Goal: Task Accomplishment & Management: Manage account settings

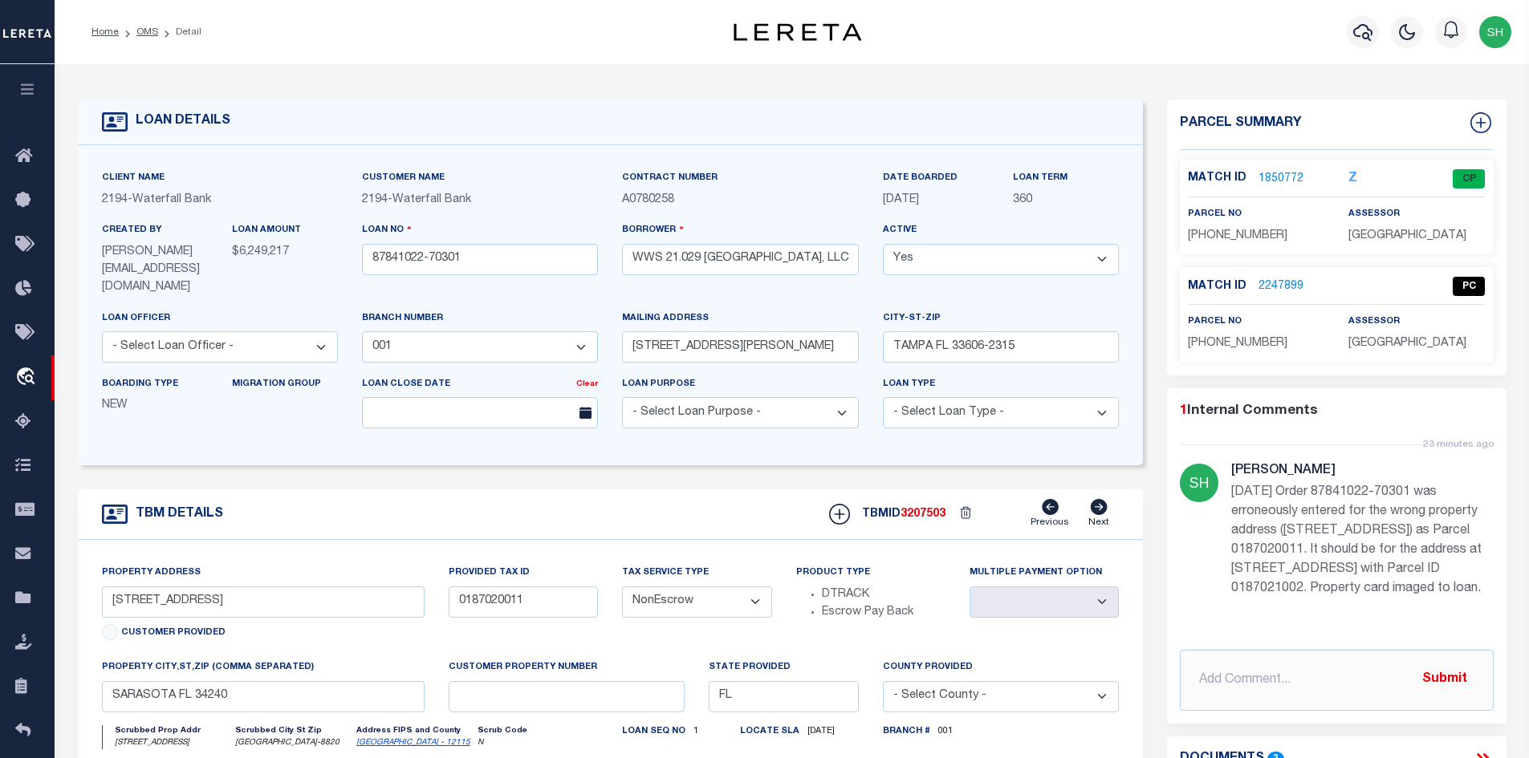
select select "5527"
select select "NonEscrow"
click at [137, 30] on link "OMS" at bounding box center [147, 32] width 22 height 10
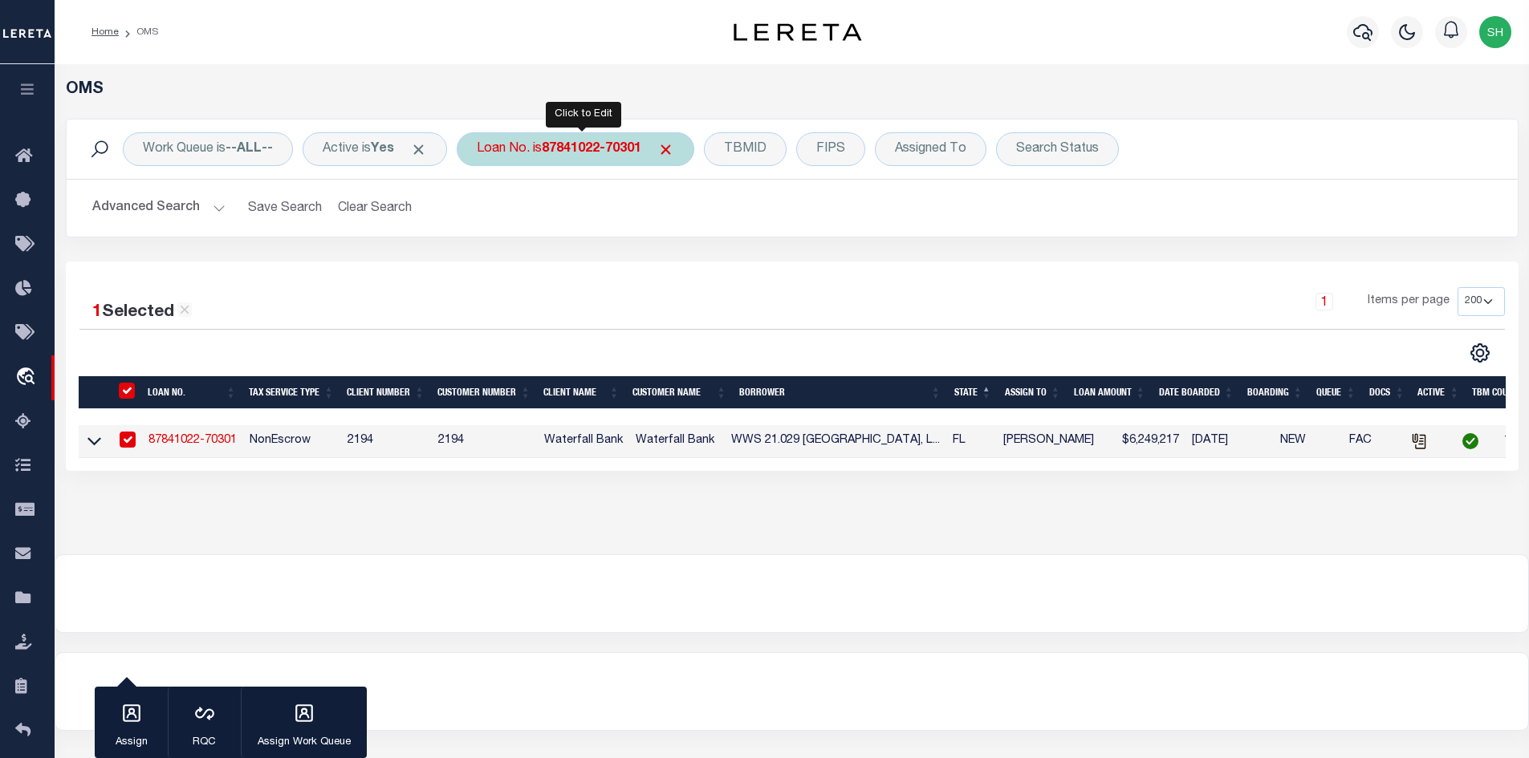
click at [618, 150] on b "87841022-70301" at bounding box center [592, 149] width 100 height 13
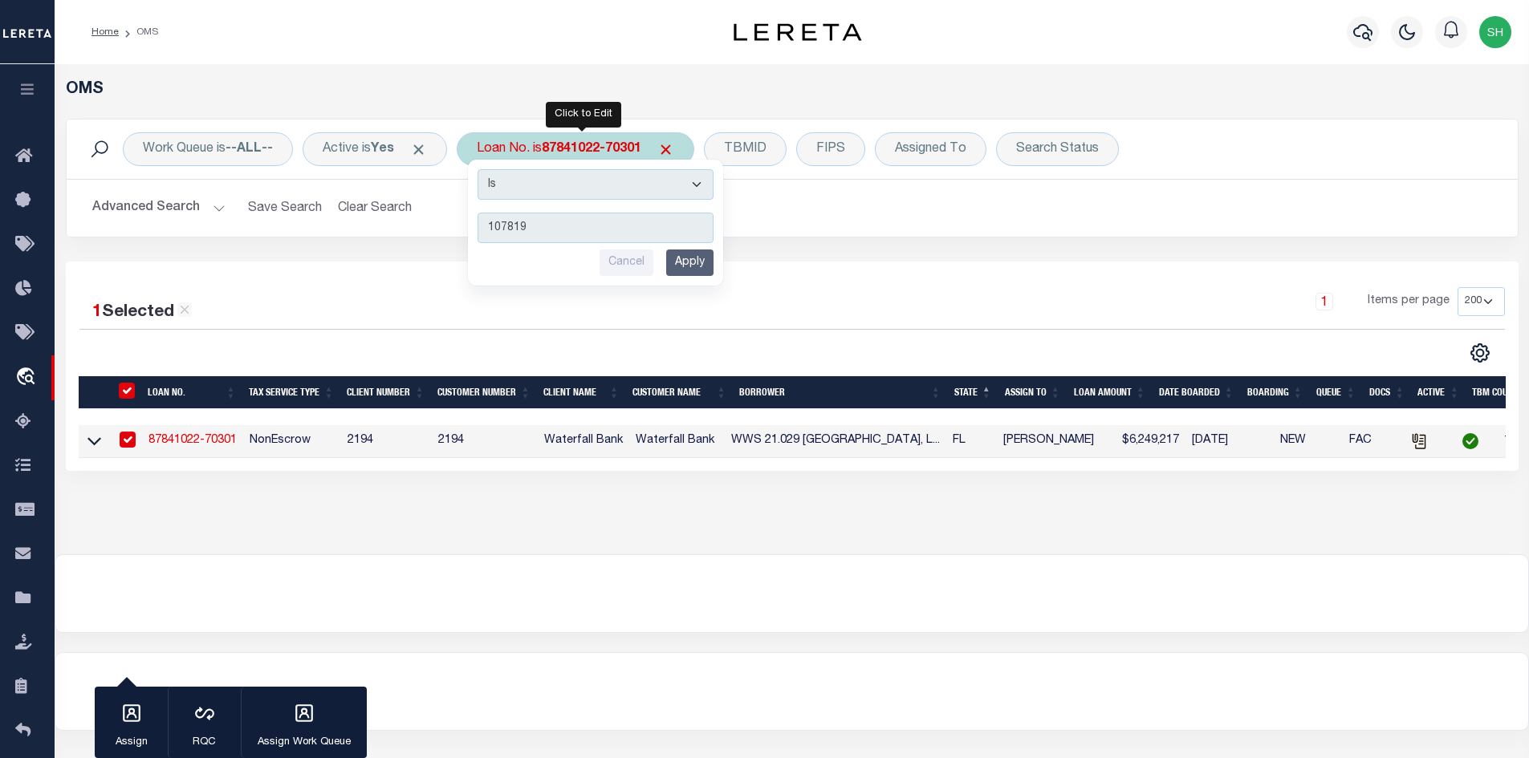
type input "107819"
click at [713, 260] on input "Apply" at bounding box center [689, 263] width 47 height 26
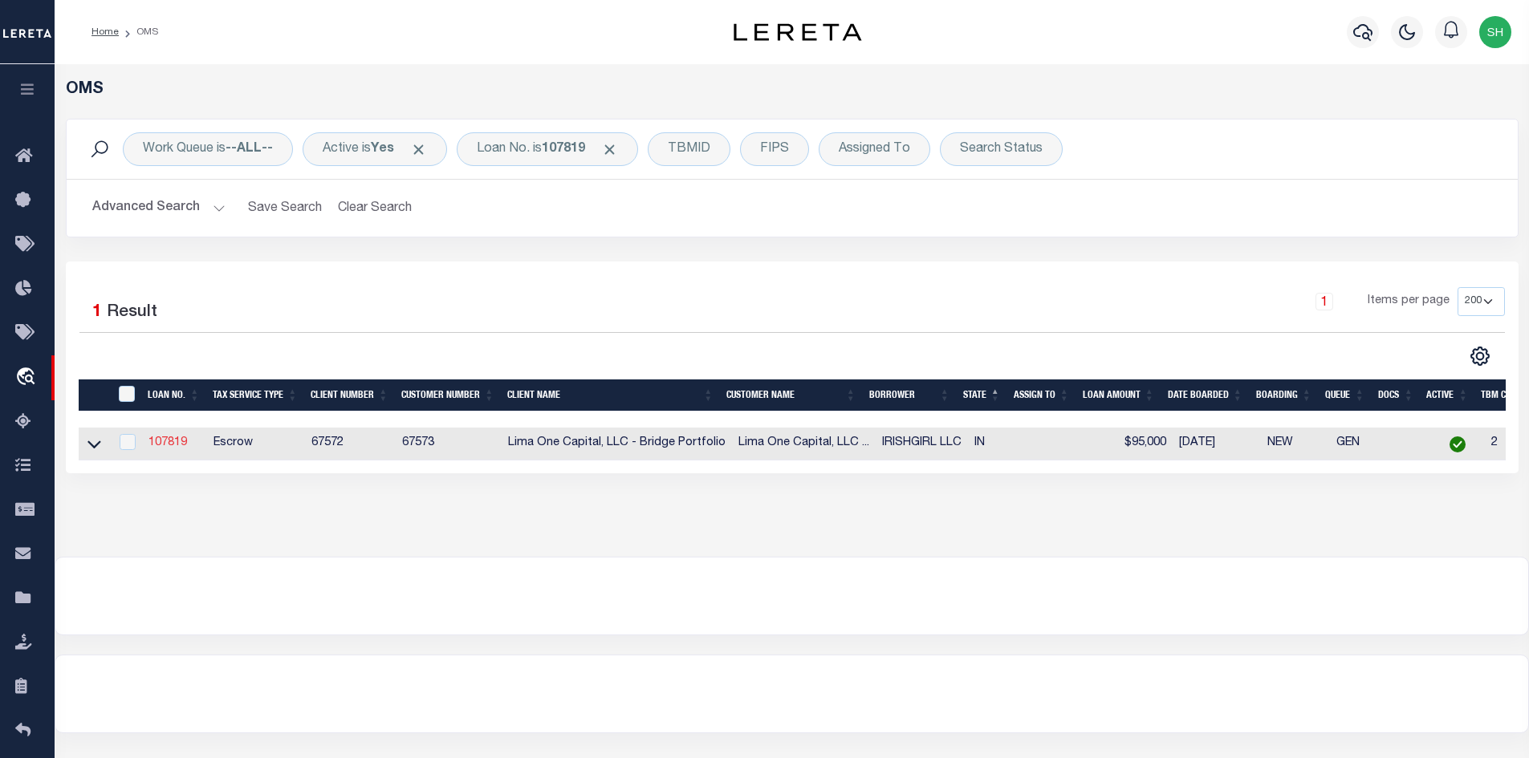
click at [169, 449] on link "107819" at bounding box center [167, 442] width 39 height 11
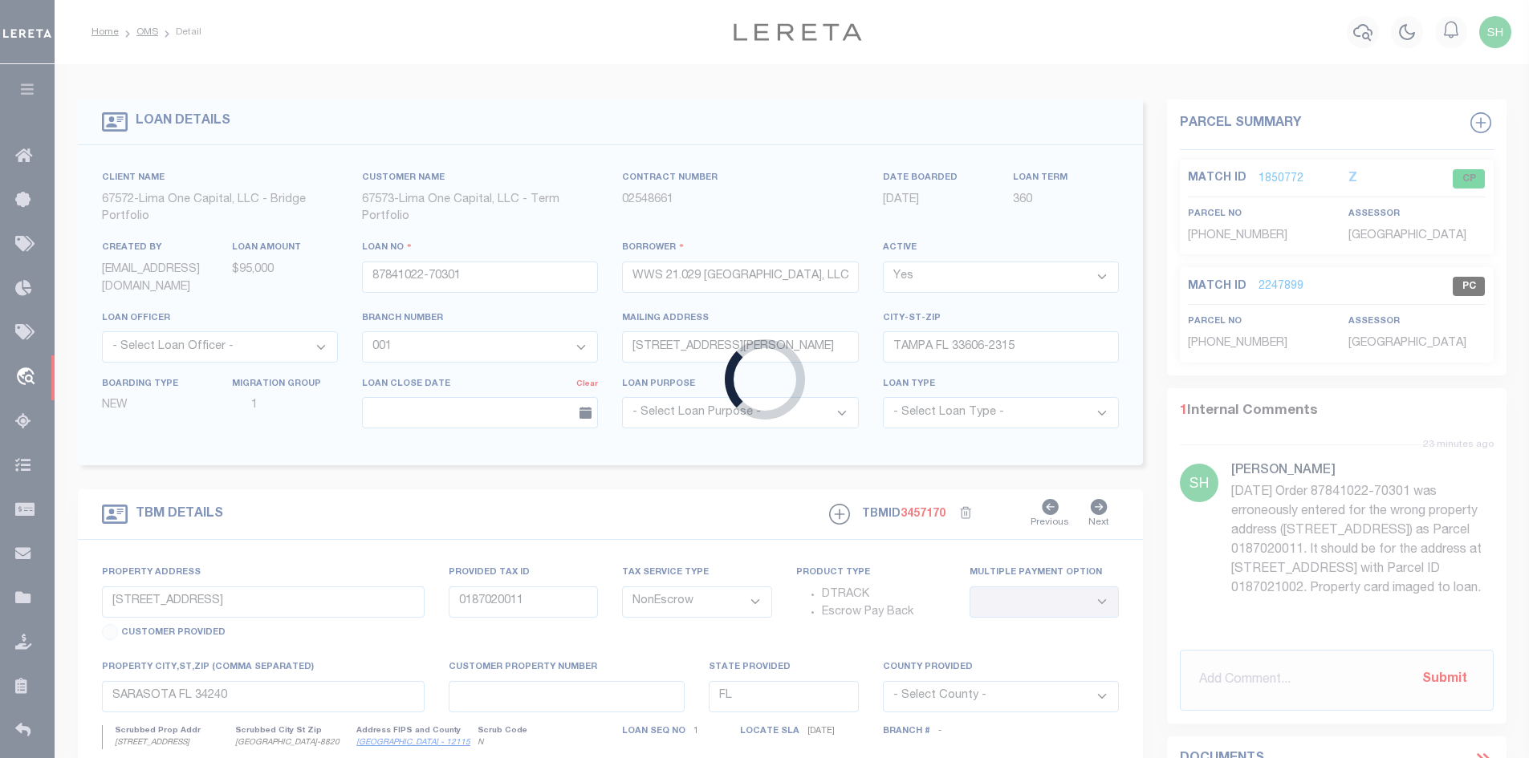
type input "107819"
type input "IRISHGIRL LLC"
select select
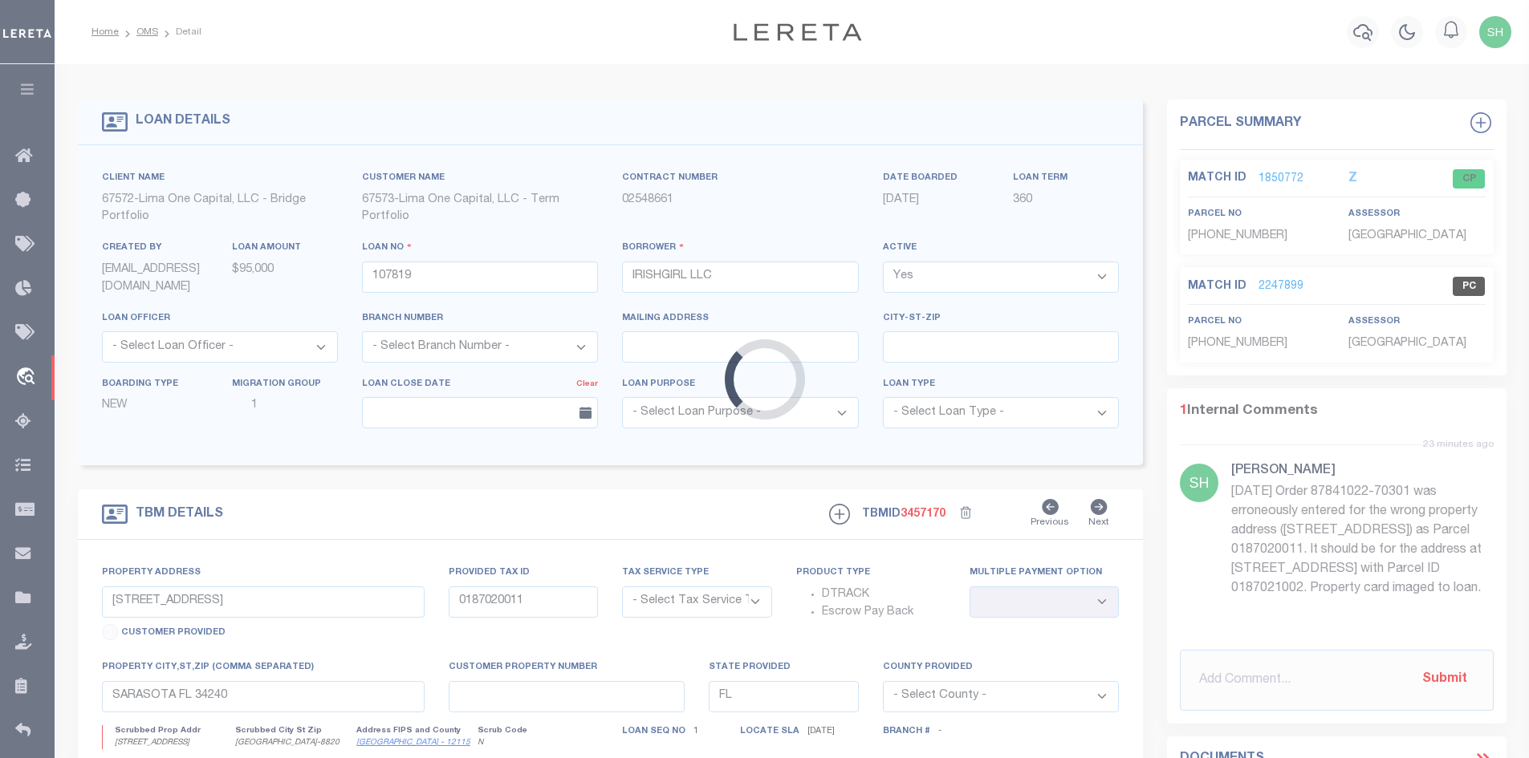
type input "[STREET_ADDRESS][PERSON_NAME]"
radio input "true"
select select "Escrow"
select select
type input "MISHAWAKA IN 46545"
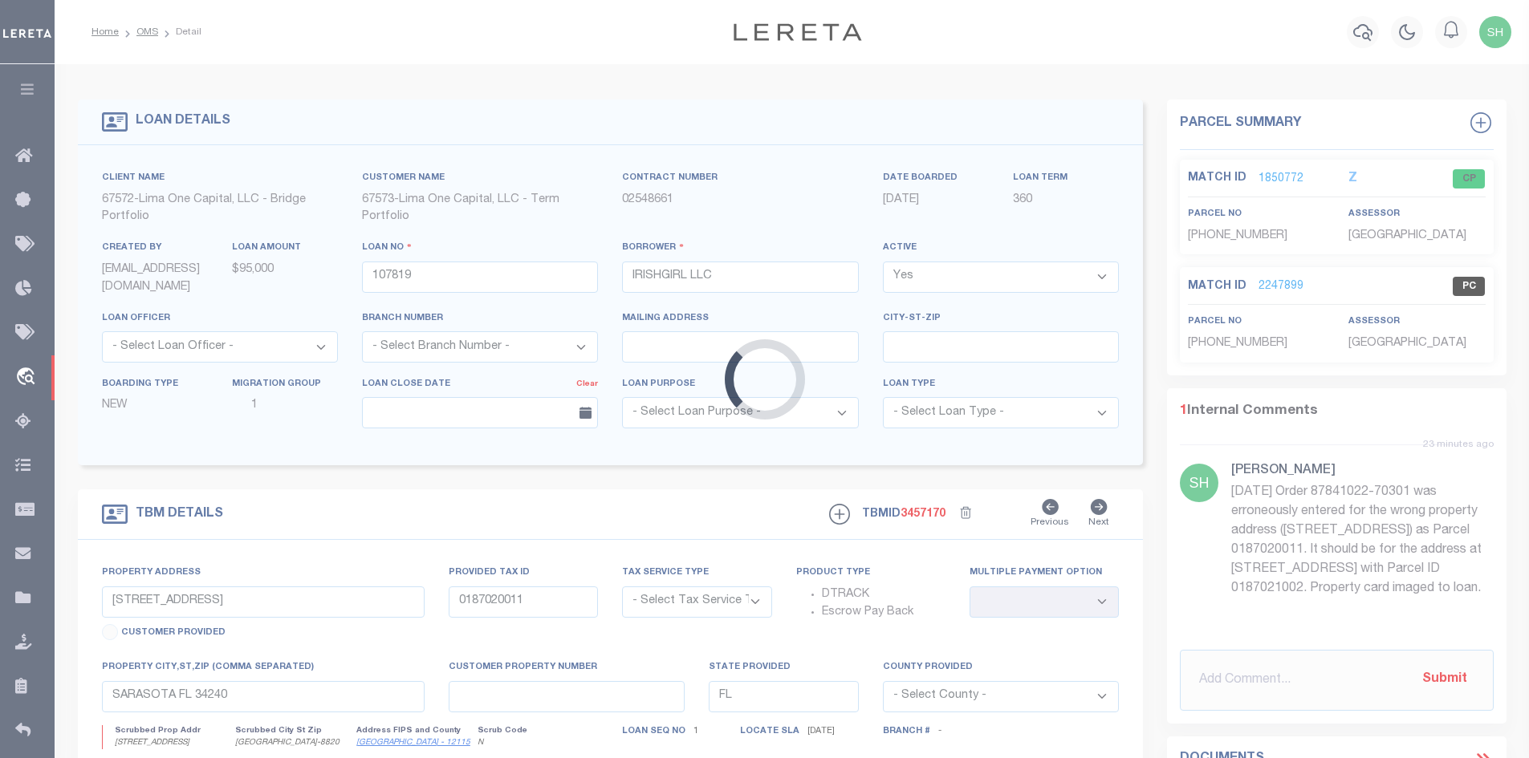
type input "107819-1"
type input "IN"
type textarea "COLLECTOR: ENTITY: PARCEL: 71"
type textarea "Compare"
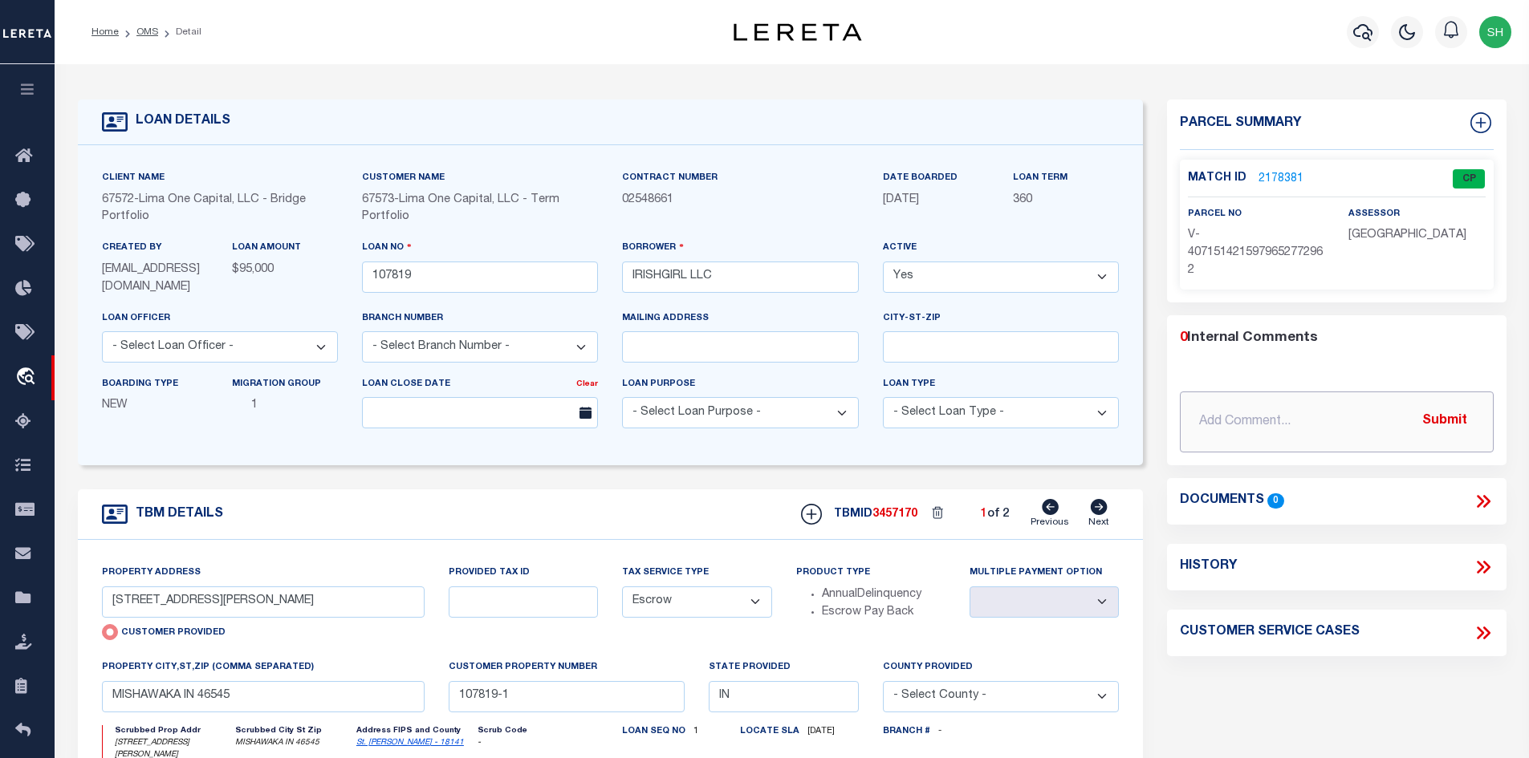
click at [1314, 410] on input "text" at bounding box center [1337, 422] width 314 height 61
paste input "Can you verify if we are missing the attached parcel for this loan"
type input "[DATE] Can you verify if we are missing the attached parcel for this loan"
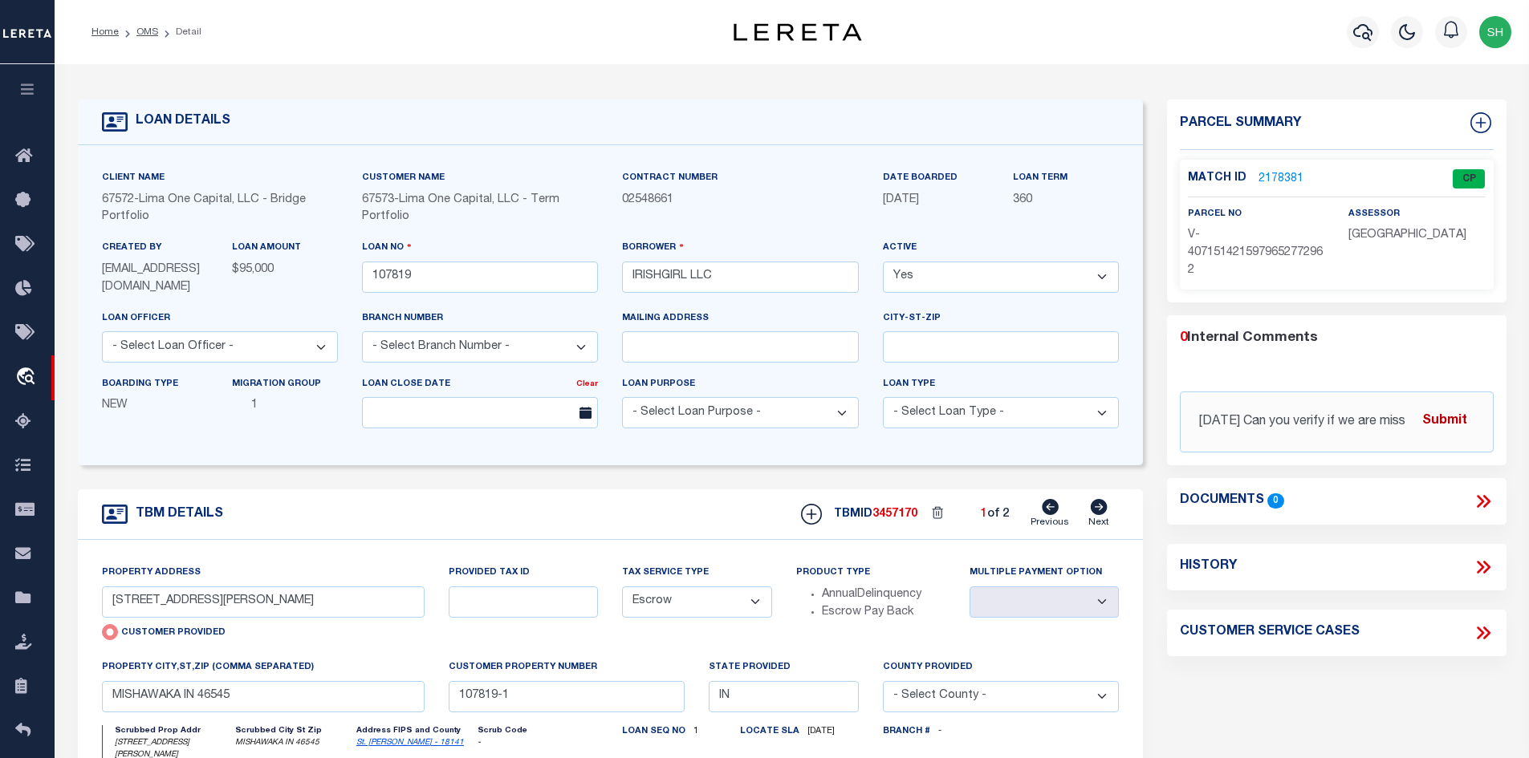
click at [1452, 418] on button "Submit" at bounding box center [1444, 421] width 66 height 33
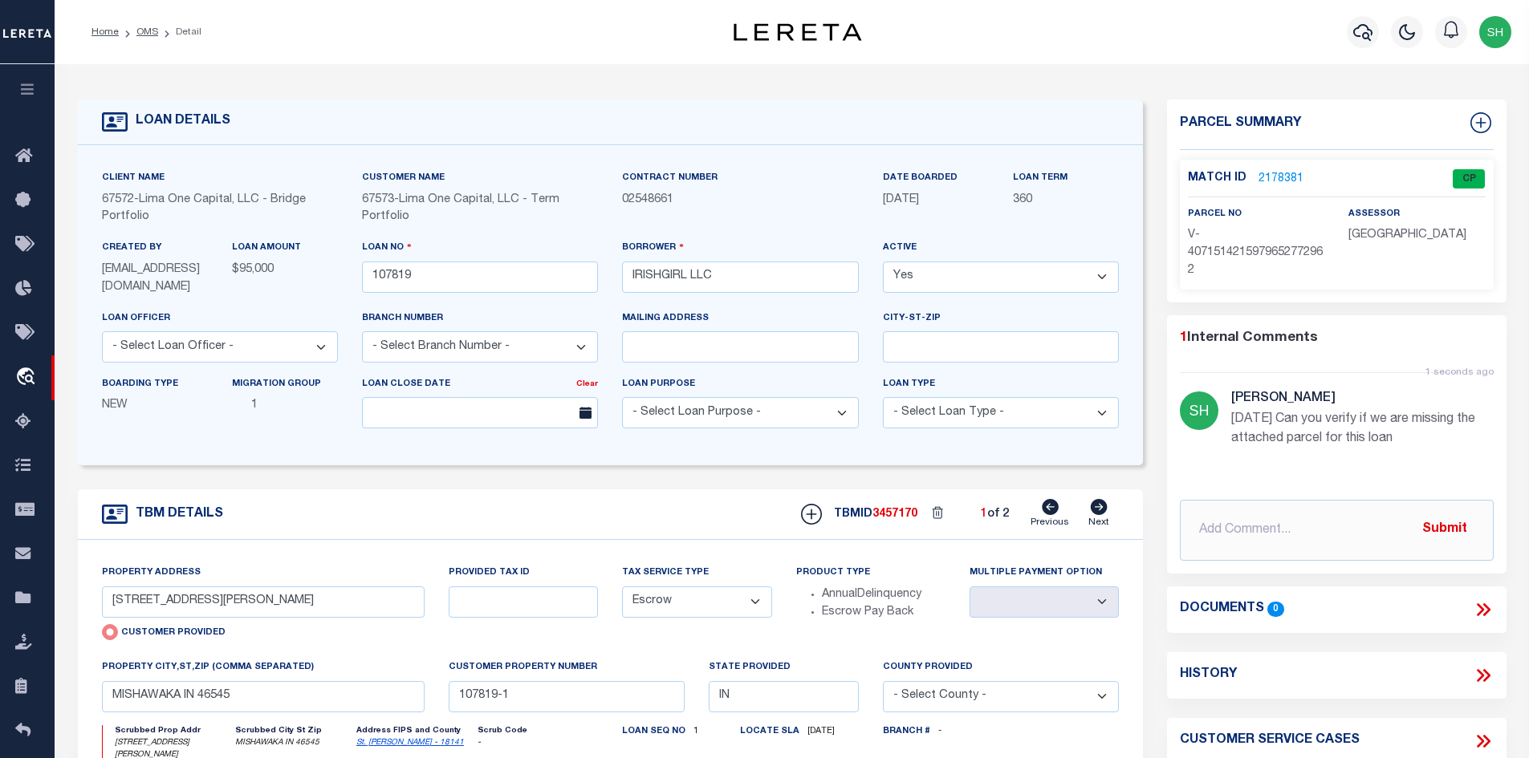
click at [1477, 607] on icon at bounding box center [1482, 609] width 21 height 21
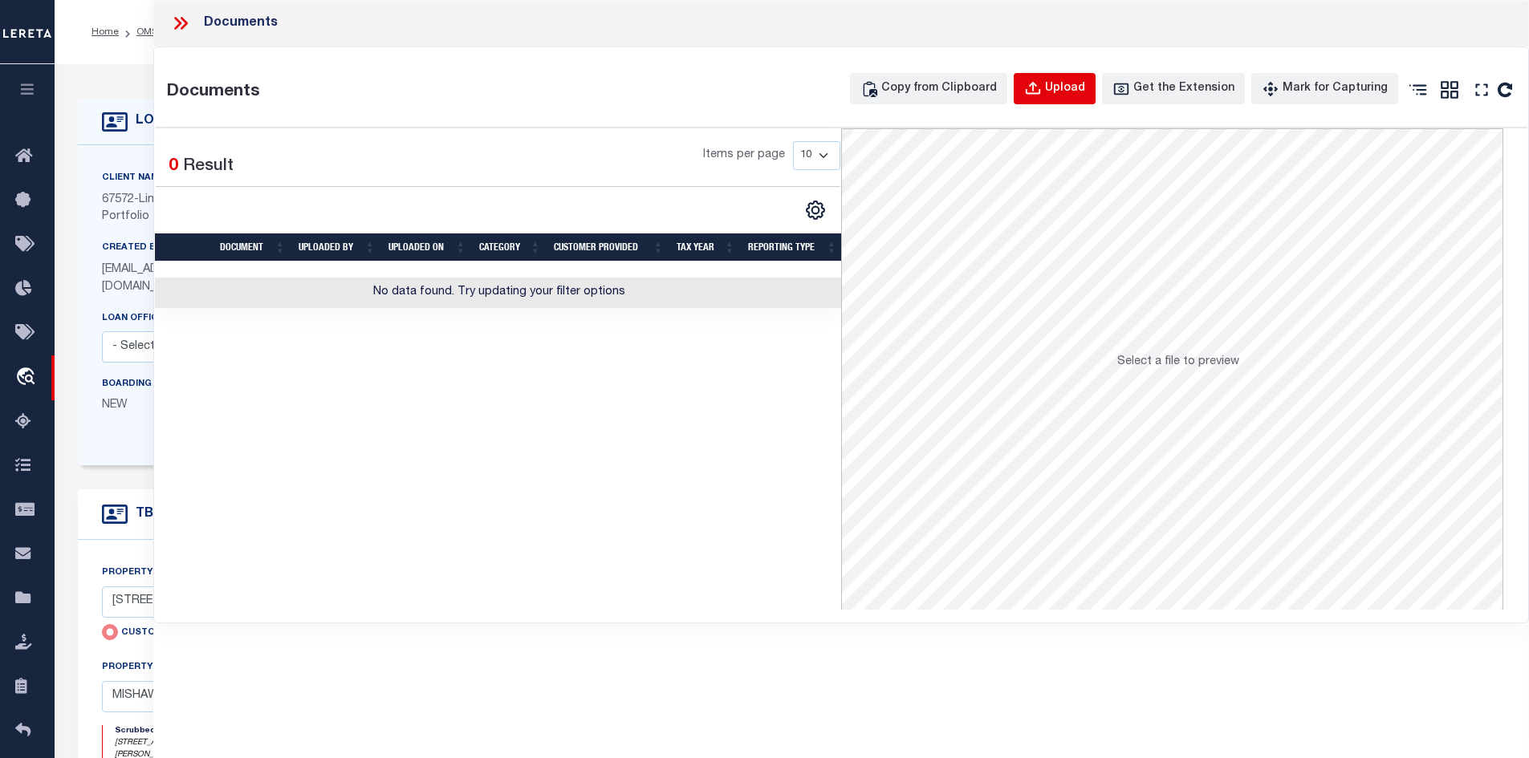
click at [1073, 96] on div "Upload" at bounding box center [1065, 89] width 40 height 18
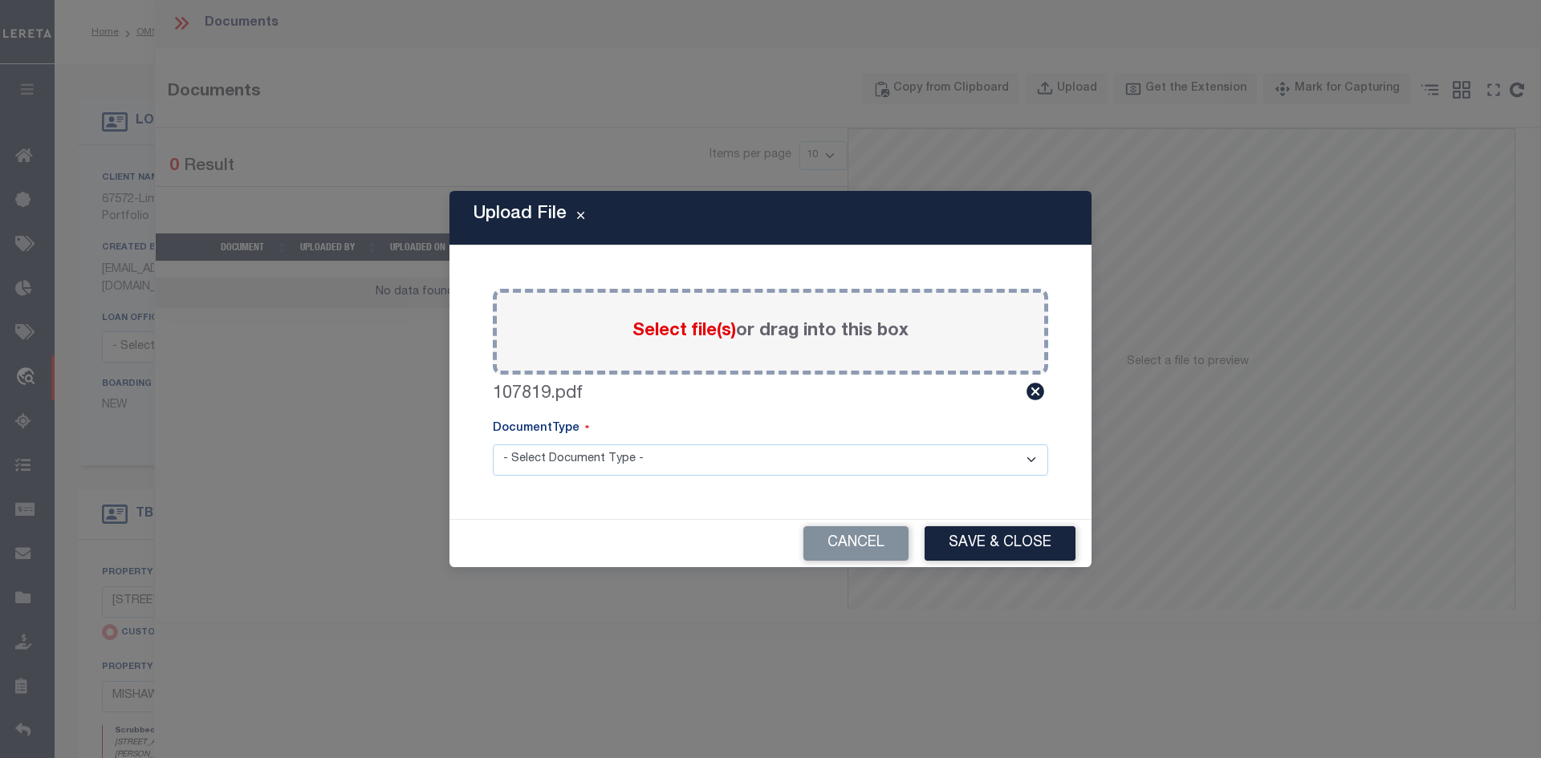
click at [780, 447] on select "- Select Document Type - Tax Service Documents" at bounding box center [770, 460] width 555 height 31
select select "TAX"
click at [493, 445] on select "- Select Document Type - Tax Service Documents" at bounding box center [770, 460] width 555 height 31
click at [975, 539] on button "Save & Close" at bounding box center [999, 543] width 151 height 35
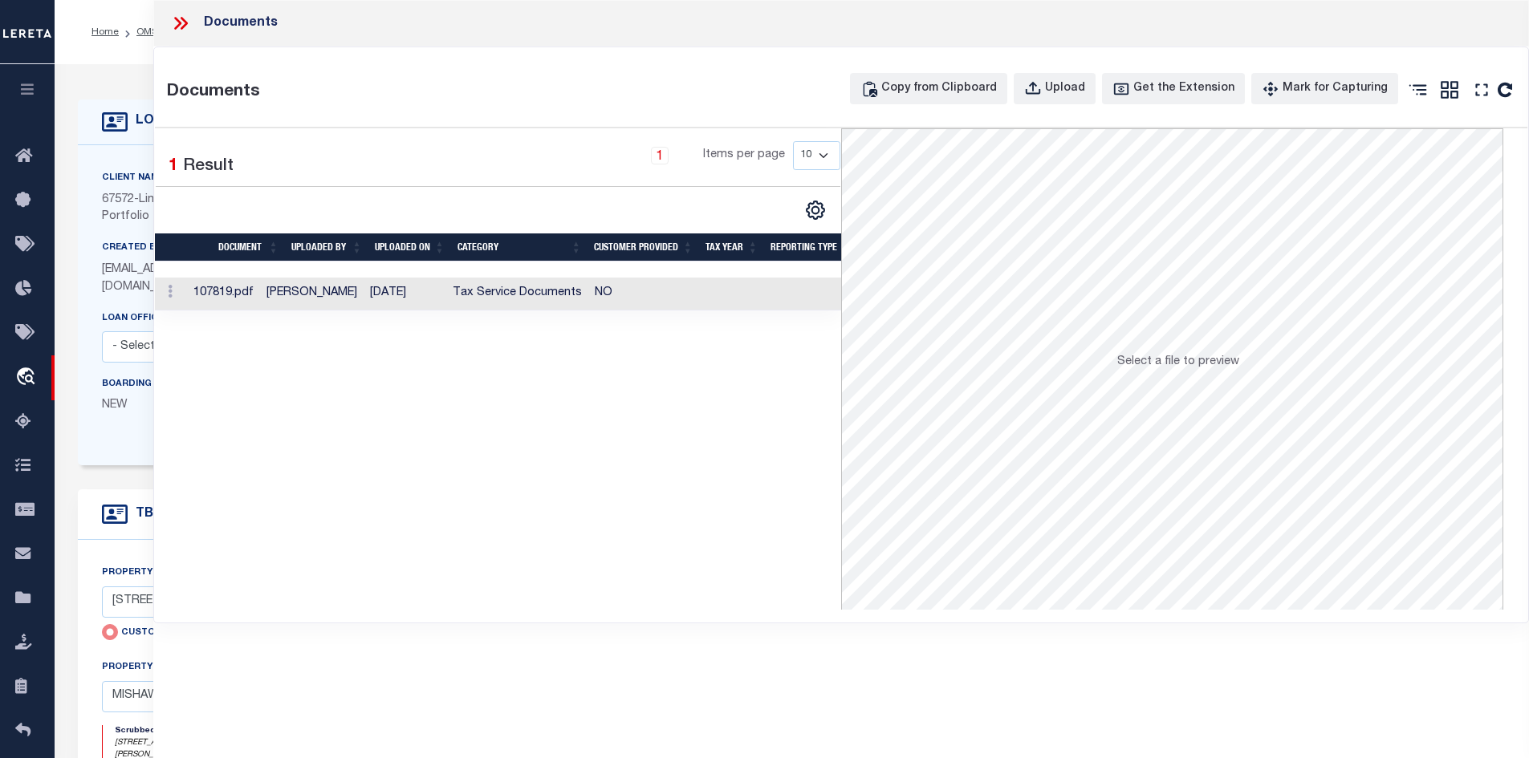
click at [446, 301] on td "[DATE]" at bounding box center [404, 294] width 83 height 33
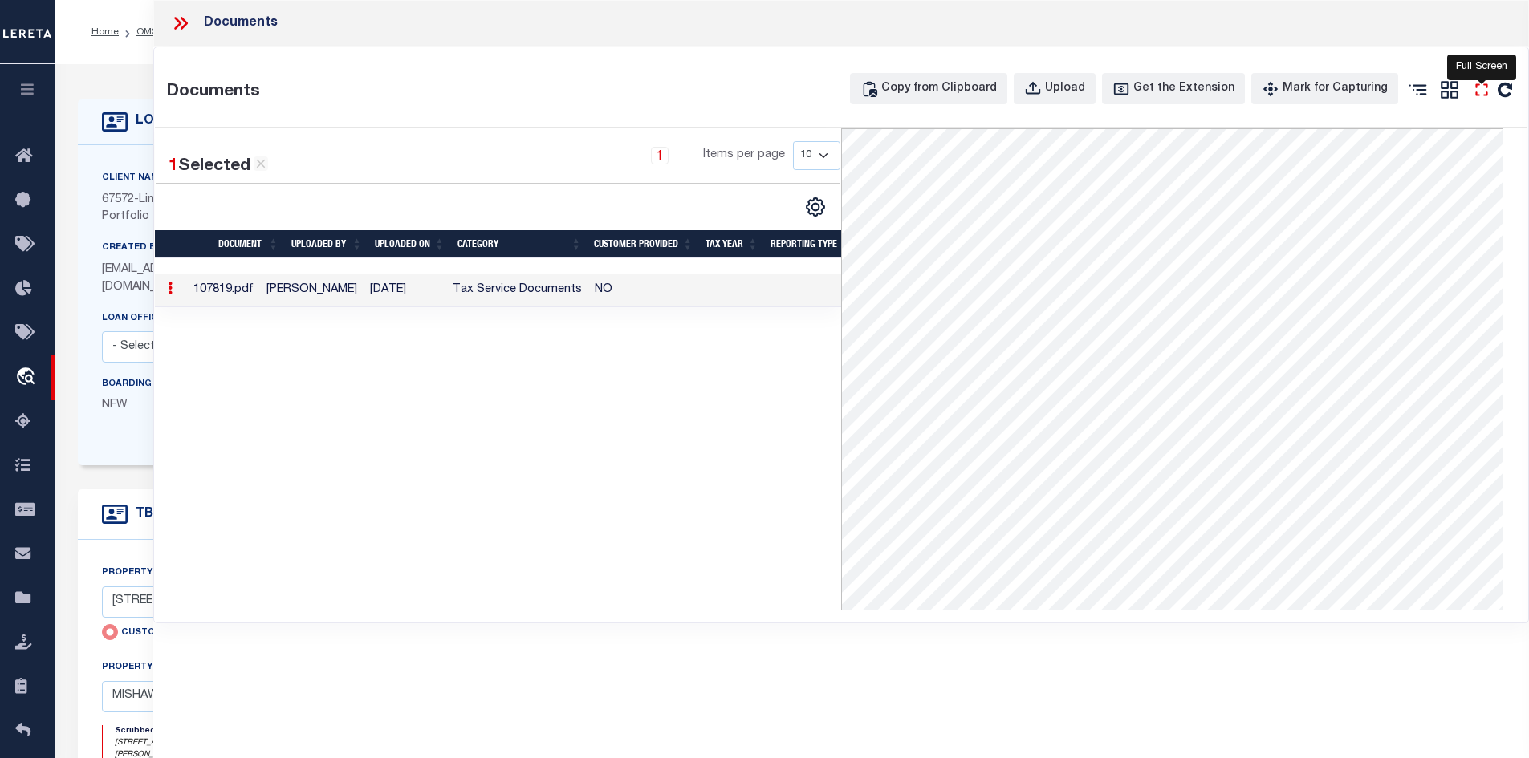
click at [1487, 89] on icon "" at bounding box center [1481, 89] width 21 height 21
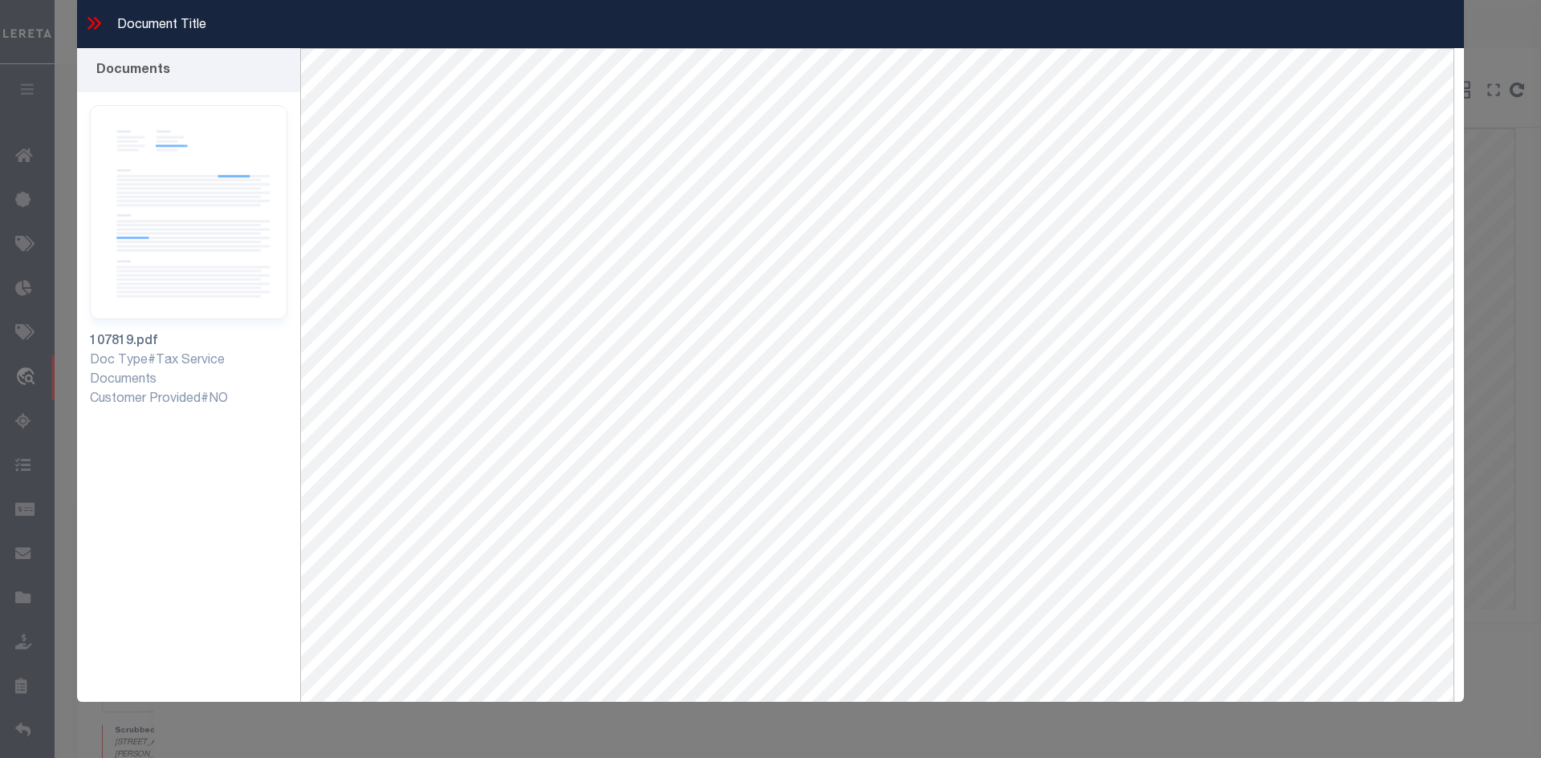
click at [100, 23] on icon at bounding box center [97, 23] width 7 height 13
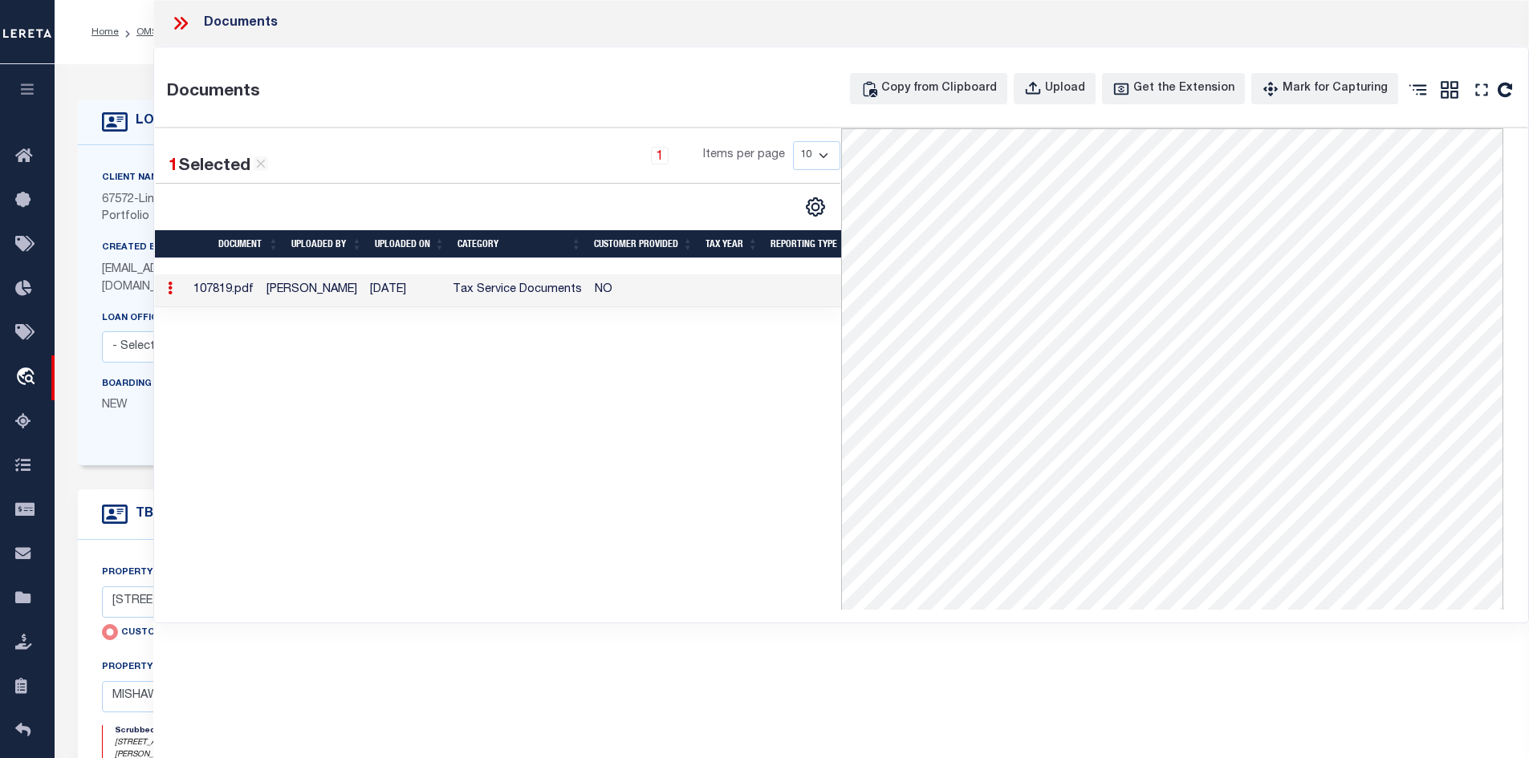
click at [181, 22] on icon at bounding box center [180, 23] width 21 height 21
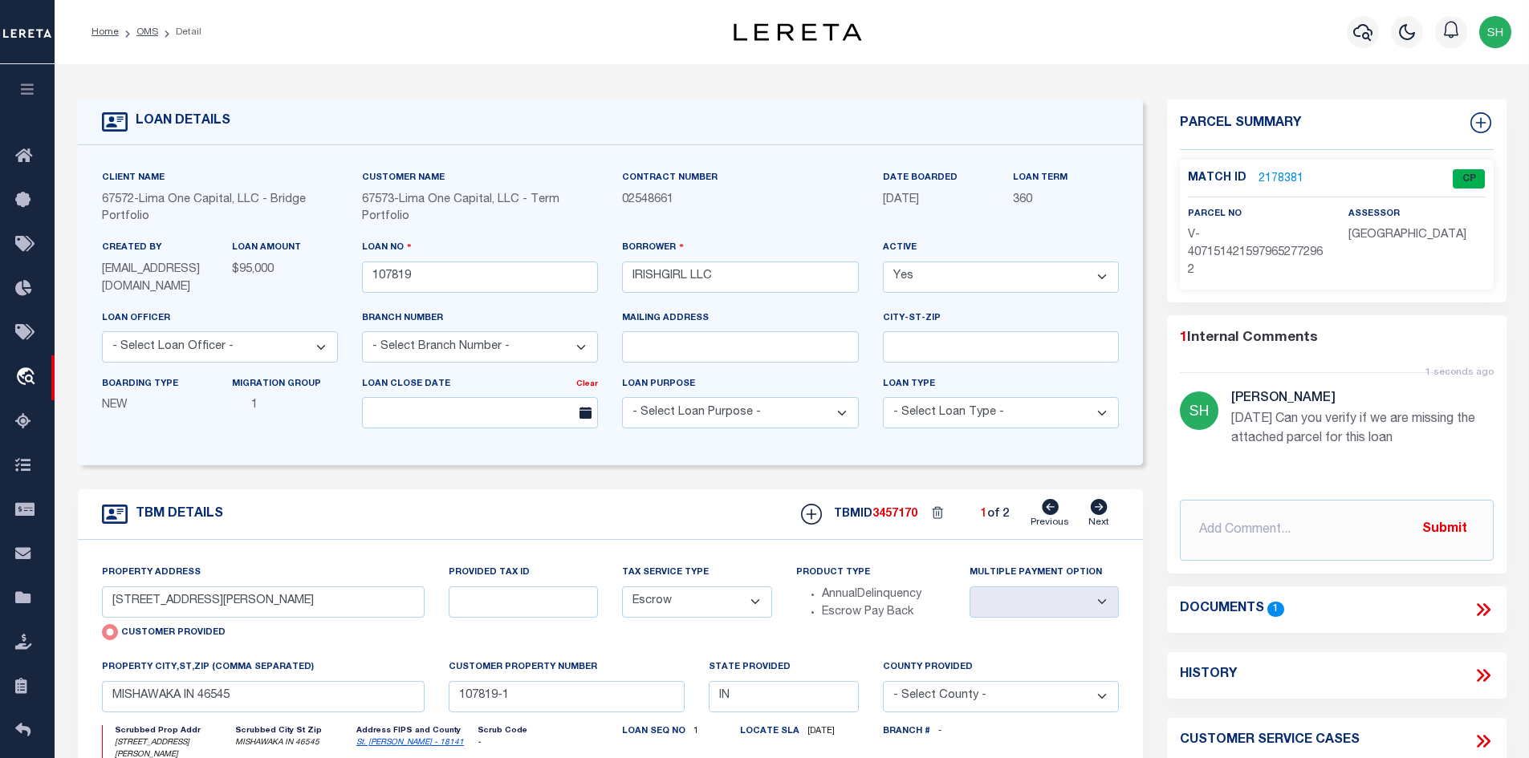
click at [1490, 601] on icon at bounding box center [1482, 609] width 21 height 21
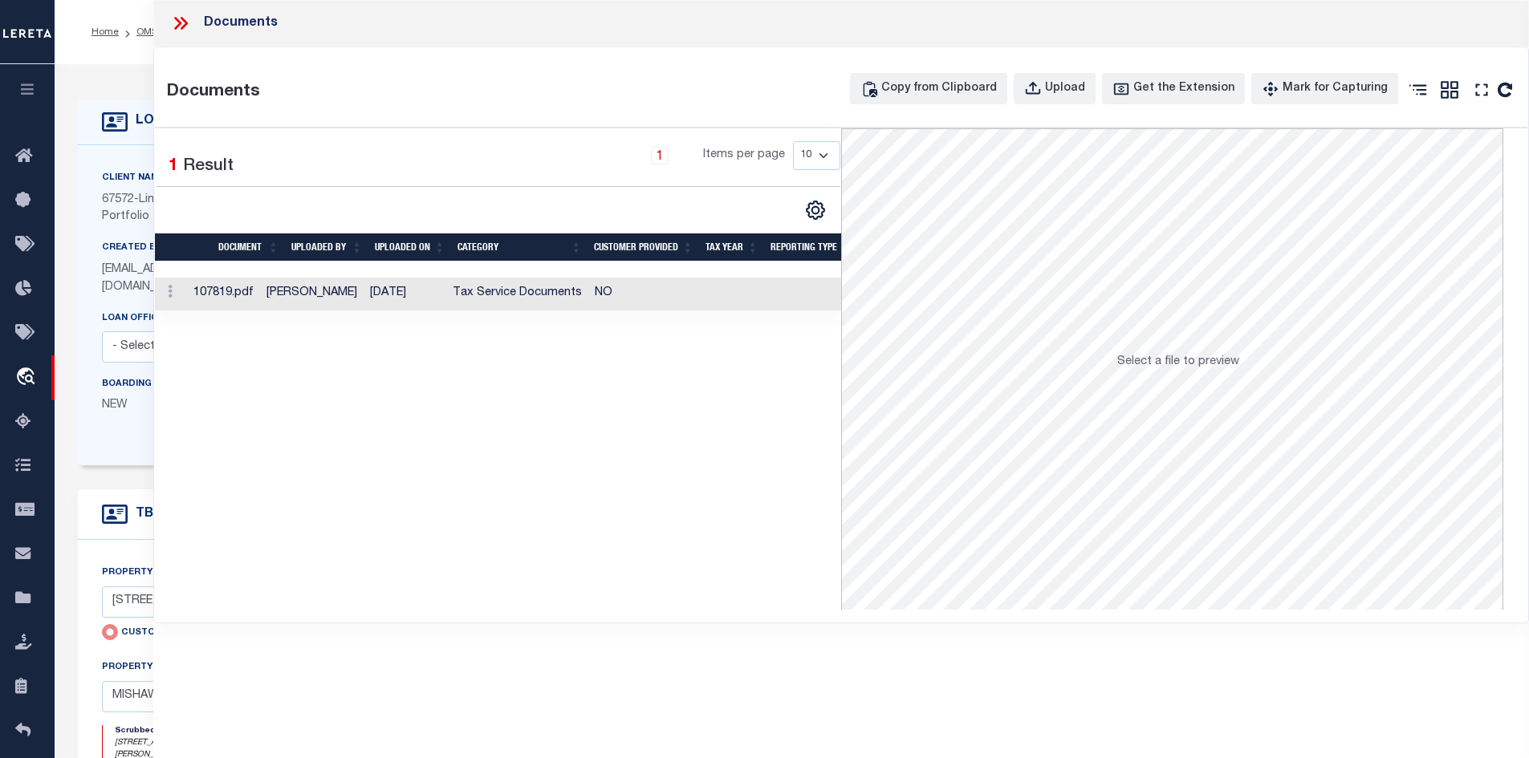
click at [740, 291] on td at bounding box center [732, 294] width 65 height 33
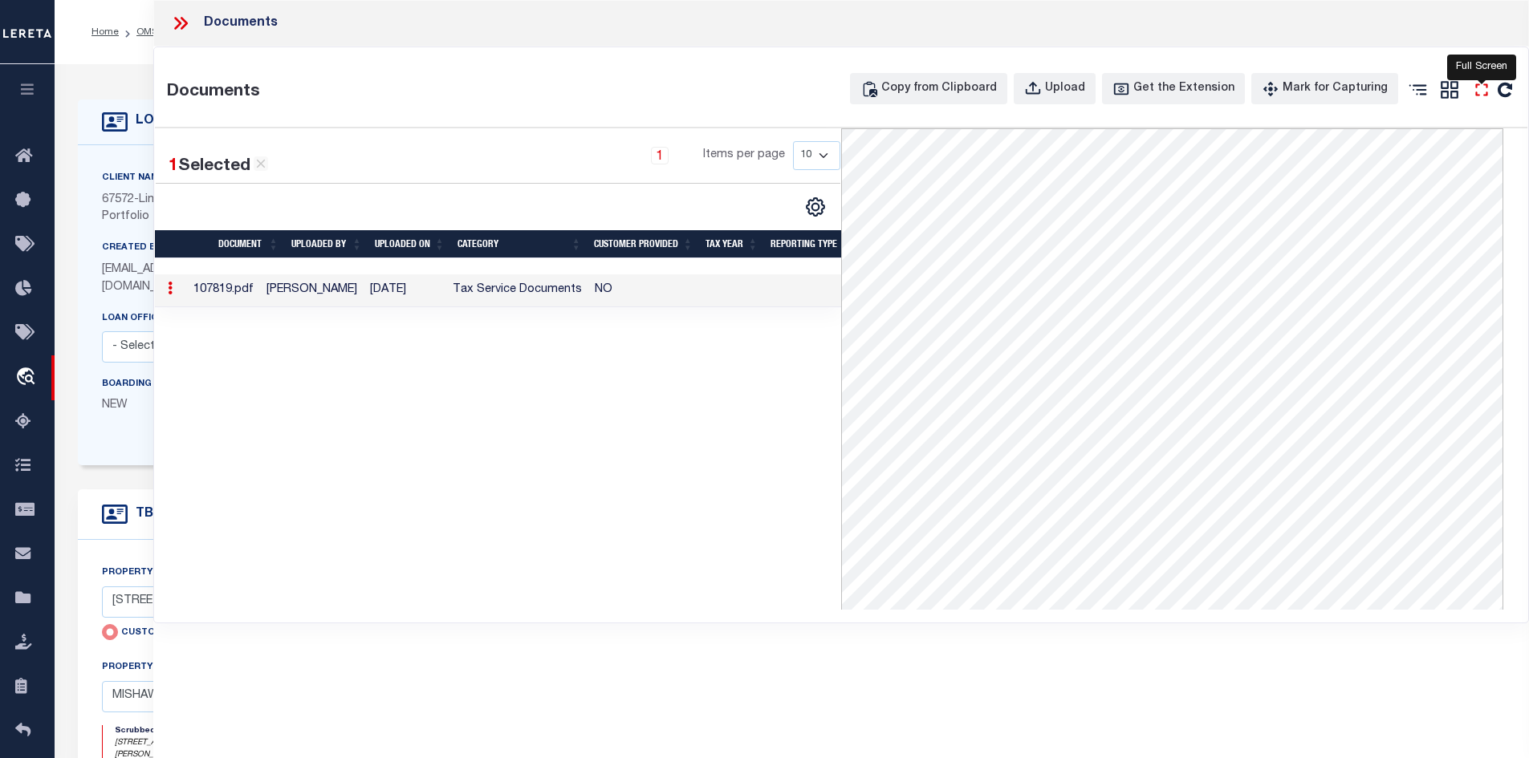
click at [1485, 100] on icon "" at bounding box center [1481, 89] width 21 height 21
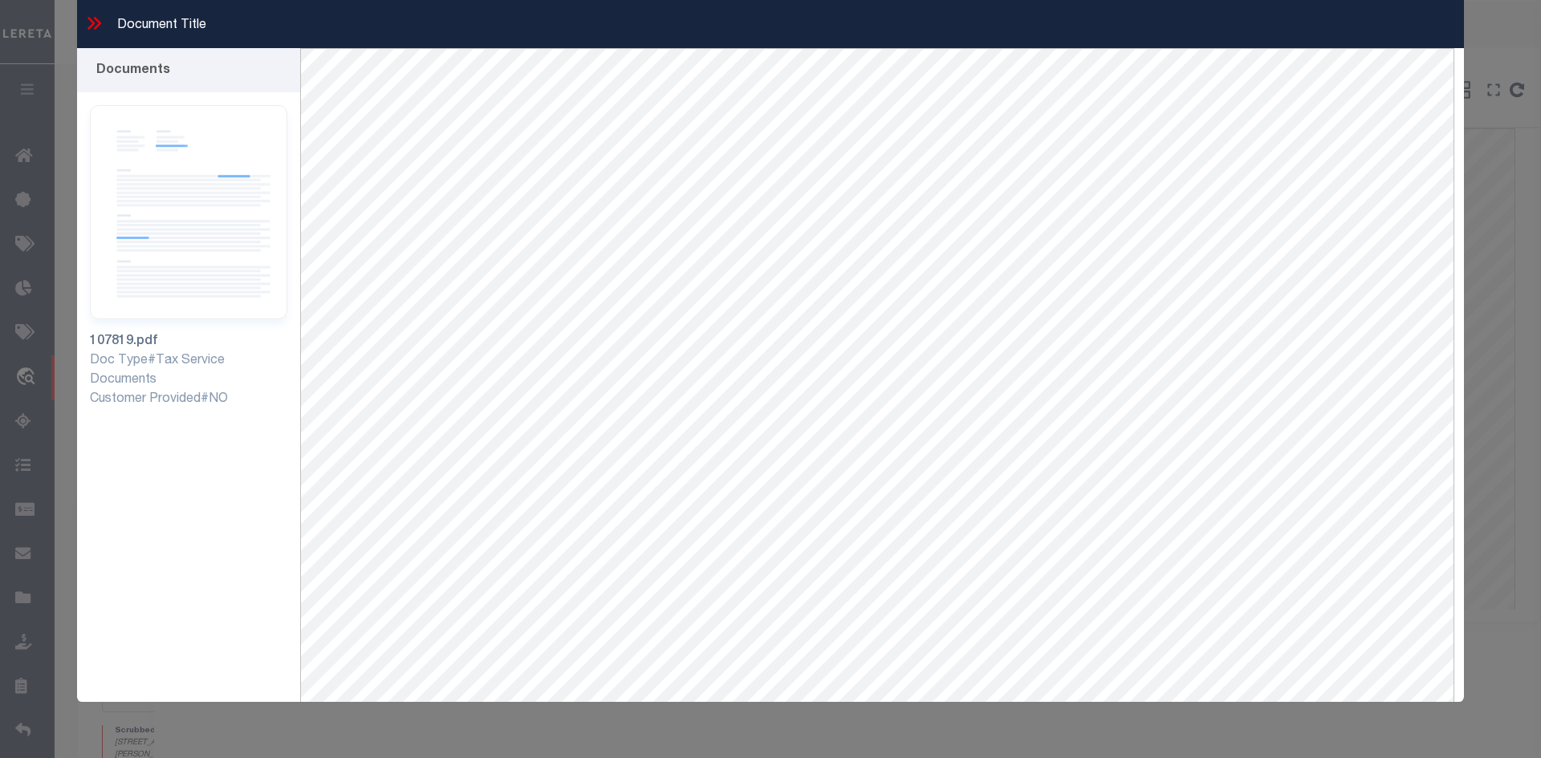
click at [98, 18] on icon at bounding box center [93, 23] width 21 height 21
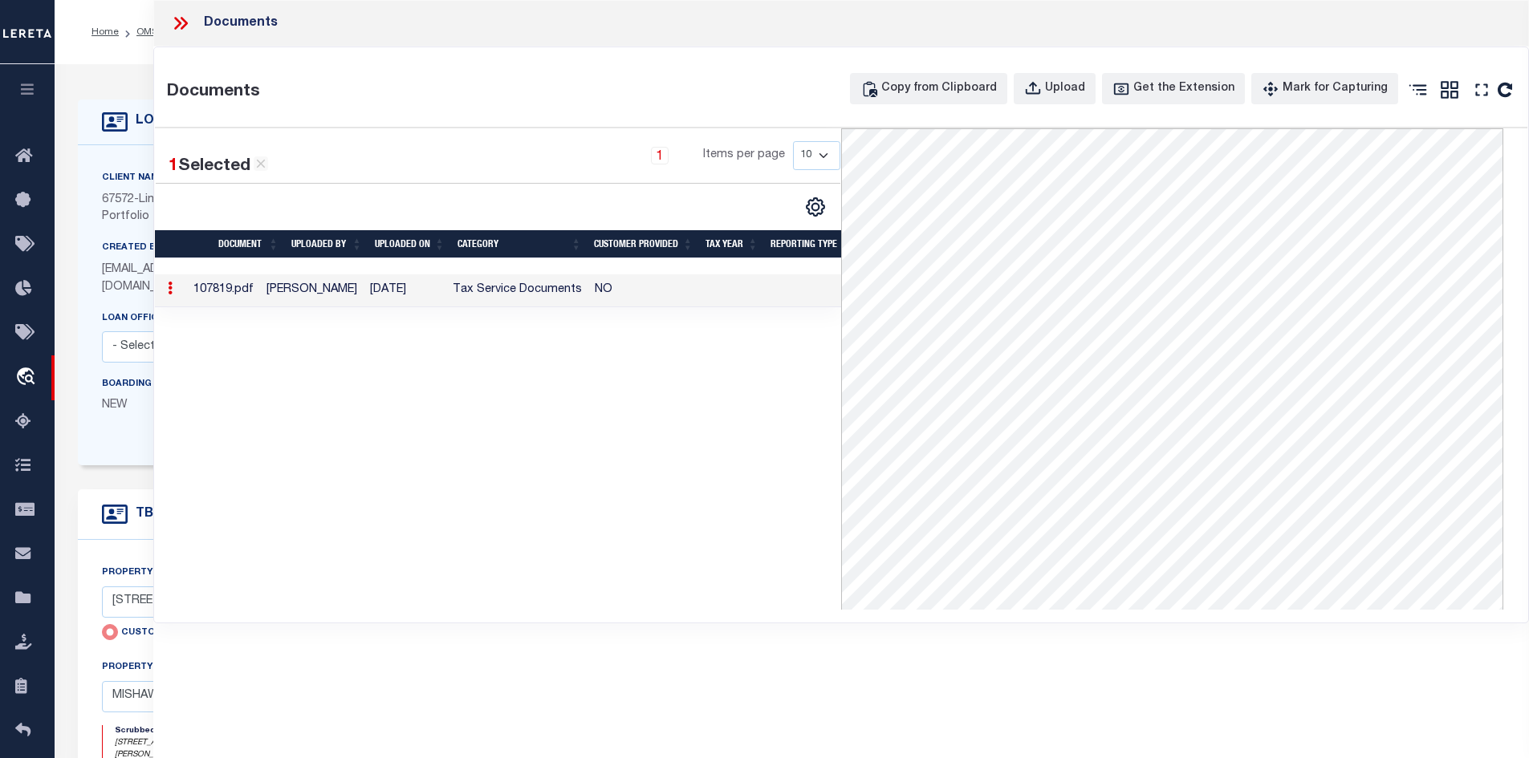
click at [173, 25] on icon at bounding box center [180, 23] width 21 height 21
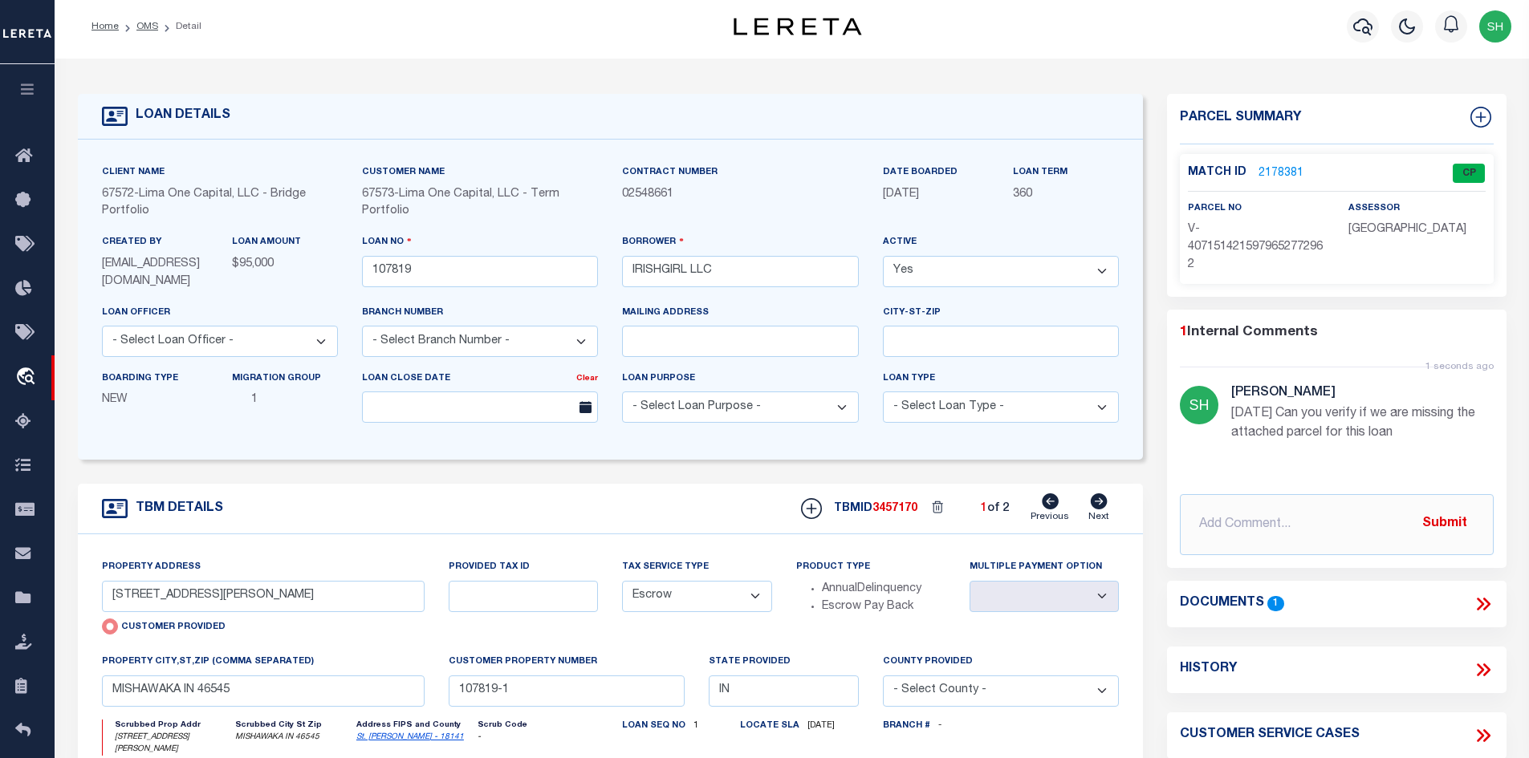
scroll to position [160, 0]
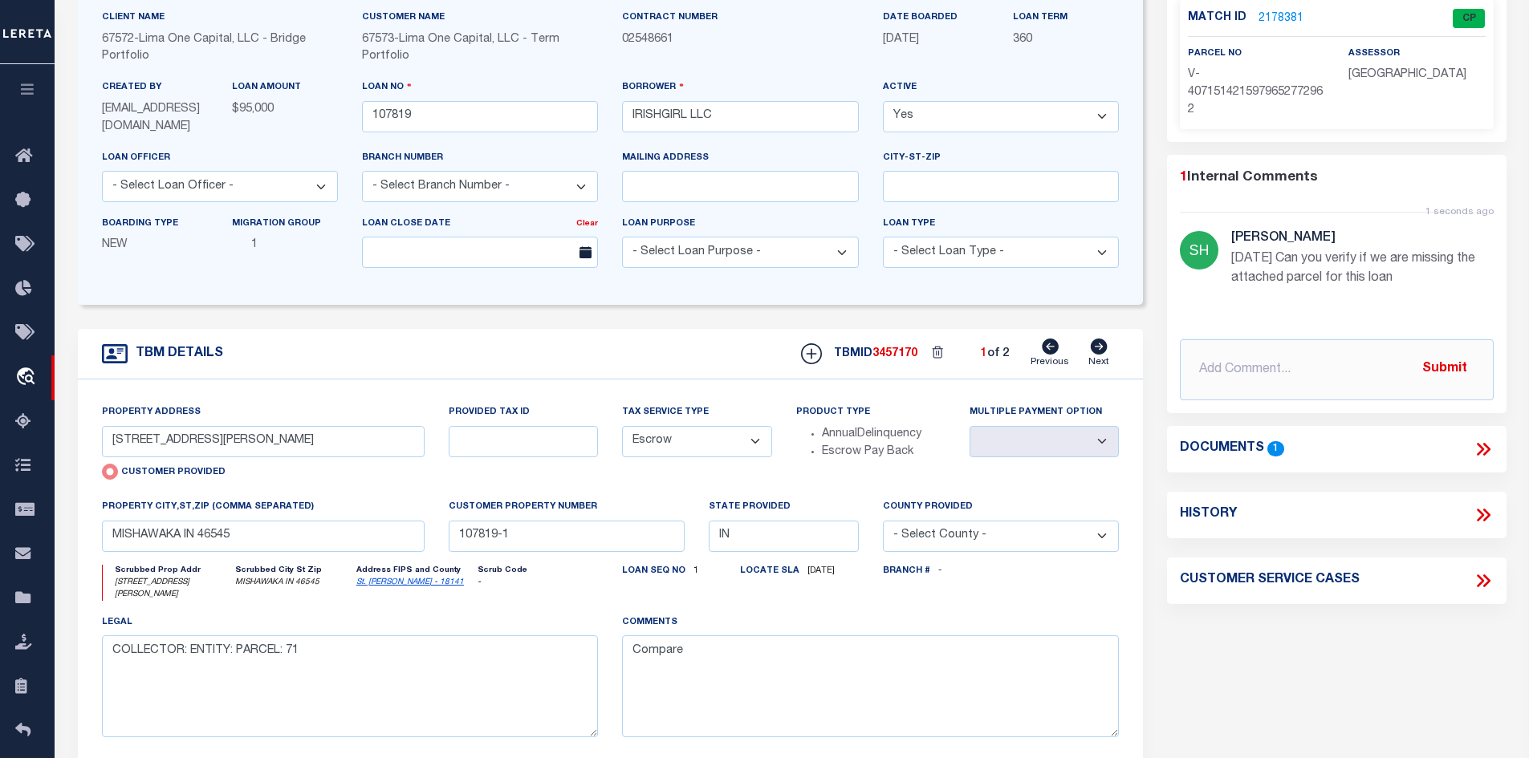
click at [390, 585] on icon "St. [PERSON_NAME] - 18141" at bounding box center [414, 583] width 117 height 12
click at [392, 587] on link "St. [PERSON_NAME] - 18141" at bounding box center [410, 583] width 108 height 8
click at [1100, 348] on icon at bounding box center [1099, 347] width 18 height 16
type input "[STREET_ADDRESS]"
radio input "false"
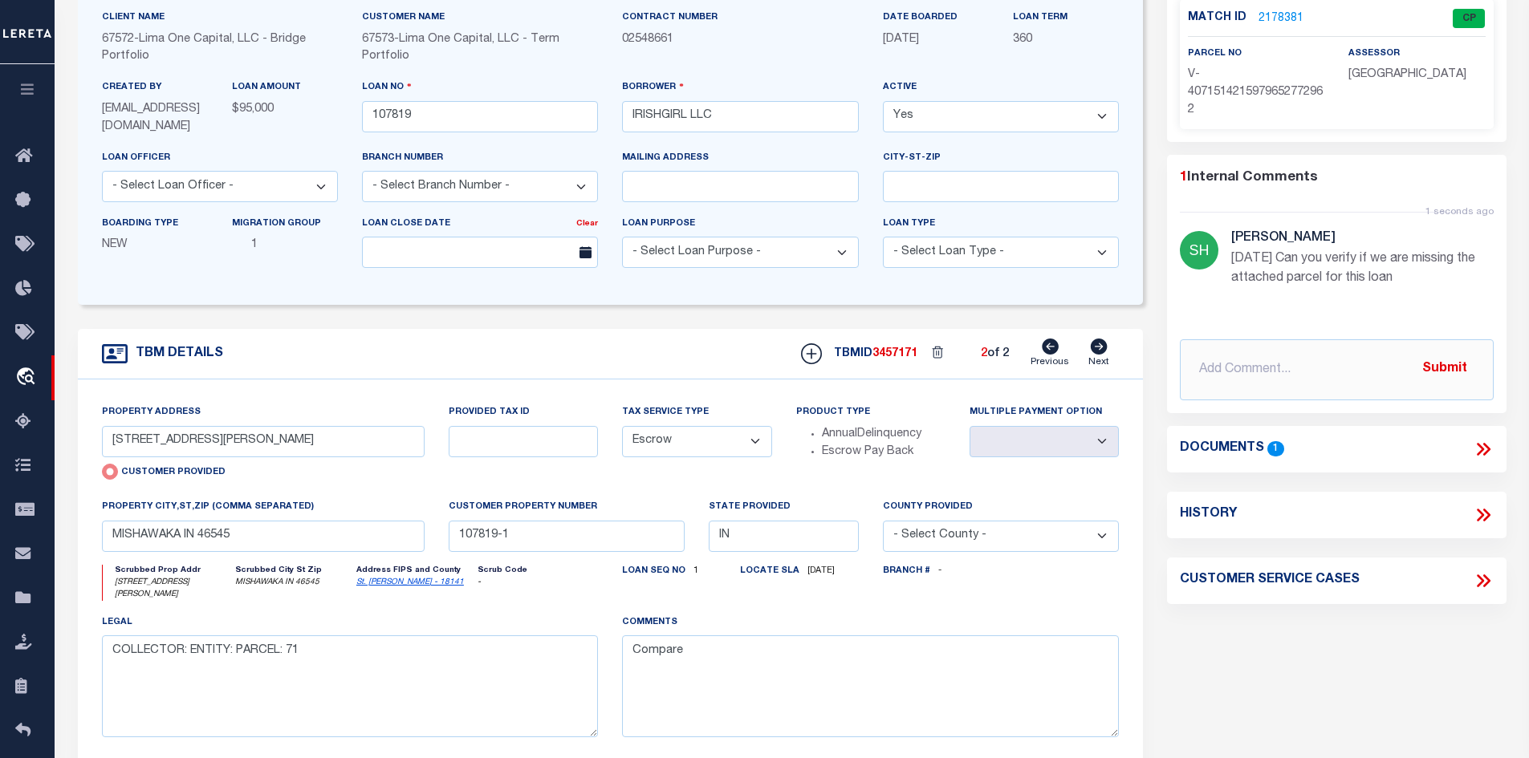
select select
type input "ELKHART IN 46516"
type input "107819-2"
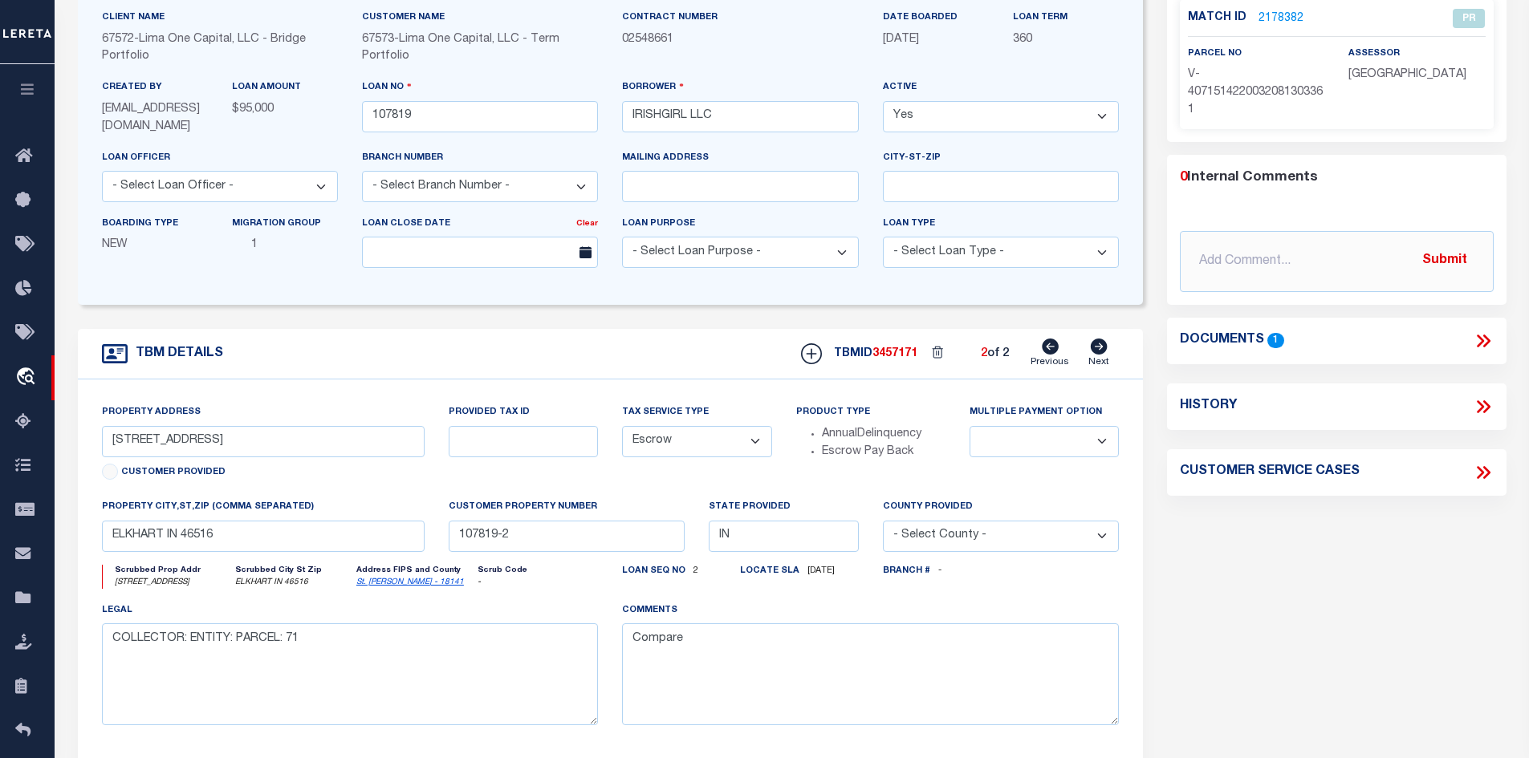
click at [1051, 358] on link "Previous" at bounding box center [1049, 354] width 39 height 30
type input "[STREET_ADDRESS][PERSON_NAME]"
radio input "true"
select select
type input "MISHAWAKA IN 46545"
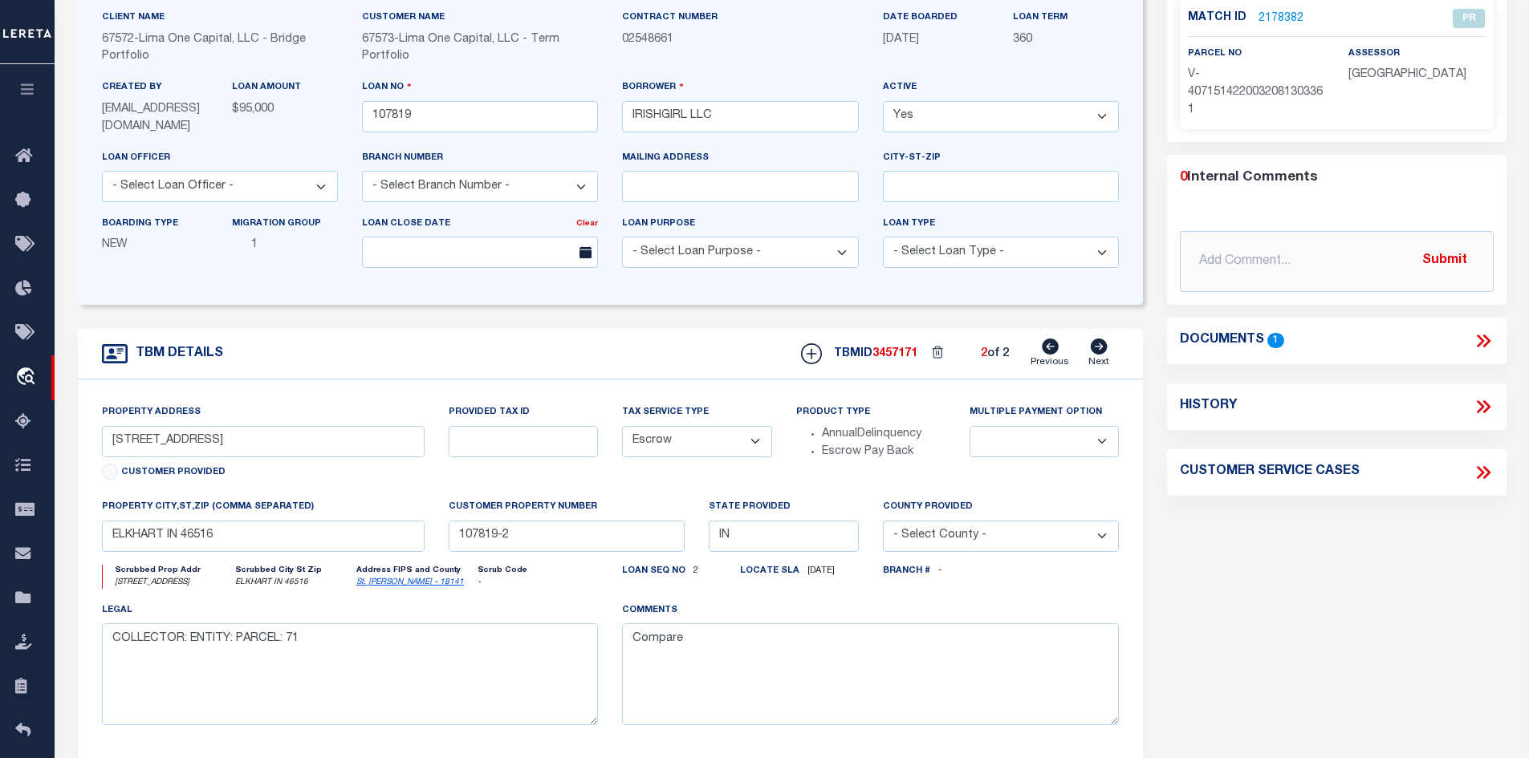
type input "107819-1"
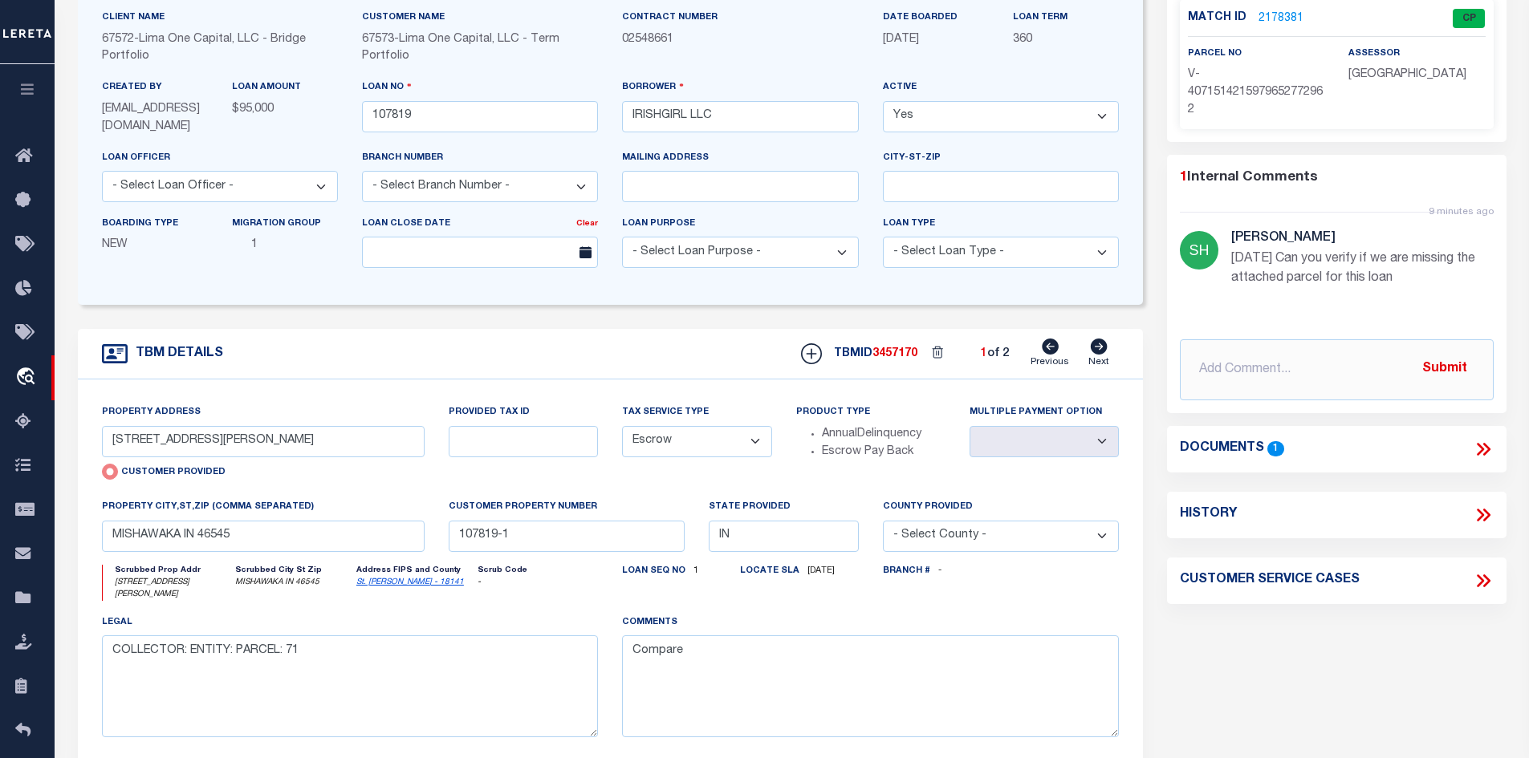
click at [1491, 445] on icon at bounding box center [1482, 449] width 21 height 21
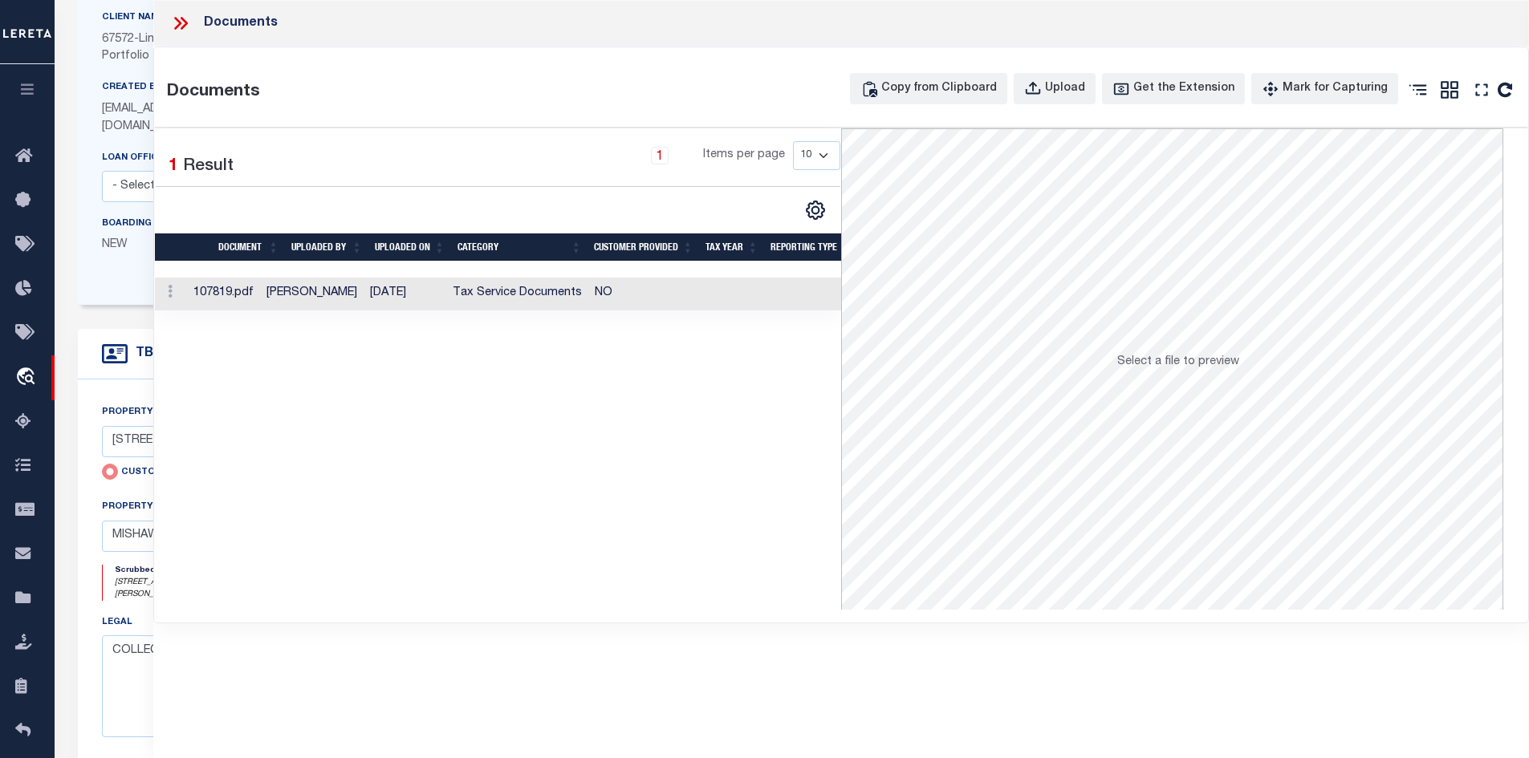
click at [189, 22] on div at bounding box center [187, 23] width 34 height 21
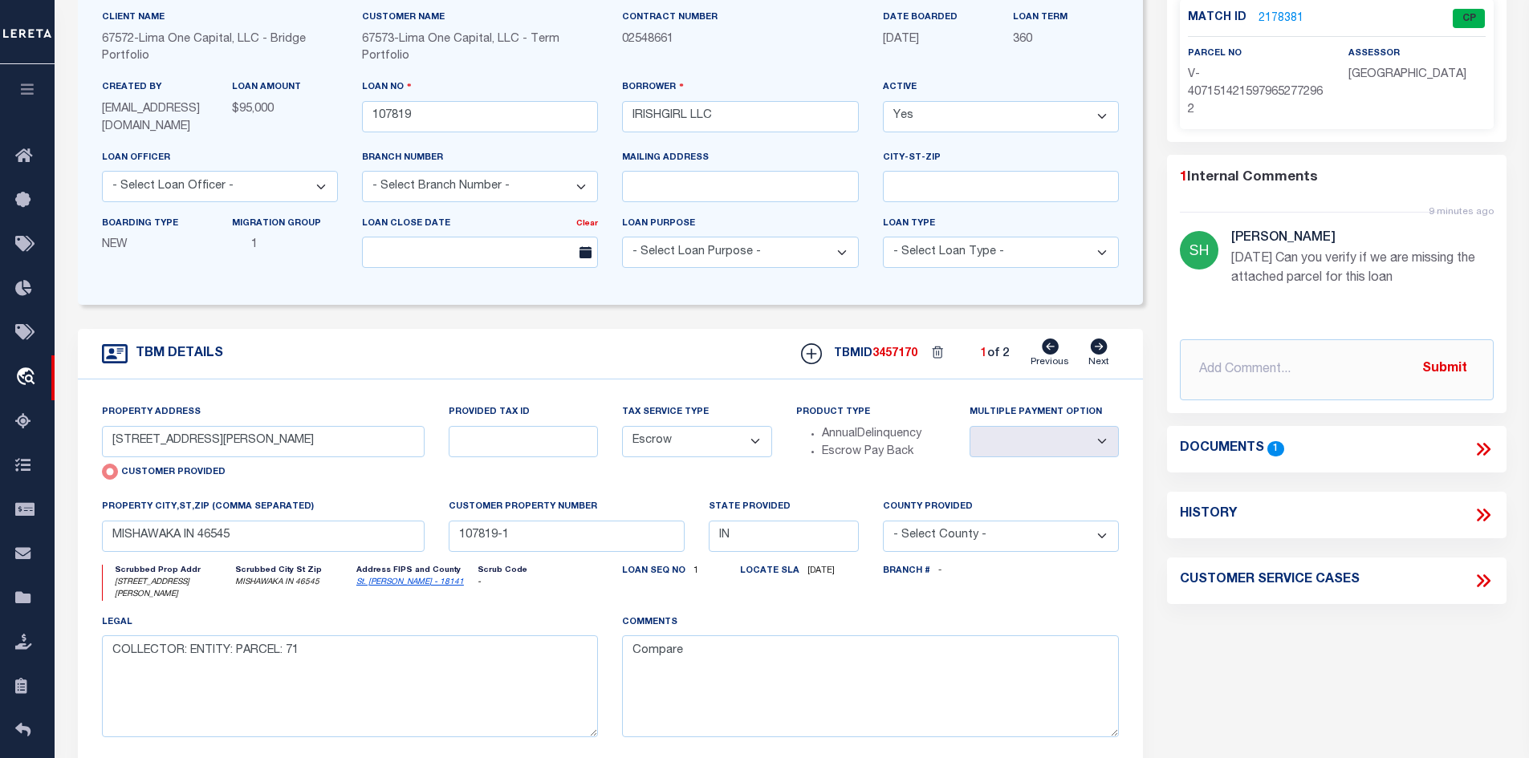
click at [1105, 352] on icon at bounding box center [1098, 347] width 17 height 16
type input "[STREET_ADDRESS]"
radio input "false"
select select
type input "ELKHART IN 46516"
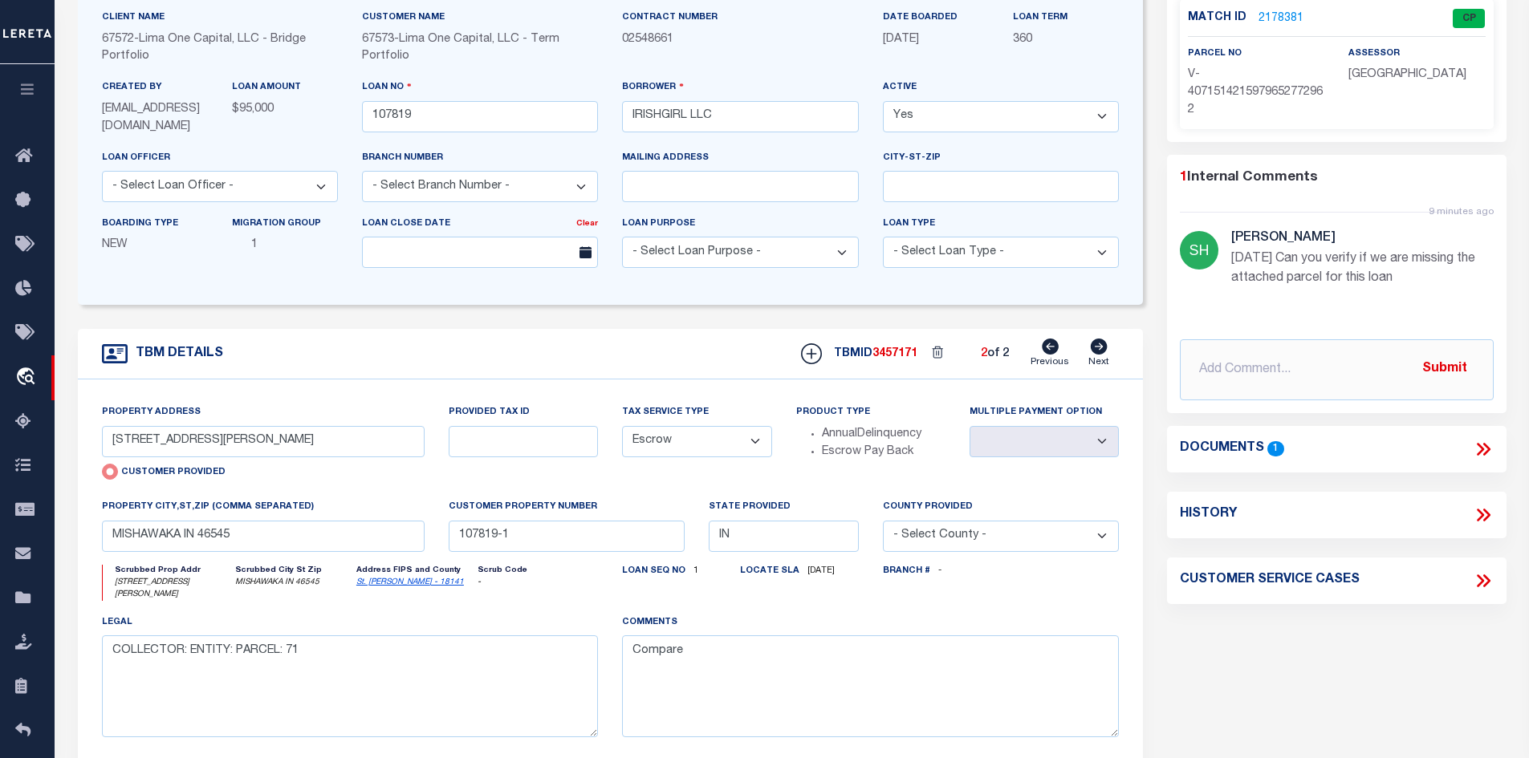
type input "107819-2"
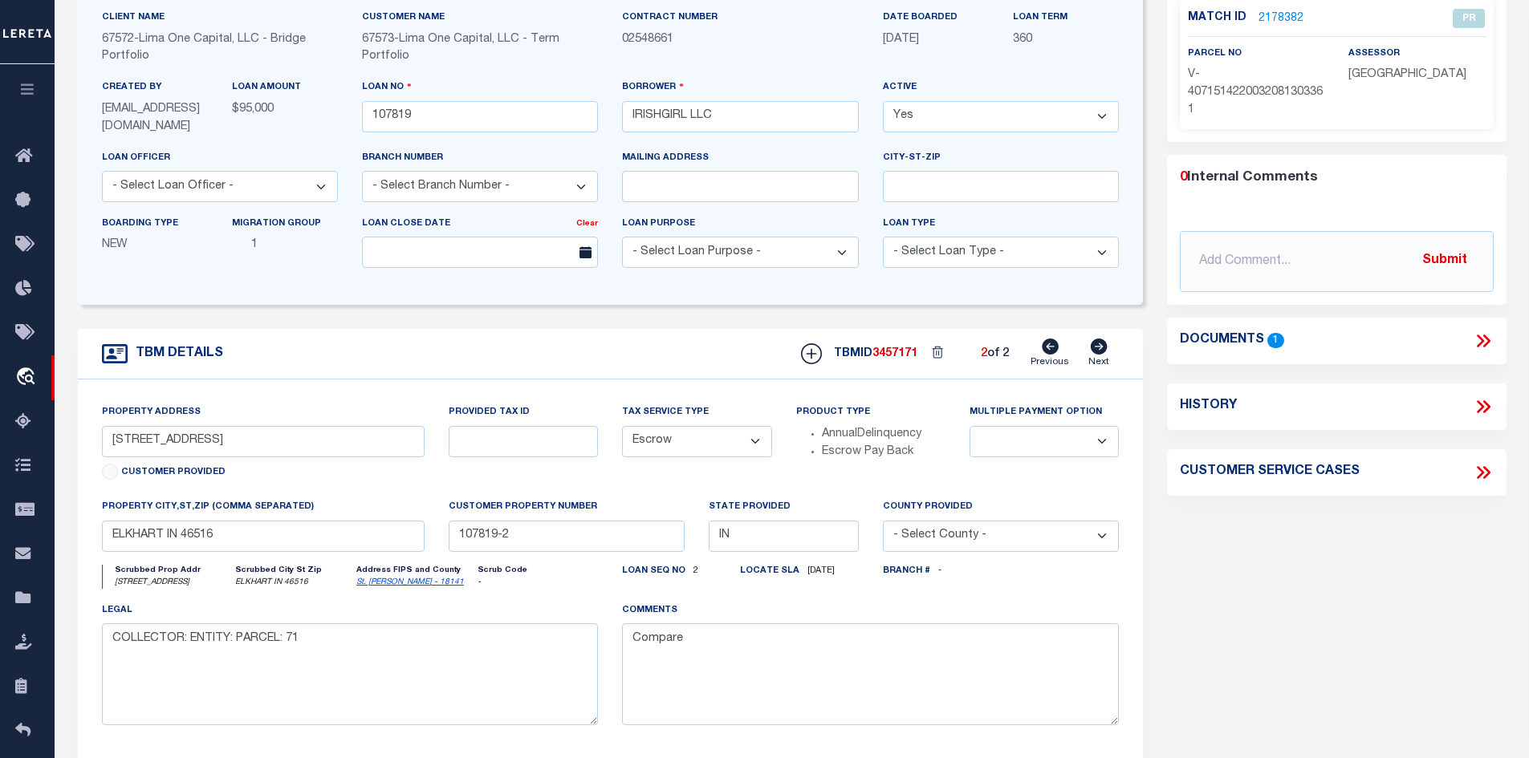
scroll to position [0, 0]
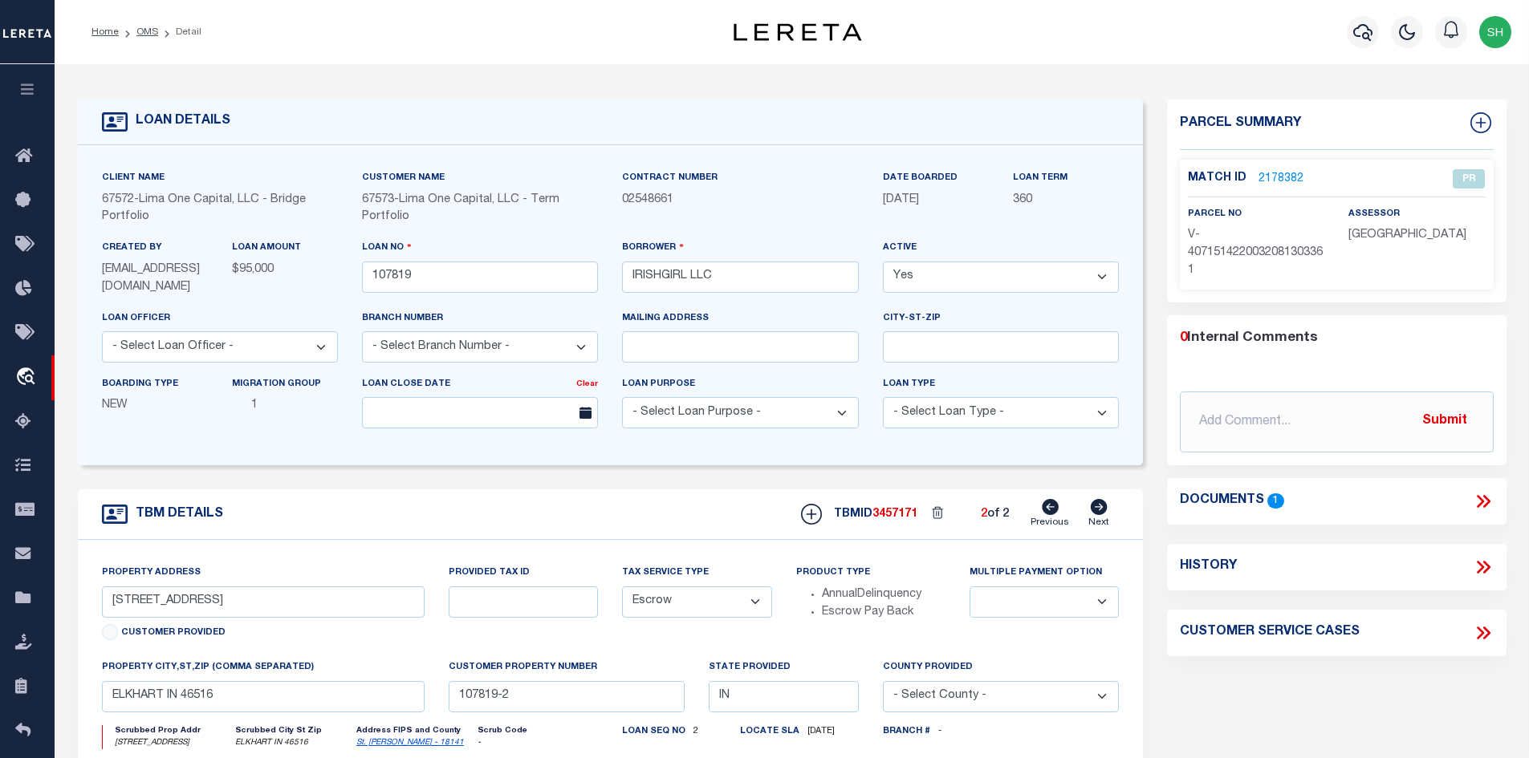
click at [1483, 498] on icon at bounding box center [1482, 501] width 21 height 21
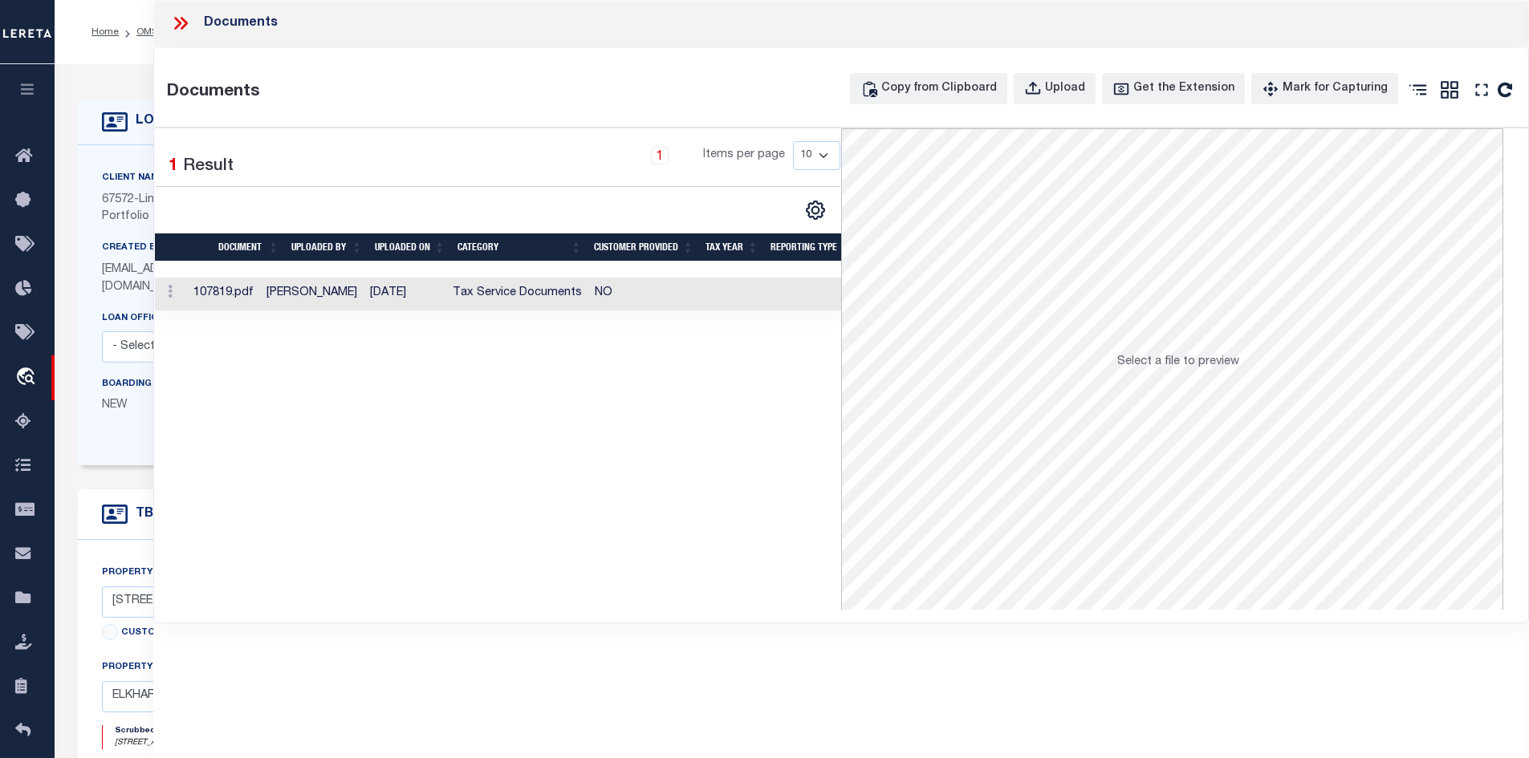
click at [404, 301] on td "[DATE]" at bounding box center [404, 294] width 83 height 33
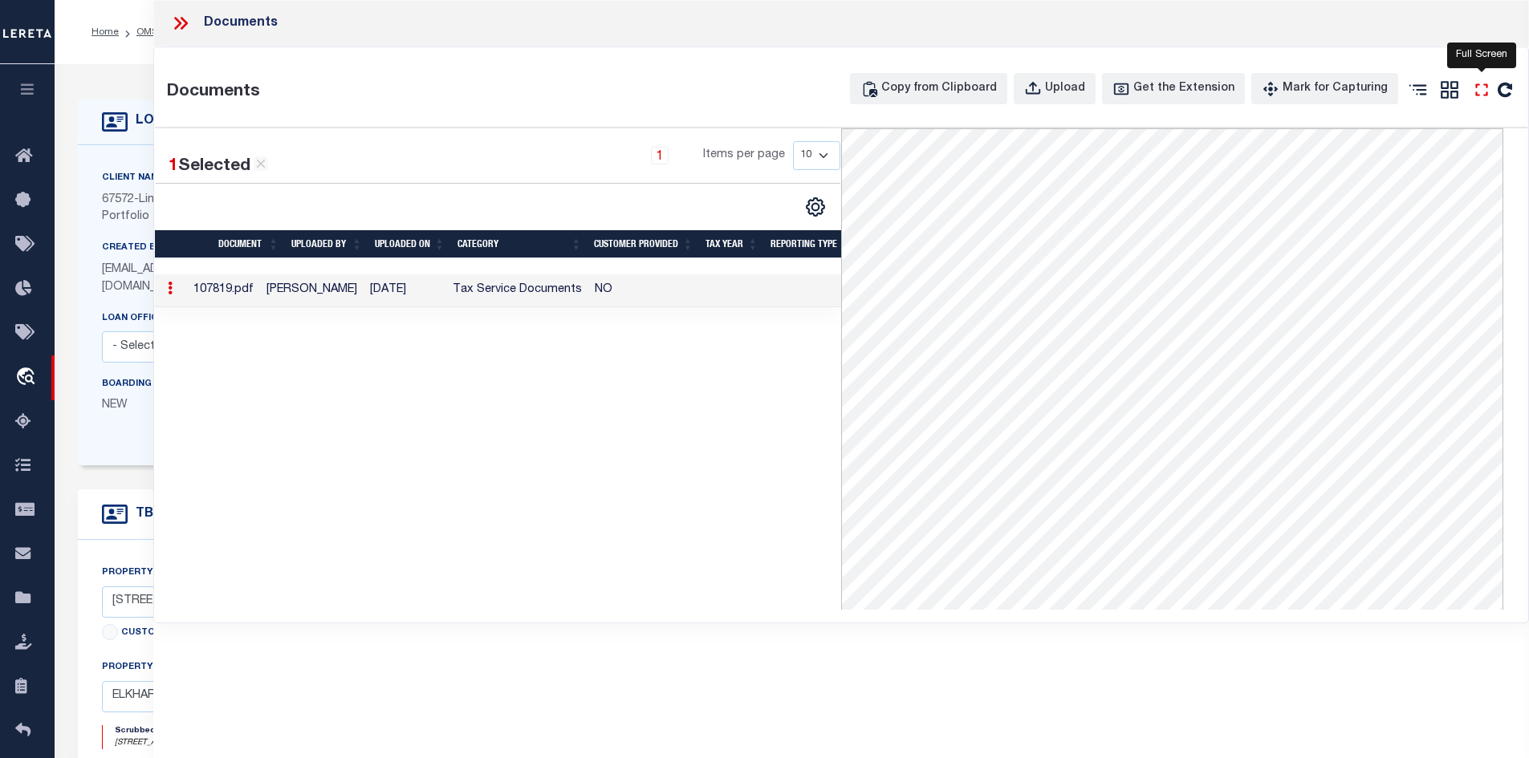
click at [1484, 91] on icon "" at bounding box center [1481, 89] width 21 height 21
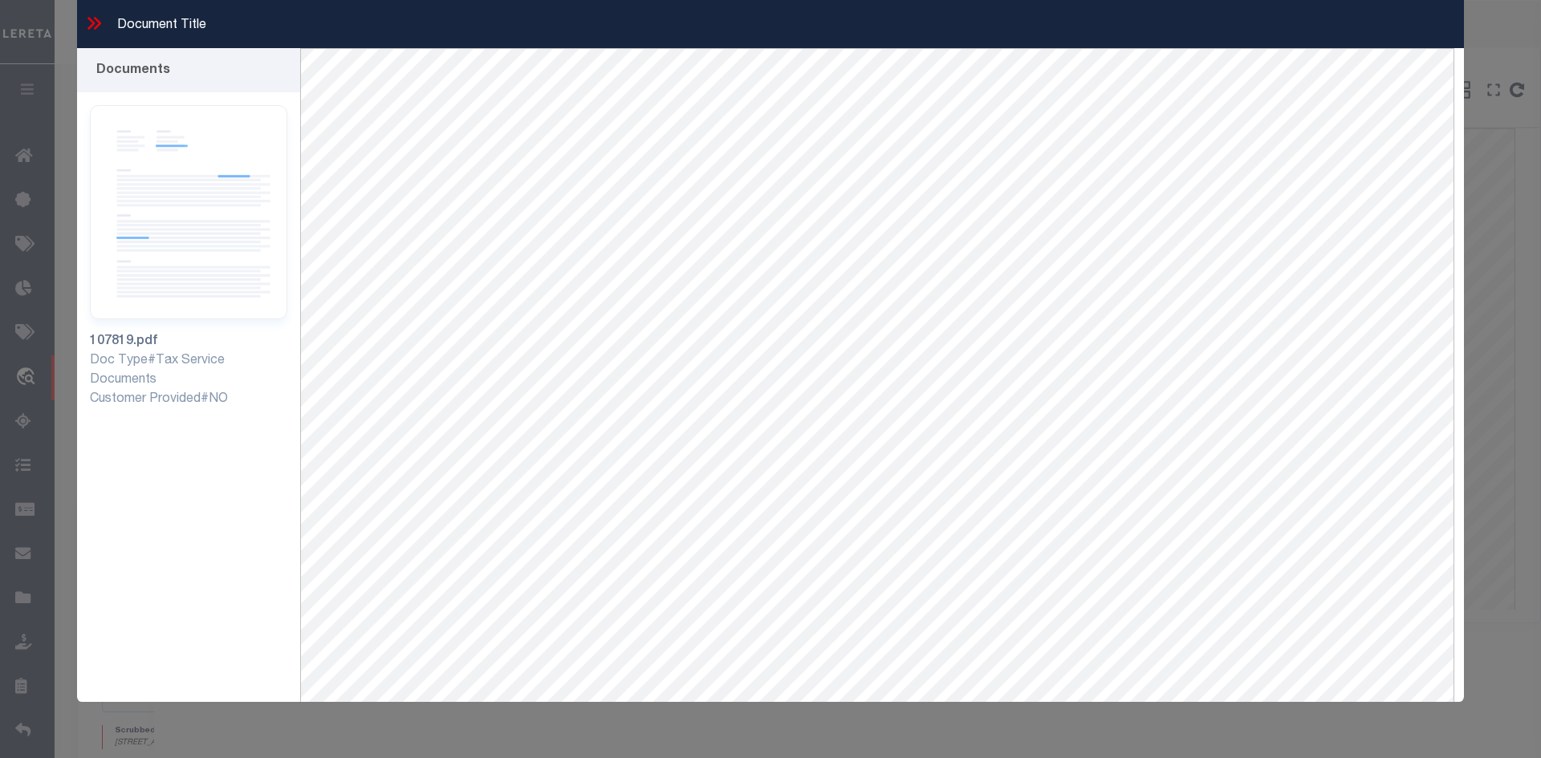
click at [91, 25] on icon at bounding box center [90, 23] width 7 height 13
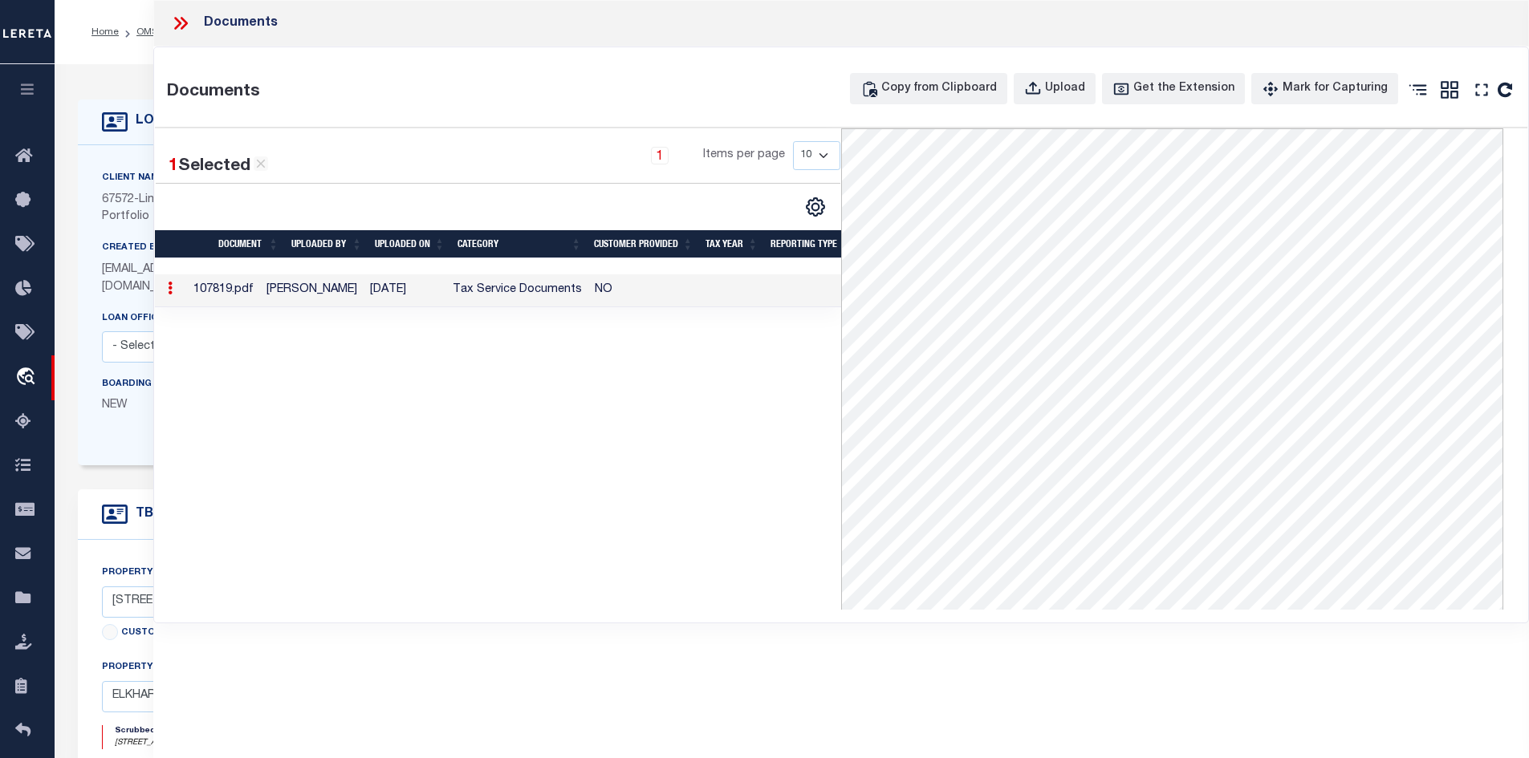
click at [177, 18] on icon at bounding box center [180, 23] width 21 height 21
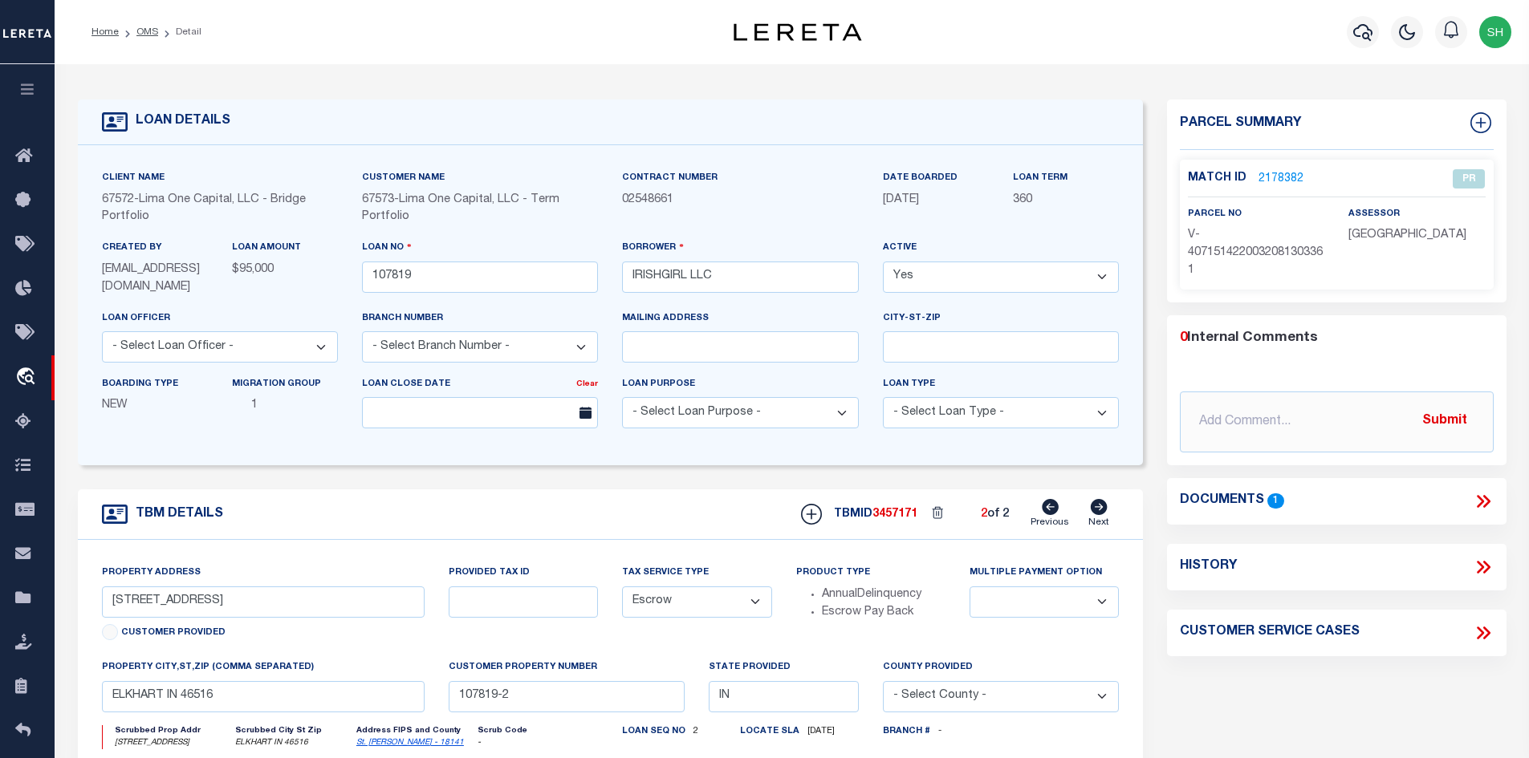
click at [1054, 513] on icon at bounding box center [1050, 507] width 17 height 16
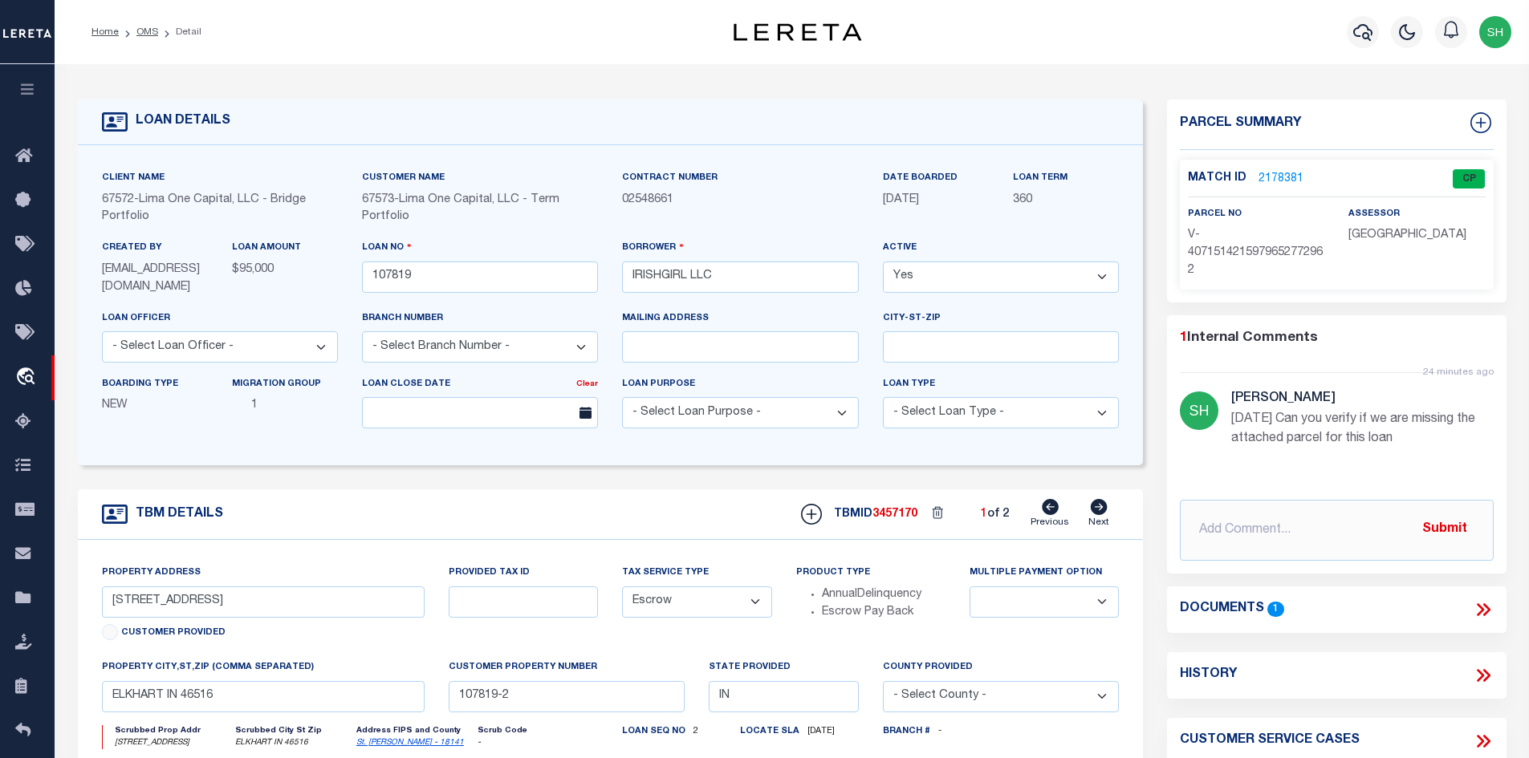
type input "[STREET_ADDRESS][PERSON_NAME]"
radio input "true"
select select
type input "MISHAWAKA IN 46545"
type input "107819-1"
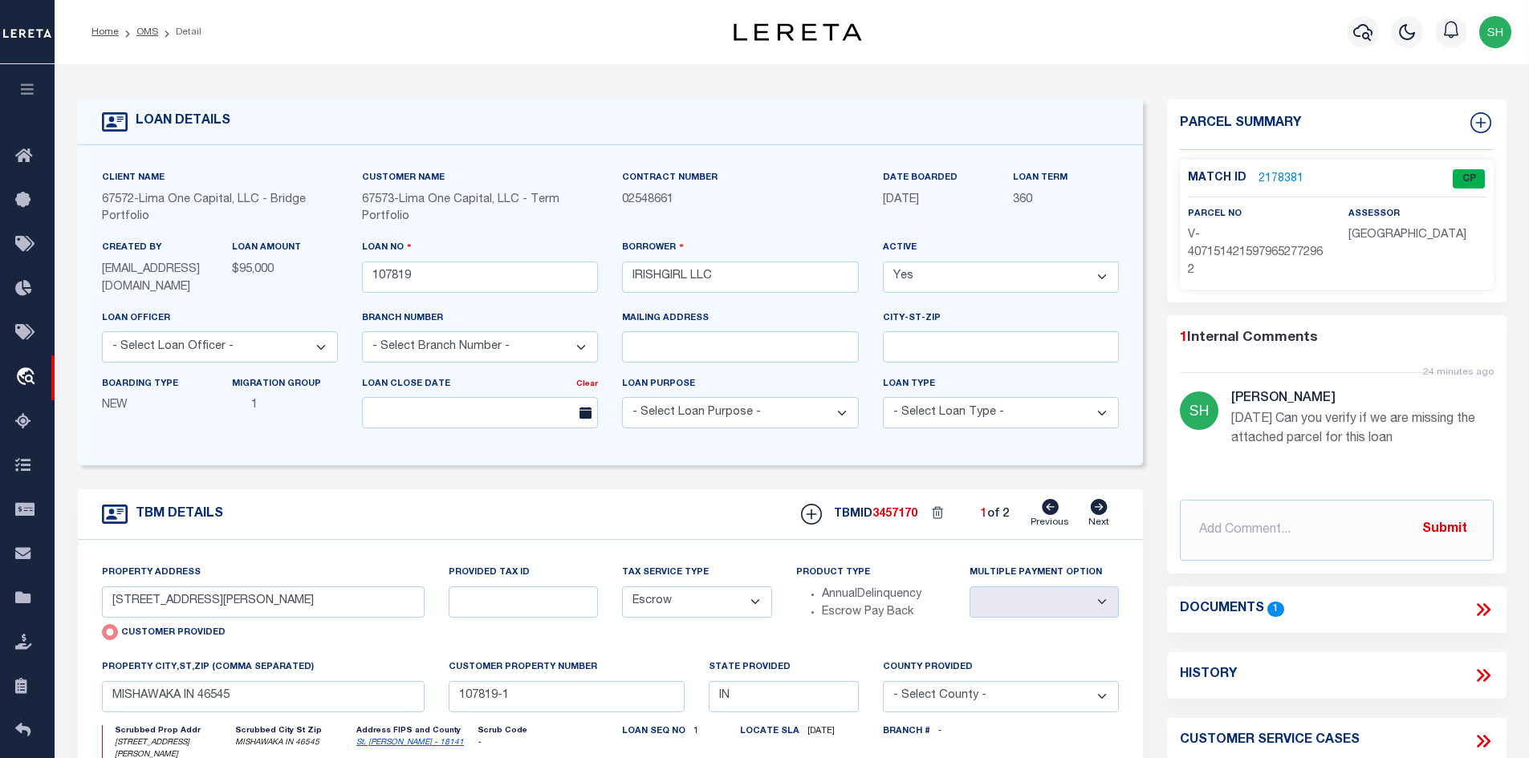
click at [1054, 513] on icon at bounding box center [1050, 507] width 17 height 16
click at [1101, 510] on icon at bounding box center [1099, 507] width 18 height 16
type input "[STREET_ADDRESS]"
radio input "false"
select select
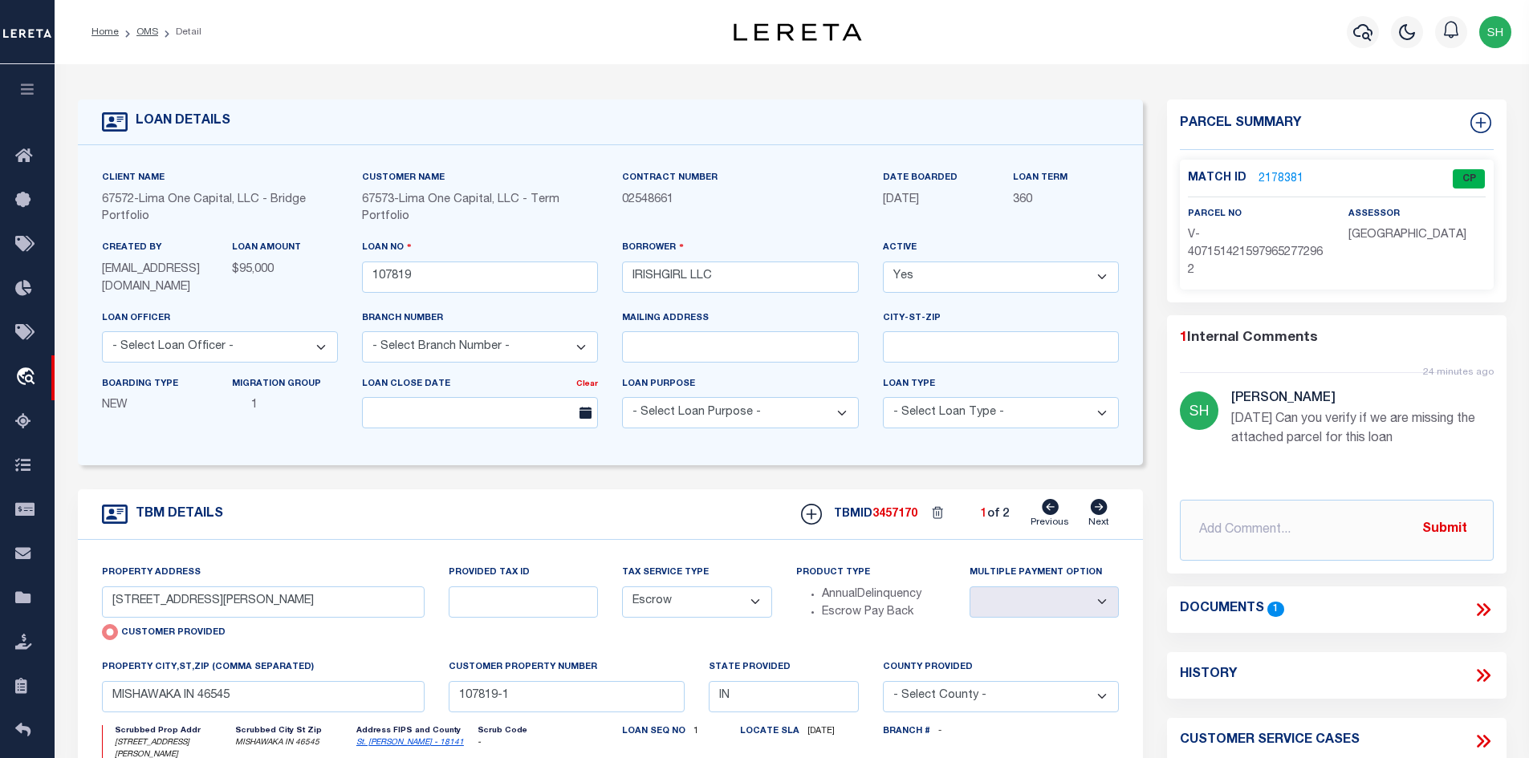
type input "ELKHART IN 46516"
type input "107819-2"
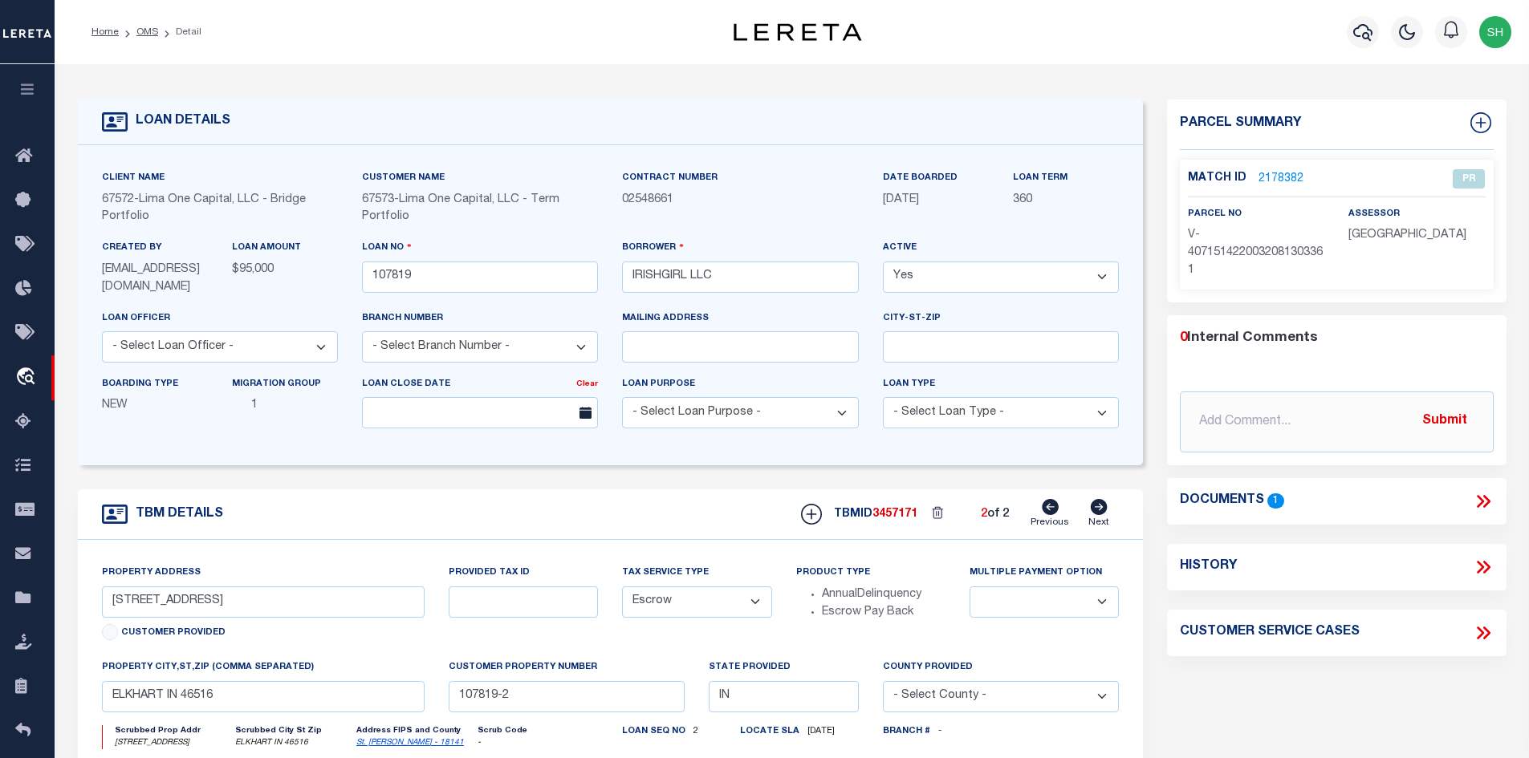
click at [1046, 513] on icon at bounding box center [1050, 507] width 17 height 16
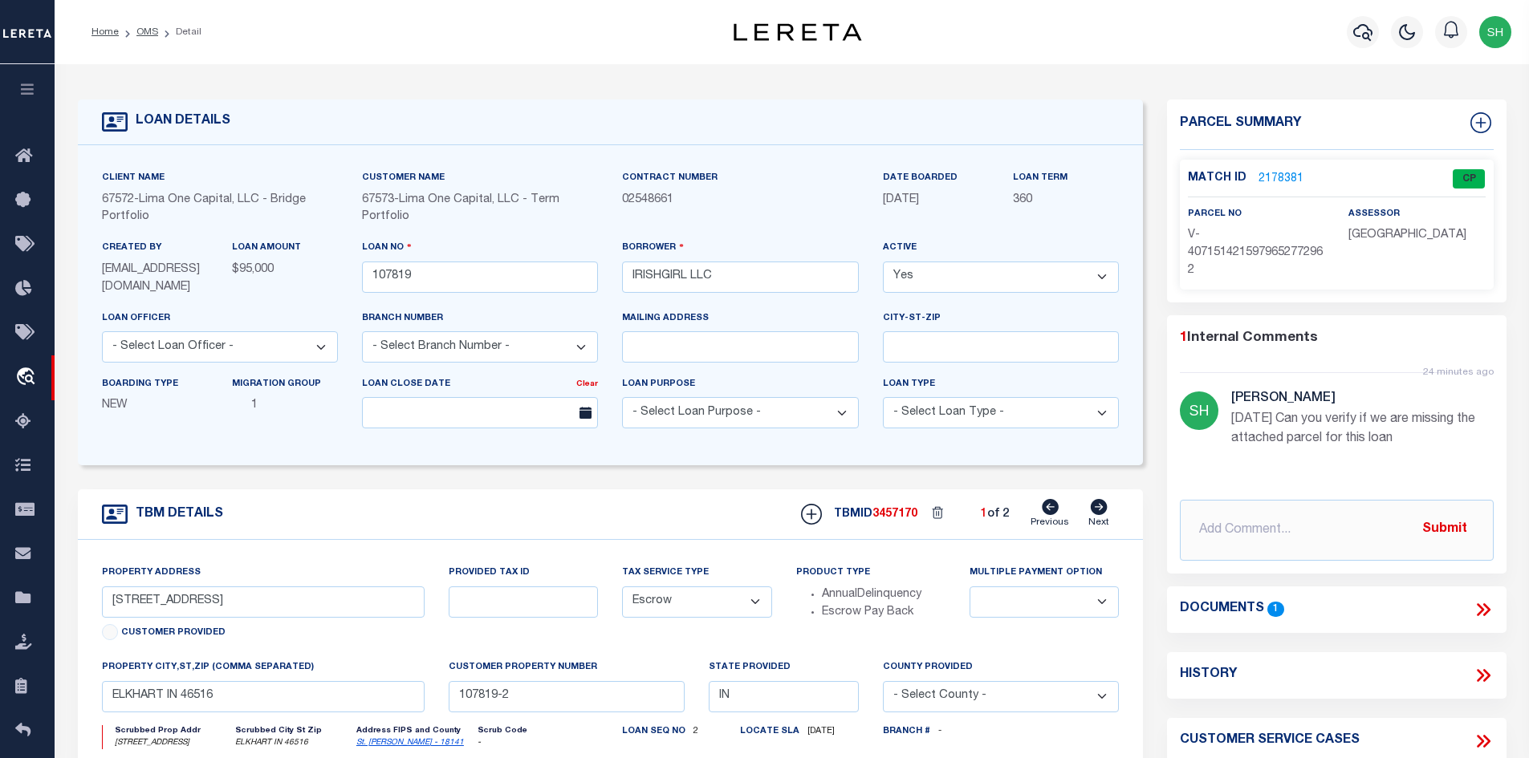
type input "[STREET_ADDRESS][PERSON_NAME]"
radio input "true"
select select
type input "MISHAWAKA IN 46545"
type input "107819-1"
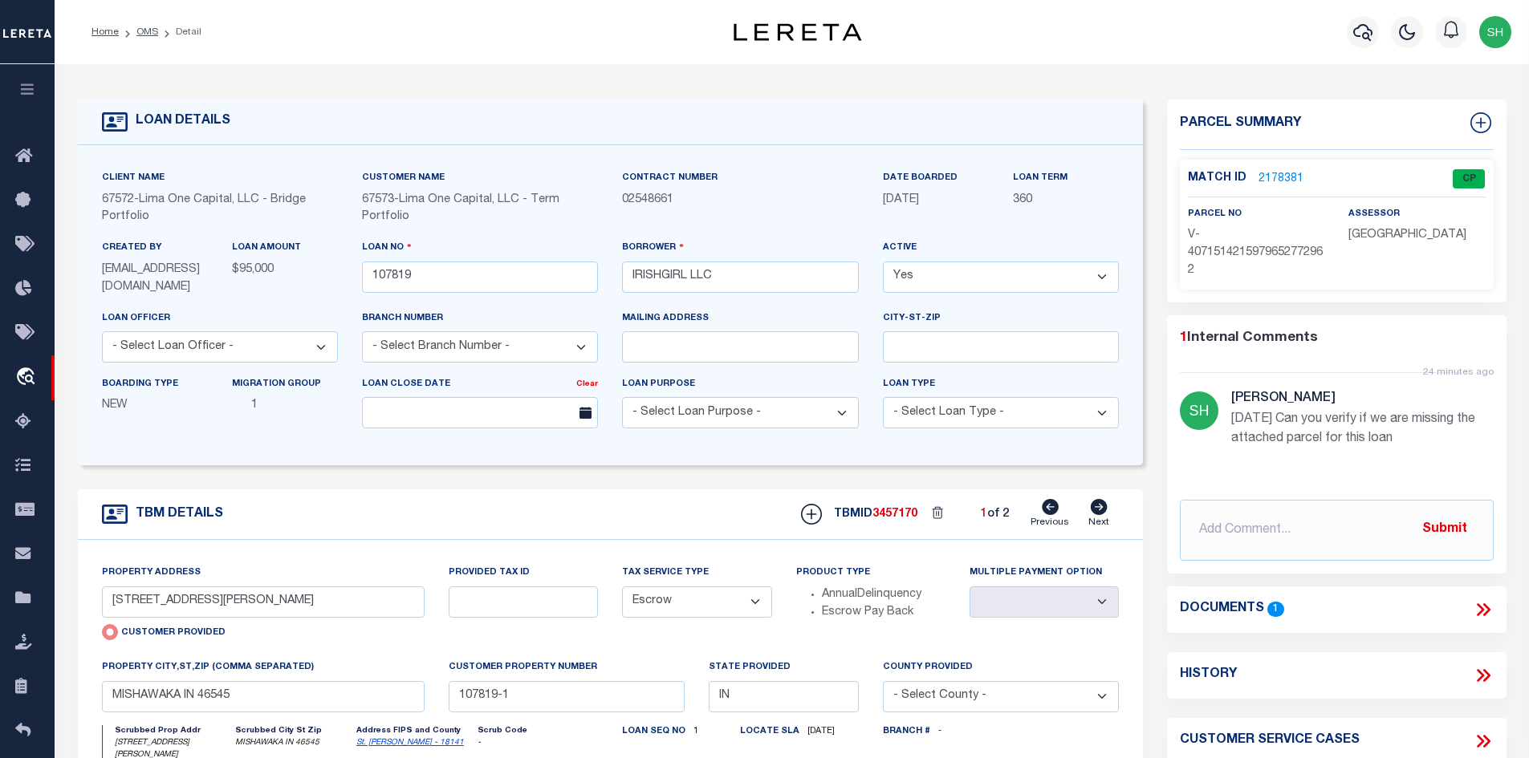
click at [1473, 607] on icon at bounding box center [1482, 609] width 21 height 21
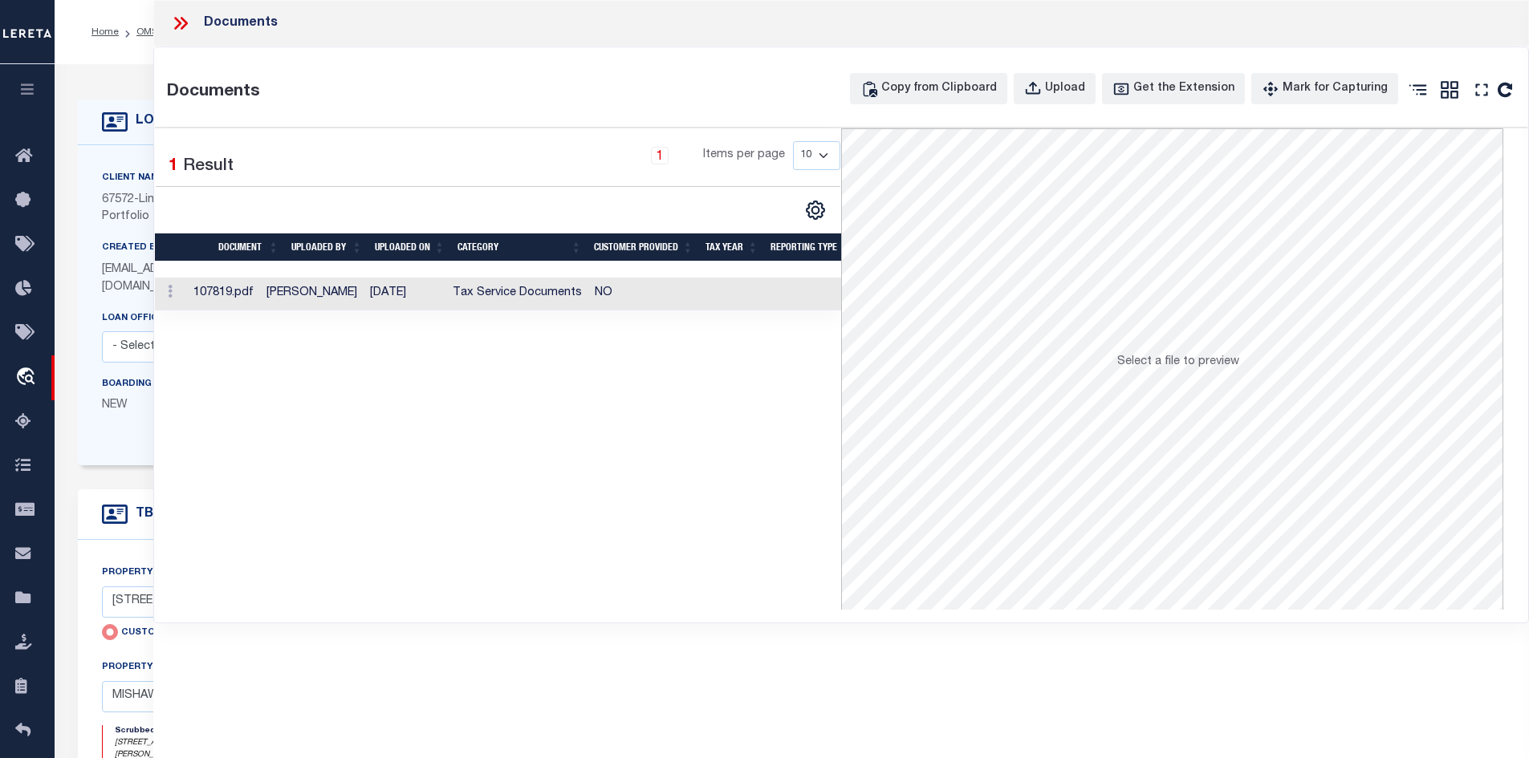
click at [619, 305] on td "NO" at bounding box center [644, 294] width 112 height 33
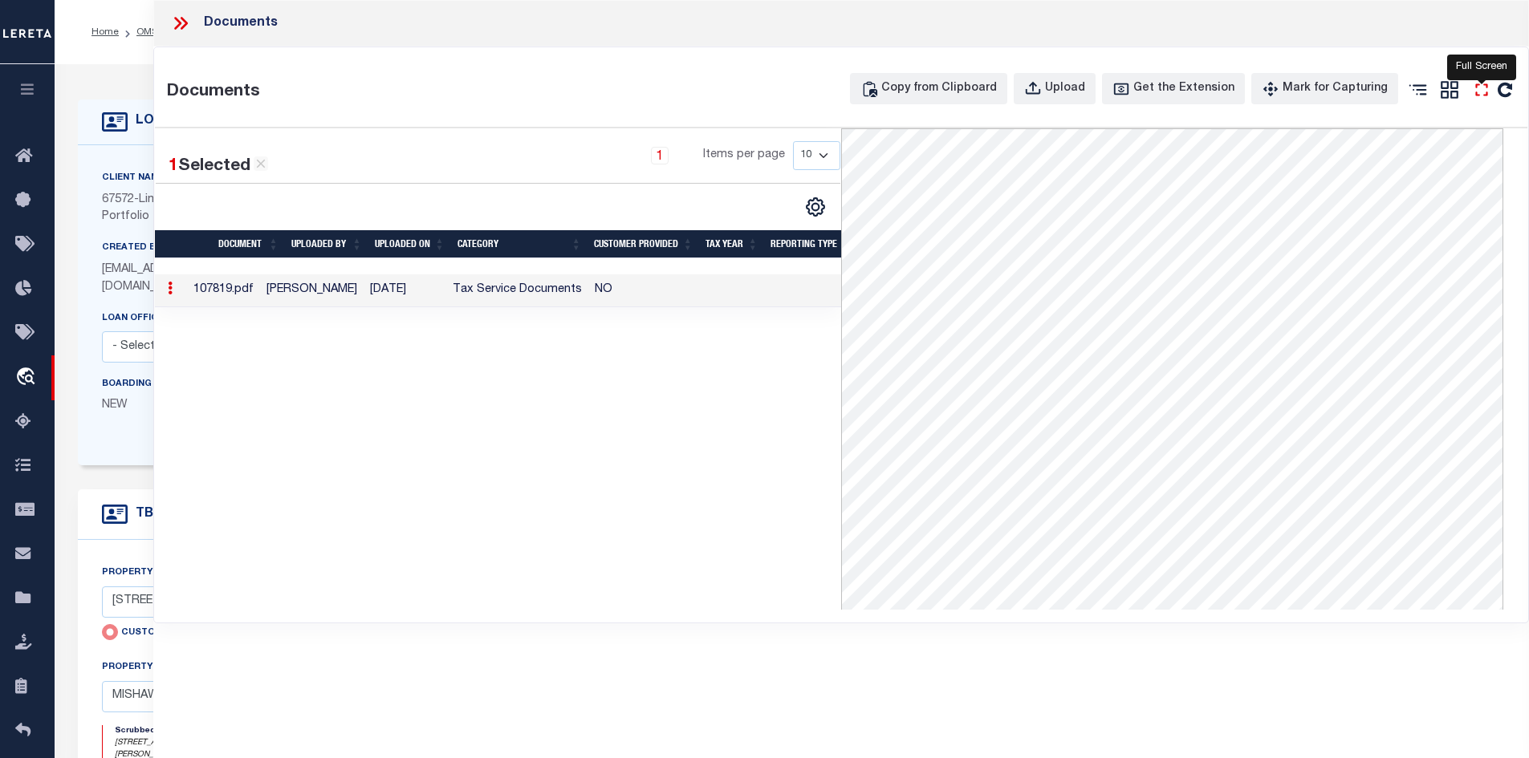
click at [1484, 95] on icon "" at bounding box center [1481, 89] width 12 height 12
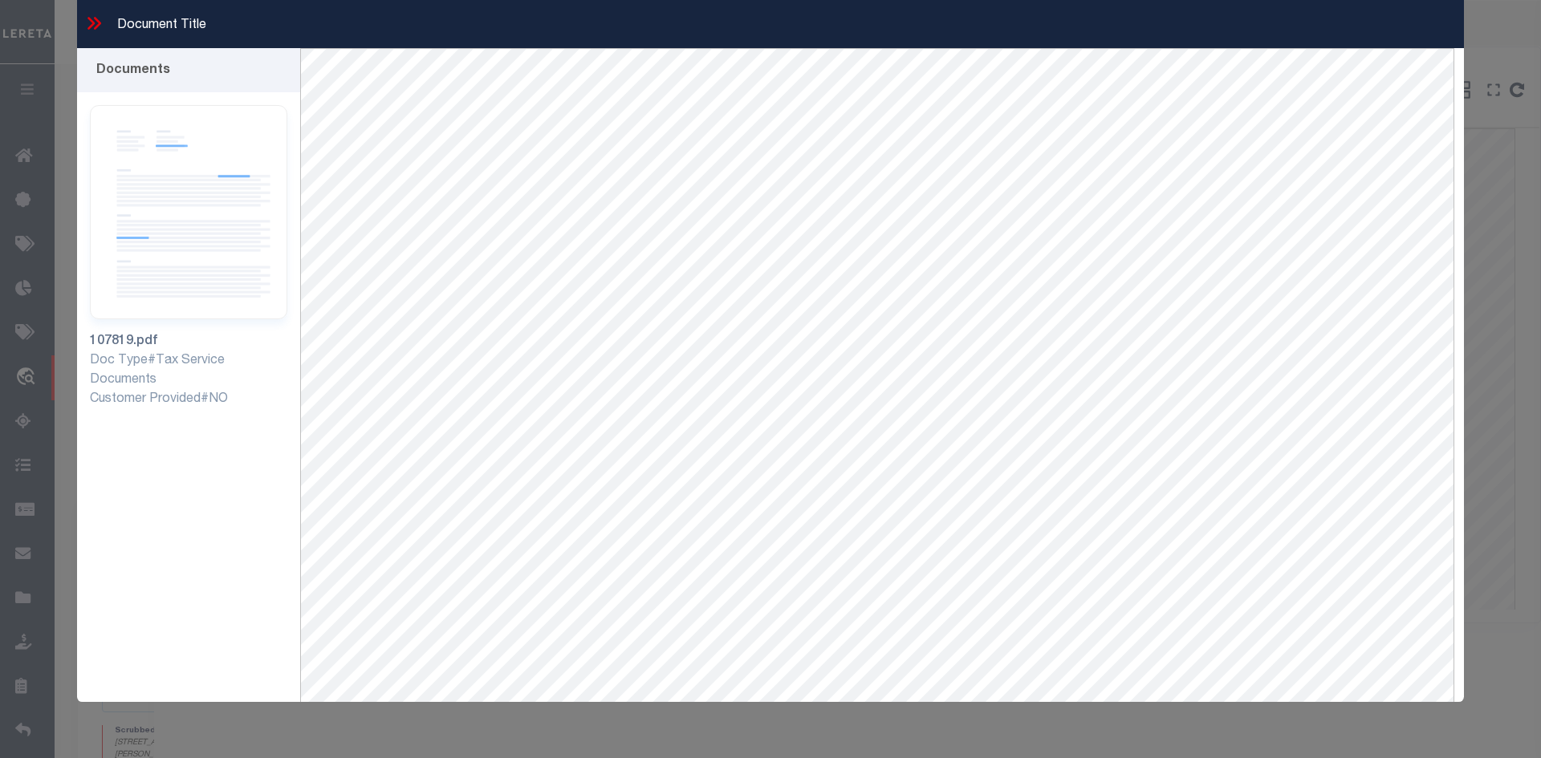
click at [102, 24] on icon at bounding box center [93, 23] width 21 height 21
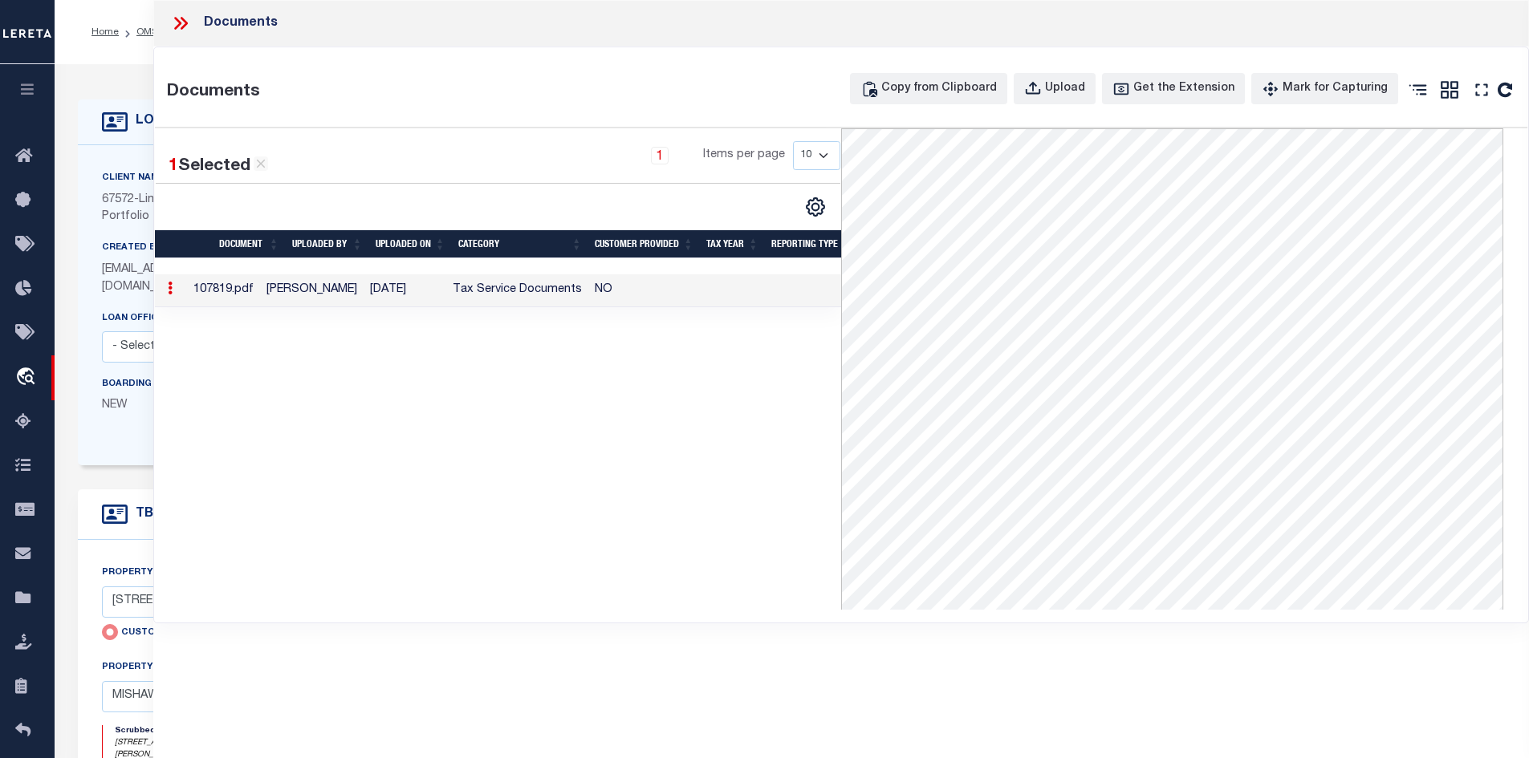
click at [100, 23] on ol "Home OMS Detail" at bounding box center [147, 32] width 136 height 34
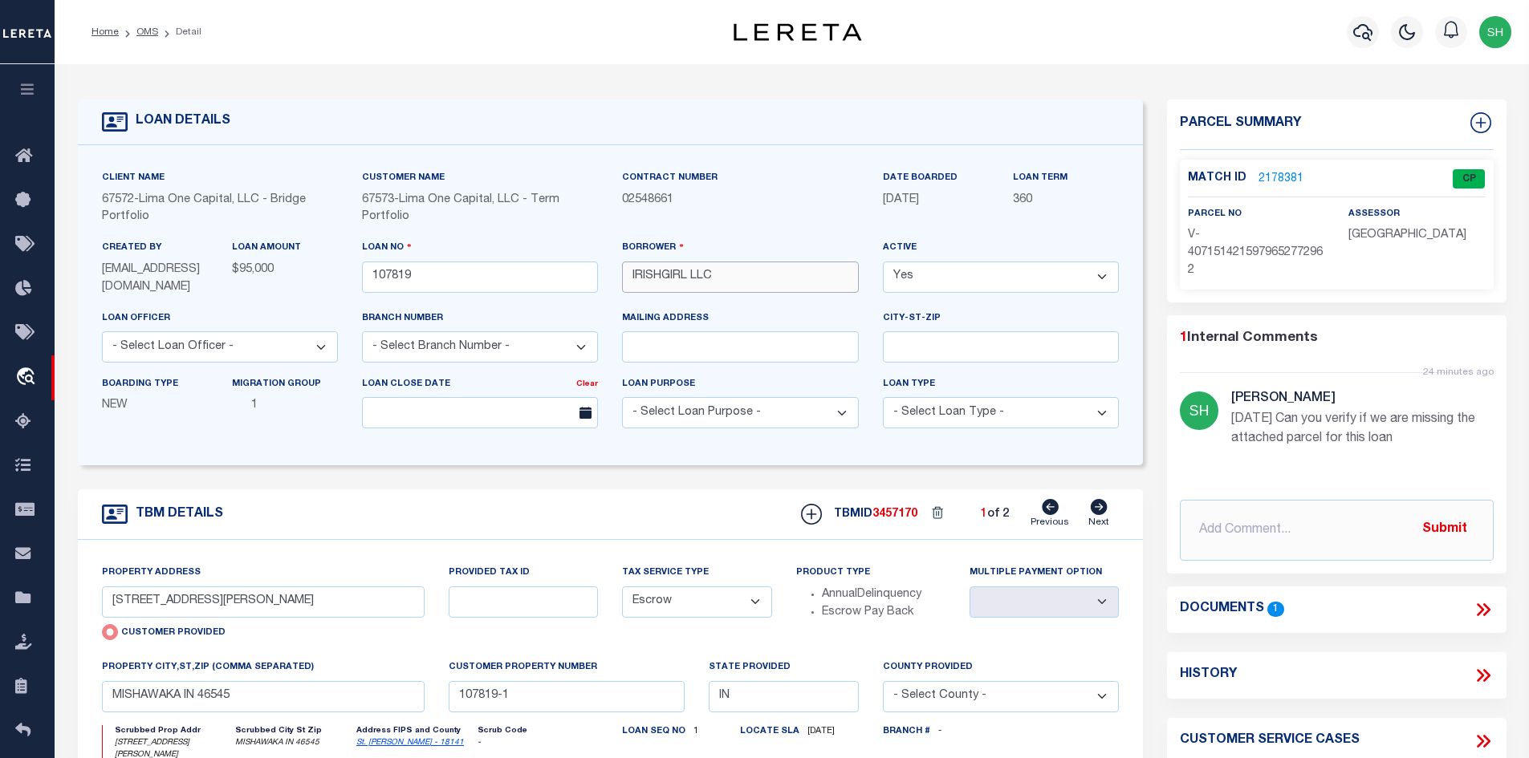
drag, startPoint x: 725, startPoint y: 284, endPoint x: 592, endPoint y: 279, distance: 133.3
click at [592, 279] on div "Client Name 67572 - [GEOGRAPHIC_DATA] One Capital, LLC - Bridge Portfolio Custo…" at bounding box center [611, 305] width 1042 height 272
drag, startPoint x: 620, startPoint y: 275, endPoint x: 717, endPoint y: 267, distance: 96.6
click at [717, 267] on input "IRISHGIRL LLC" at bounding box center [740, 277] width 236 height 31
drag, startPoint x: 740, startPoint y: 270, endPoint x: 614, endPoint y: 277, distance: 126.2
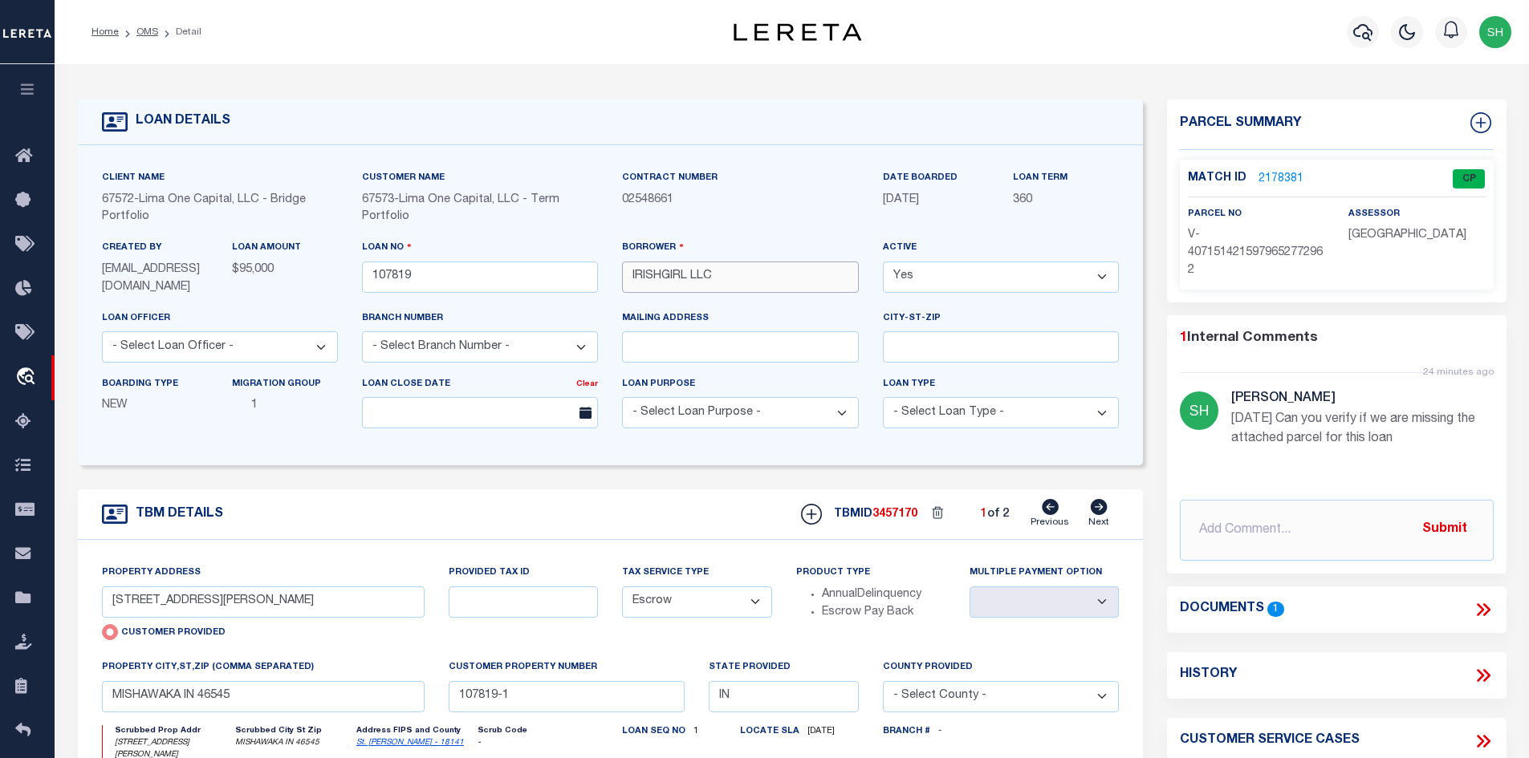
click at [614, 277] on div "Borrower IRISHGIRL LLC" at bounding box center [740, 274] width 260 height 70
click at [1099, 511] on icon at bounding box center [1099, 507] width 18 height 16
type input "[STREET_ADDRESS]"
radio input "false"
select select
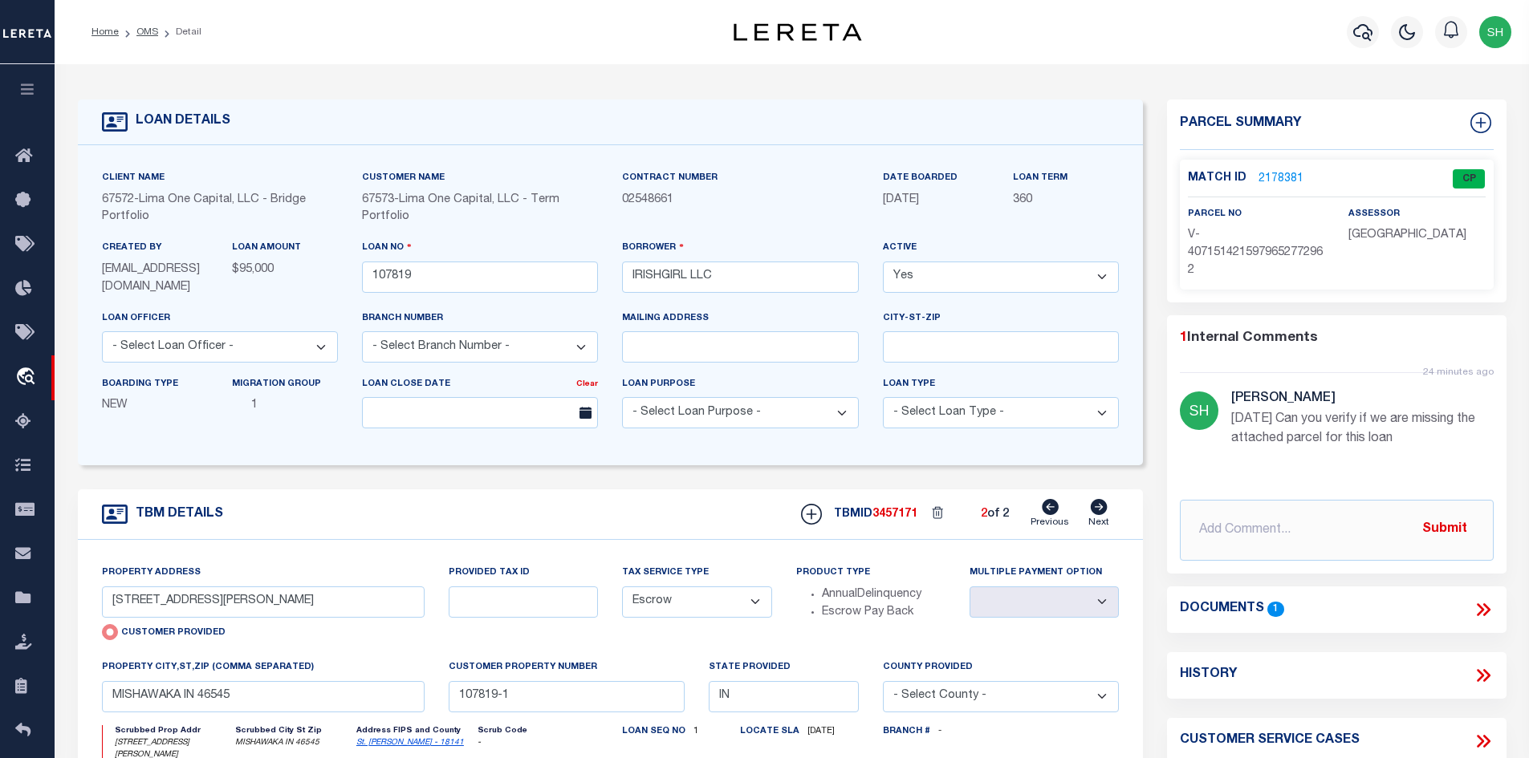
type input "ELKHART IN 46516"
type input "107819-2"
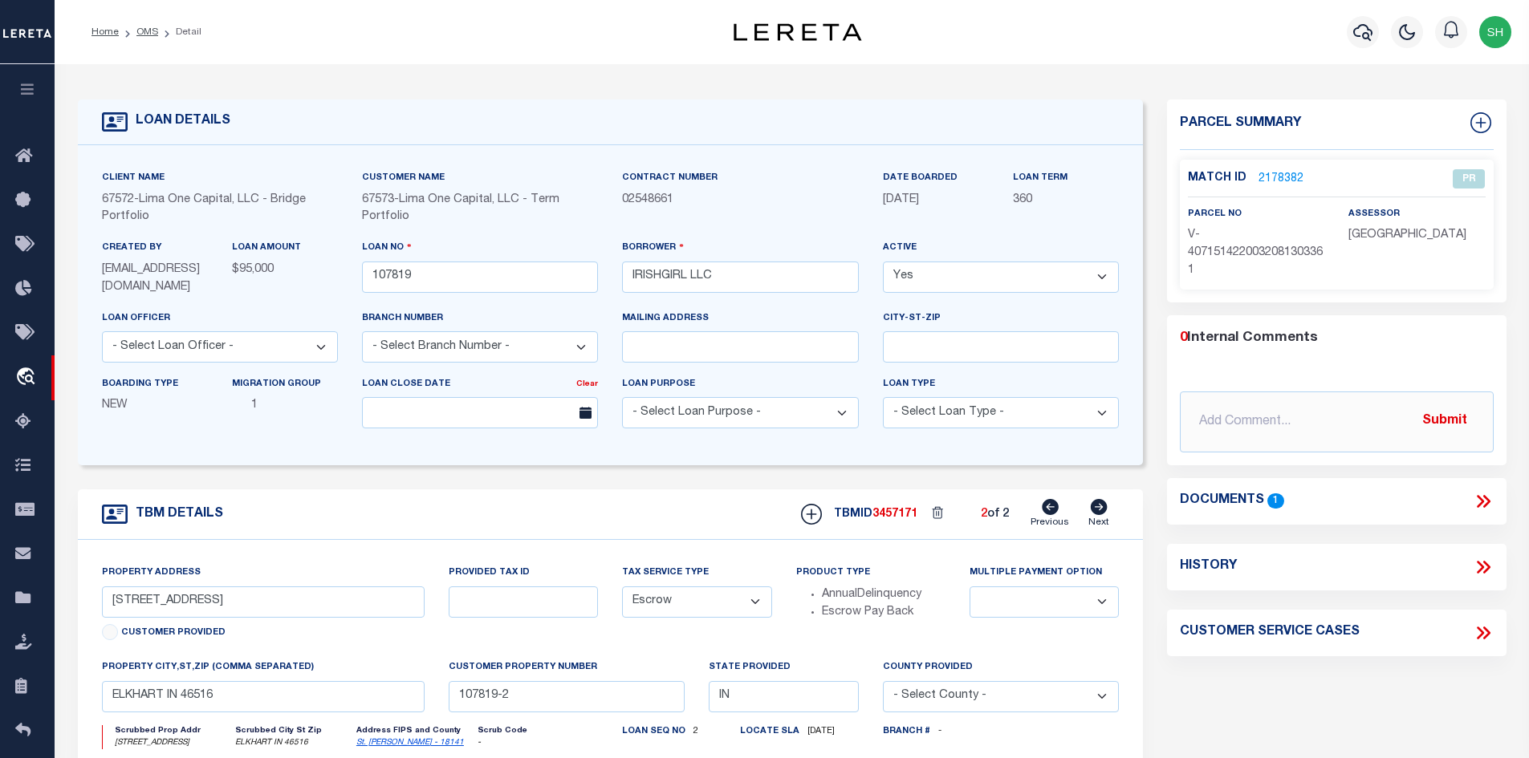
click at [1478, 499] on icon at bounding box center [1482, 501] width 21 height 21
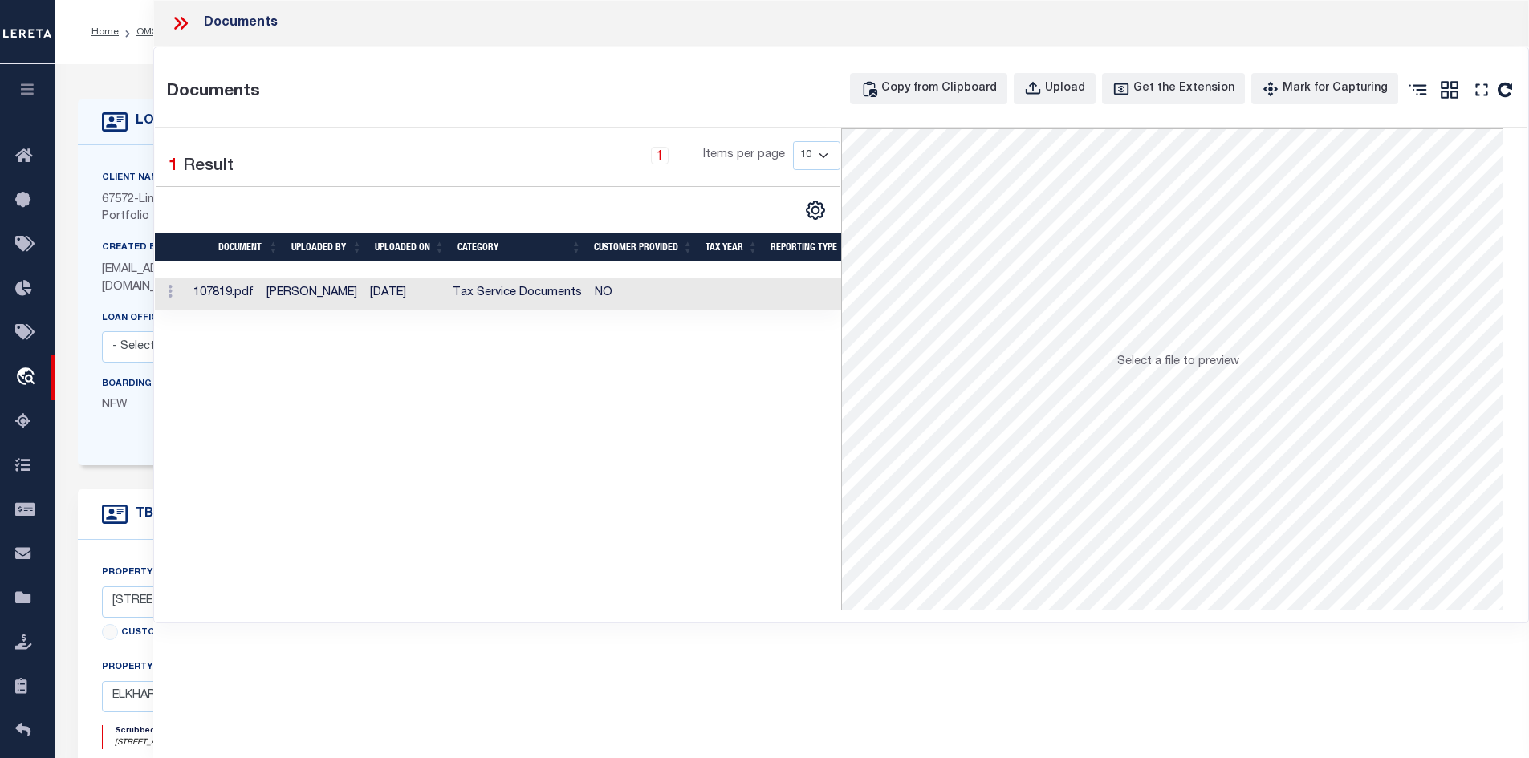
click at [546, 293] on td "Tax Service Documents" at bounding box center [517, 294] width 142 height 33
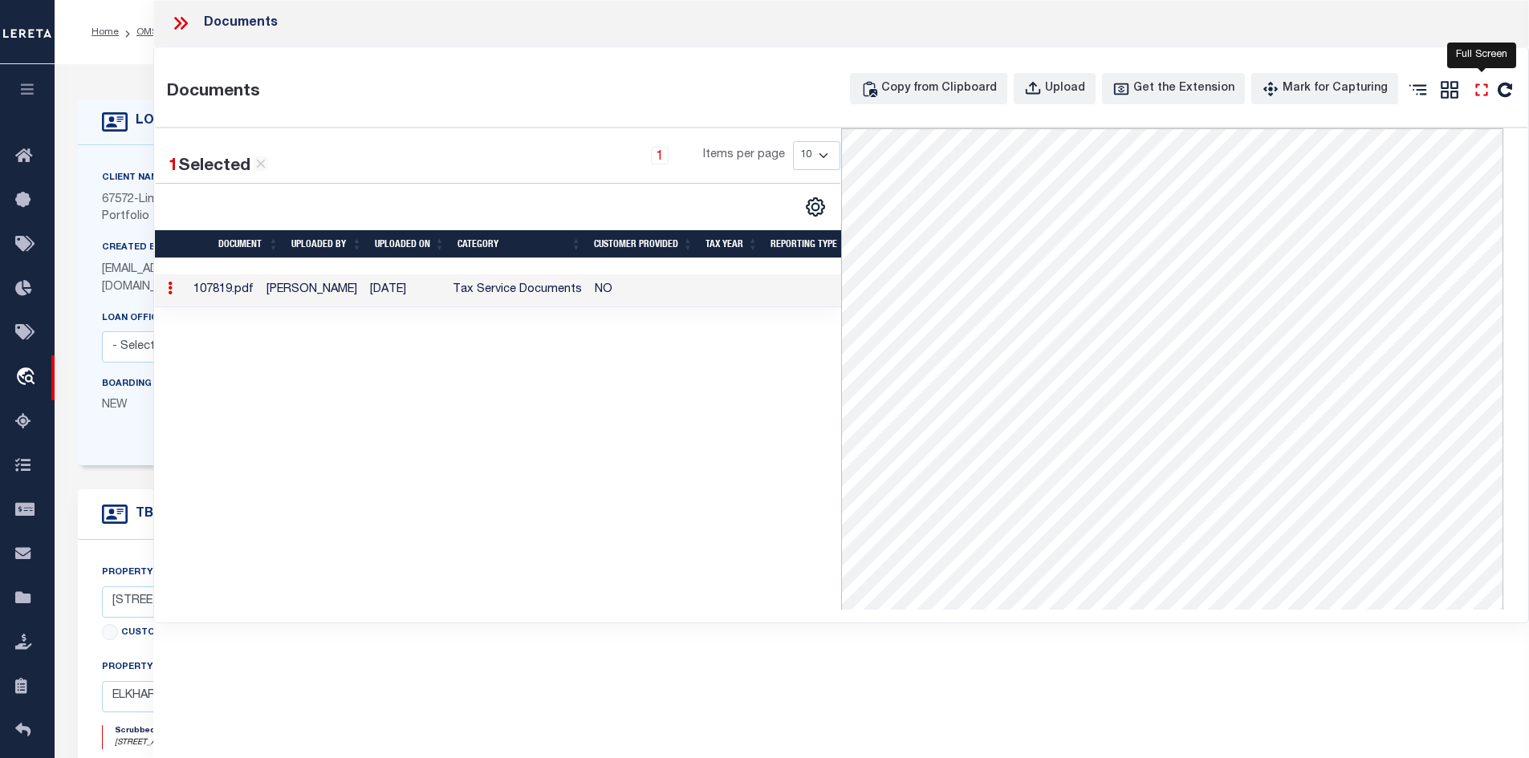
click at [1483, 88] on icon "" at bounding box center [1481, 89] width 21 height 21
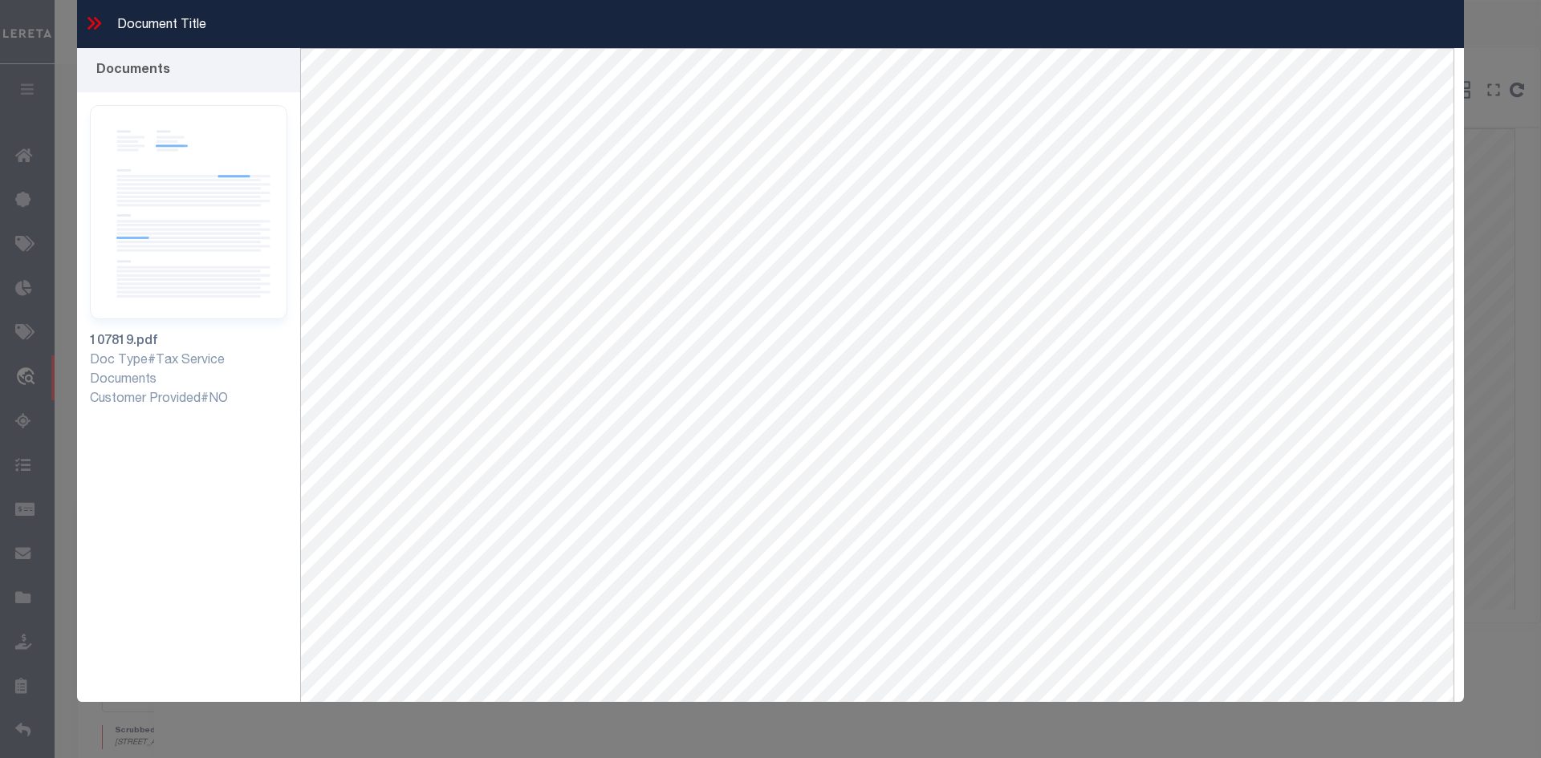
click at [103, 28] on icon at bounding box center [93, 23] width 21 height 21
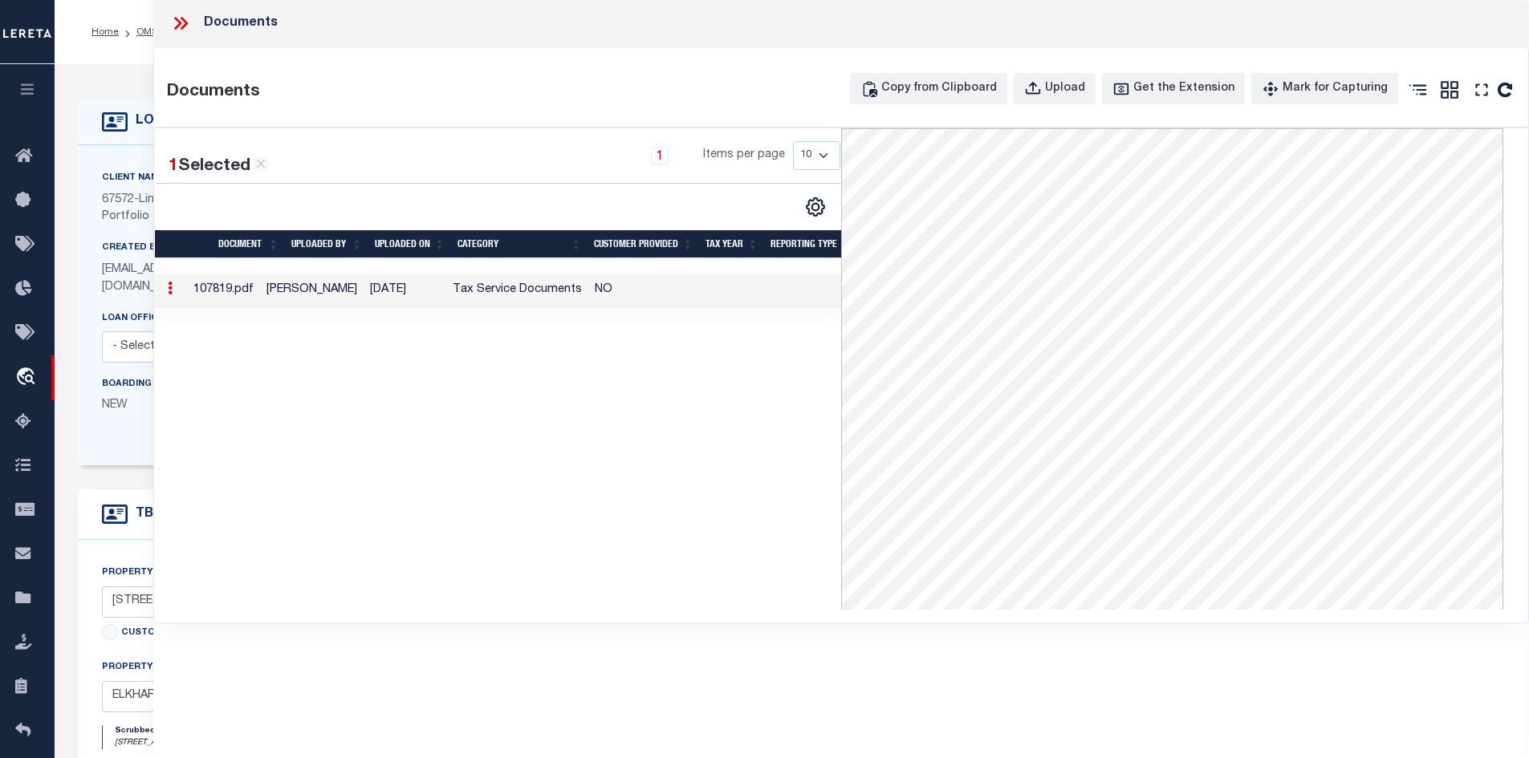
drag, startPoint x: 182, startPoint y: 16, endPoint x: 219, endPoint y: 76, distance: 70.6
click at [182, 18] on icon at bounding box center [180, 23] width 21 height 21
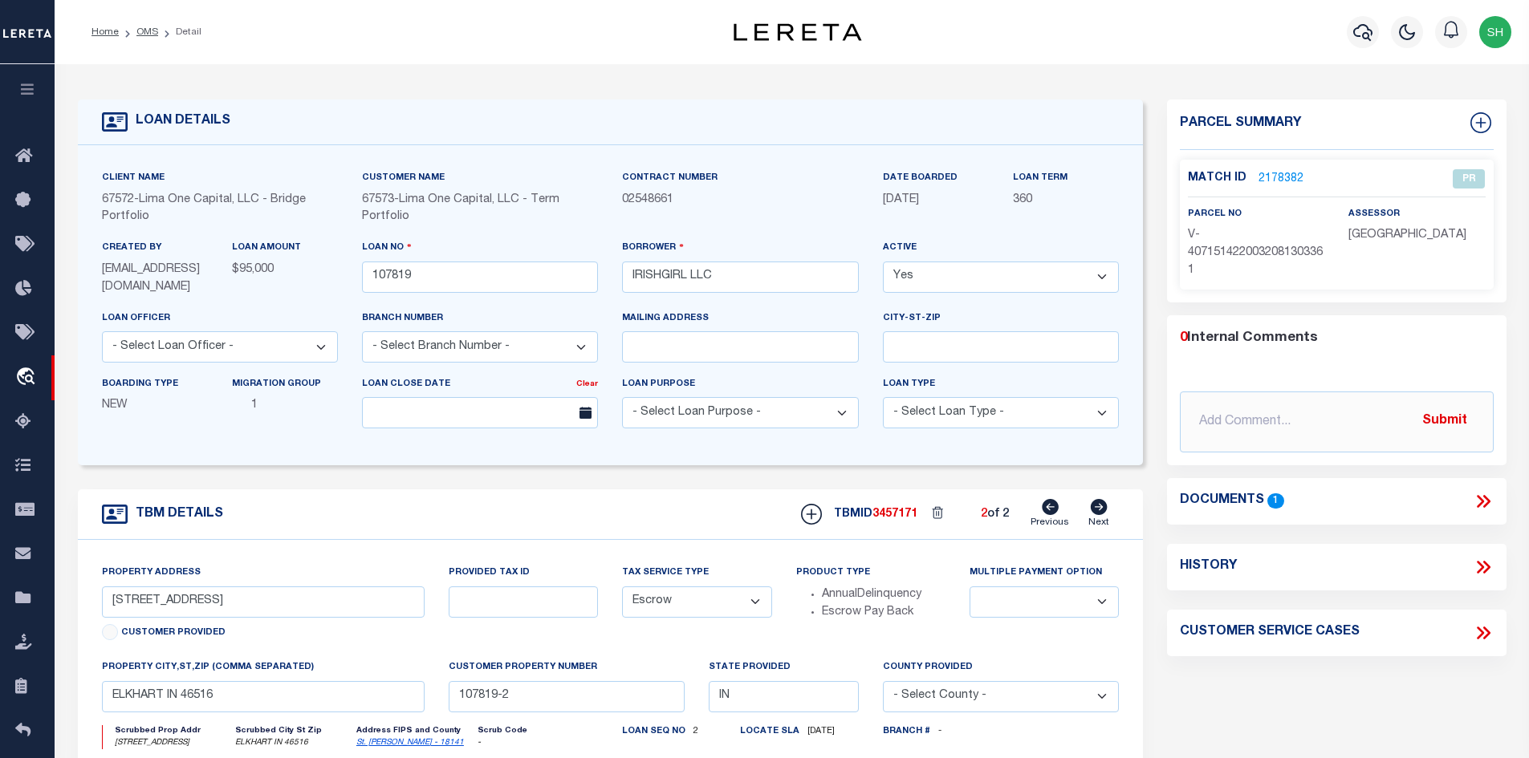
scroll to position [80, 0]
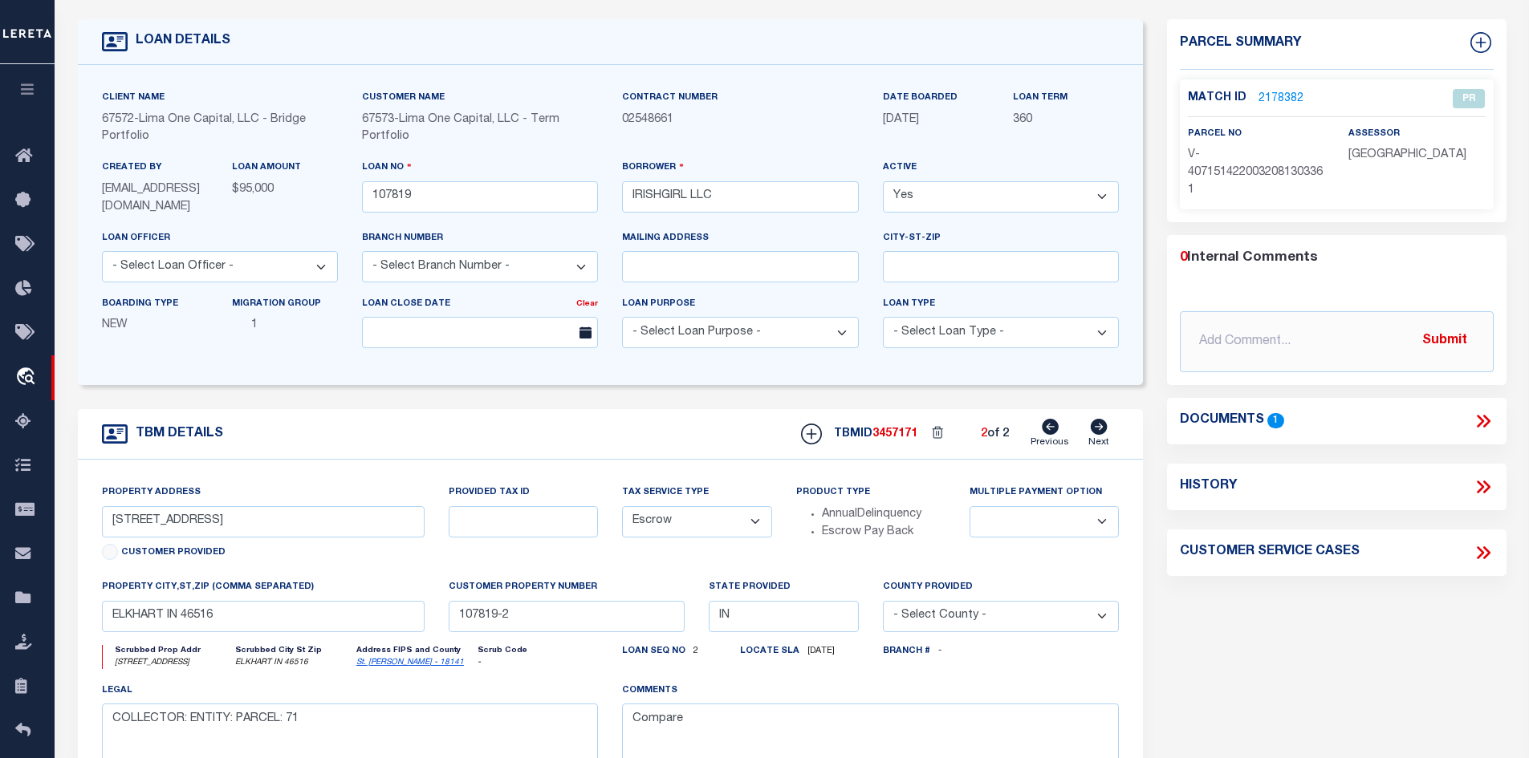
click at [1050, 435] on icon at bounding box center [1050, 427] width 17 height 16
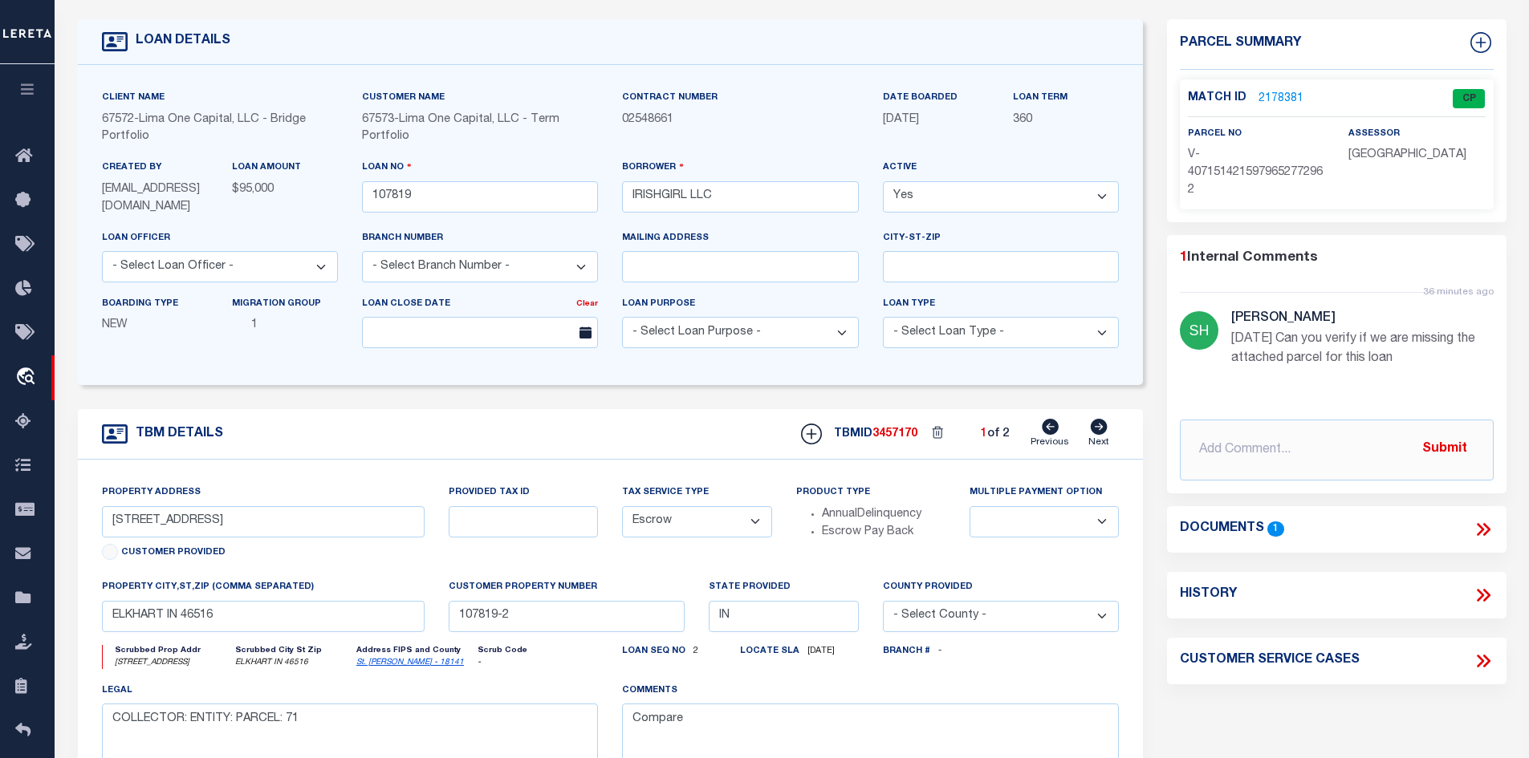
type input "[STREET_ADDRESS][PERSON_NAME]"
radio input "true"
select select
type input "MISHAWAKA IN 46545"
type input "107819-1"
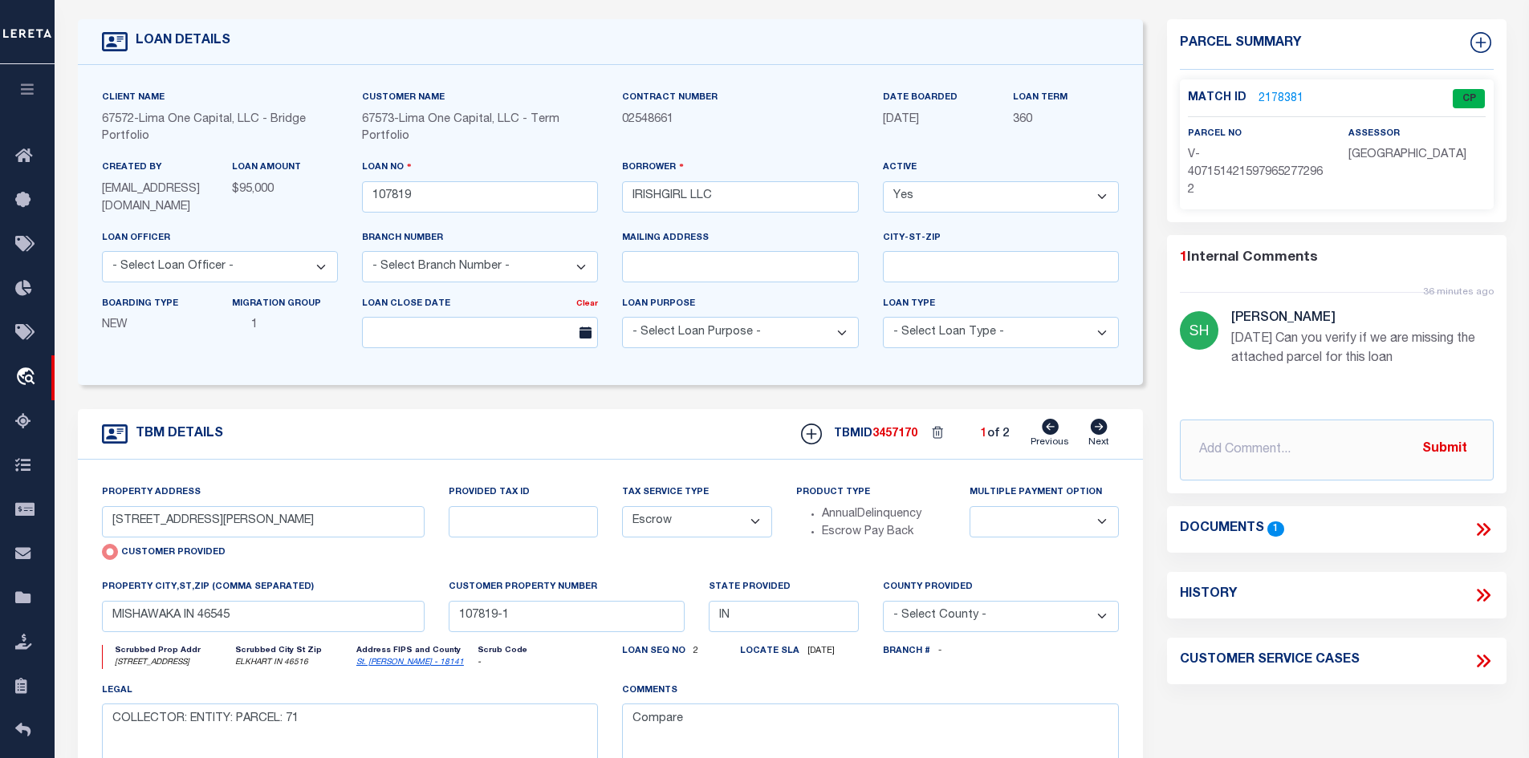
click at [1050, 435] on icon at bounding box center [1050, 427] width 17 height 16
click at [1093, 433] on icon at bounding box center [1098, 427] width 17 height 16
type input "[STREET_ADDRESS]"
radio input "false"
select select
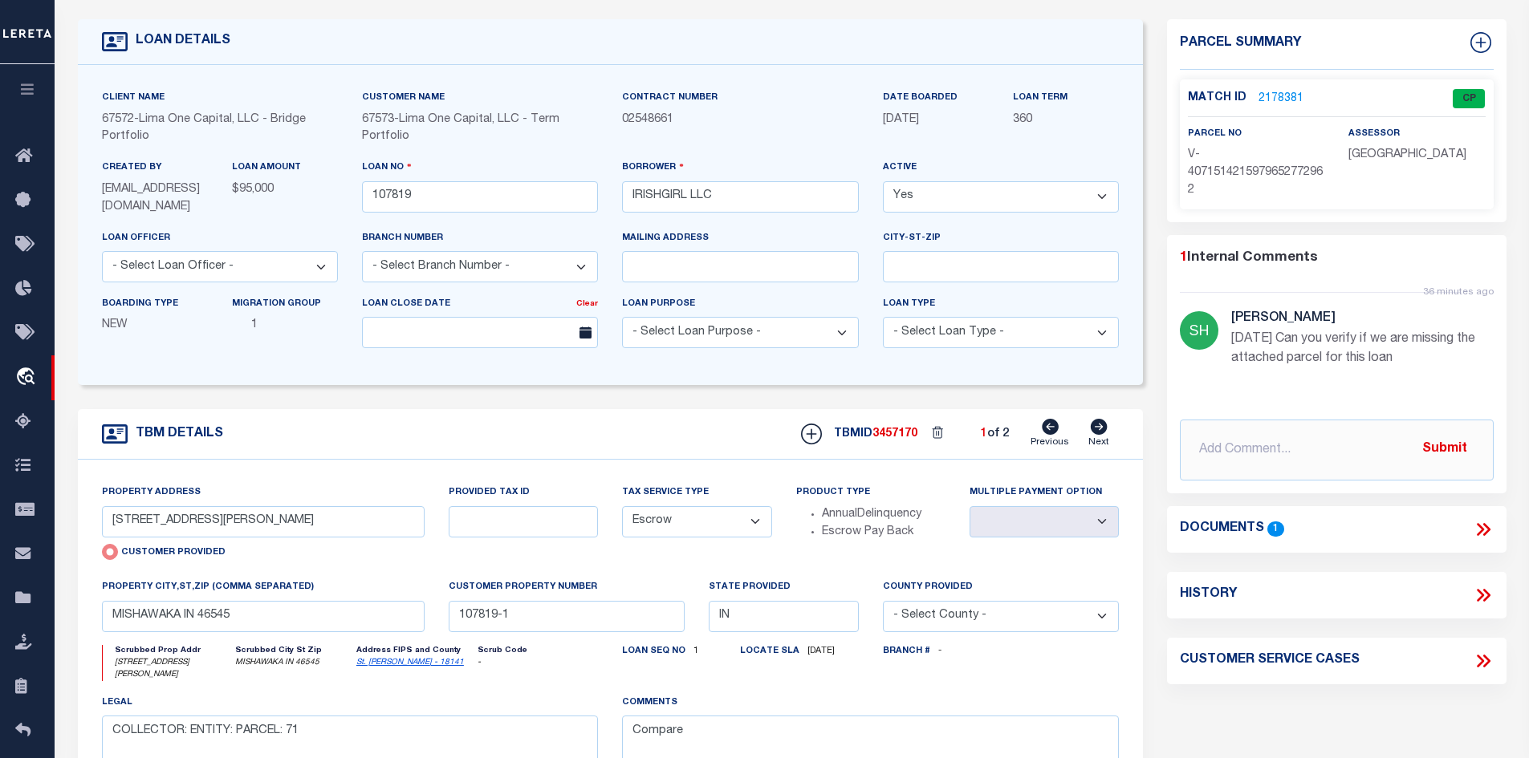
type input "ELKHART IN 46516"
type input "107819-2"
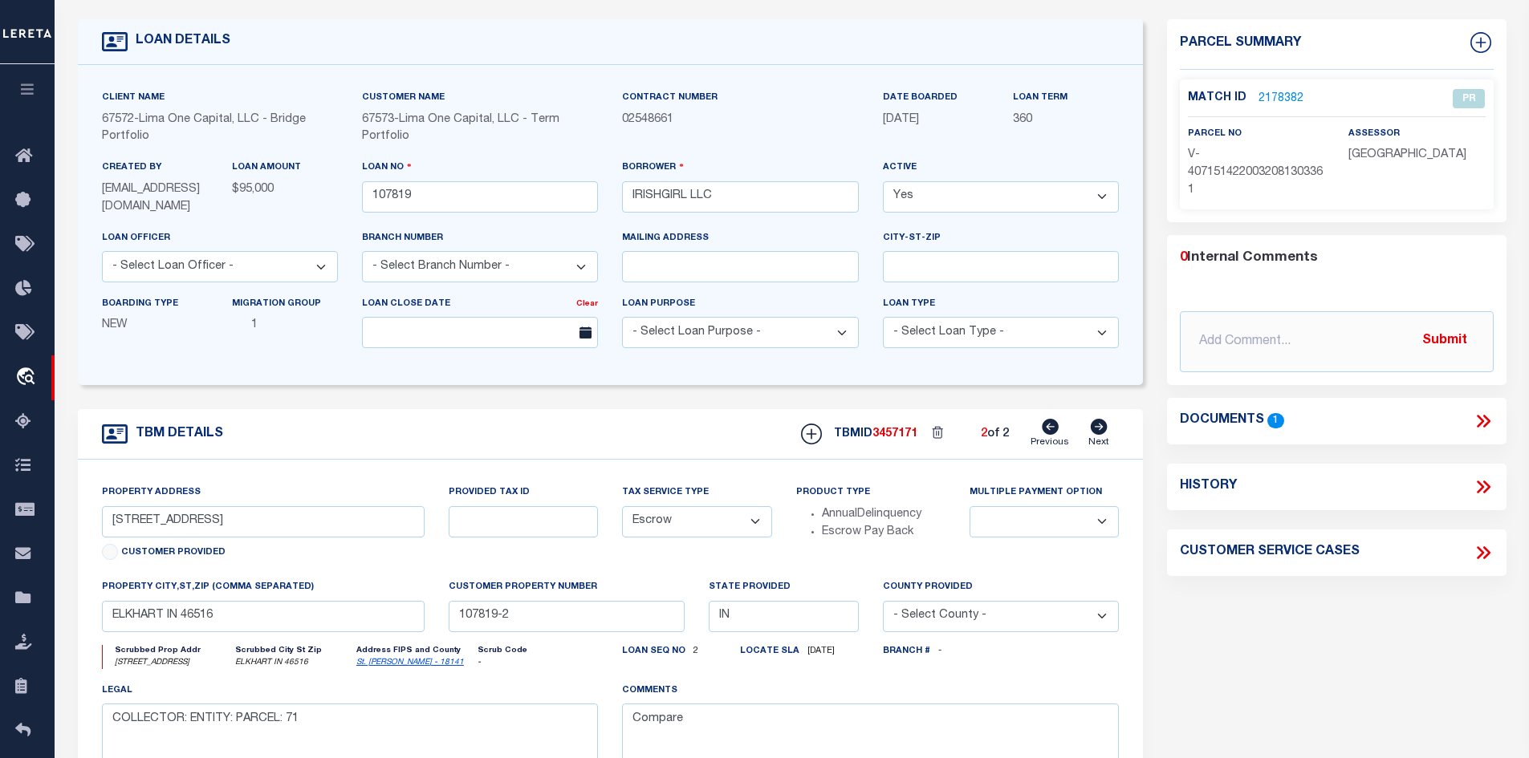
click at [1093, 433] on icon at bounding box center [1098, 427] width 17 height 16
click at [412, 664] on link "St. [PERSON_NAME] - 18141" at bounding box center [410, 663] width 108 height 8
click at [1483, 415] on icon at bounding box center [1485, 421] width 7 height 13
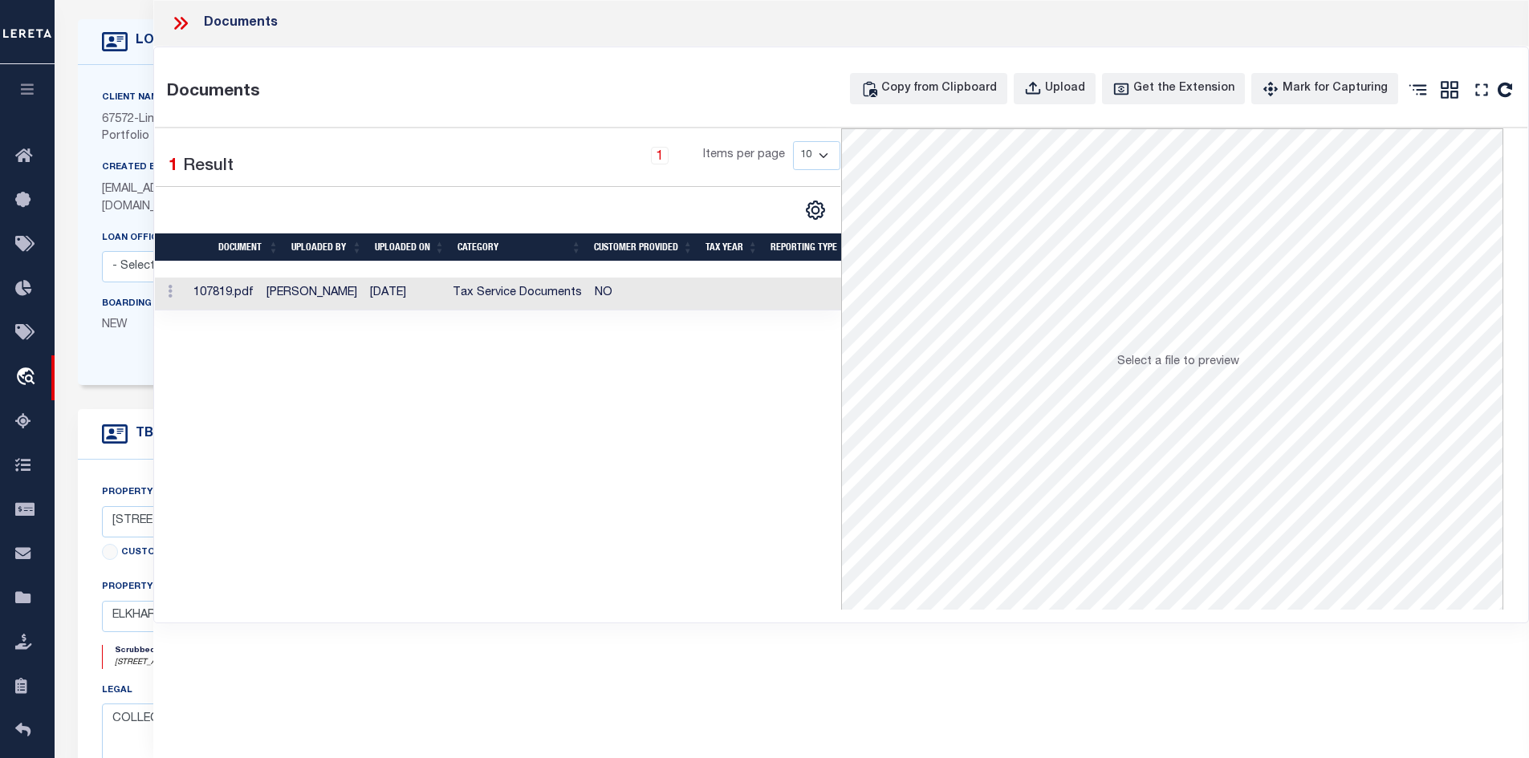
click at [545, 290] on td "Tax Service Documents" at bounding box center [517, 294] width 142 height 33
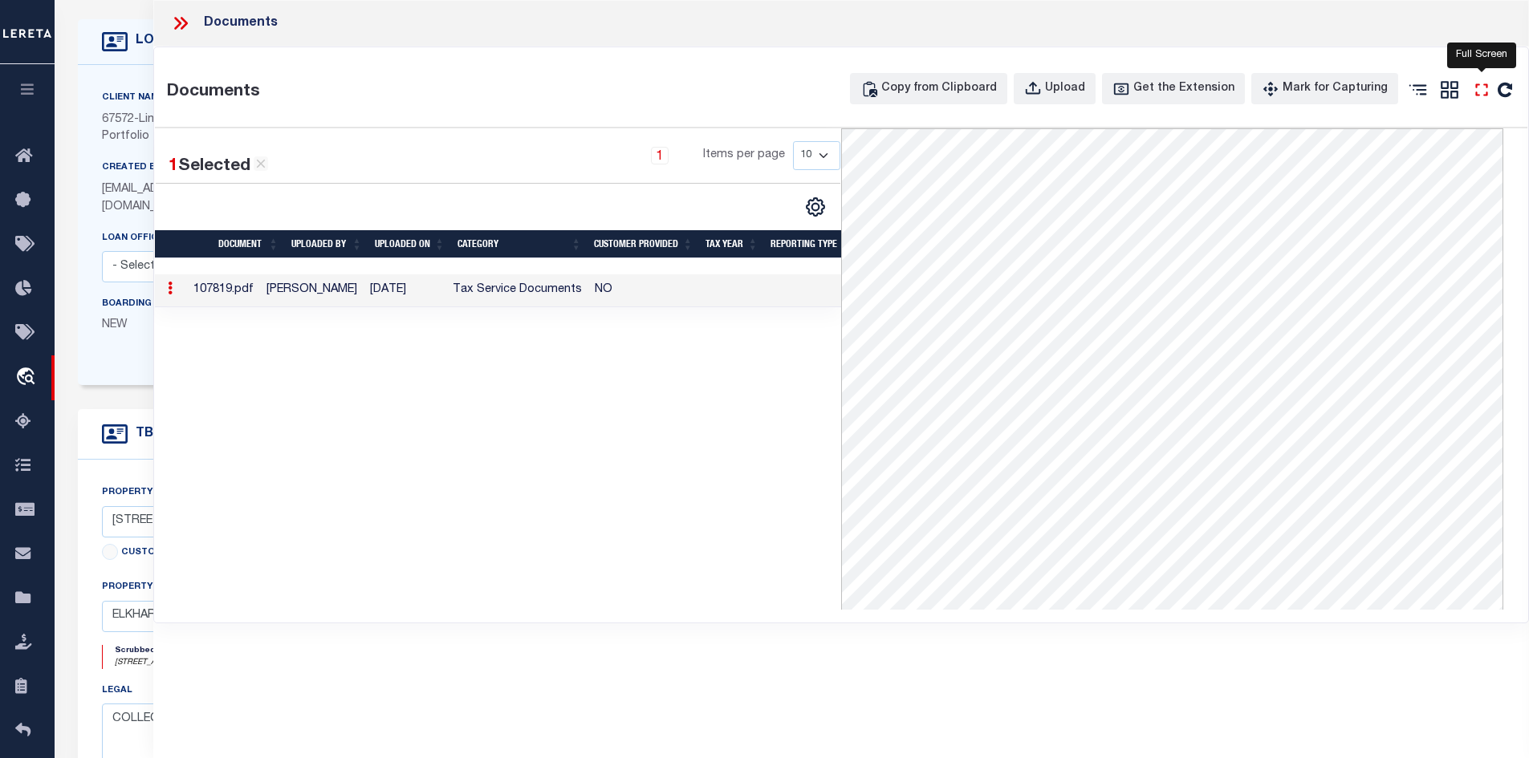
click at [1477, 95] on icon "" at bounding box center [1481, 89] width 12 height 12
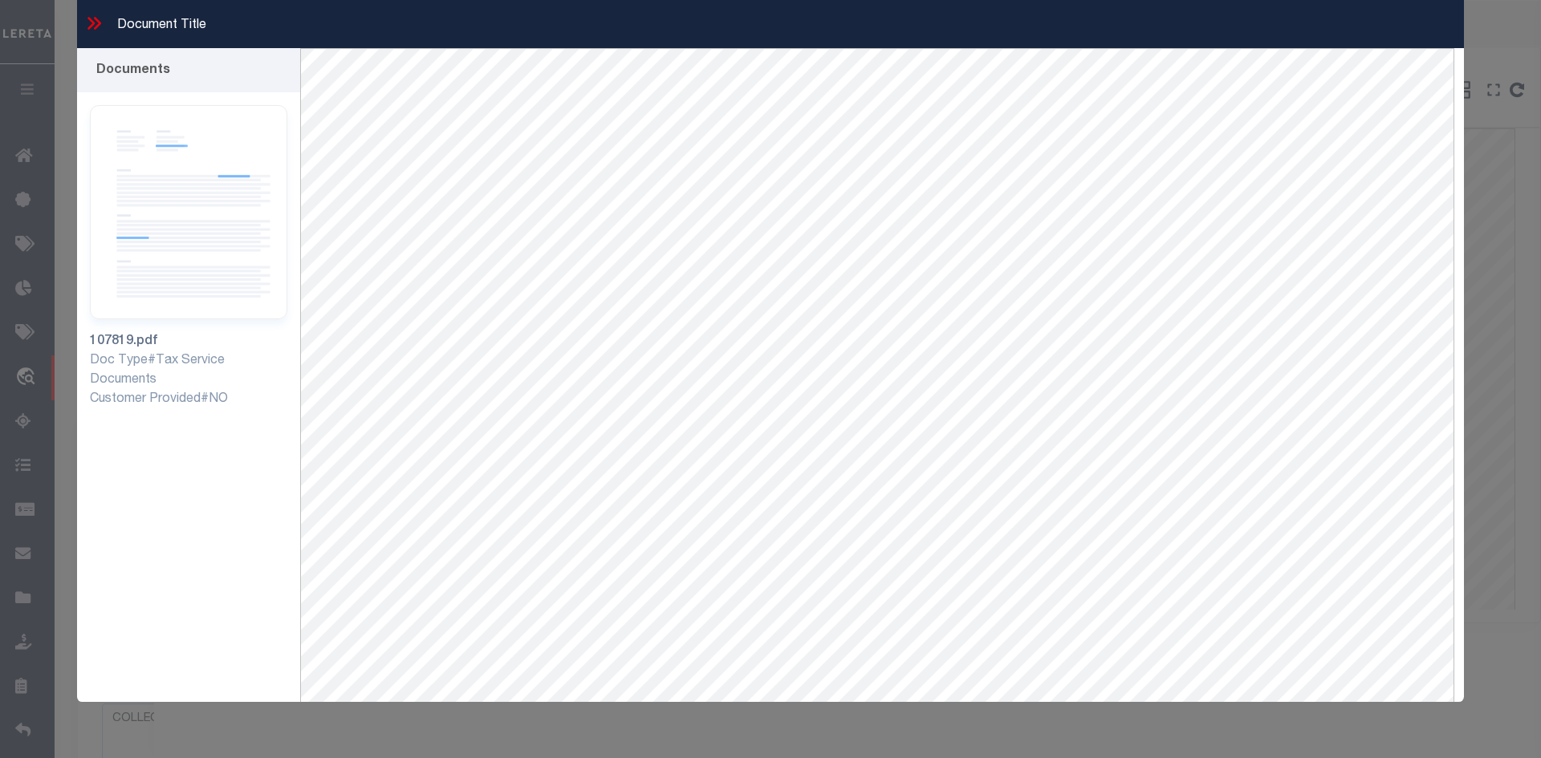
click at [87, 15] on icon at bounding box center [93, 23] width 21 height 21
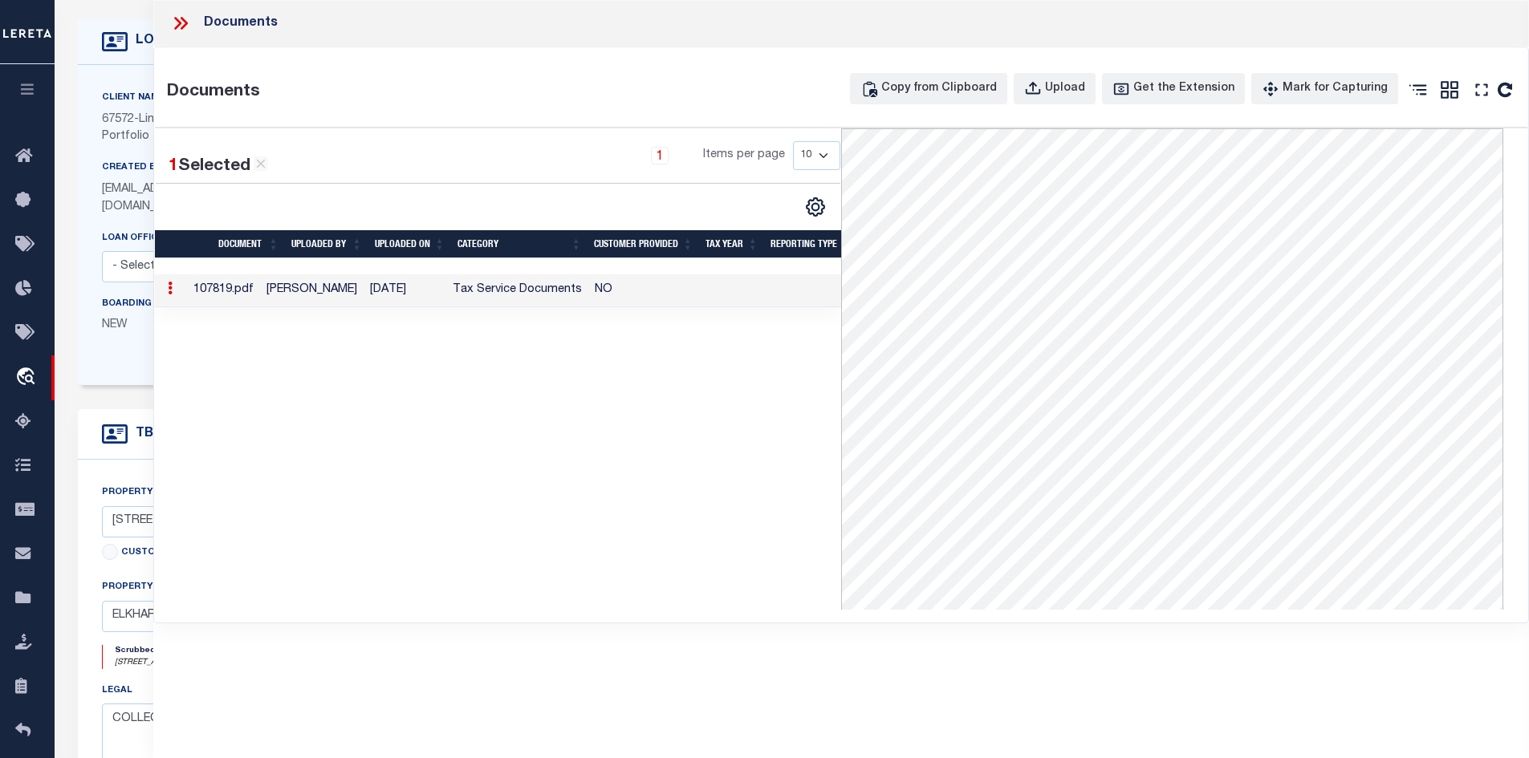
click at [182, 26] on icon at bounding box center [180, 23] width 21 height 21
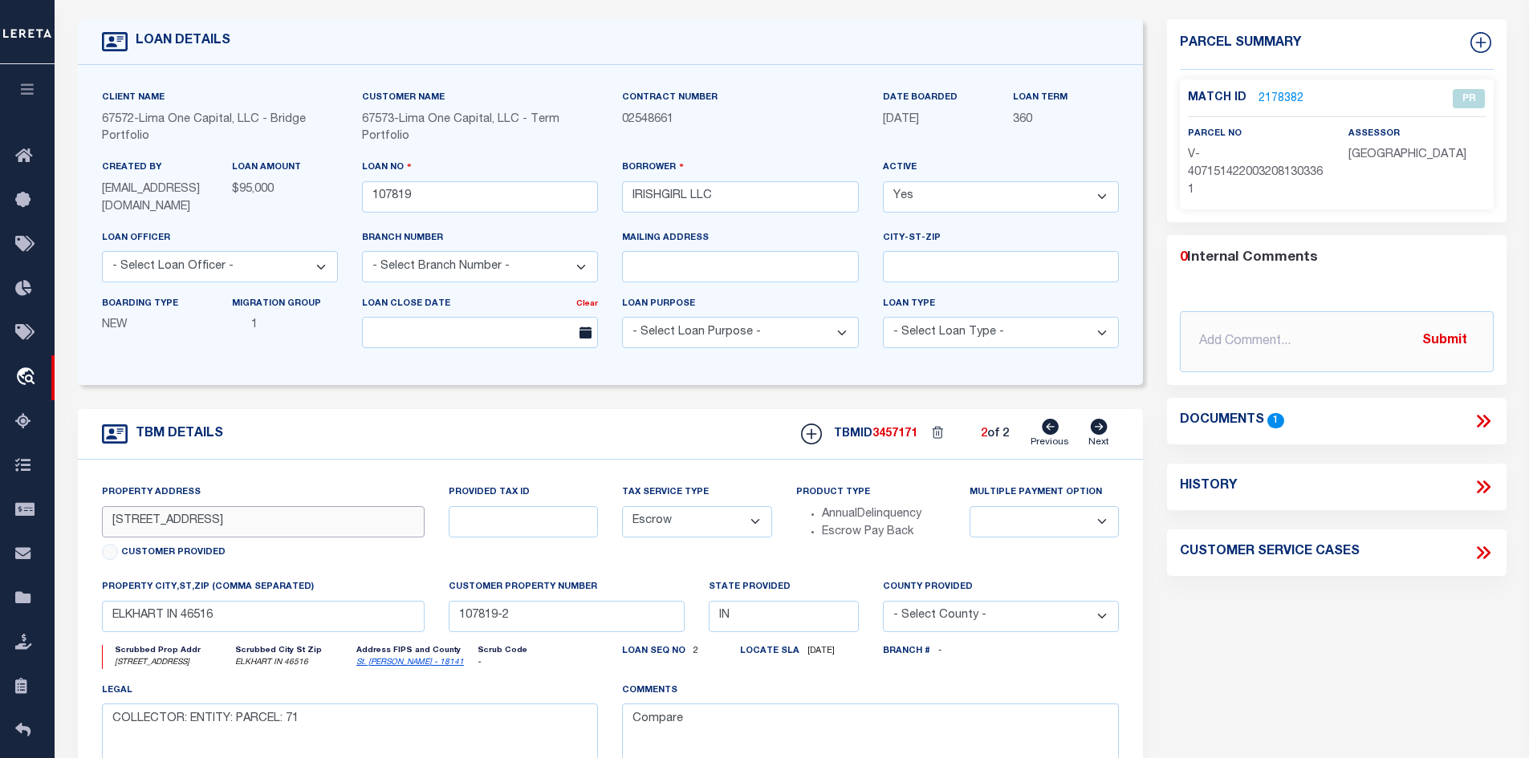
click at [222, 522] on input "[STREET_ADDRESS]" at bounding box center [263, 521] width 323 height 31
drag, startPoint x: 222, startPoint y: 522, endPoint x: 106, endPoint y: 523, distance: 116.4
click at [106, 523] on input "[STREET_ADDRESS]" at bounding box center [263, 521] width 323 height 31
drag, startPoint x: 242, startPoint y: 525, endPoint x: 108, endPoint y: 522, distance: 134.0
click at [108, 522] on input "[STREET_ADDRESS]" at bounding box center [263, 521] width 323 height 31
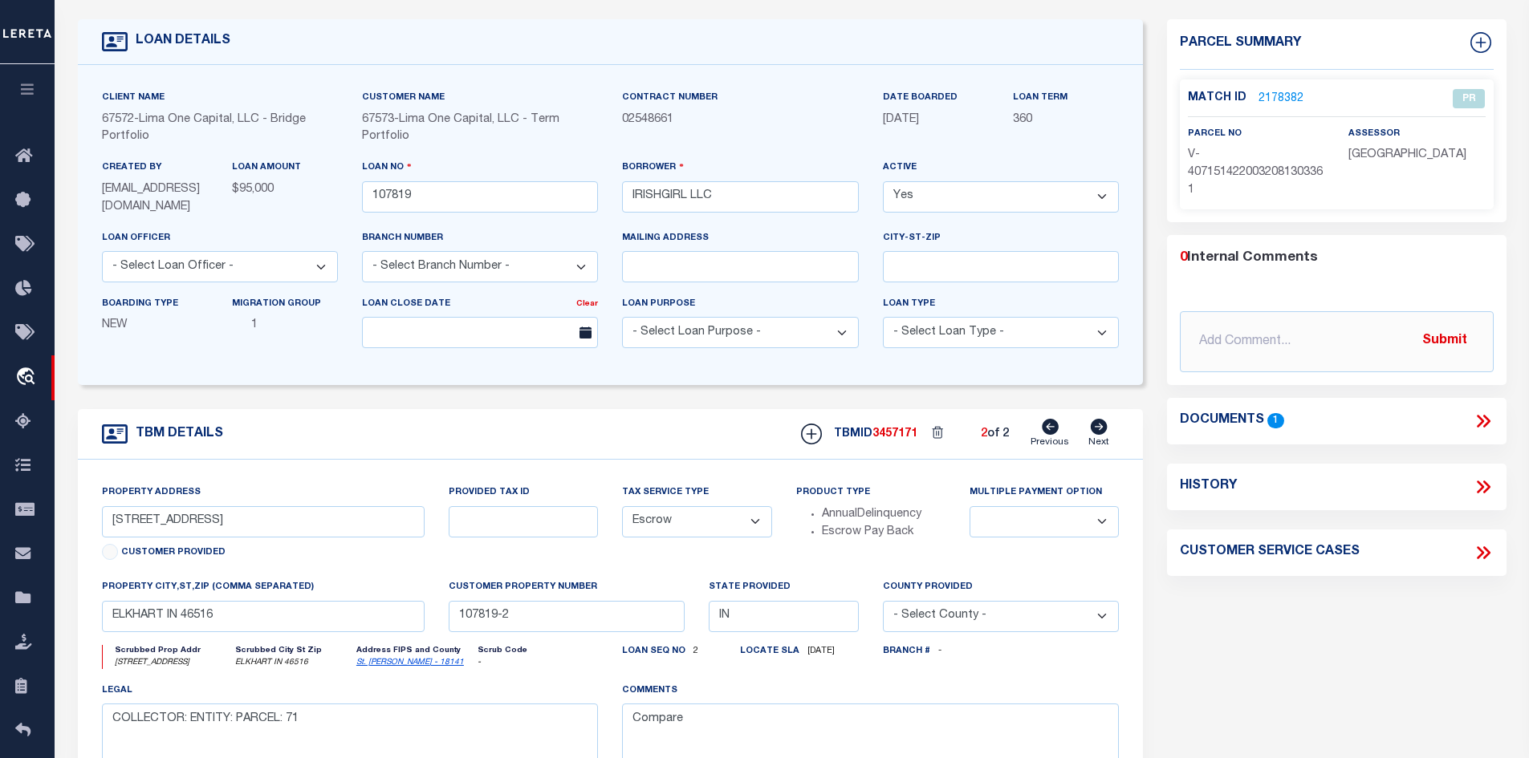
click at [1047, 429] on icon at bounding box center [1050, 427] width 17 height 16
type input "[STREET_ADDRESS][PERSON_NAME]"
radio input "true"
select select
type input "MISHAWAKA IN 46545"
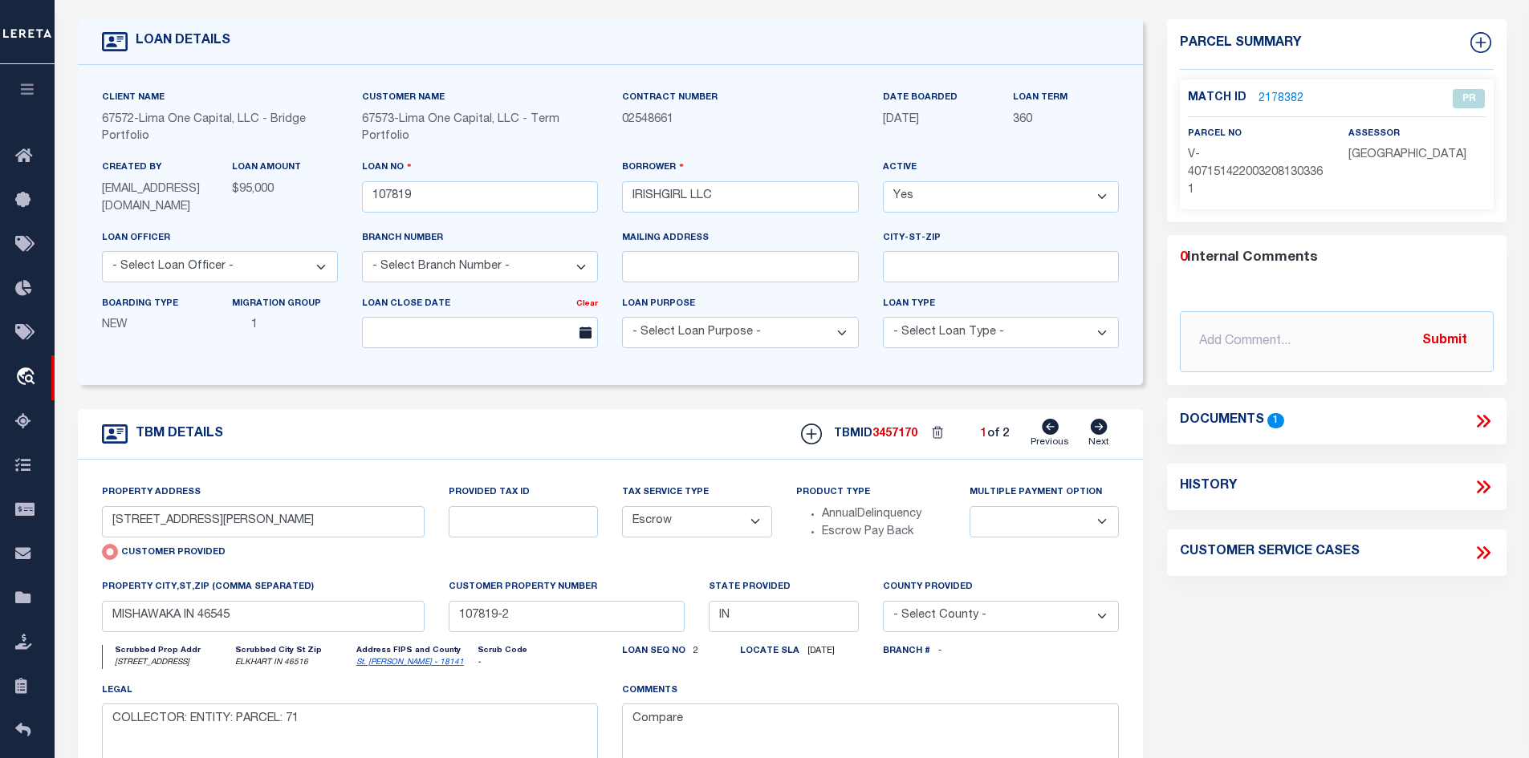
type input "107819-1"
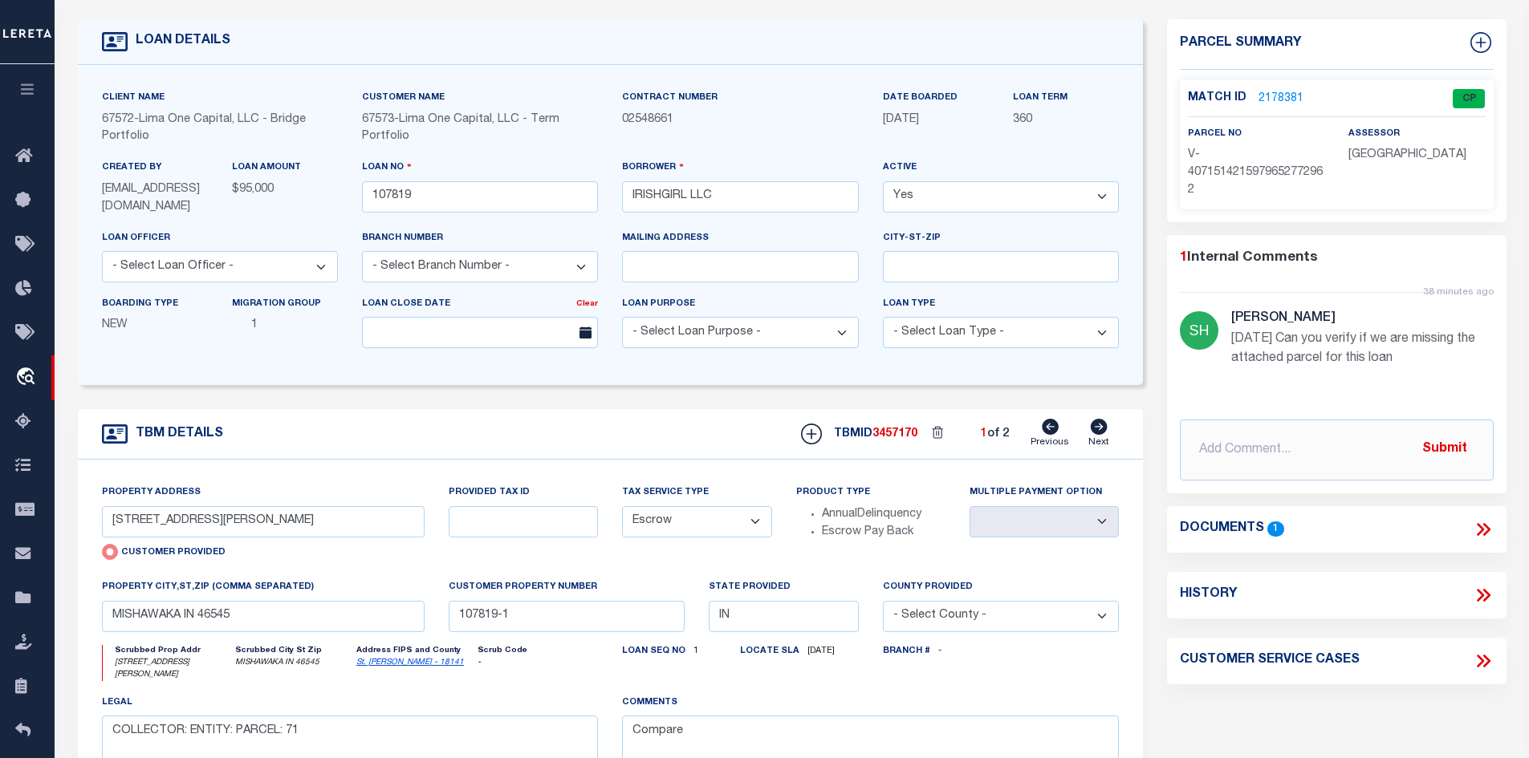
click at [1047, 429] on icon at bounding box center [1050, 427] width 17 height 16
click at [1100, 428] on icon at bounding box center [1099, 427] width 18 height 16
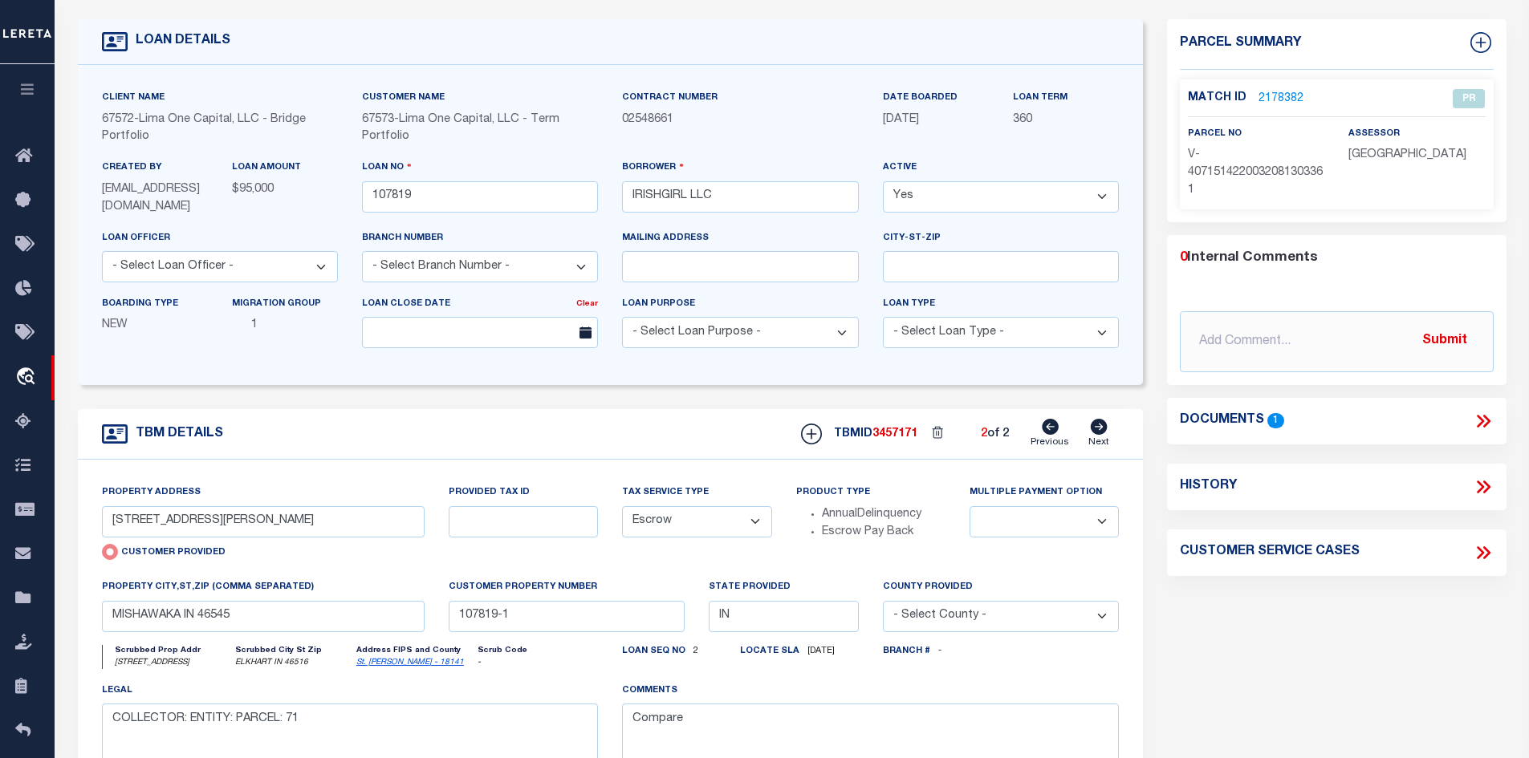
type input "[STREET_ADDRESS]"
radio input "false"
select select
type input "ELKHART IN 46516"
type input "107819-2"
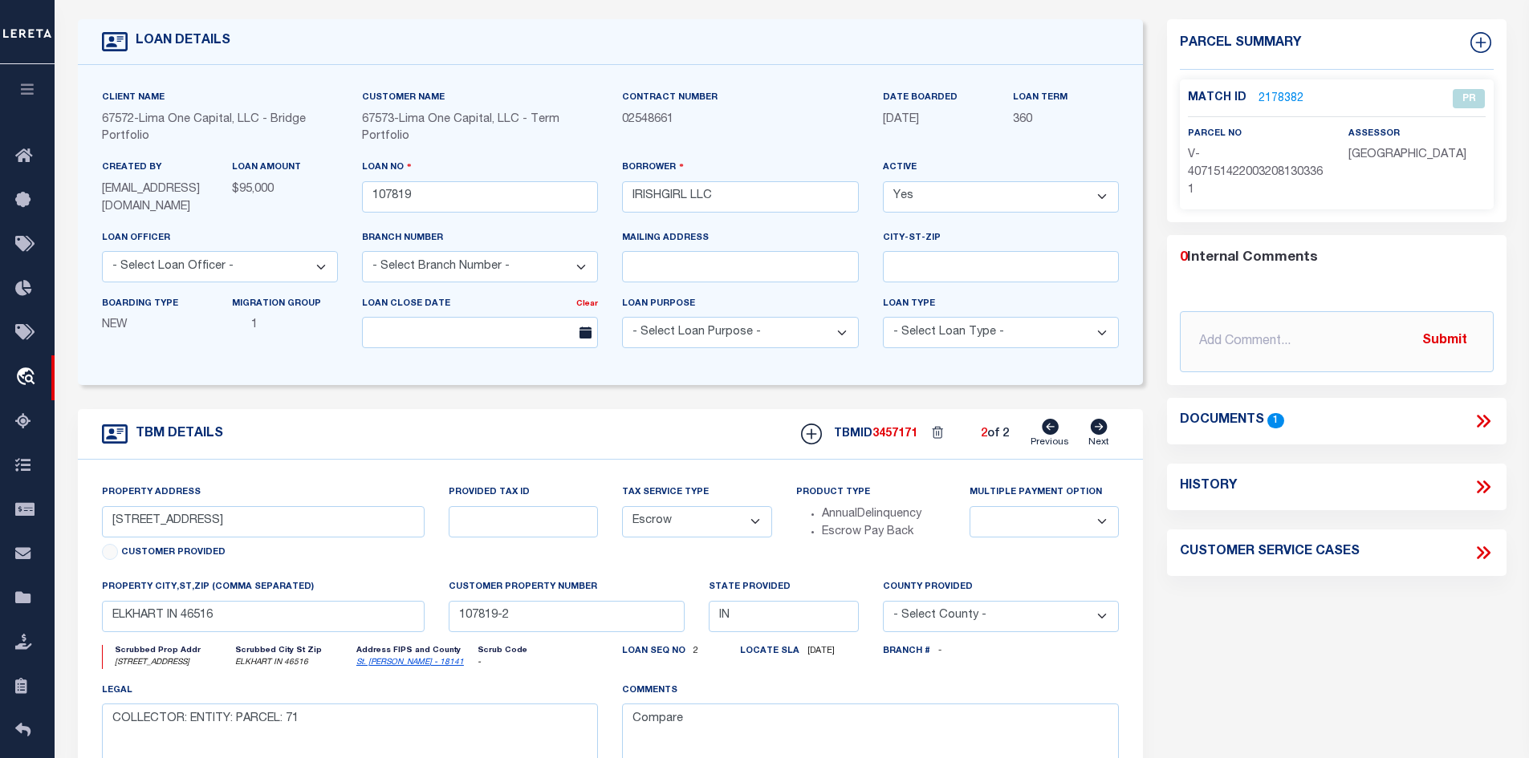
click at [1100, 428] on icon at bounding box center [1099, 427] width 18 height 16
click at [1472, 43] on icon at bounding box center [1480, 42] width 21 height 21
select select "IP"
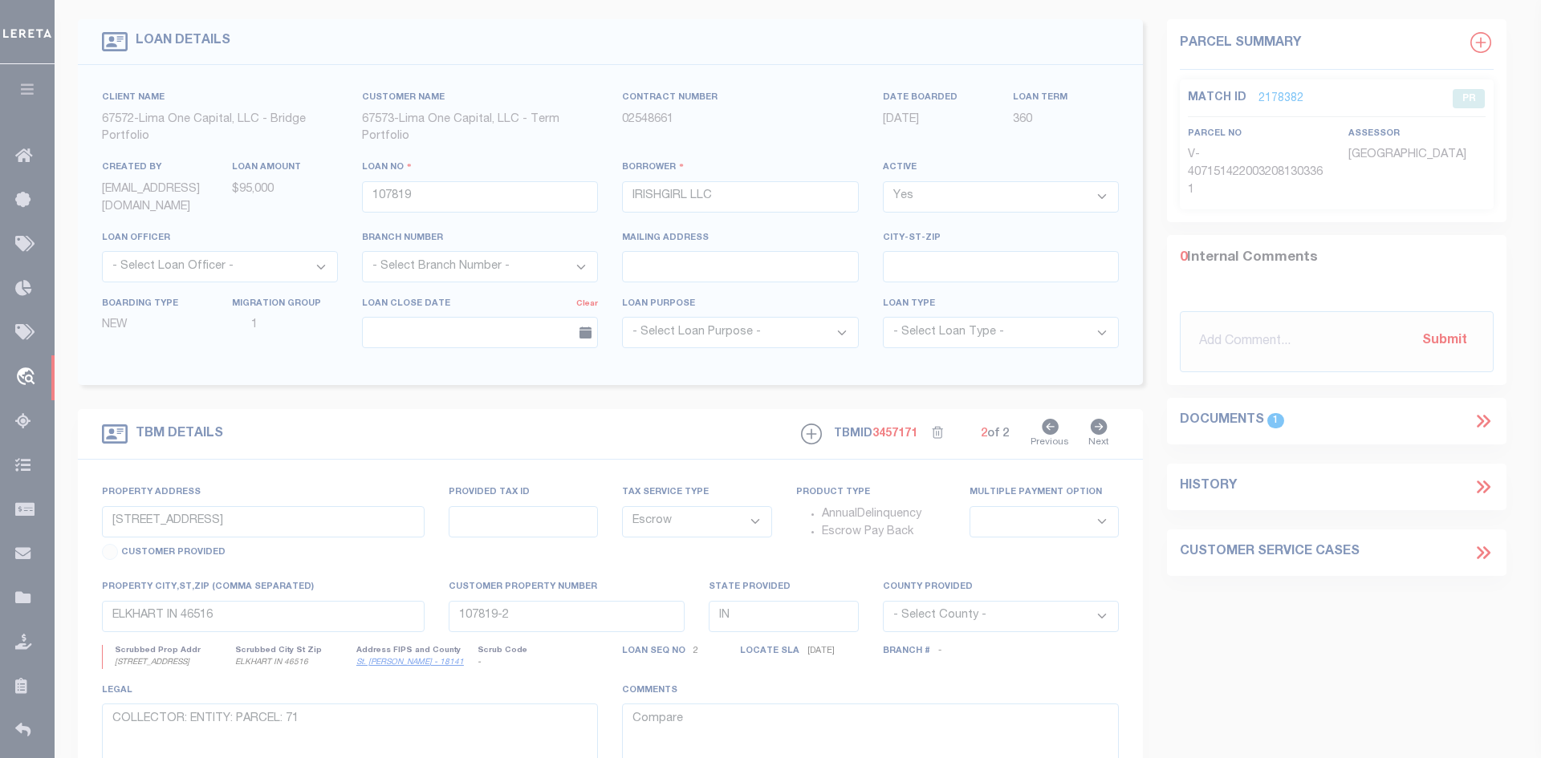
type textarea "-"
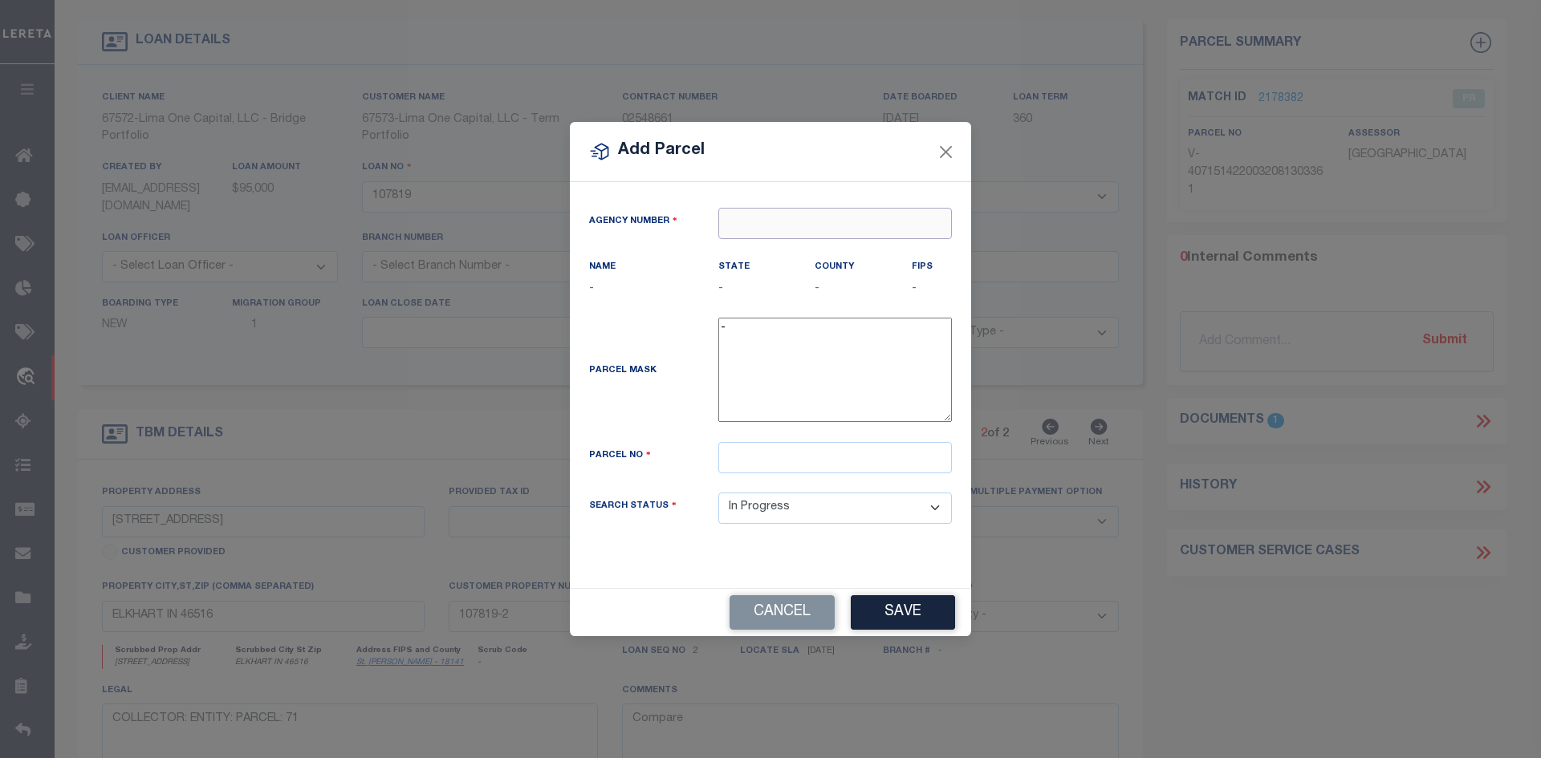
click at [887, 221] on input "text" at bounding box center [835, 223] width 234 height 31
click at [863, 255] on div "130200000 : [GEOGRAPHIC_DATA]" at bounding box center [835, 264] width 232 height 46
type input "130200000"
click at [768, 462] on input "text" at bounding box center [835, 457] width 234 height 31
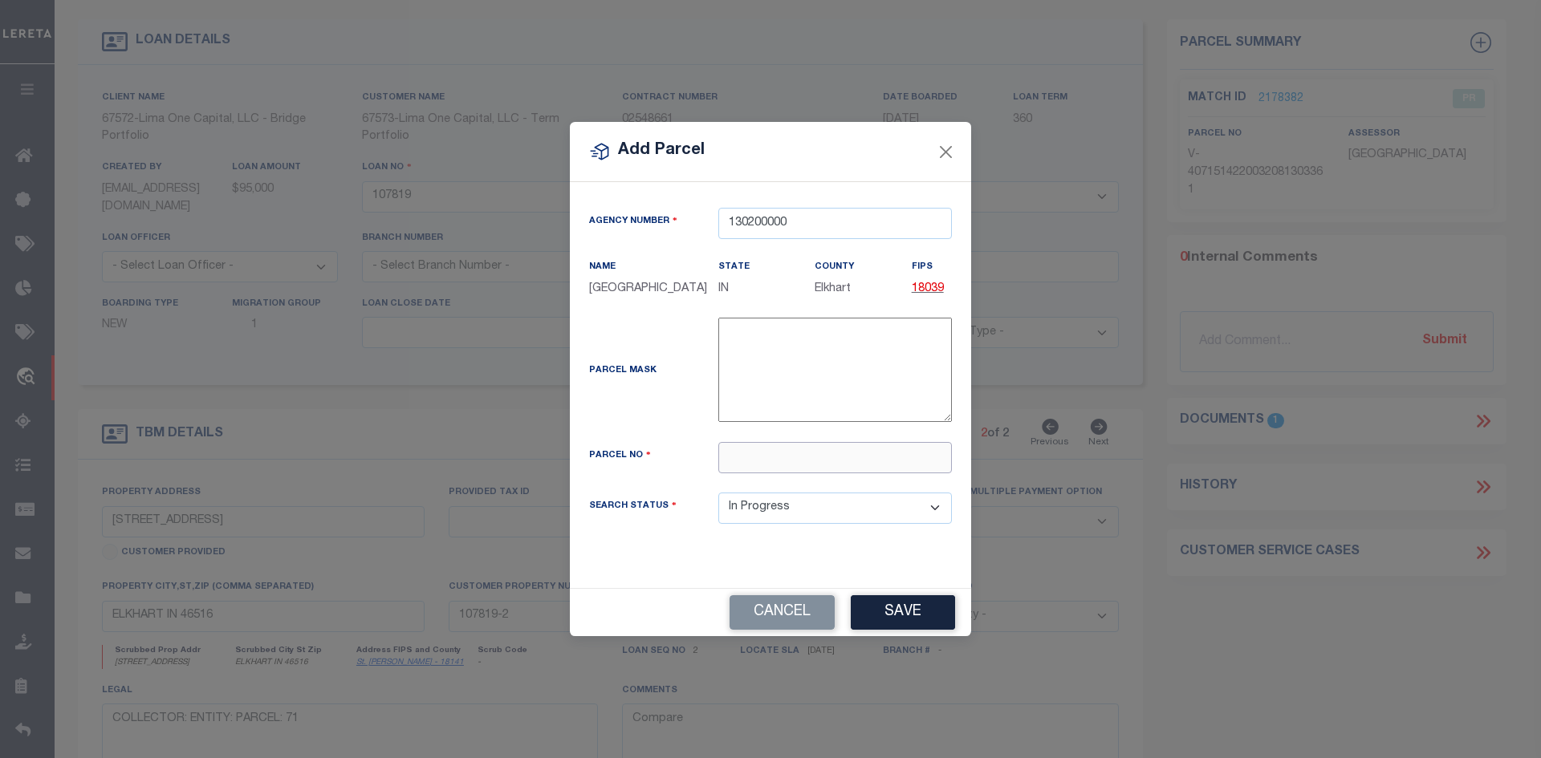
paste input "20-06-04-378-012.000-012"
drag, startPoint x: 755, startPoint y: 458, endPoint x: 620, endPoint y: 452, distance: 135.0
click at [620, 452] on div "Parcel No 20-06-04-378-012.000-012" at bounding box center [770, 457] width 387 height 31
type input "20-06-04-378-012.000-012"
click at [907, 612] on button "Save" at bounding box center [903, 612] width 104 height 35
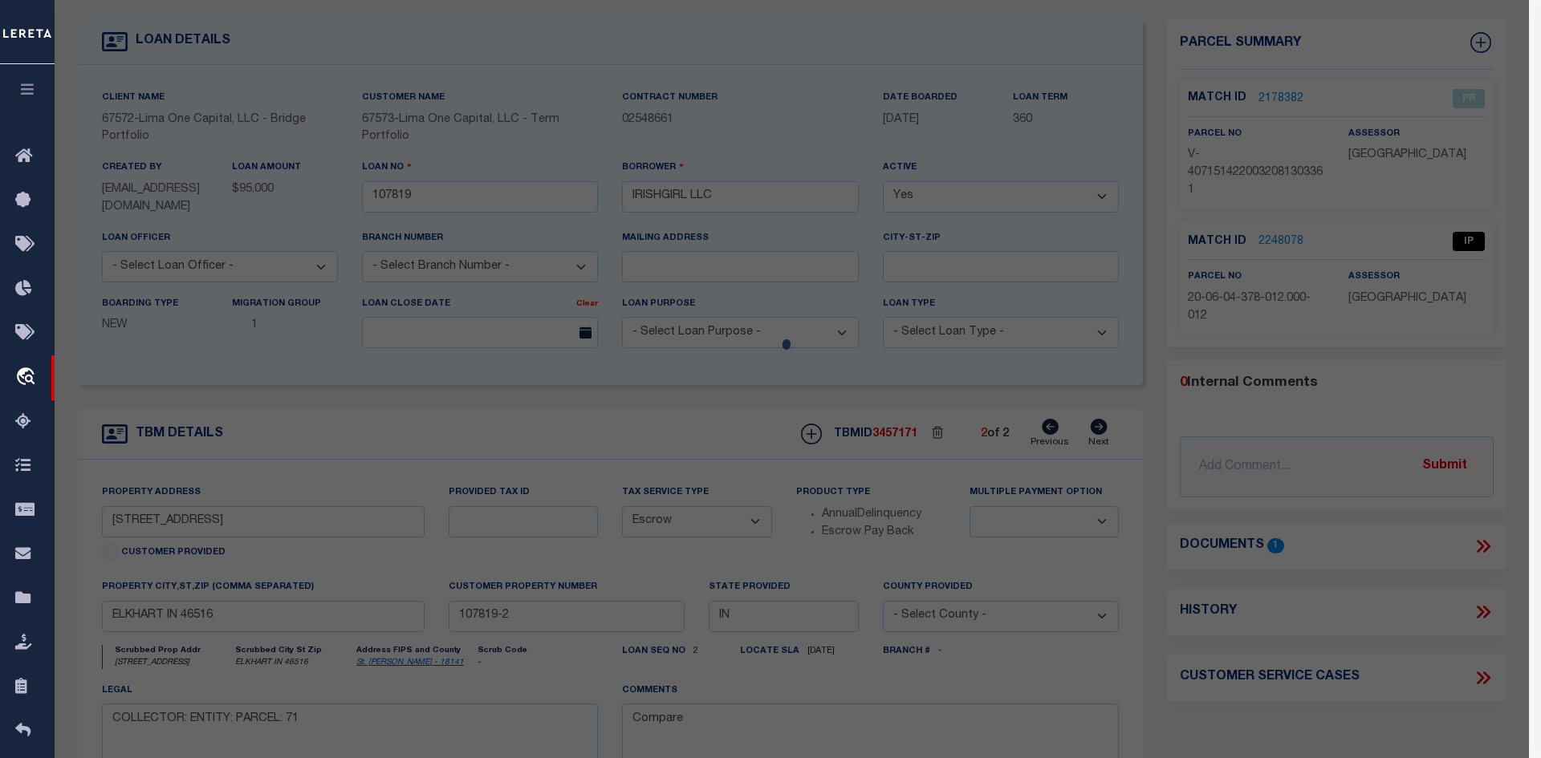
select select "AS"
select select
checkbox input "false"
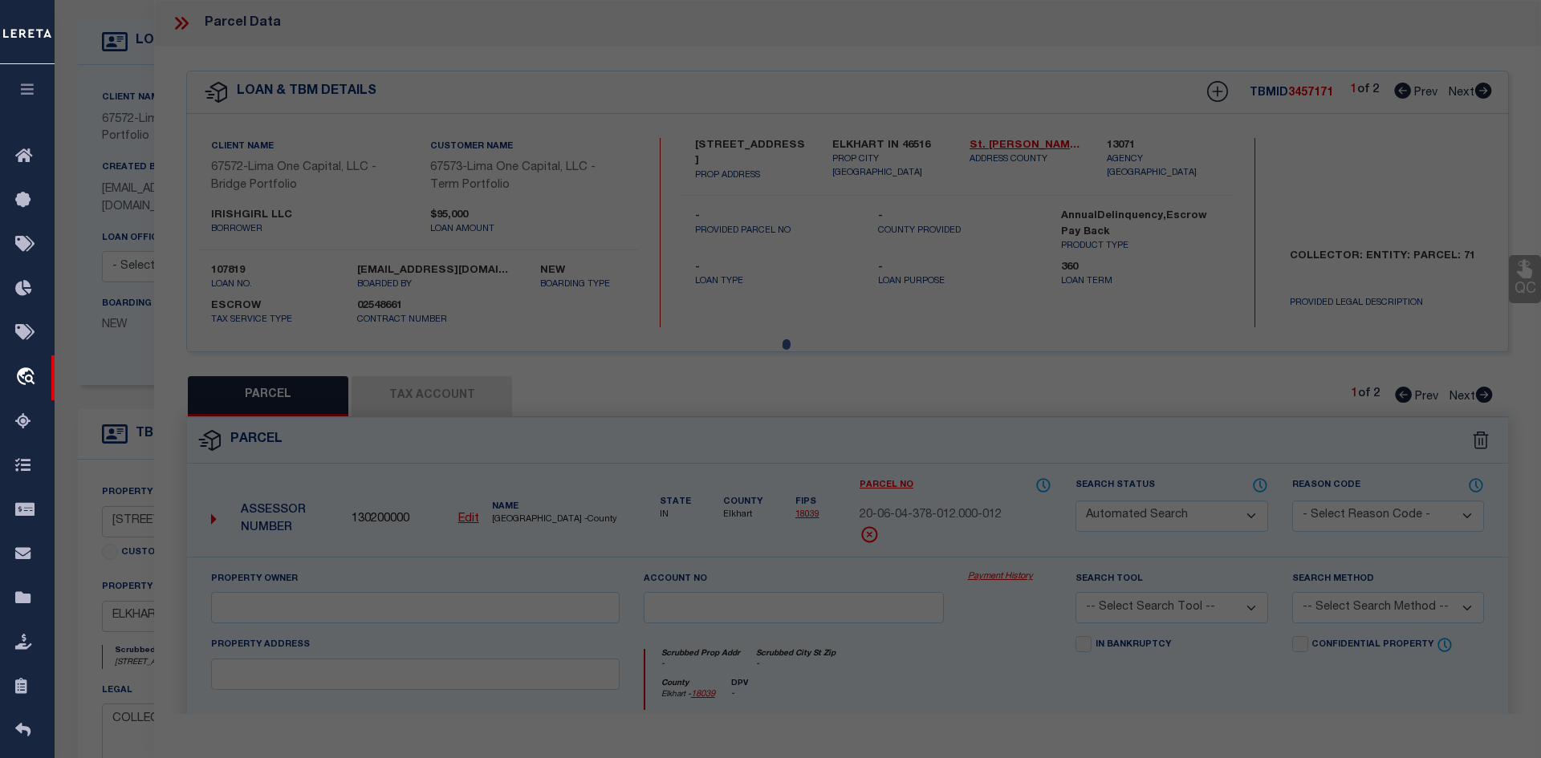
select select "IP"
checkbox input "false"
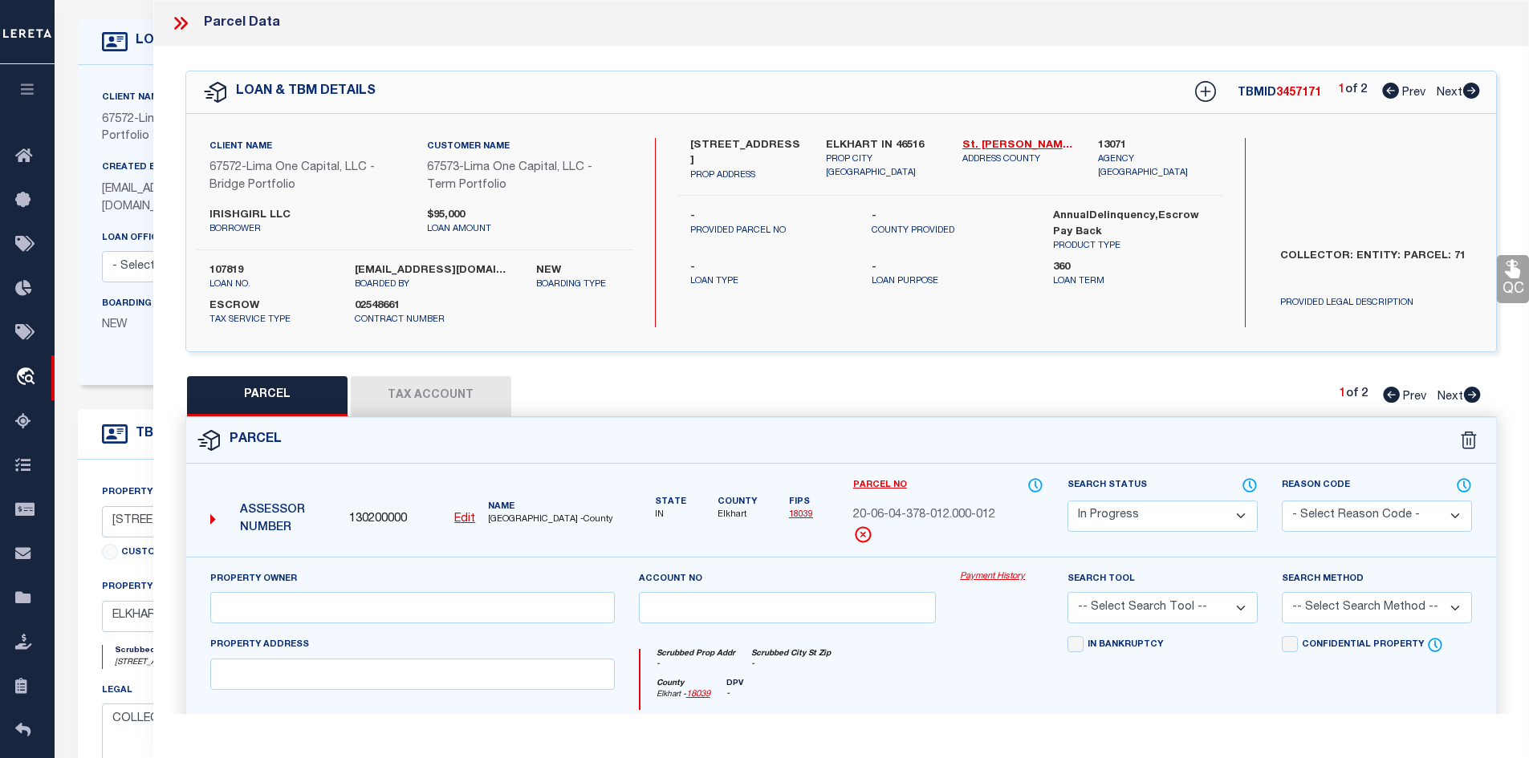
drag, startPoint x: 1470, startPoint y: 396, endPoint x: 900, endPoint y: 414, distance: 570.8
click at [1470, 396] on icon at bounding box center [1472, 395] width 17 height 16
select select "AS"
checkbox input "false"
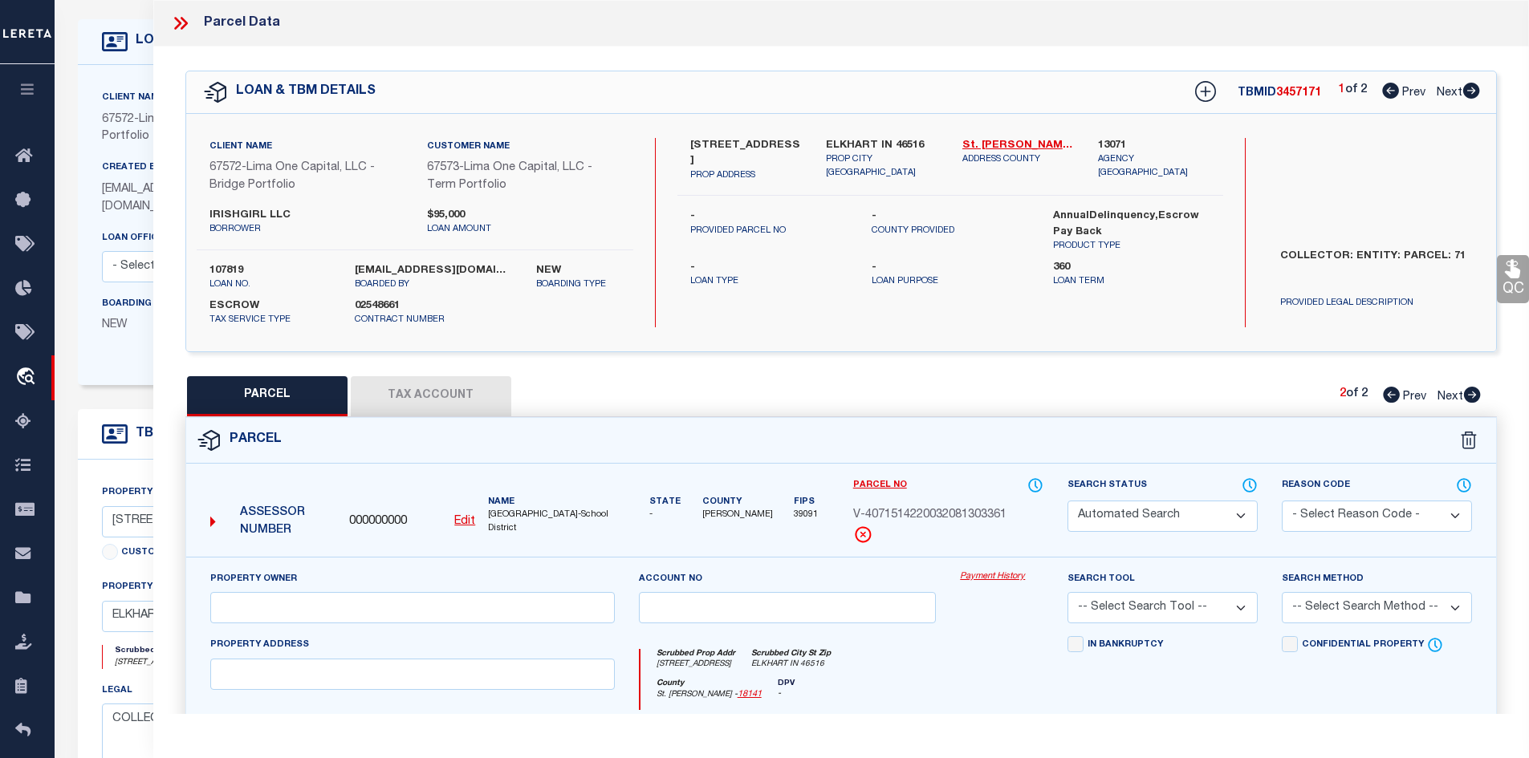
select select "PR"
type input "[STREET_ADDRESS]"
checkbox input "false"
type input "ELKHART IN 46516"
type textarea "Legacy Inactive"
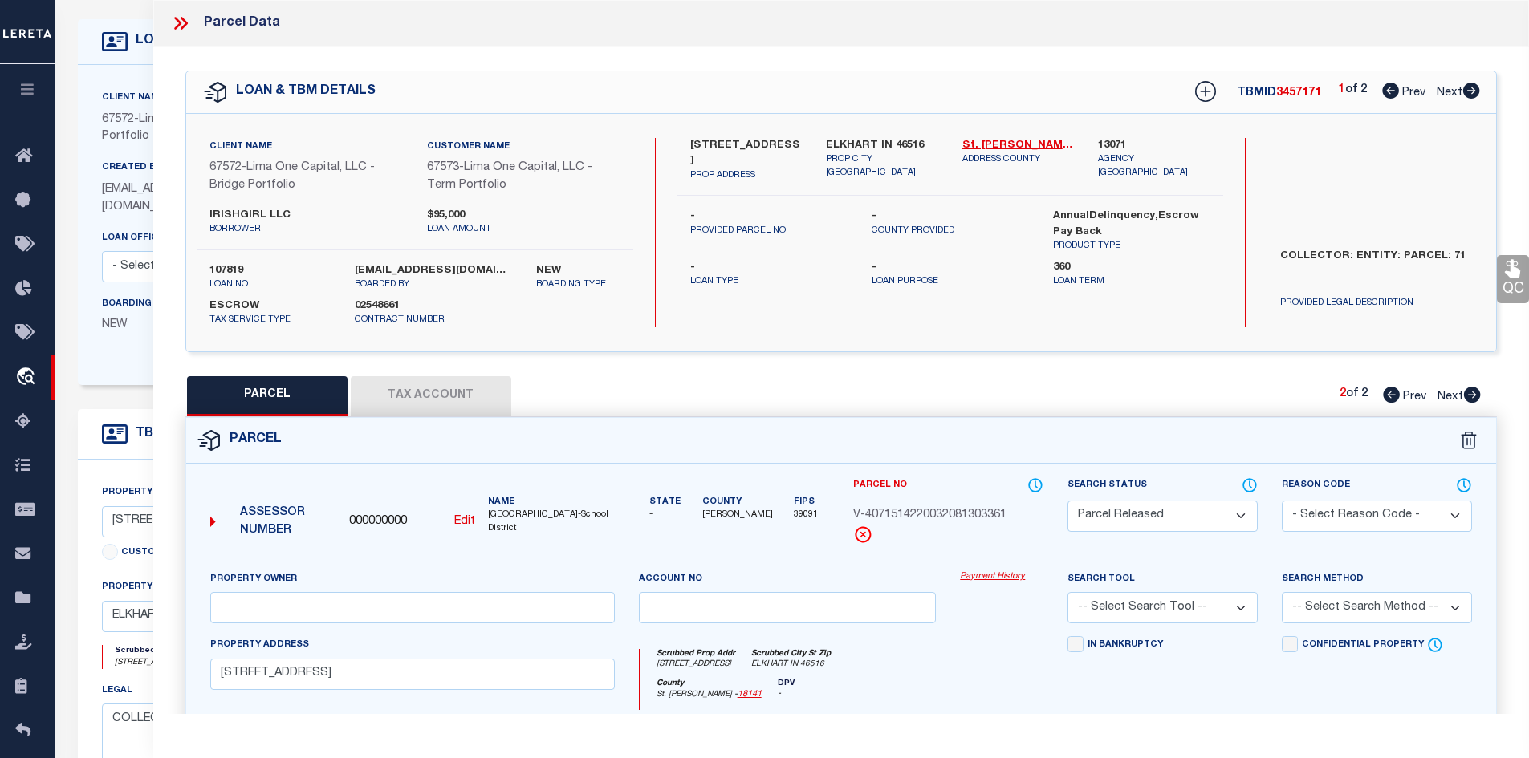
click at [467, 401] on button "Tax Account" at bounding box center [431, 396] width 160 height 40
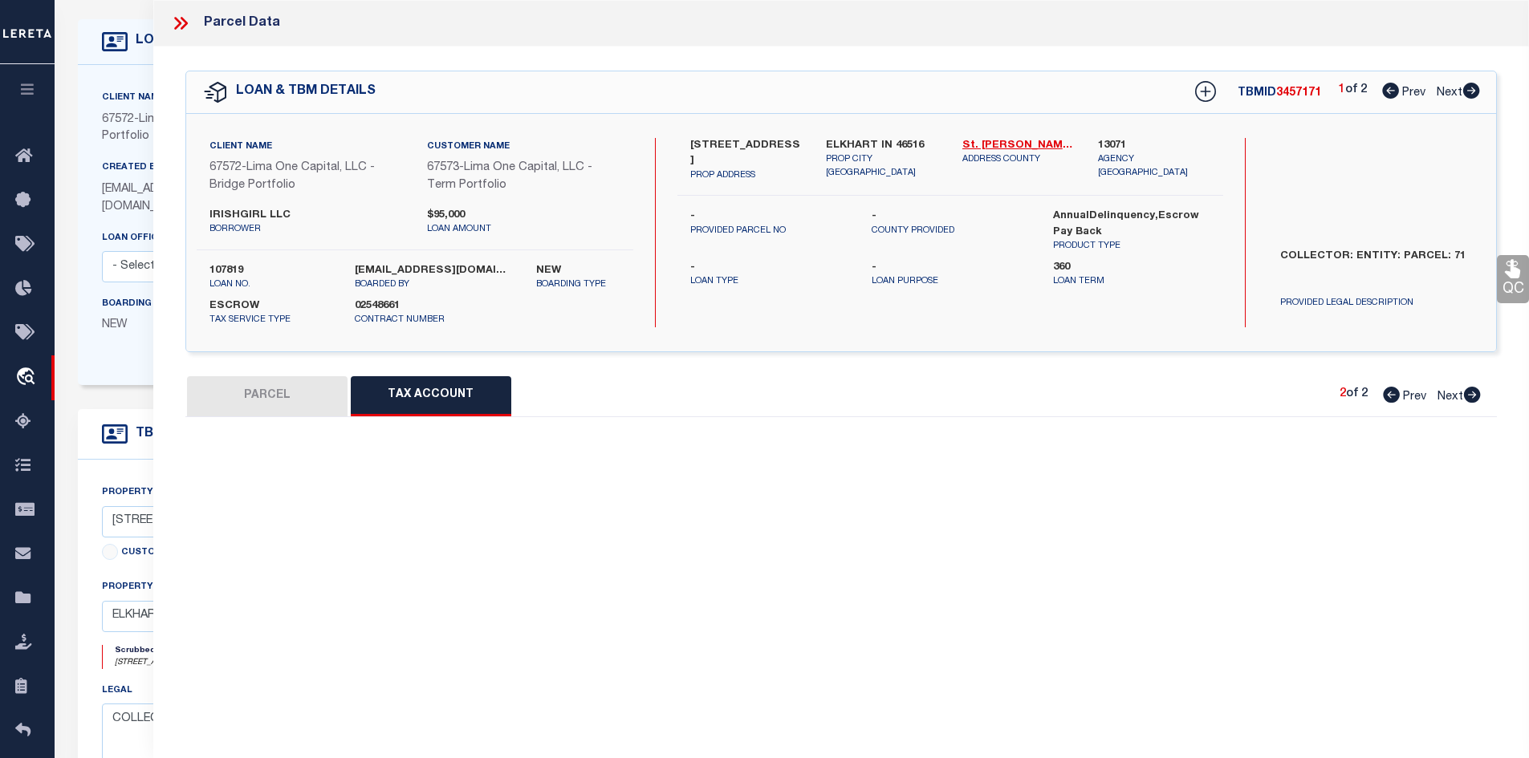
select select "100"
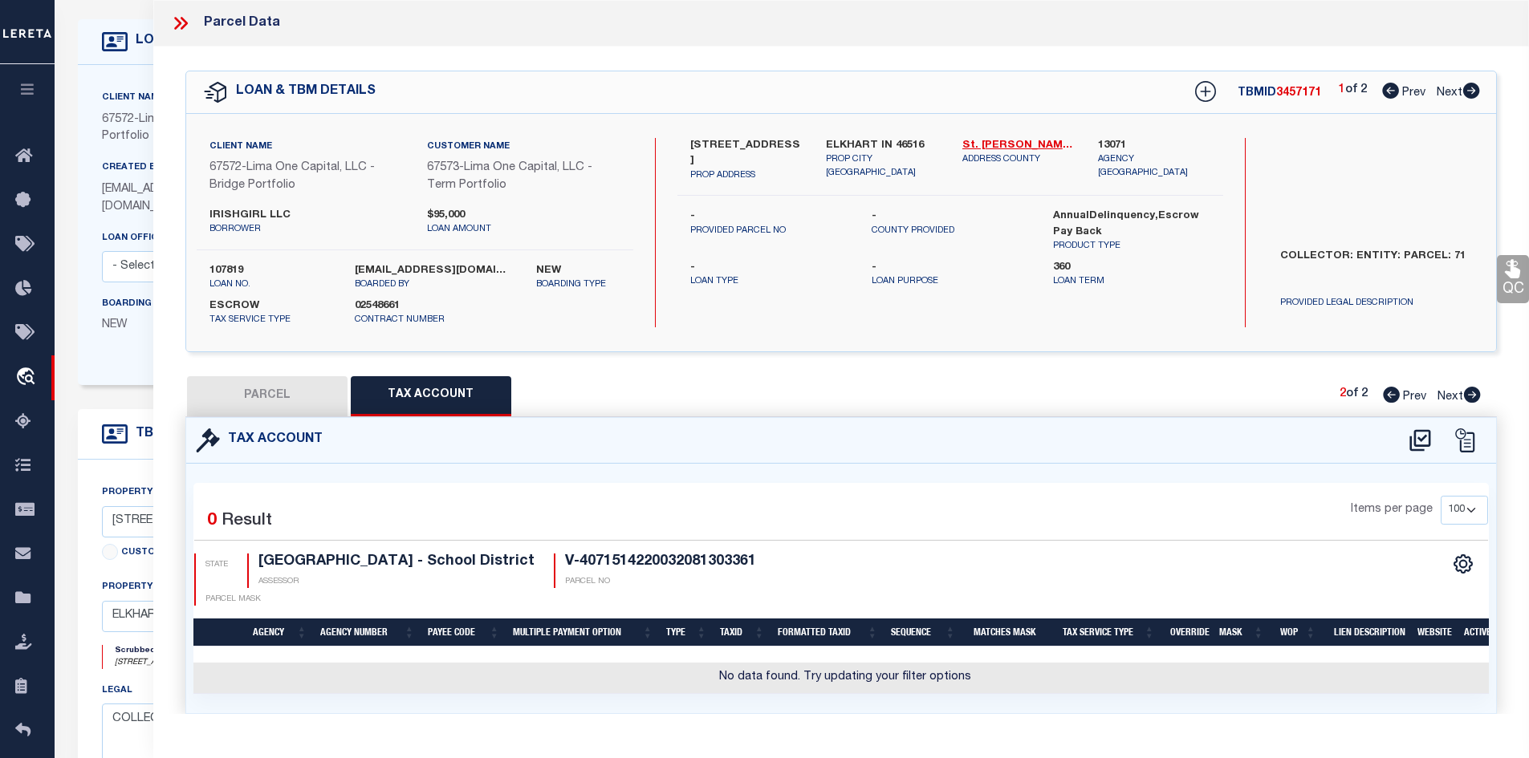
click at [286, 409] on button "PARCEL" at bounding box center [267, 396] width 160 height 40
select select "AS"
checkbox input "false"
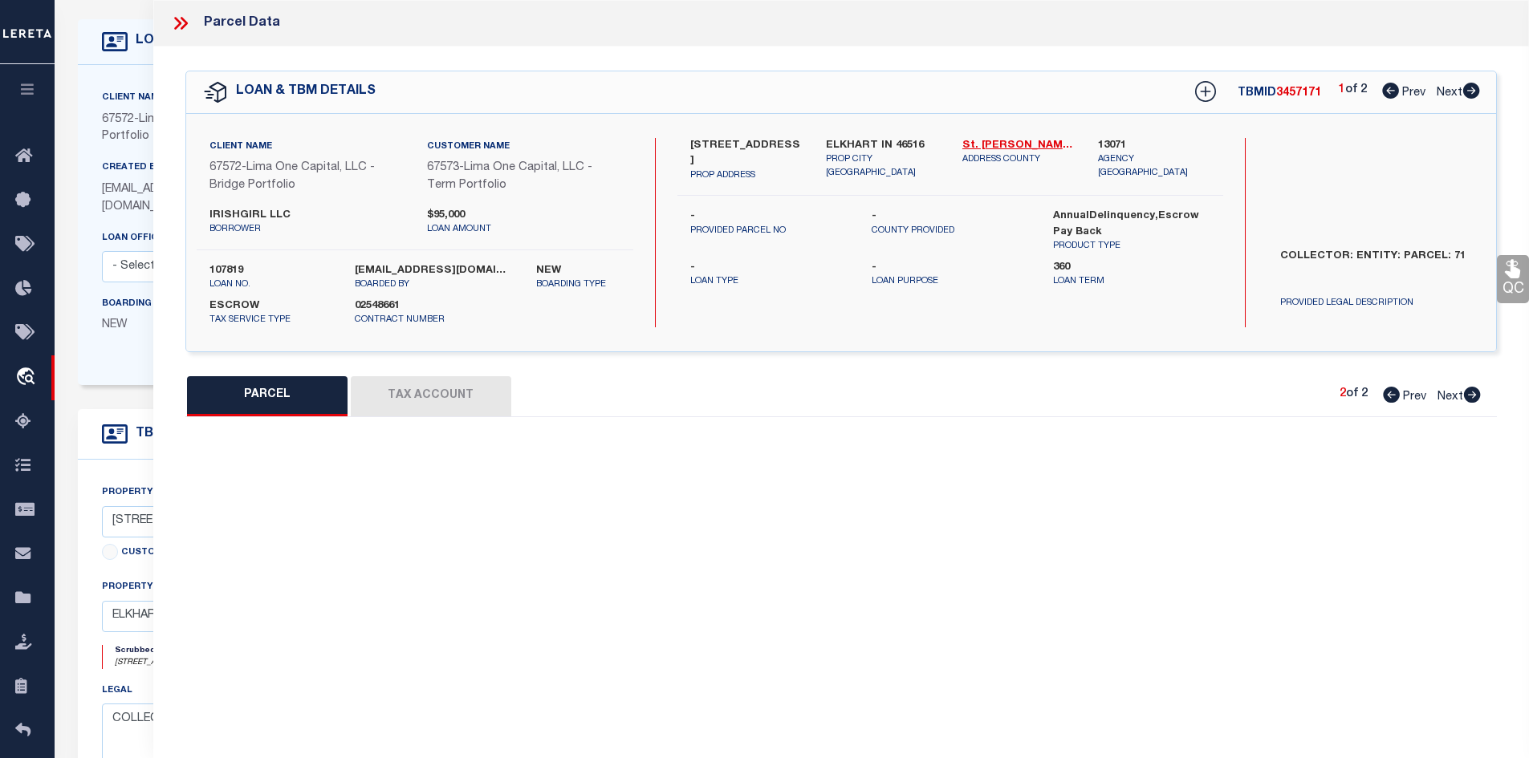
select select "PR"
type input "[STREET_ADDRESS]"
checkbox input "false"
type input "ELKHART IN 46516"
type textarea "Legacy Inactive"
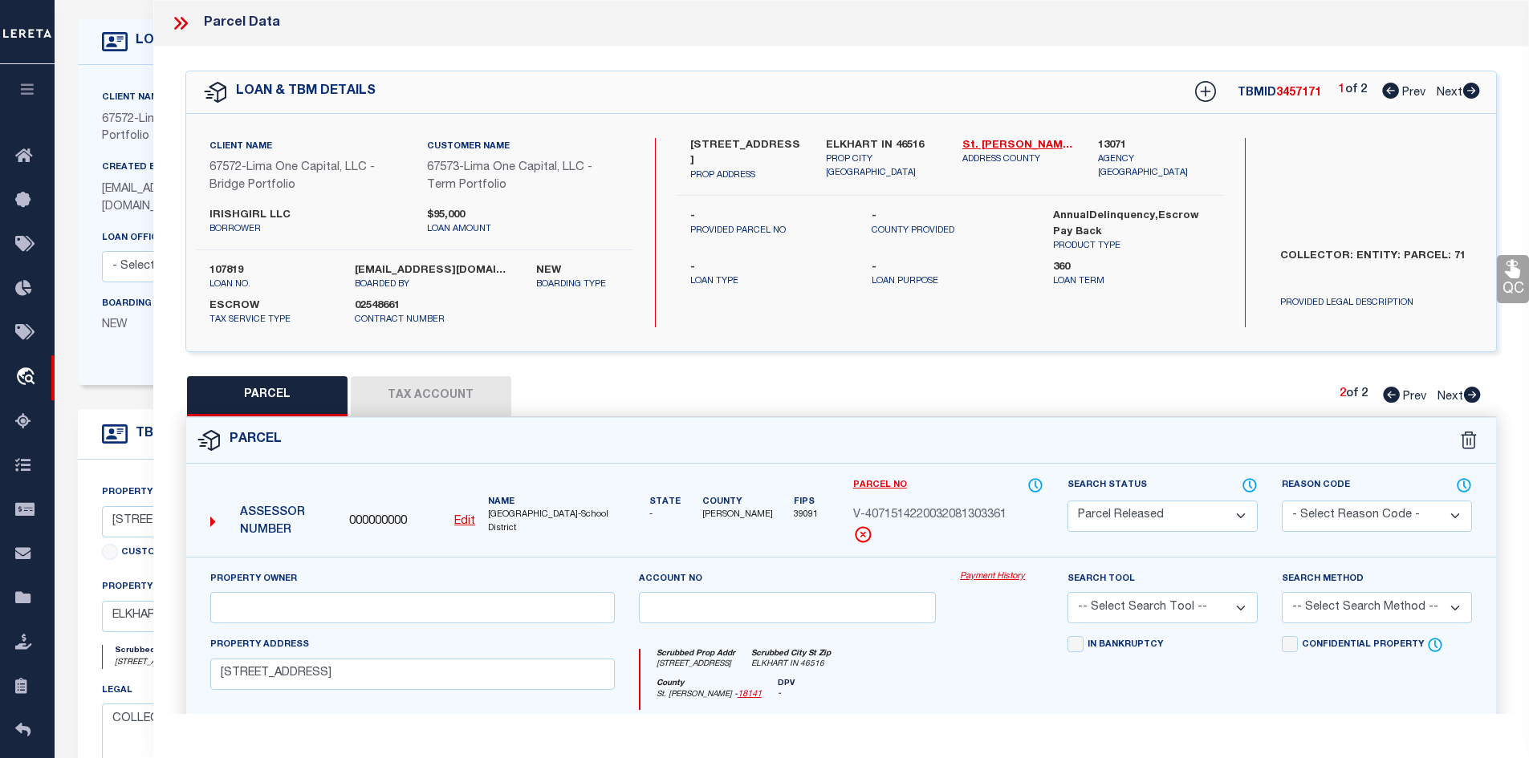
click at [1388, 393] on icon at bounding box center [1391, 395] width 17 height 16
select select "AS"
checkbox input "false"
select select "IP"
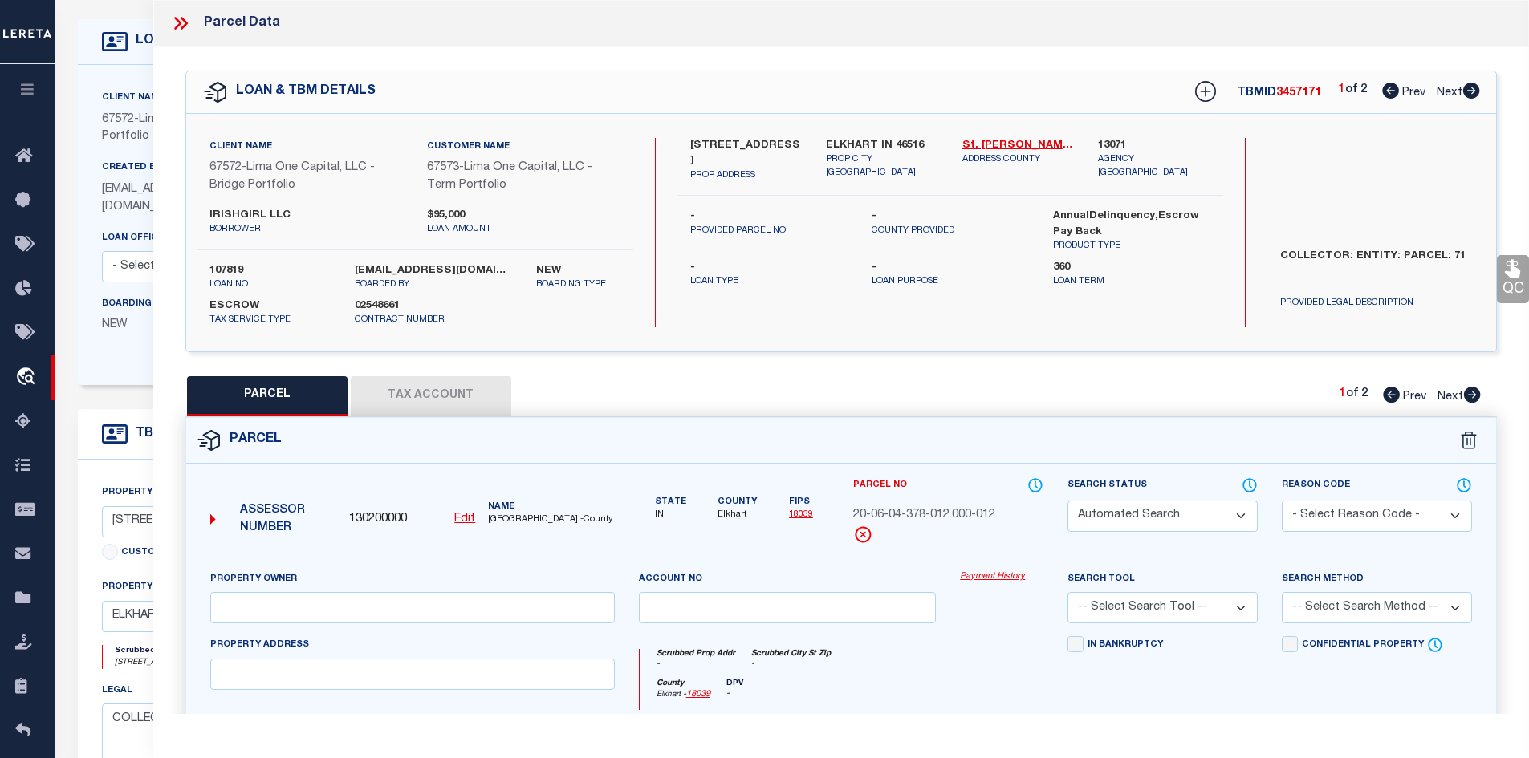
checkbox input "false"
drag, startPoint x: 177, startPoint y: 18, endPoint x: 179, endPoint y: 30, distance: 12.1
click at [177, 18] on icon at bounding box center [180, 23] width 21 height 21
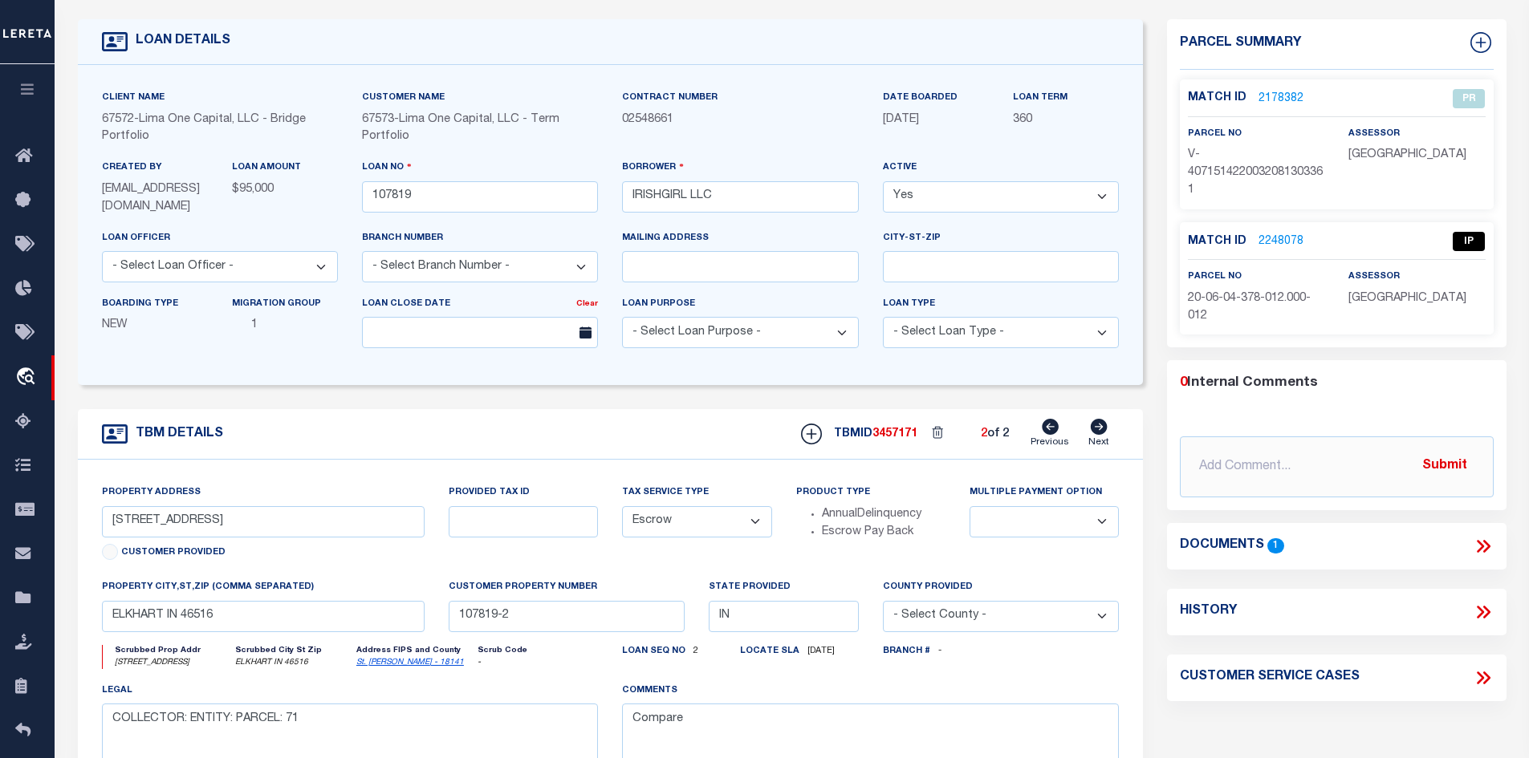
click at [1280, 238] on link "2248078" at bounding box center [1280, 242] width 45 height 17
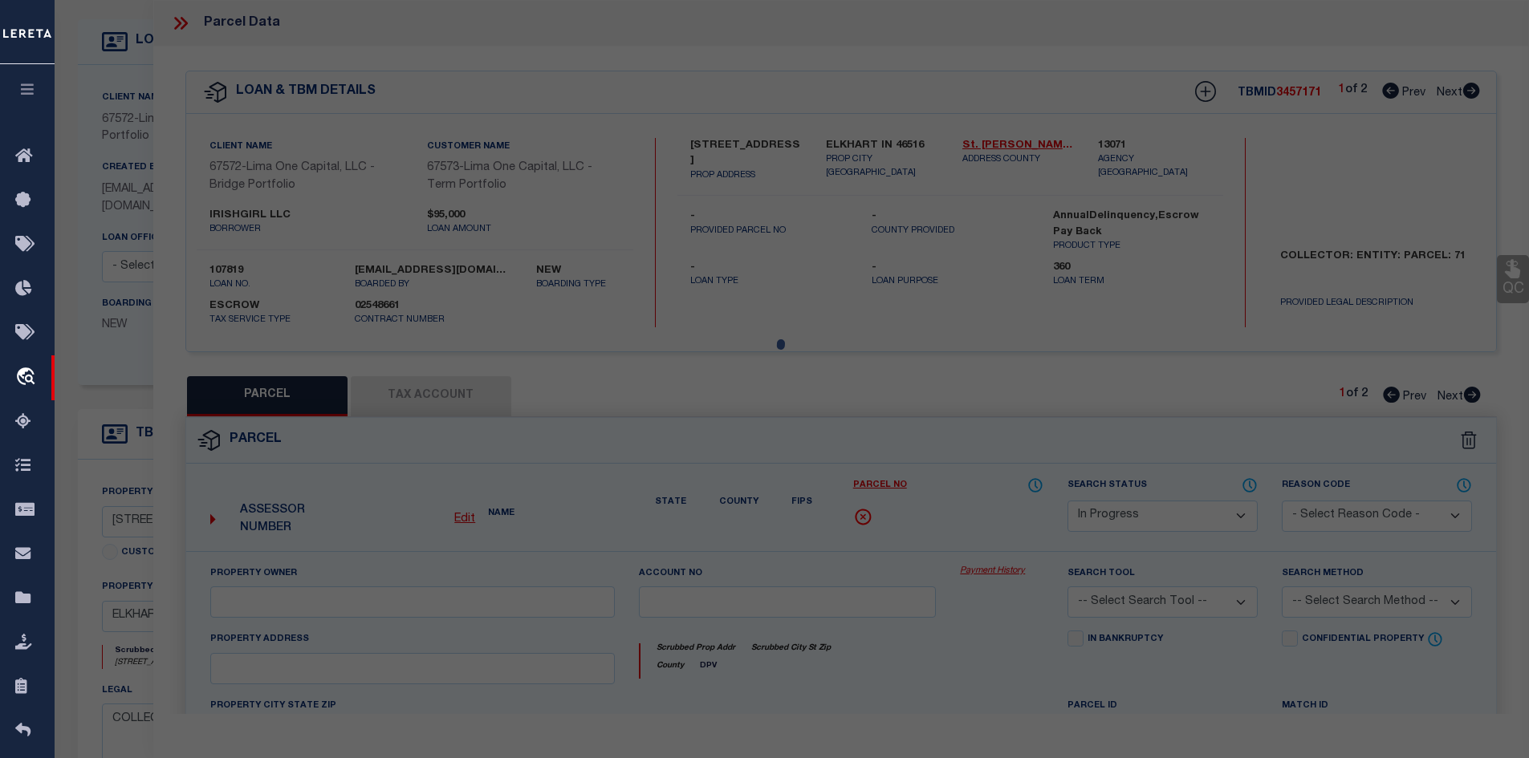
select select "AS"
checkbox input "false"
select select "IP"
checkbox input "false"
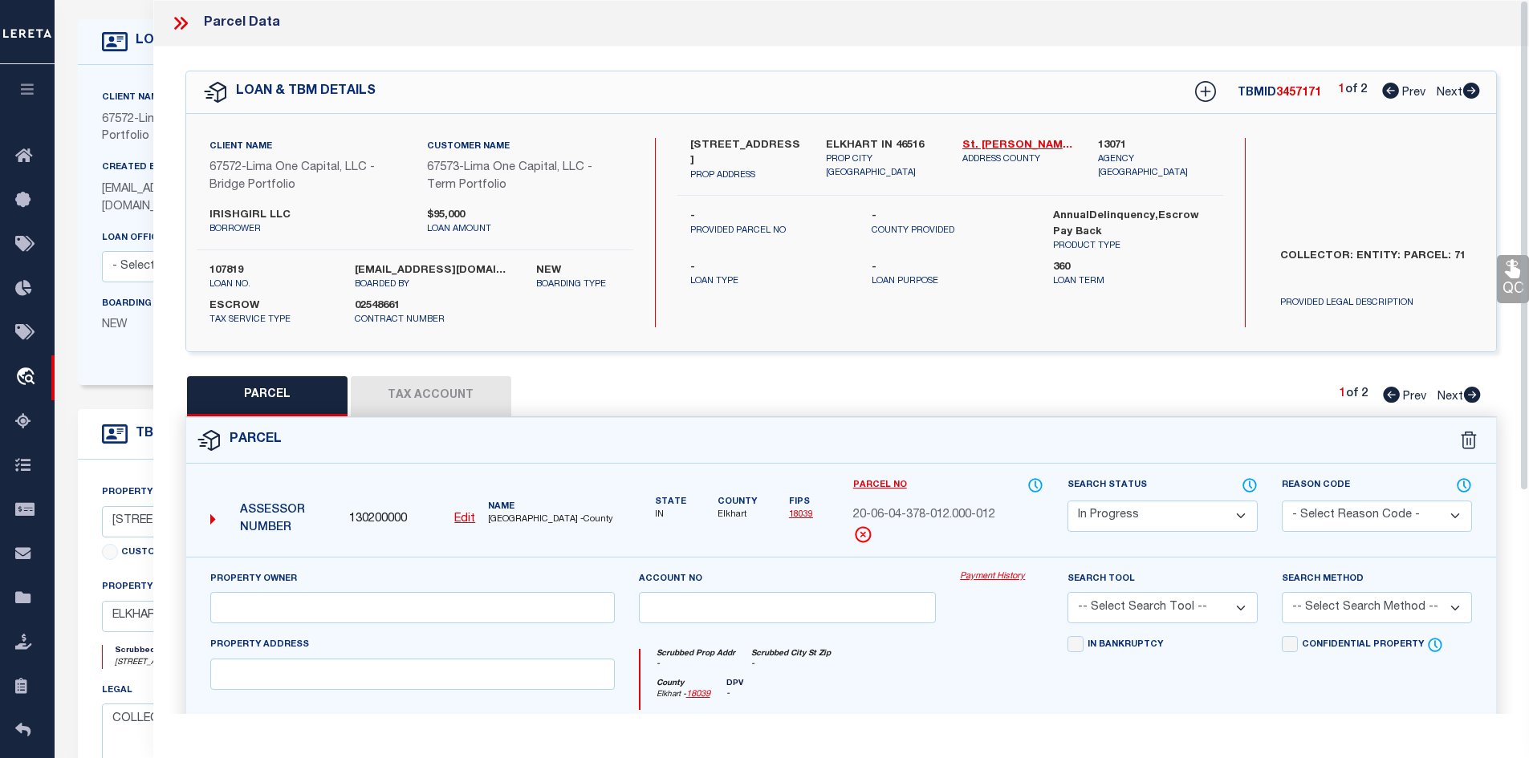
click at [463, 391] on button "Tax Account" at bounding box center [431, 396] width 160 height 40
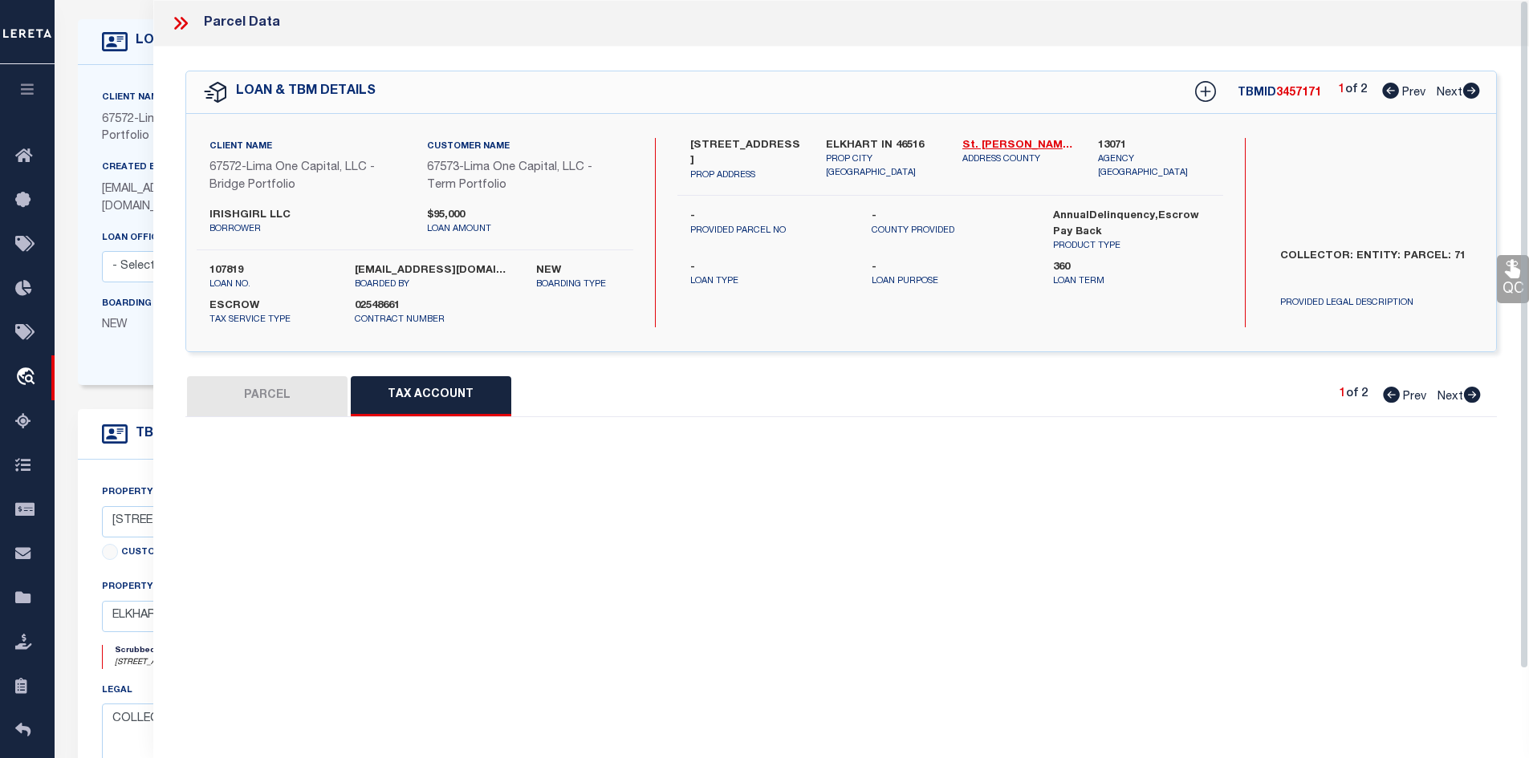
select select "100"
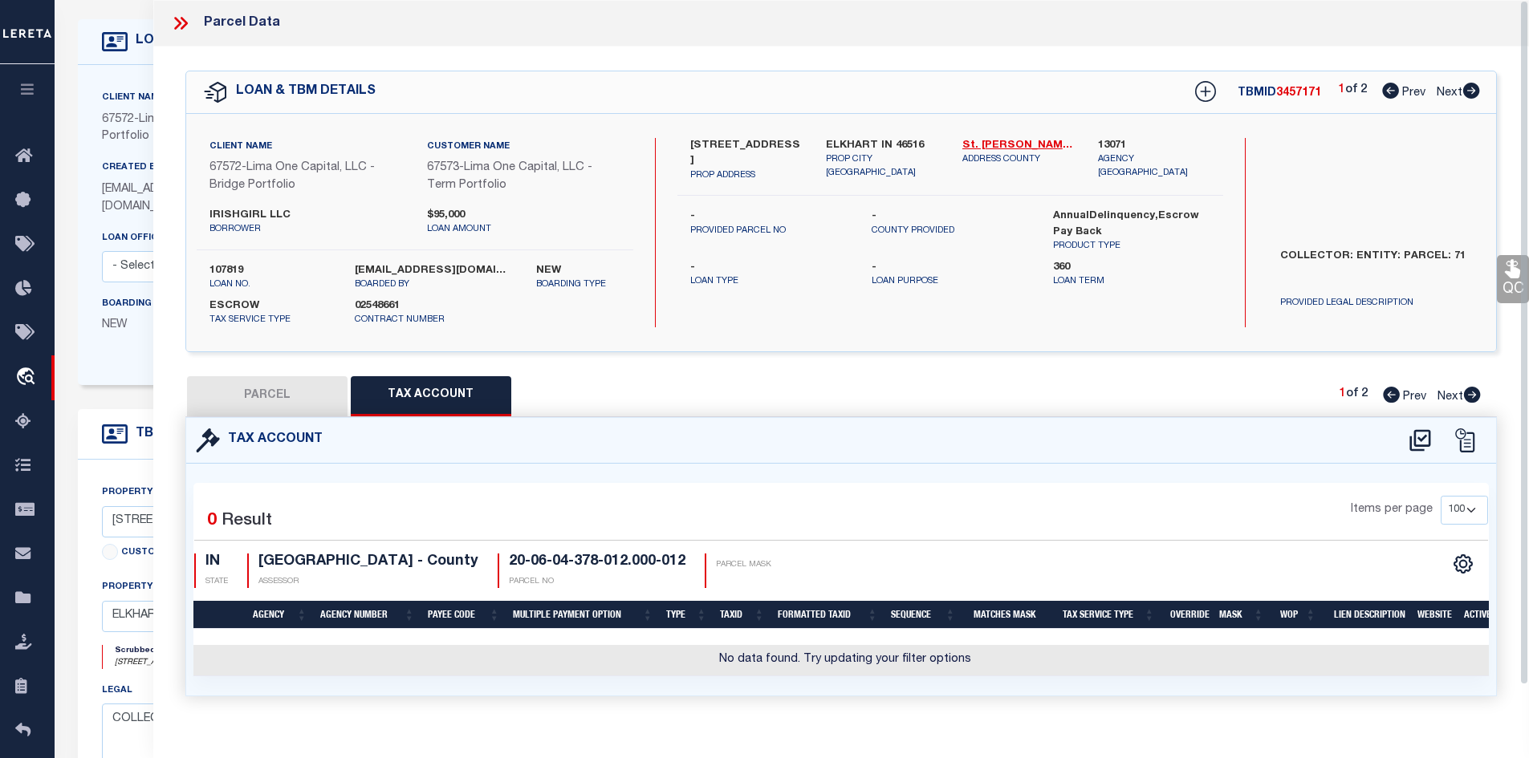
click at [299, 400] on button "PARCEL" at bounding box center [267, 396] width 160 height 40
select select "AS"
checkbox input "false"
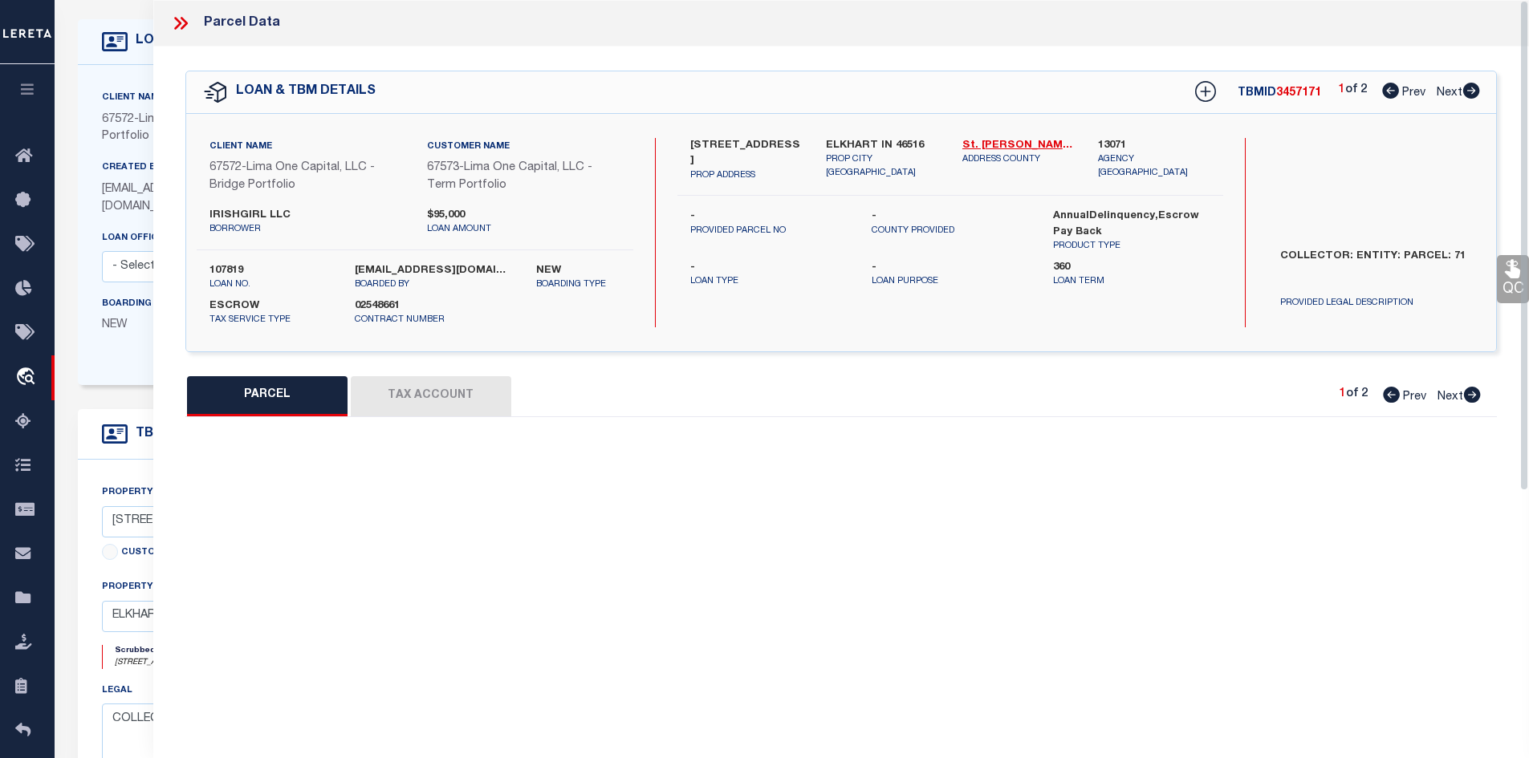
select select "IP"
checkbox input "false"
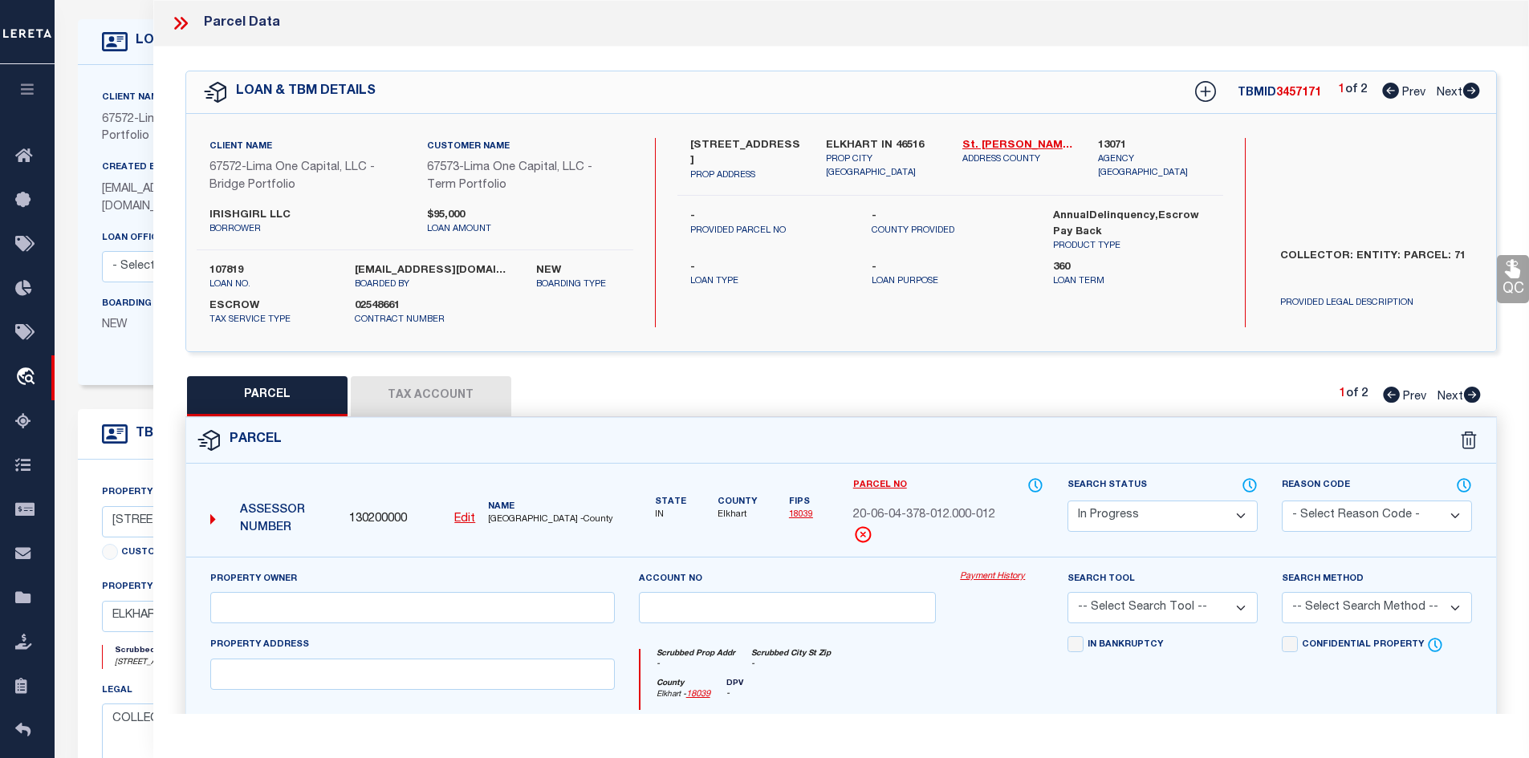
click at [274, 396] on button "PARCEL" at bounding box center [267, 396] width 160 height 40
select select "AS"
checkbox input "false"
select select "IP"
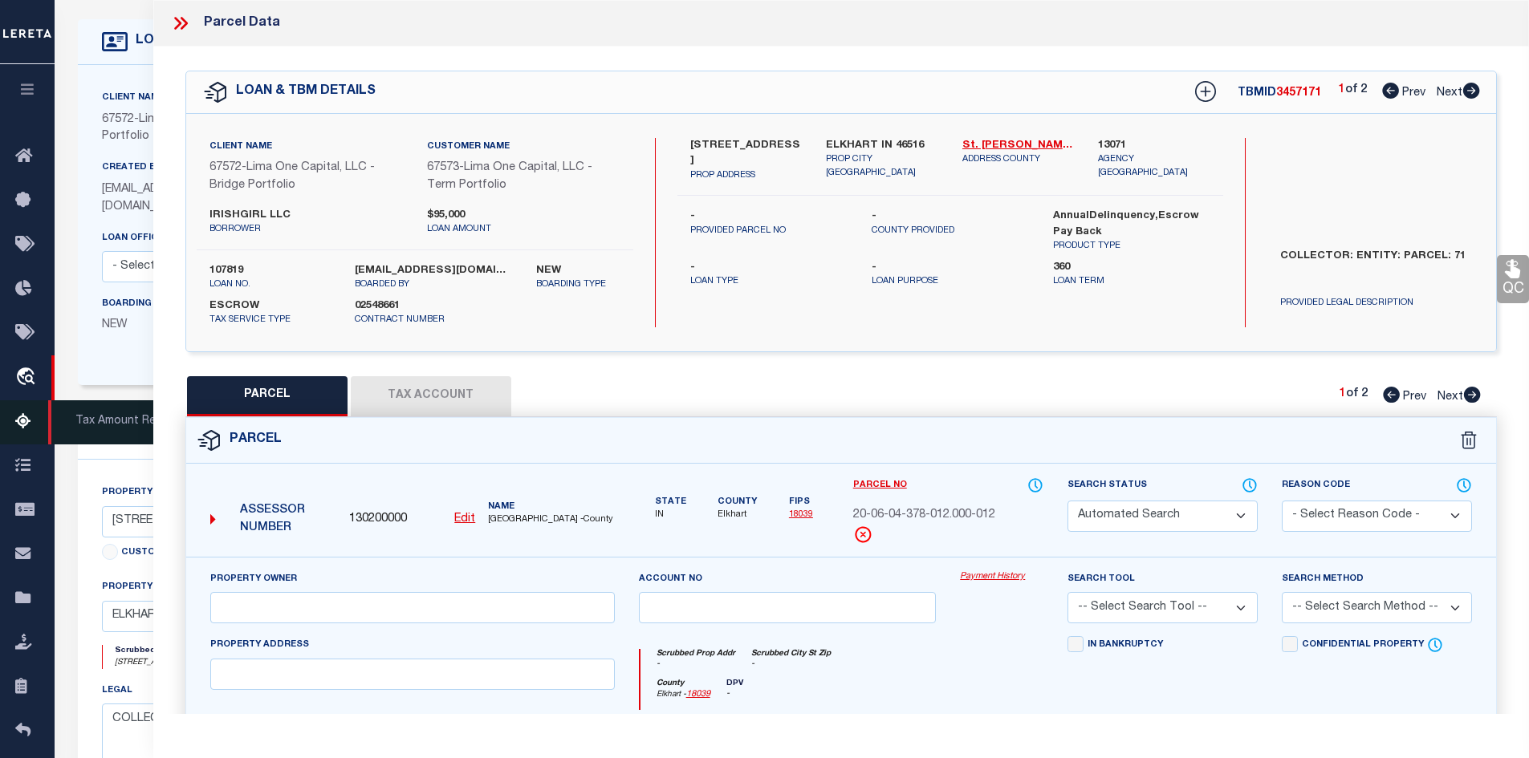
checkbox input "false"
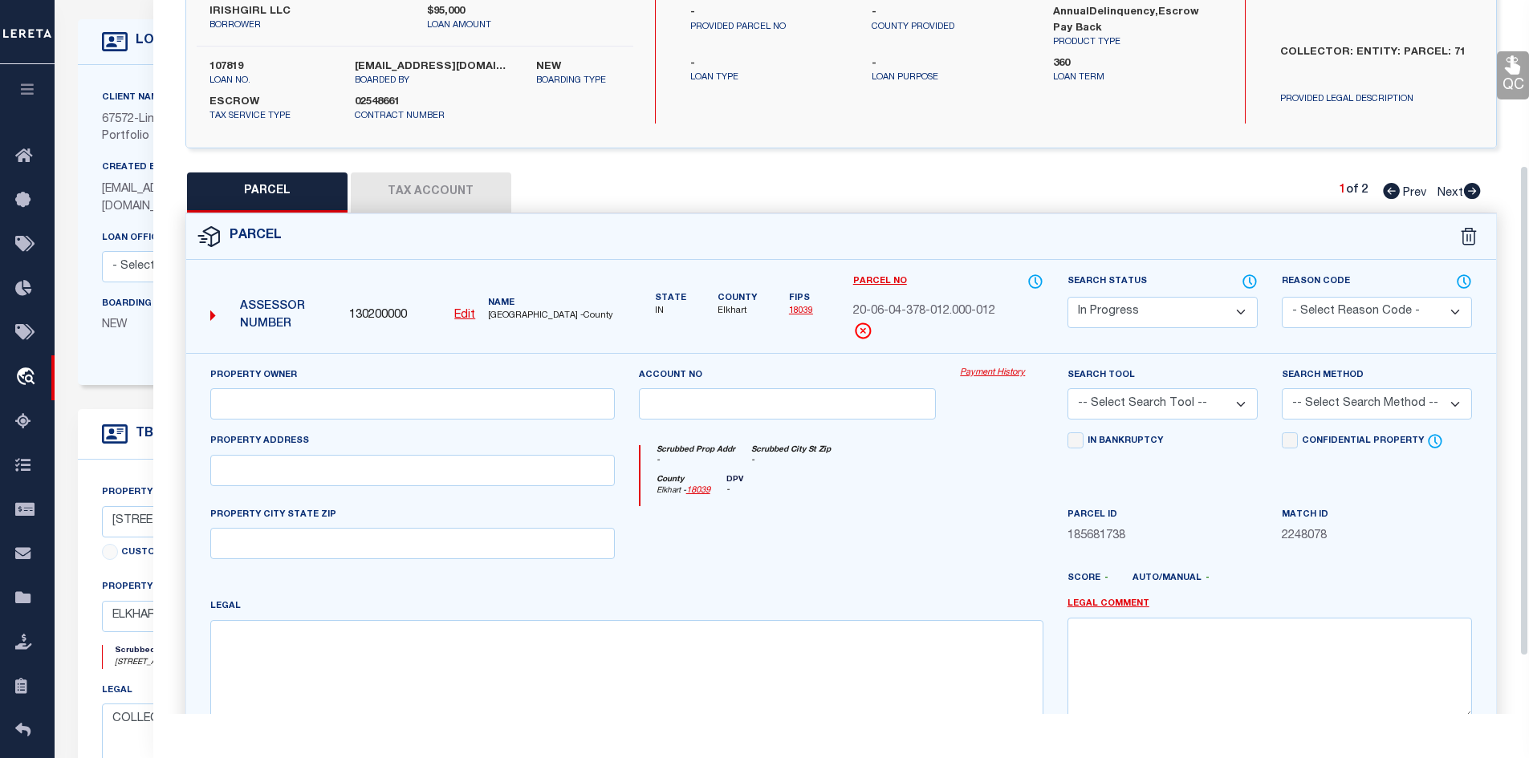
scroll to position [241, 0]
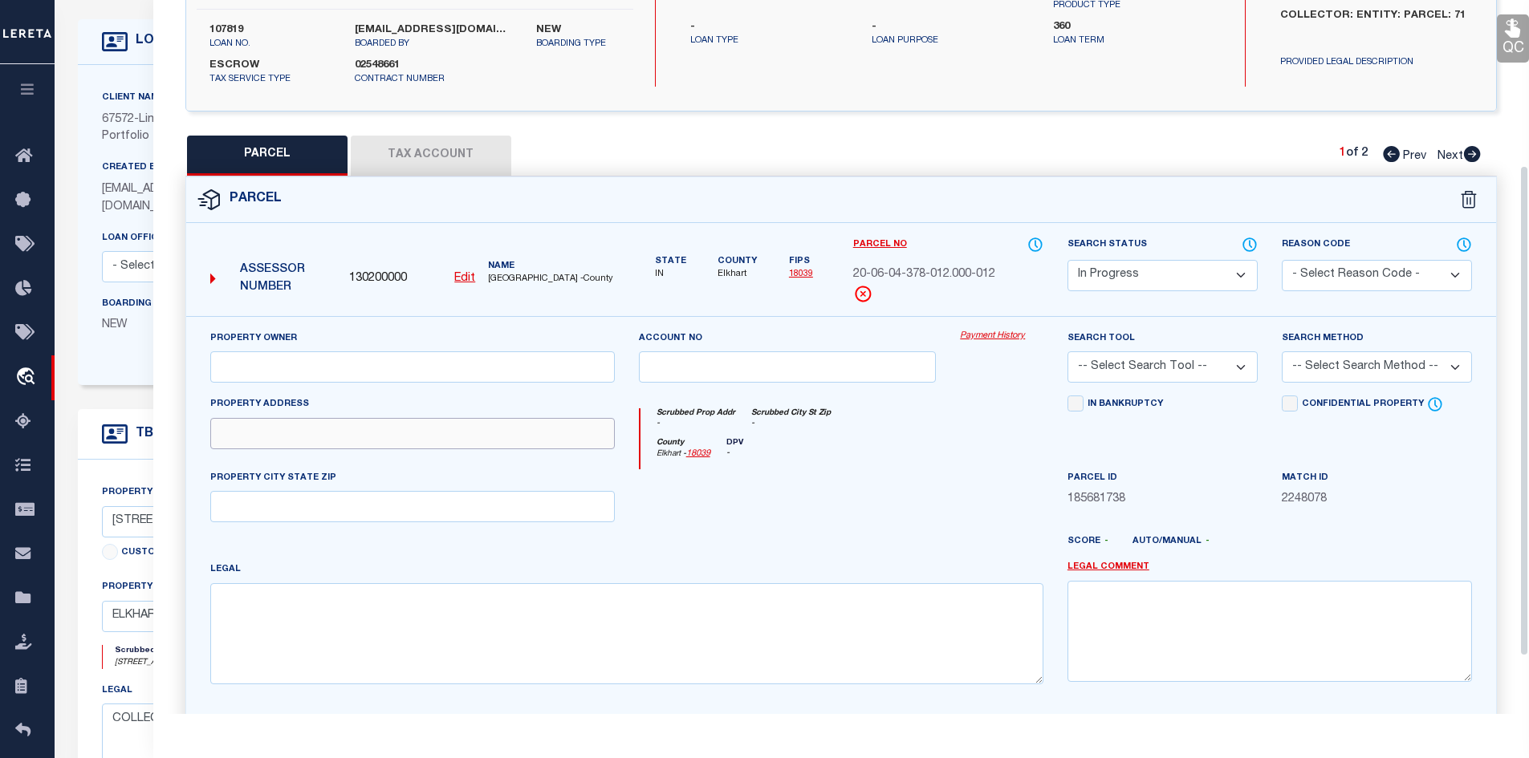
click at [359, 445] on input "text" at bounding box center [412, 433] width 404 height 31
paste input "20-06-04-378-012.000-012"
type input "20-06-04-378-012.000-012"
drag, startPoint x: 404, startPoint y: 433, endPoint x: 136, endPoint y: 434, distance: 268.0
click at [136, 434] on div "OMS Work Queue is --ALL-- Active is Yes Loan No. is 107819 TBMID FIPS Assigned …" at bounding box center [792, 563] width 1474 height 1159
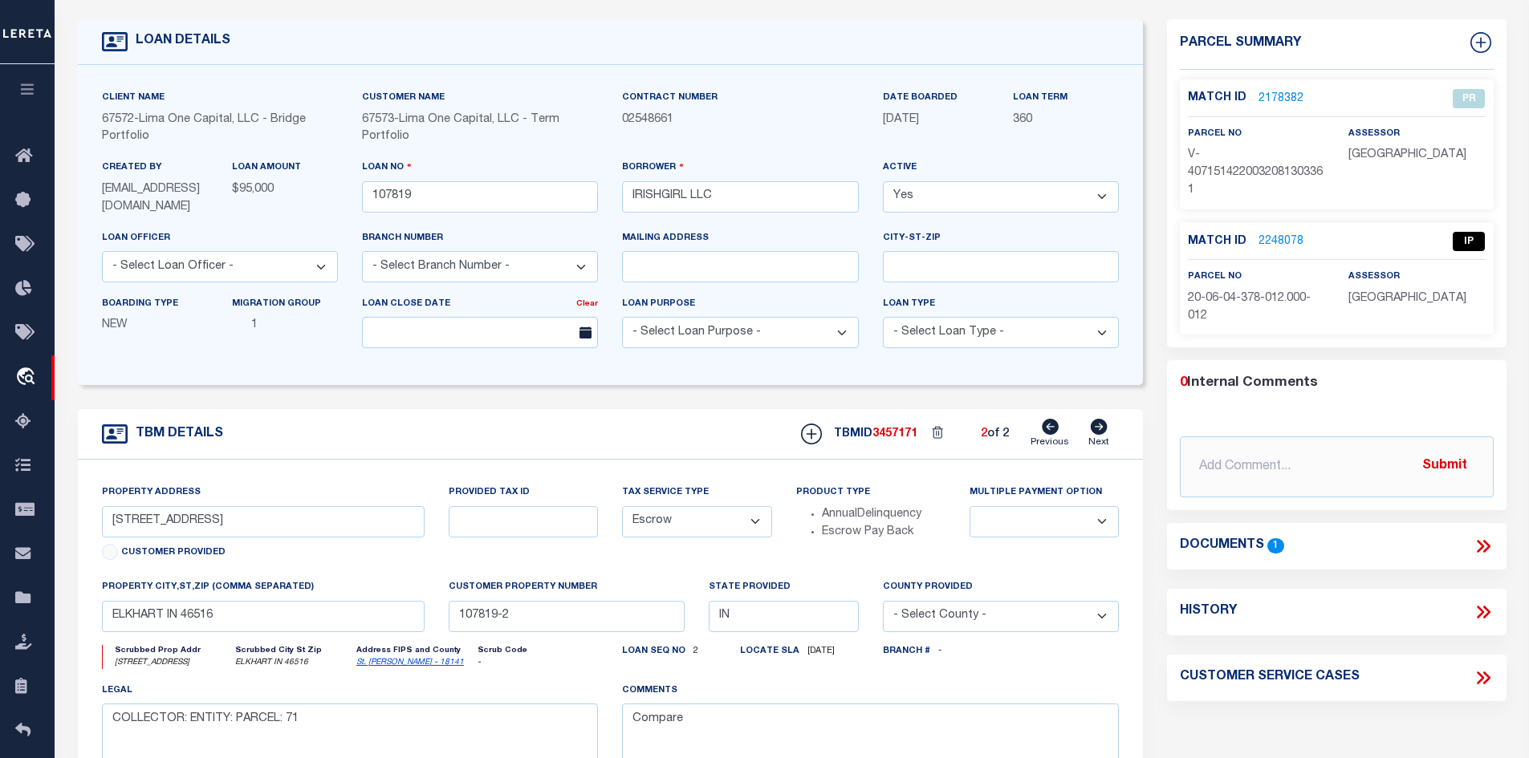
click at [1268, 245] on link "2248078" at bounding box center [1280, 242] width 45 height 17
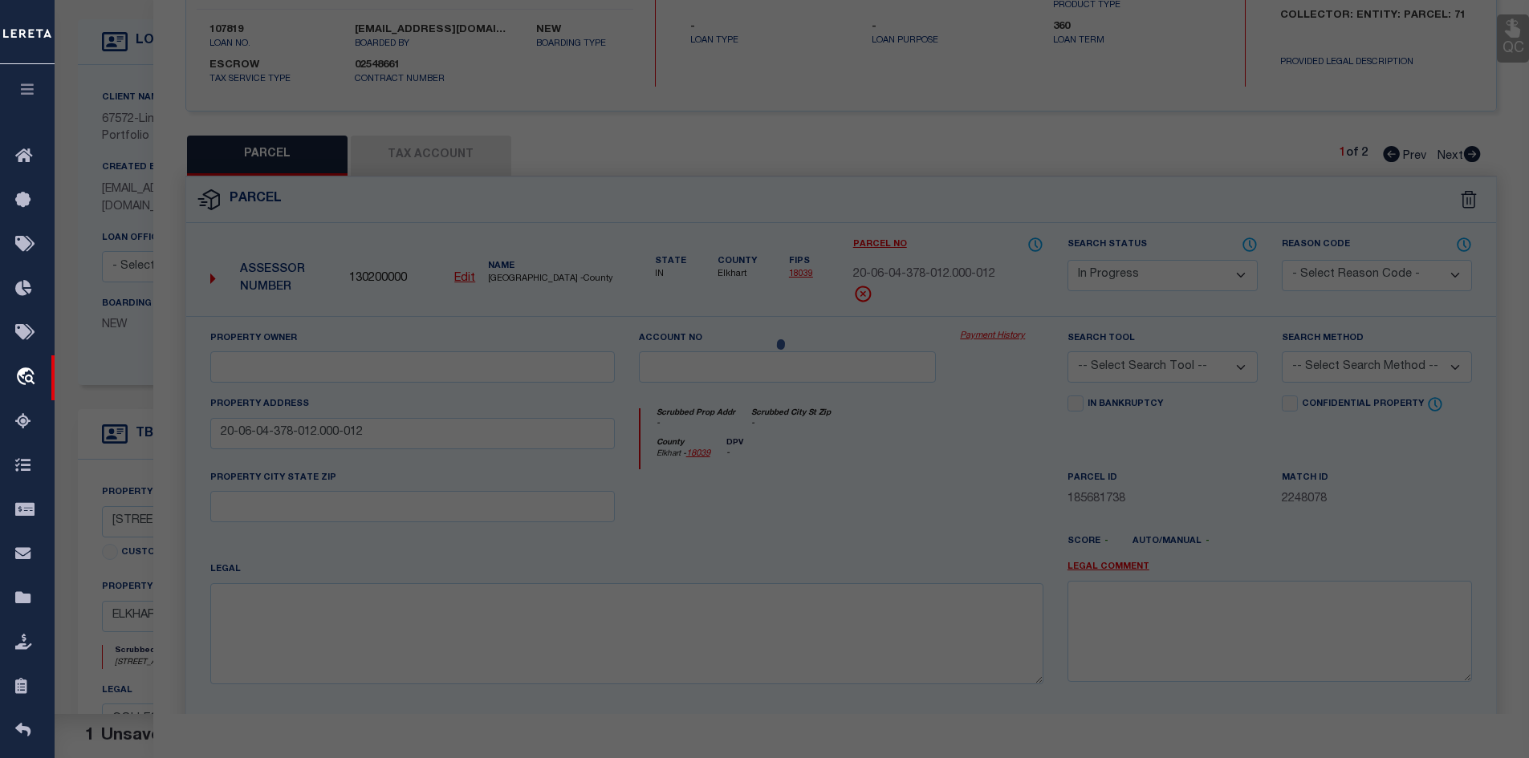
click at [654, 405] on div at bounding box center [792, 563] width 1474 height 1159
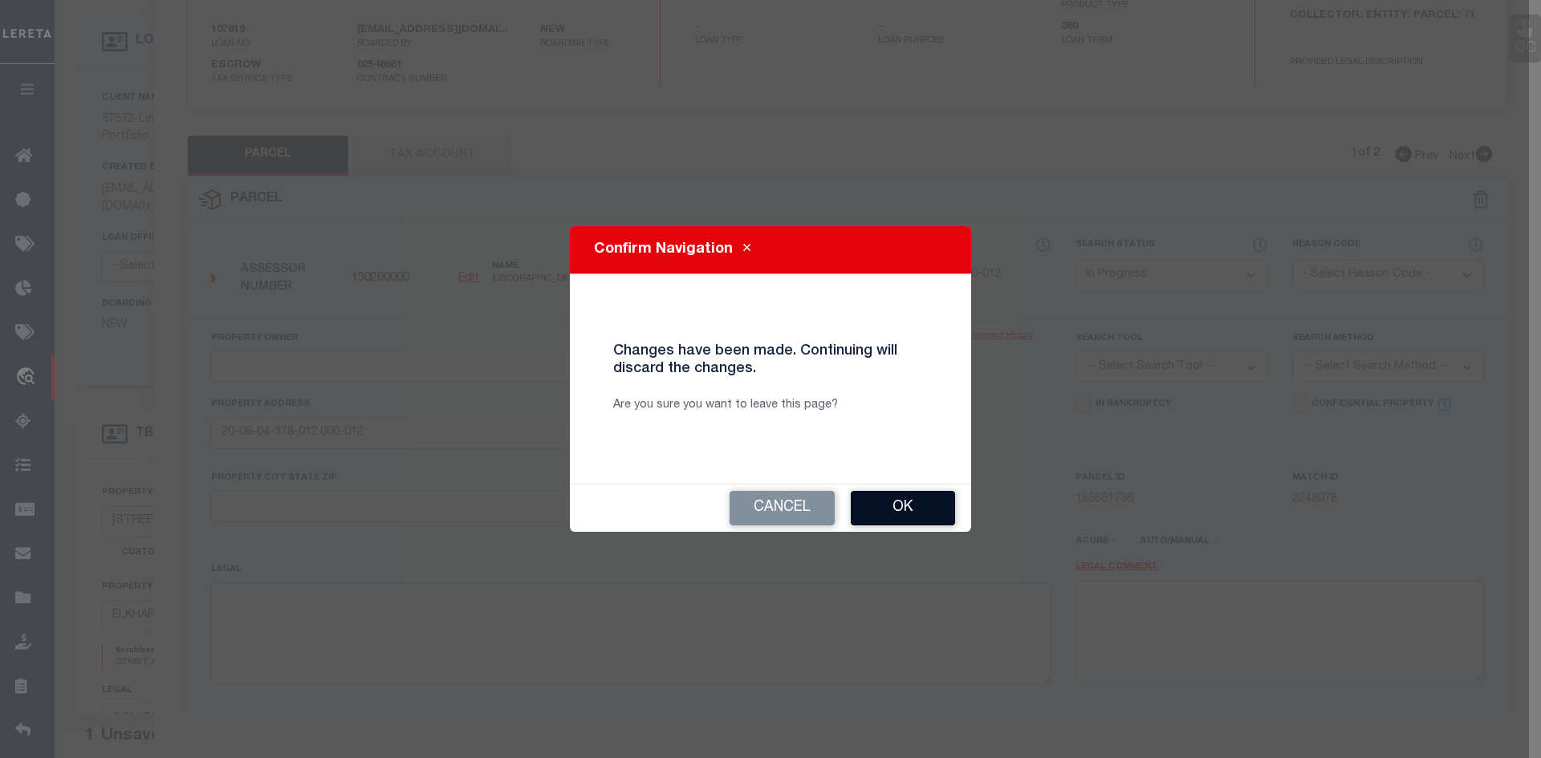
click at [934, 516] on button "Ok" at bounding box center [903, 508] width 104 height 35
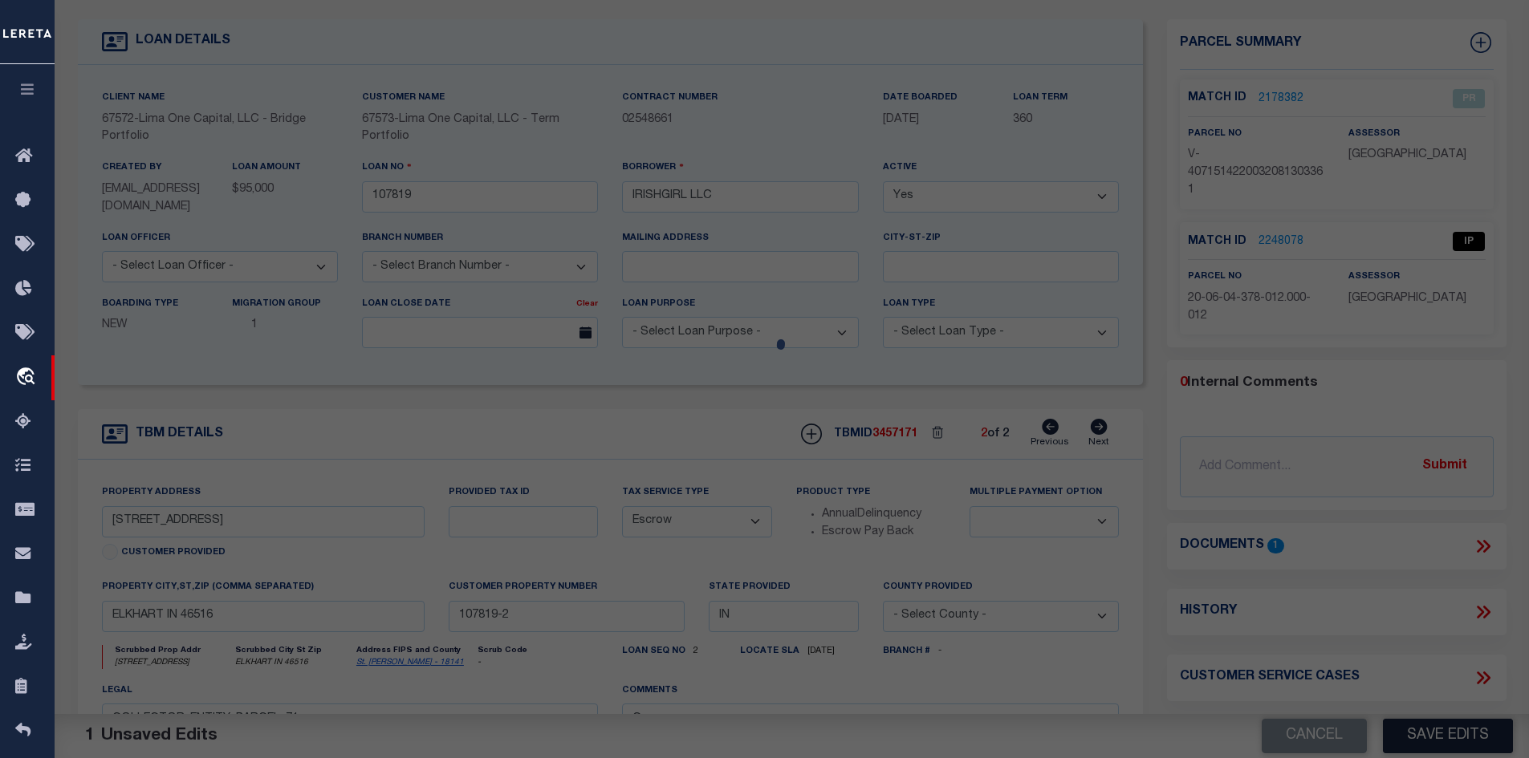
click at [1242, 575] on div at bounding box center [792, 563] width 1474 height 1159
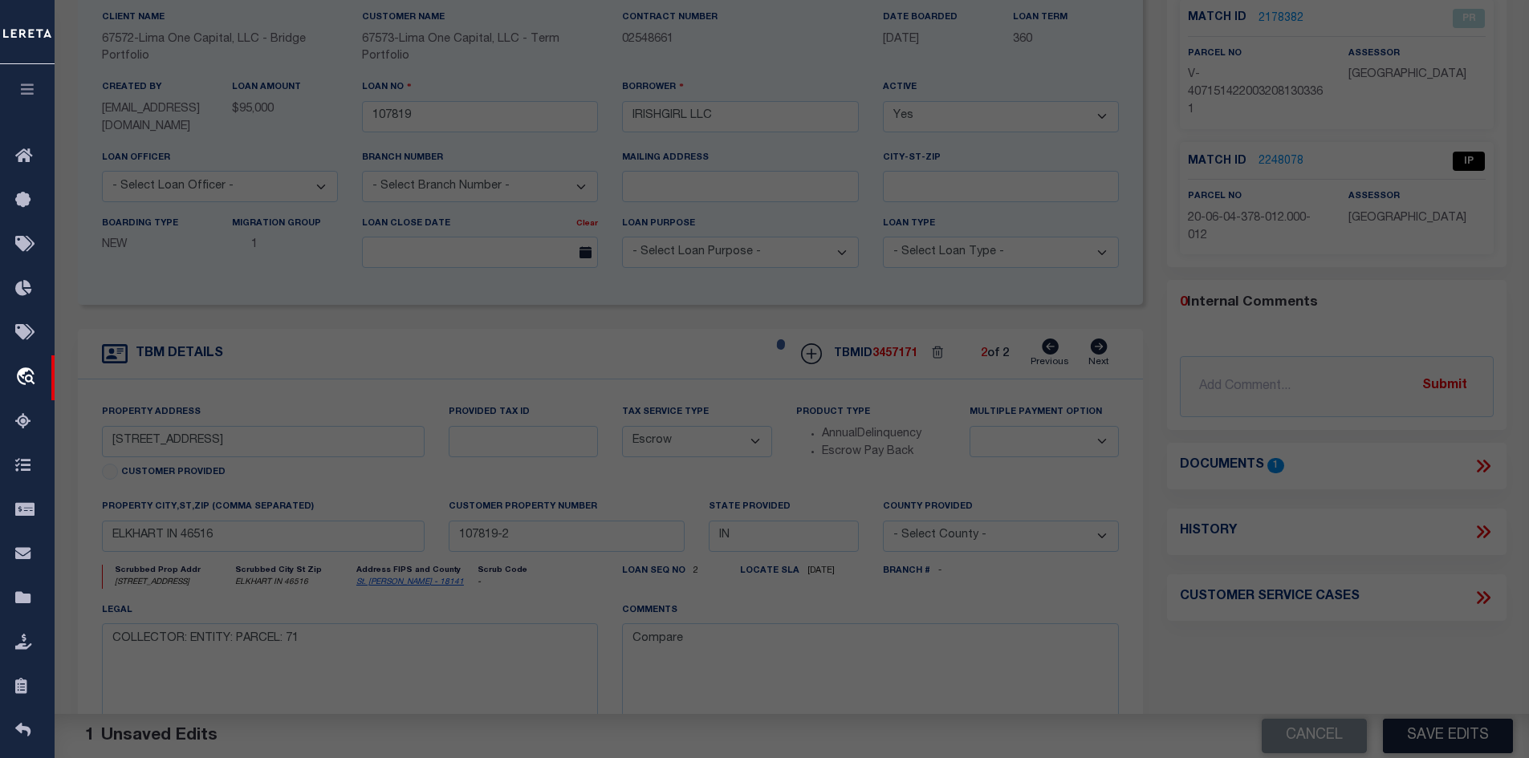
click at [504, 281] on div at bounding box center [792, 483] width 1474 height 1159
click at [737, 363] on icon at bounding box center [764, 343] width 84 height 84
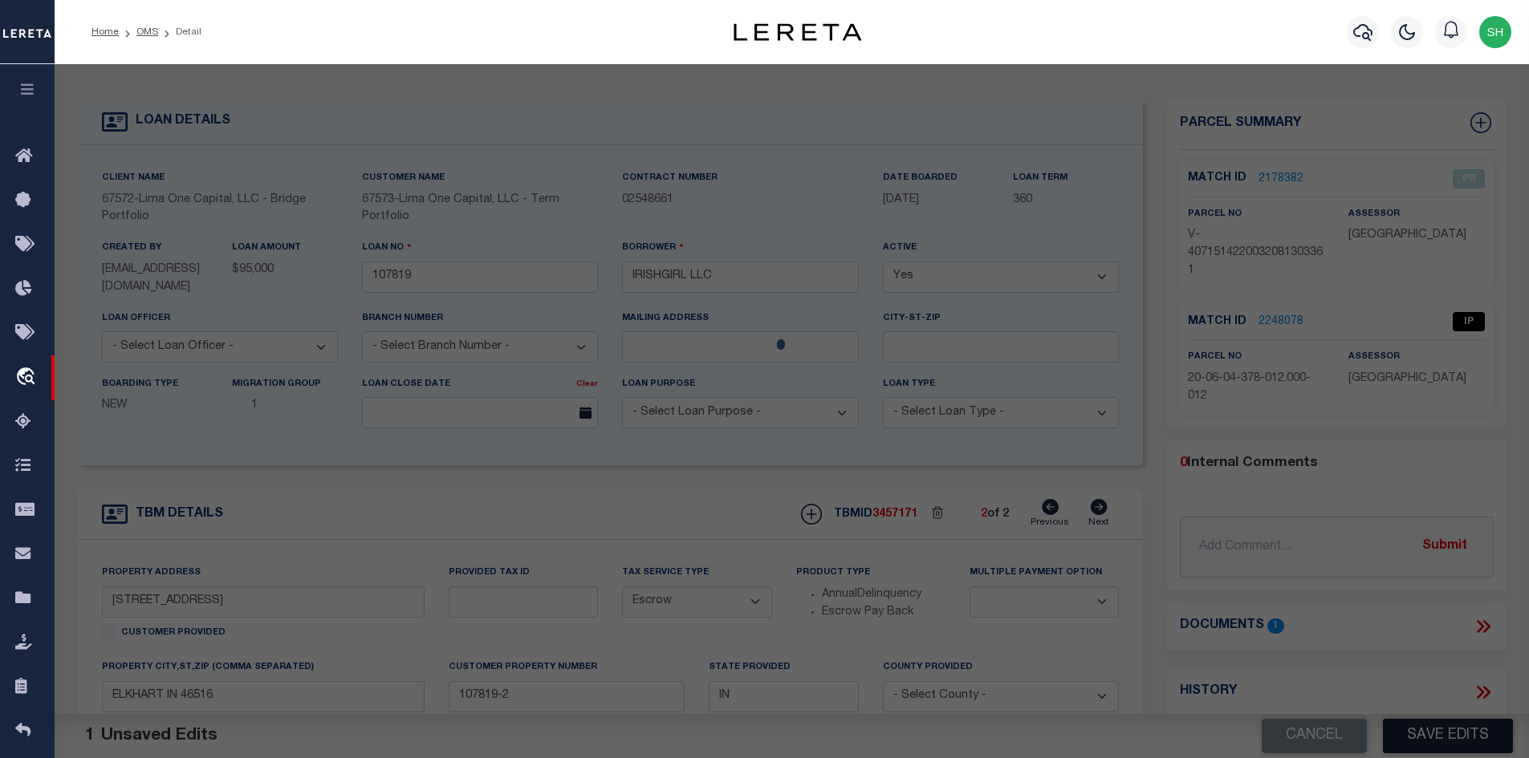
click at [381, 175] on div at bounding box center [792, 643] width 1474 height 1159
click at [522, 223] on div at bounding box center [792, 643] width 1474 height 1159
click at [521, 224] on div at bounding box center [792, 643] width 1474 height 1159
click at [518, 222] on div at bounding box center [792, 643] width 1474 height 1159
drag, startPoint x: 154, startPoint y: 34, endPoint x: 351, endPoint y: 144, distance: 225.6
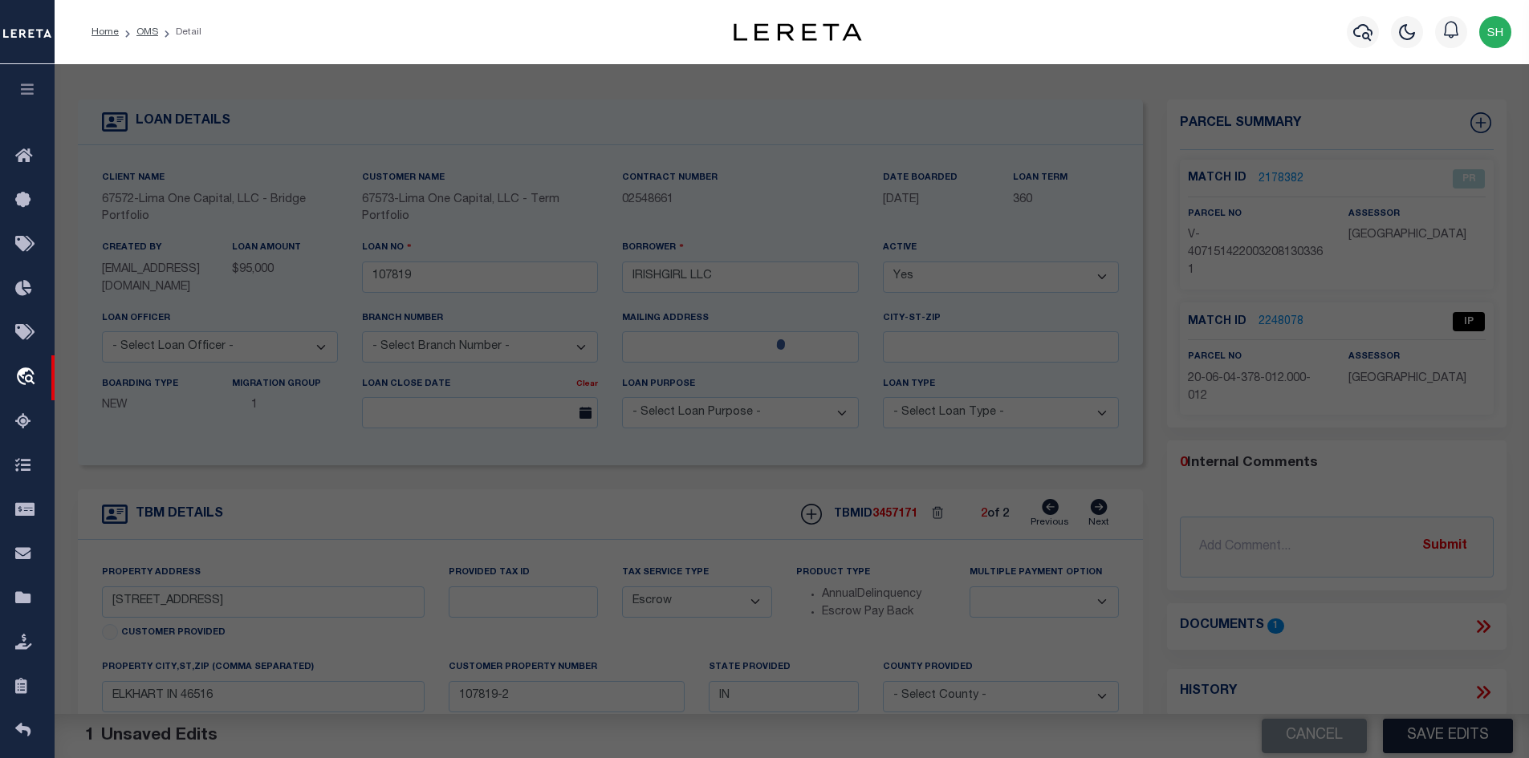
click at [154, 34] on link "OMS" at bounding box center [147, 32] width 22 height 10
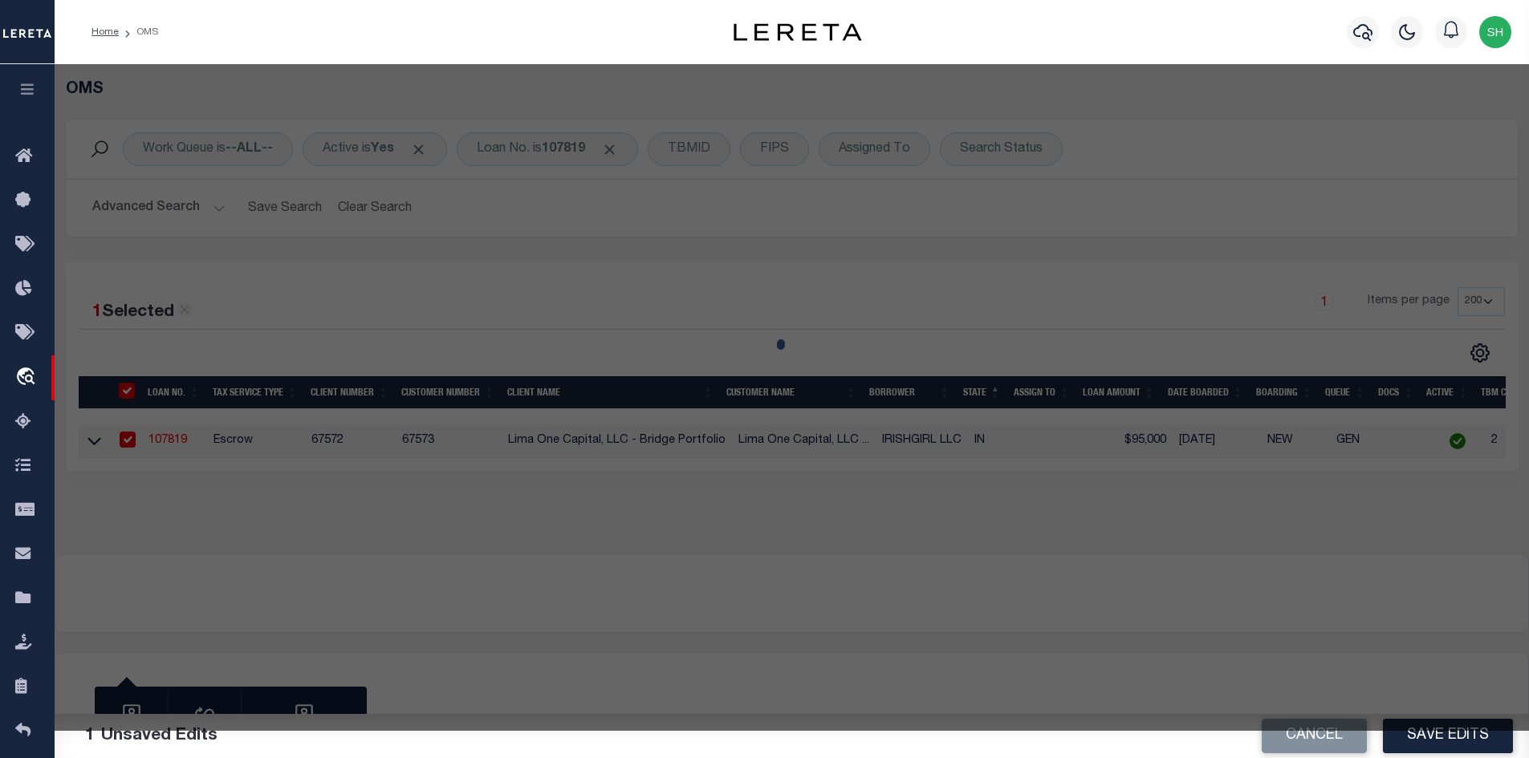
click at [164, 449] on div at bounding box center [792, 397] width 1474 height 667
click at [179, 443] on div at bounding box center [792, 397] width 1474 height 667
drag, startPoint x: 912, startPoint y: 299, endPoint x: 909, endPoint y: 315, distance: 17.0
click at [912, 300] on div at bounding box center [792, 397] width 1474 height 667
click at [1348, 731] on div at bounding box center [792, 397] width 1474 height 667
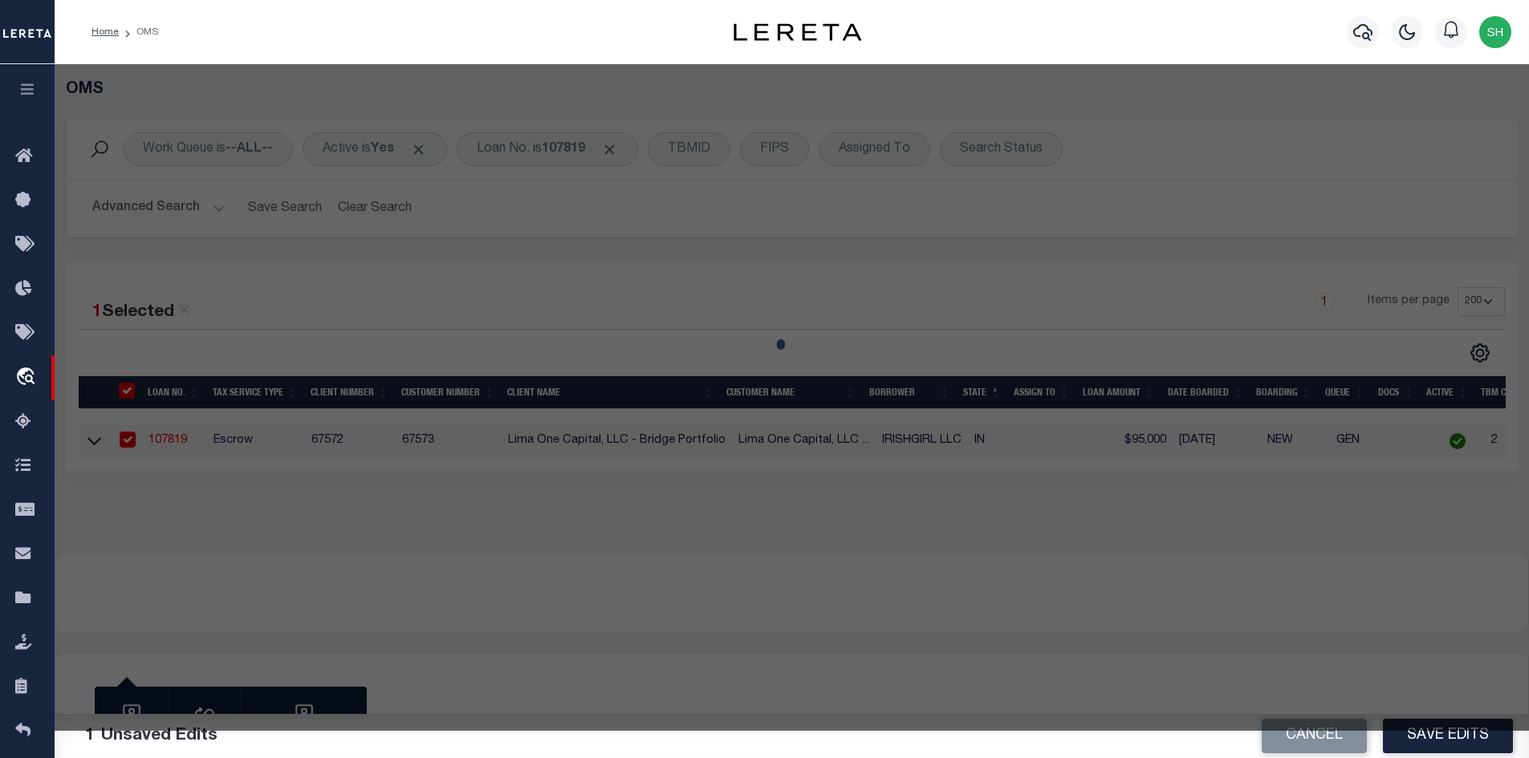
click at [1169, 731] on div at bounding box center [792, 397] width 1474 height 667
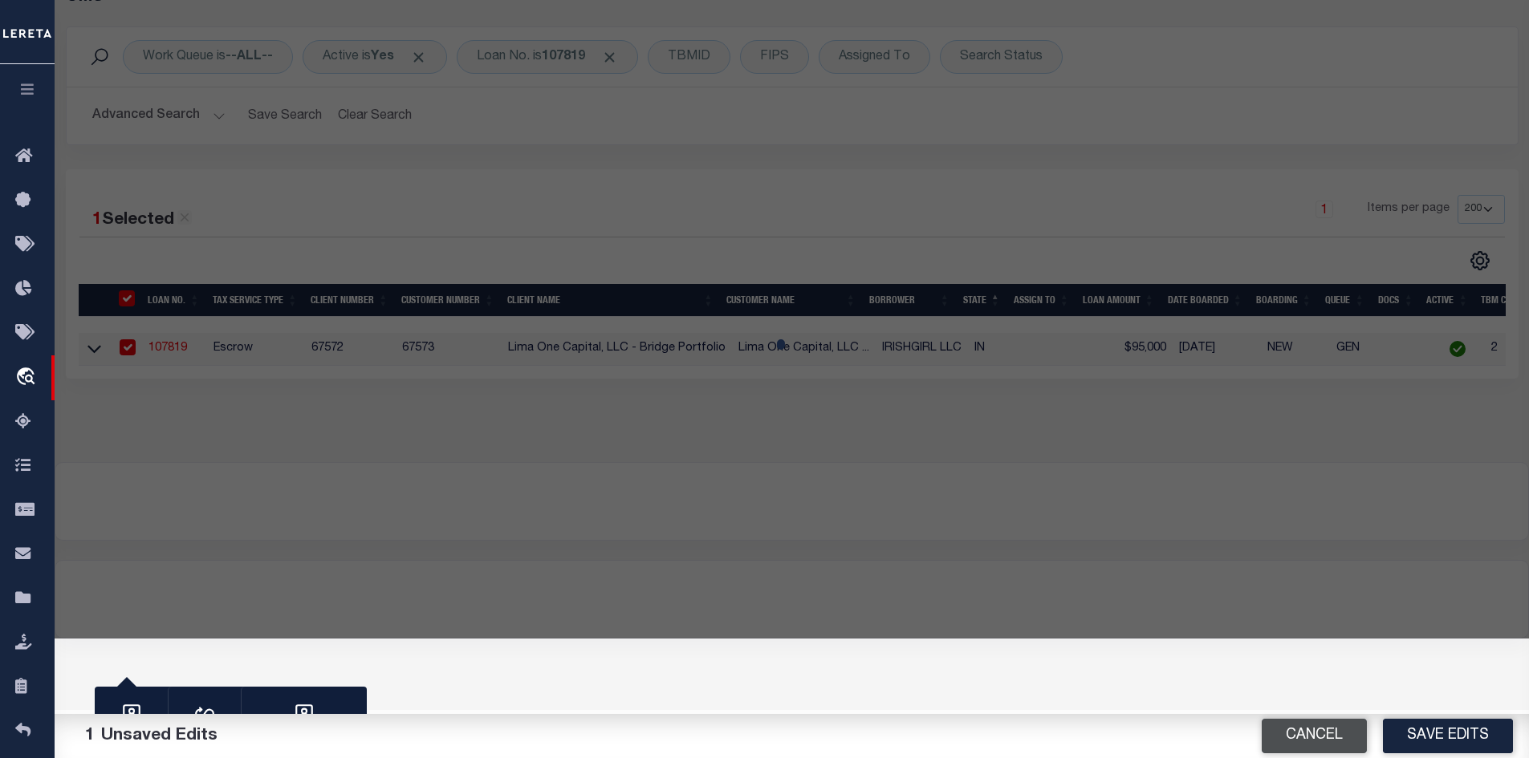
click at [1292, 729] on button "Cancel" at bounding box center [1313, 736] width 105 height 35
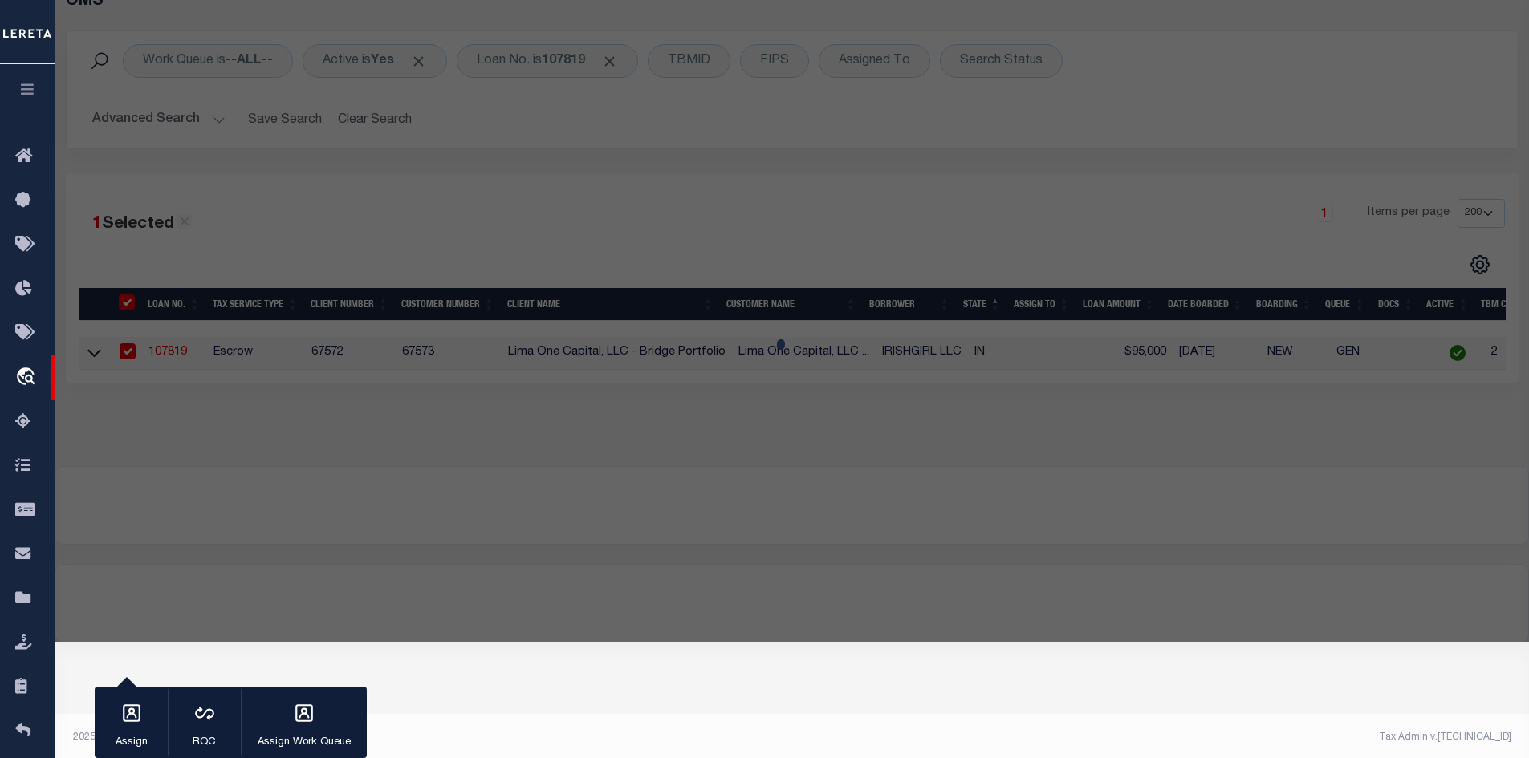
scroll to position [0, 0]
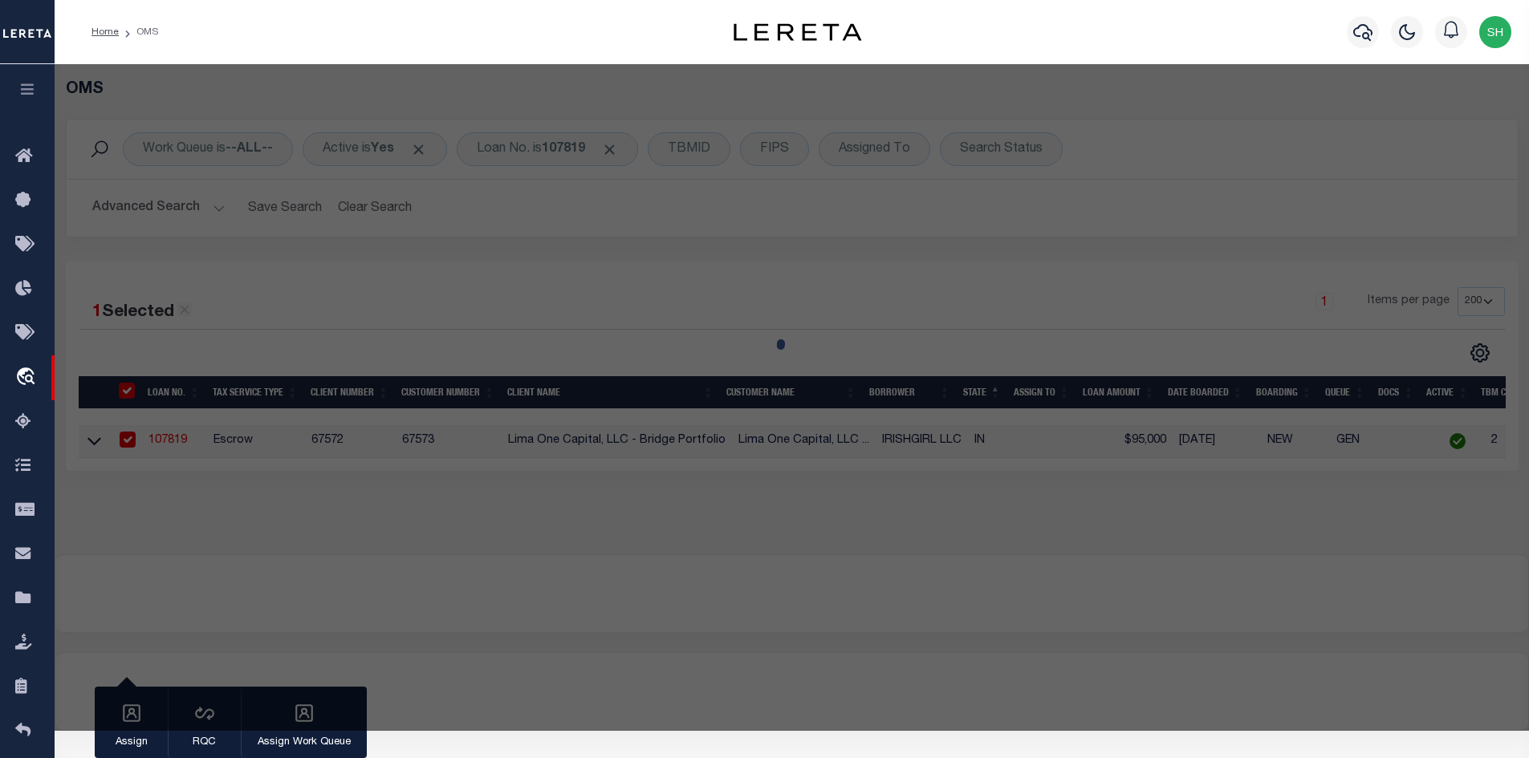
click at [262, 11] on div "Home OMS Profile Sign out" at bounding box center [792, 32] width 1474 height 64
click at [258, 35] on div "Home OMS" at bounding box center [378, 32] width 599 height 34
click at [112, 26] on li "Home" at bounding box center [104, 32] width 27 height 14
click at [109, 30] on link "Home" at bounding box center [104, 32] width 27 height 10
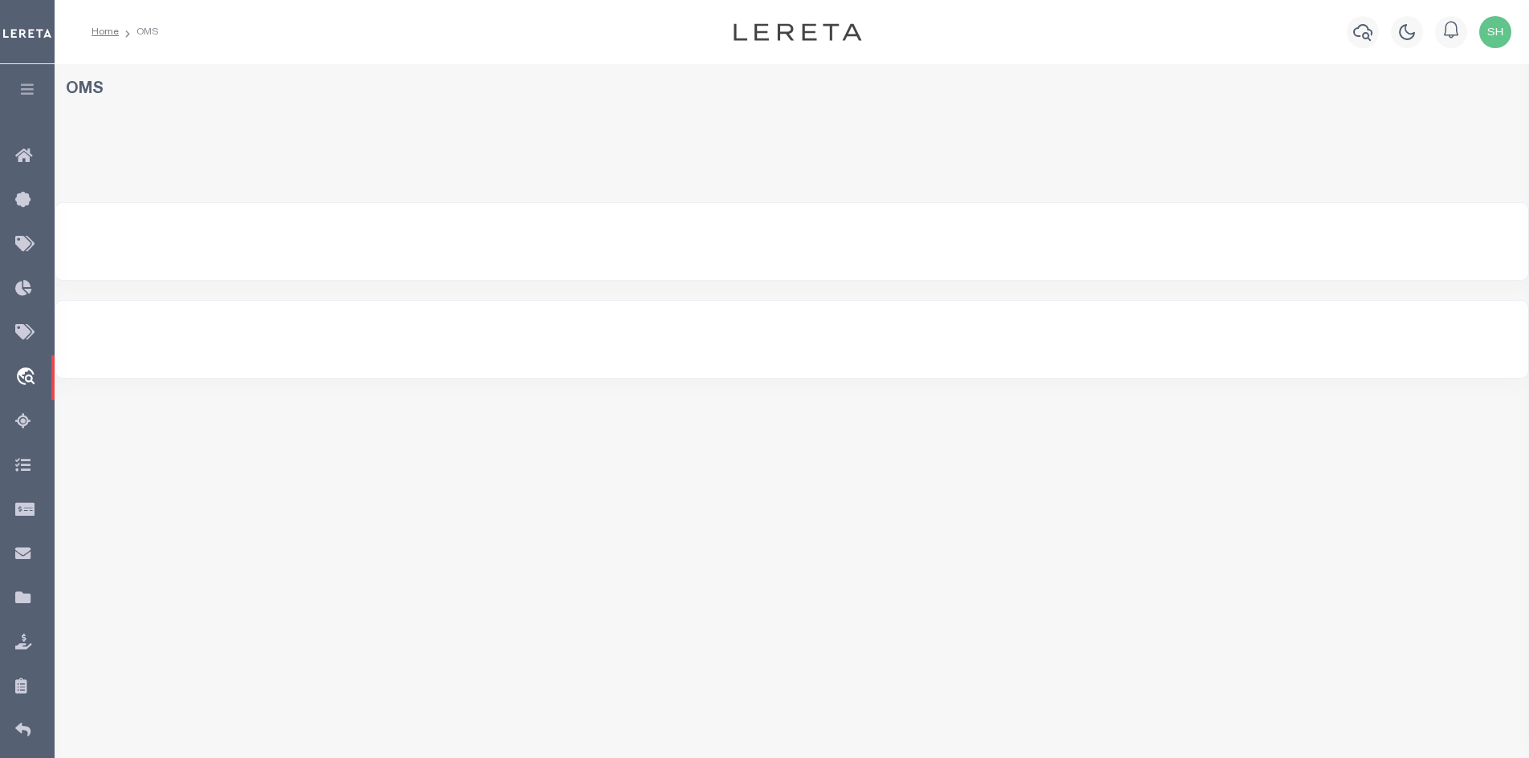
select select
select select "200"
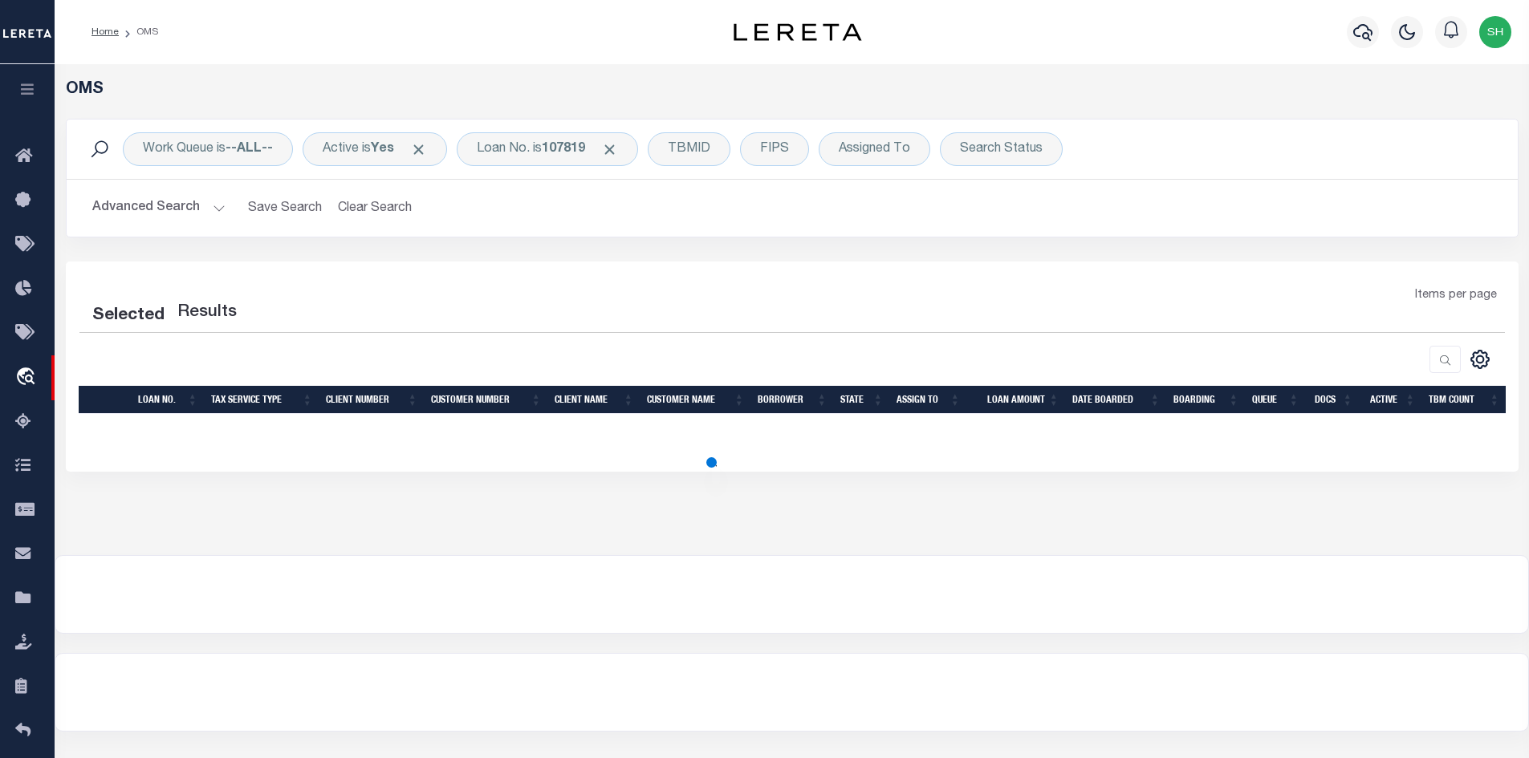
select select "200"
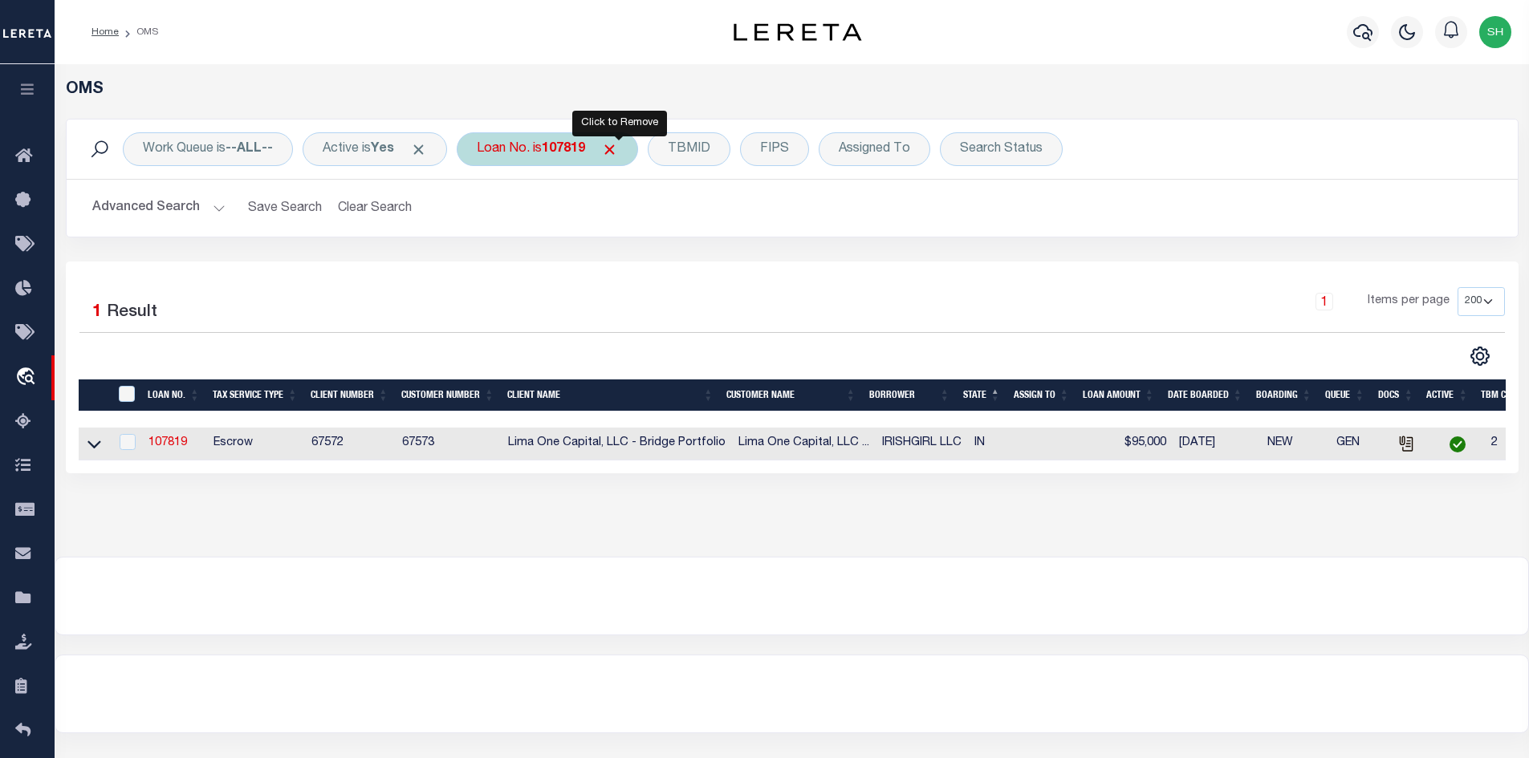
click at [618, 154] on span "Click to Remove" at bounding box center [609, 149] width 17 height 17
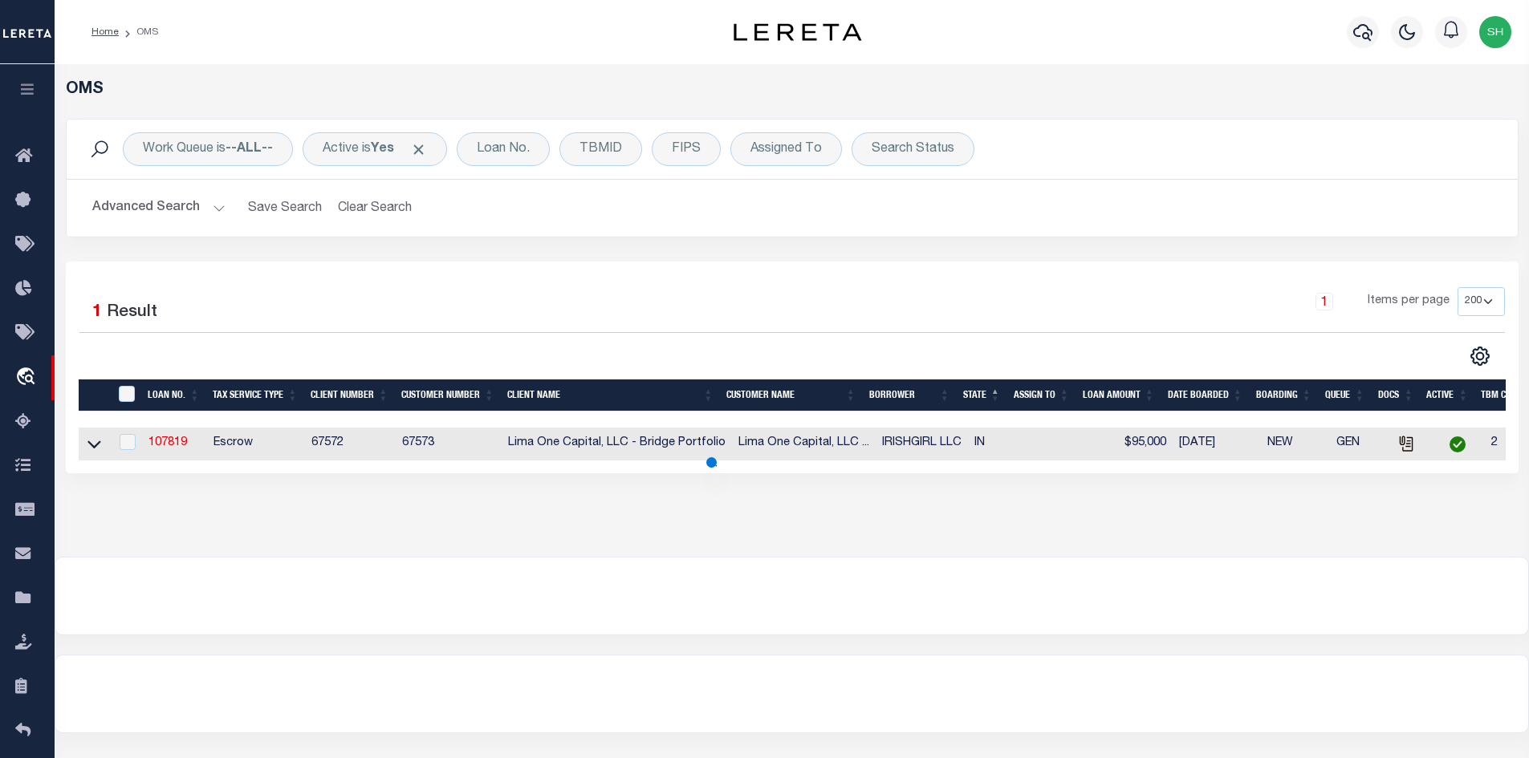
click at [217, 205] on button "Advanced Search" at bounding box center [158, 208] width 133 height 31
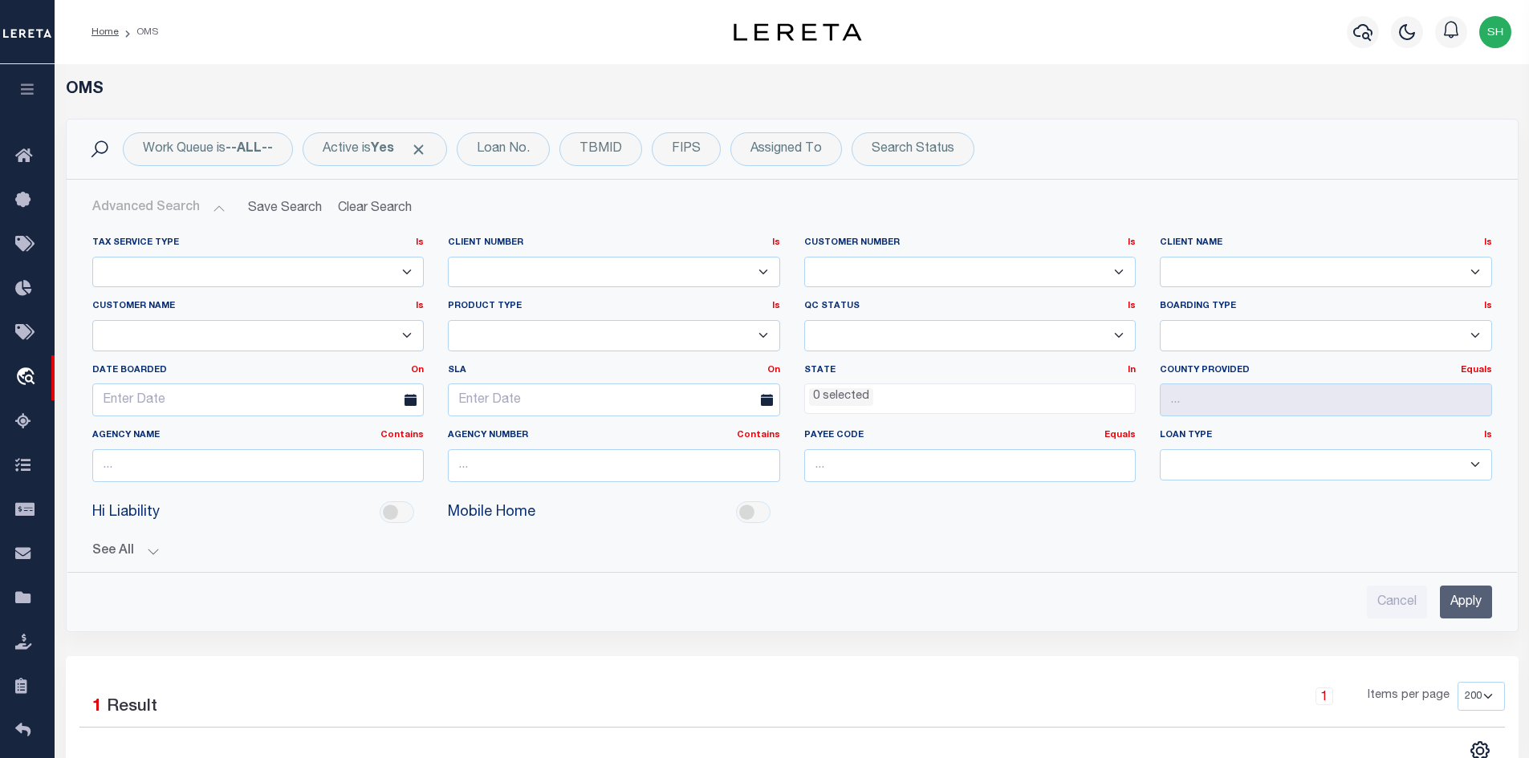
click at [902, 400] on ul "0 selected" at bounding box center [970, 395] width 331 height 22
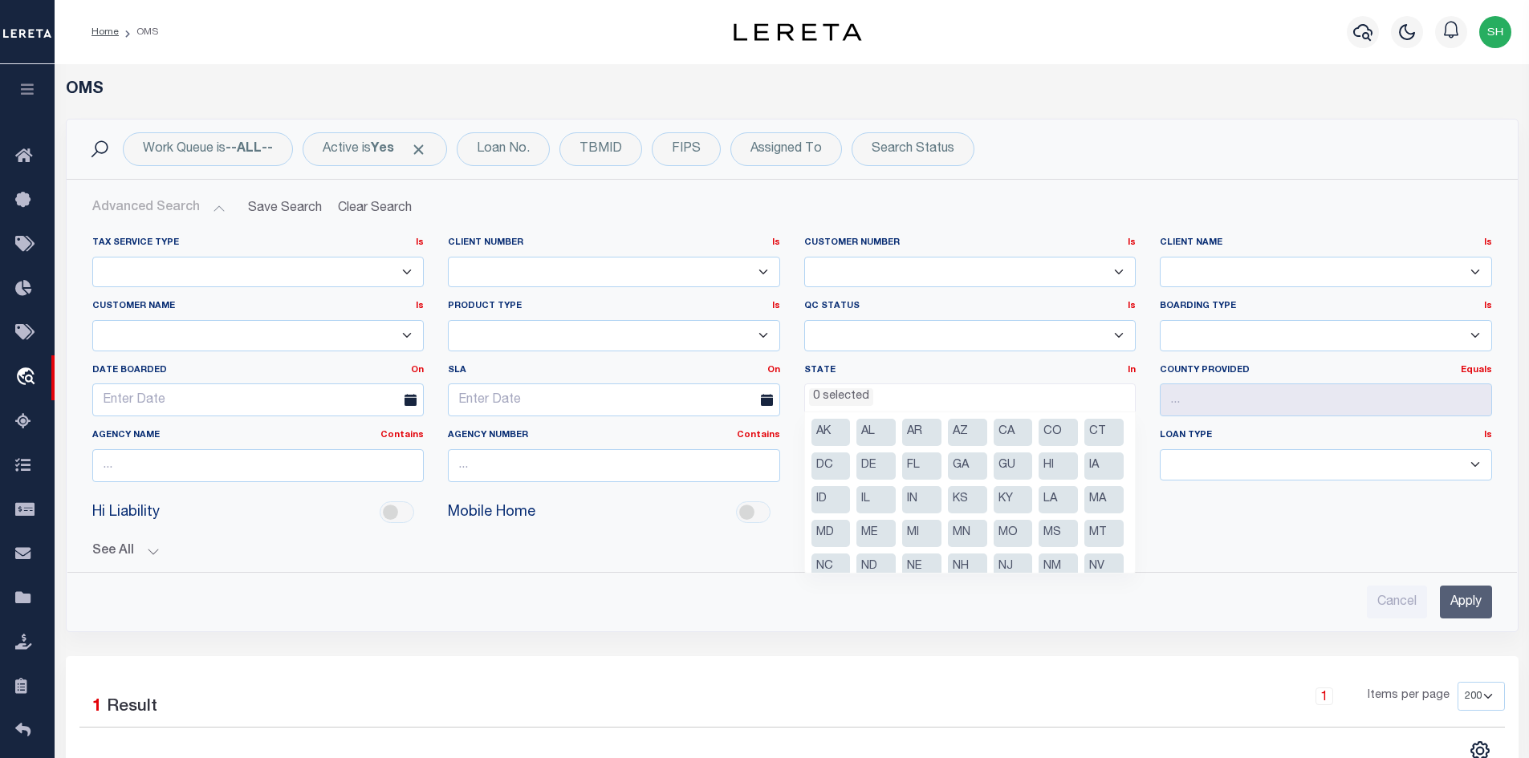
scroll to position [80, 0]
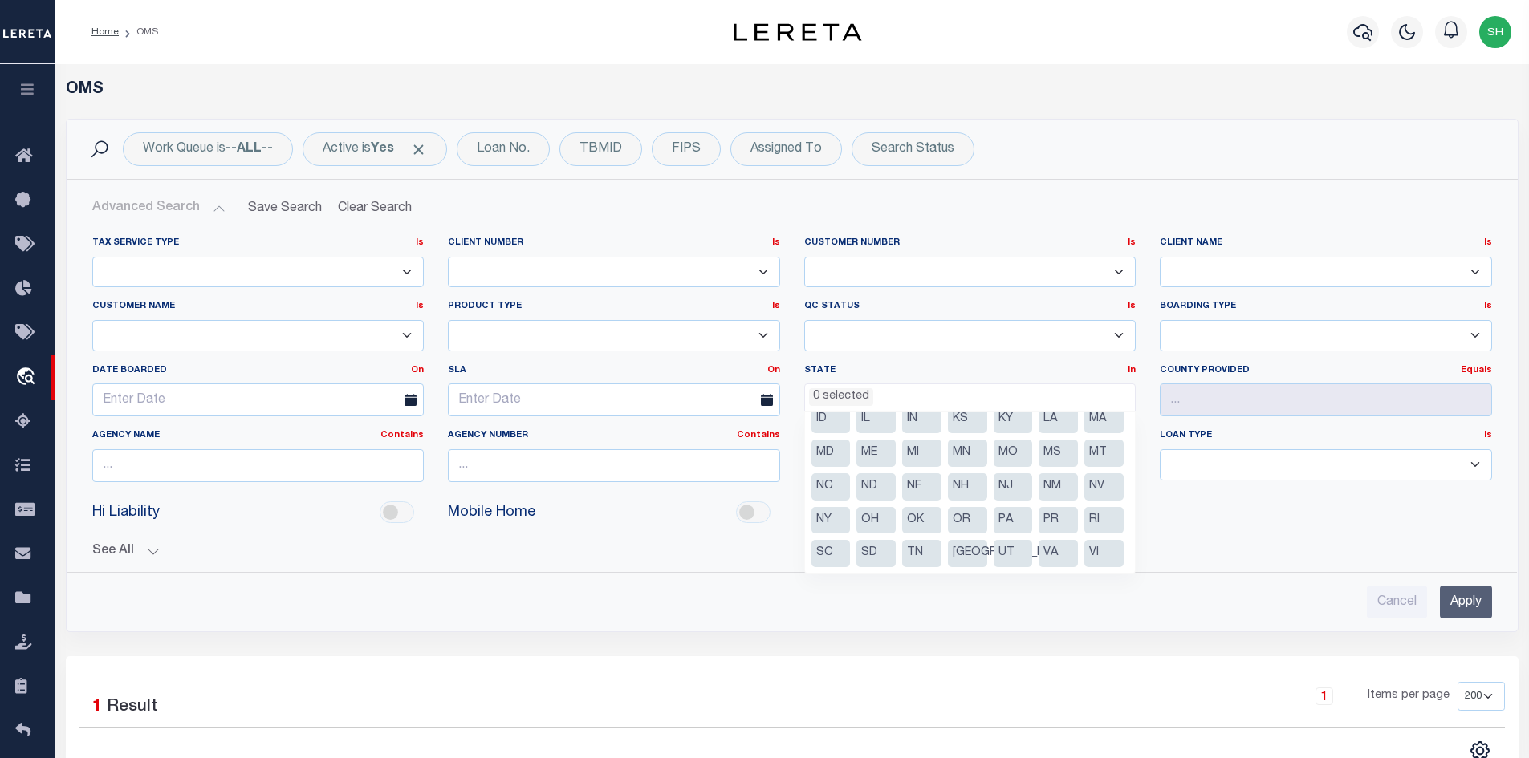
click at [941, 426] on li "IN" at bounding box center [921, 419] width 39 height 27
select select "IN"
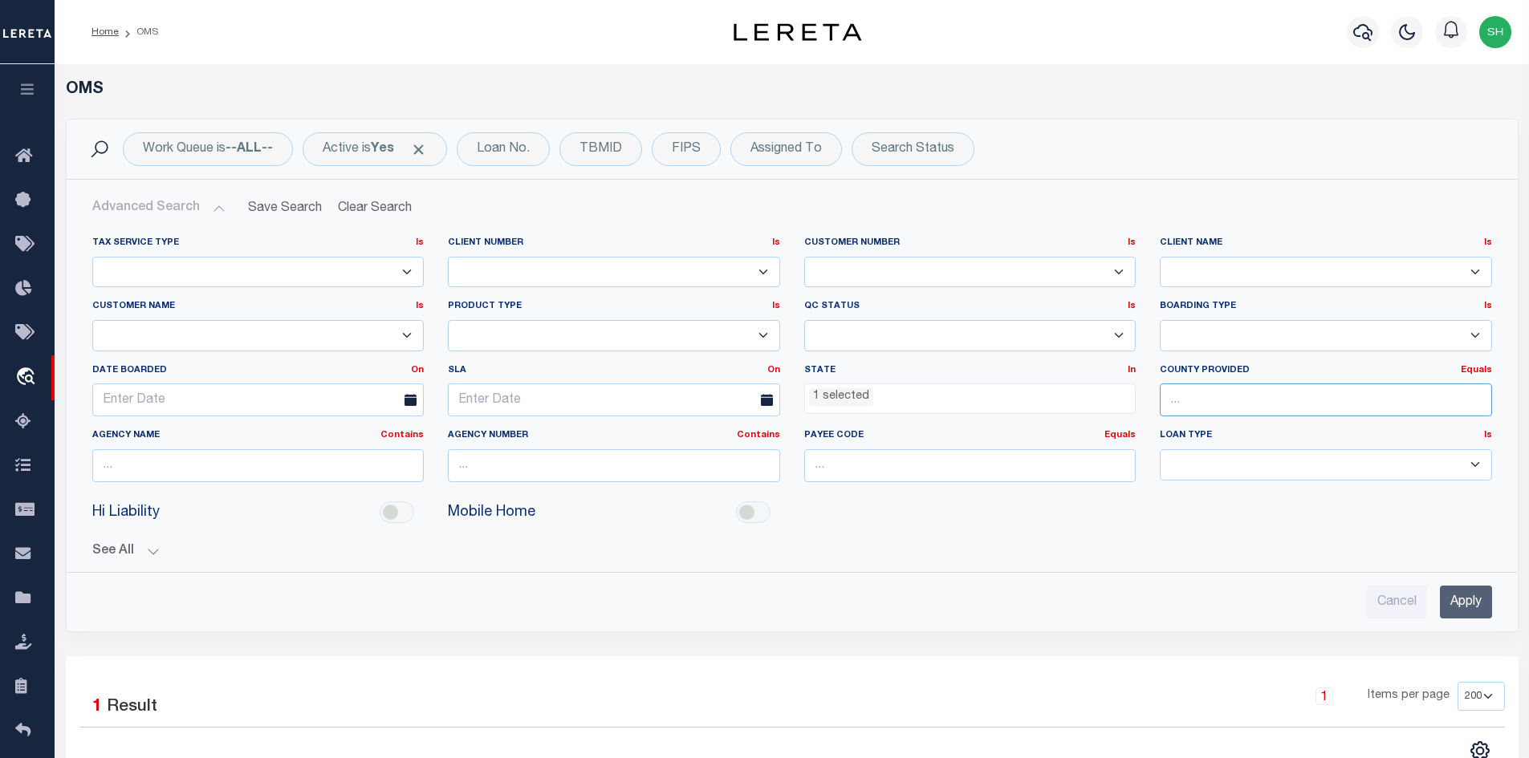
click at [1222, 399] on input "text" at bounding box center [1325, 400] width 332 height 33
click at [1189, 442] on div "Elkhart" at bounding box center [1325, 430] width 331 height 26
type input "Elkhart"
click at [1470, 601] on input "Apply" at bounding box center [1466, 602] width 52 height 33
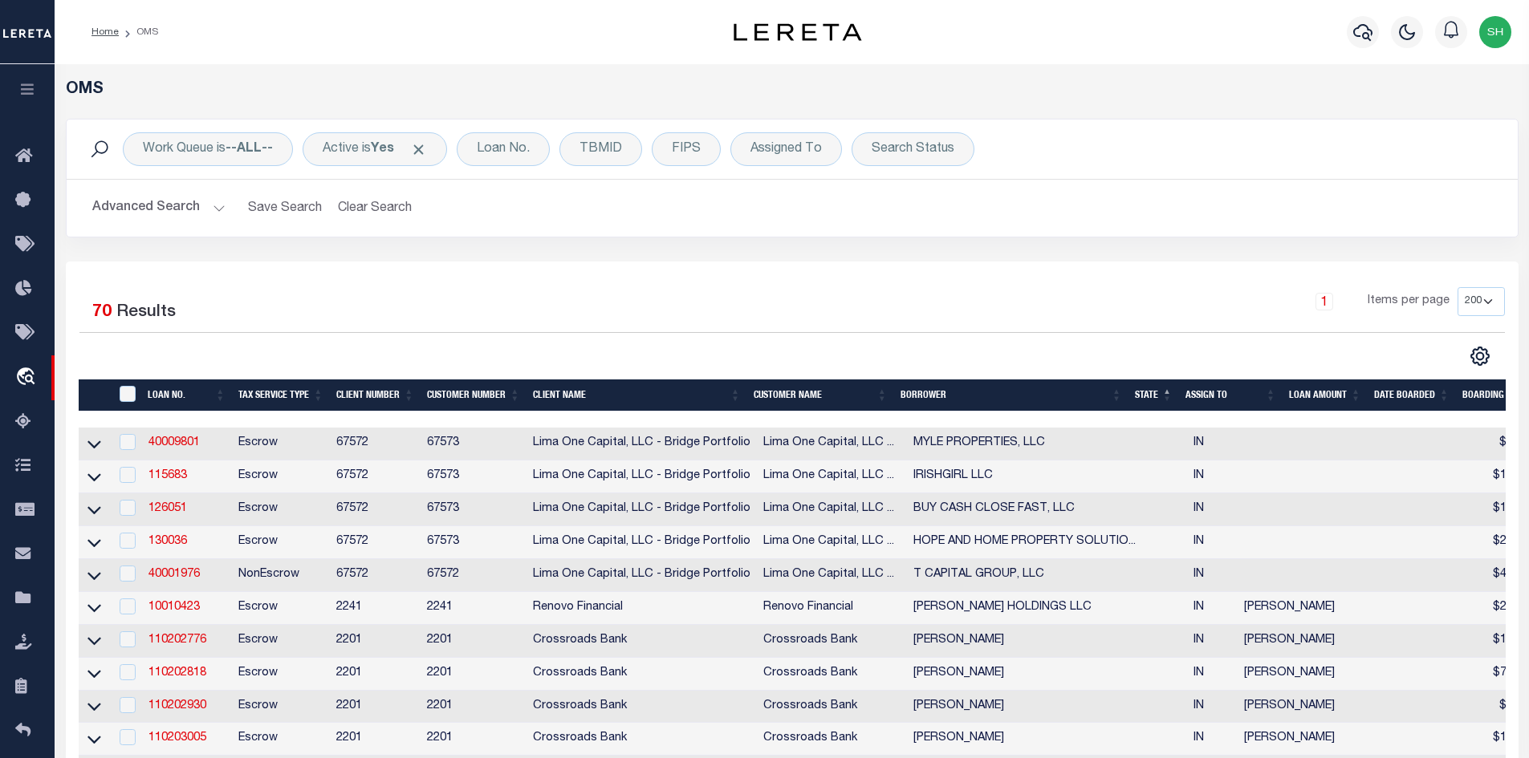
click at [195, 587] on td "40001976" at bounding box center [187, 575] width 90 height 33
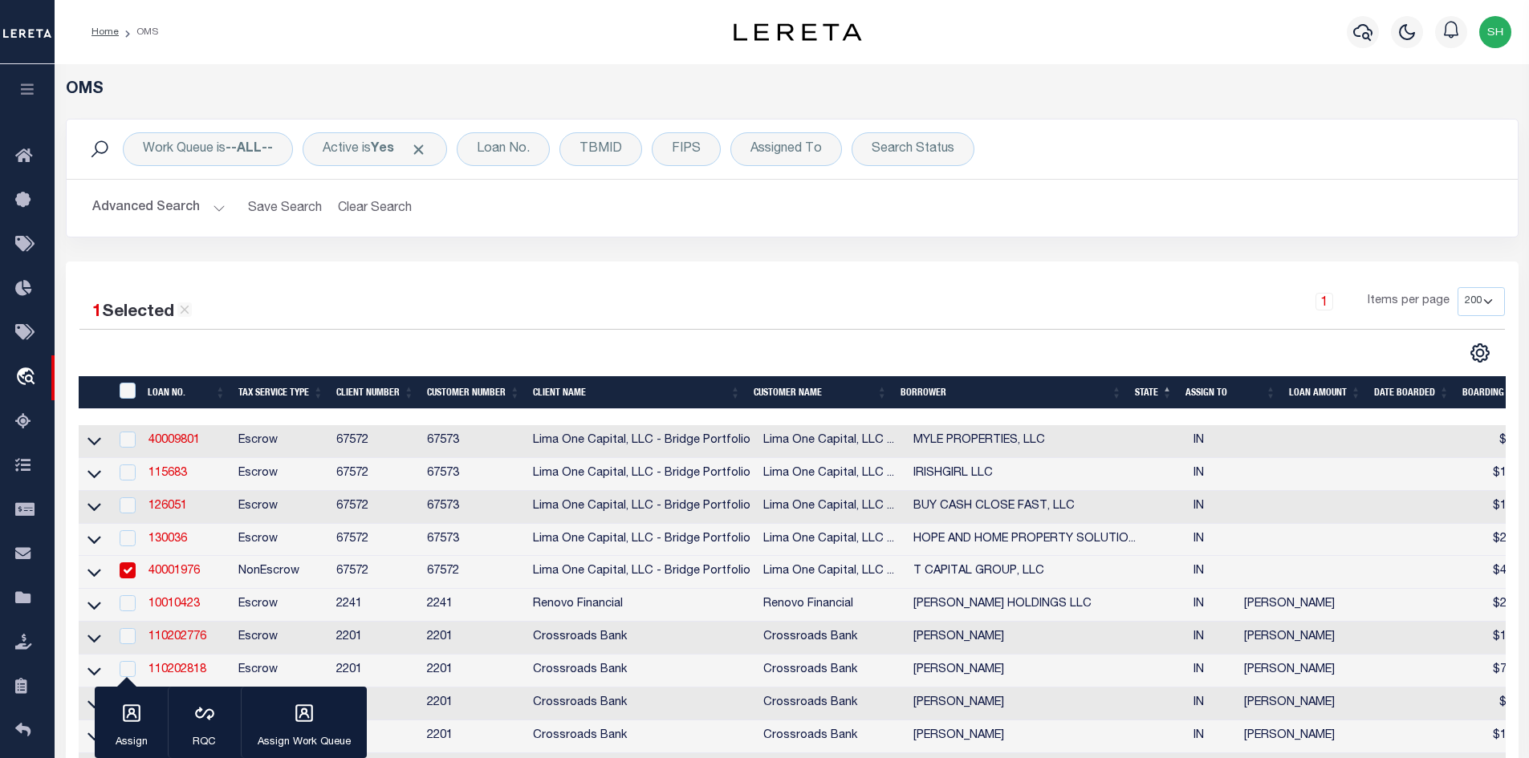
click at [195, 586] on td "40001976" at bounding box center [187, 572] width 90 height 33
checkbox input "false"
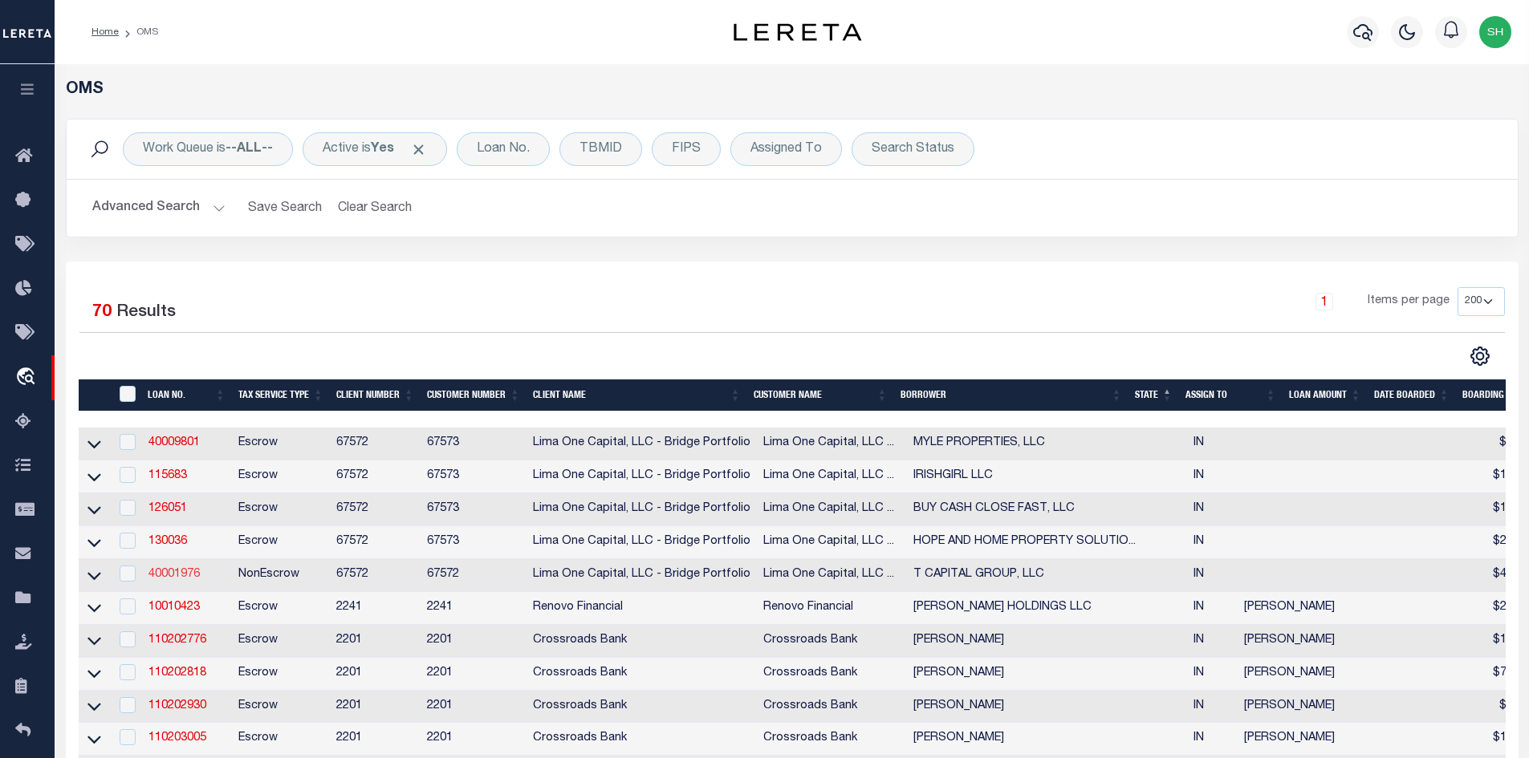
click at [194, 580] on link "40001976" at bounding box center [173, 574] width 51 height 11
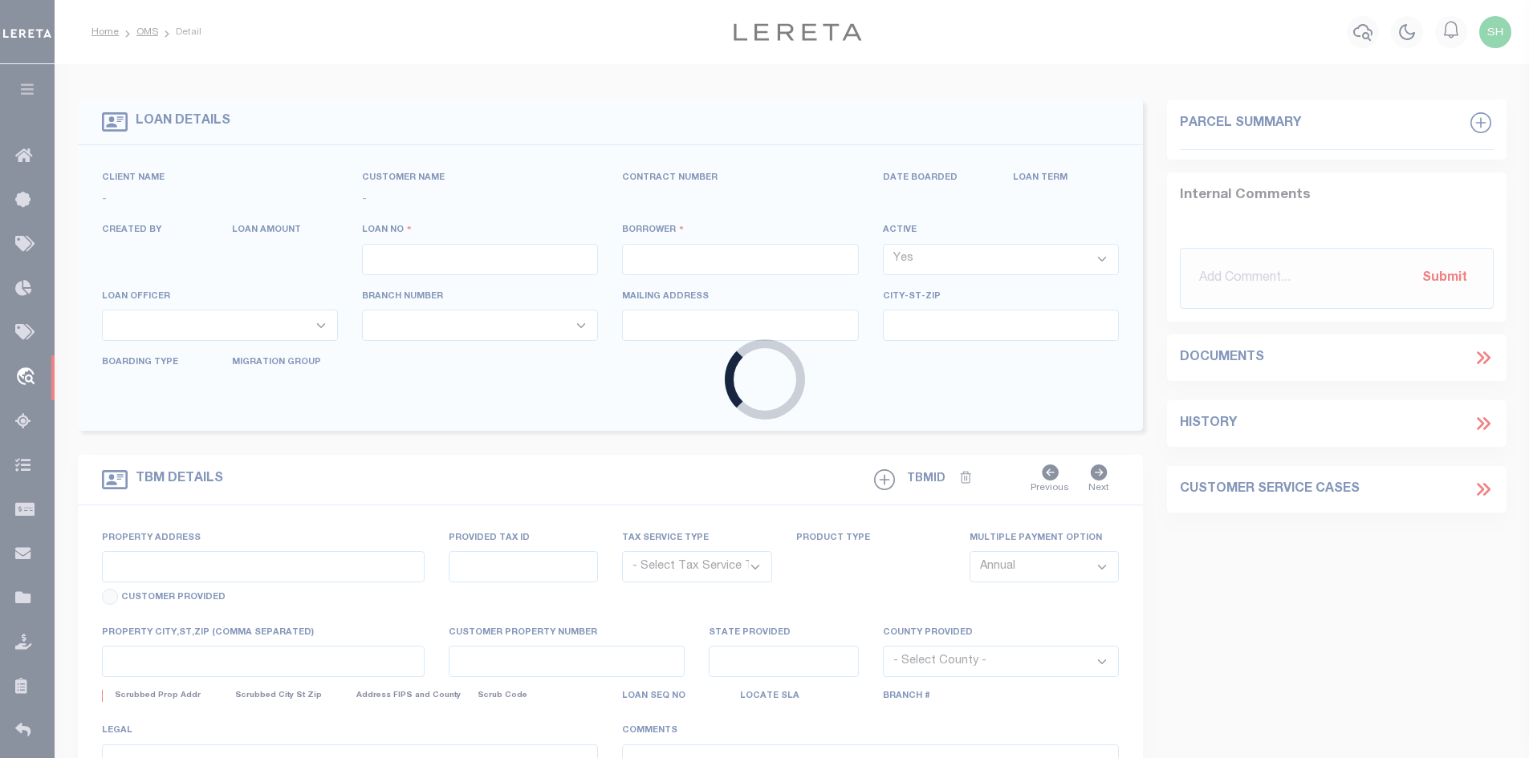
type input "40001976"
type input "T CAPITAL GROUP, LLC"
select select
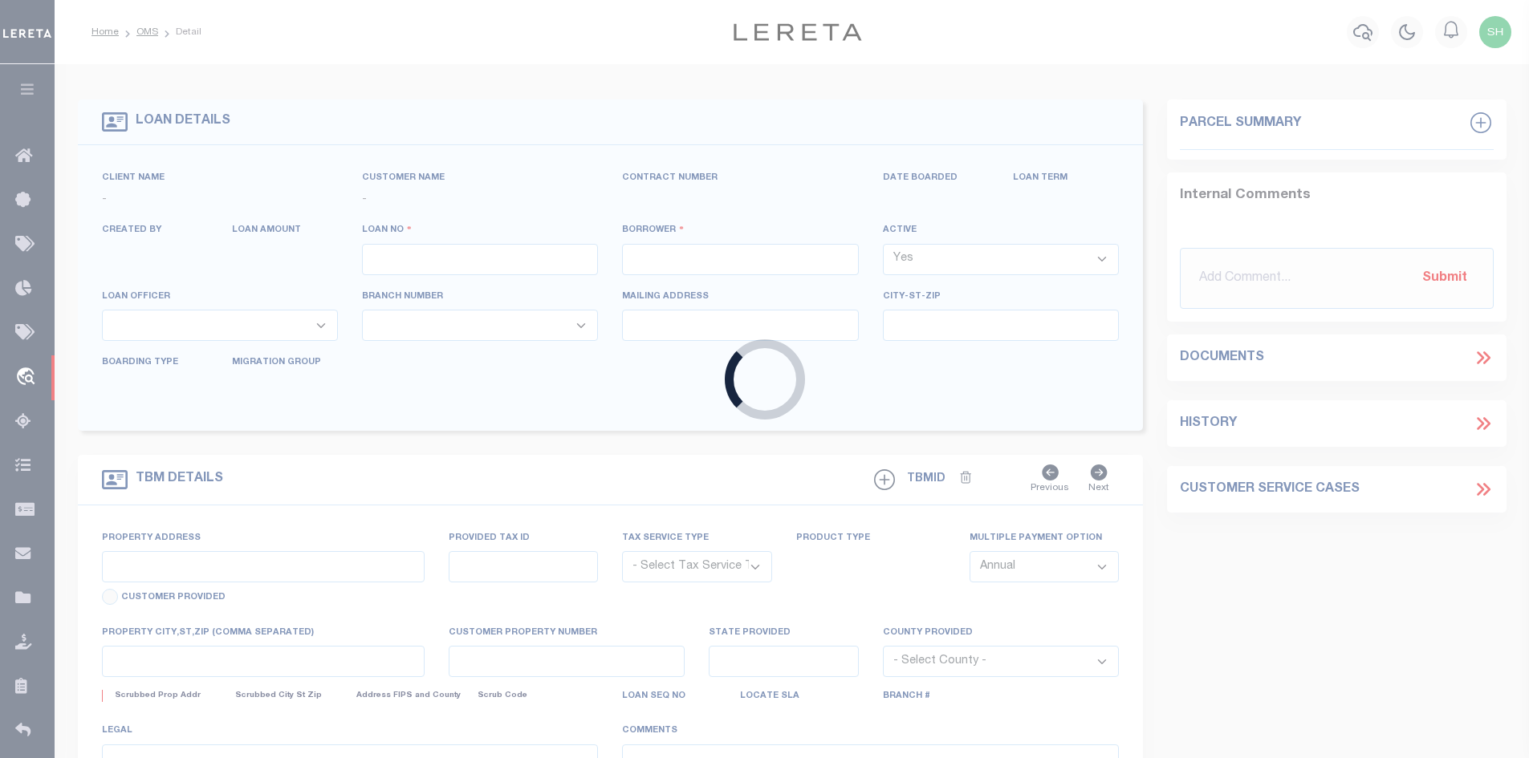
select select
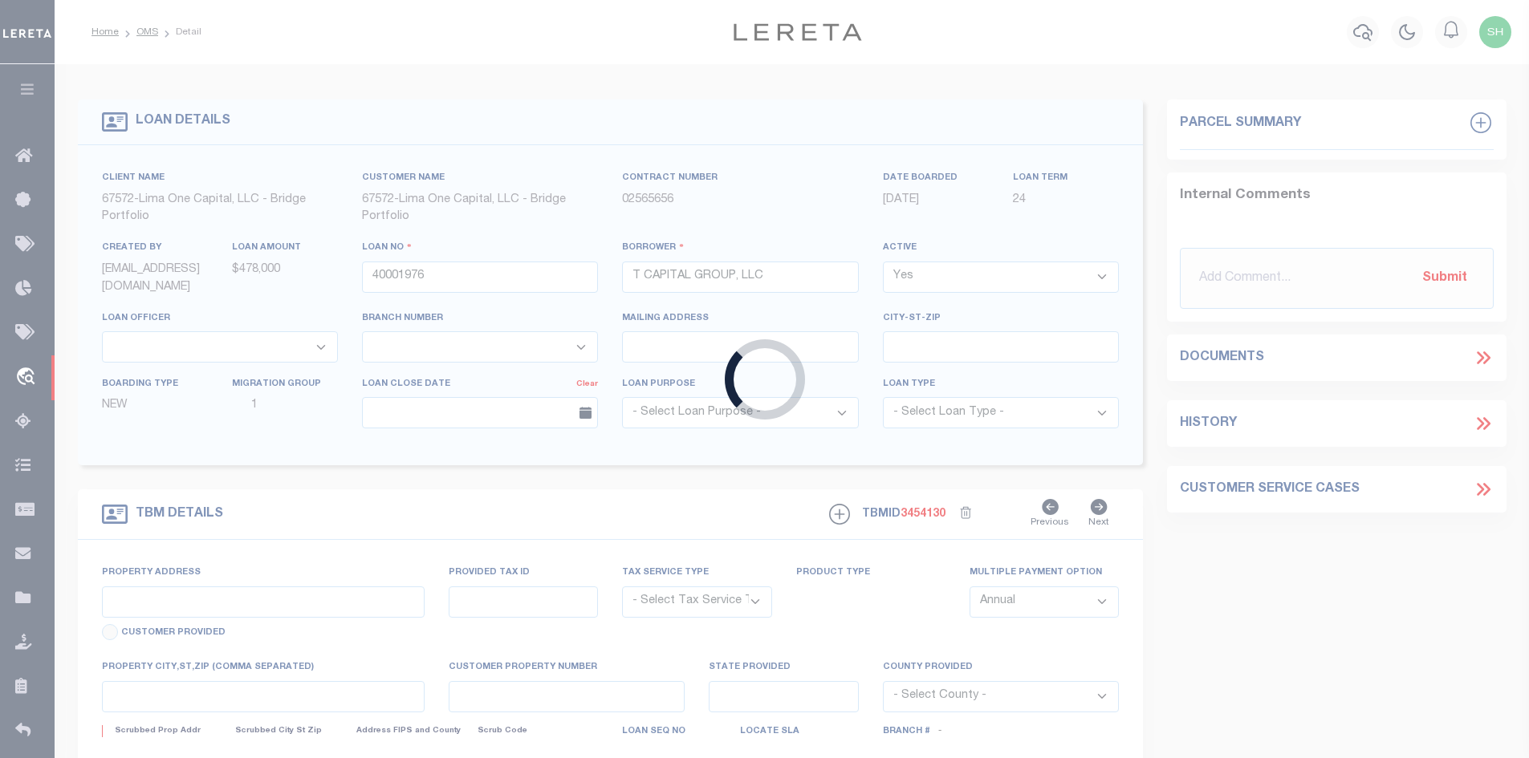
type input "1615 WEST WILDEN AVENUE"
radio input "true"
select select "NonEscrow"
select select
type input "GOSHEN IN 46528"
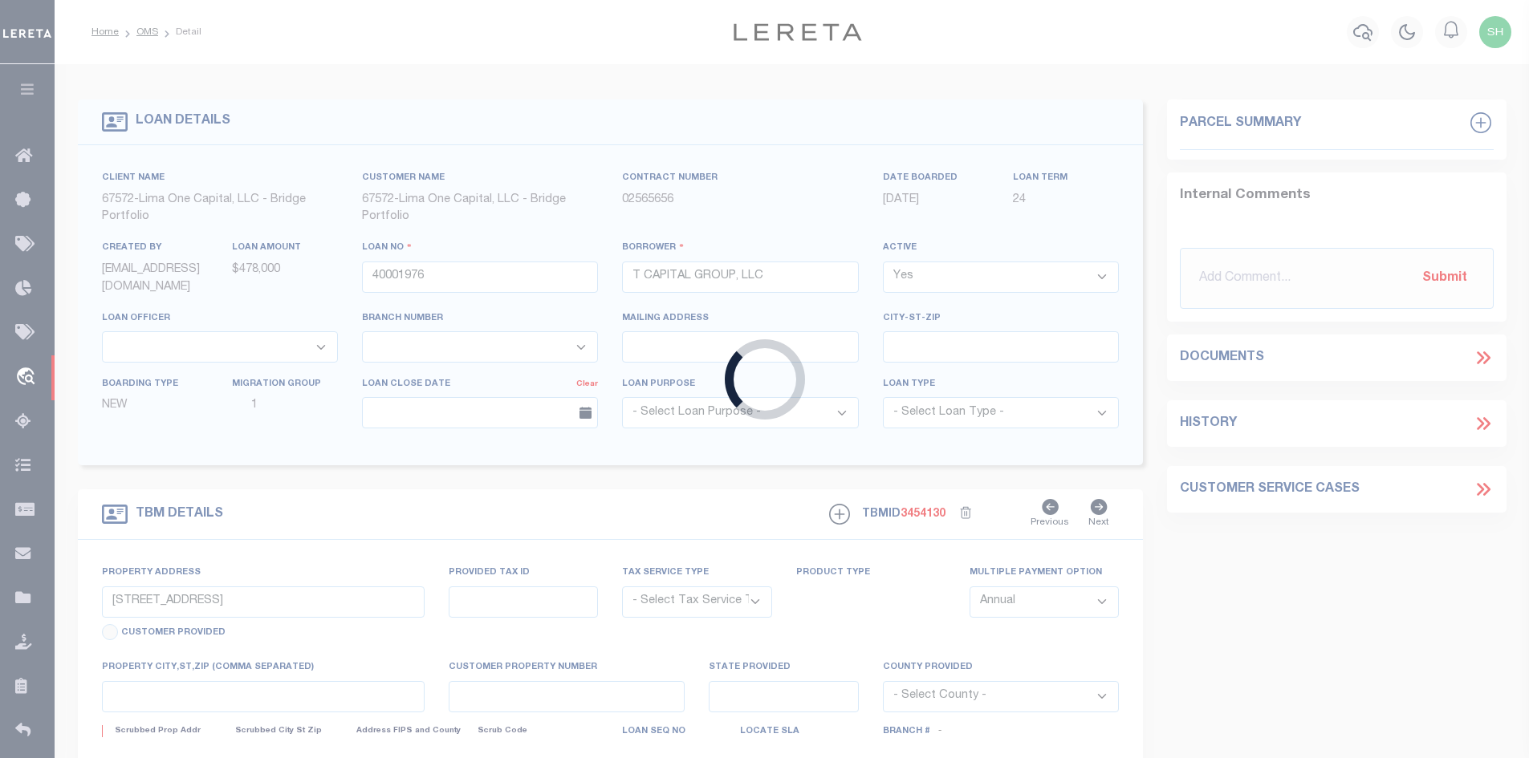
type input "40001976-3"
type input "IN"
type textarea "NO COLLECTOR INFO PROVIDED BY THE CLIENT."
type textarea "Compare"
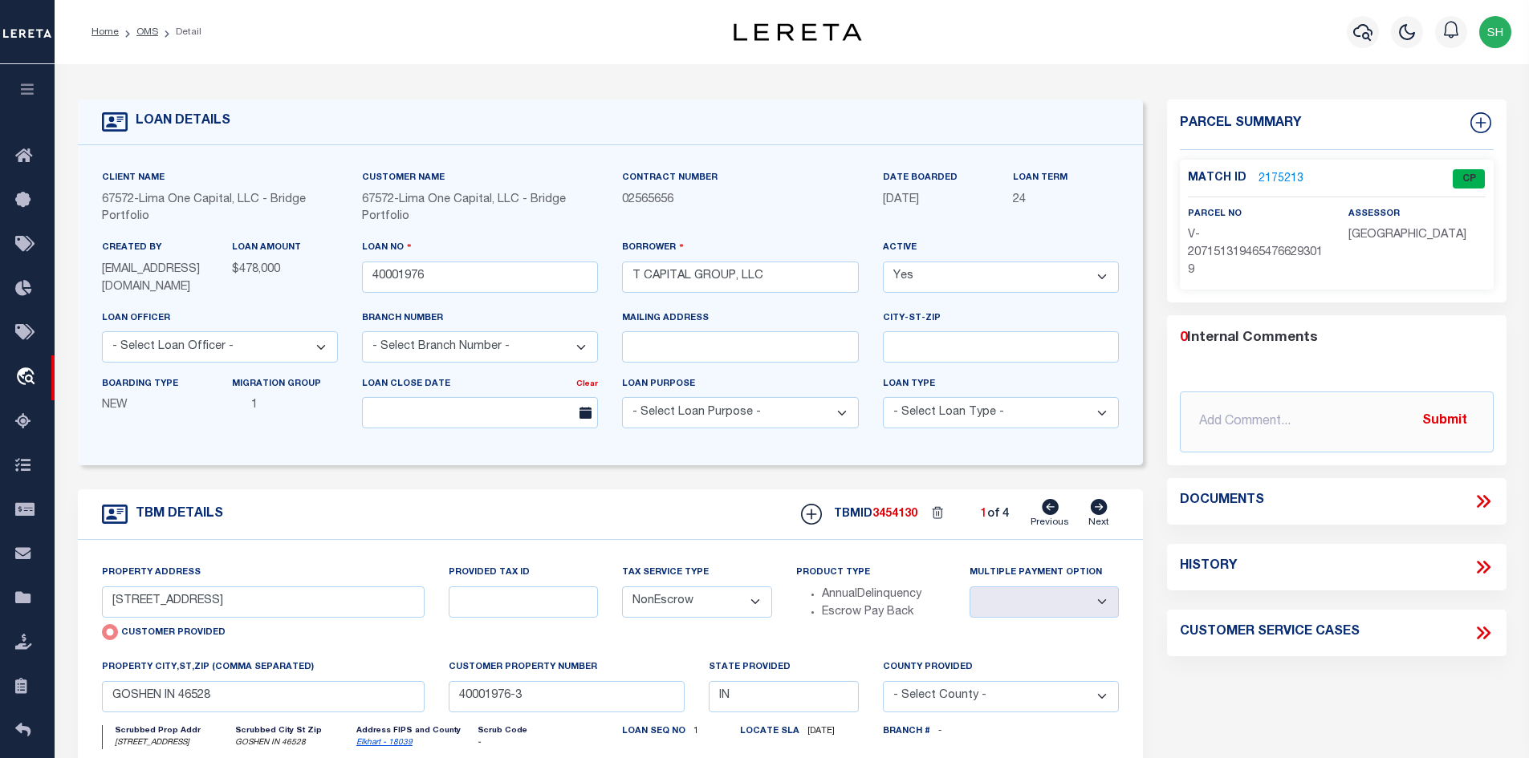
click at [1316, 180] on div "Match ID 2175213" at bounding box center [1256, 179] width 136 height 18
click at [1286, 175] on link "2175213" at bounding box center [1280, 179] width 45 height 17
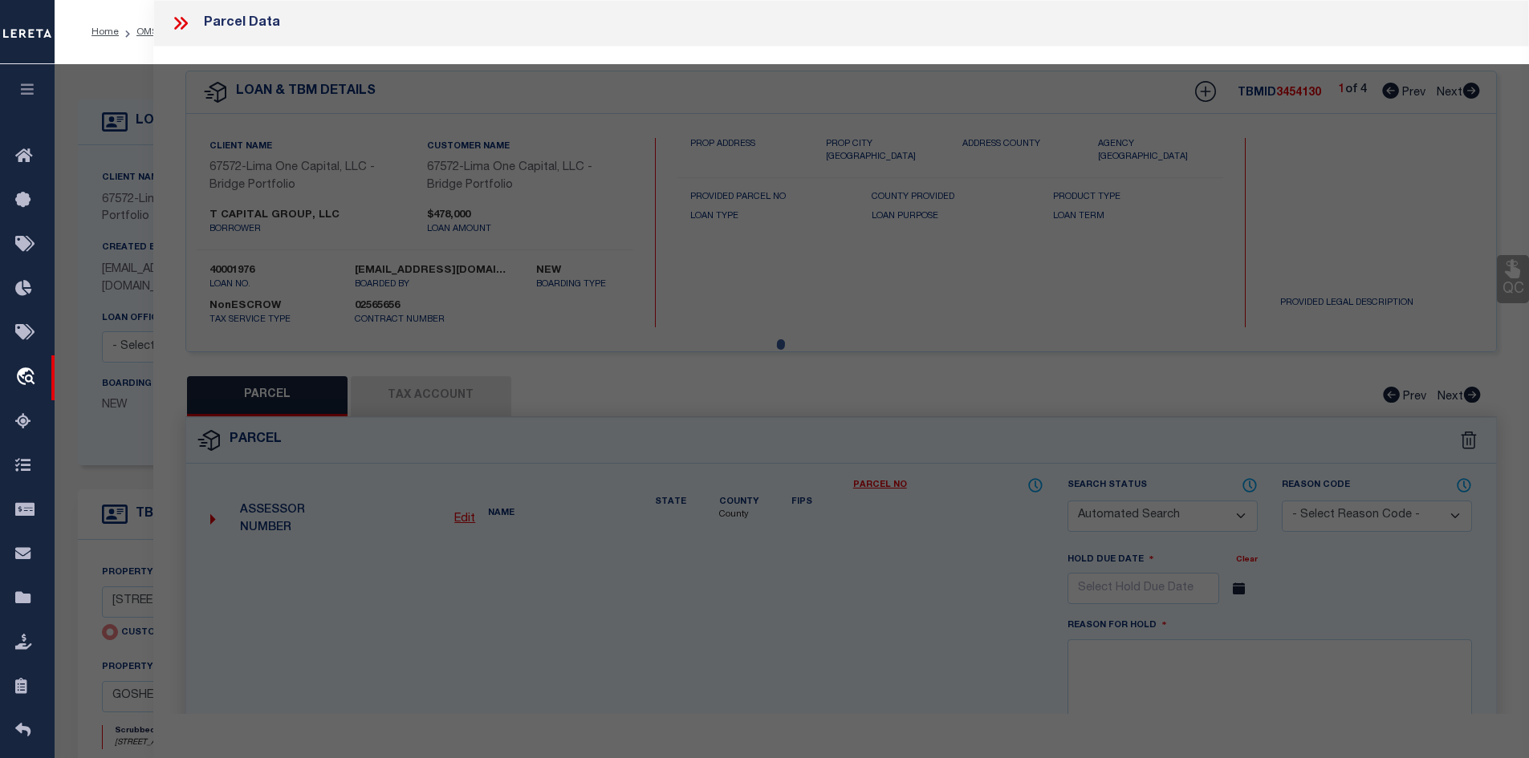
checkbox input "false"
select select "CP"
select select "AGW"
select select
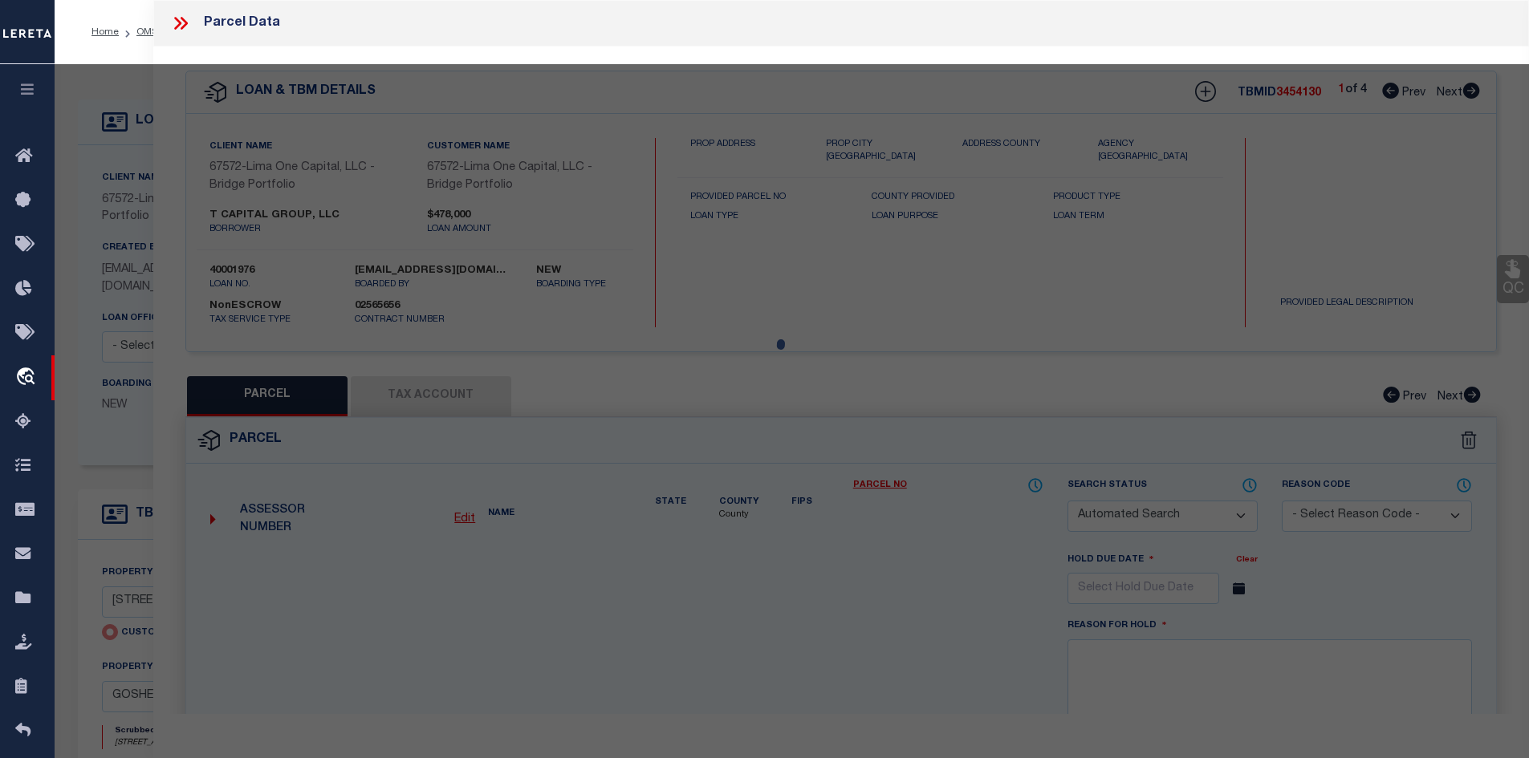
type input "1615 WEST WILDEN AVENUE"
checkbox input "false"
type input "GOSHEN IN 46528"
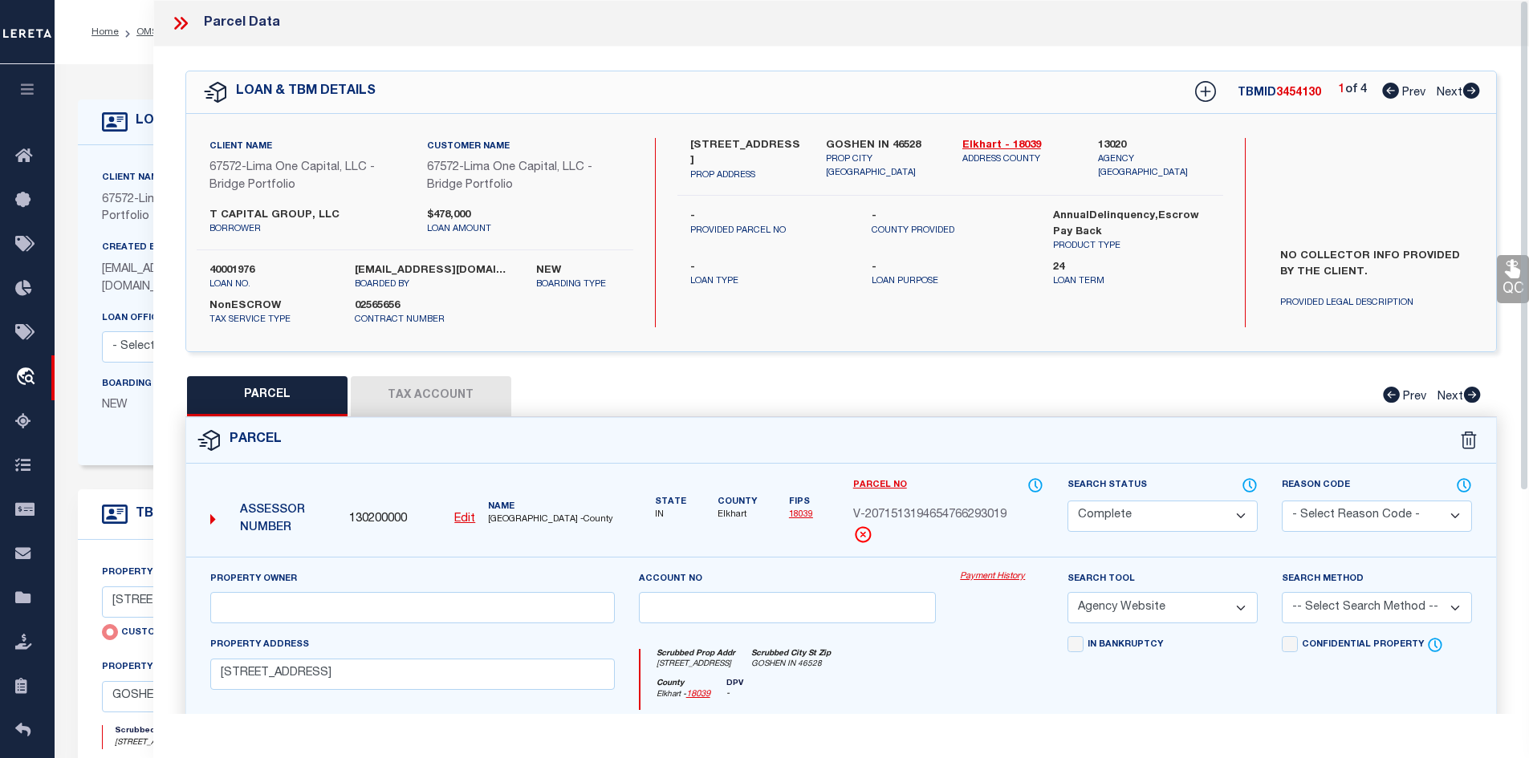
click at [172, 16] on icon at bounding box center [180, 23] width 21 height 21
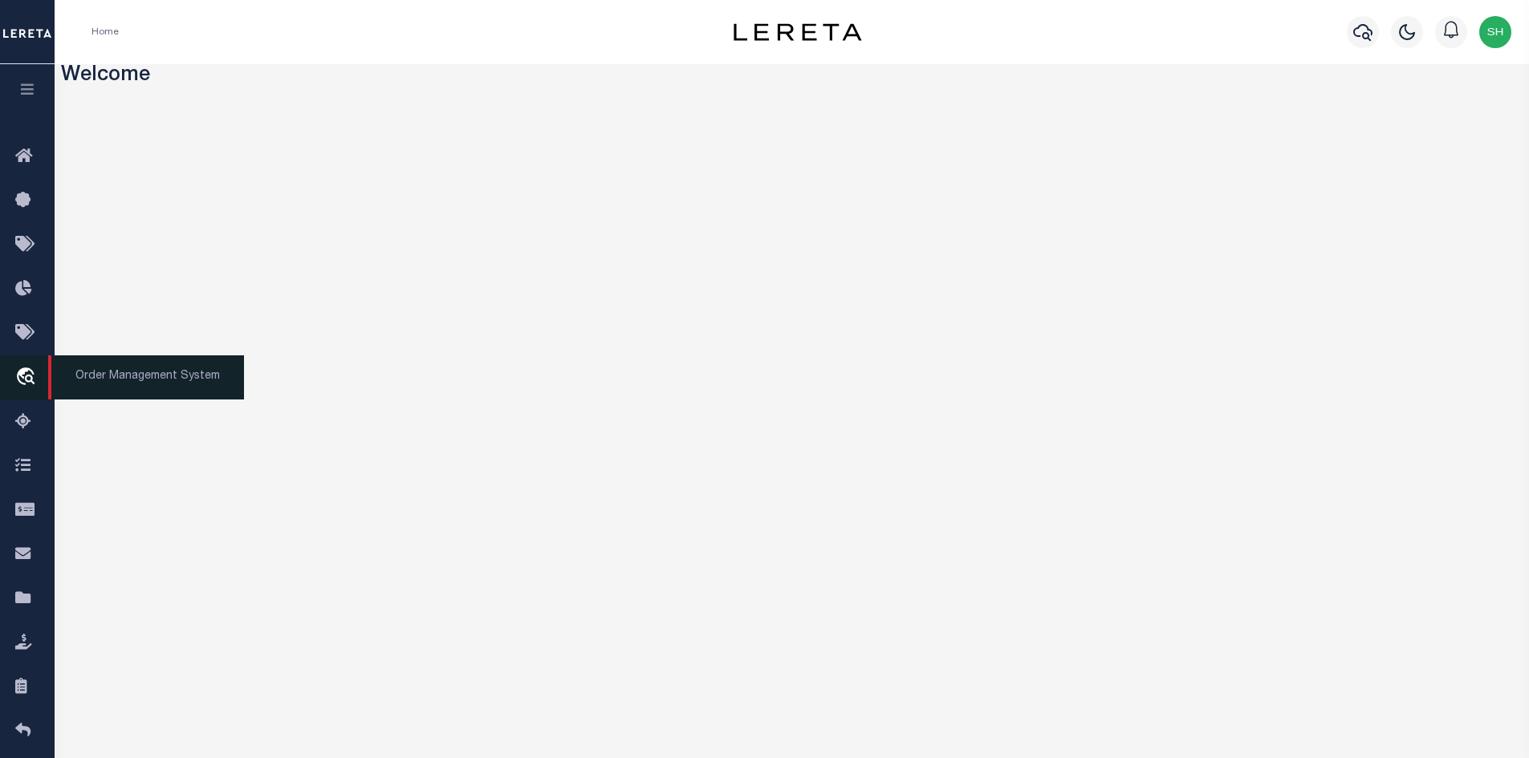
click at [117, 378] on span "Order Management System" at bounding box center [146, 377] width 196 height 44
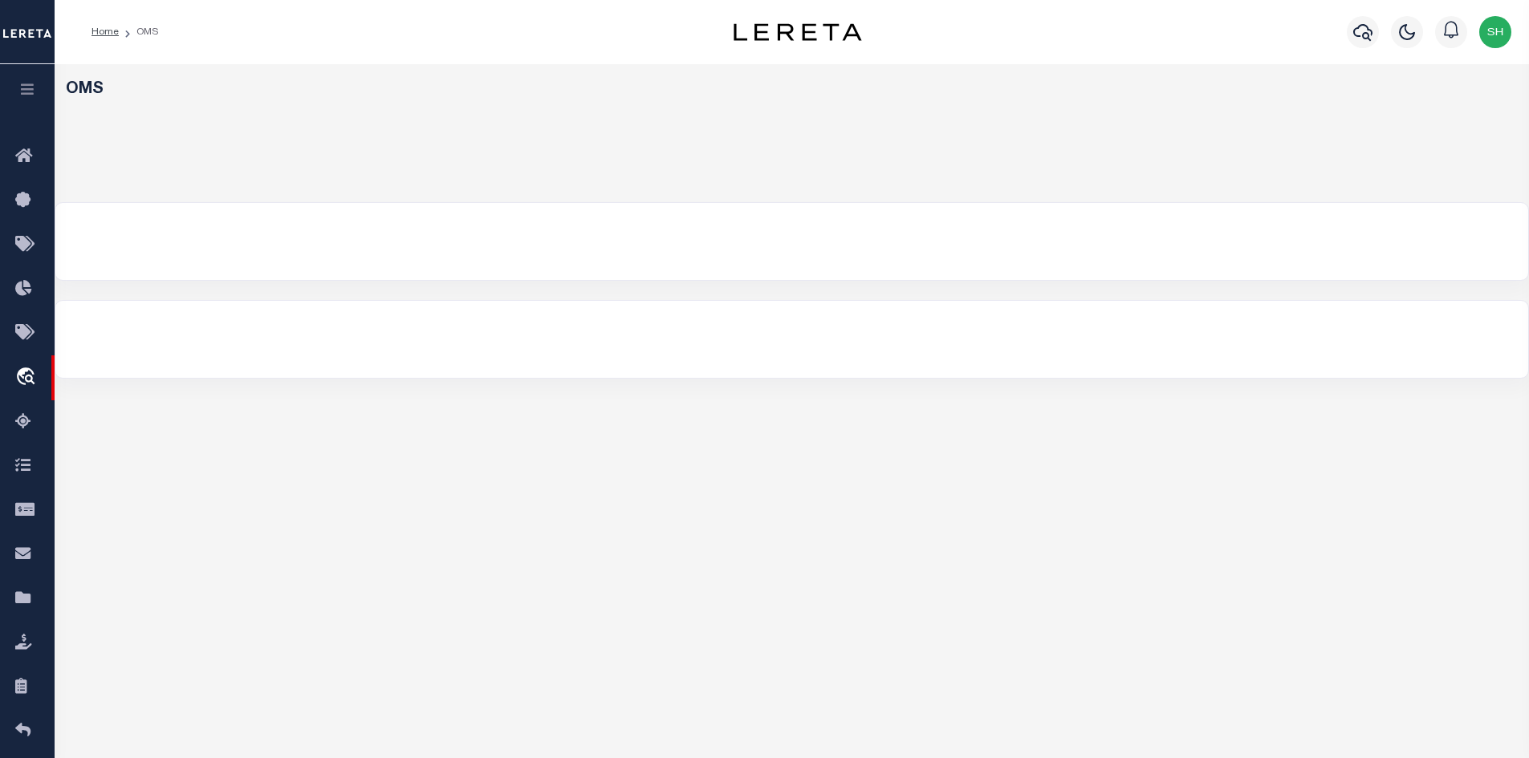
select select "200"
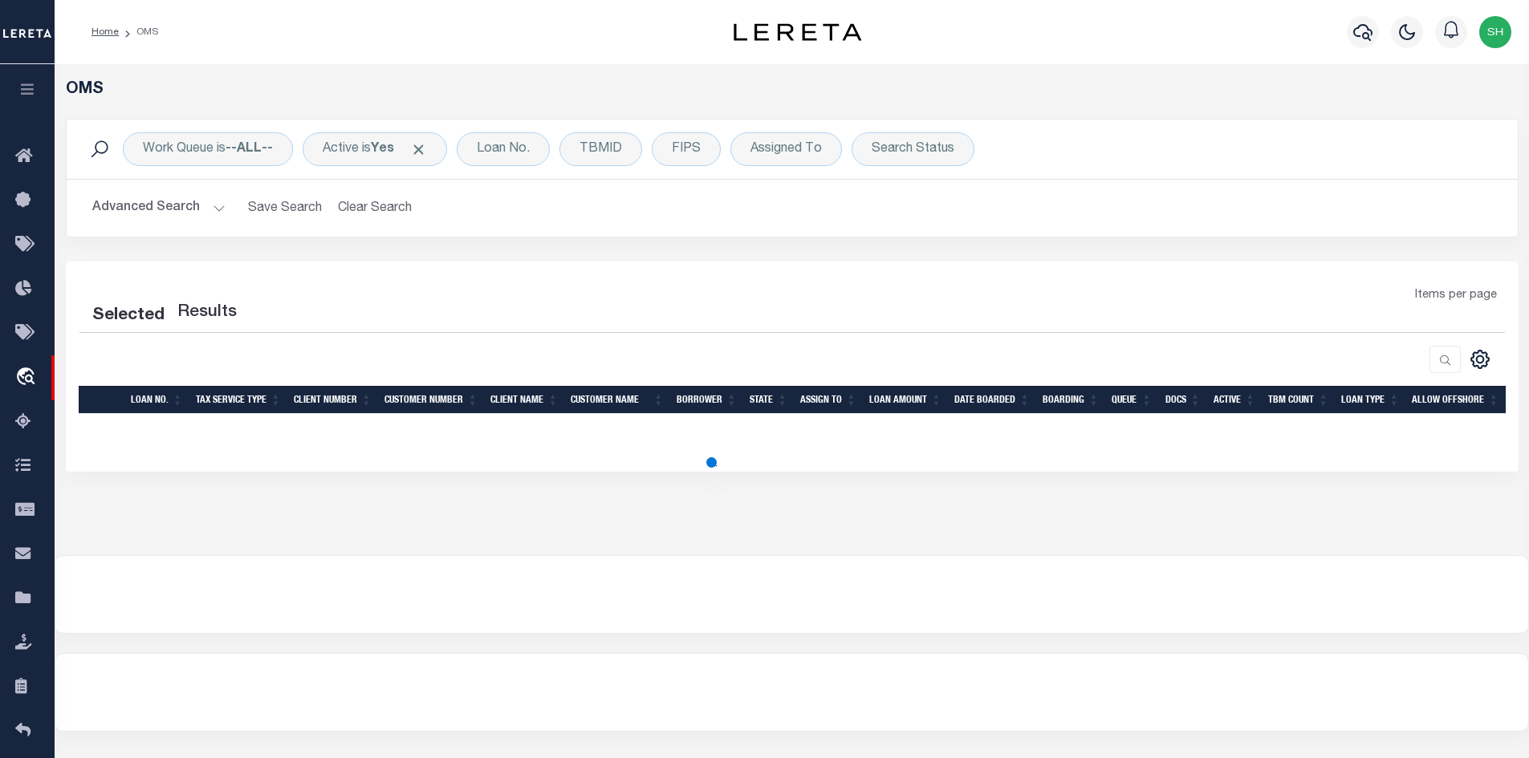
select select "200"
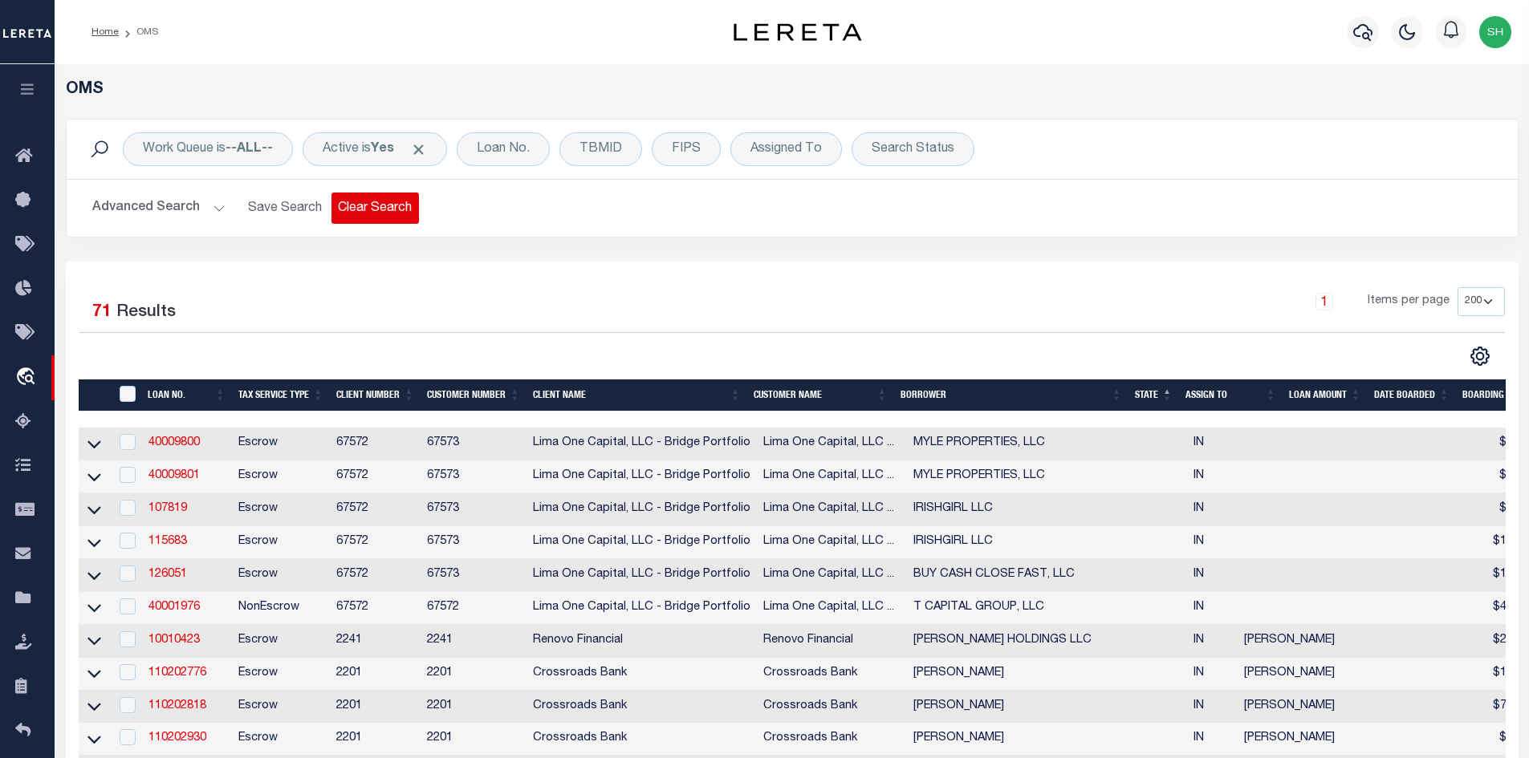
click at [344, 212] on button "Clear Search" at bounding box center [374, 208] width 87 height 31
drag, startPoint x: 1066, startPoint y: 149, endPoint x: 1018, endPoint y: 150, distance: 48.2
click at [1066, 149] on span "Click to Remove" at bounding box center [1063, 149] width 17 height 17
click at [508, 144] on div "Loan No." at bounding box center [503, 149] width 93 height 34
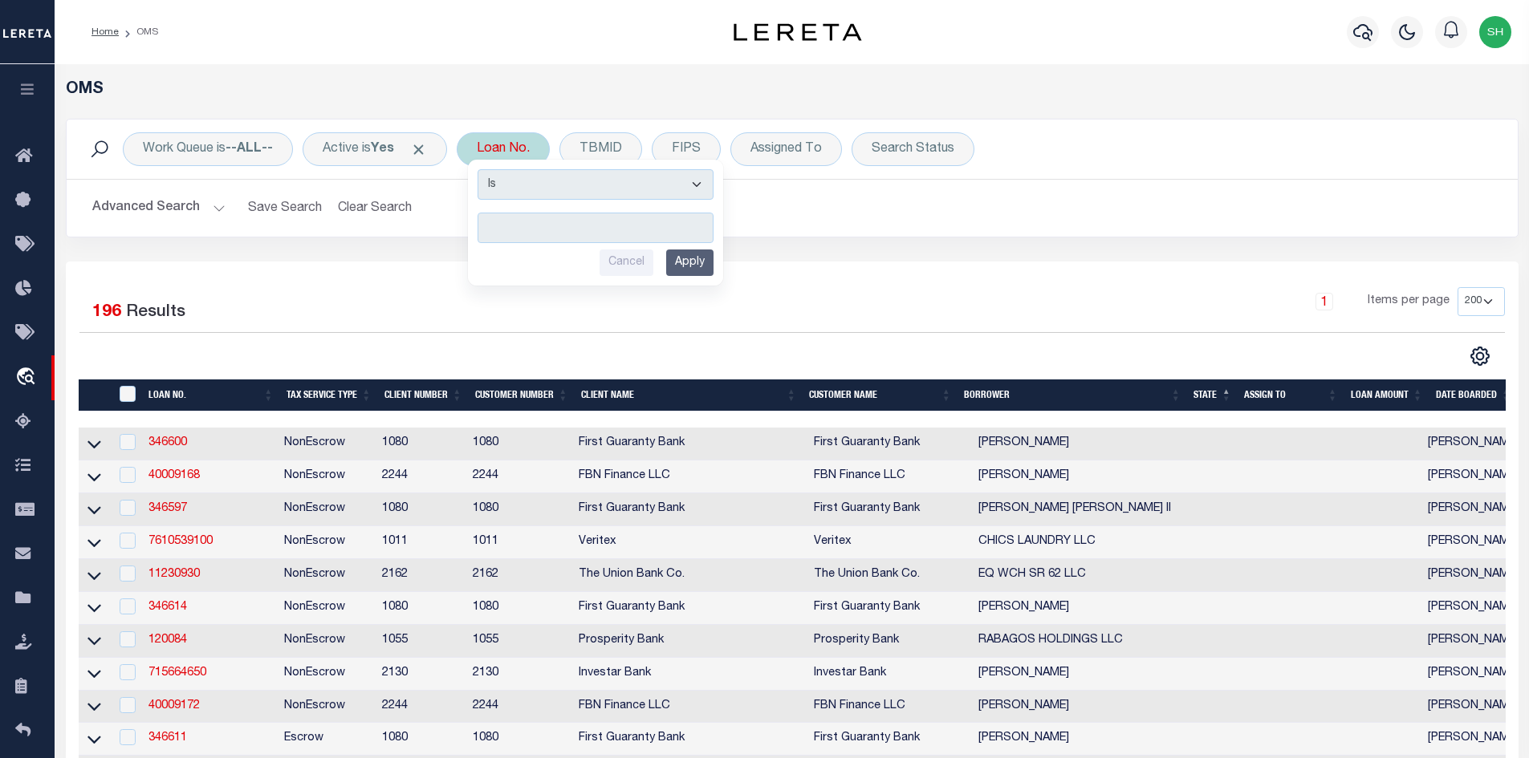
click at [527, 230] on input "text" at bounding box center [595, 228] width 236 height 30
type input "1"
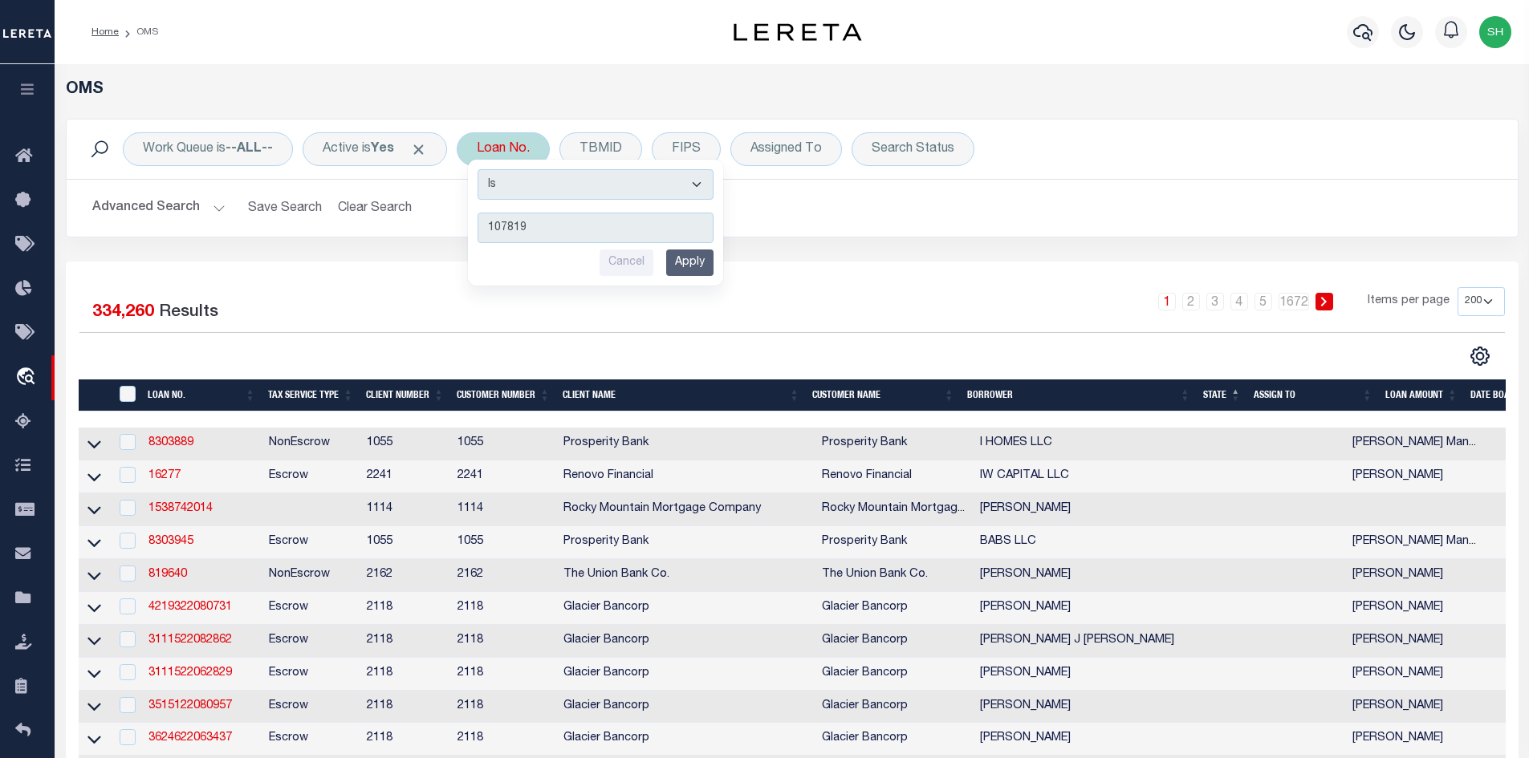
type input "107819"
click at [697, 257] on input "Apply" at bounding box center [689, 263] width 47 height 26
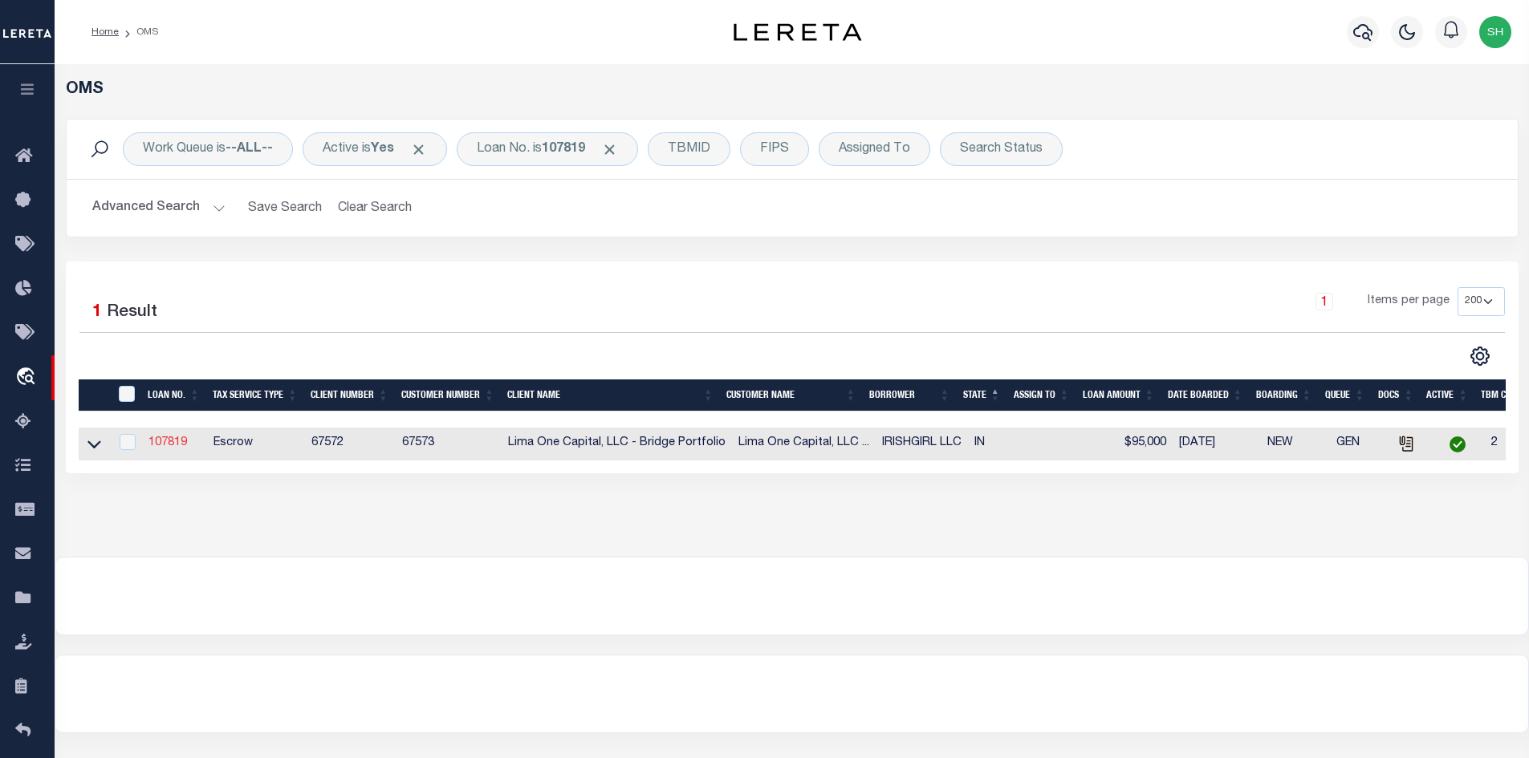
click at [177, 443] on link "107819" at bounding box center [167, 442] width 39 height 11
type input "107819"
type input "IRISHGIRL LLC"
select select
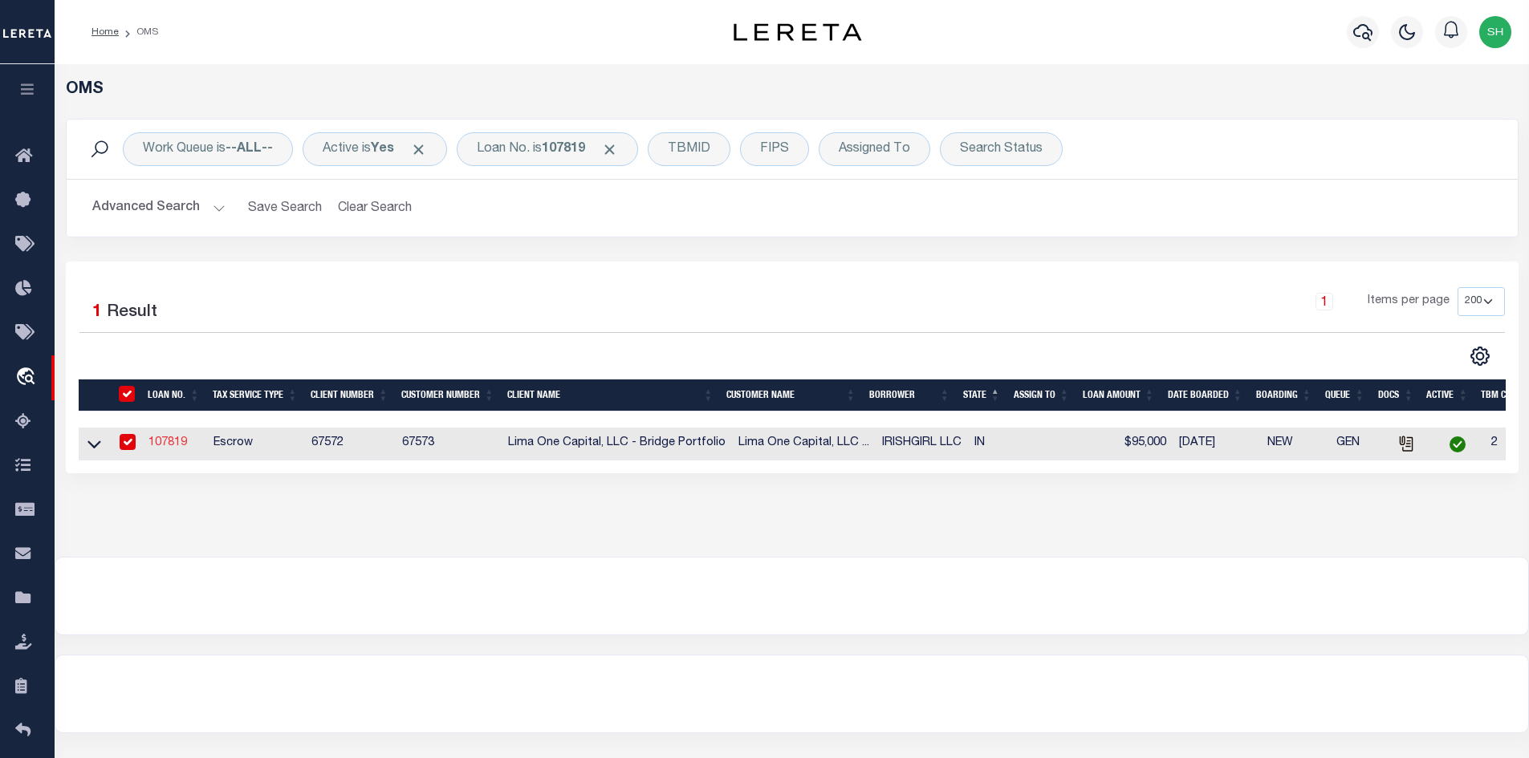
select select
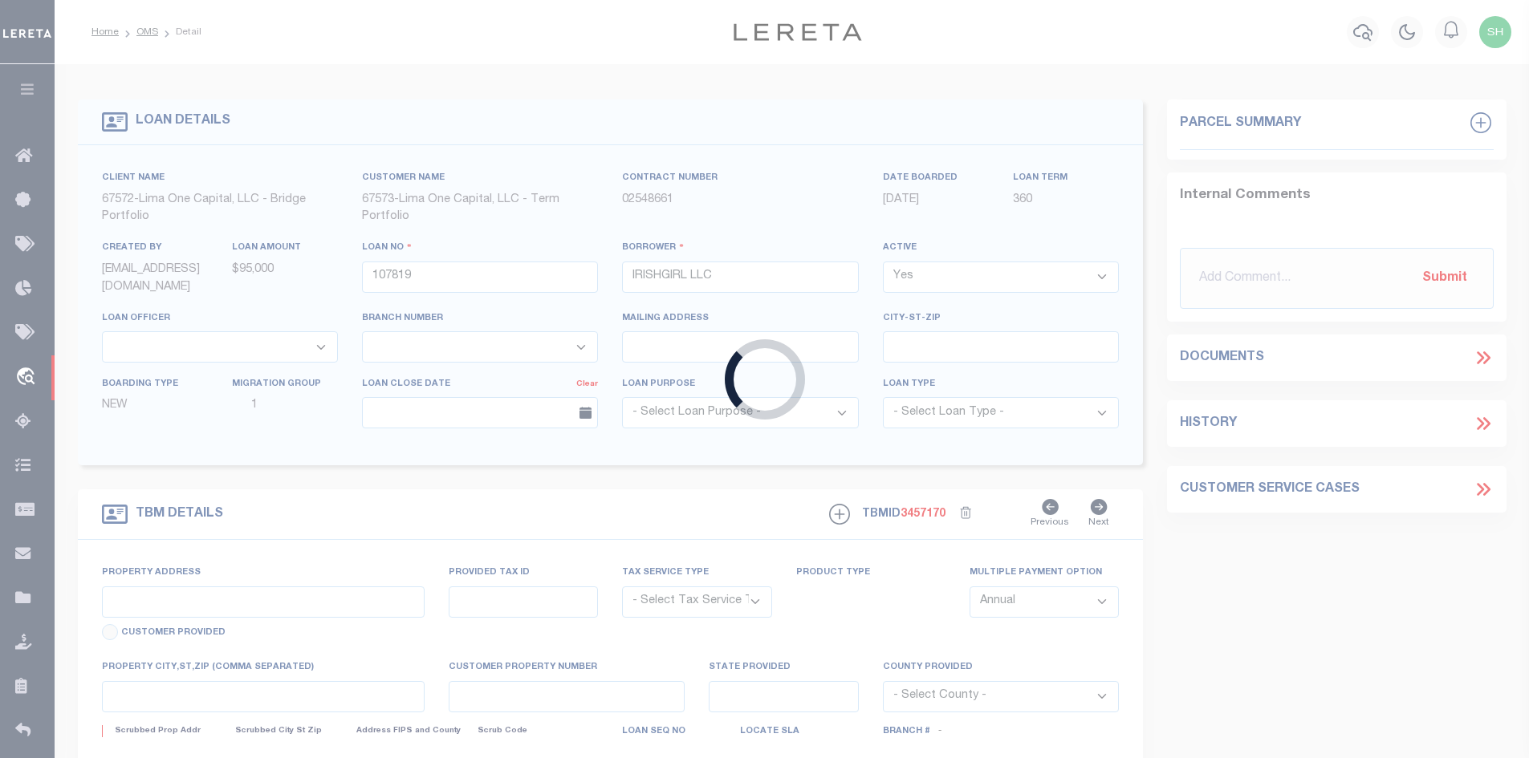
type input "[STREET_ADDRESS][PERSON_NAME]"
radio input "true"
select select "Escrow"
select select
type input "MISHAWAKA IN 46545"
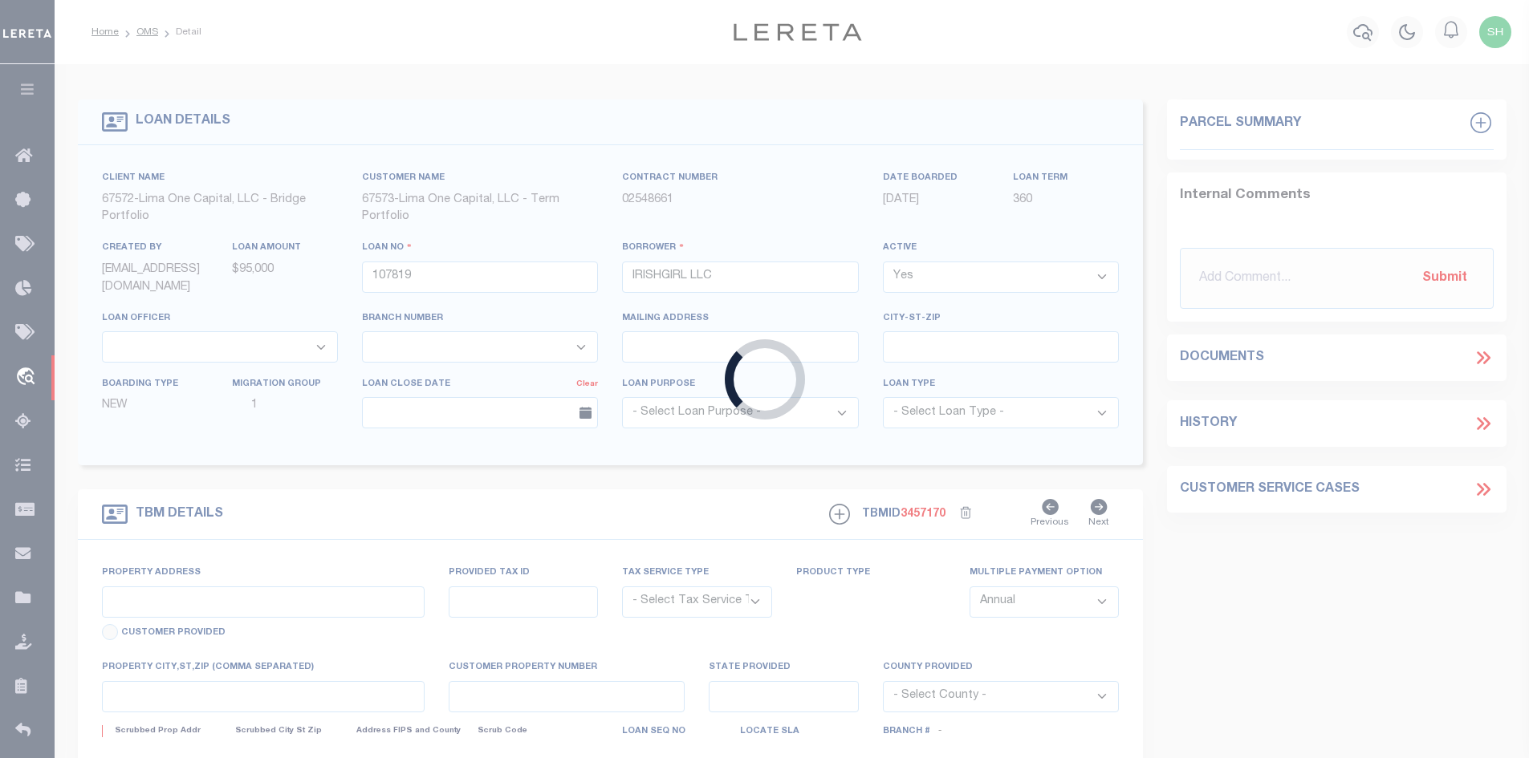
type input "107819-1"
type input "IN"
type textarea "COLLECTOR: ENTITY: PARCEL: 71"
type textarea "Compare"
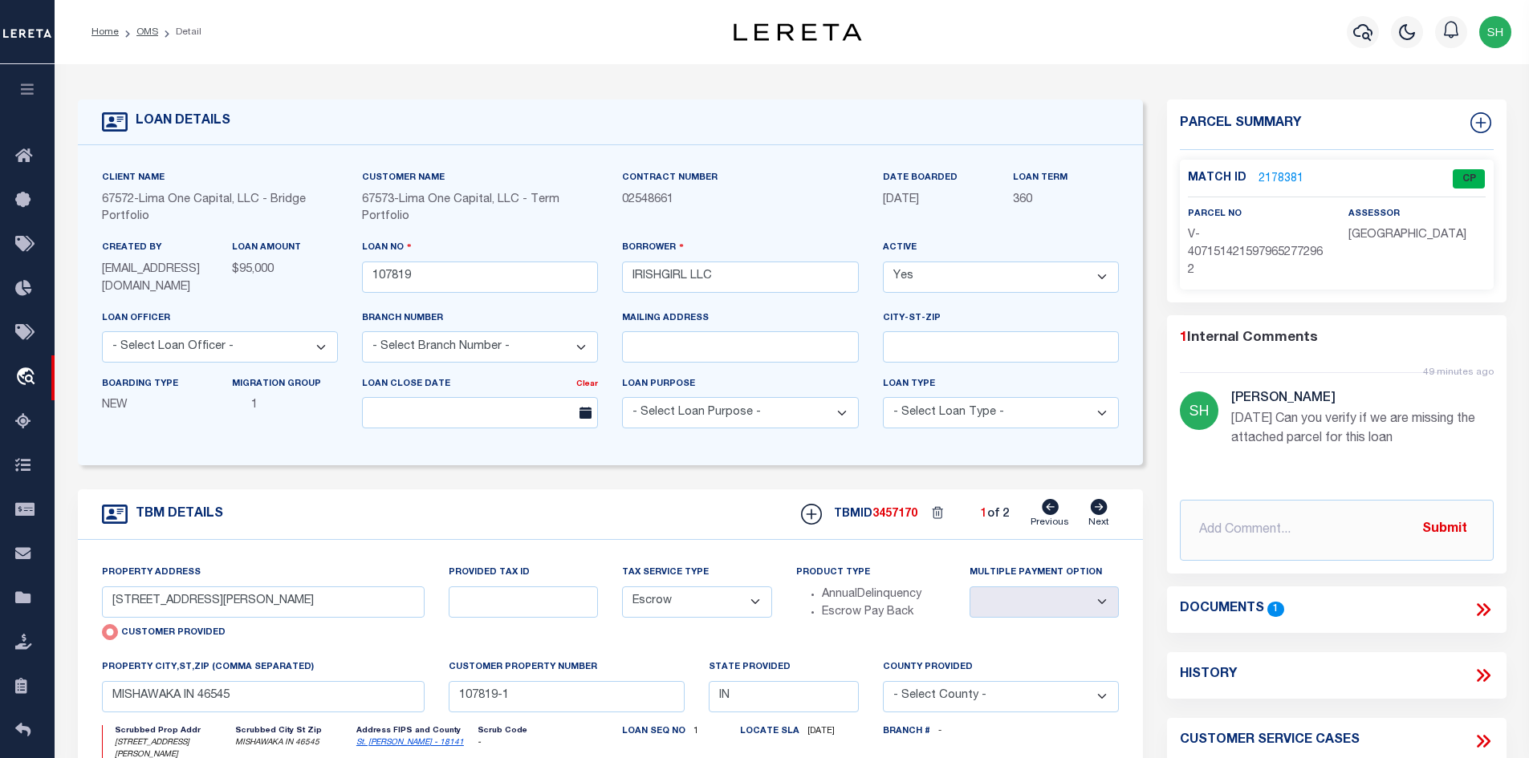
click at [1104, 513] on icon at bounding box center [1098, 507] width 17 height 16
type input "[STREET_ADDRESS]"
radio input "false"
select select
type input "ELKHART IN 46516"
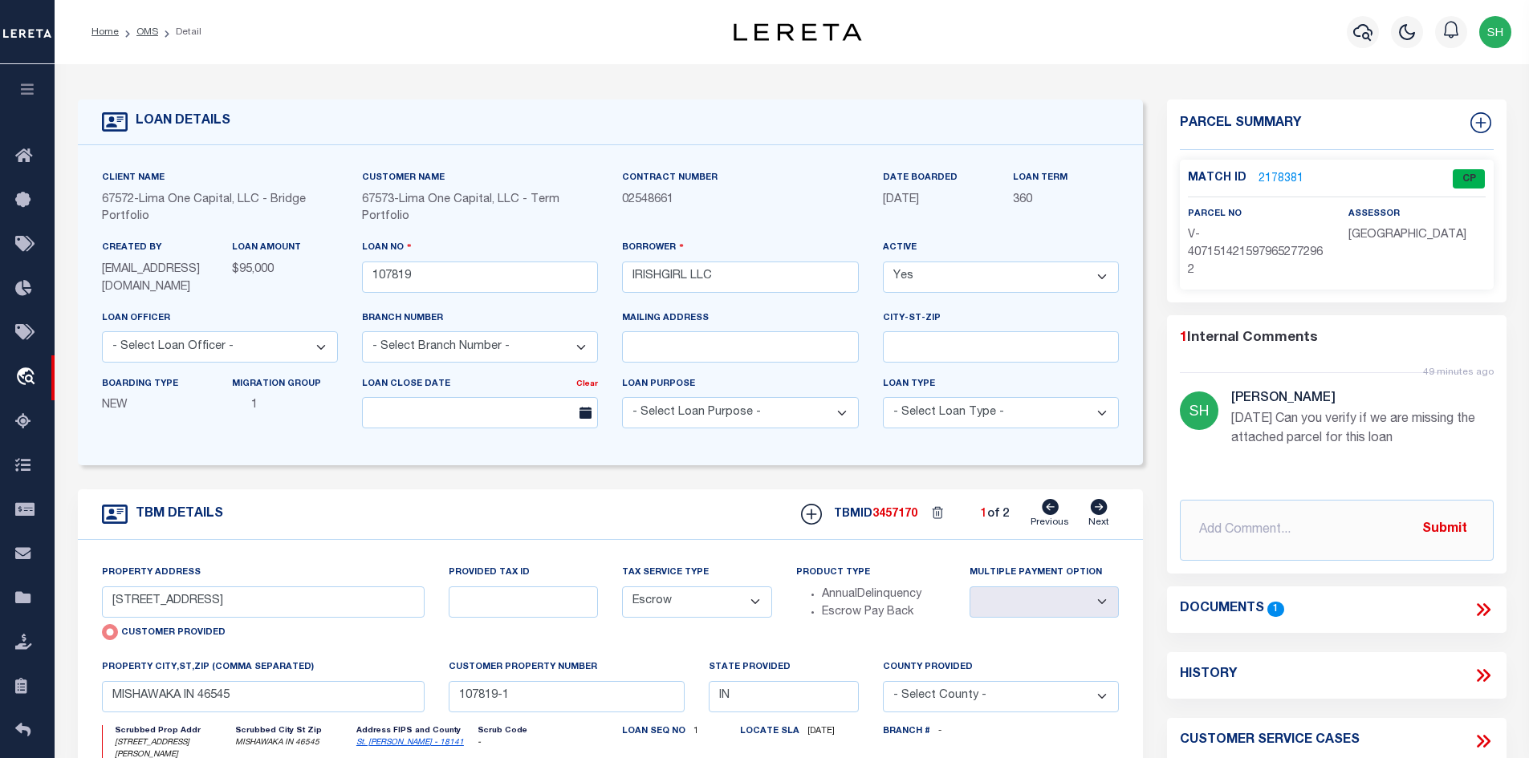
type input "107819-2"
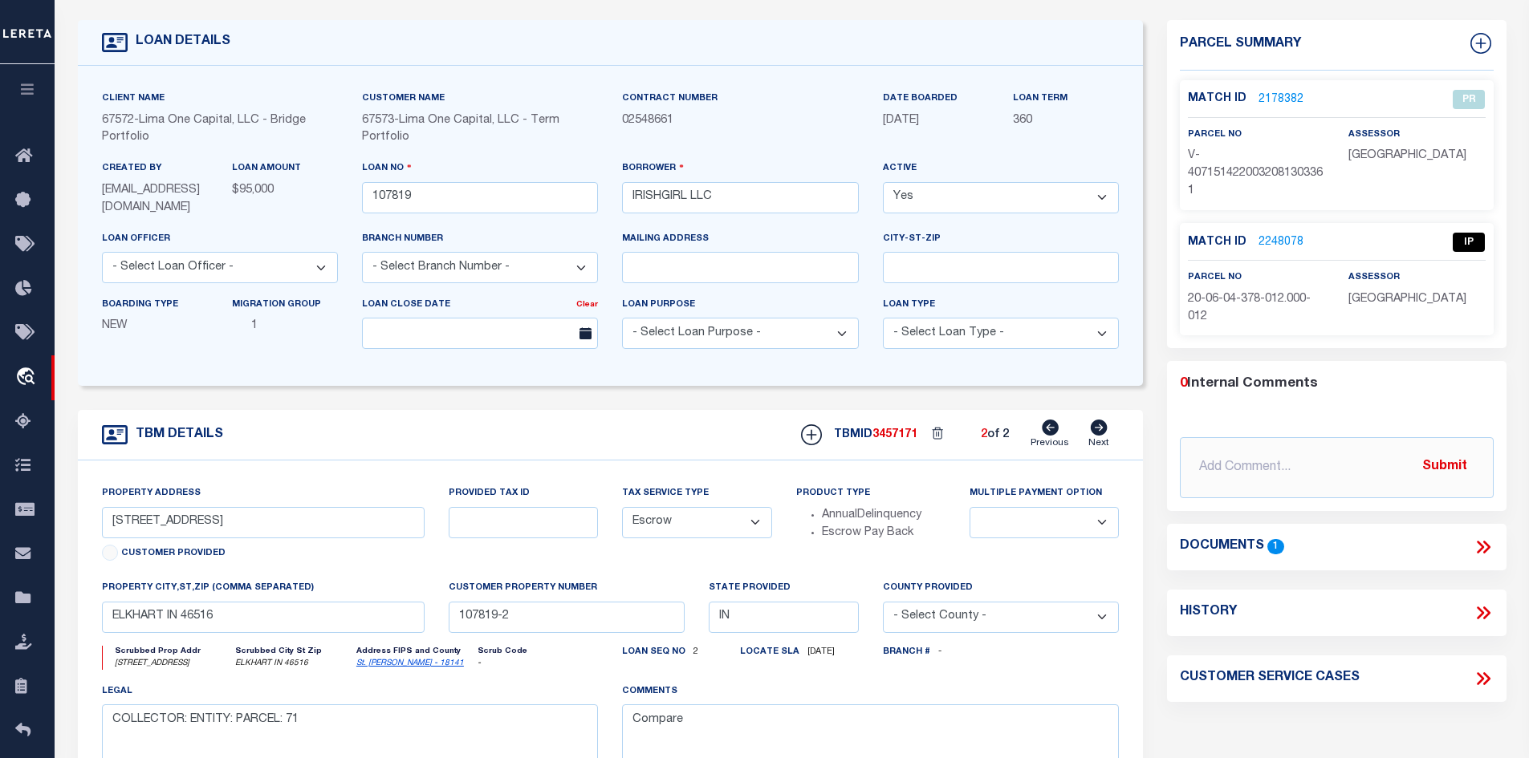
scroll to position [80, 0]
click at [1480, 546] on icon at bounding box center [1482, 546] width 21 height 21
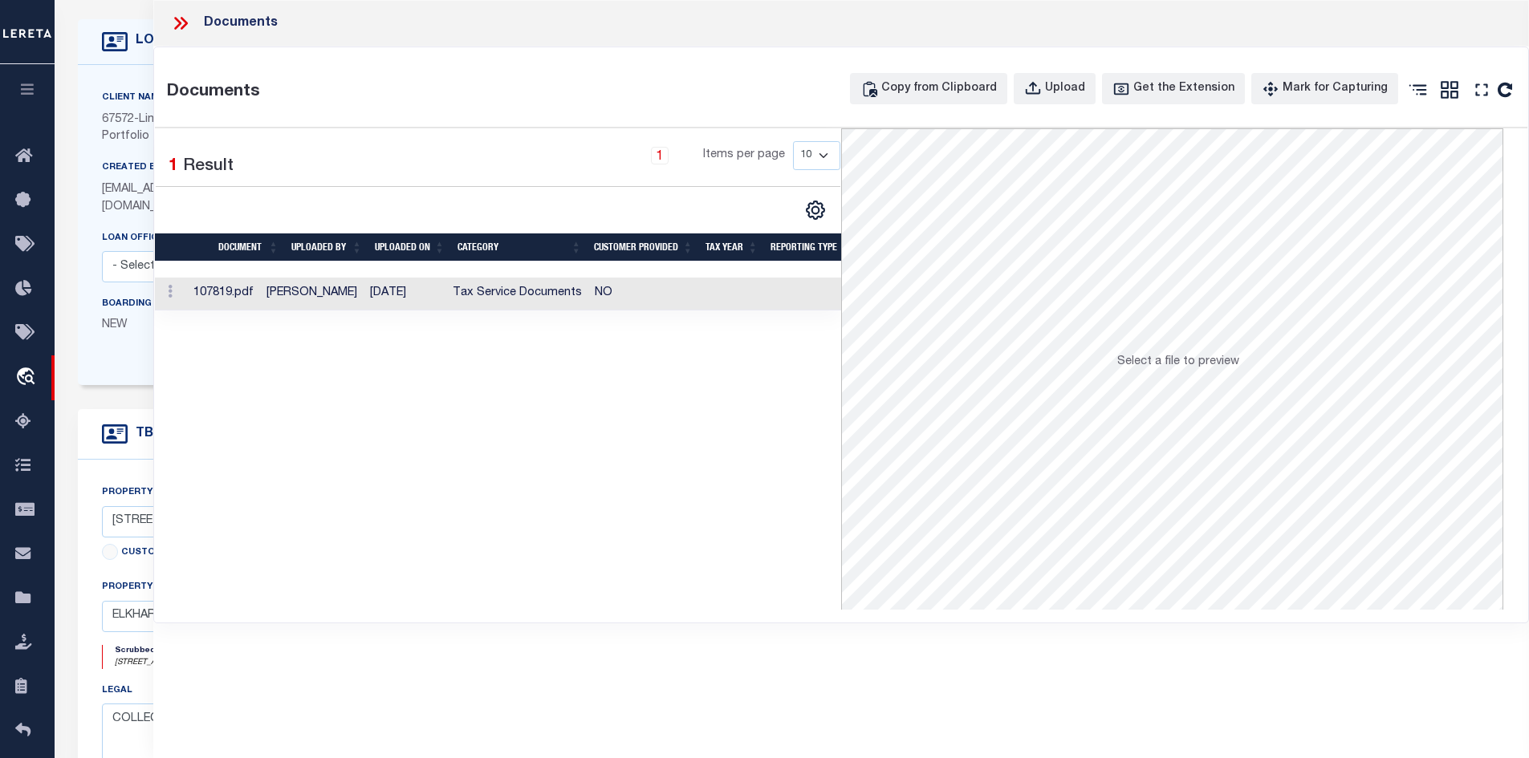
click at [440, 294] on td "[DATE]" at bounding box center [404, 294] width 83 height 33
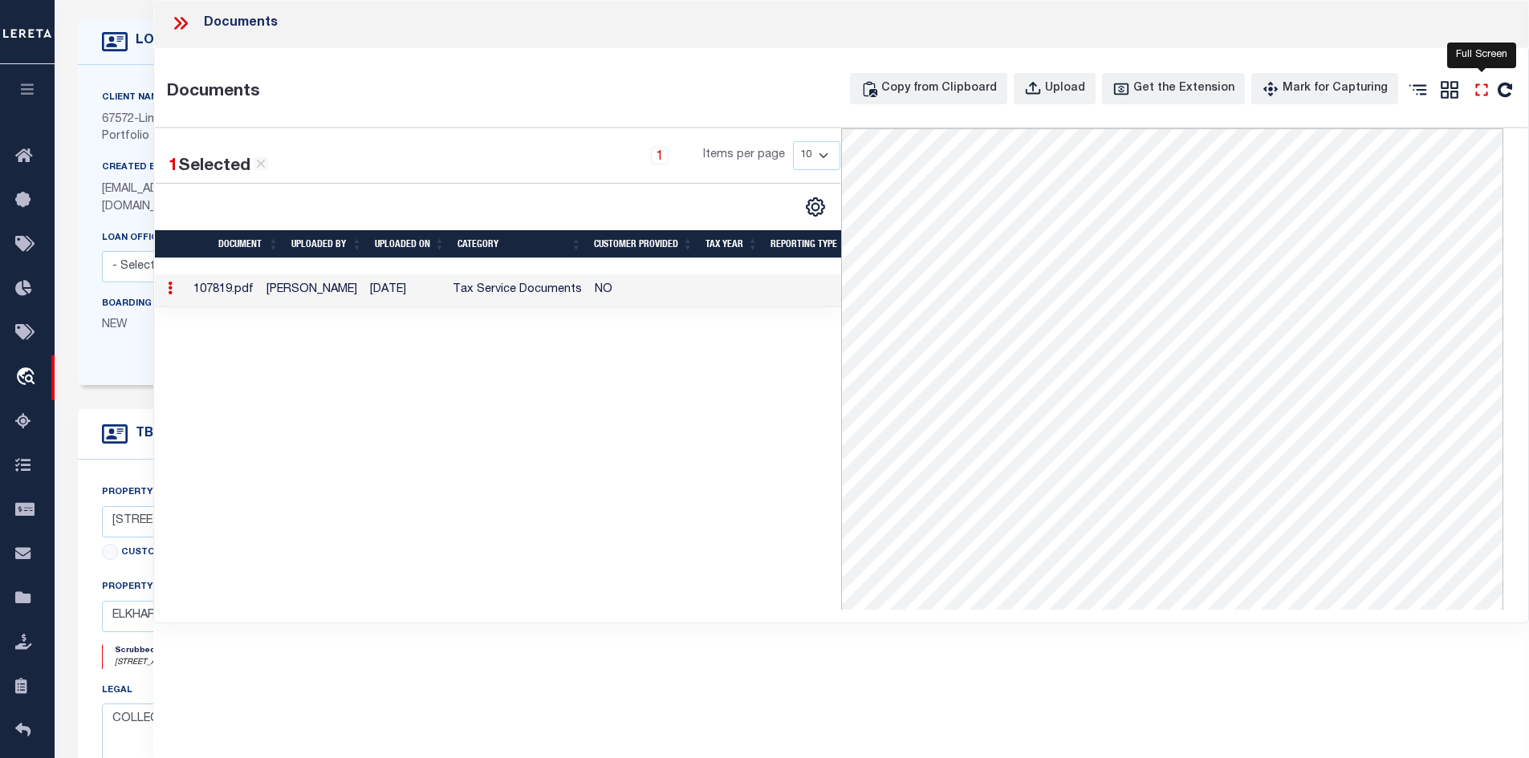
click at [1487, 91] on icon "" at bounding box center [1481, 89] width 21 height 21
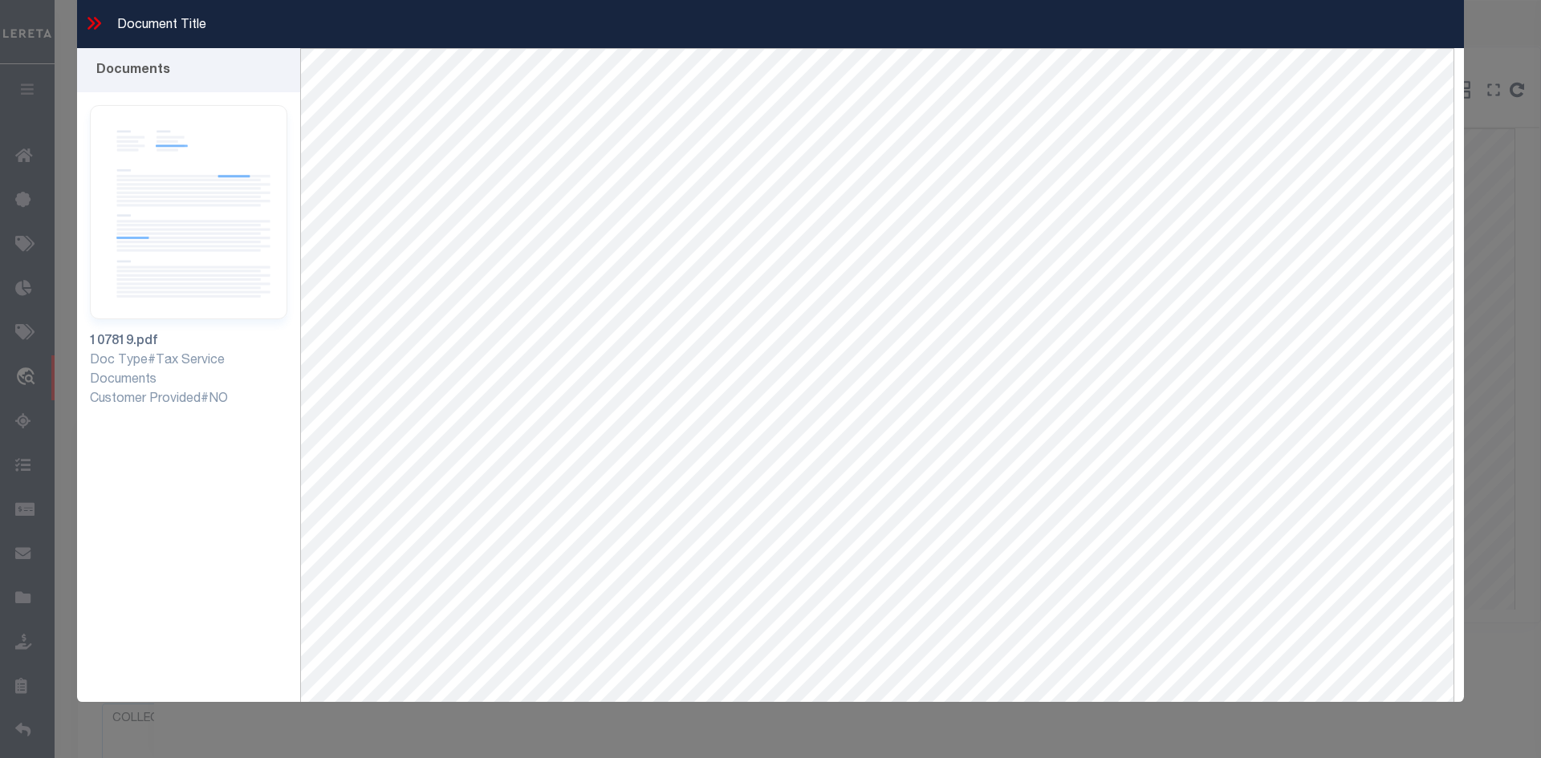
click at [95, 21] on icon at bounding box center [93, 23] width 21 height 21
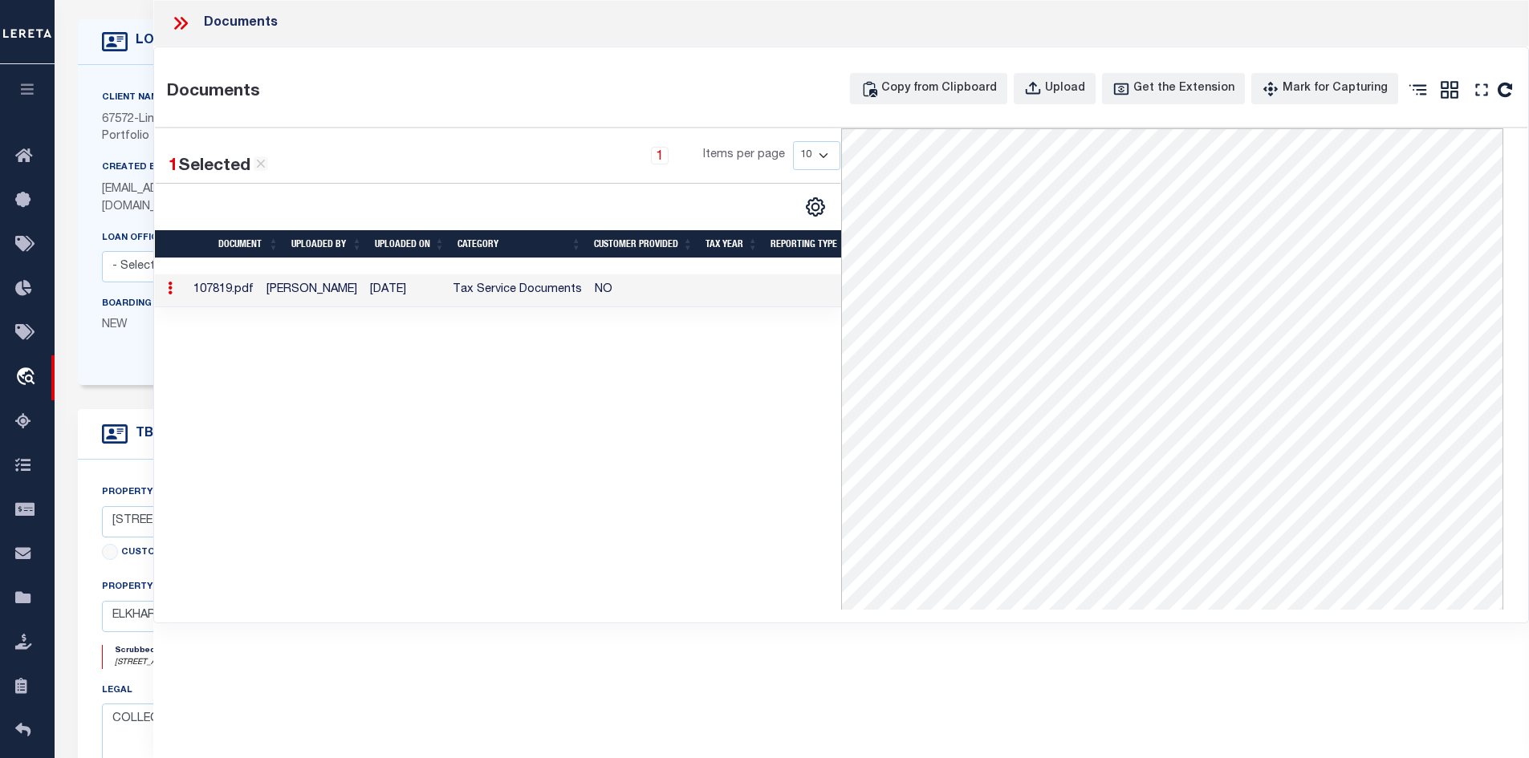
click at [179, 20] on icon at bounding box center [180, 23] width 21 height 21
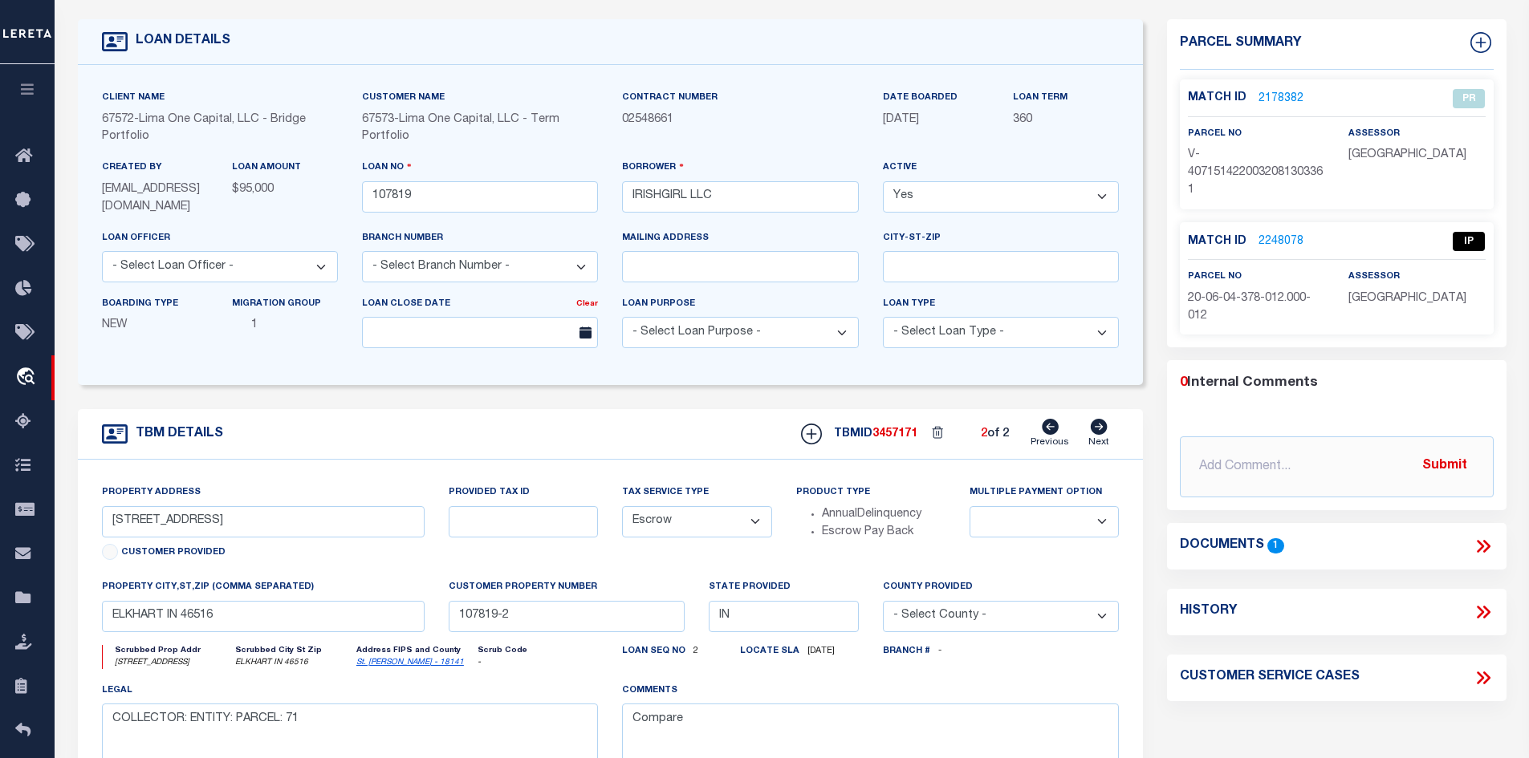
click at [1476, 546] on icon at bounding box center [1482, 546] width 21 height 21
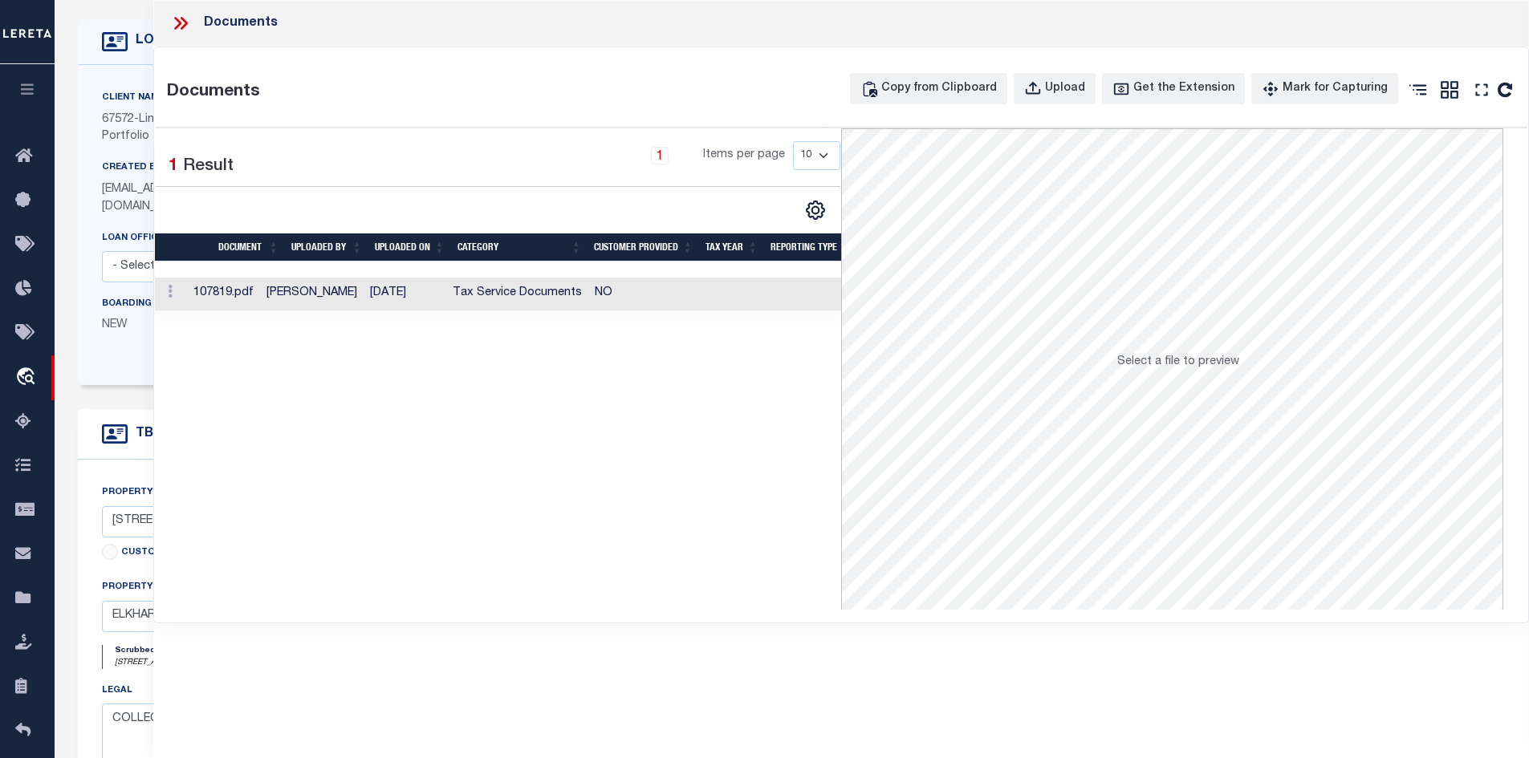
click at [503, 287] on td "Tax Service Documents" at bounding box center [517, 294] width 142 height 33
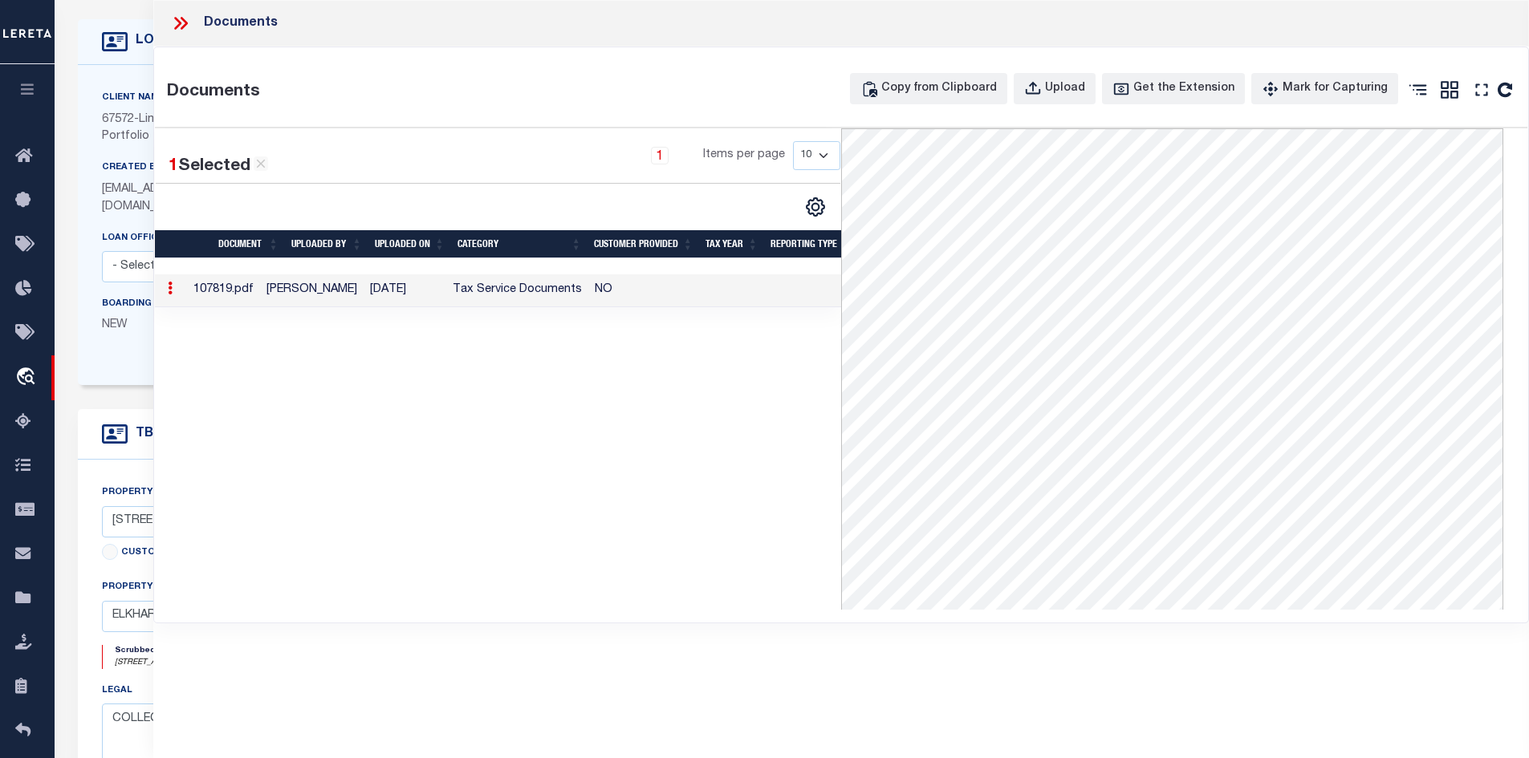
click at [184, 26] on icon at bounding box center [183, 23] width 7 height 13
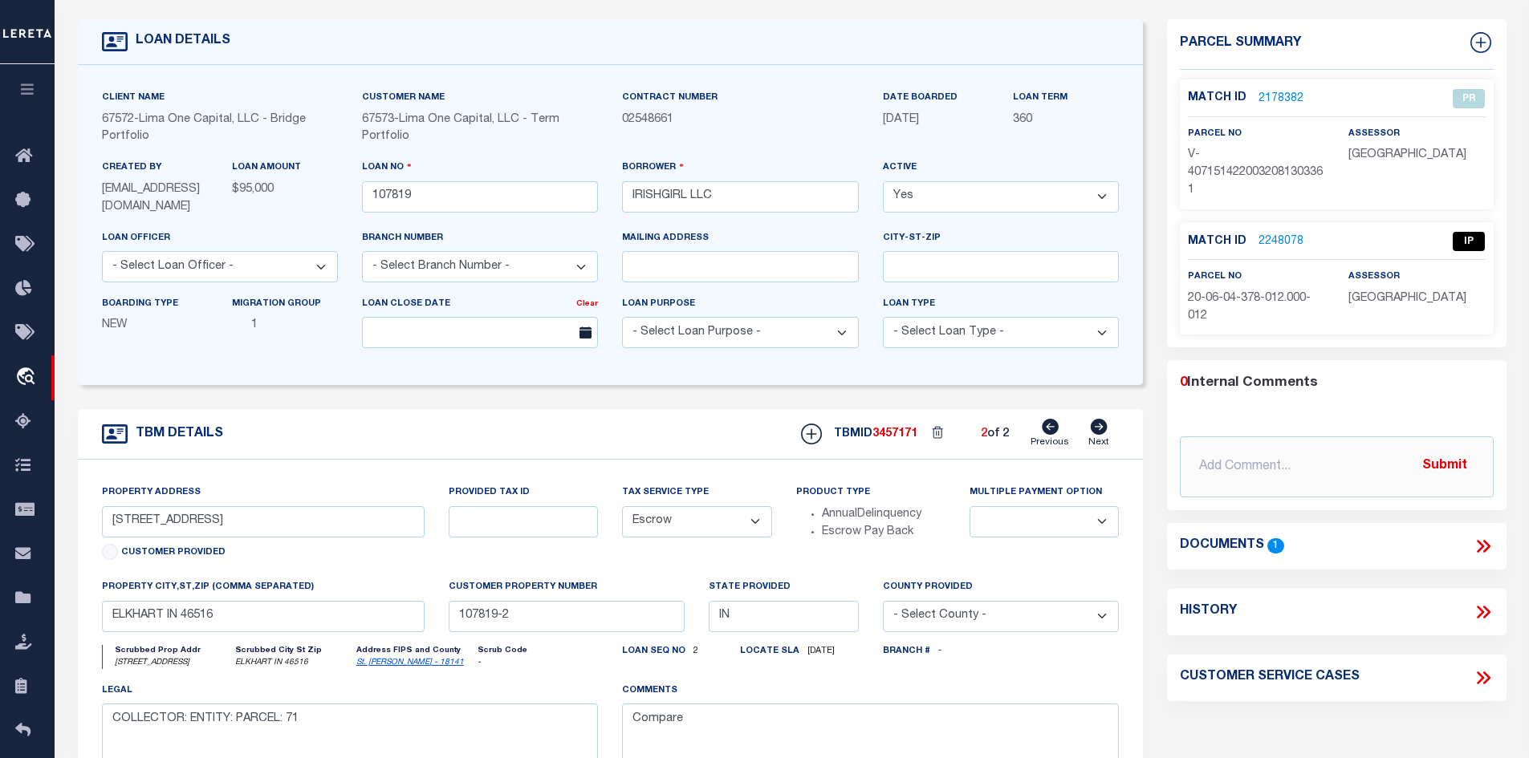
click at [1284, 234] on link "2248078" at bounding box center [1280, 242] width 45 height 17
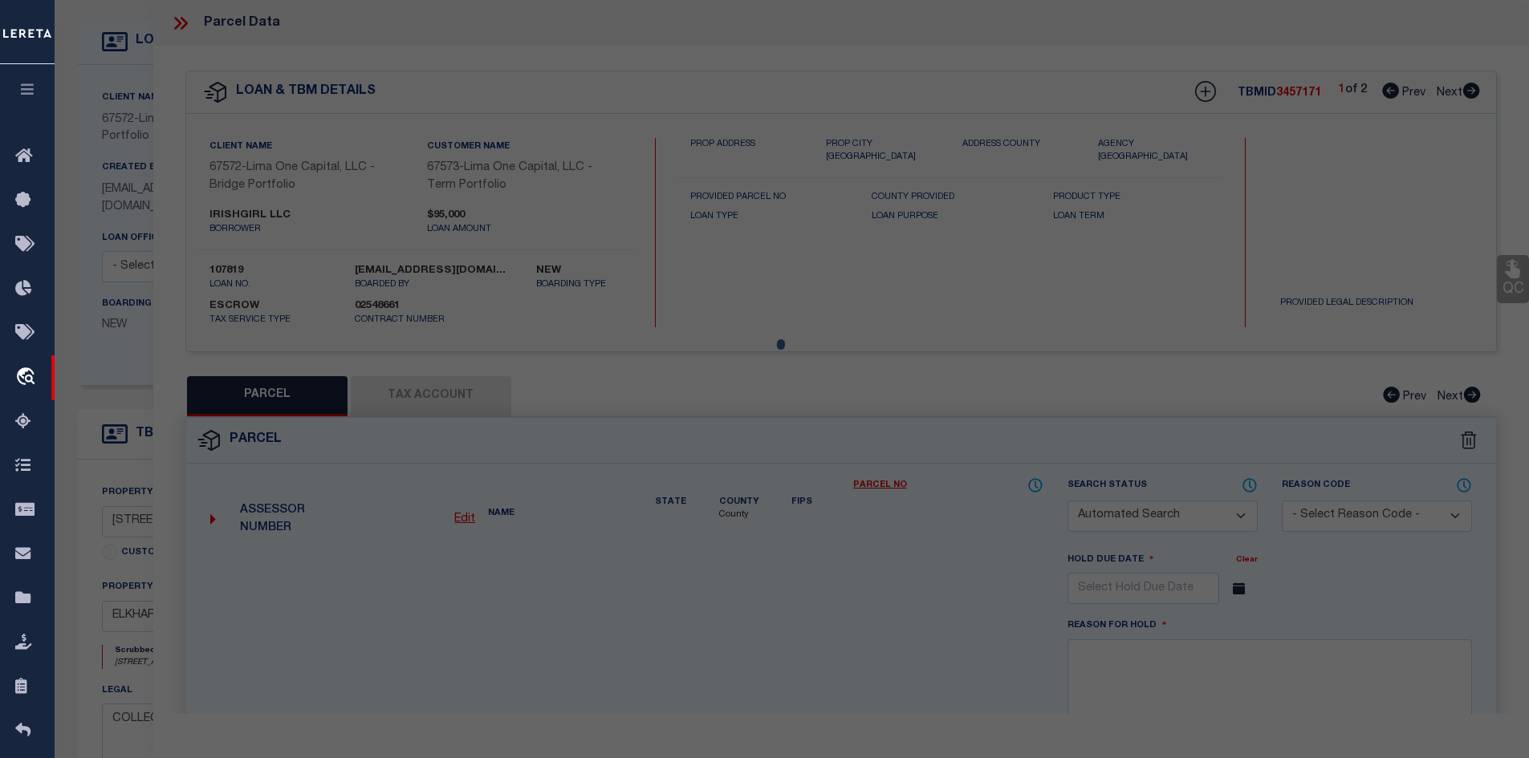
checkbox input "false"
select select "IP"
checkbox input "false"
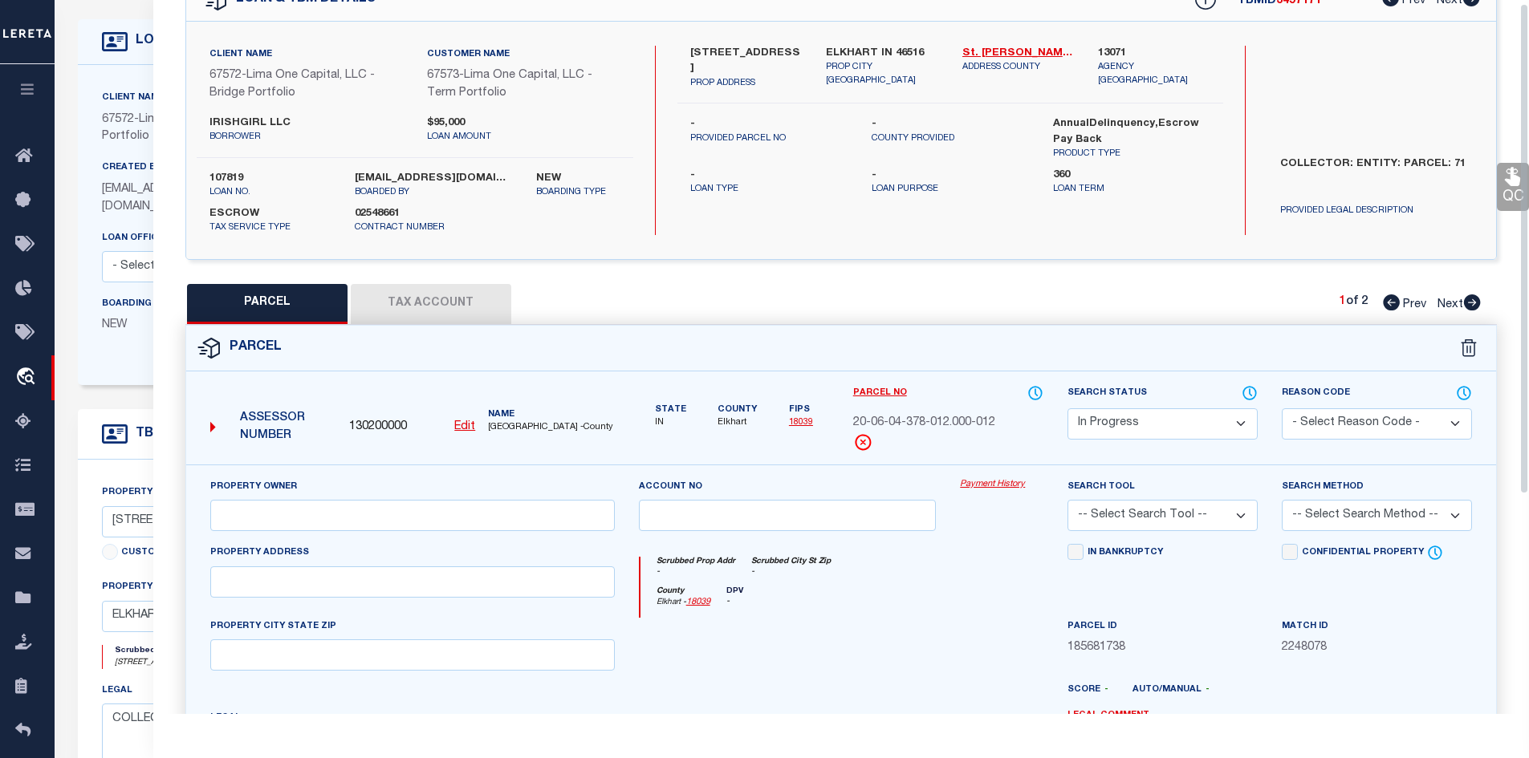
scroll to position [160, 0]
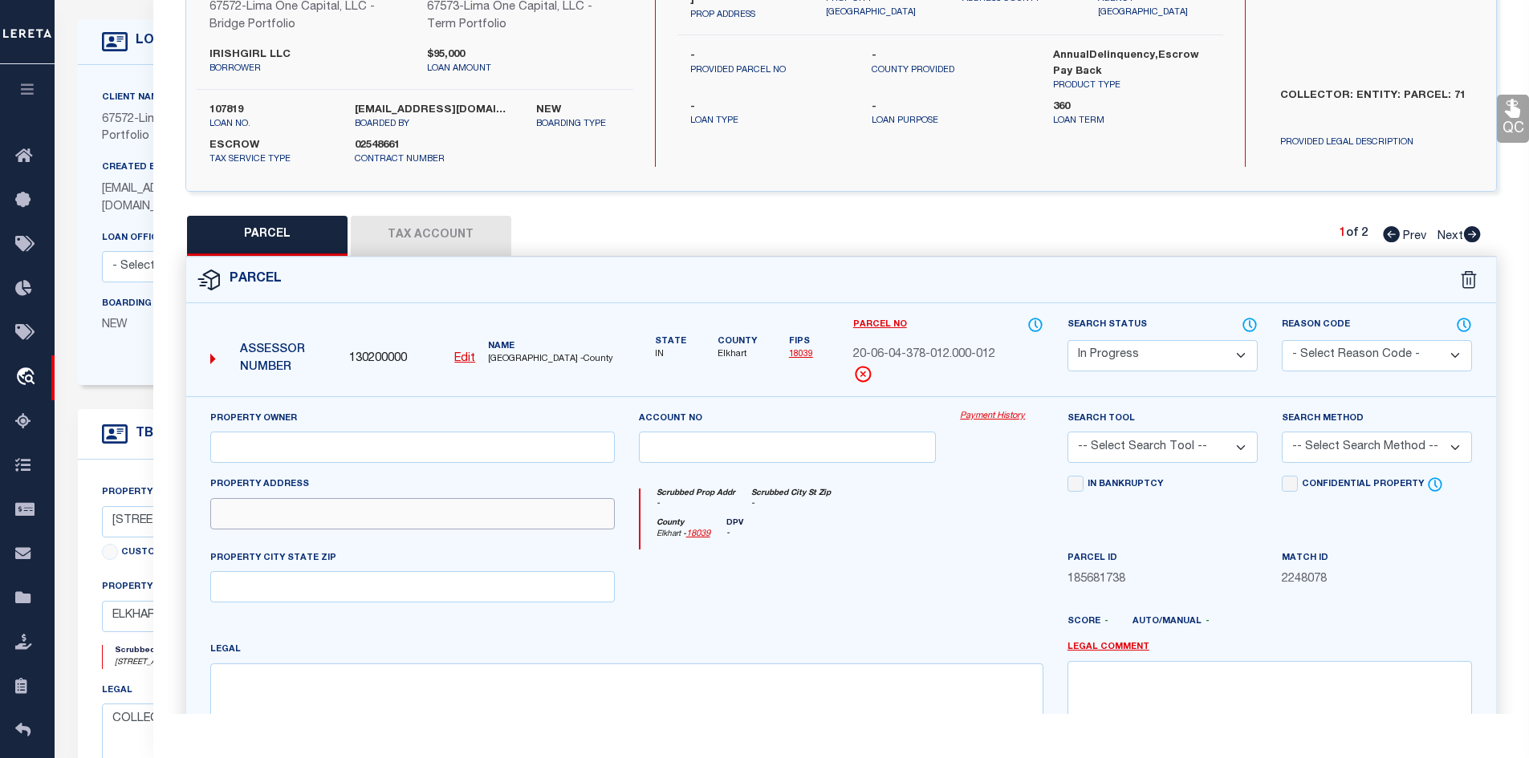
drag, startPoint x: 326, startPoint y: 498, endPoint x: 315, endPoint y: 518, distance: 23.7
paste input "704 MIDDLEBURY"
type input "704 MIDDLEBURY"
paste textarea "BEESONS 4TH 25FT E SIDE LOT 100 & 18FT W SIDE LOT 101 (TIF 110"
type textarea "BEESONS 4TH 25FT E SIDE LOT 100 & 18FT W SIDE LOT 101 (TIF 110"
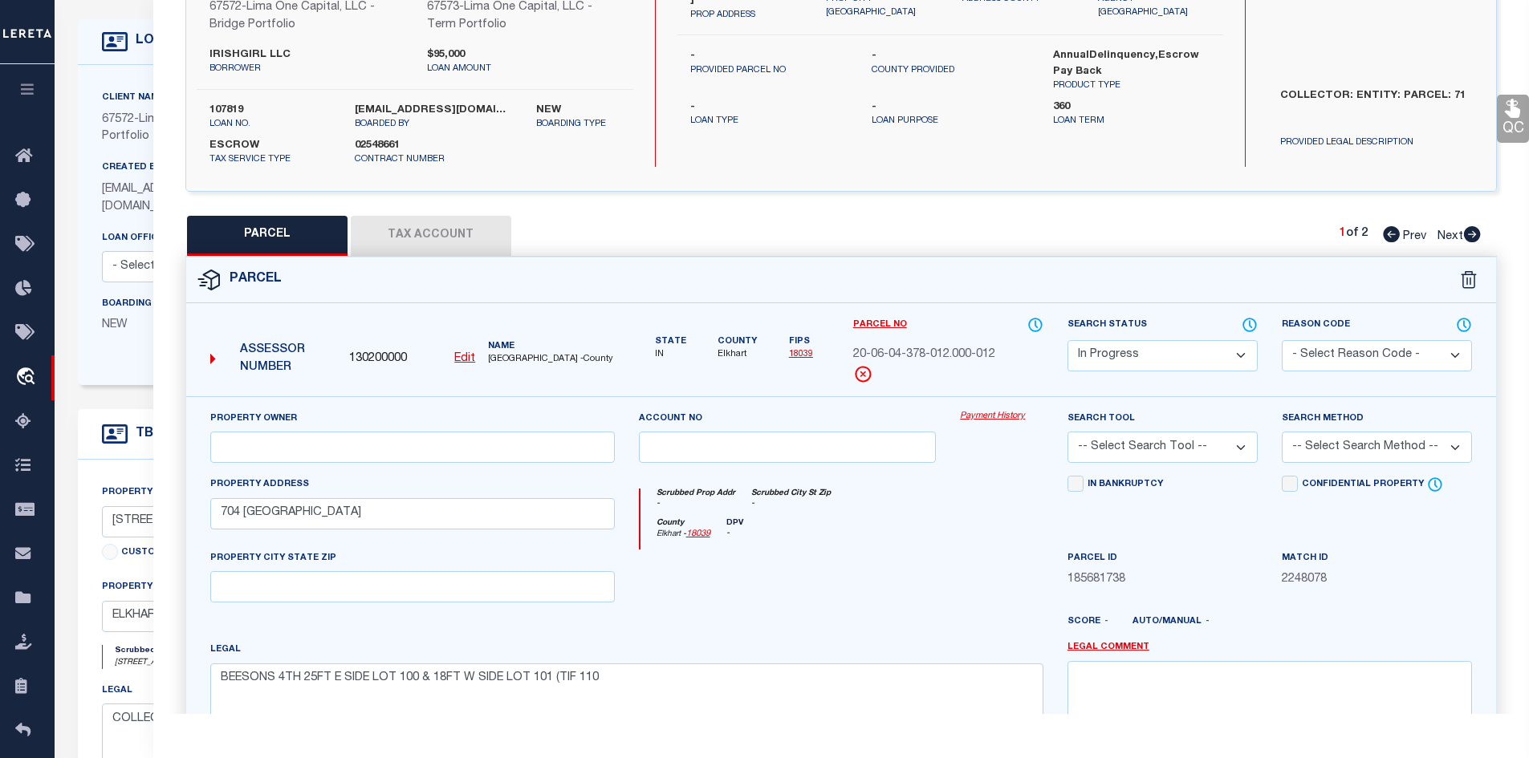
click at [407, 220] on button "Tax Account" at bounding box center [431, 236] width 160 height 40
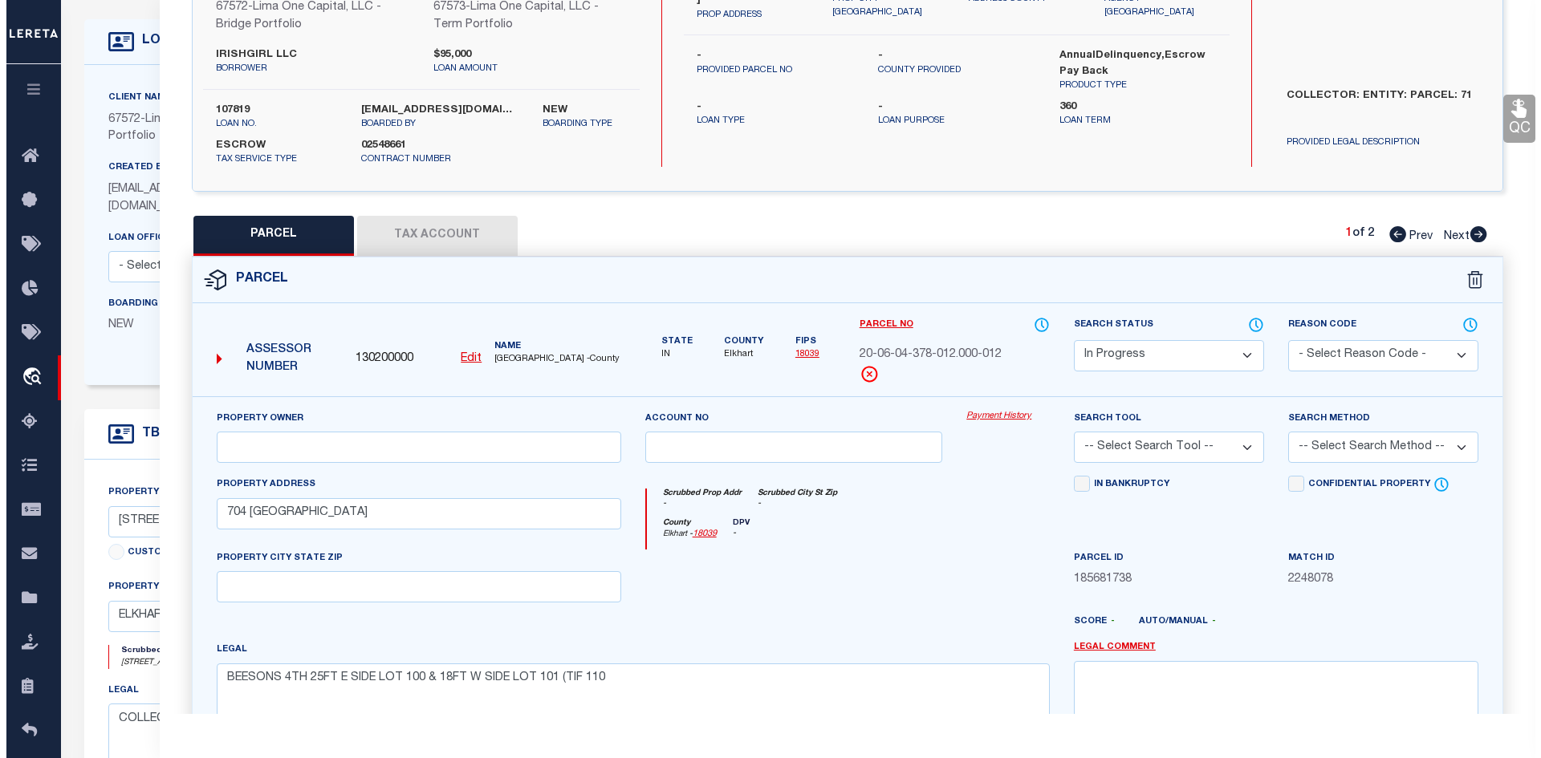
scroll to position [0, 0]
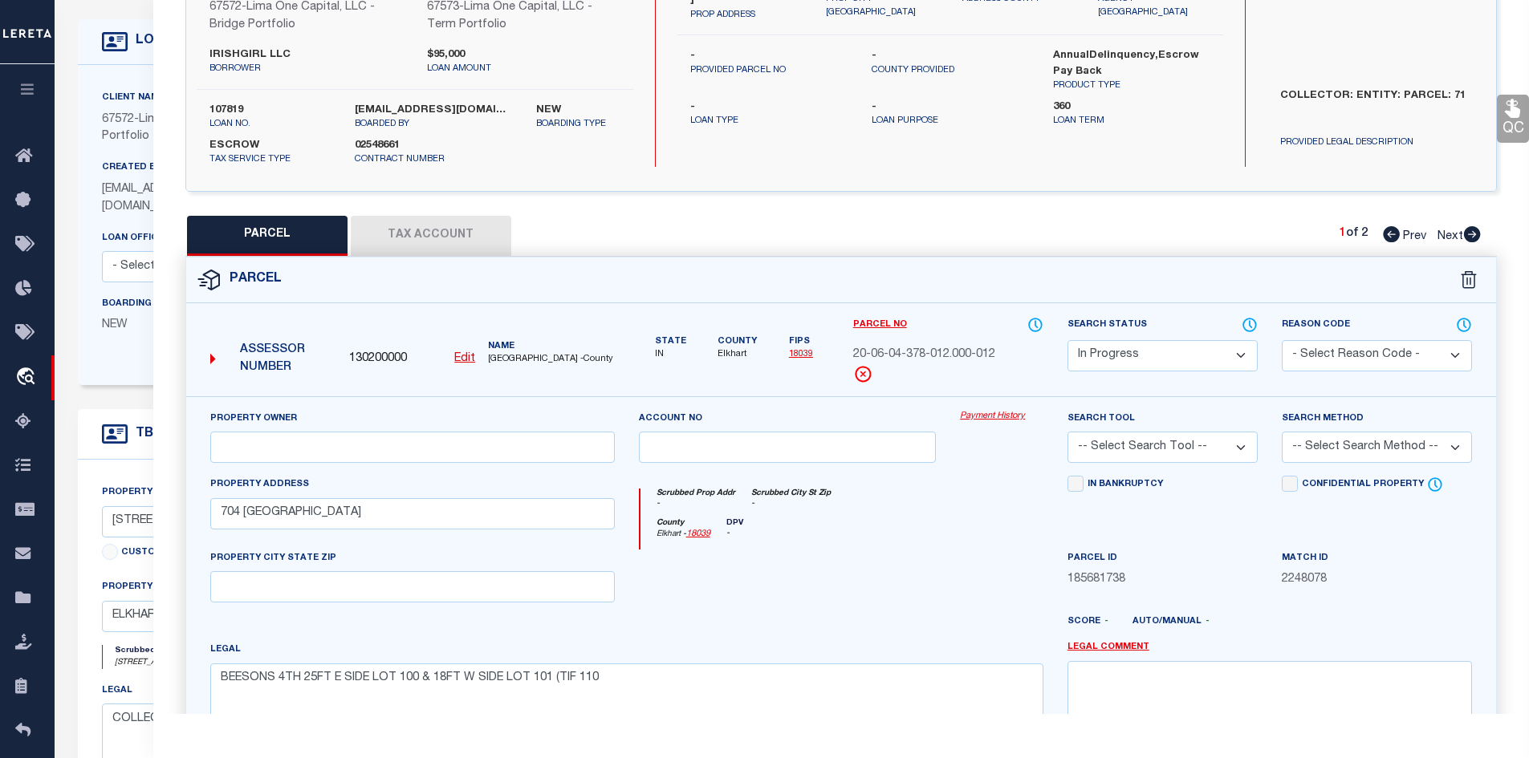
select select "100"
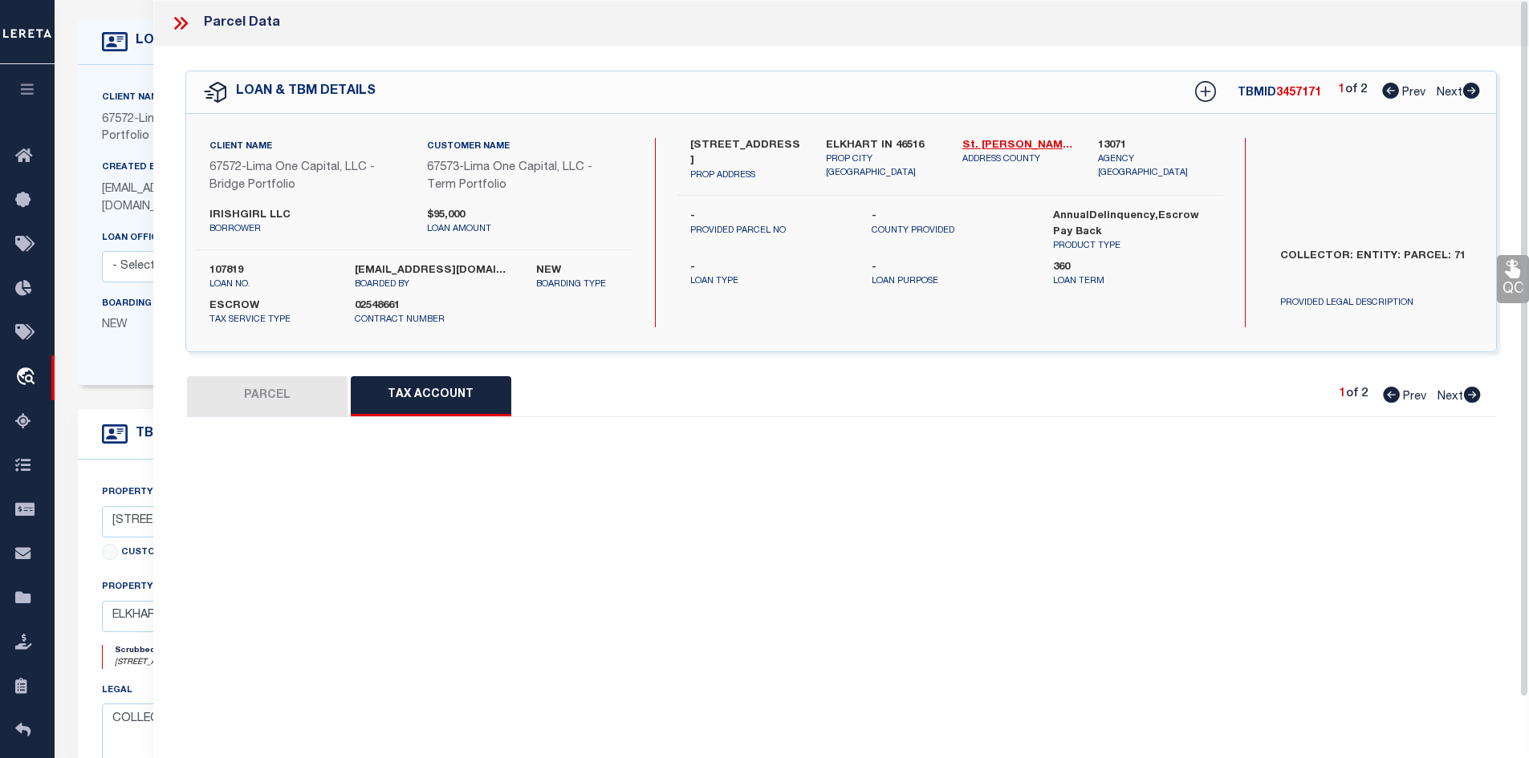
select select "100"
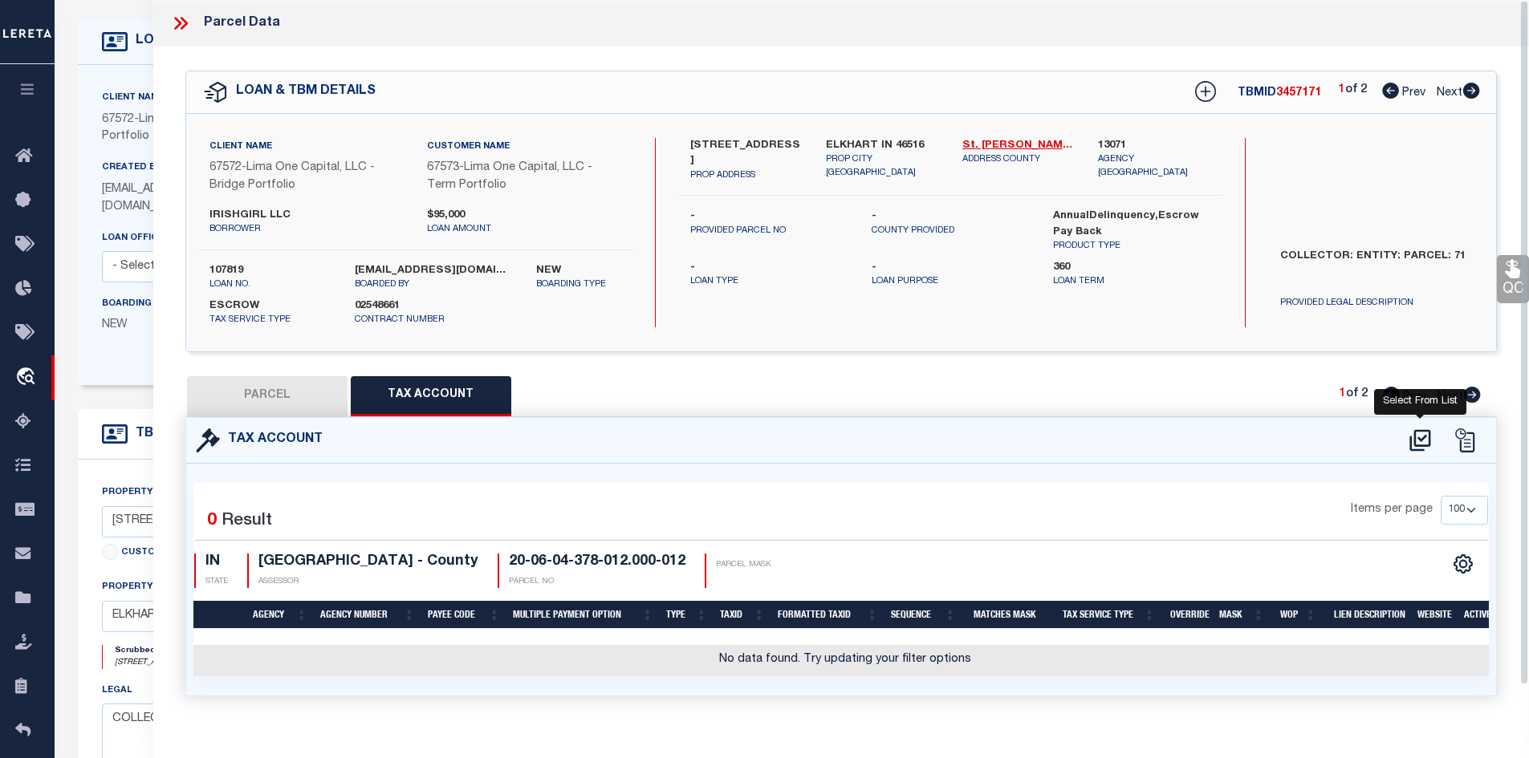
click at [1414, 440] on icon at bounding box center [1419, 441] width 21 height 22
select select "100"
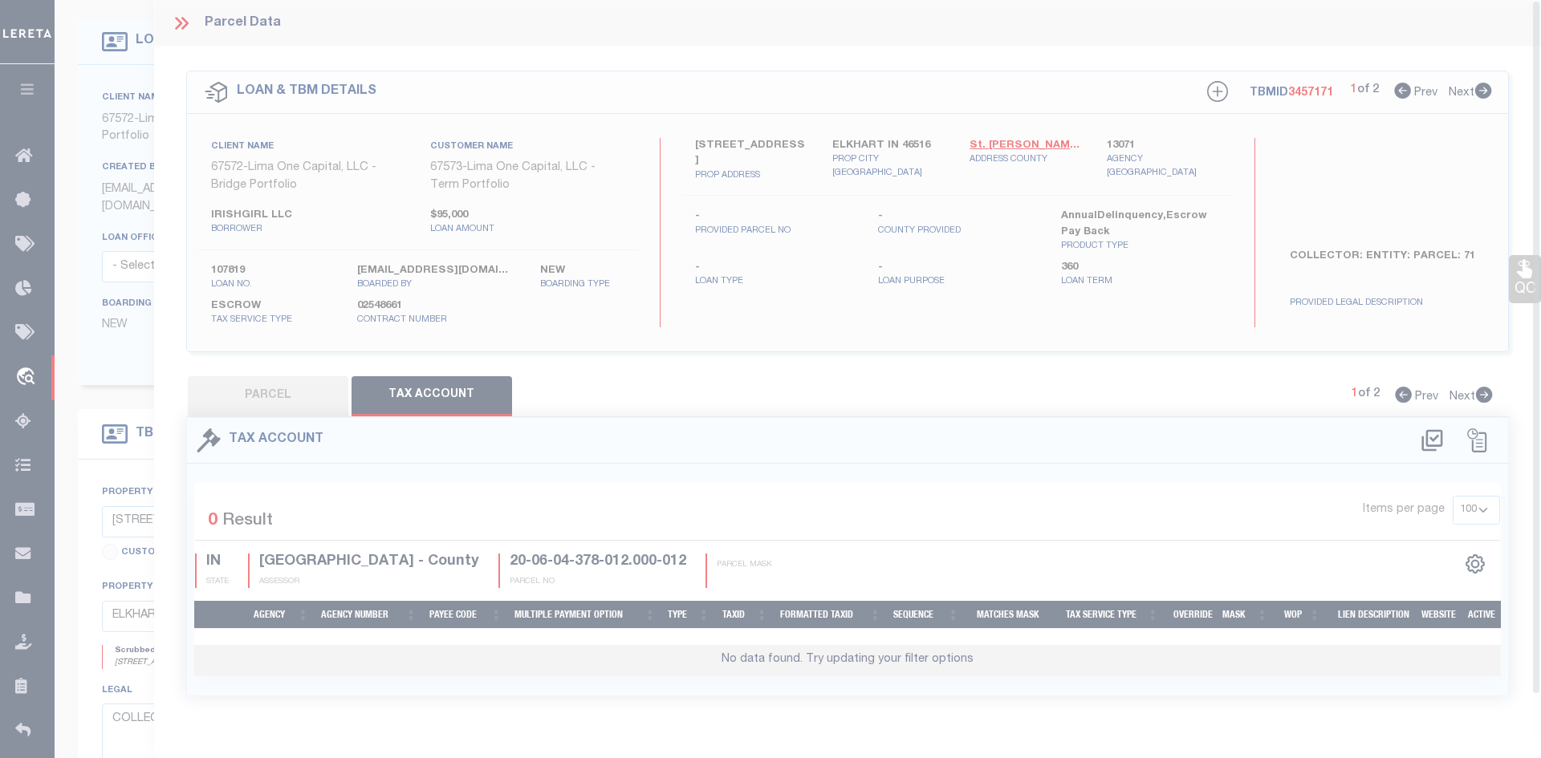
select select "100"
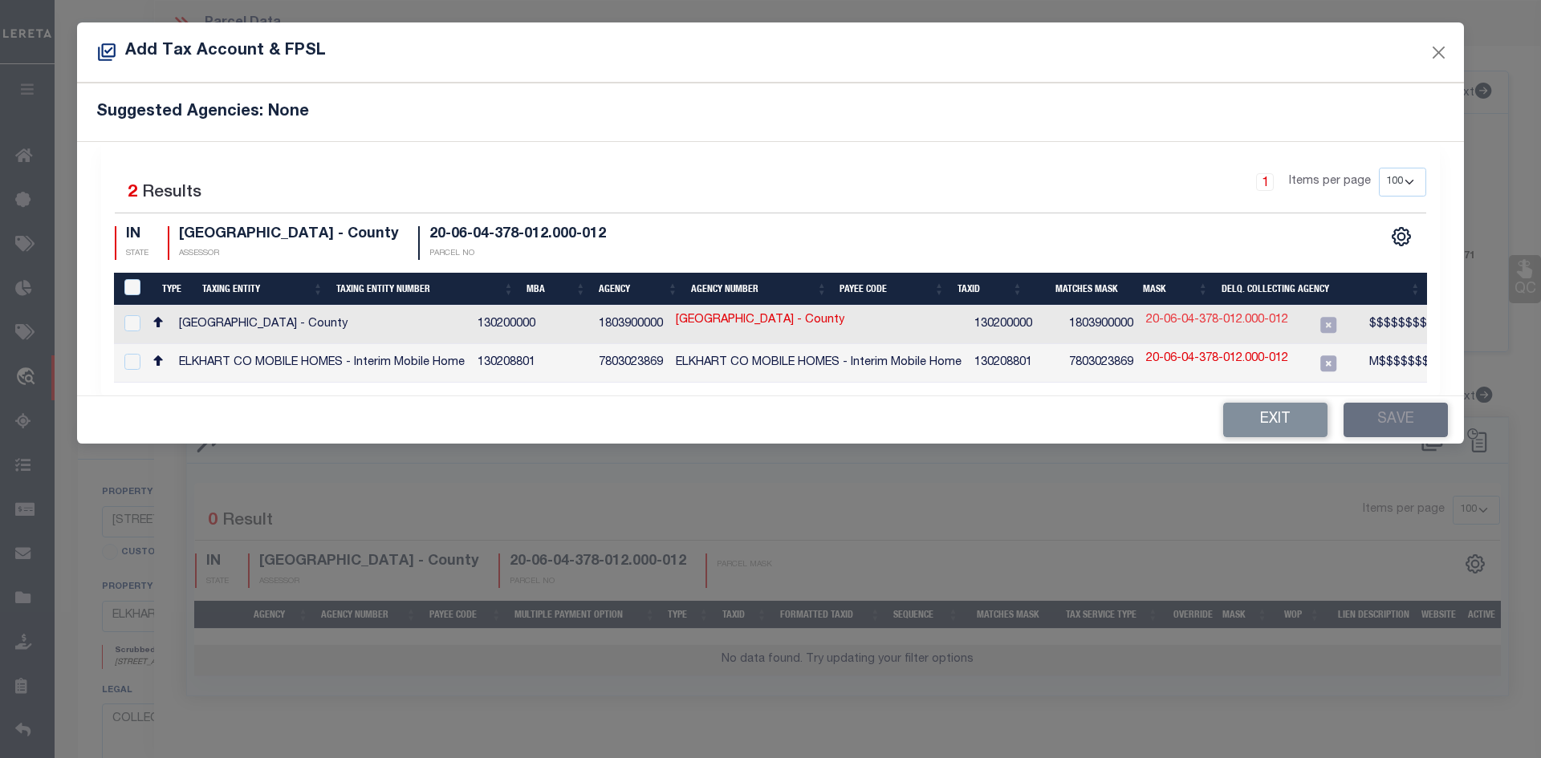
click at [1178, 319] on link "20-06-04-378-012.000-012" at bounding box center [1217, 321] width 142 height 18
type input "20-06-04-378-012.000-012"
type textarea "$$$$$$$$$$$$$"
checkbox input "true"
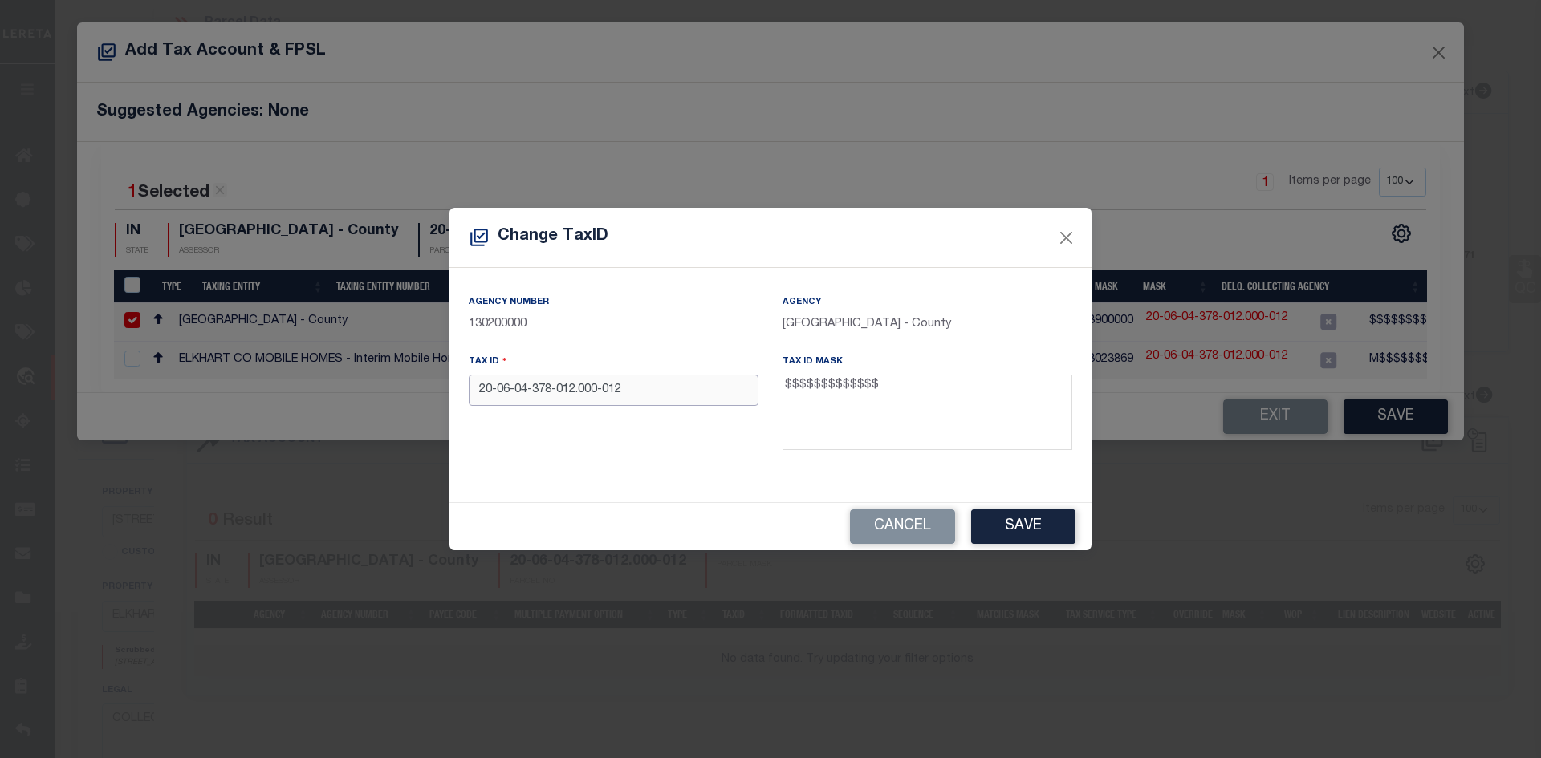
click at [493, 392] on input "20-06-04-378-012.000-012" at bounding box center [614, 390] width 290 height 31
click at [1025, 549] on div "Cancel Save" at bounding box center [770, 526] width 642 height 47
click at [1023, 523] on button "Save" at bounding box center [1023, 527] width 104 height 35
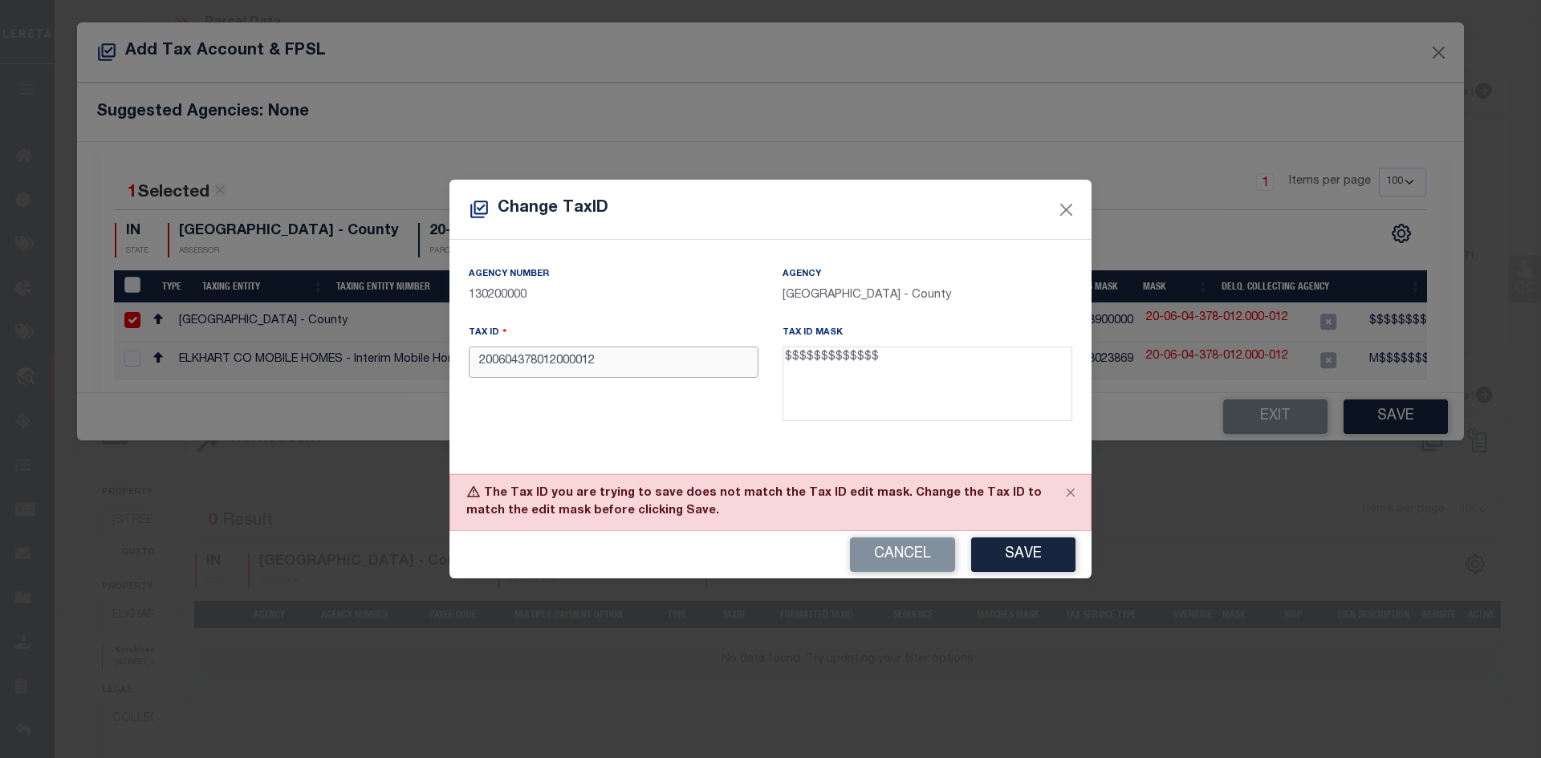
click at [479, 363] on input "200604378012000012" at bounding box center [614, 362] width 290 height 31
click at [473, 364] on input "00604378012000012" at bounding box center [614, 362] width 290 height 31
click at [1035, 558] on button "Save" at bounding box center [1023, 555] width 104 height 35
click at [1035, 558] on div "Cancel Save" at bounding box center [770, 554] width 642 height 47
click at [507, 373] on input "0604378012000012" at bounding box center [614, 362] width 290 height 31
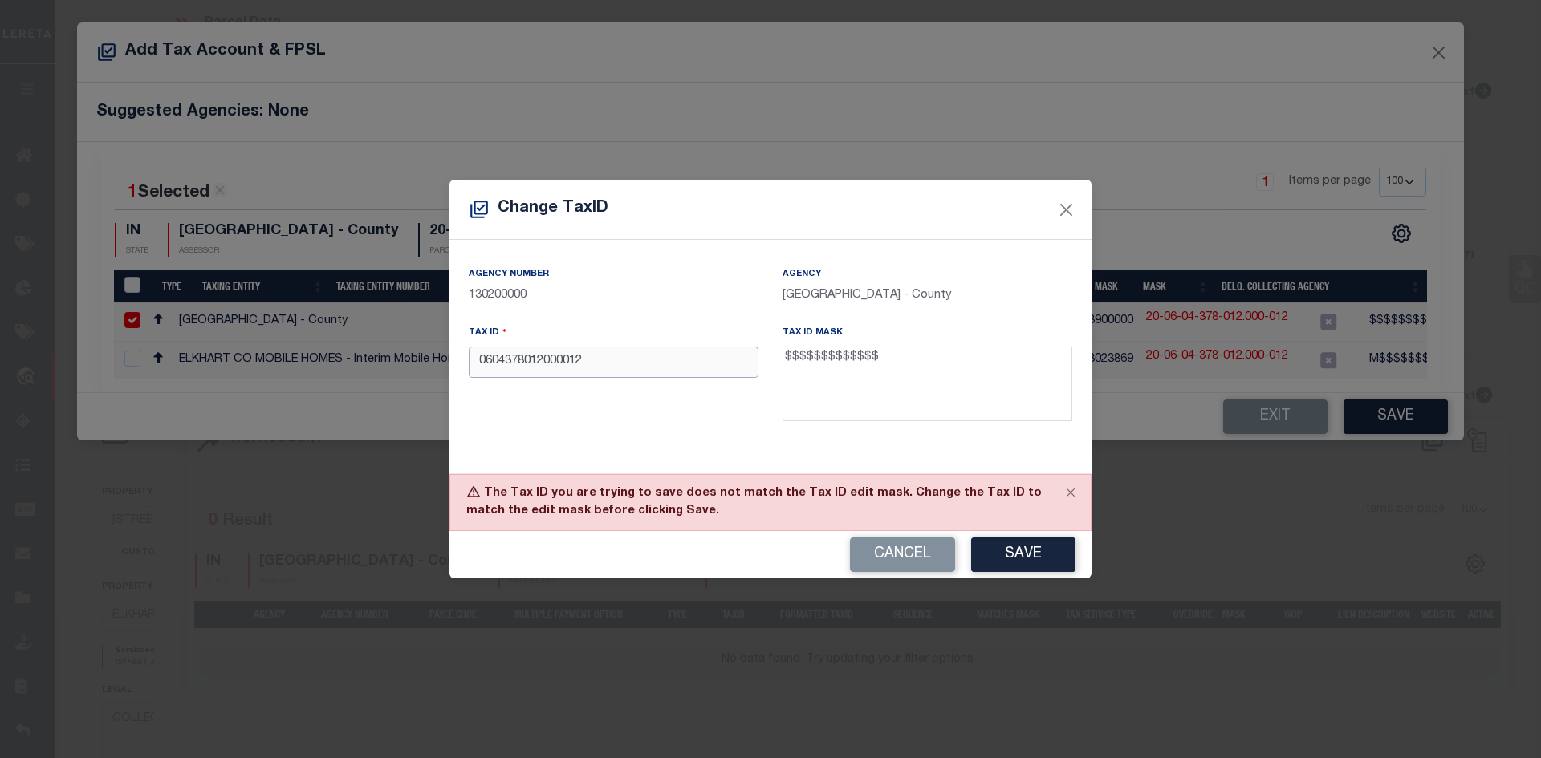
click at [474, 363] on input "0604378012000012" at bounding box center [614, 362] width 290 height 31
click at [608, 358] on input "0604378012000012" at bounding box center [614, 362] width 290 height 31
click at [975, 545] on button "Save" at bounding box center [1023, 555] width 104 height 35
click at [723, 420] on div "Tax ID 0604378012000012" at bounding box center [614, 376] width 314 height 104
drag, startPoint x: 624, startPoint y: 371, endPoint x: 150, endPoint y: 358, distance: 474.4
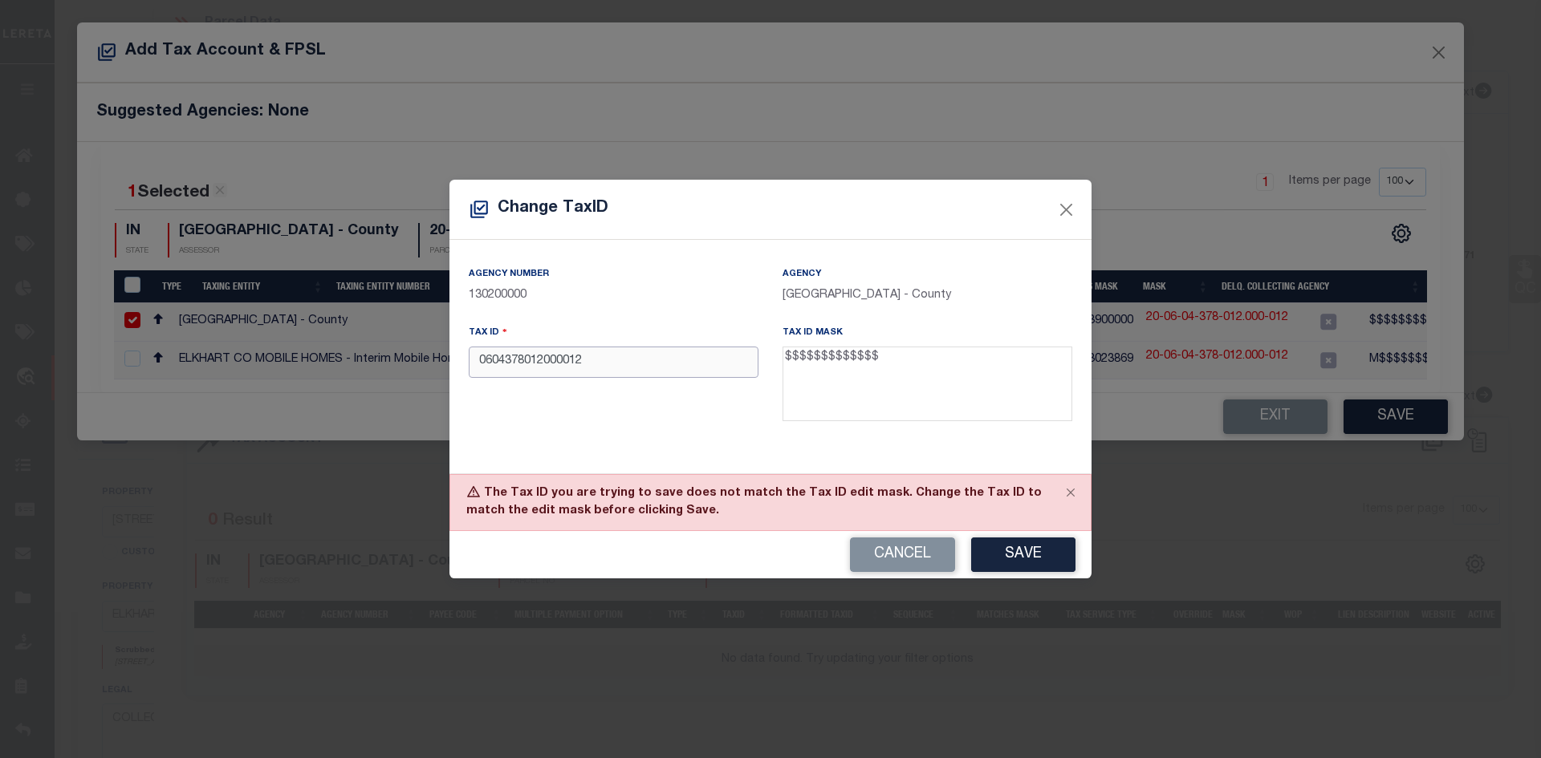
click at [118, 352] on div "Change TaxID Agency Number 130200000 Agency ELKHART COUNTY - County Tax ID 0604…" at bounding box center [770, 379] width 1541 height 758
click at [587, 372] on input "0604378012000012" at bounding box center [614, 362] width 290 height 31
click at [609, 415] on div "Tax ID 0604378012000012" at bounding box center [614, 376] width 314 height 104
click at [1015, 563] on button "Save" at bounding box center [1023, 555] width 104 height 35
click at [1068, 490] on button "Close" at bounding box center [1070, 492] width 40 height 35
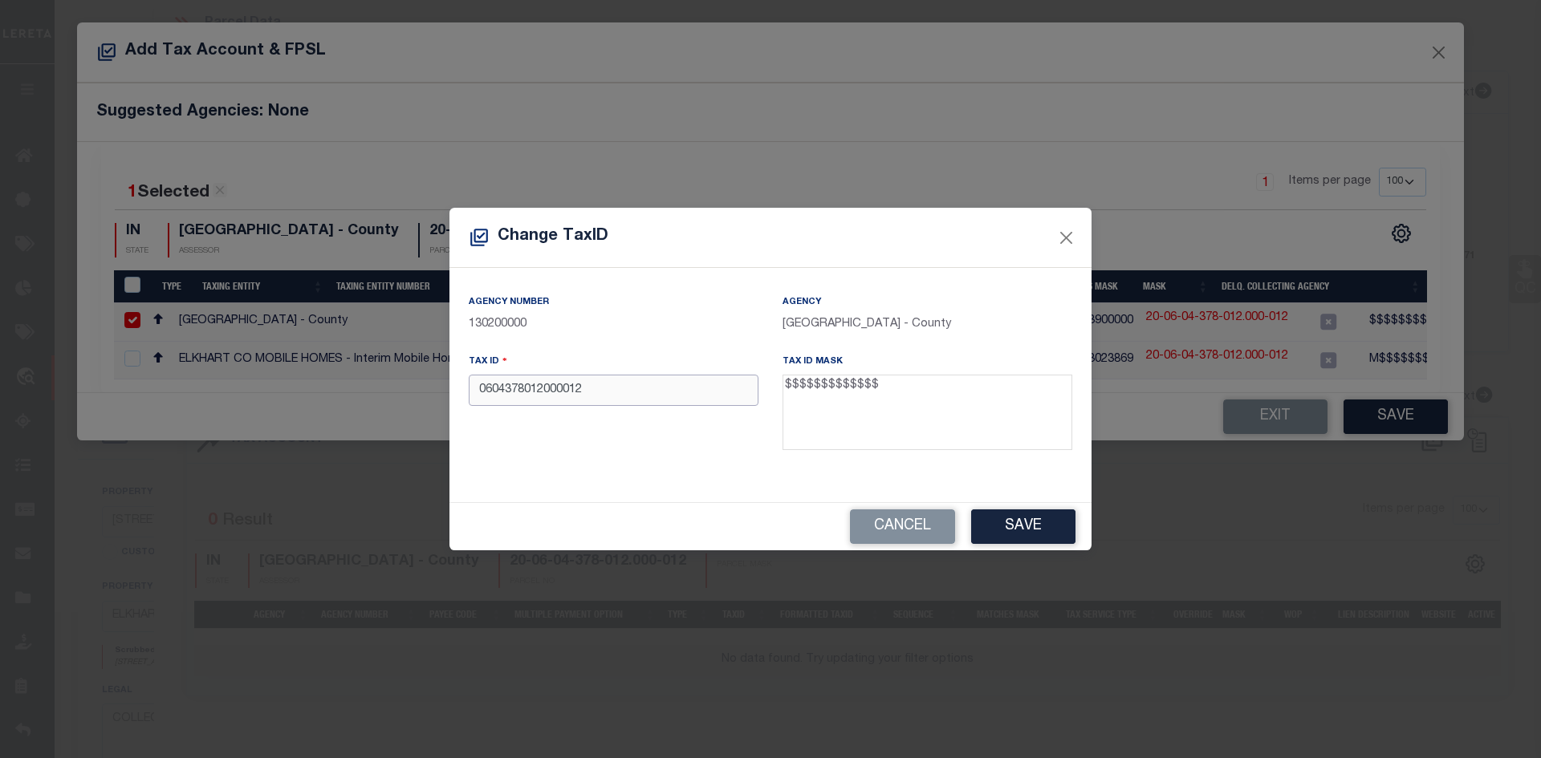
drag, startPoint x: 625, startPoint y: 385, endPoint x: 51, endPoint y: 339, distance: 576.4
click at [51, 339] on div "Change TaxID Agency Number 130200000 Agency ELKHART COUNTY - County Tax ID 0604…" at bounding box center [770, 379] width 1541 height 758
click at [982, 513] on div "Cancel Save" at bounding box center [770, 526] width 642 height 47
click at [982, 513] on button "Save" at bounding box center [1023, 527] width 104 height 35
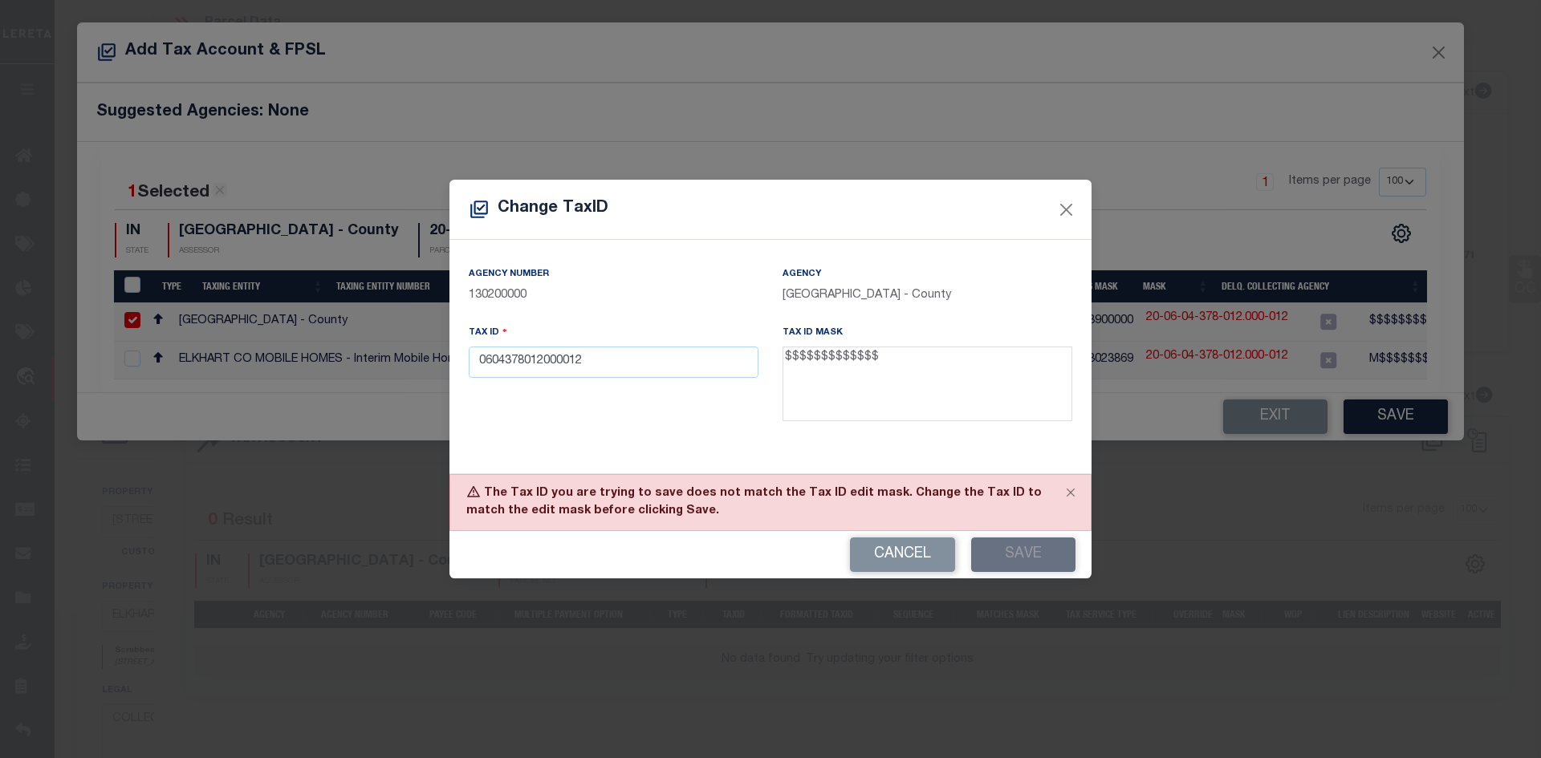
click at [1036, 546] on div "Cancel Save" at bounding box center [770, 554] width 642 height 47
click at [850, 553] on button "Cancel" at bounding box center [902, 555] width 105 height 35
type input "20-06-04-378-012.000-012"
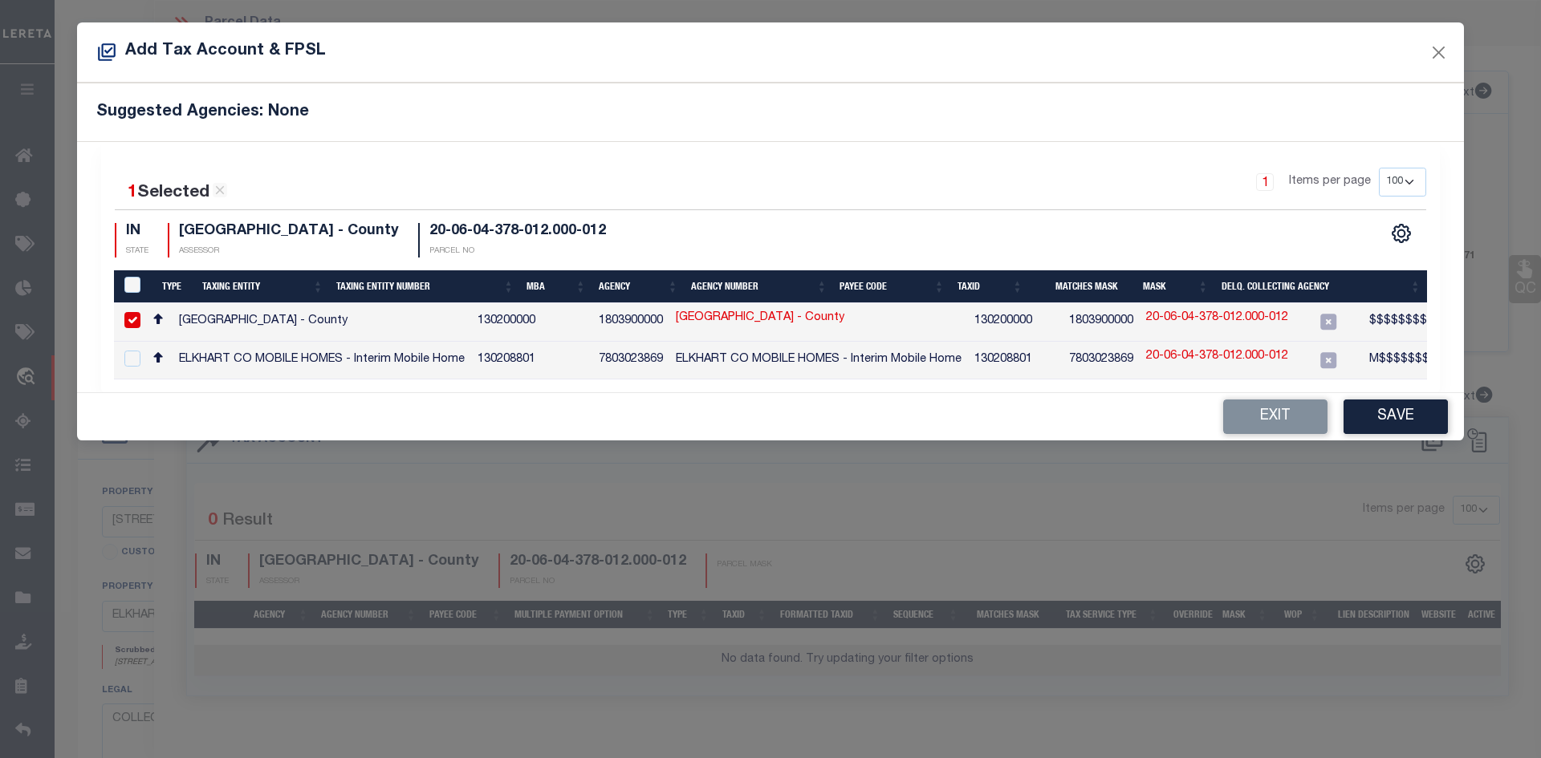
click at [1288, 312] on link "20-06-04-378-012.000-012" at bounding box center [1217, 319] width 142 height 18
checkbox input "false"
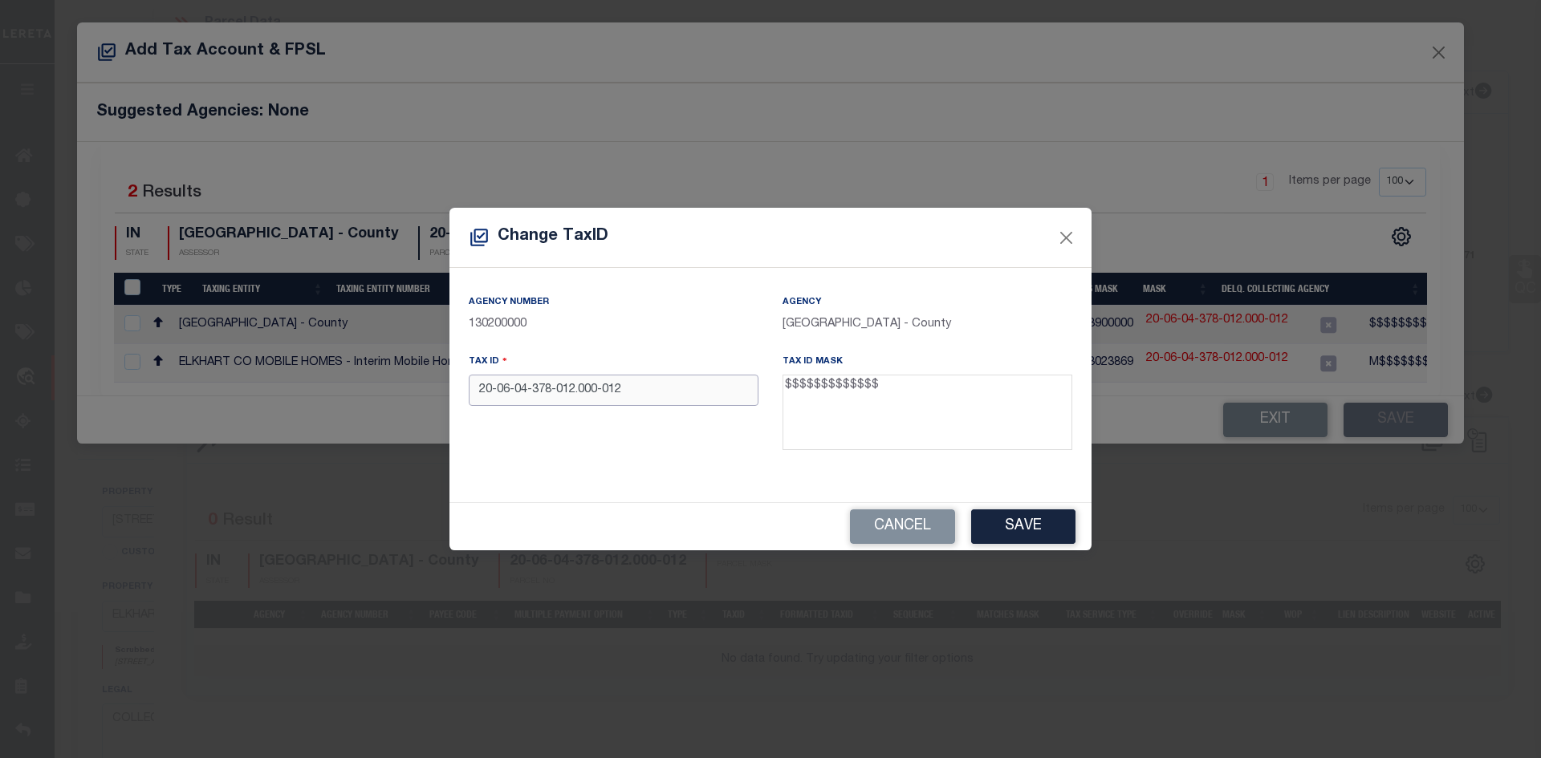
drag, startPoint x: 621, startPoint y: 396, endPoint x: 503, endPoint y: 396, distance: 118.0
click at [503, 396] on input "20-06-04-378-012.000-012" at bounding box center [614, 390] width 290 height 31
drag, startPoint x: 507, startPoint y: 394, endPoint x: 631, endPoint y: 397, distance: 123.6
click at [631, 397] on input "20-06-04-378-012.000-012" at bounding box center [614, 390] width 290 height 31
drag, startPoint x: 623, startPoint y: 388, endPoint x: 502, endPoint y: 393, distance: 122.1
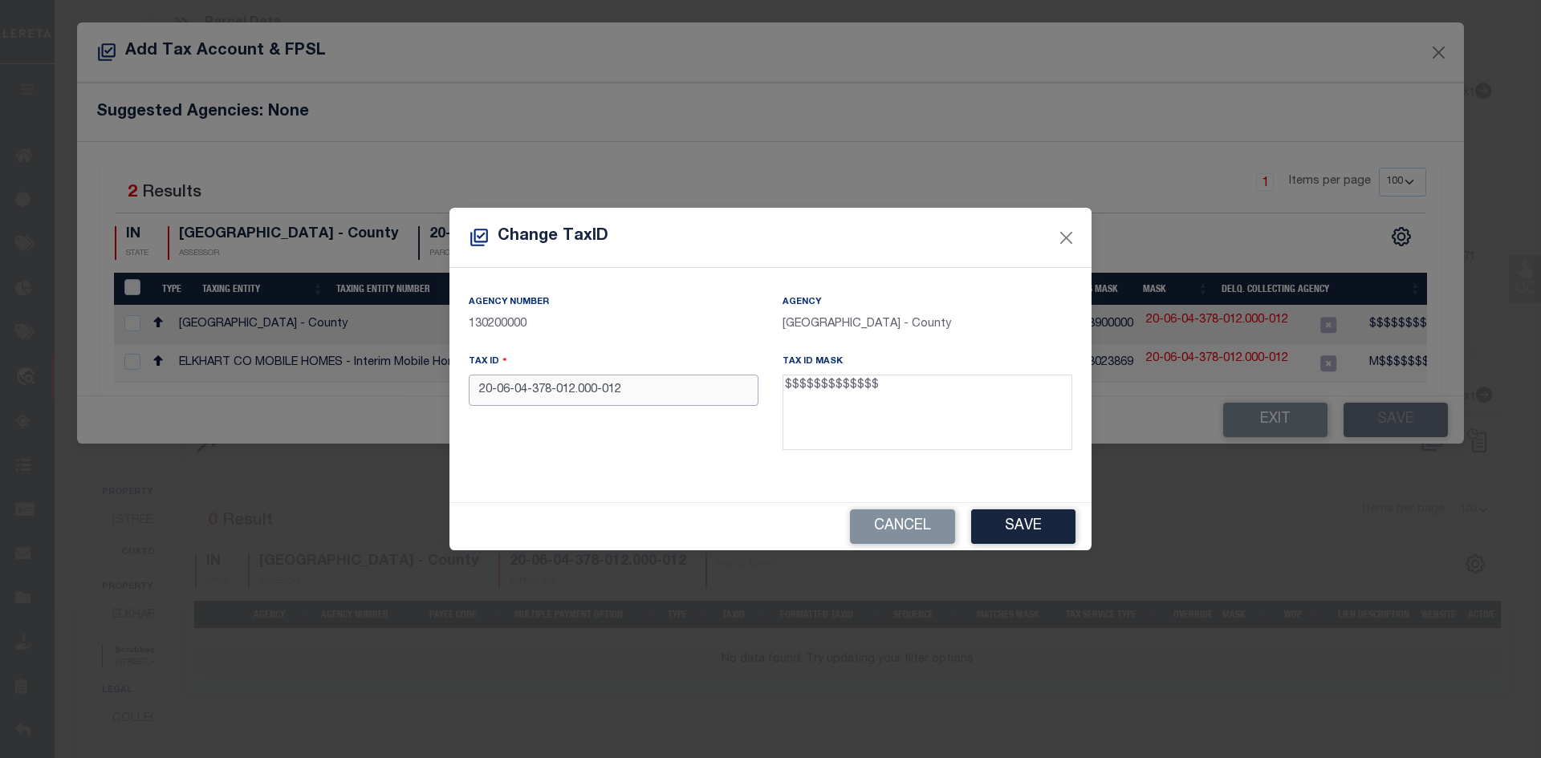
click at [502, 393] on input "20-06-04-378-012.000-012" at bounding box center [614, 390] width 290 height 31
click at [659, 410] on div "Tax ID 20-06-04-378-012.000-012" at bounding box center [614, 405] width 314 height 104
drag, startPoint x: 627, startPoint y: 394, endPoint x: 60, endPoint y: 389, distance: 566.5
click at [63, 389] on div "Change TaxID Agency Number 130200000 Agency ELKHART COUNTY - County Tax ID 20-0…" at bounding box center [770, 379] width 1541 height 758
paste input "200604378012000"
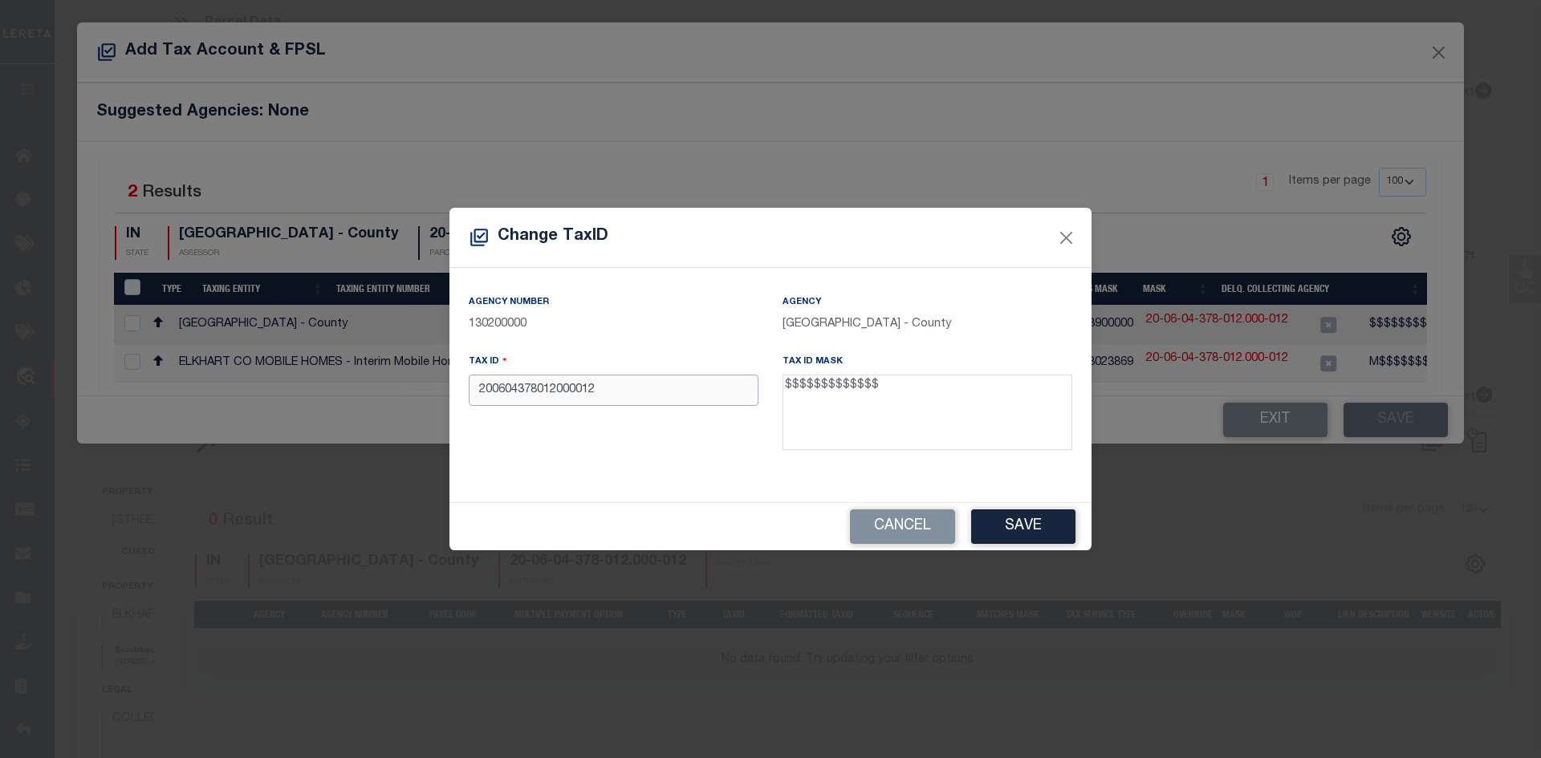
click at [477, 390] on input "200604378012000012" at bounding box center [614, 390] width 290 height 31
click at [1035, 538] on button "Save" at bounding box center [1023, 527] width 104 height 35
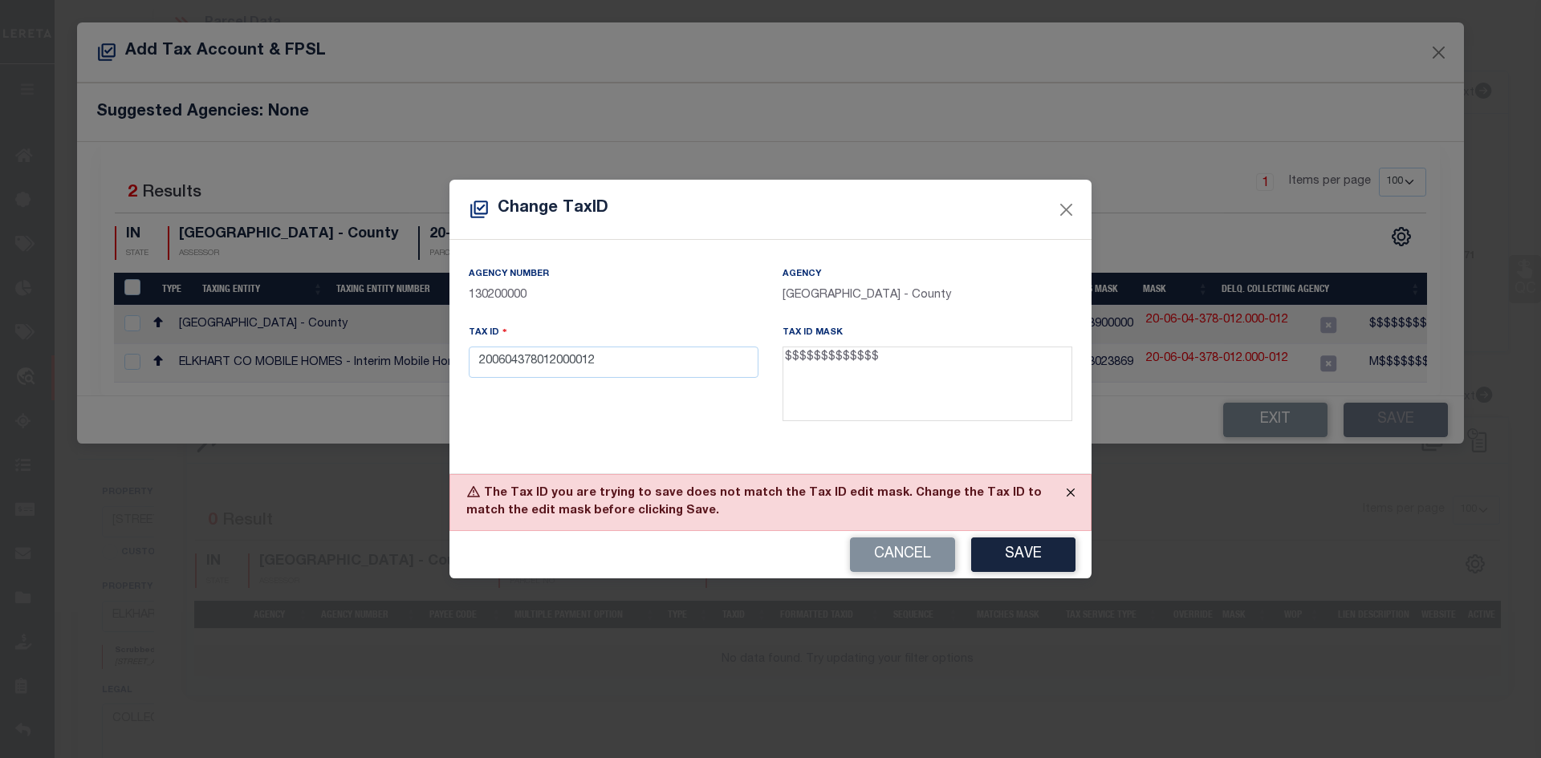
click at [1072, 494] on button "Close" at bounding box center [1070, 492] width 40 height 35
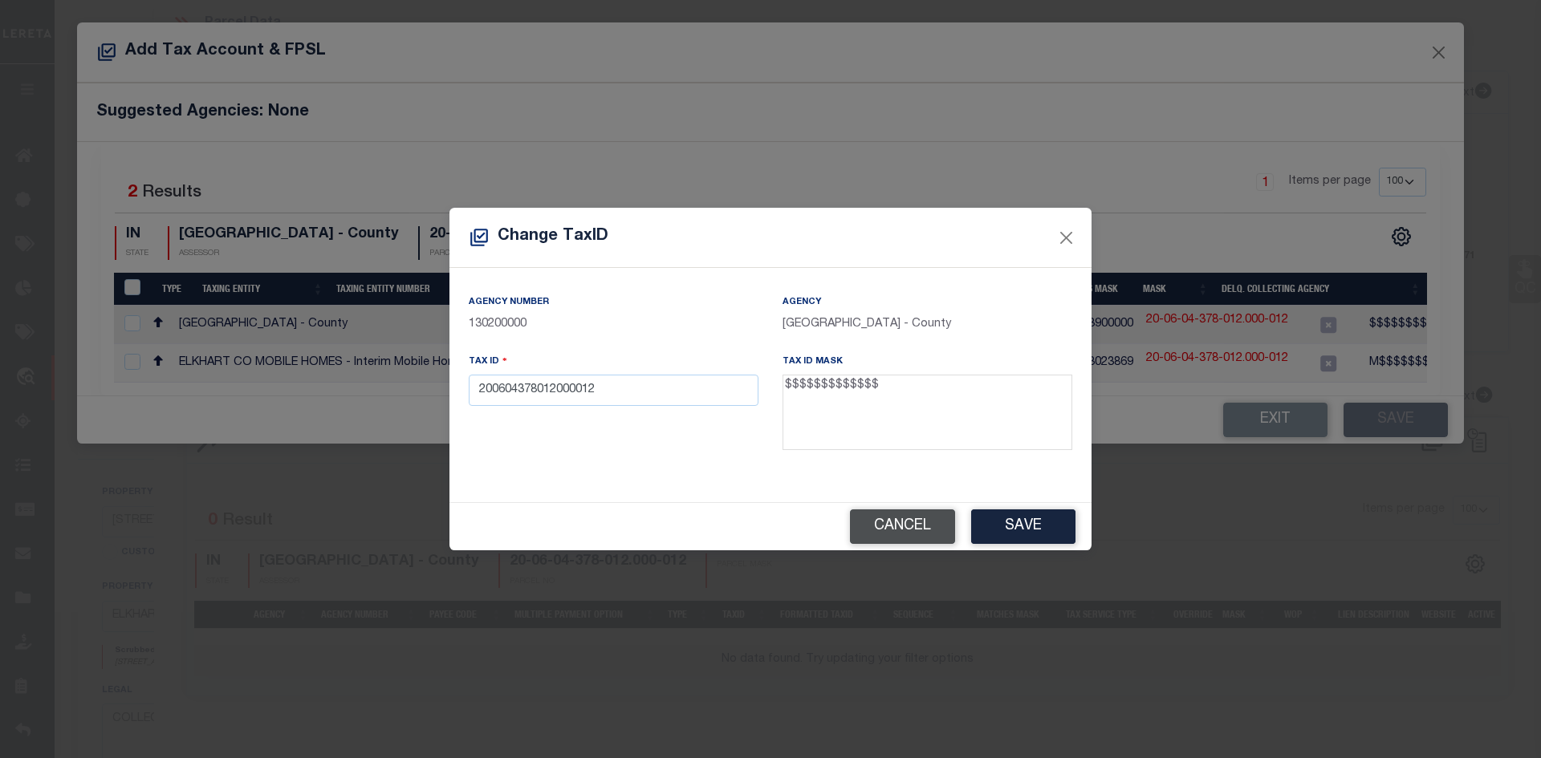
click at [879, 520] on button "Cancel" at bounding box center [902, 527] width 105 height 35
type input "20-06-04-378-012.000-012"
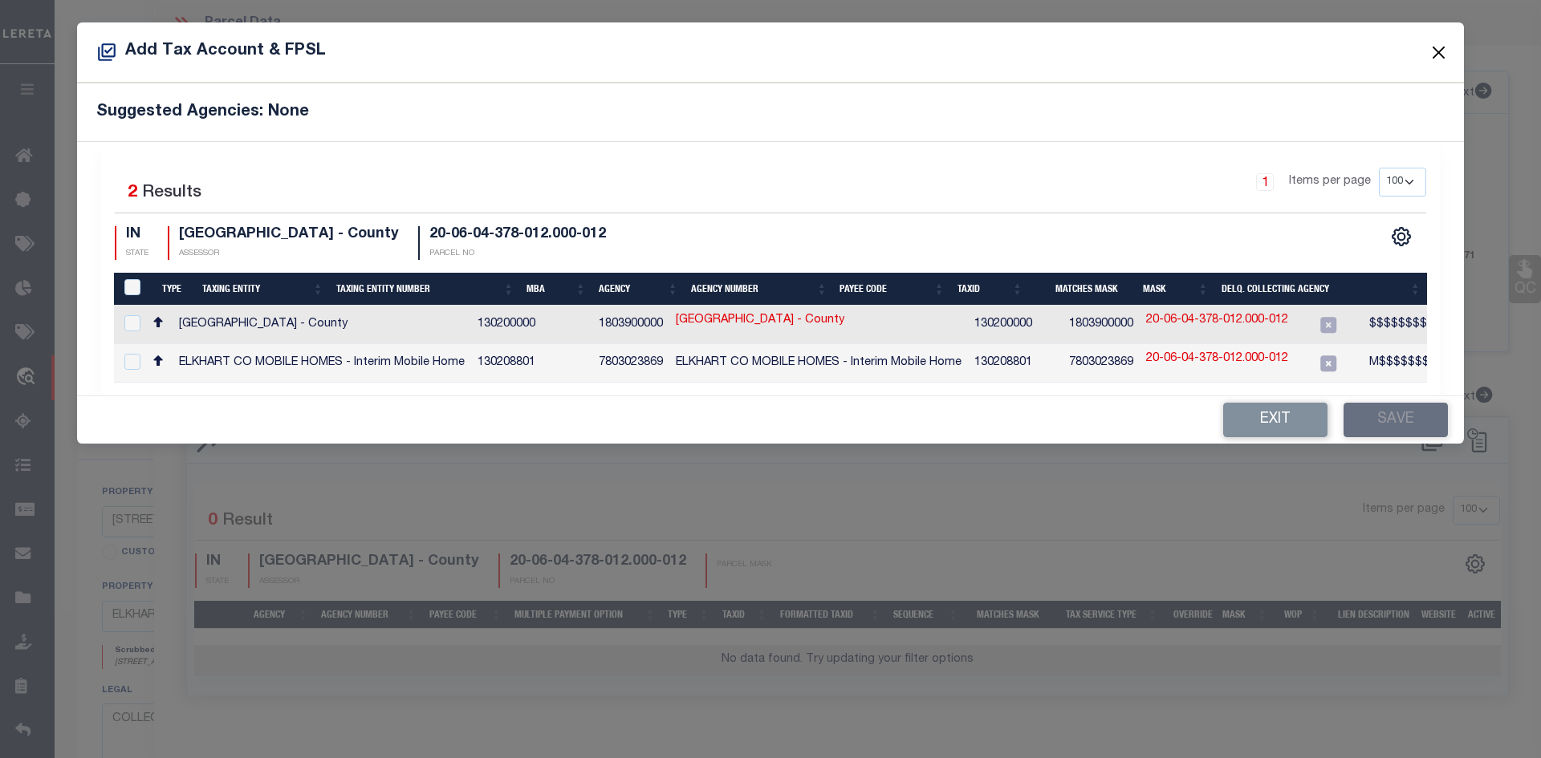
click at [1435, 53] on button "Close" at bounding box center [1438, 52] width 21 height 21
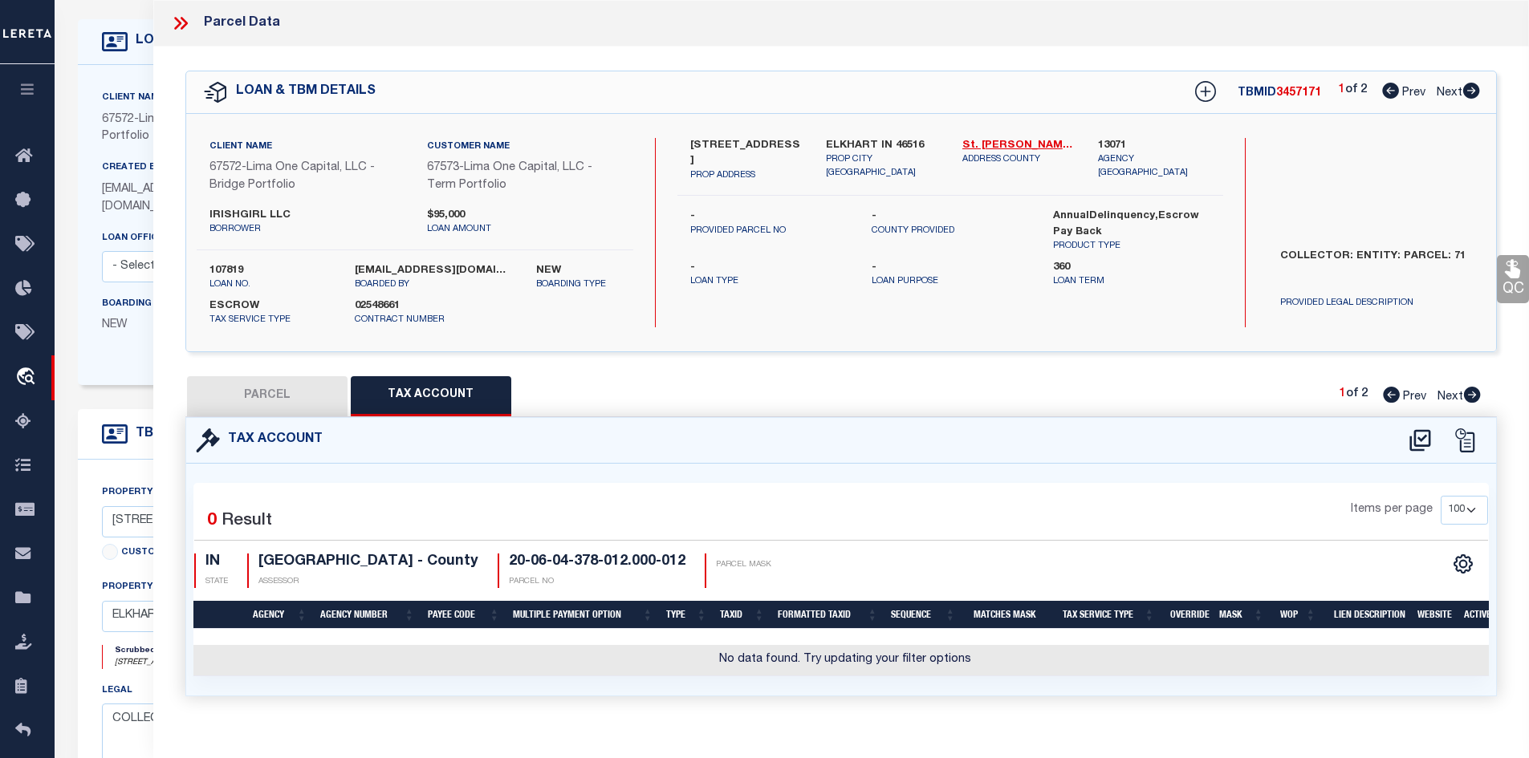
click at [254, 406] on button "PARCEL" at bounding box center [267, 396] width 160 height 40
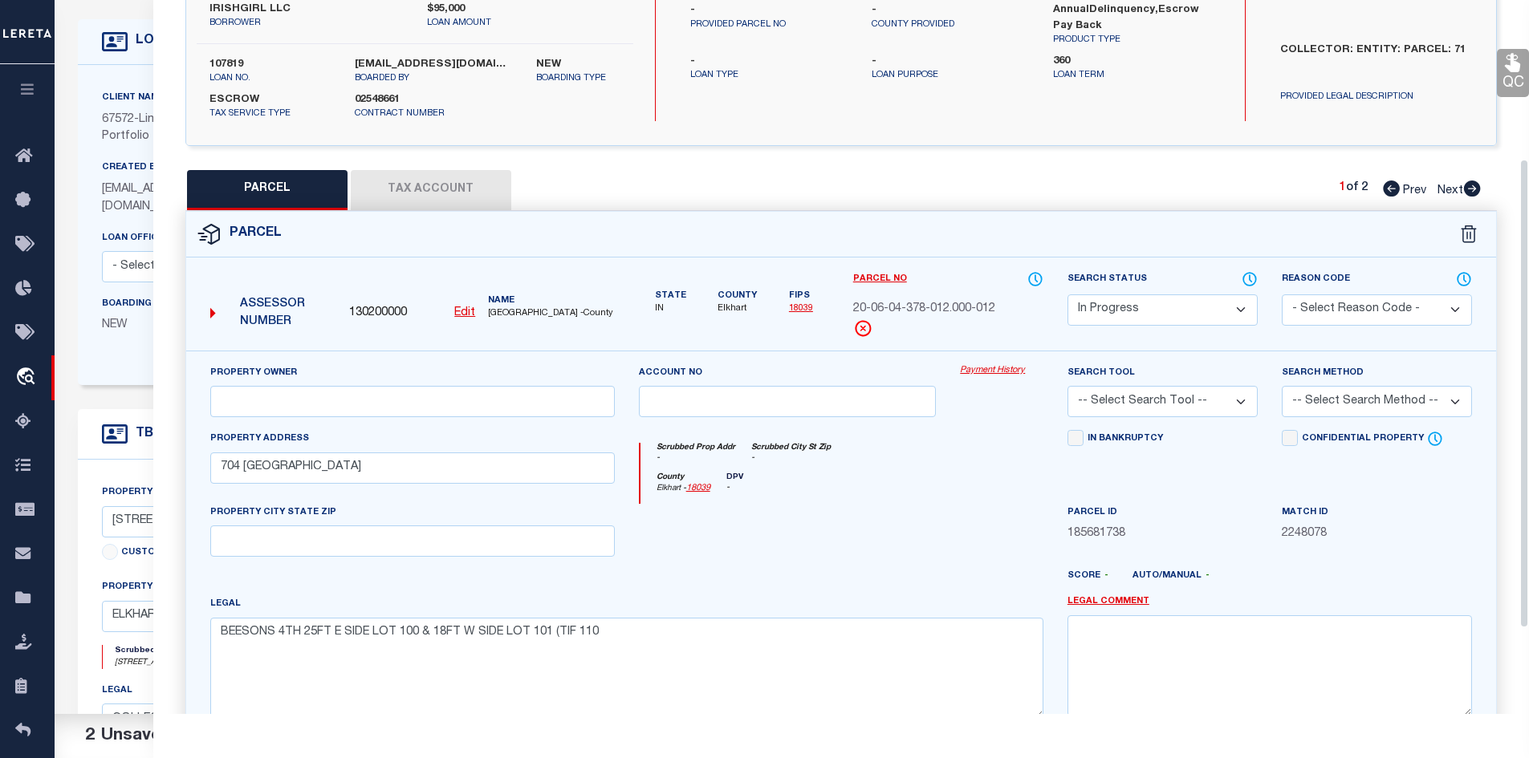
scroll to position [241, 0]
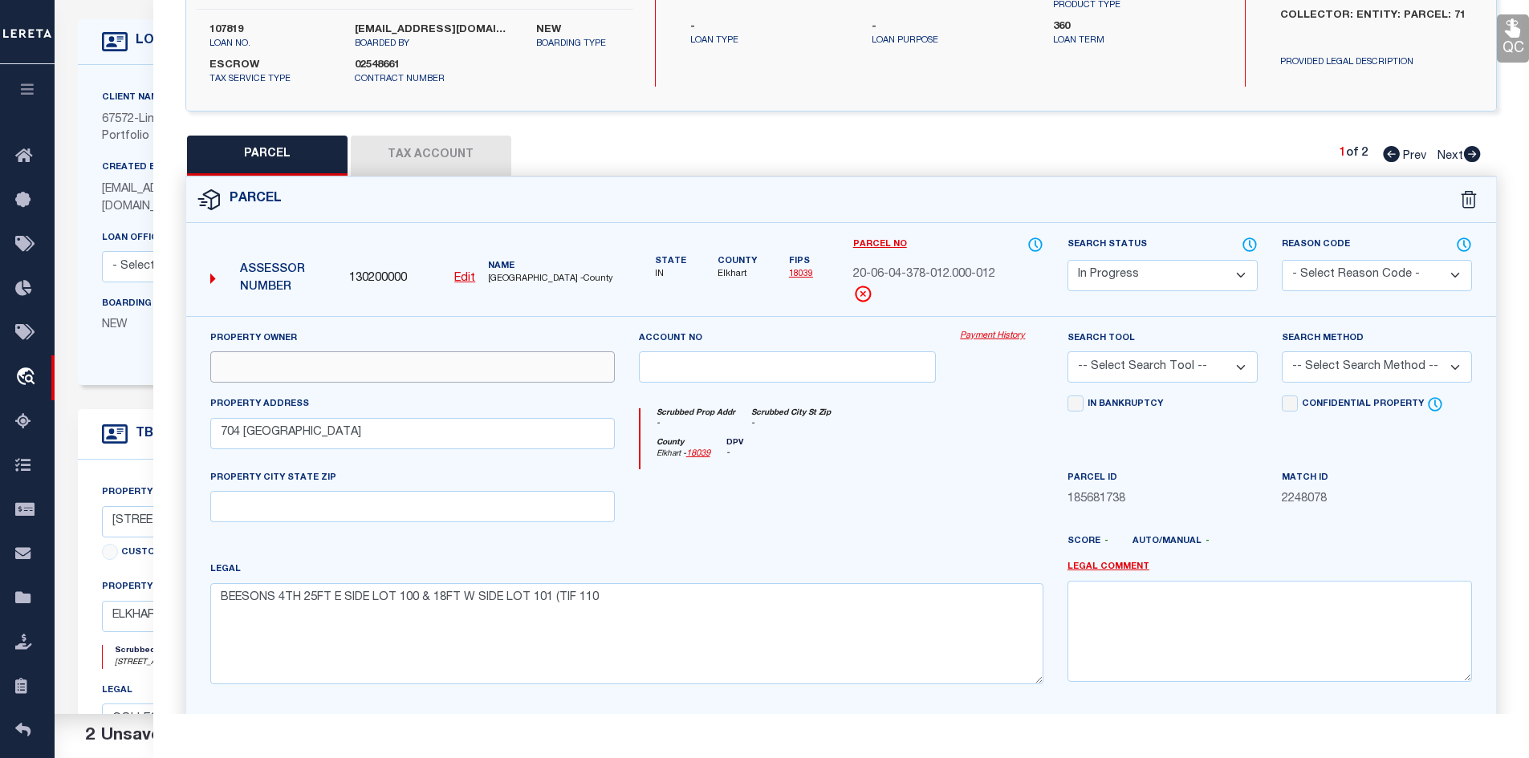
paste input "IRISHGIRL LLC"
type input "IRISHGIRL LLC"
click at [433, 150] on button "Tax Account" at bounding box center [431, 156] width 160 height 40
select select "100"
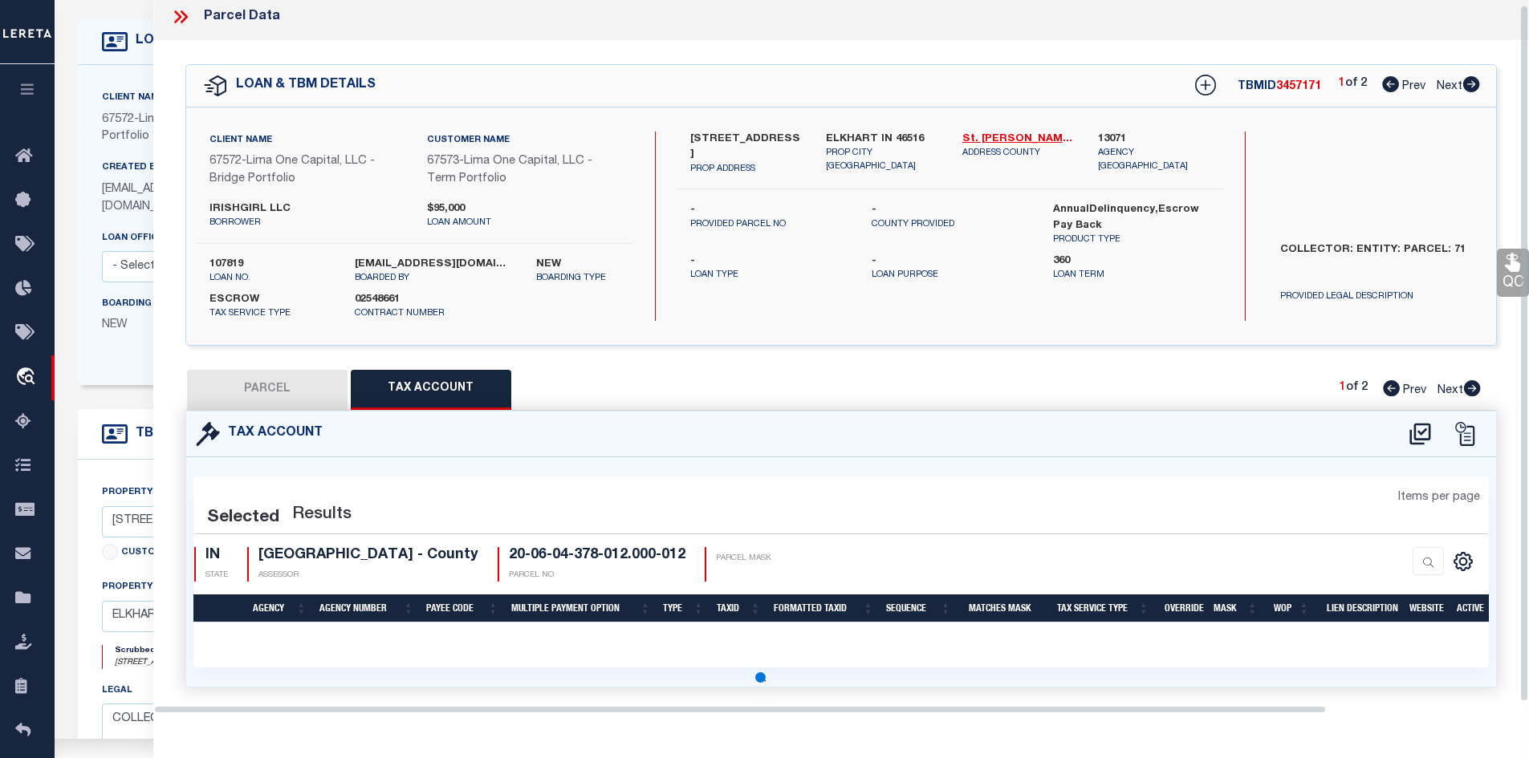
select select "100"
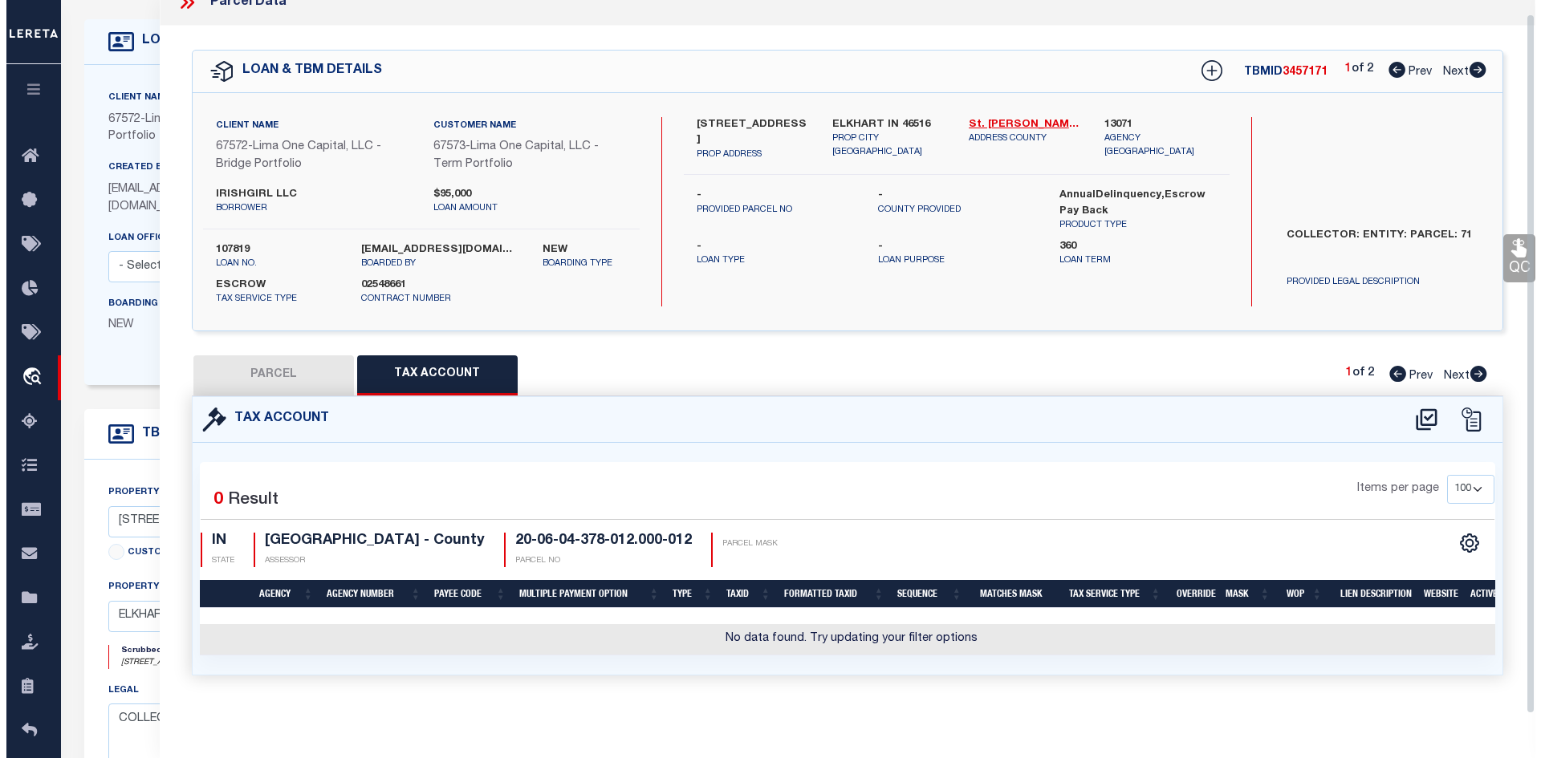
scroll to position [30, 0]
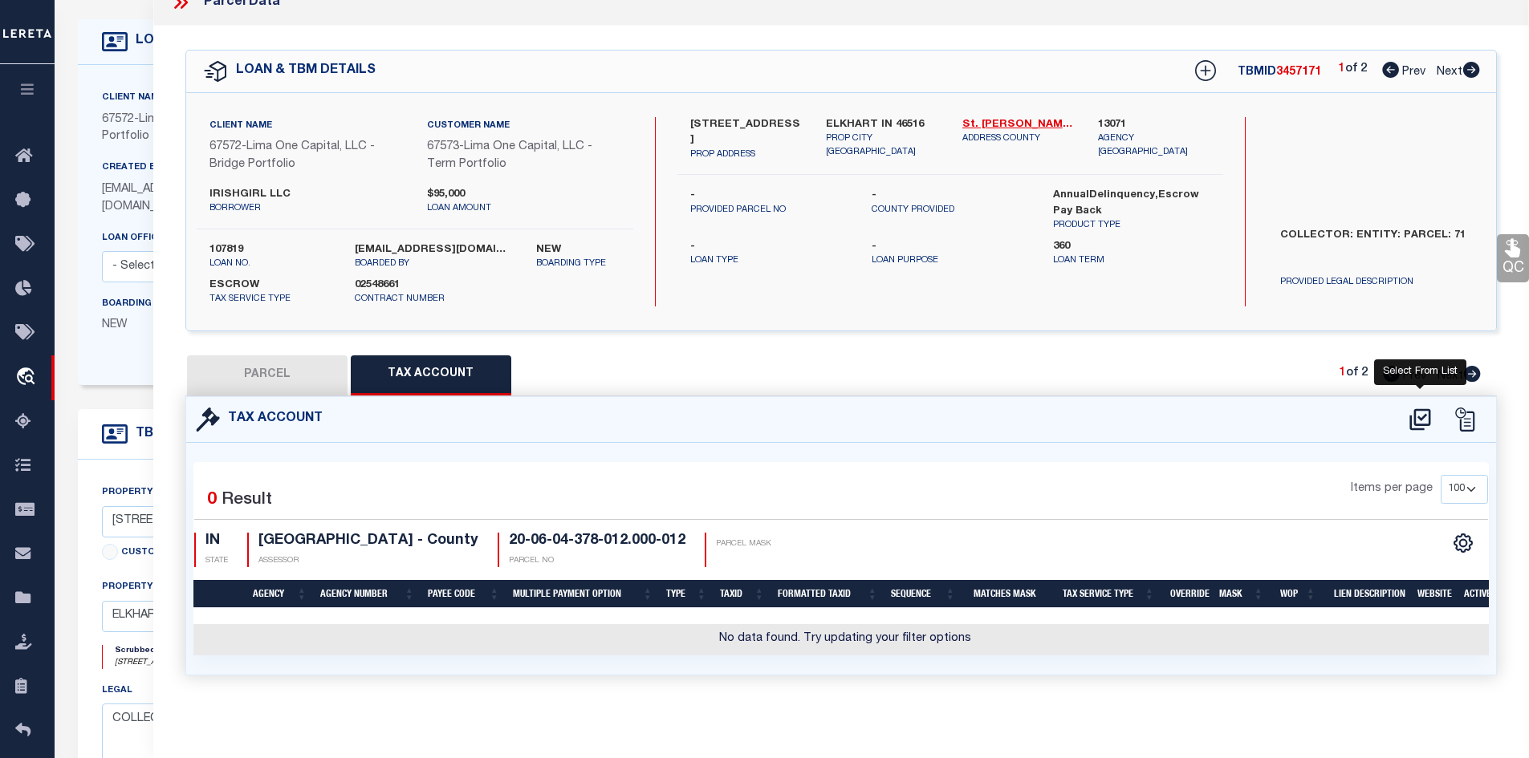
click at [1430, 411] on icon at bounding box center [1419, 420] width 21 height 22
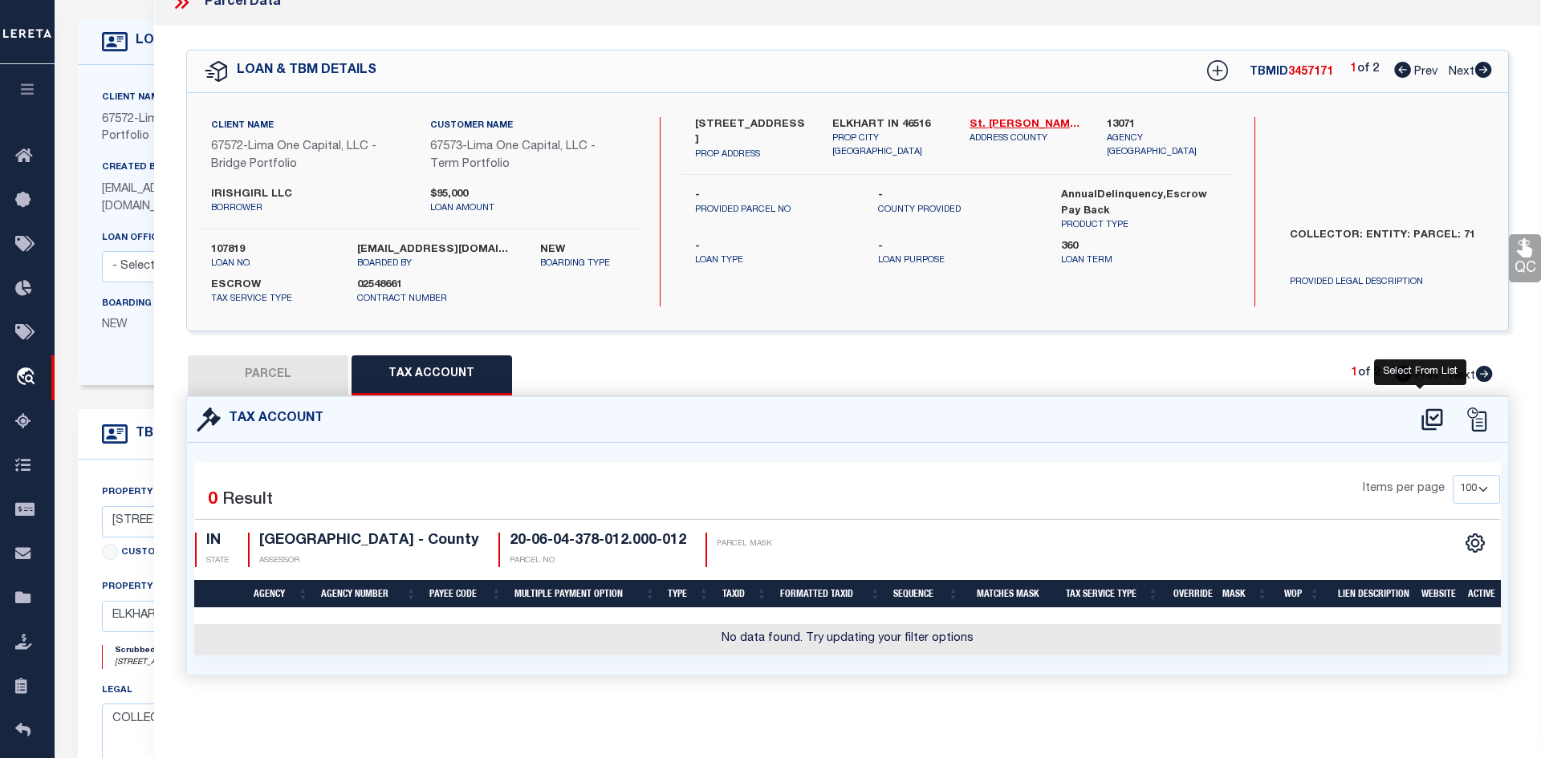
select select "100"
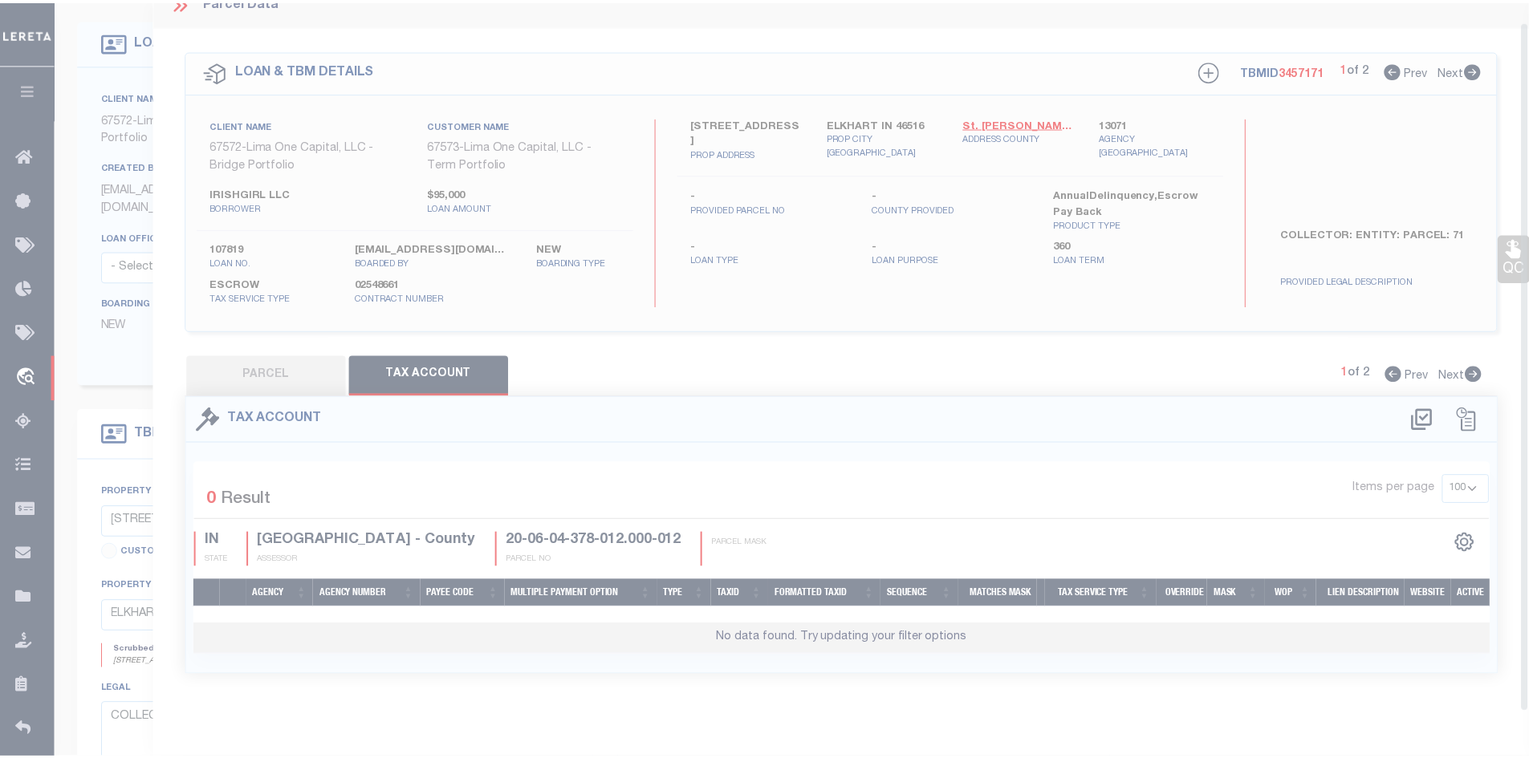
scroll to position [19, 0]
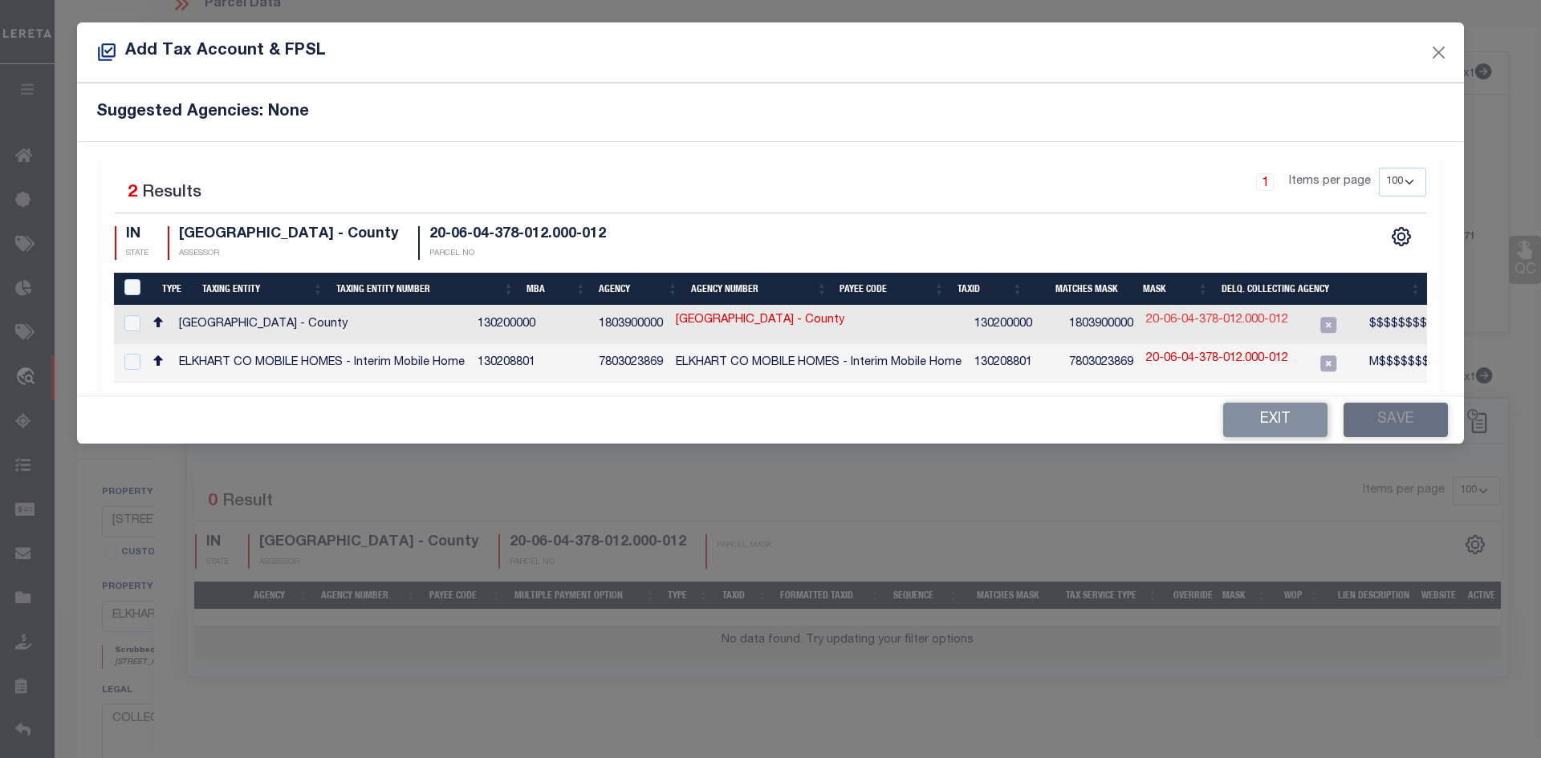
click at [1166, 315] on link "20-06-04-378-012.000-012" at bounding box center [1217, 321] width 142 height 18
checkbox input "true"
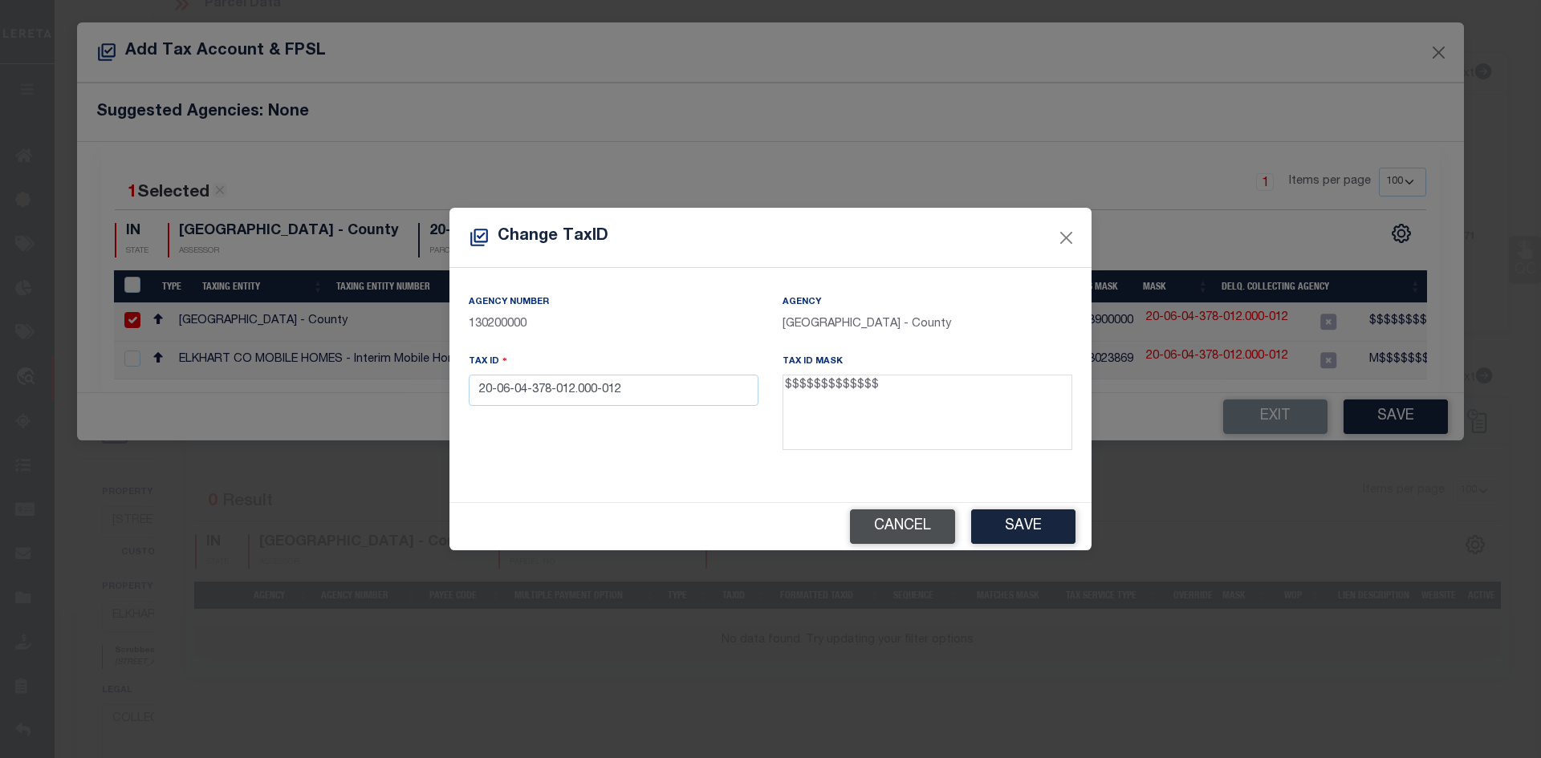
click at [884, 532] on button "Cancel" at bounding box center [902, 527] width 105 height 35
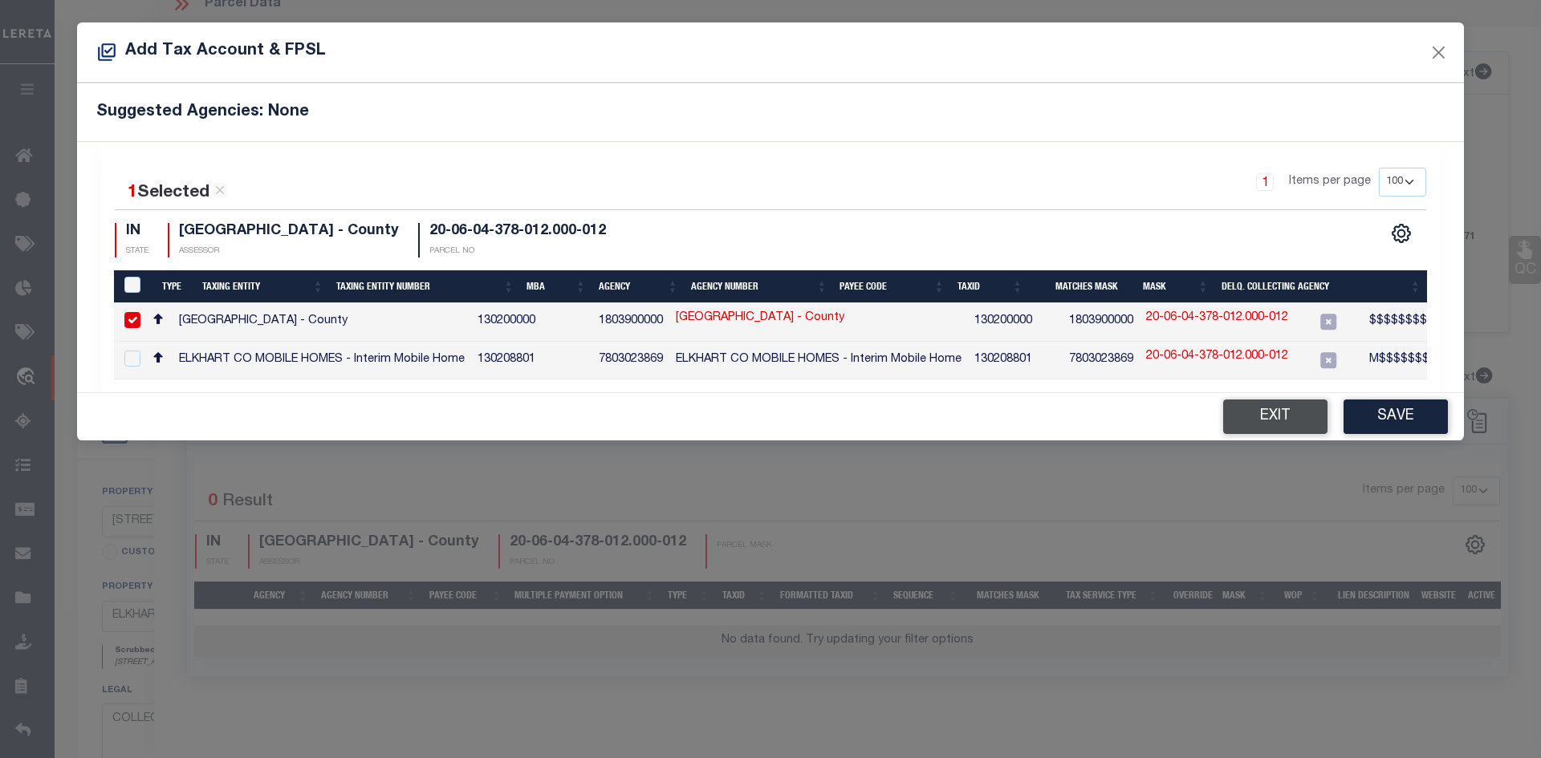
click at [1269, 421] on button "Exit" at bounding box center [1275, 417] width 104 height 35
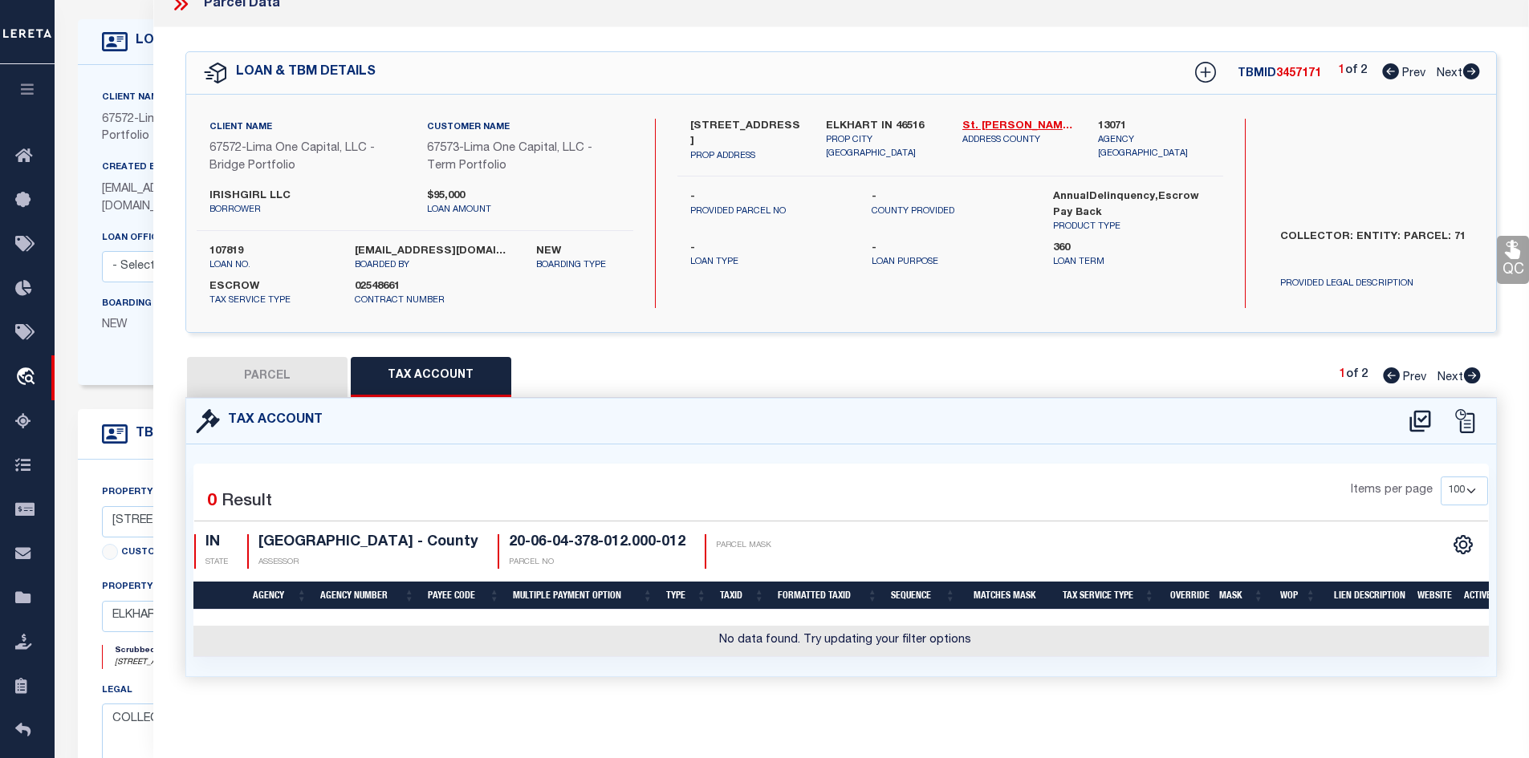
click at [226, 357] on button "PARCEL" at bounding box center [267, 377] width 160 height 40
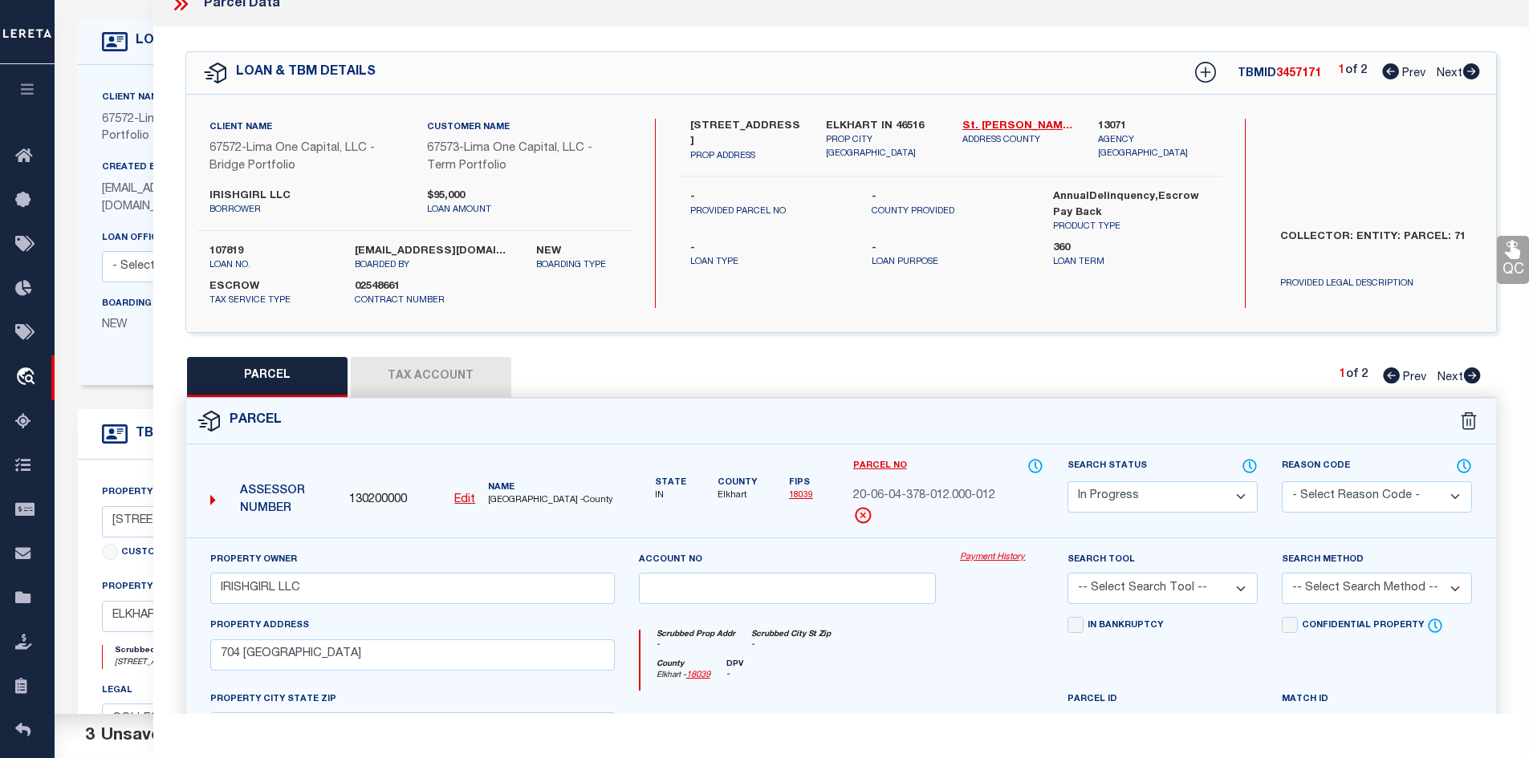
click at [384, 369] on button "Tax Account" at bounding box center [431, 377] width 160 height 40
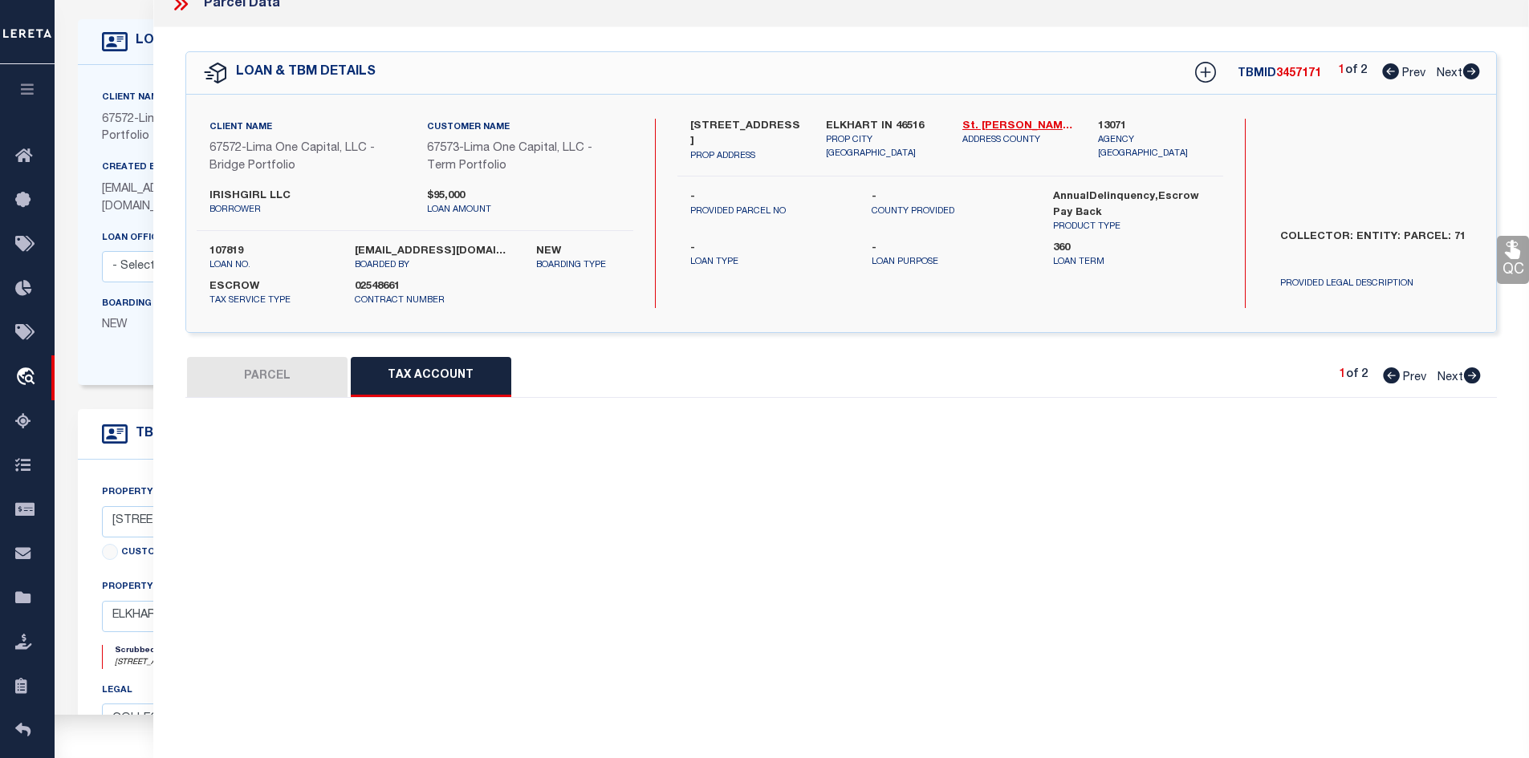
select select "100"
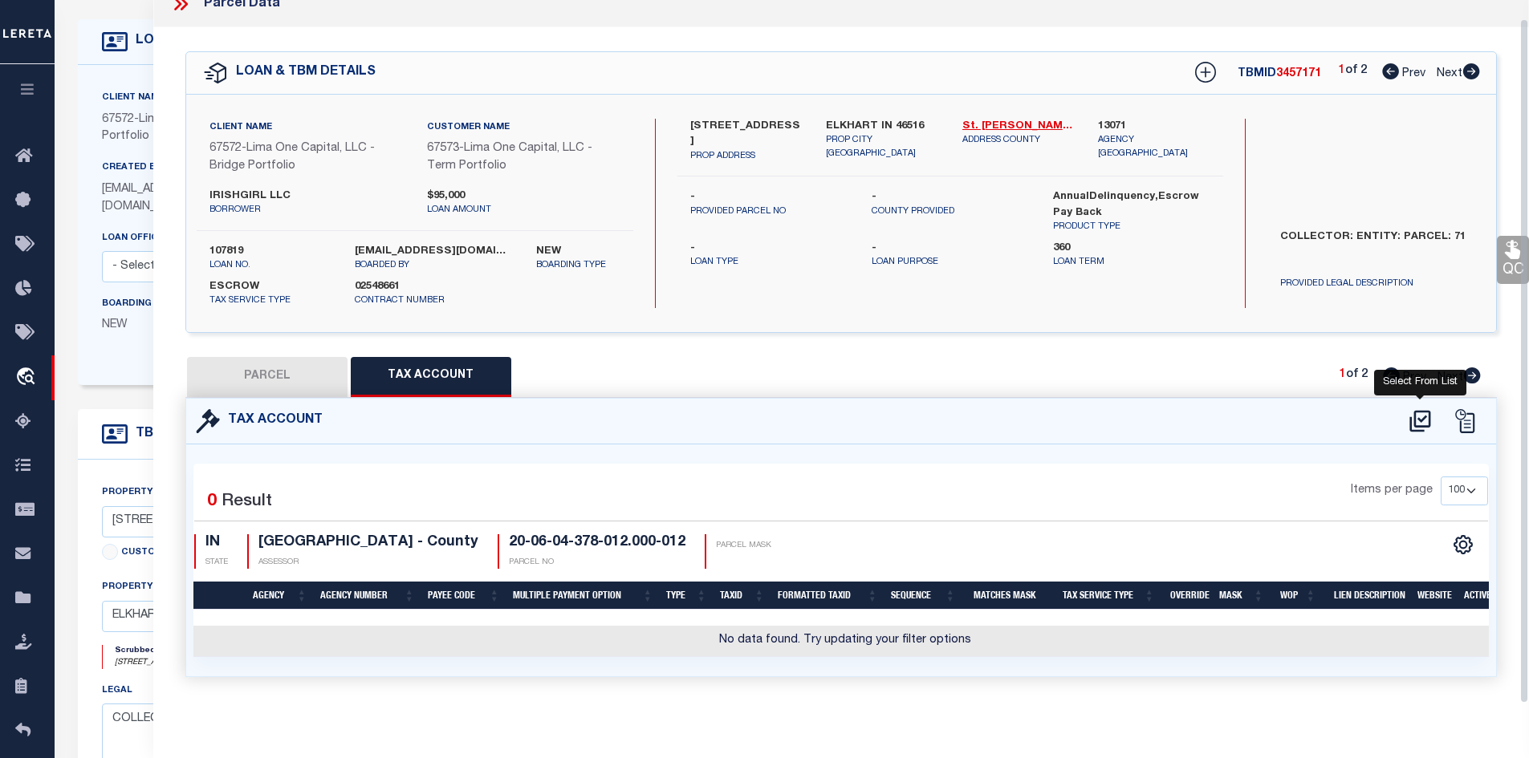
click at [1420, 414] on icon at bounding box center [1420, 421] width 26 height 26
select select "100"
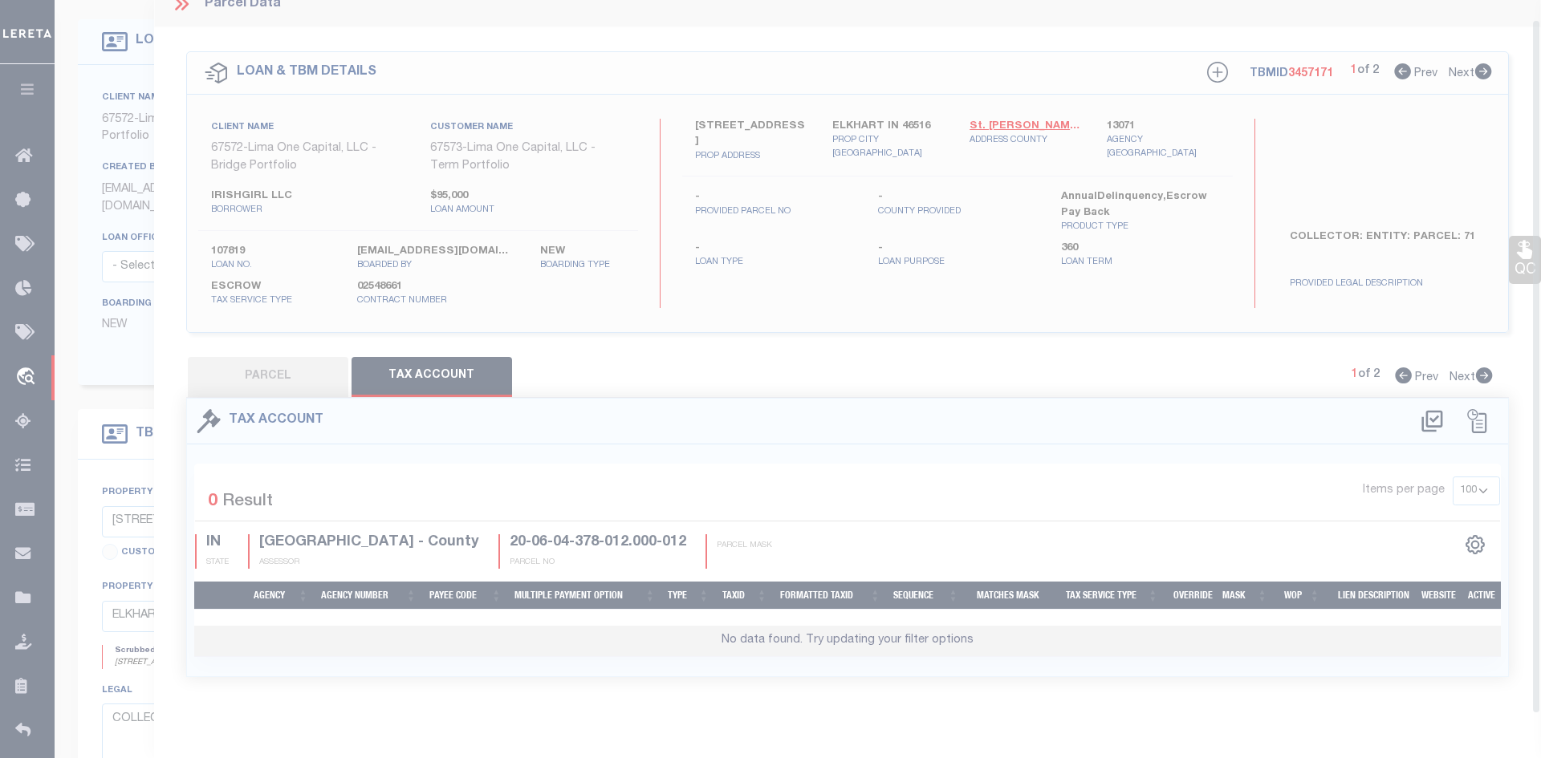
select select "100"
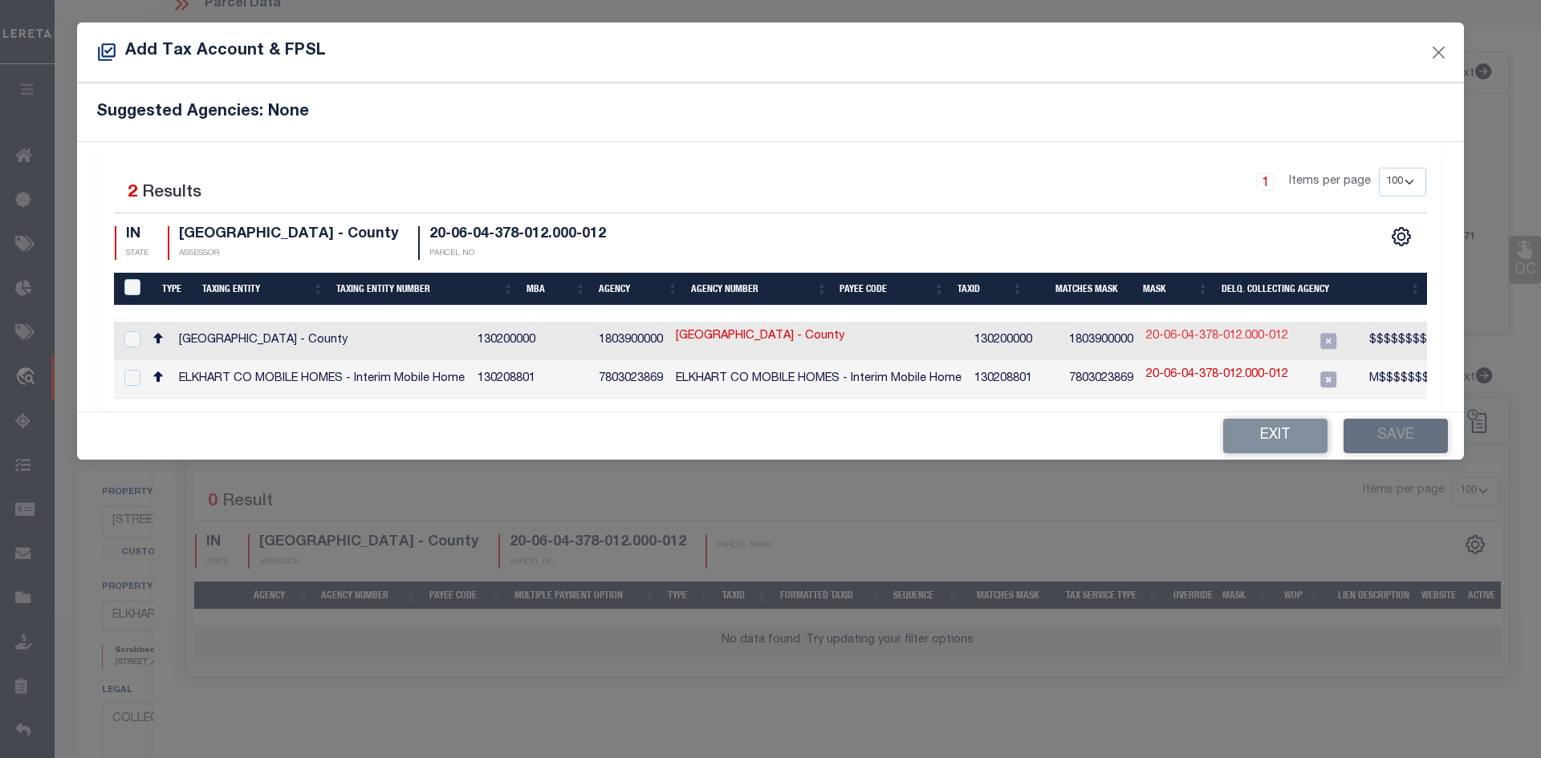
click at [1265, 337] on link "20-06-04-378-012.000-012" at bounding box center [1217, 337] width 142 height 18
checkbox input "true"
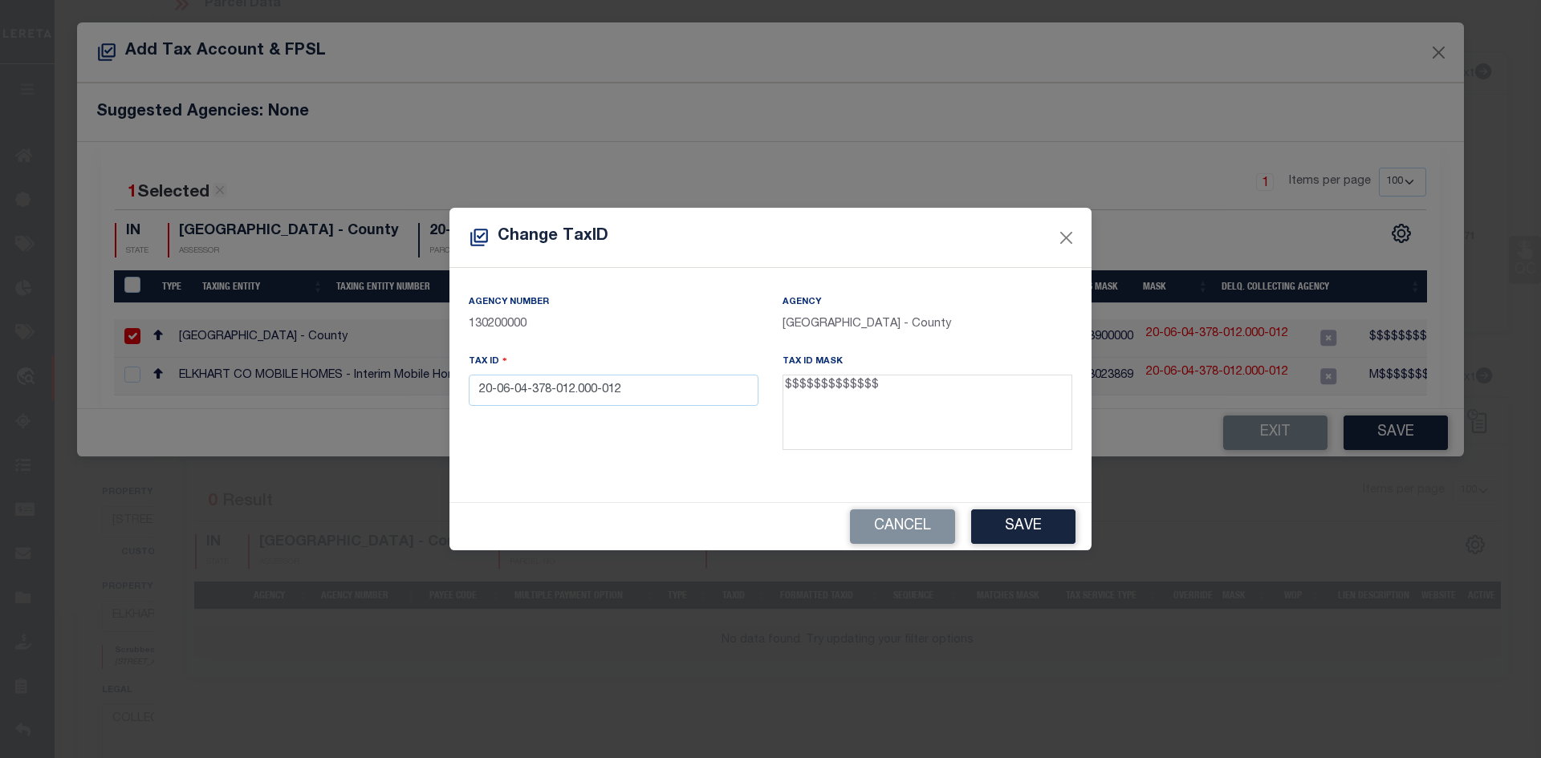
drag, startPoint x: 684, startPoint y: 415, endPoint x: 151, endPoint y: 393, distance: 534.0
click at [152, 394] on div "Change TaxID Agency Number 130200000 Agency ELKHART COUNTY - County Tax ID 20-0…" at bounding box center [770, 379] width 1541 height 758
click at [507, 392] on input "20-06-04-378-012.000-012" at bounding box center [614, 390] width 290 height 31
drag, startPoint x: 575, startPoint y: 395, endPoint x: 51, endPoint y: 388, distance: 524.0
click at [62, 391] on div "Change TaxID Agency Number 130200000 Agency ELKHART COUNTY - County Tax ID 20-0…" at bounding box center [770, 379] width 1541 height 758
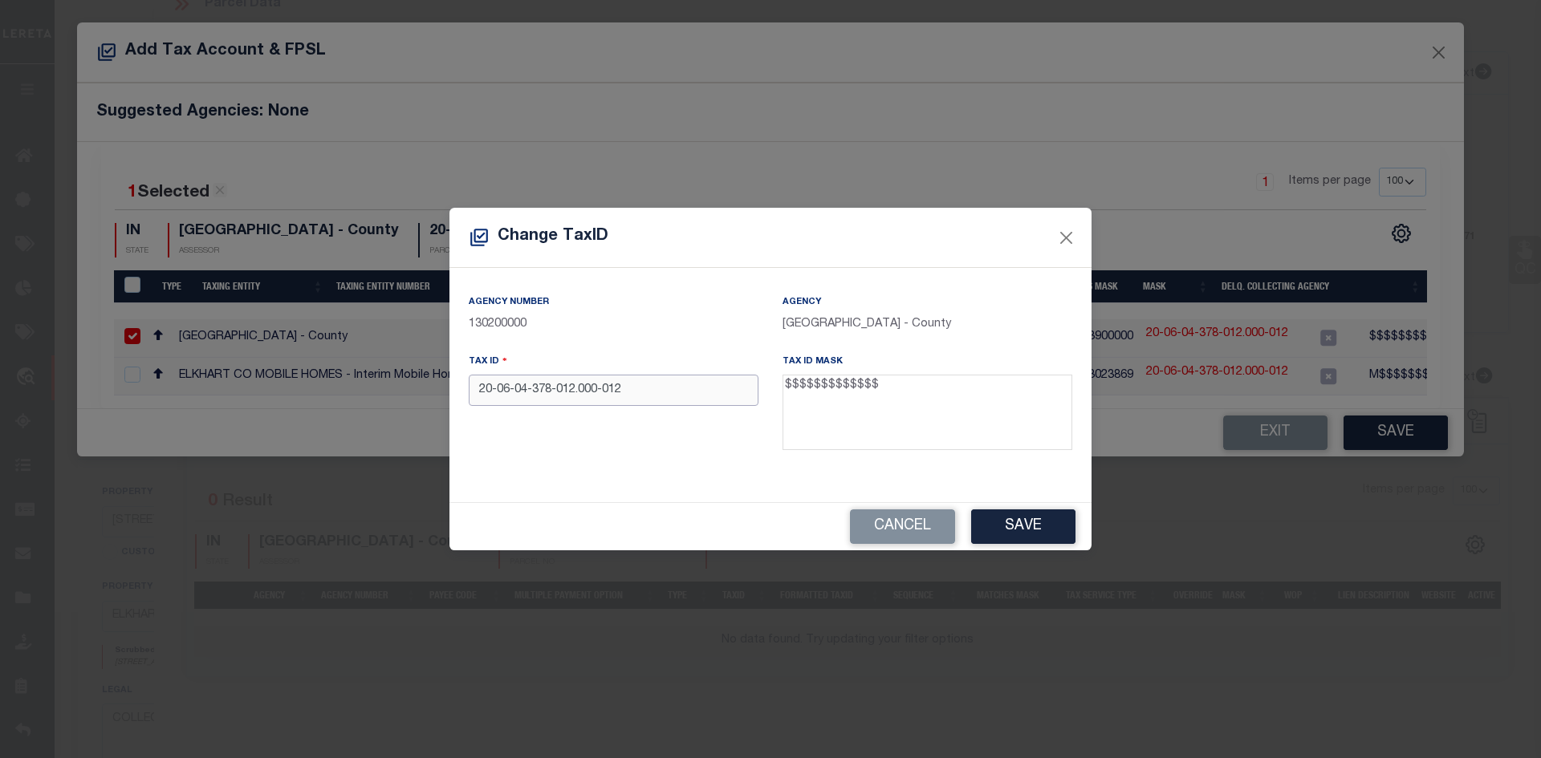
paste input "IRISHGIRL LLC"
type input "IRISHGIRL LLC"
drag, startPoint x: 576, startPoint y: 389, endPoint x: -20, endPoint y: 391, distance: 596.2
click at [0, 391] on html "Home OMS Detail" at bounding box center [770, 541] width 1541 height 1242
click at [474, 392] on input "text" at bounding box center [614, 390] width 290 height 31
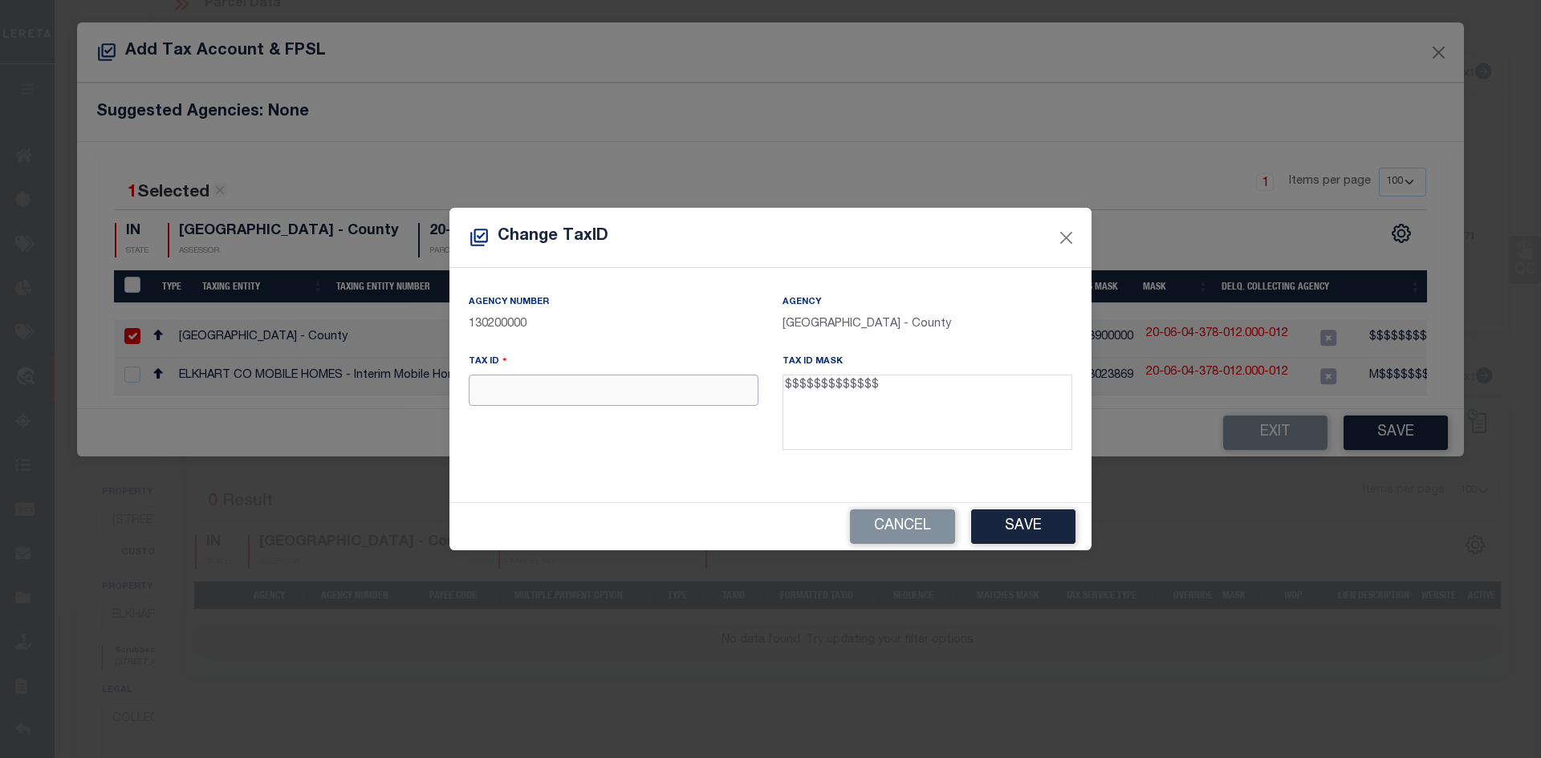
paste input "0604378012012"
type input "0604378012012"
click at [1009, 516] on button "Save" at bounding box center [1023, 527] width 104 height 35
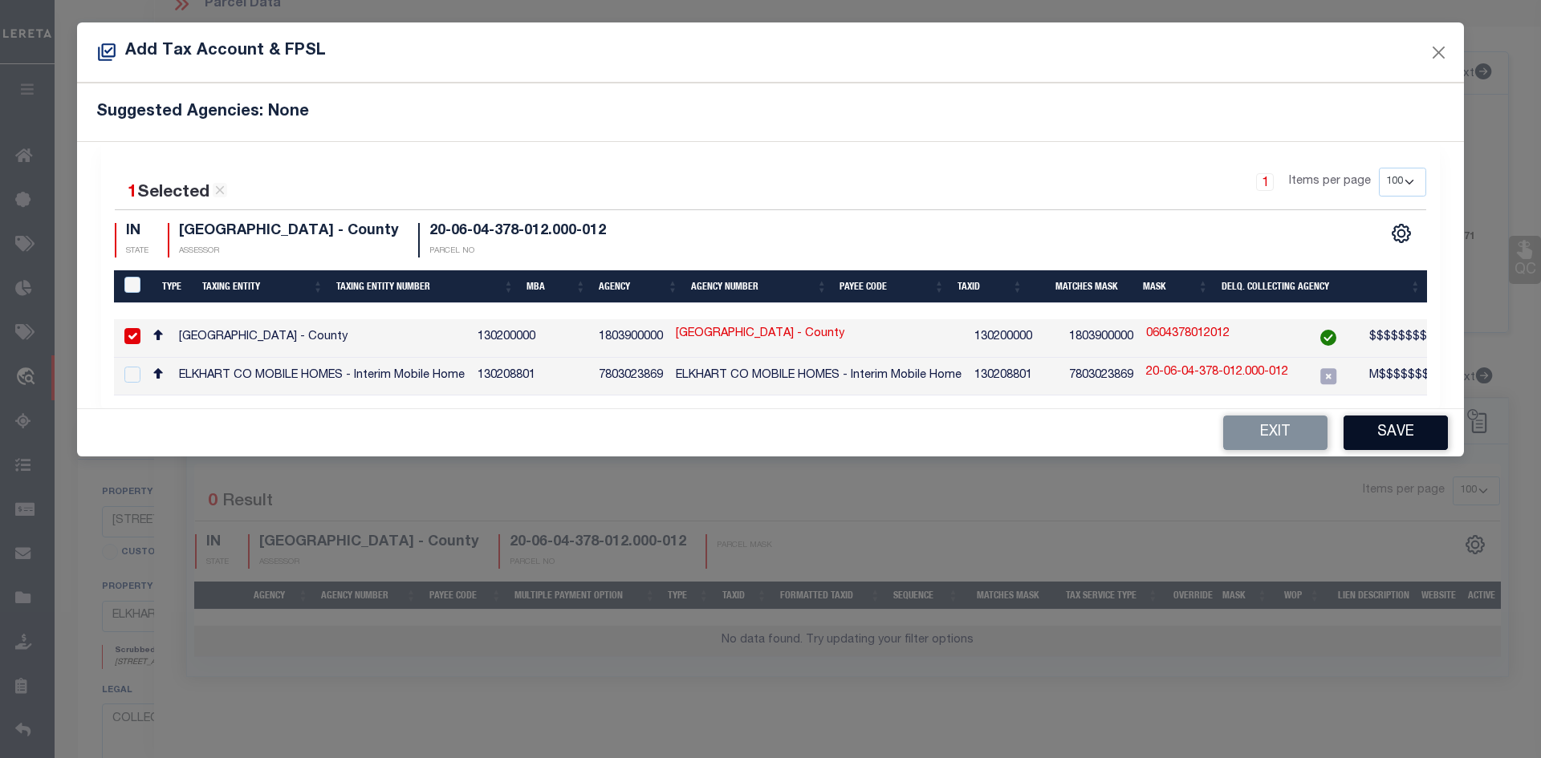
click at [1370, 439] on button "Save" at bounding box center [1395, 433] width 104 height 35
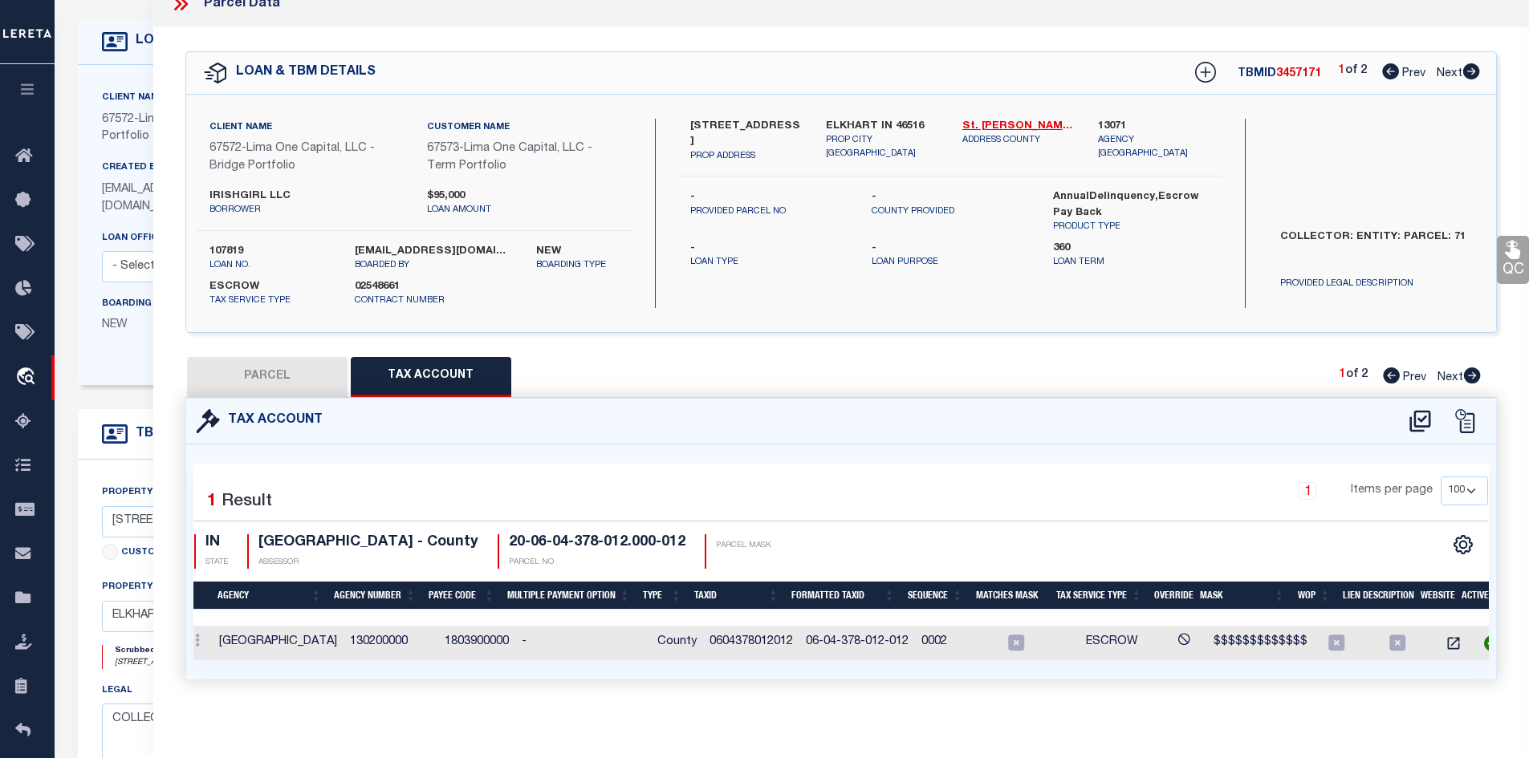
scroll to position [0, 0]
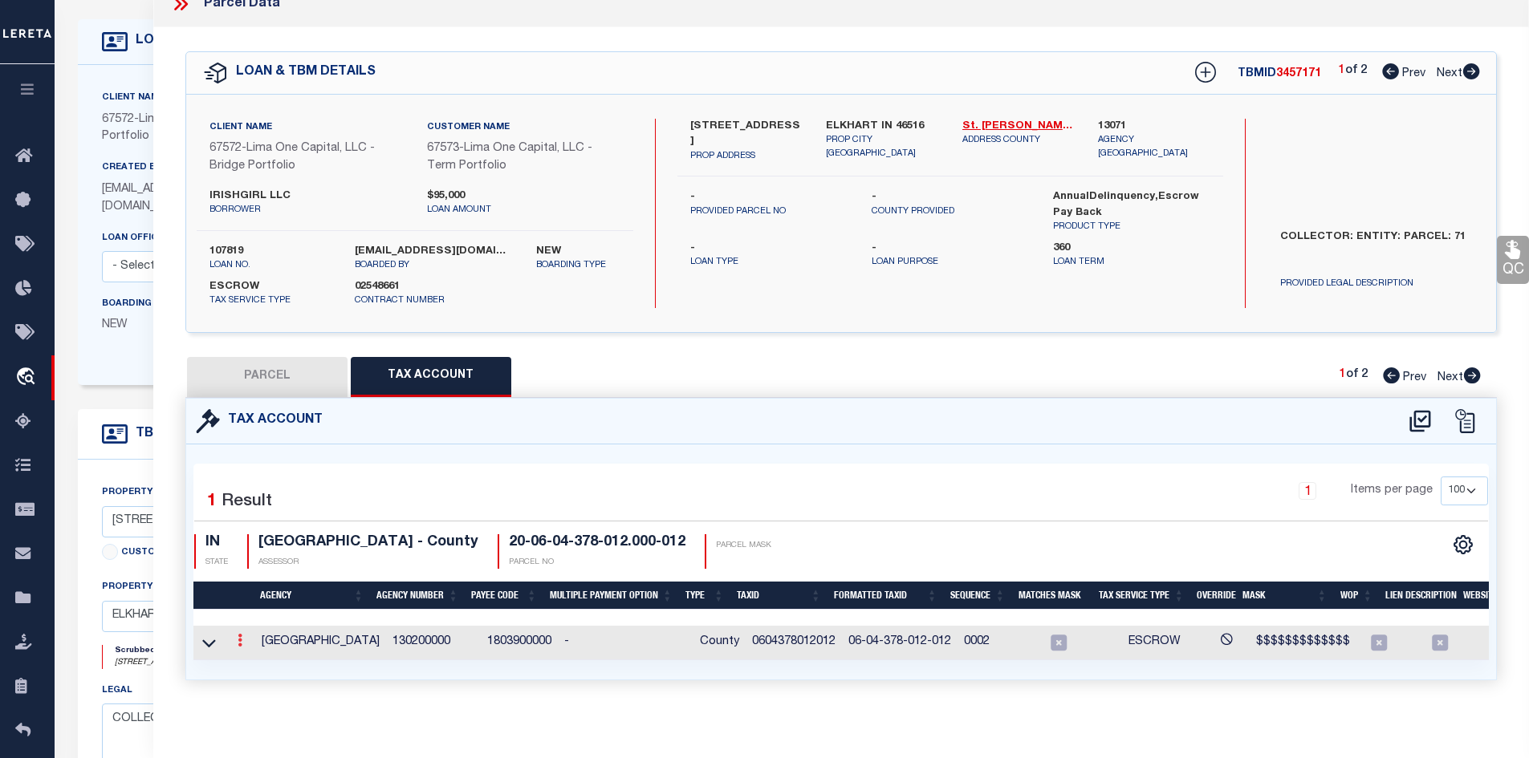
click at [241, 639] on icon at bounding box center [240, 640] width 5 height 13
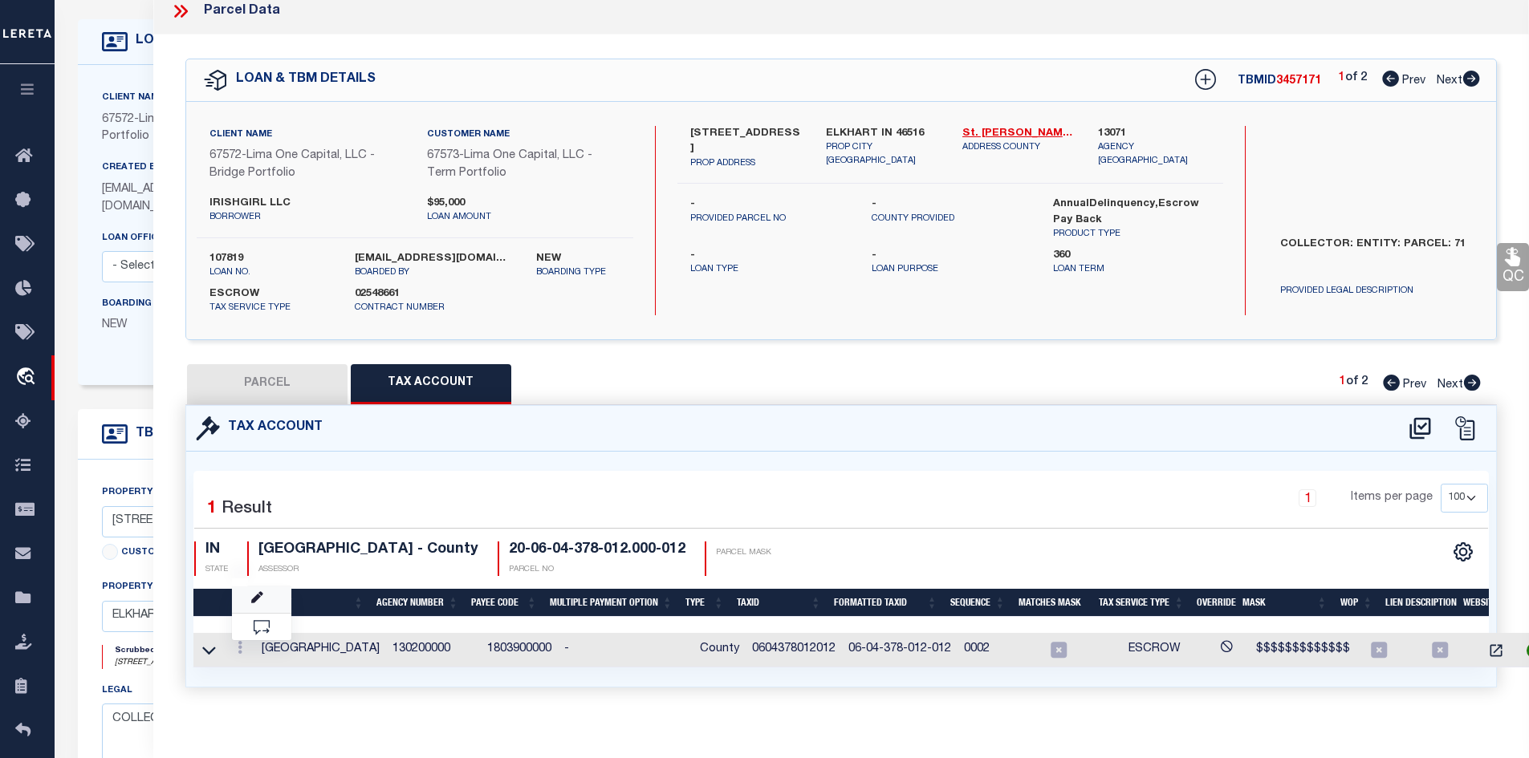
click at [265, 591] on link at bounding box center [261, 600] width 59 height 26
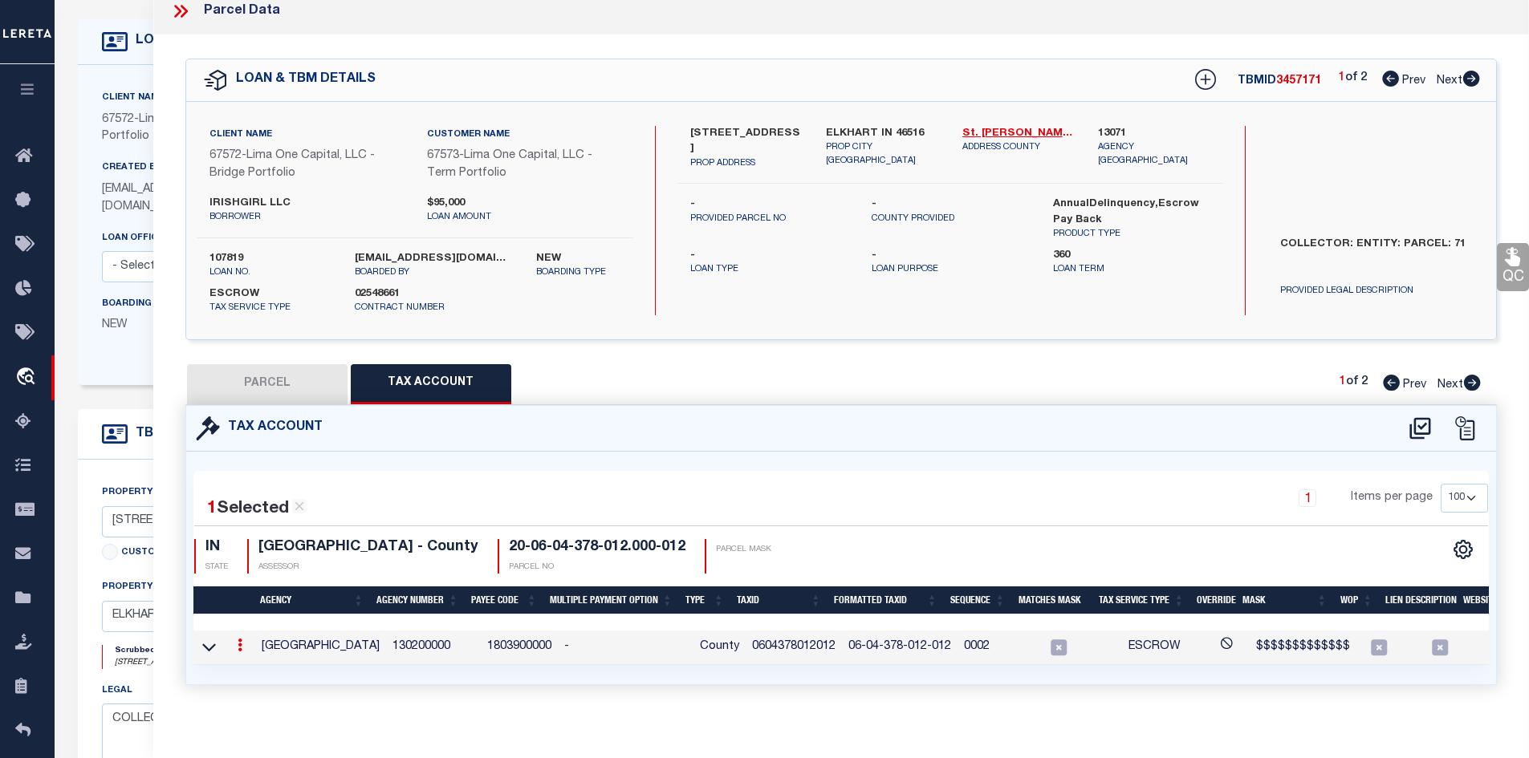
type input "0604378012012"
type textarea "$$$$$$$$$$$$$"
checkbox input "true"
type input "XX-XX-XXX-XXX-XXX*"
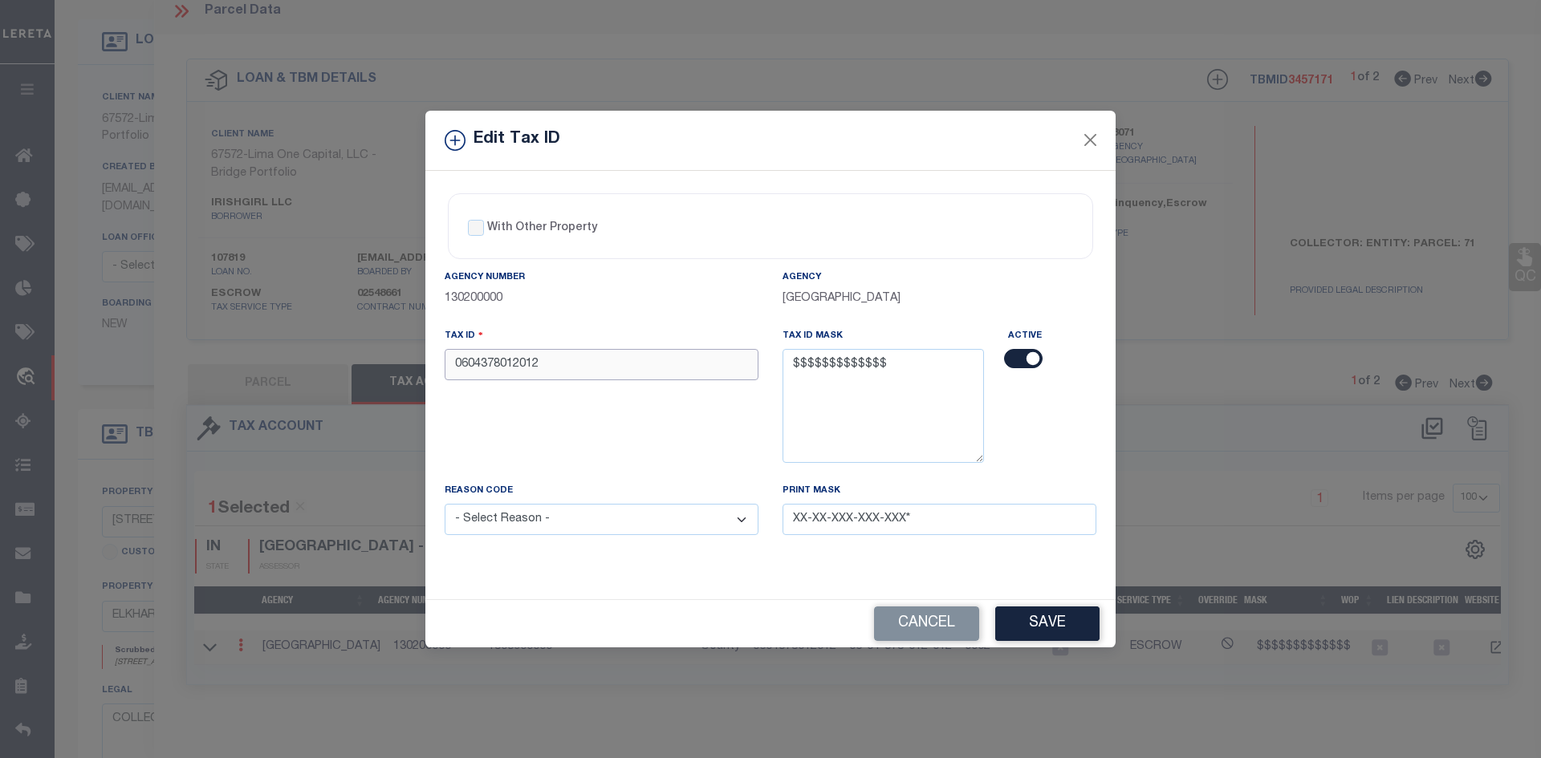
click at [447, 368] on input "0604378012012" at bounding box center [602, 364] width 314 height 31
drag, startPoint x: 542, startPoint y: 361, endPoint x: 562, endPoint y: 371, distance: 23.0
click at [548, 366] on input "0604378012012" at bounding box center [602, 364] width 314 height 31
type input "0604378012012"
click at [1035, 629] on button "Save" at bounding box center [1047, 624] width 104 height 35
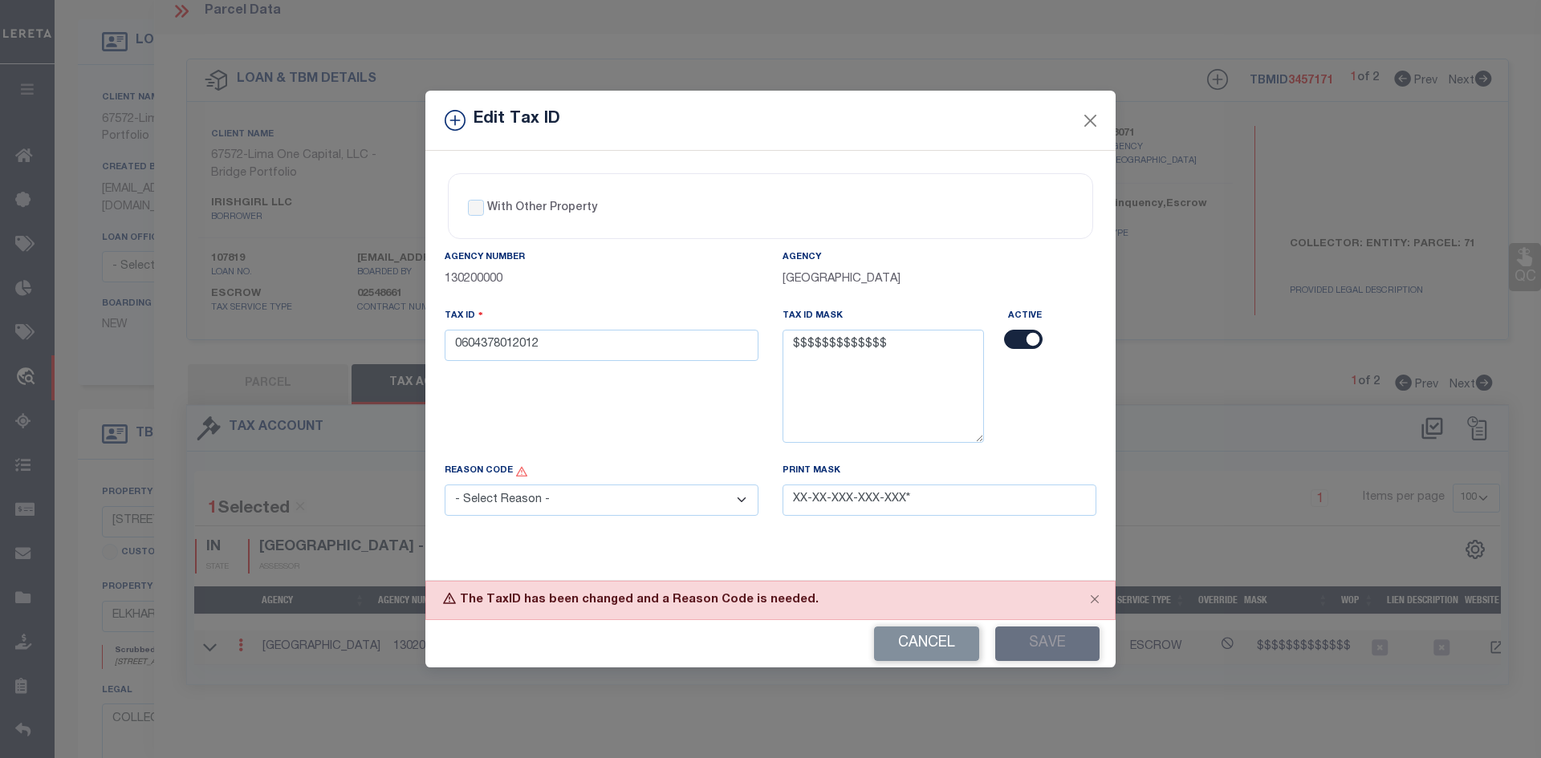
click at [654, 512] on select "- Select Reason - 099 - Other (Provide additional detail) ACT - Agency Changed …" at bounding box center [602, 500] width 314 height 31
select select "ACT"
click at [445, 485] on select "- Select Reason - 099 - Other (Provide additional detail) ACT - Agency Changed …" at bounding box center [602, 500] width 314 height 31
click at [1069, 652] on button "Save" at bounding box center [1047, 644] width 104 height 35
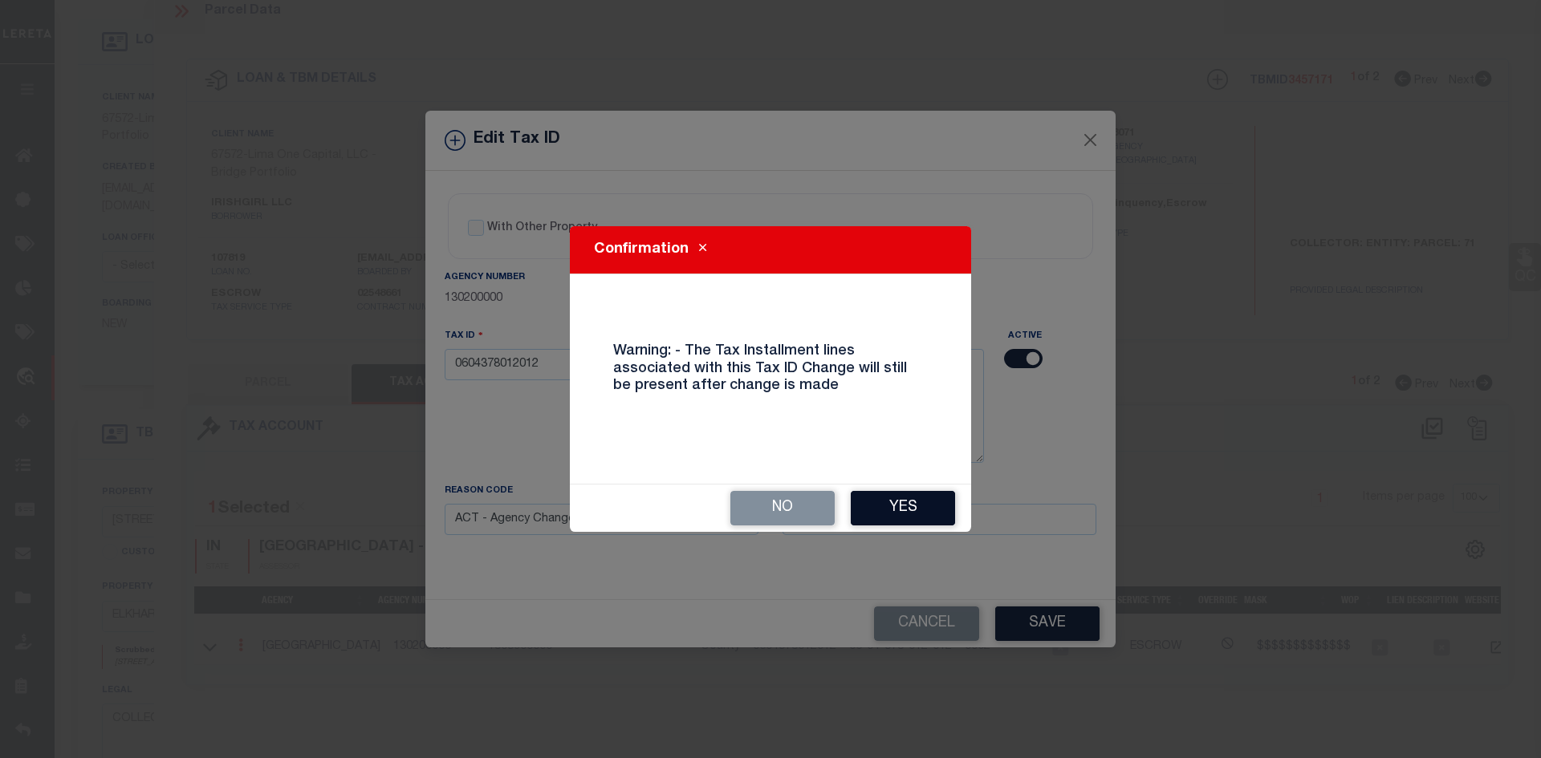
click at [902, 516] on button "Yes" at bounding box center [903, 508] width 104 height 35
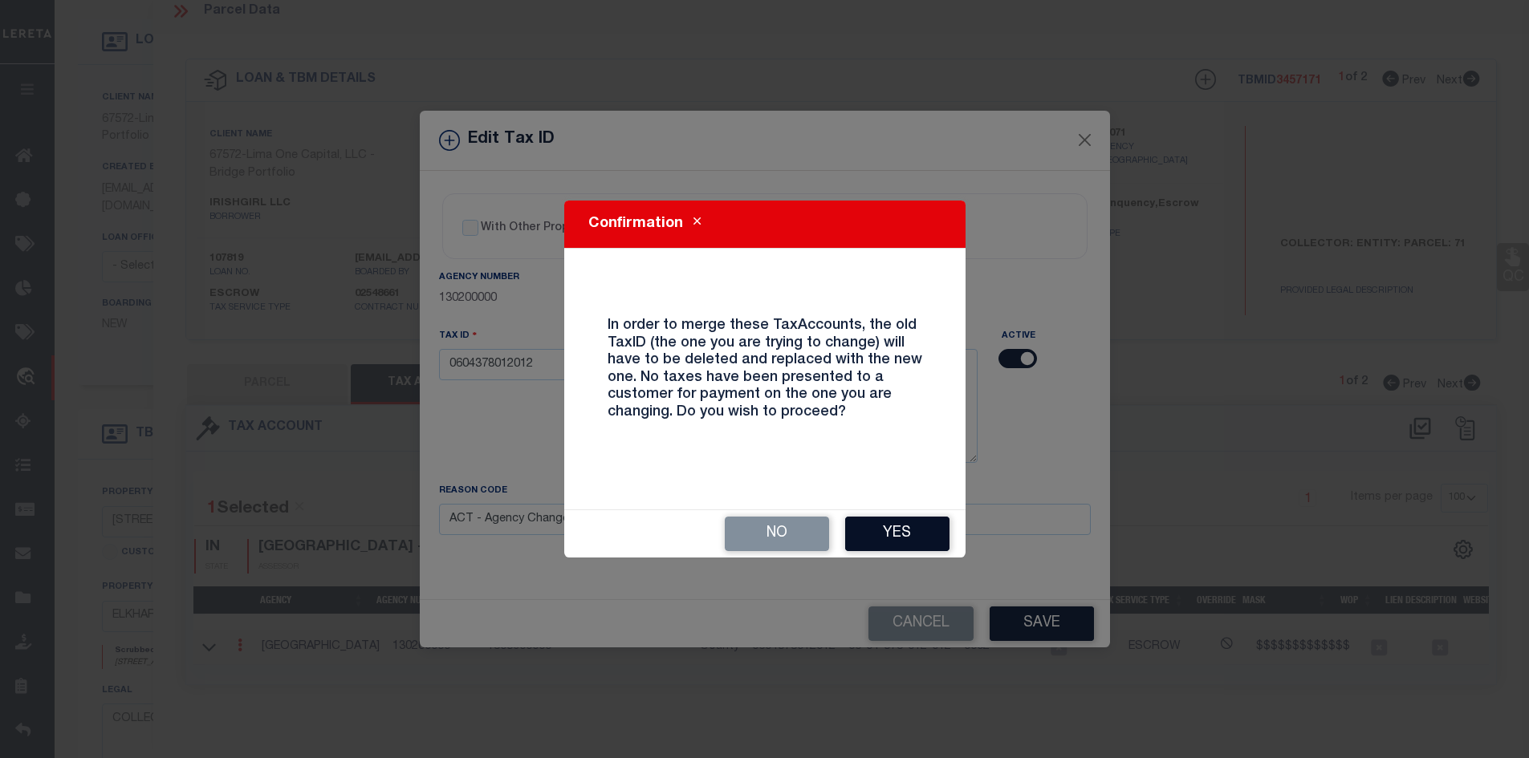
click at [892, 544] on button "Yes" at bounding box center [897, 534] width 104 height 35
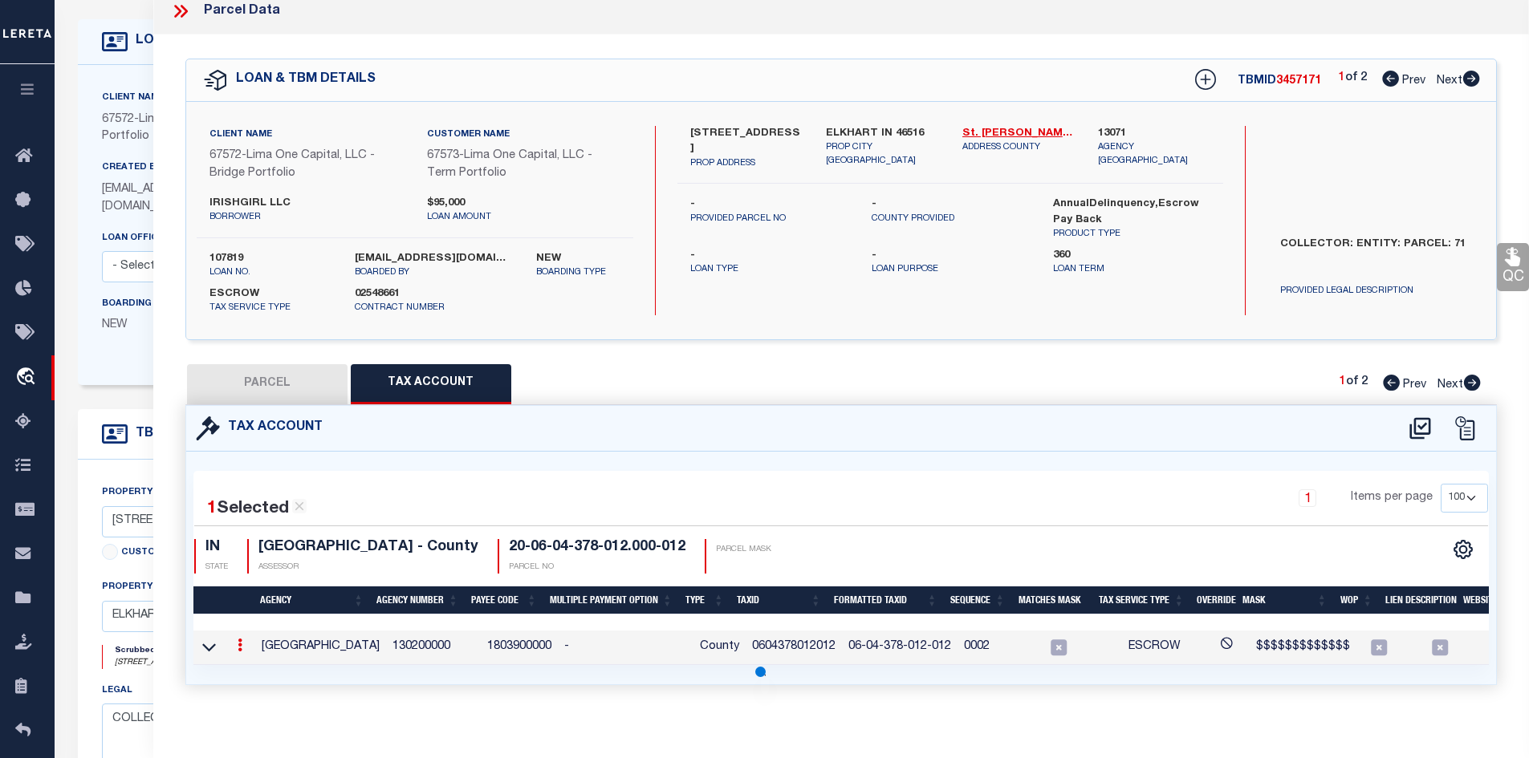
type input "[STREET_ADDRESS][PERSON_NAME]"
radio input "true"
select select
type input "MISHAWAKA IN 46545"
type input "107819-1"
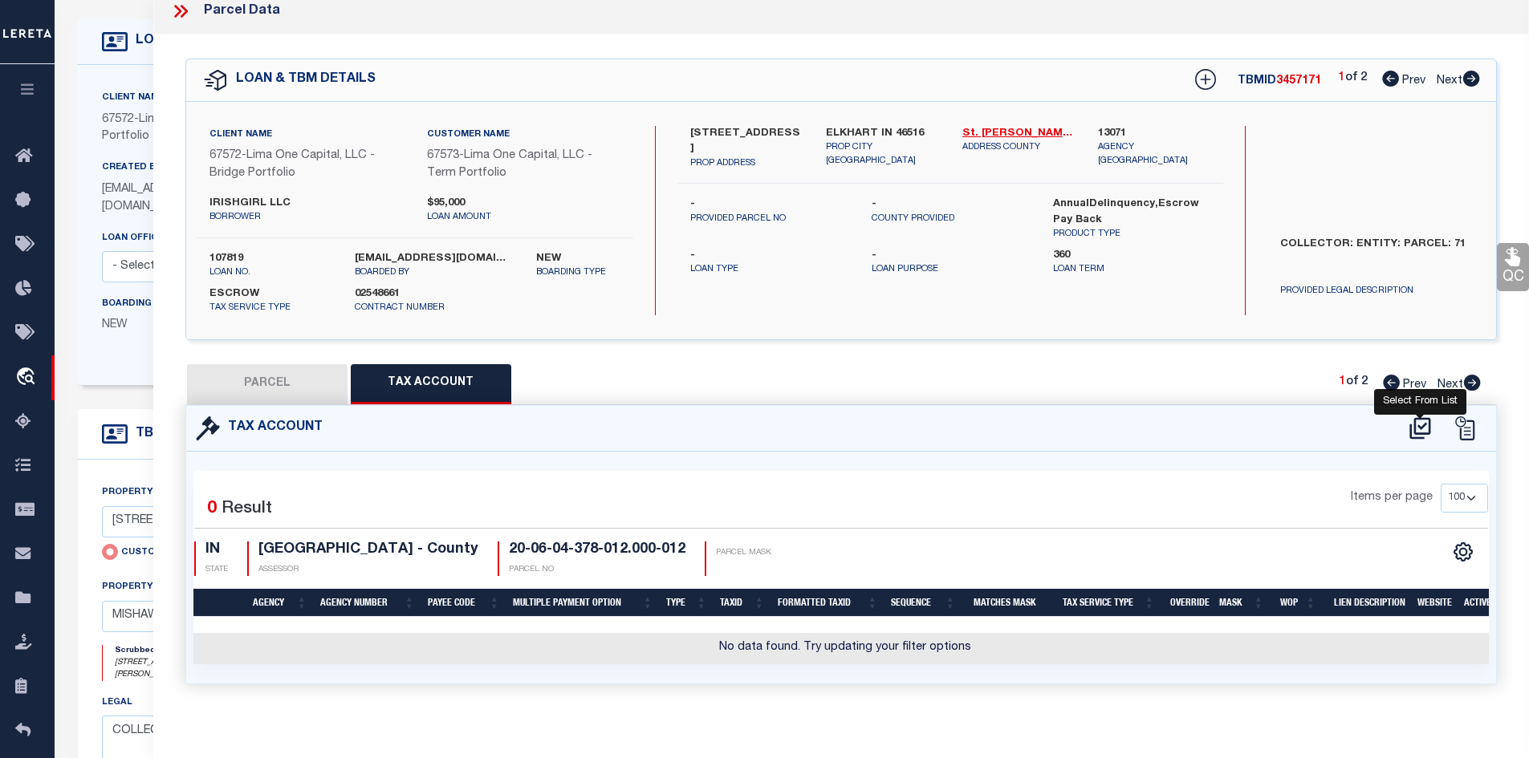
click at [1420, 416] on icon at bounding box center [1420, 429] width 26 height 26
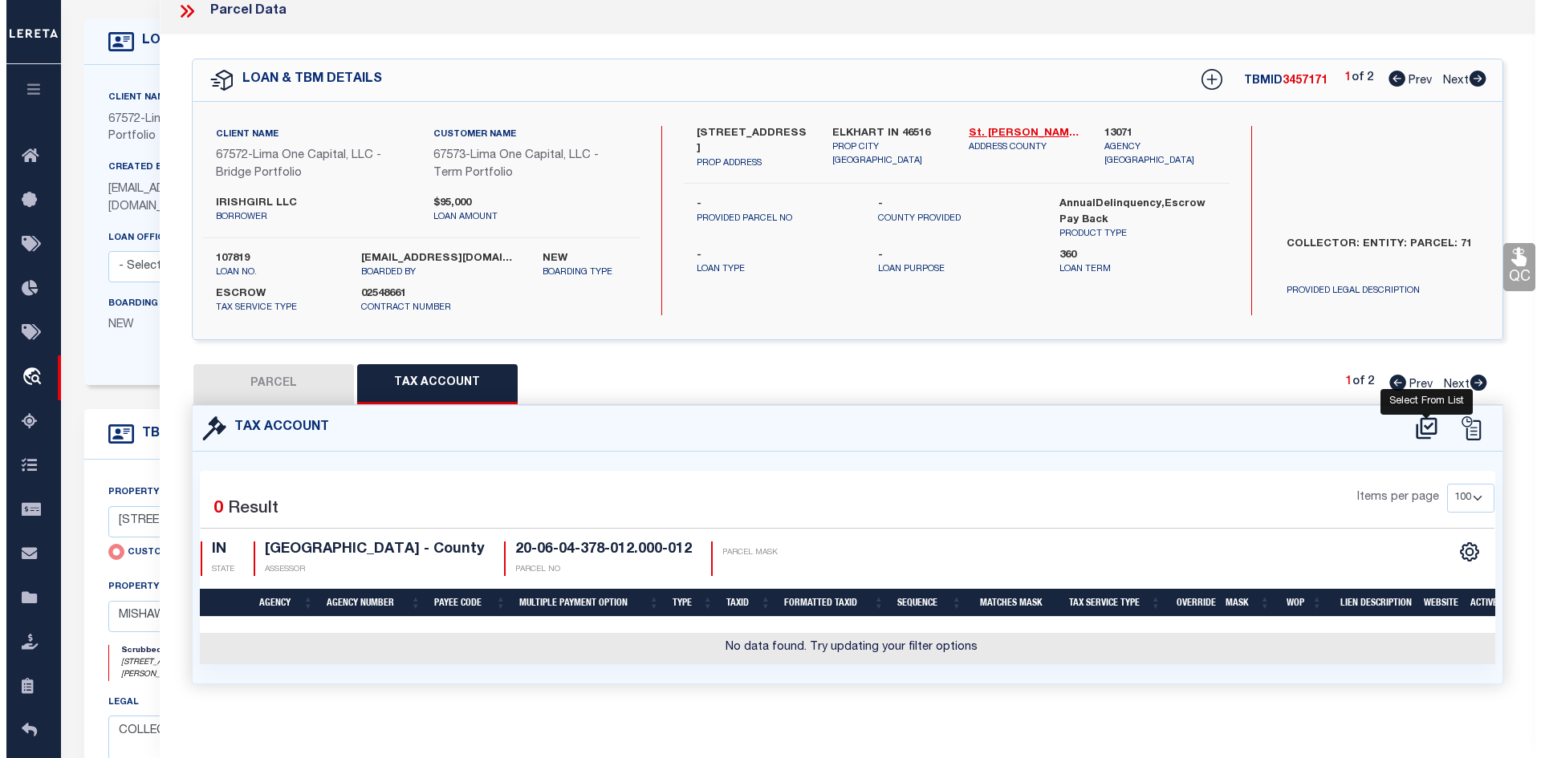
select select "100"
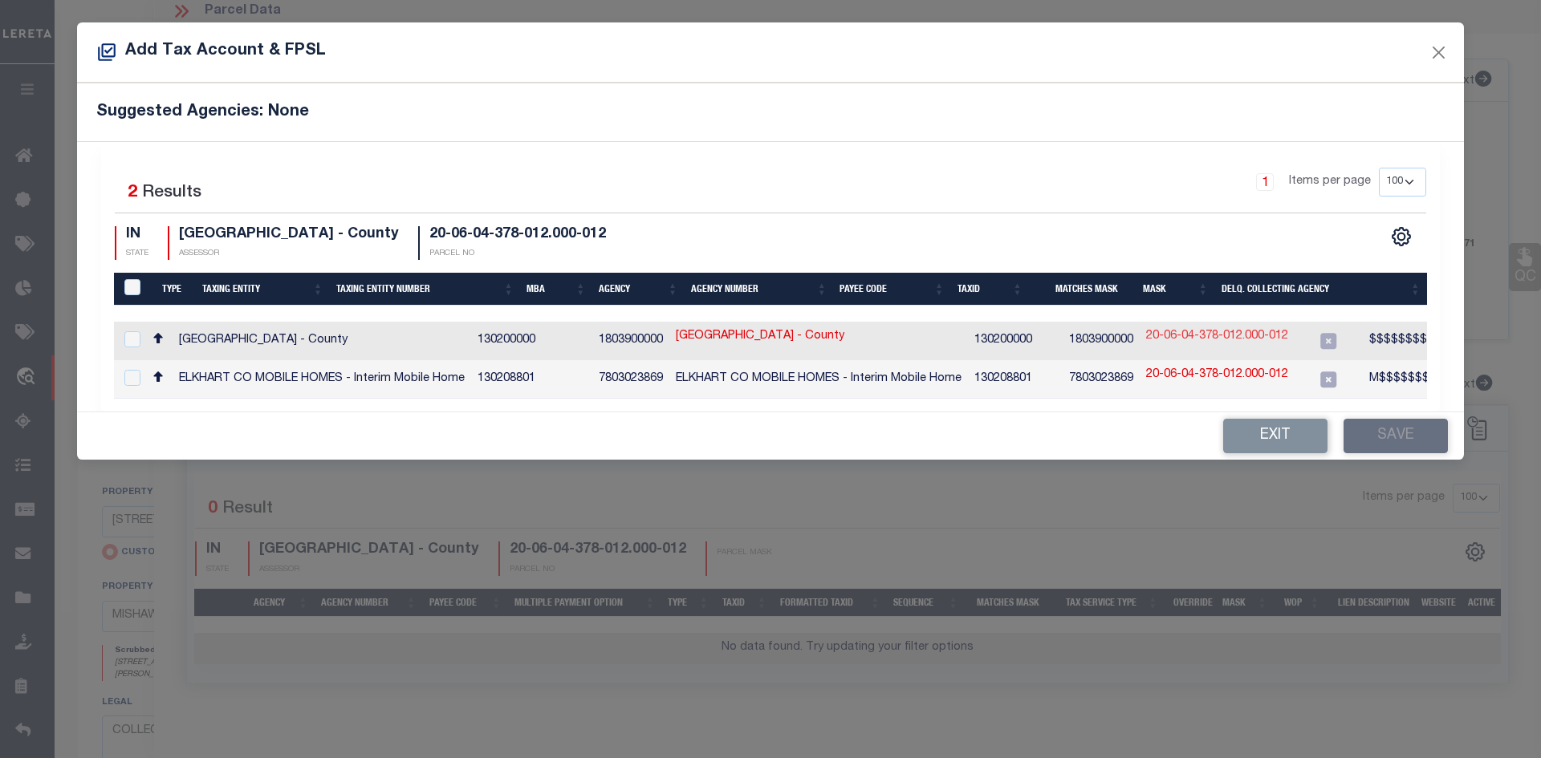
click at [1192, 334] on link "20-06-04-378-012.000-012" at bounding box center [1217, 337] width 142 height 18
checkbox input "true"
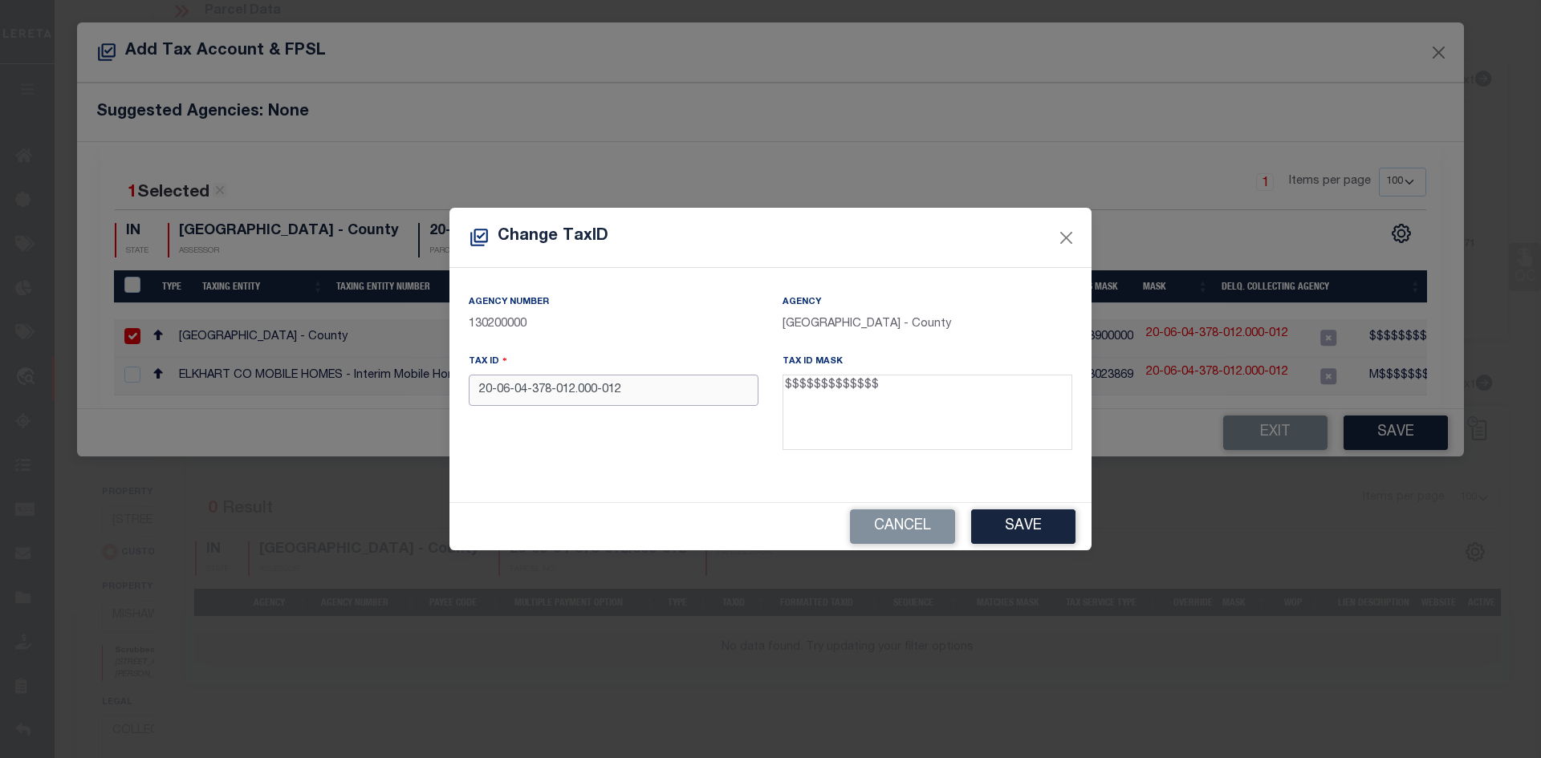
drag, startPoint x: 637, startPoint y: 396, endPoint x: -52, endPoint y: 374, distance: 689.6
click at [0, 374] on html "Home OMS Detail" at bounding box center [770, 547] width 1541 height 1254
paste input "0604378012"
type input "0604378012012"
click at [997, 513] on button "Save" at bounding box center [1023, 527] width 104 height 35
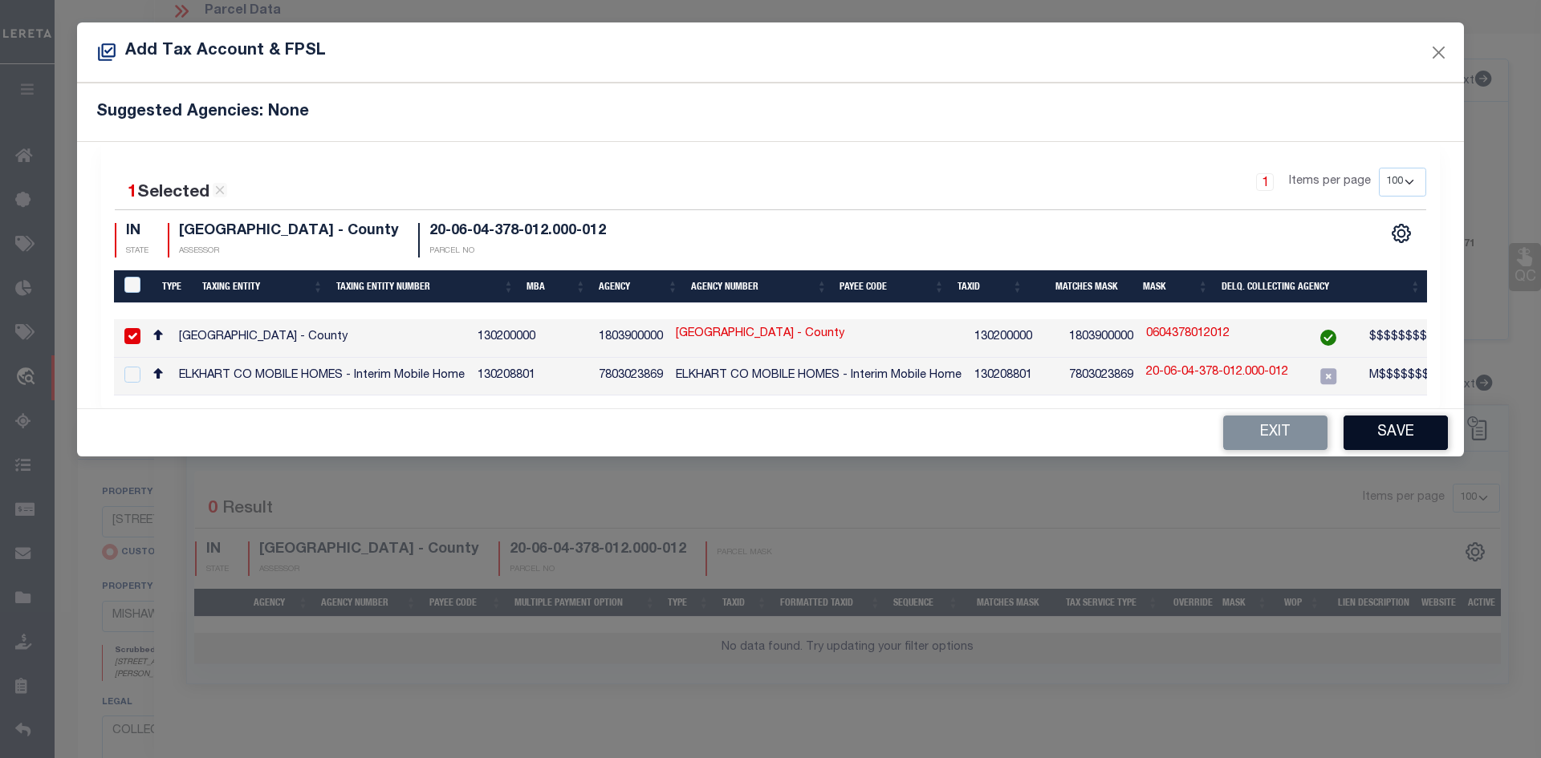
click at [1395, 428] on button "Save" at bounding box center [1395, 433] width 104 height 35
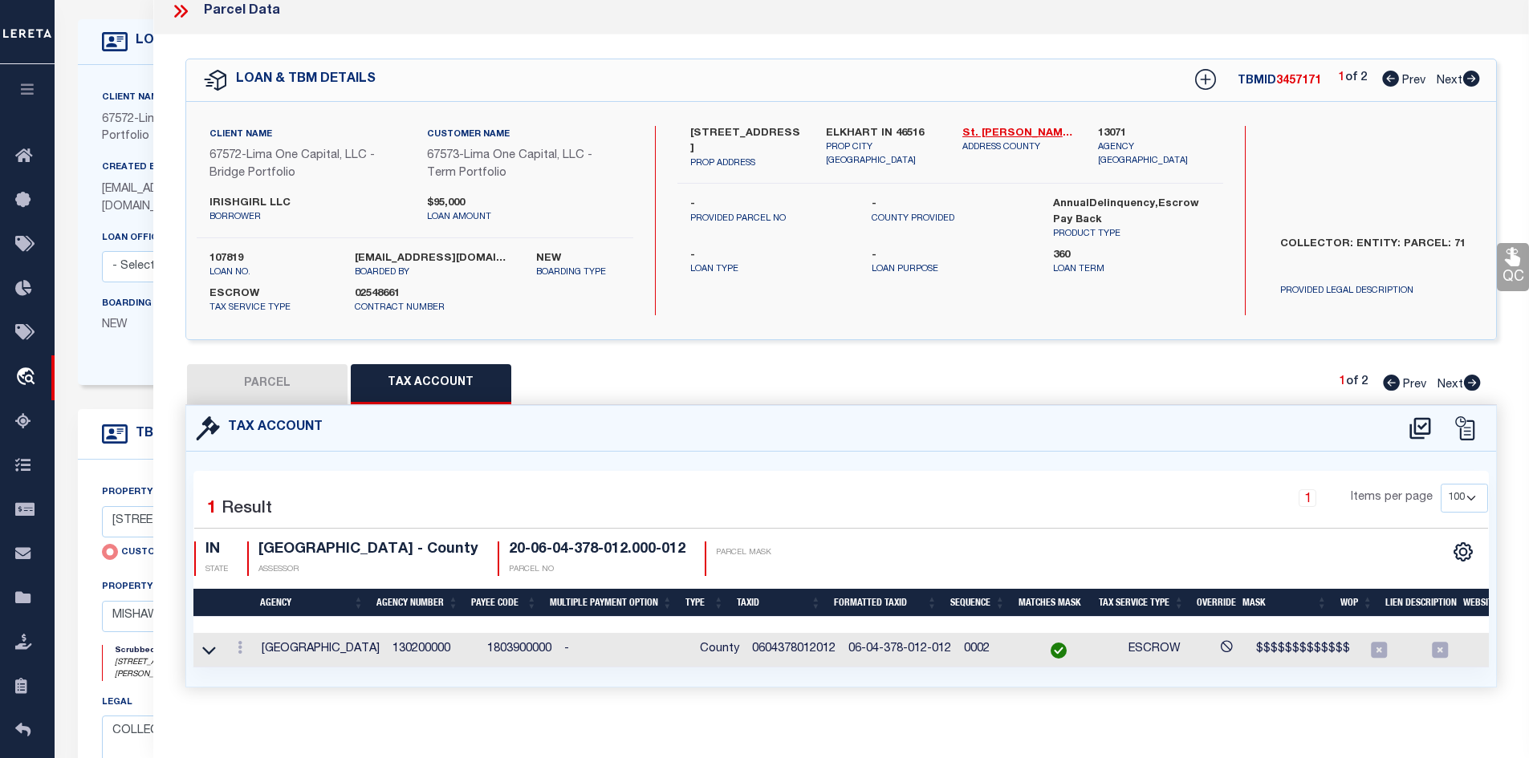
click at [214, 396] on button "PARCEL" at bounding box center [267, 384] width 160 height 40
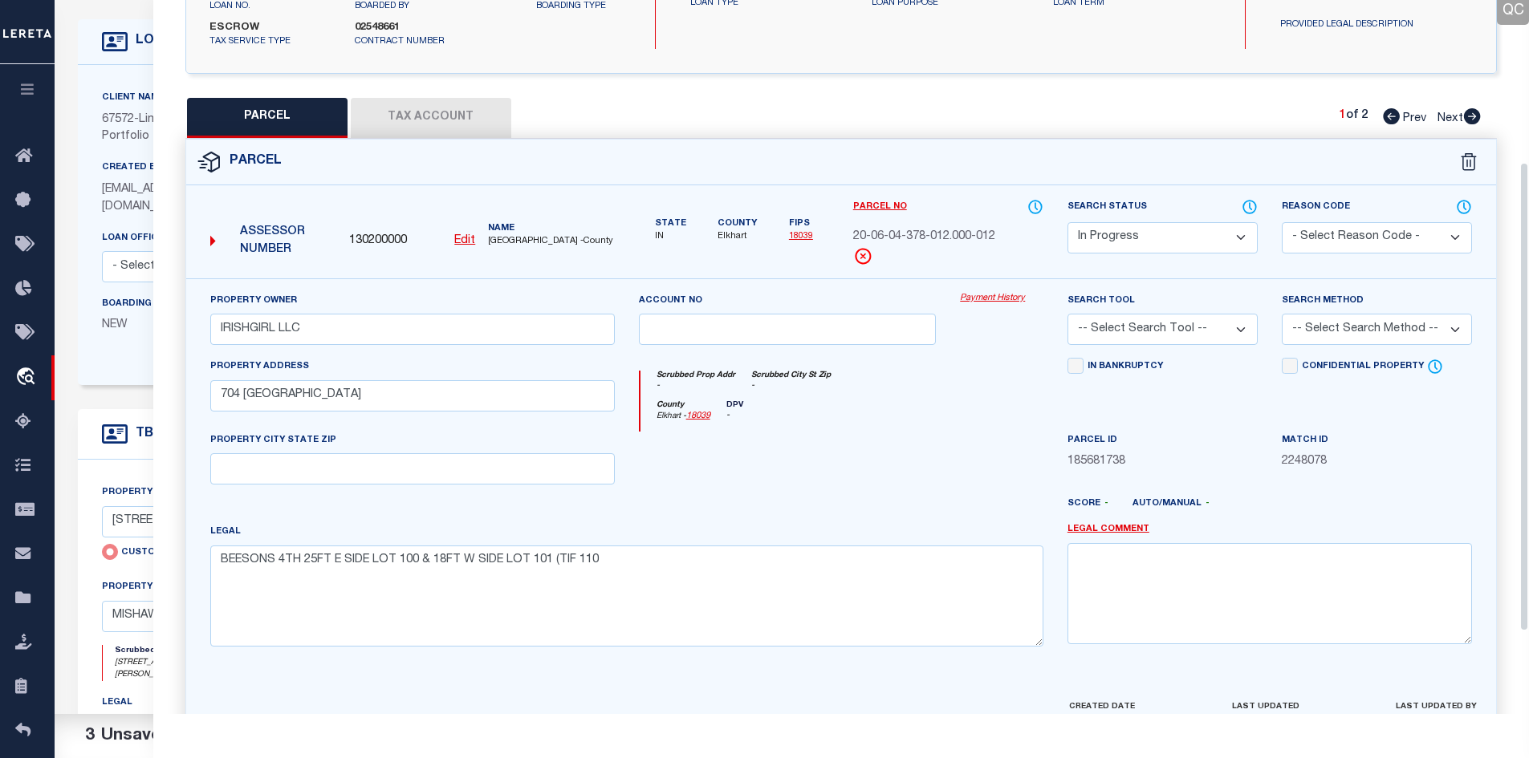
scroll to position [333, 0]
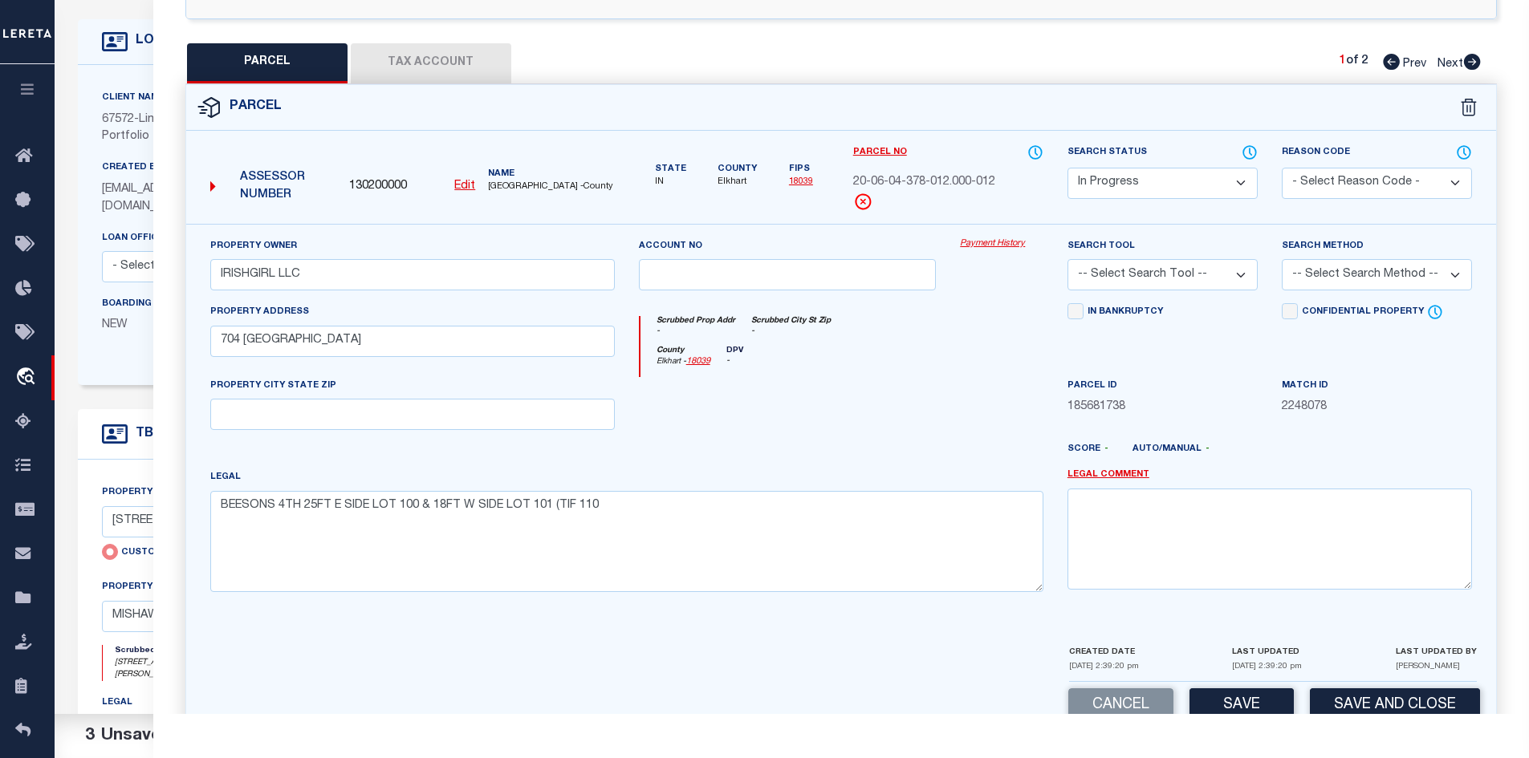
click at [1165, 180] on select "Automated Search Bad Parcel Complete Duplicate Parcel High Dollar Reporting In …" at bounding box center [1162, 183] width 190 height 31
select select "PC"
click at [1067, 168] on select "Automated Search Bad Parcel Complete Duplicate Parcel High Dollar Reporting In …" at bounding box center [1162, 183] width 190 height 31
click at [1363, 181] on select "- Select Reason Code - 099 - Other (Provide additional detail) ACT - Agency Cha…" at bounding box center [1376, 183] width 190 height 31
select select "ADL"
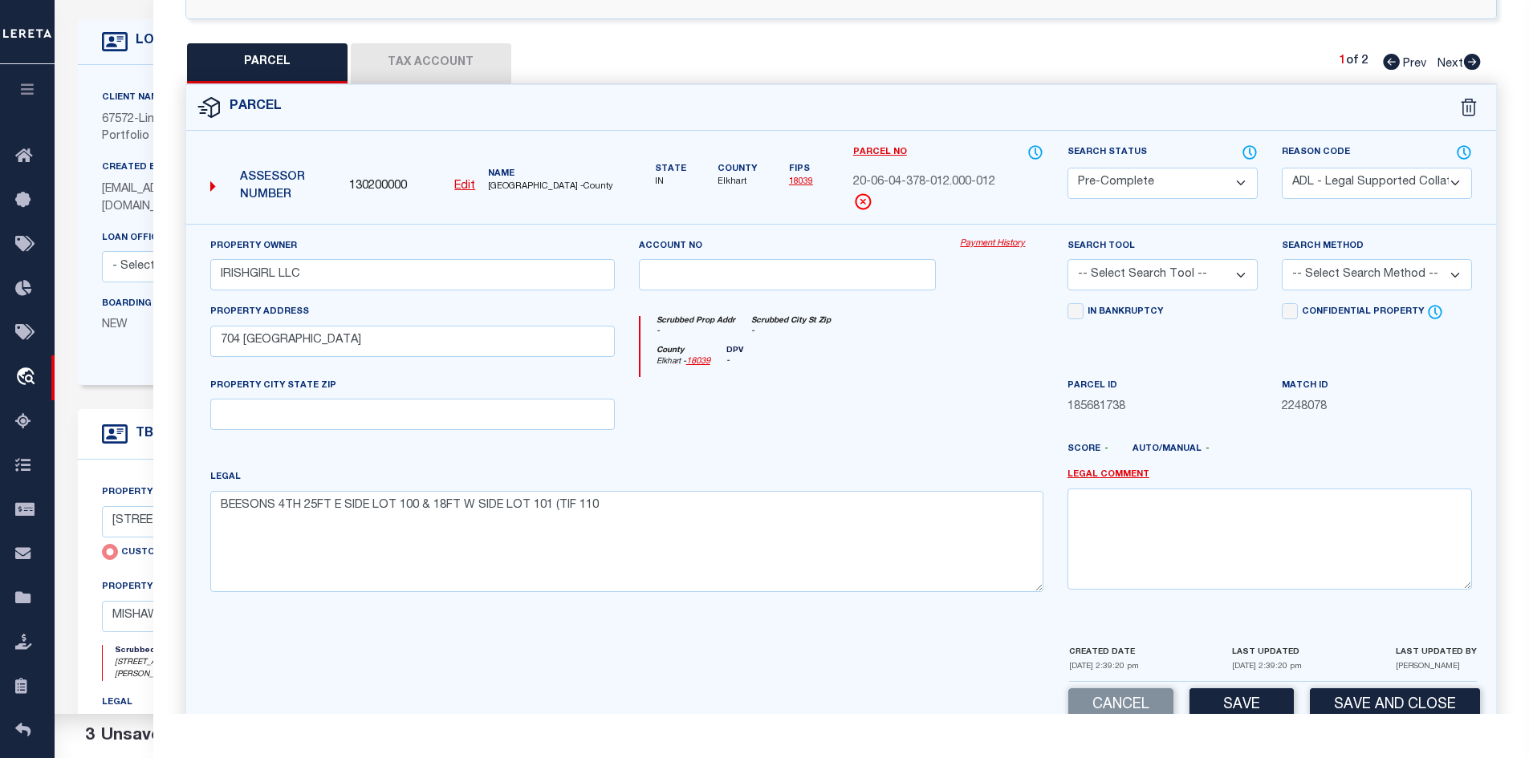
click at [1281, 168] on select "- Select Reason Code - 099 - Other (Provide additional detail) ACT - Agency Cha…" at bounding box center [1376, 183] width 190 height 31
click at [1212, 707] on button "Save" at bounding box center [1241, 705] width 104 height 35
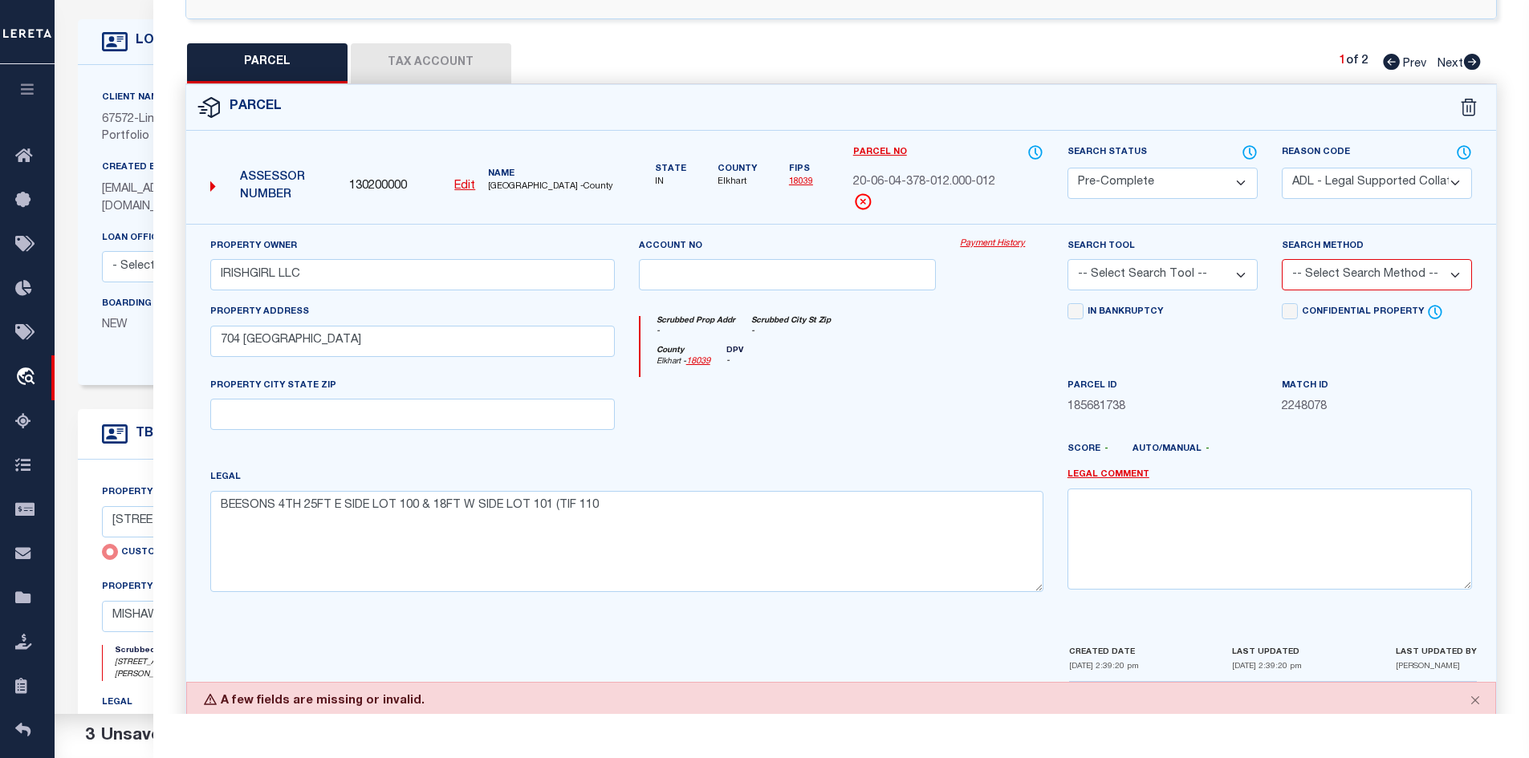
click at [1181, 274] on select "-- Select Search Tool -- 3rd Party Website Agency File Agency Website ATLS CNV-…" at bounding box center [1162, 274] width 190 height 31
select select "AGW"
click at [1067, 260] on select "-- Select Search Tool -- 3rd Party Website Agency File Agency Website ATLS CNV-…" at bounding box center [1162, 274] width 190 height 31
click at [1372, 266] on select "-- Select Search Method -- Property Address Legal Liability Info Provided" at bounding box center [1376, 274] width 190 height 31
select select "LEG"
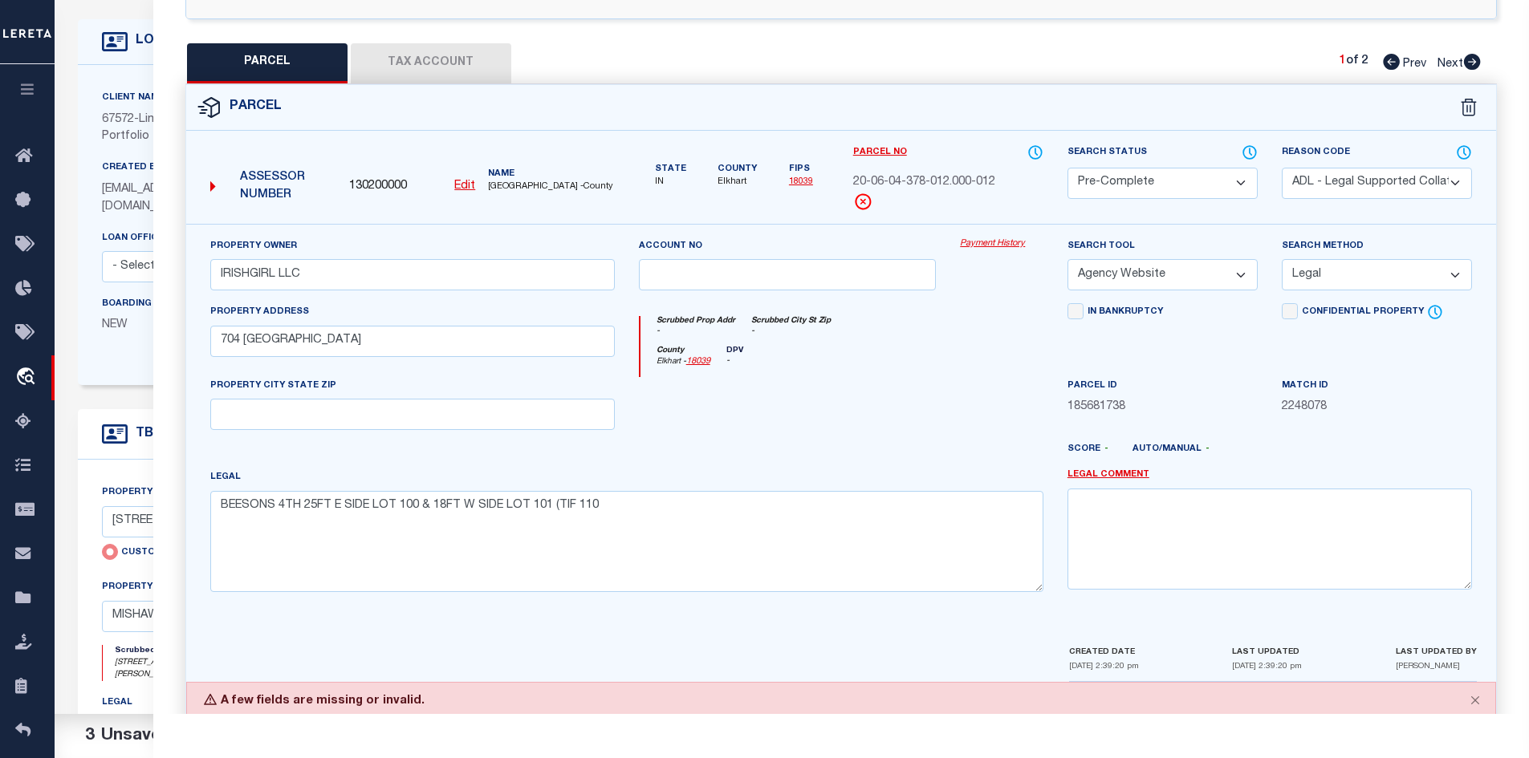
click at [1281, 260] on select "-- Select Search Method -- Property Address Legal Liability Info Provided" at bounding box center [1376, 274] width 190 height 31
click at [857, 370] on div "County Elkhart - 18039 DPV -" at bounding box center [841, 361] width 403 height 31
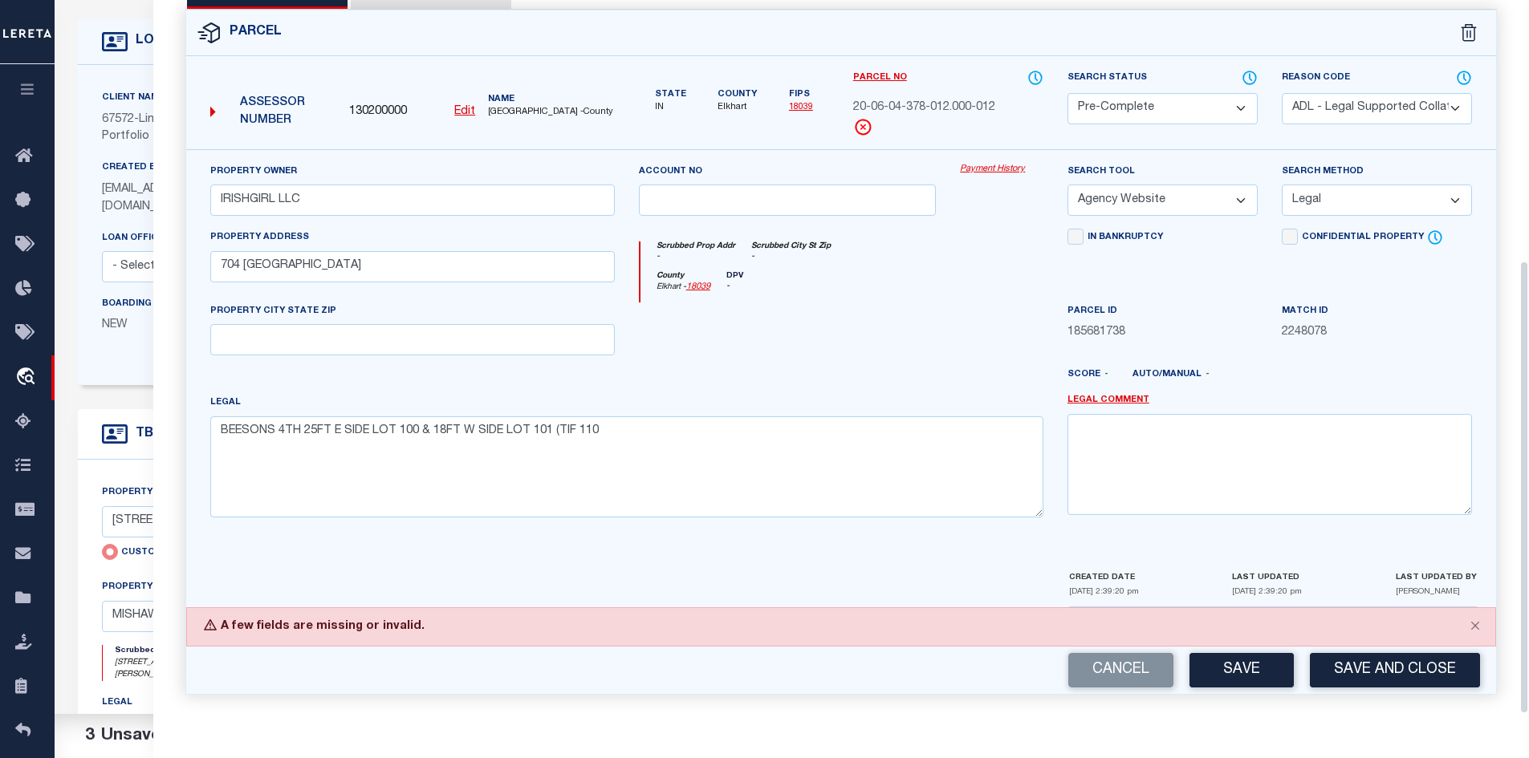
scroll to position [321, 0]
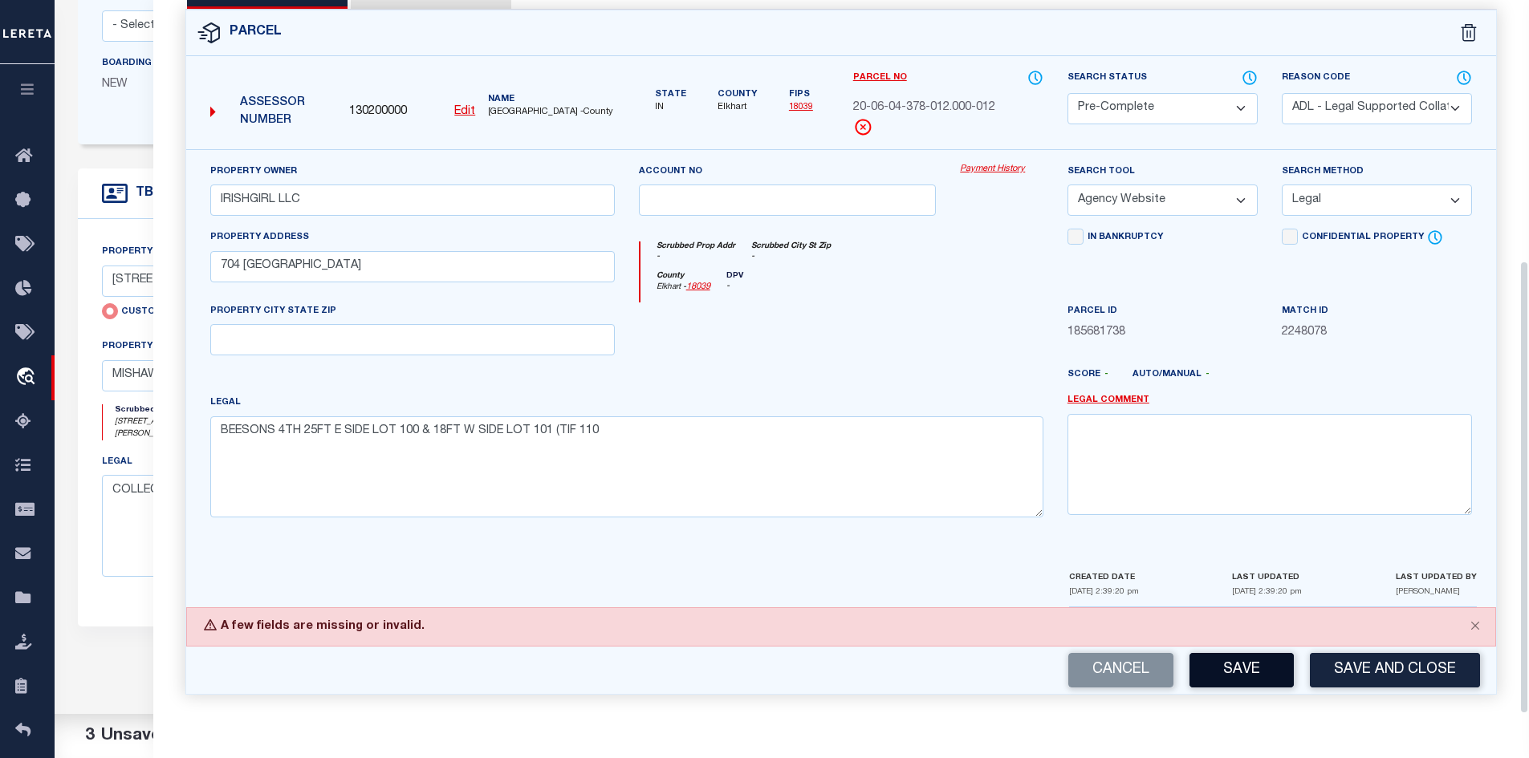
click at [1273, 672] on button "Save" at bounding box center [1241, 670] width 104 height 35
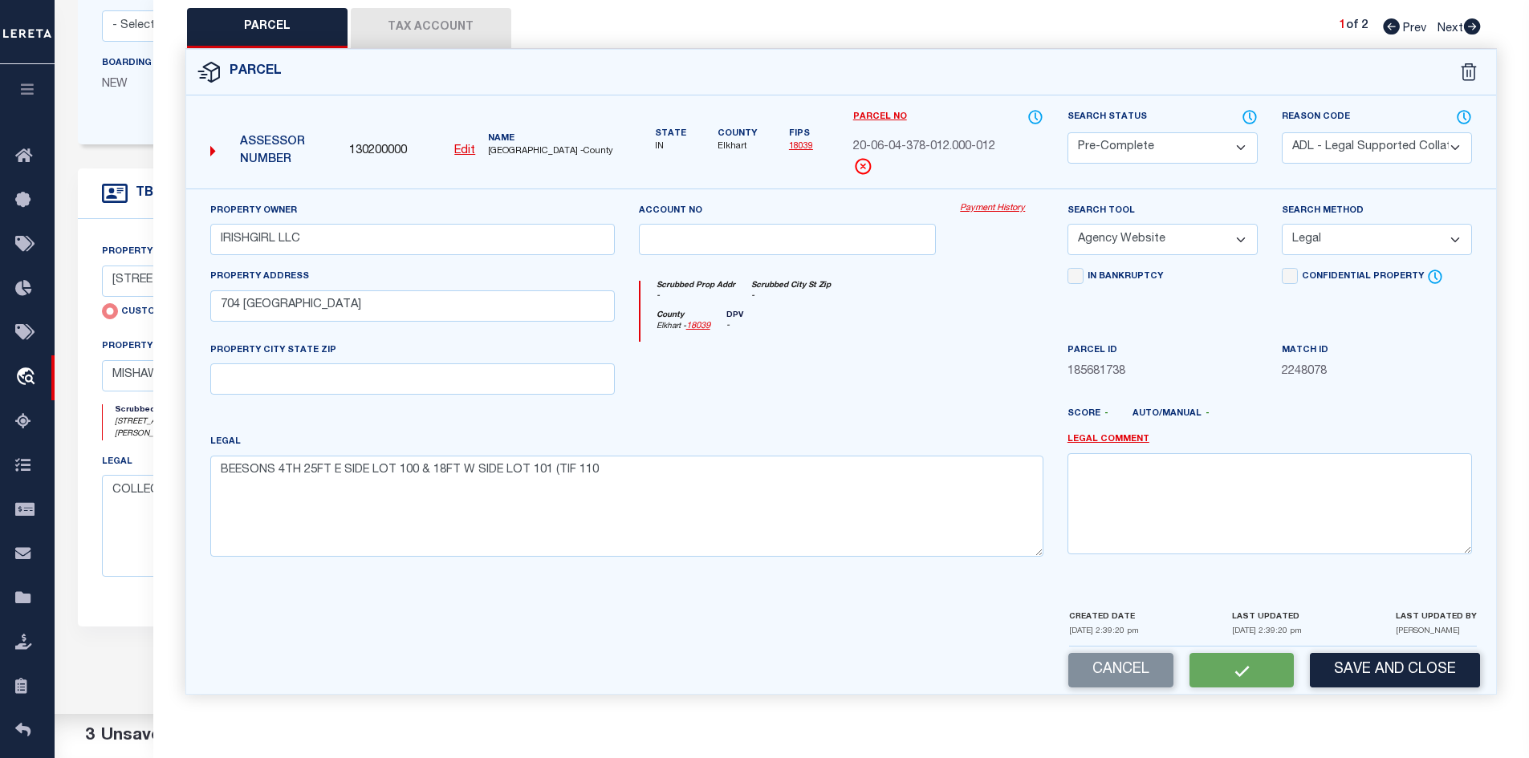
select select "AS"
select select
checkbox input "false"
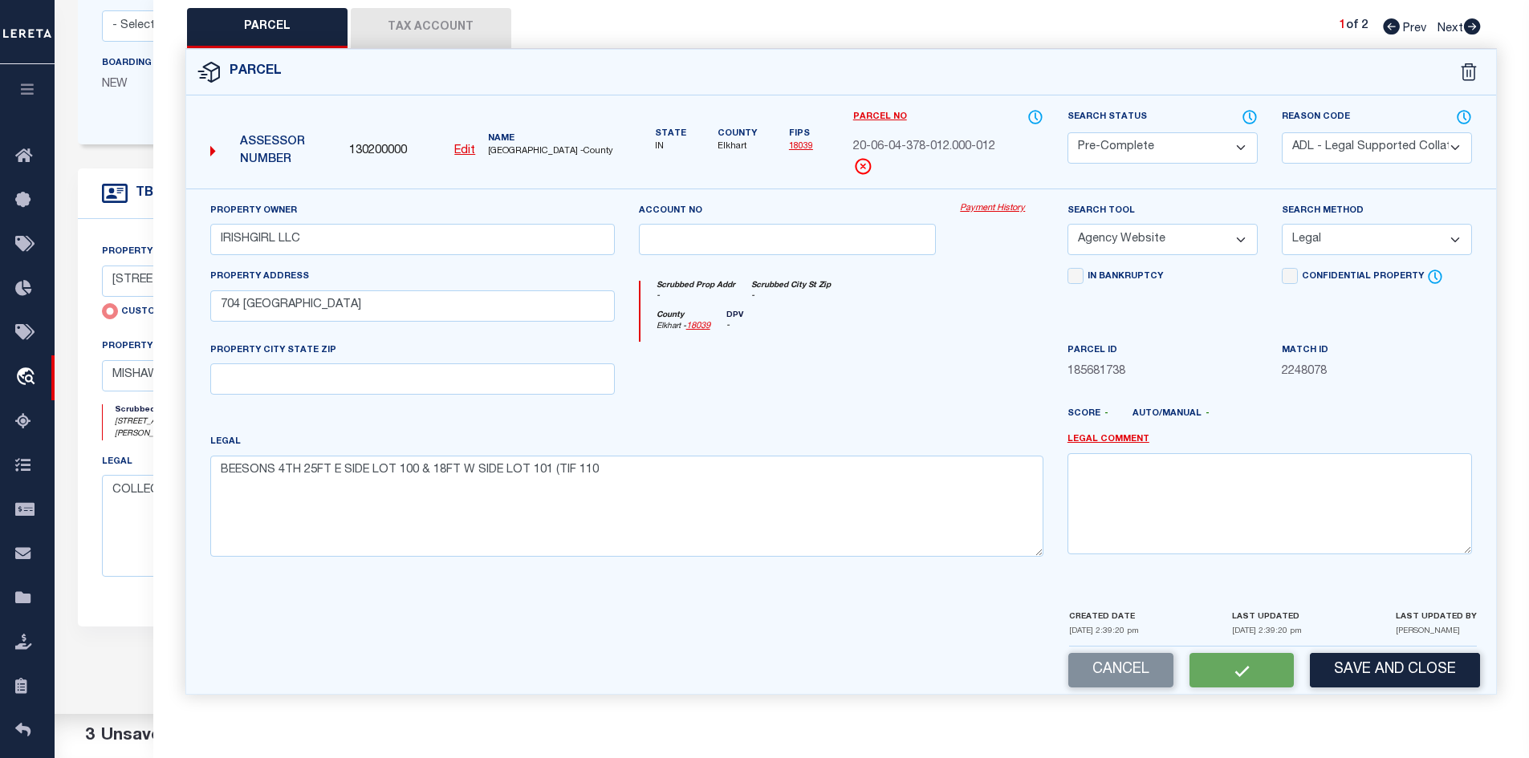
checkbox input "false"
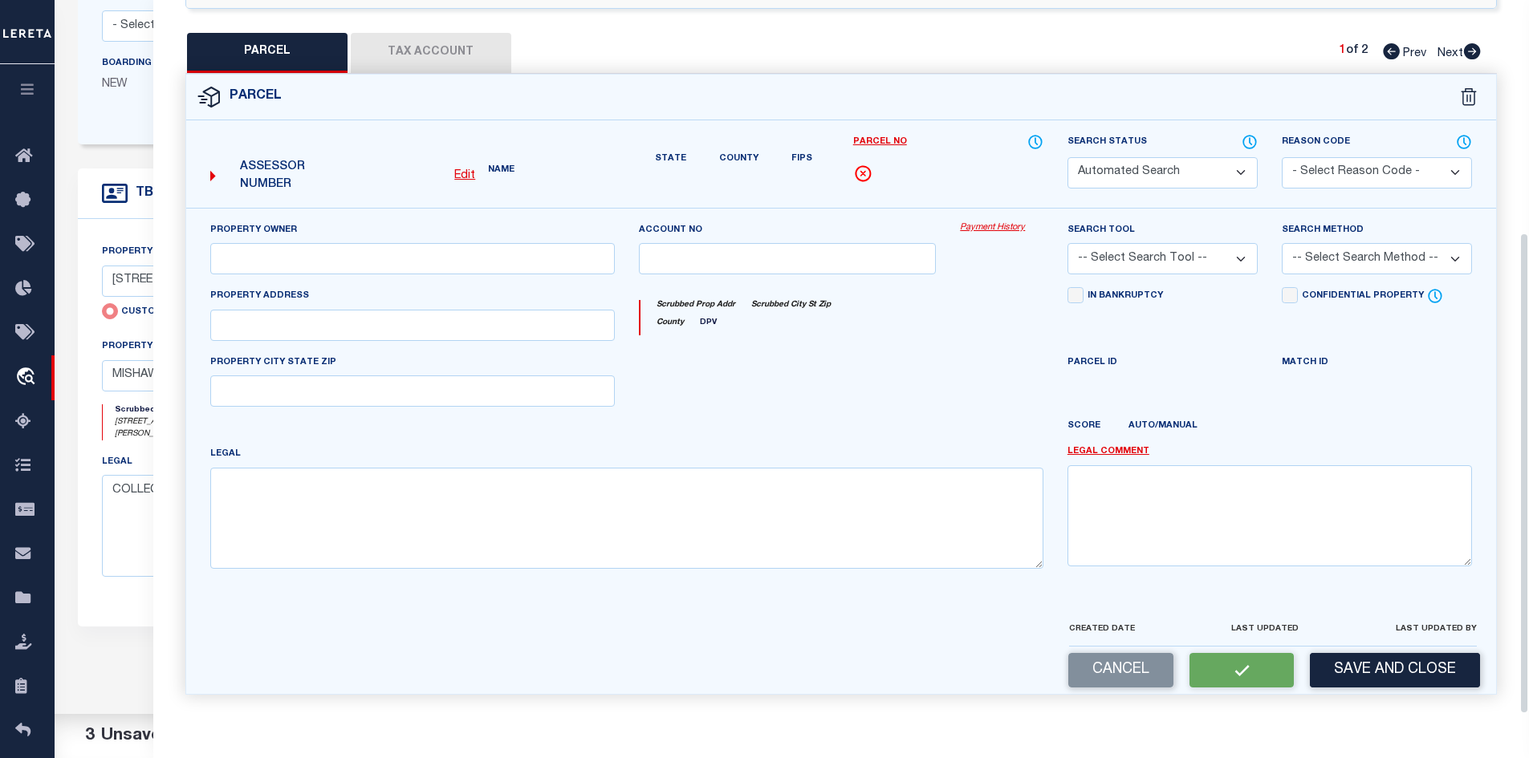
select select "PC"
select select "ADL"
type input "IRISHGIRL LLC"
select select "AGW"
select select "LEG"
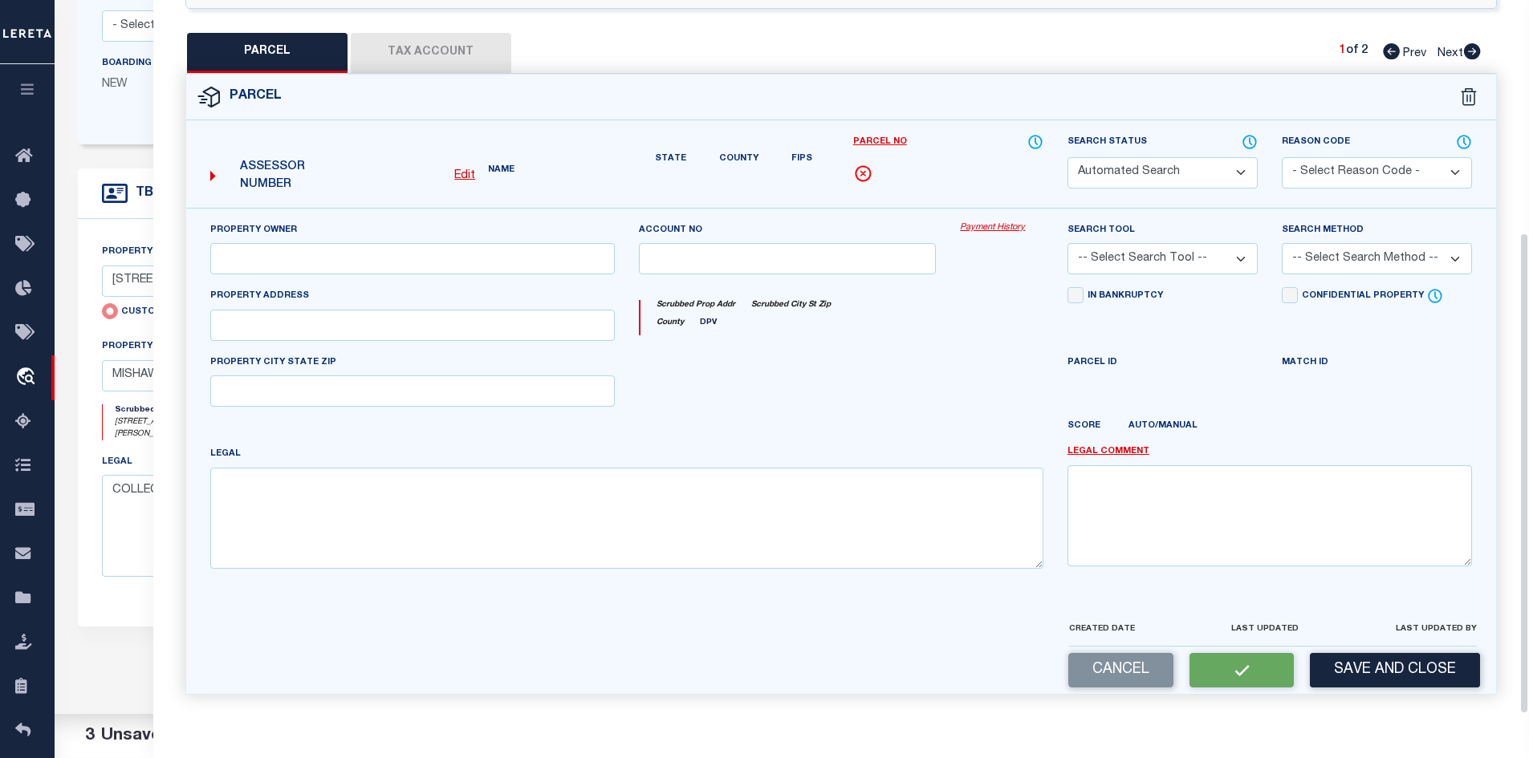
type input "704 MIDDLEBURY"
type textarea "BEESONS 4TH 25FT E SIDE LOT 100 & 18FT W SIDE LOT 101 (TIF 110"
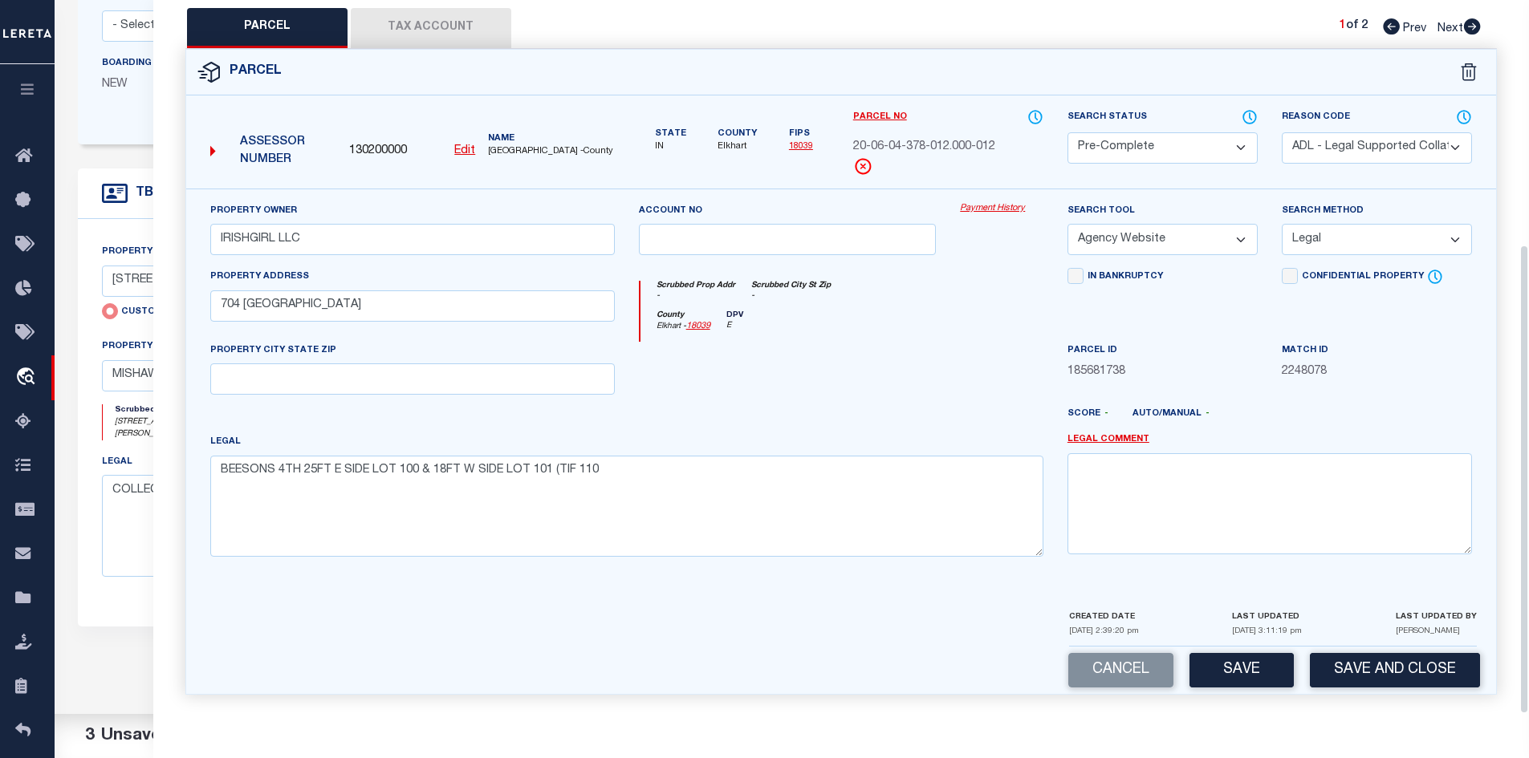
click at [404, 30] on button "Tax Account" at bounding box center [431, 28] width 160 height 40
select select "100"
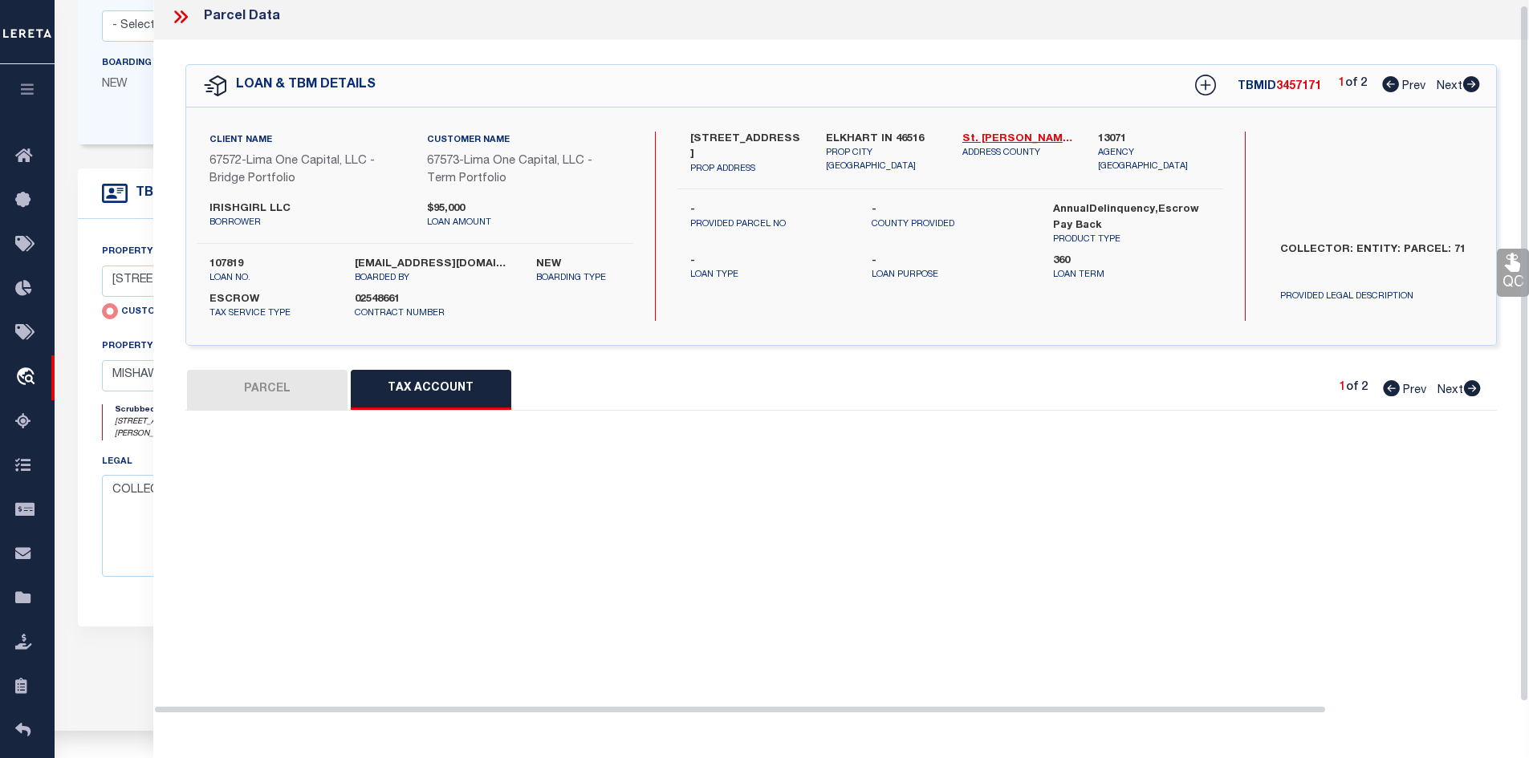
select select "100"
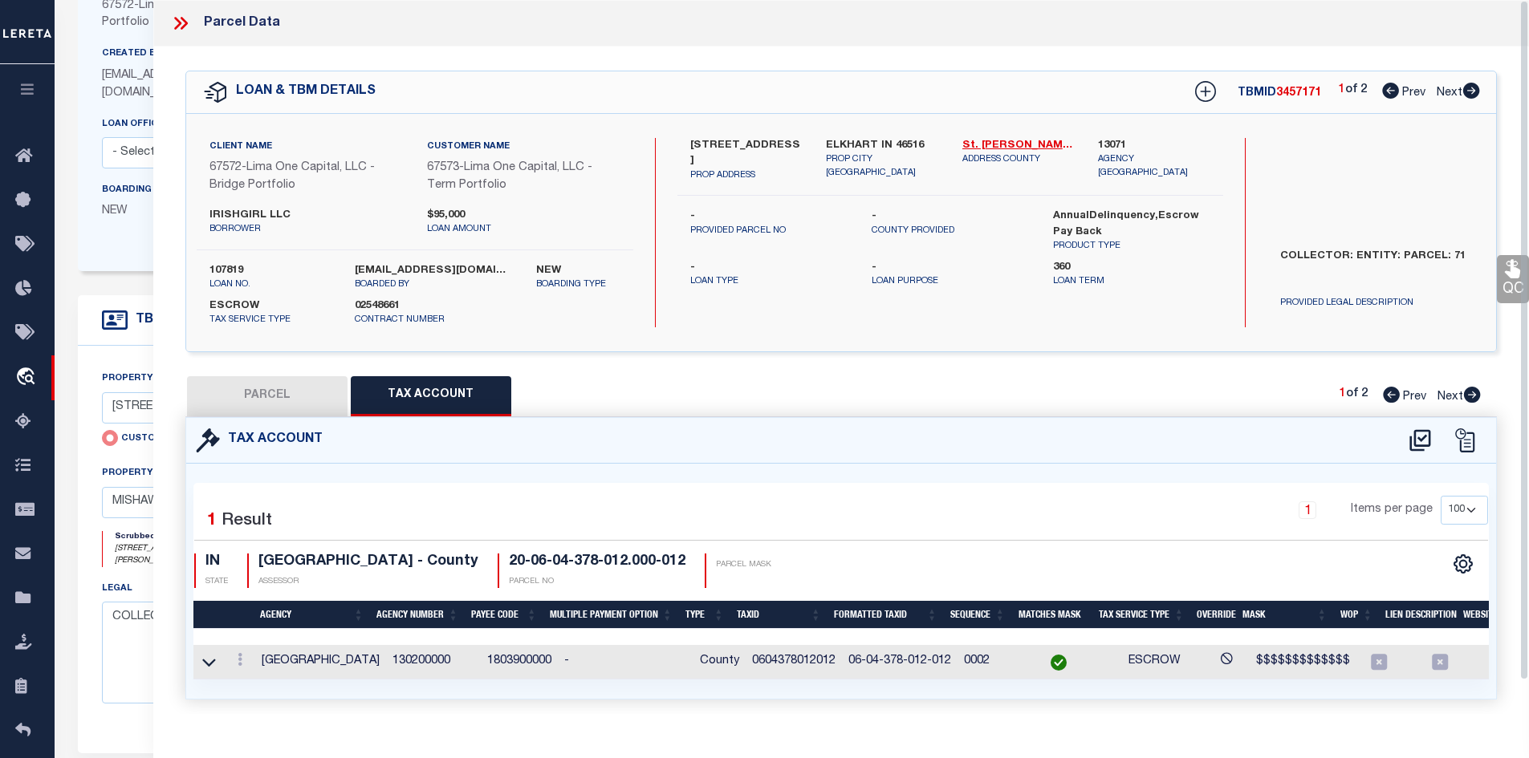
scroll to position [169, 0]
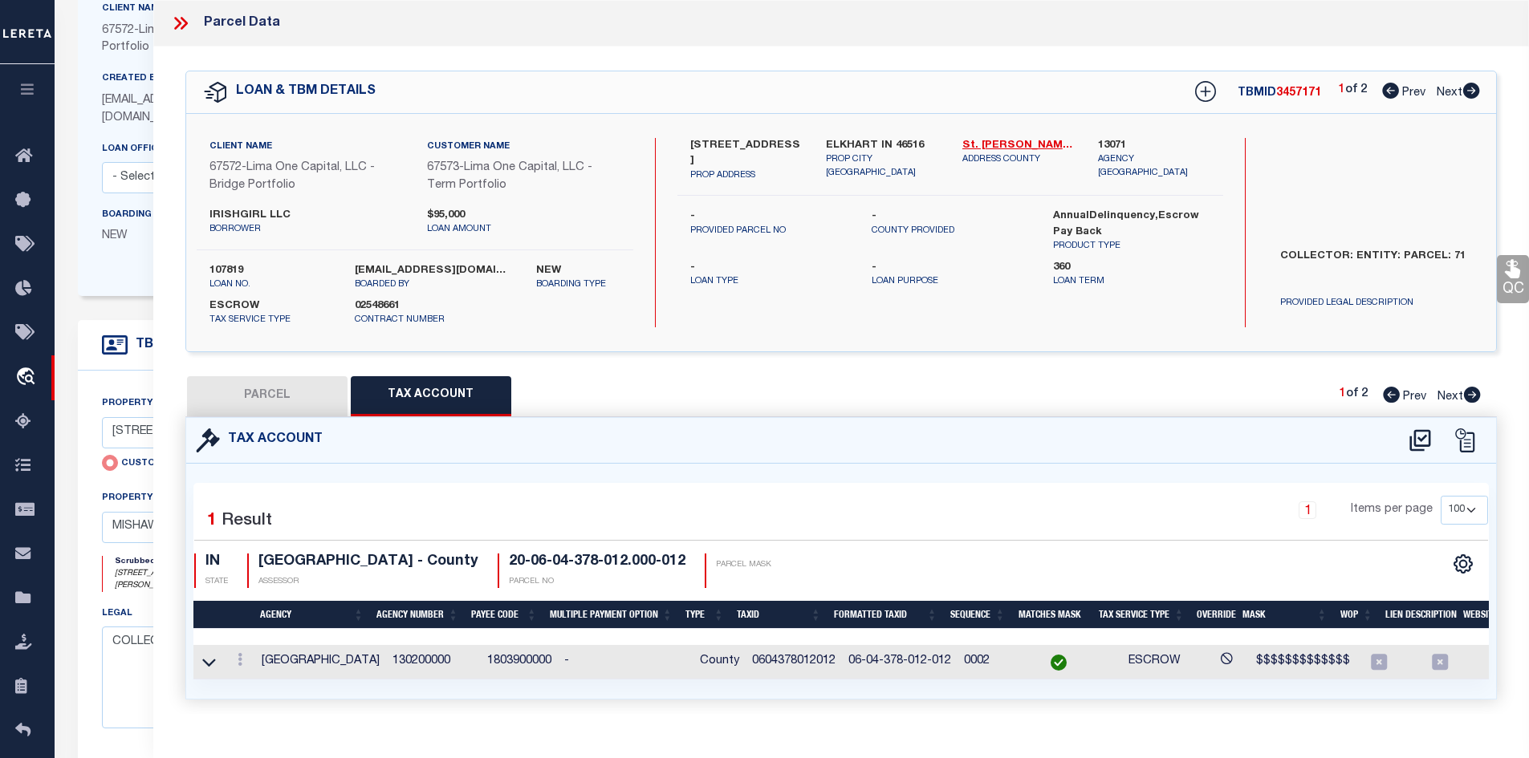
click at [172, 29] on icon at bounding box center [180, 23] width 21 height 21
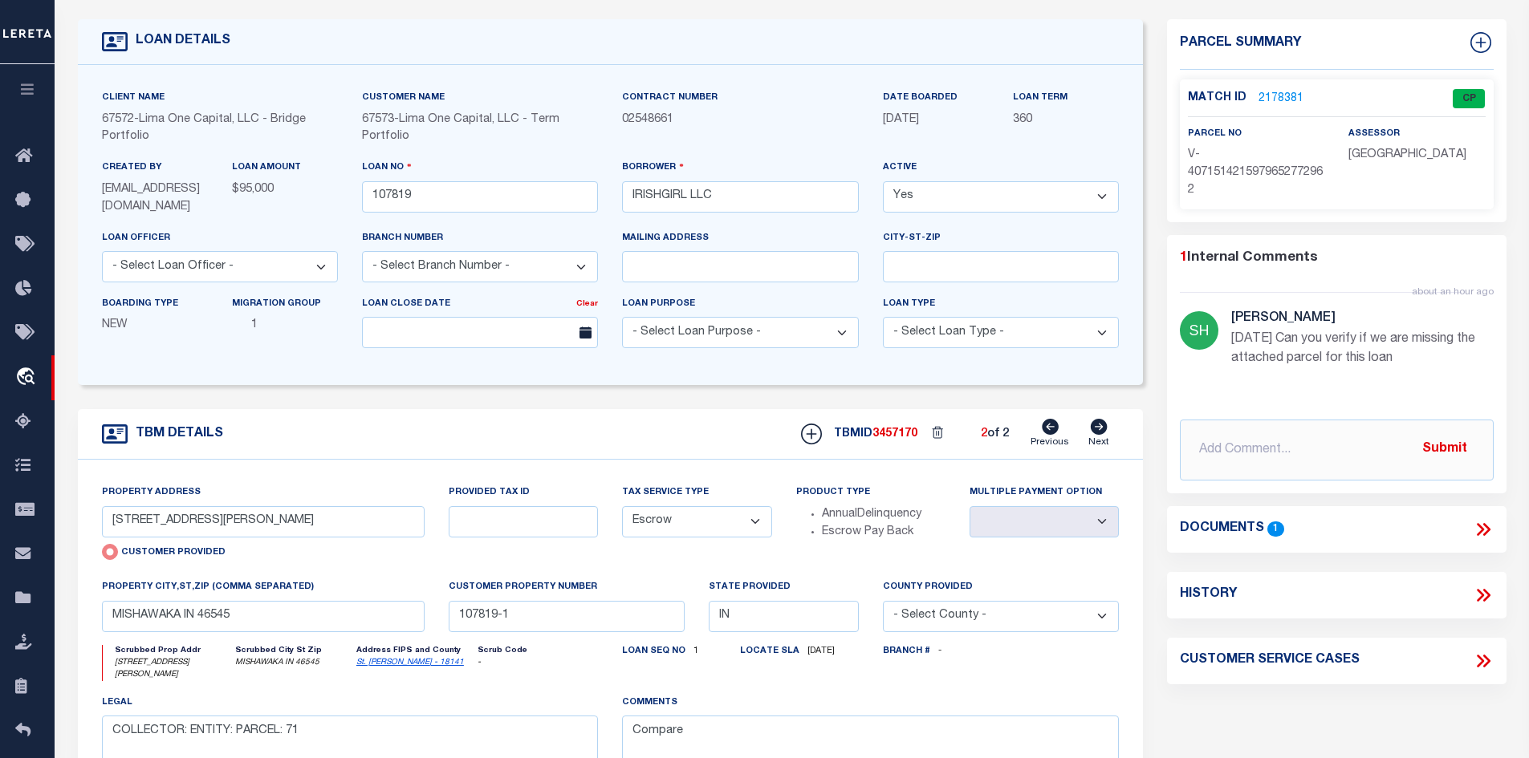
scroll to position [0, 0]
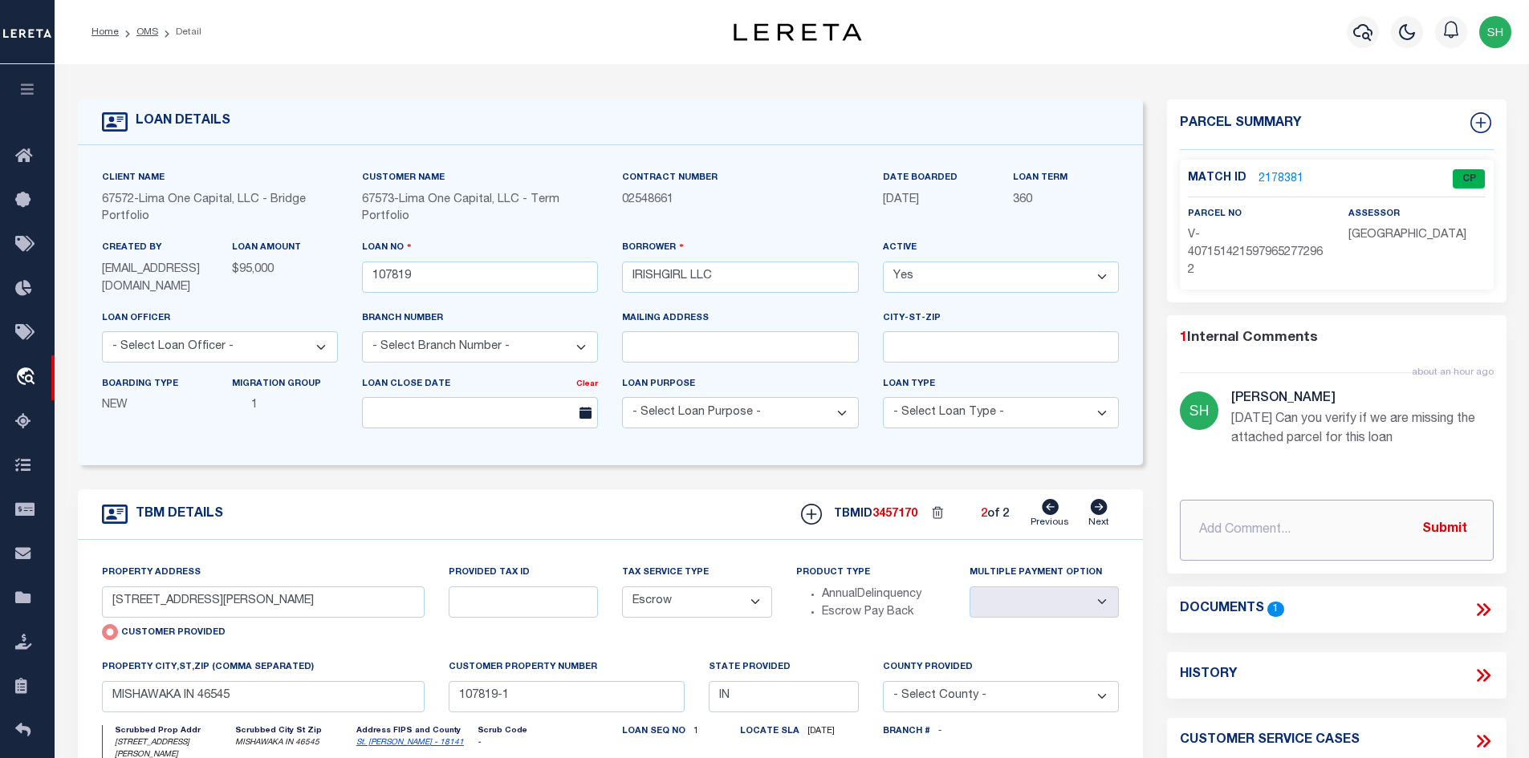
click at [1192, 510] on input "text" at bounding box center [1337, 530] width 314 height 61
paste input "Document call for Elkhart county – IN, Irishgirl LLC – TAX SALE NOTICE – proper…"
type input "9/2/25 Document call for Elkhart county – IN, Irishgirl LLC – TAX SALE NOTICE –…"
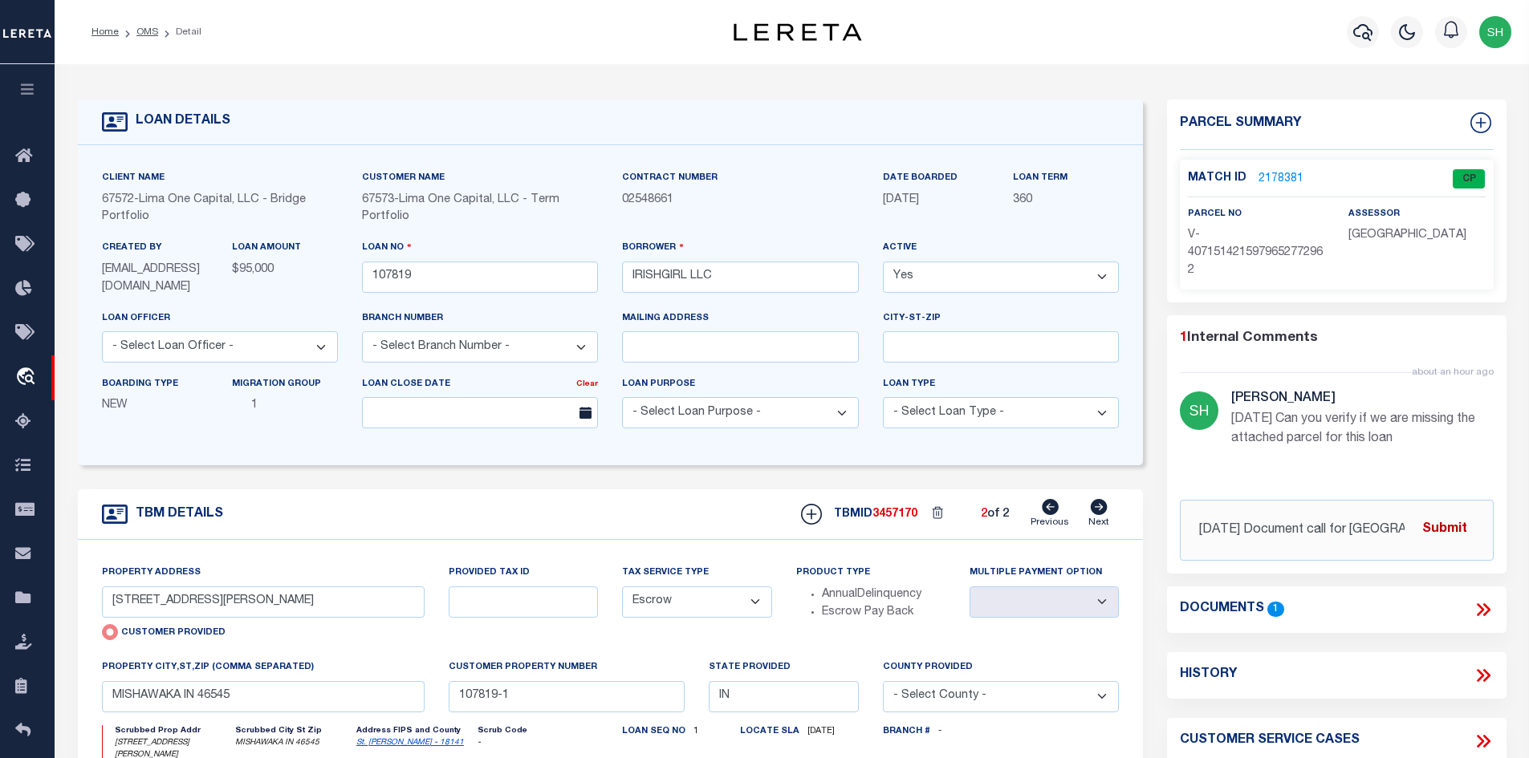
click at [1456, 526] on button "Submit" at bounding box center [1444, 530] width 66 height 33
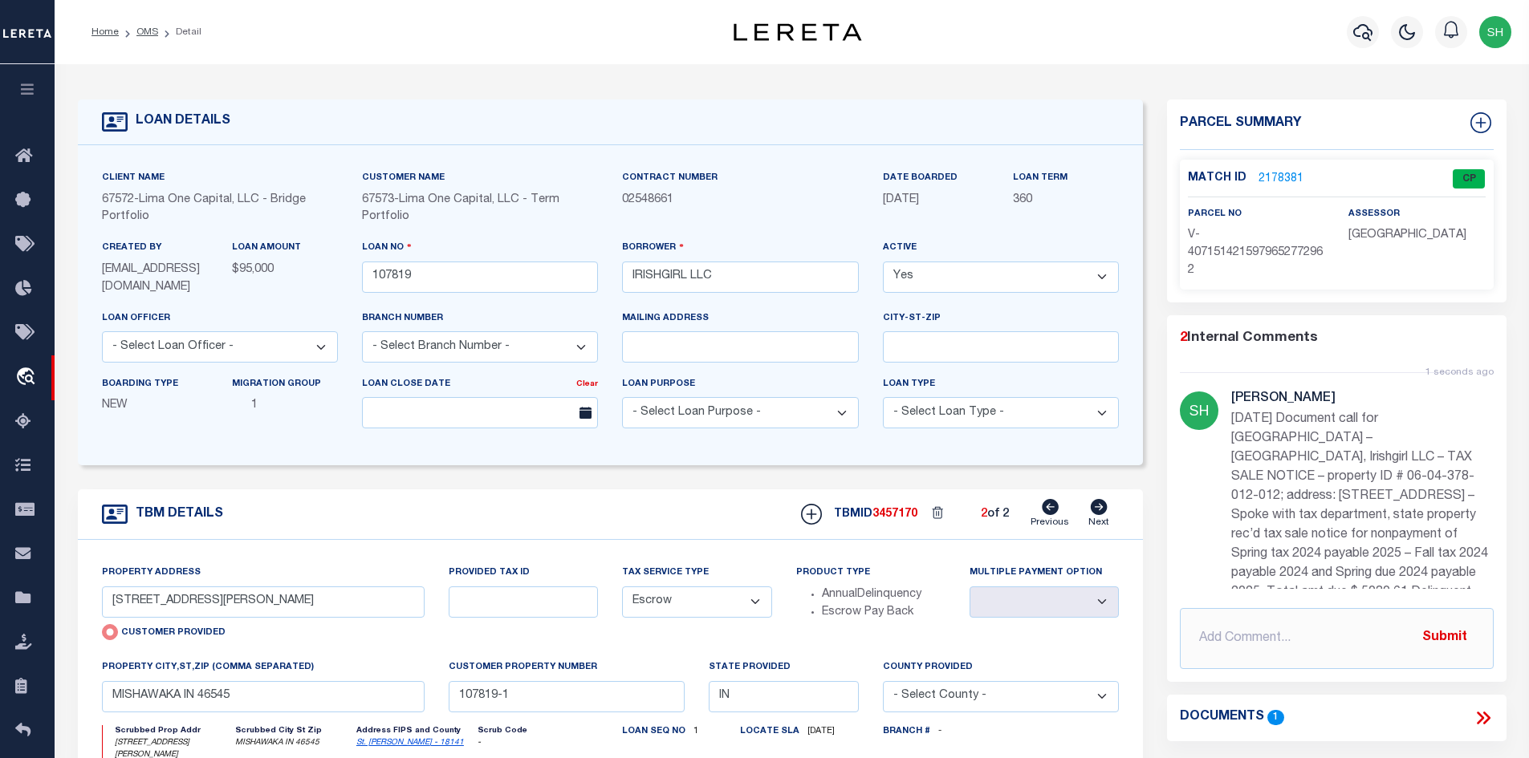
click at [1040, 512] on link "Previous" at bounding box center [1049, 514] width 39 height 30
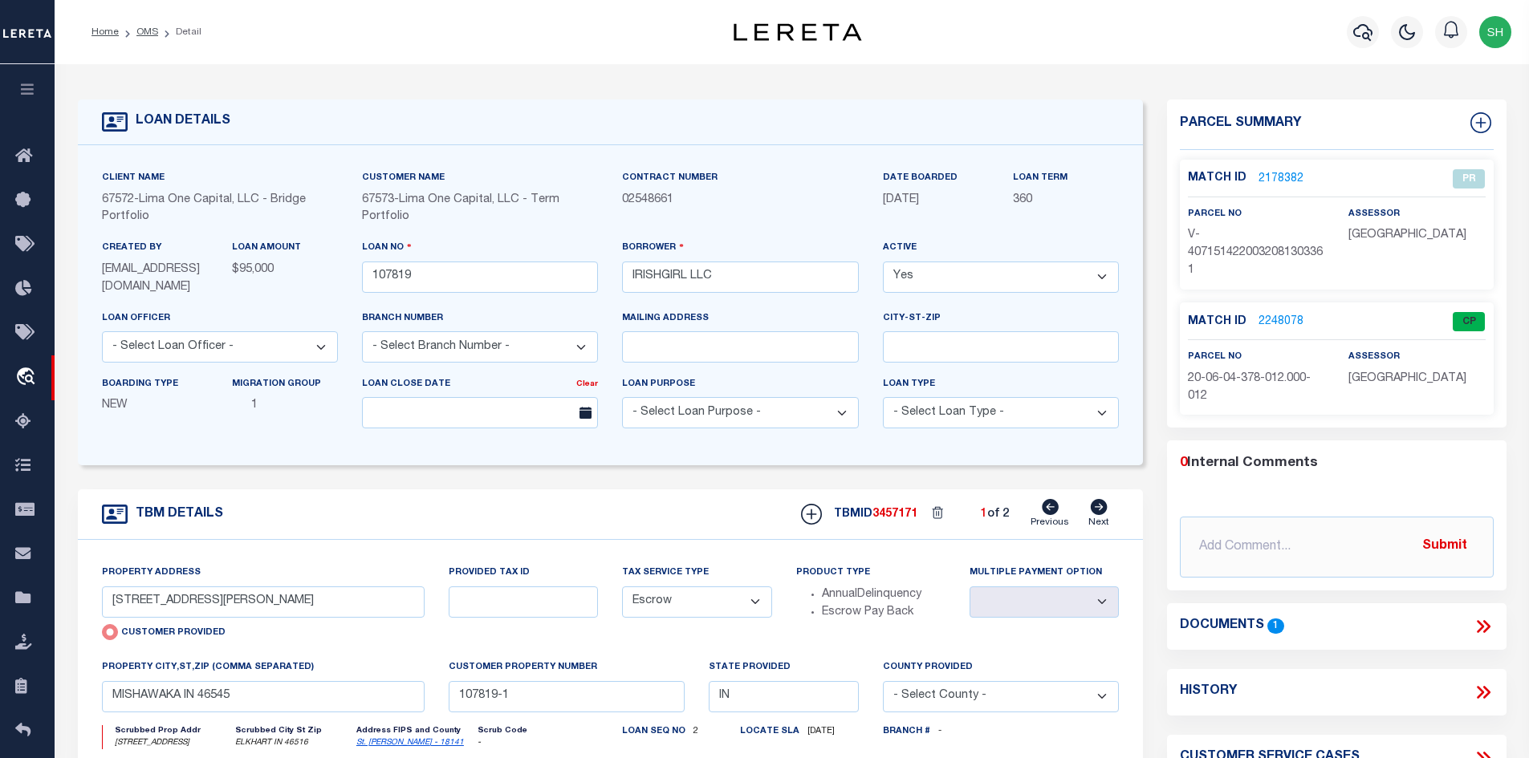
type input "[STREET_ADDRESS]"
radio input "false"
select select
type input "ELKHART IN 46516"
type input "107819-2"
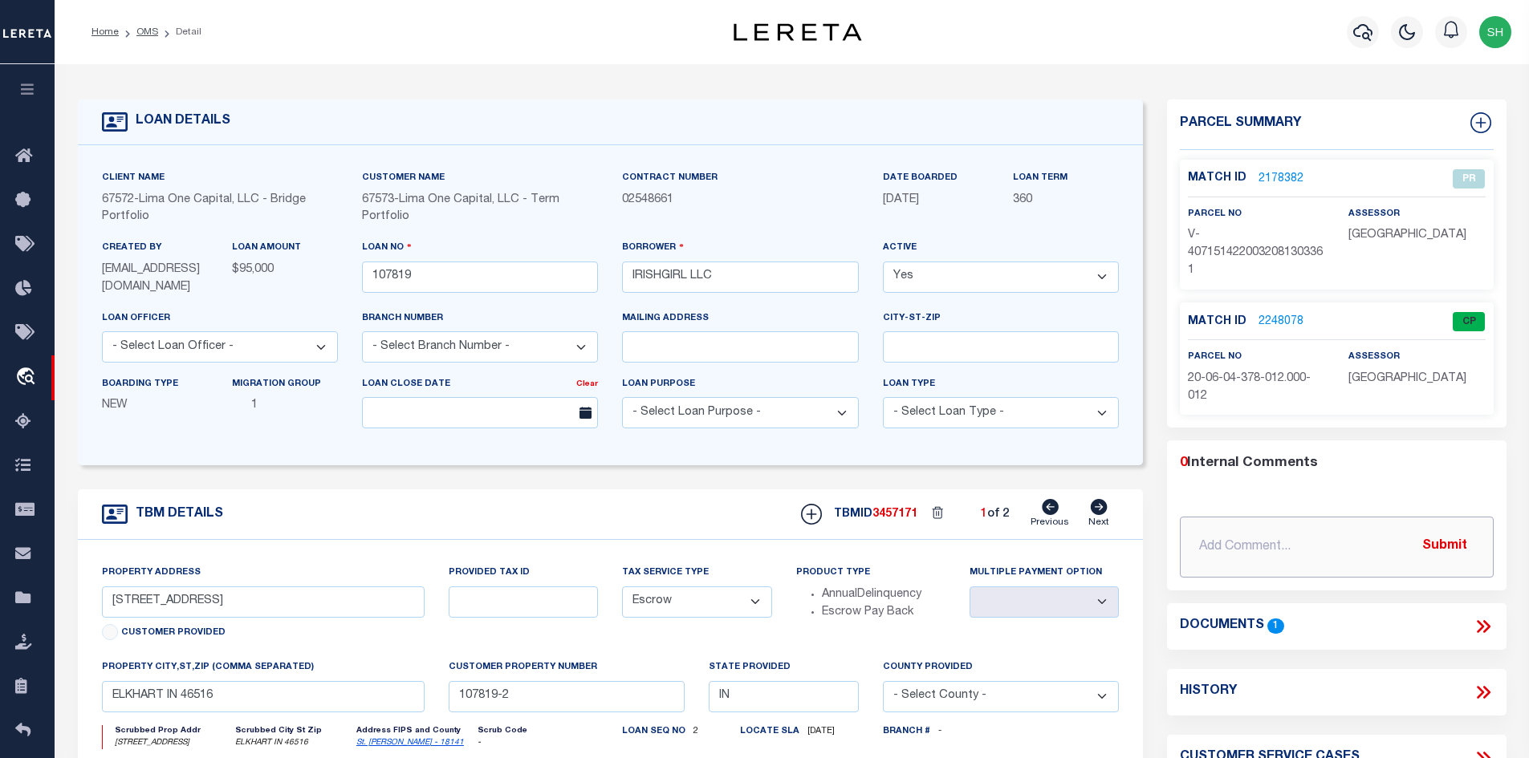
paste input "Document call for Elkhart county – IN, Irishgirl LLC – TAX SALE NOTICE – proper…"
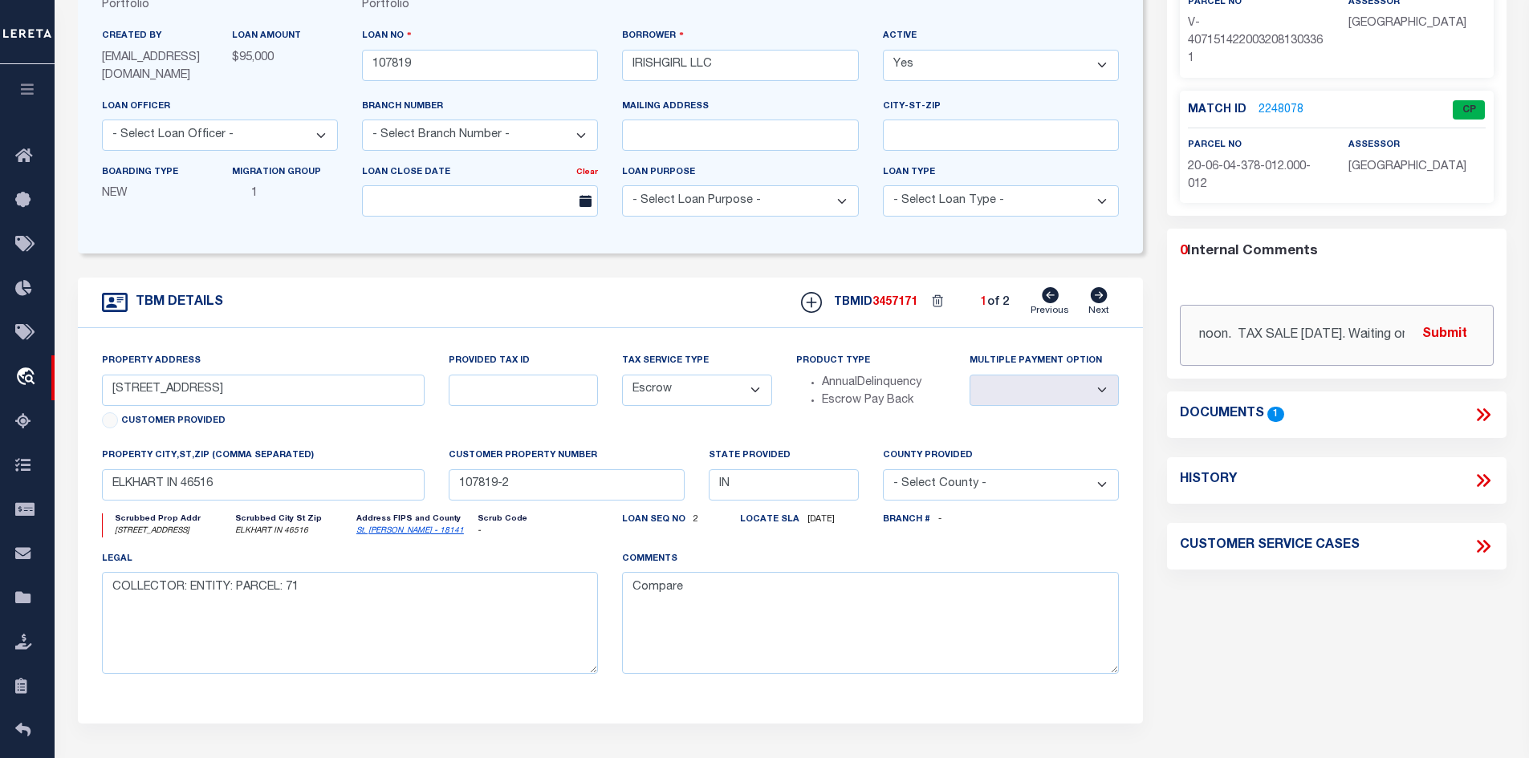
scroll to position [321, 0]
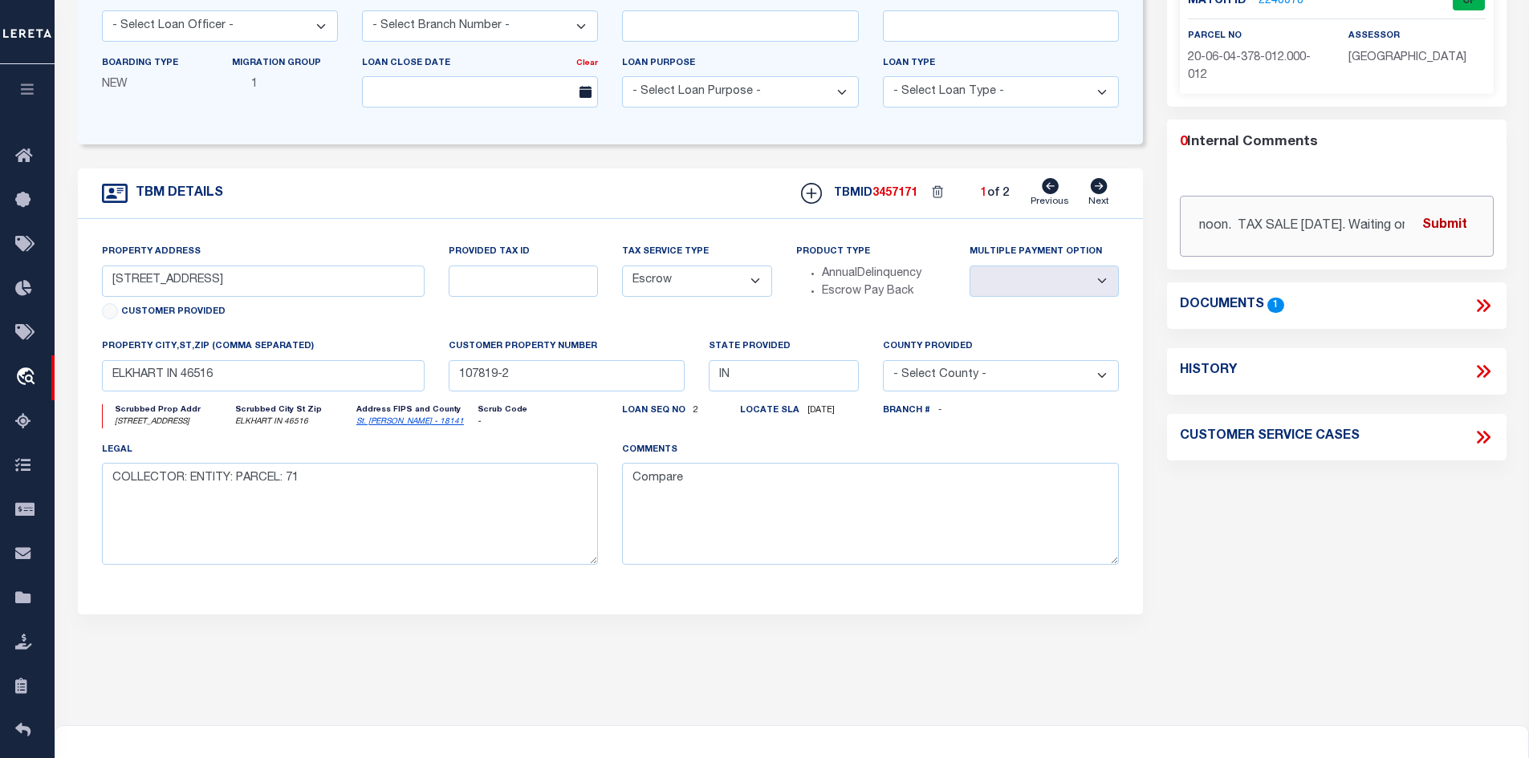
type input "Document call for Elkhart county – IN, Irishgirl LLC – TAX SALE NOTICE – proper…"
click at [1436, 223] on button "Submit" at bounding box center [1444, 225] width 66 height 33
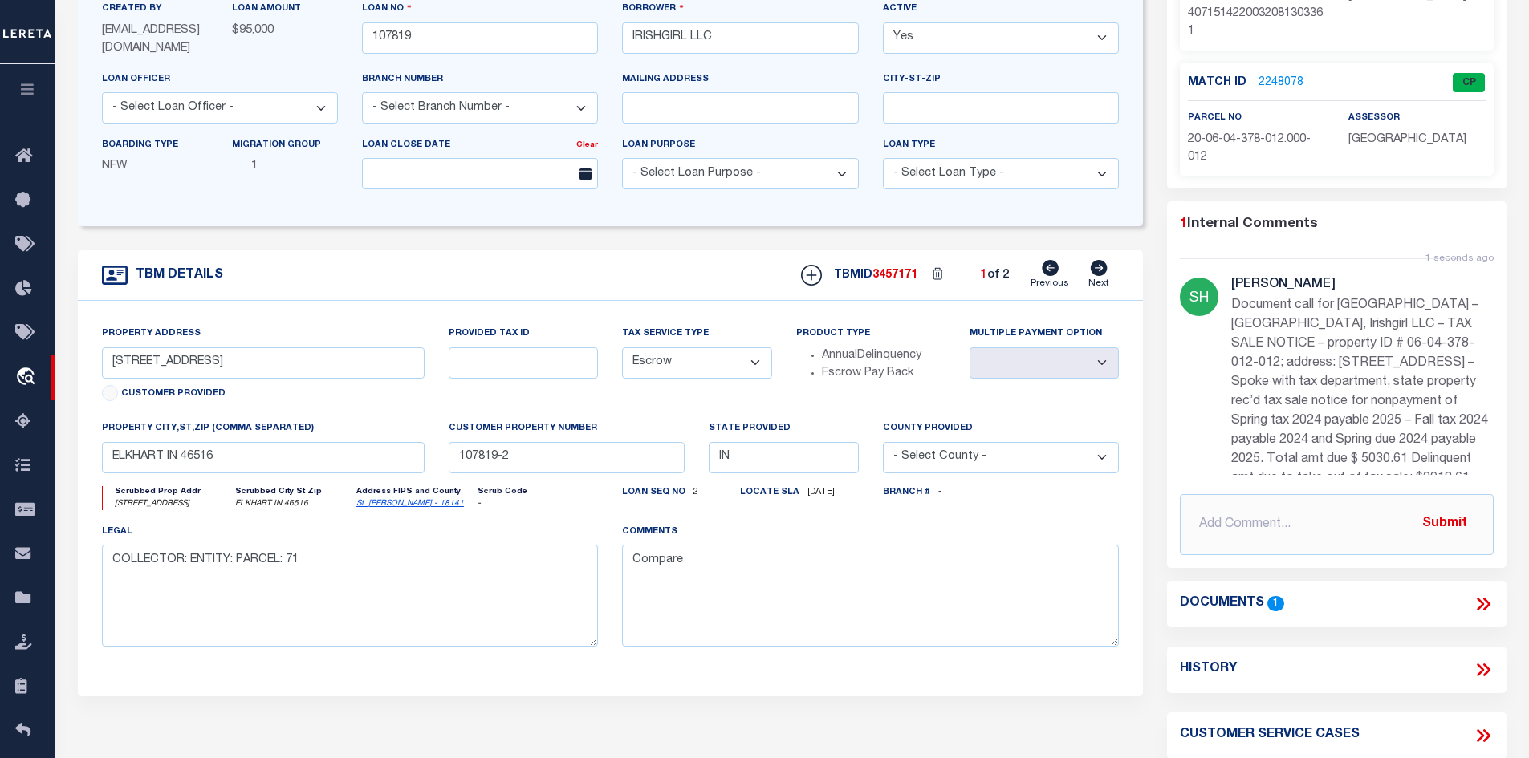
scroll to position [241, 0]
click at [1293, 534] on input "text" at bounding box center [1337, 523] width 314 height 61
paste input "Delinquent amt due to take out of tax sale: $3918.61 due on or before 9/15/25 b…"
type input "Delinquent amt due to take out of tax sale: $3918.61 due on or before 9/15/25 b…"
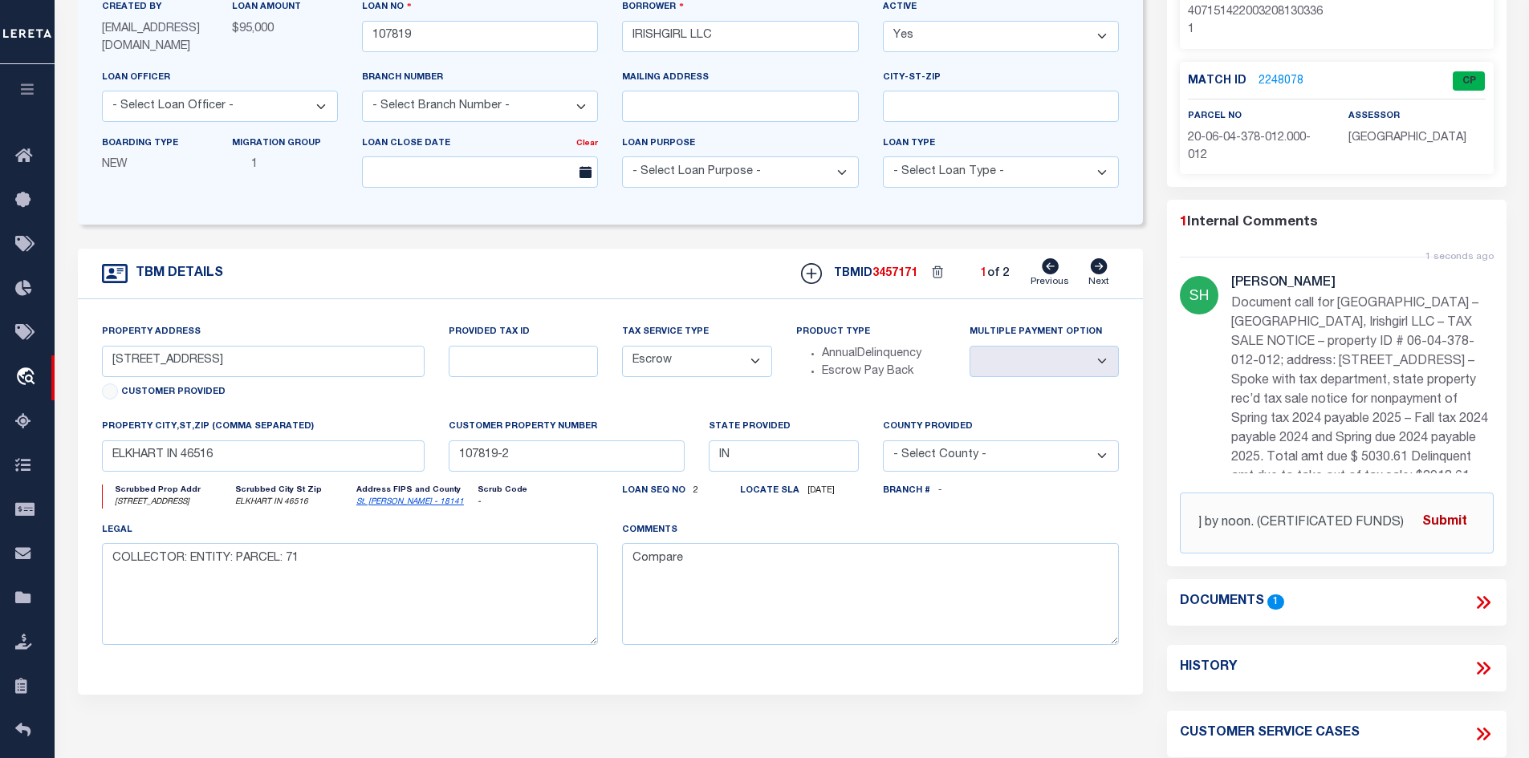
scroll to position [0, 0]
click at [1446, 527] on button "Submit" at bounding box center [1444, 522] width 66 height 33
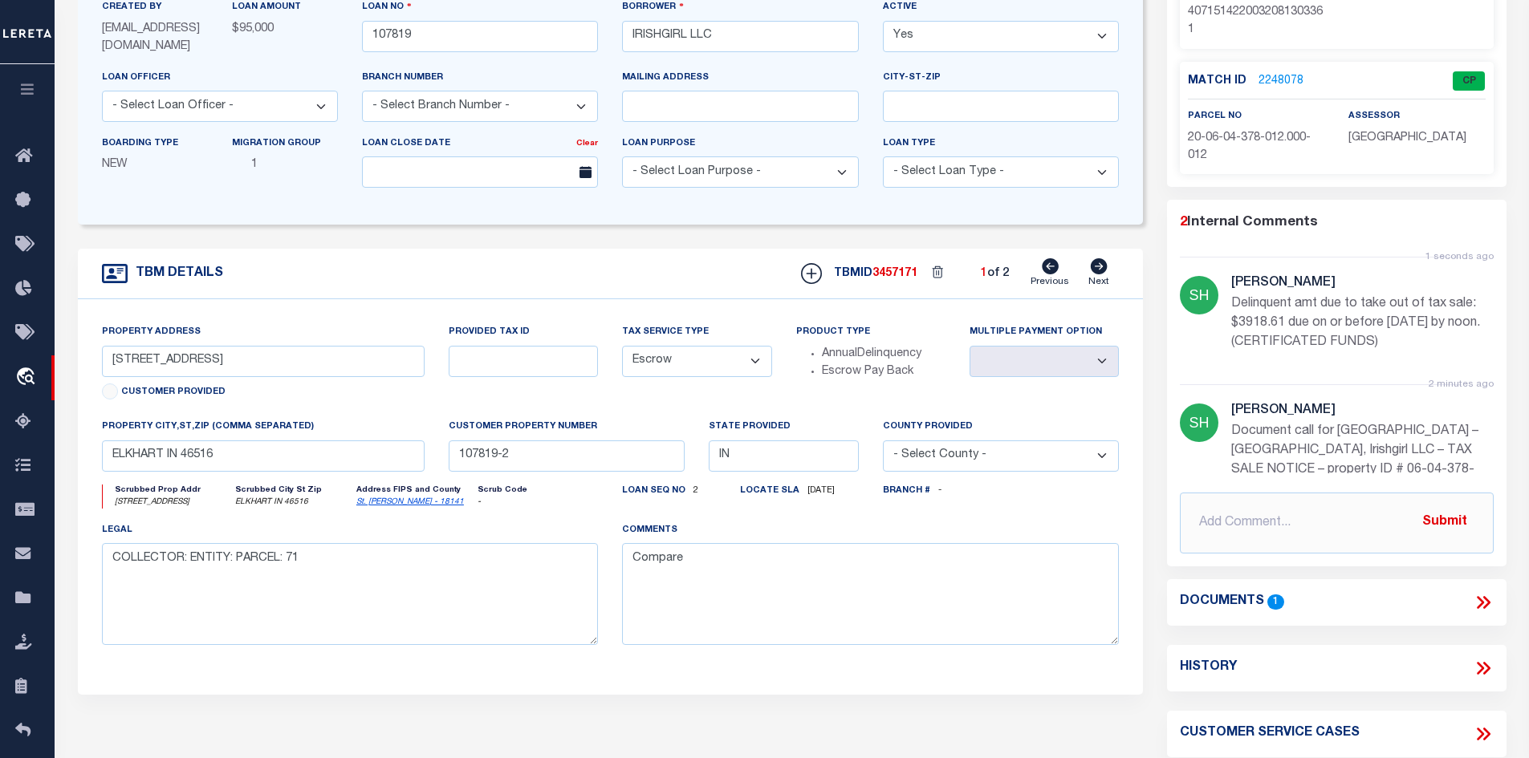
drag, startPoint x: 1415, startPoint y: 340, endPoint x: 1233, endPoint y: 304, distance: 186.5
click at [1233, 304] on p "Delinquent amt due to take out of tax sale: $3918.61 due on or before 9/15/25 b…" at bounding box center [1362, 323] width 262 height 58
copy p "Delinquent amt due to take out of tax sale: $3918.61 due on or before 9/15/25 b…"
click at [1232, 442] on p "Document call for Elkhart county – IN, Irishgirl LLC – TAX SALE NOTICE – proper…" at bounding box center [1362, 537] width 262 height 231
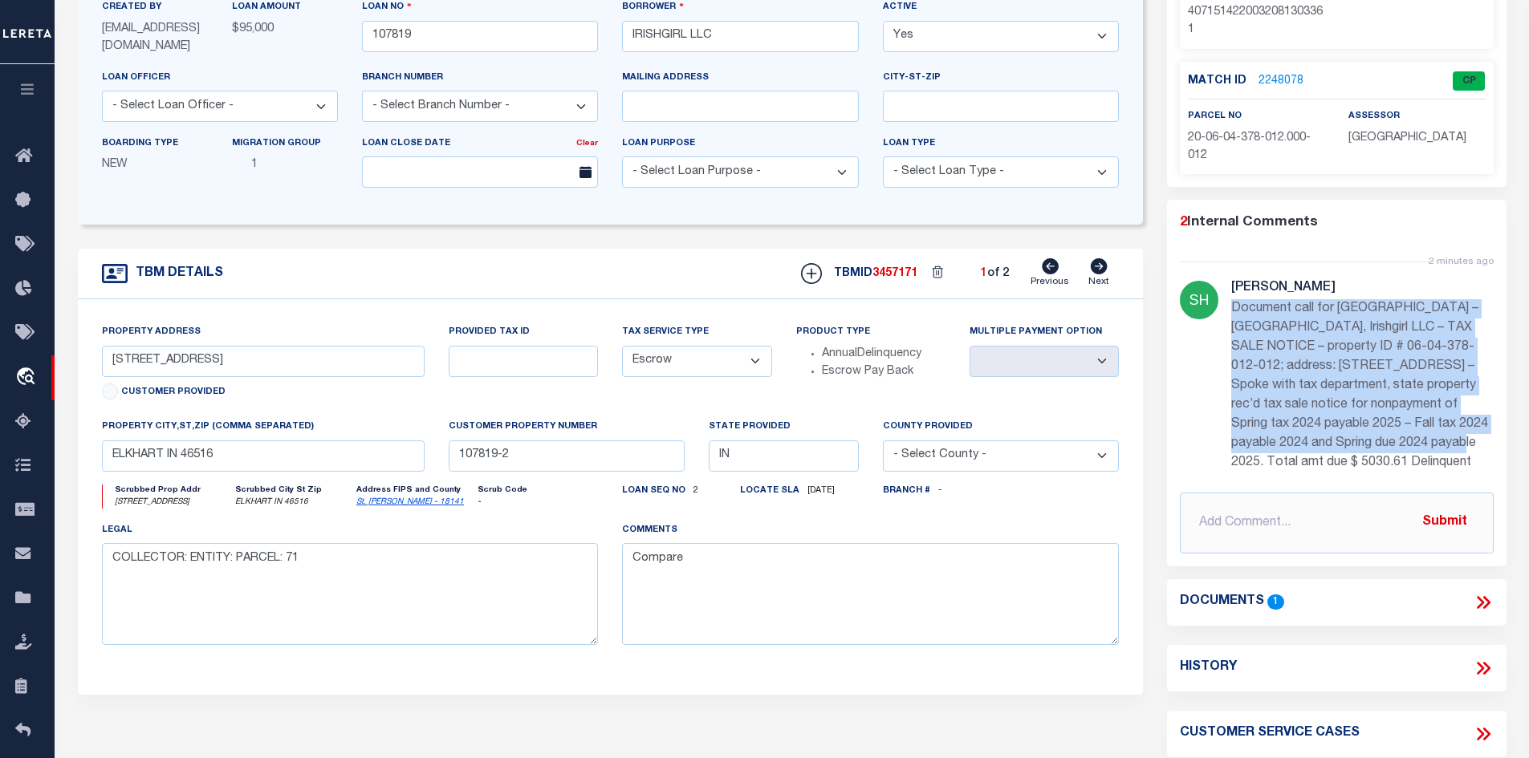
scroll to position [212, 0]
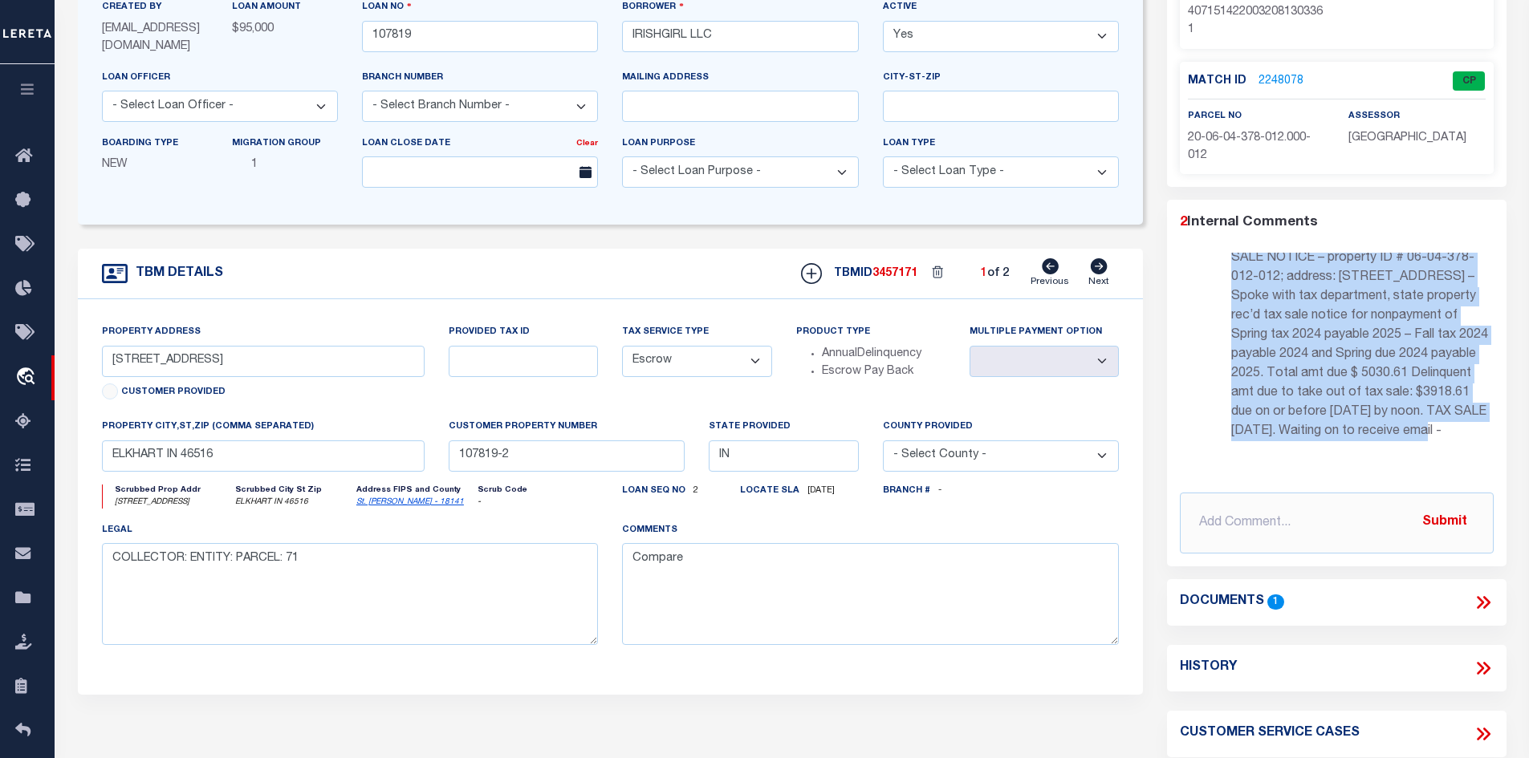
drag, startPoint x: 1233, startPoint y: 433, endPoint x: 1454, endPoint y: 450, distance: 221.3
click at [1454, 450] on div "2 minutes ago Shirley Hardy Document call for Elkhart county – IN, Irishgirl LL…" at bounding box center [1362, 323] width 262 height 262
copy p "Document call for Elkhart county – IN, Irishgirl LLC – TAX SALE NOTICE – proper…"
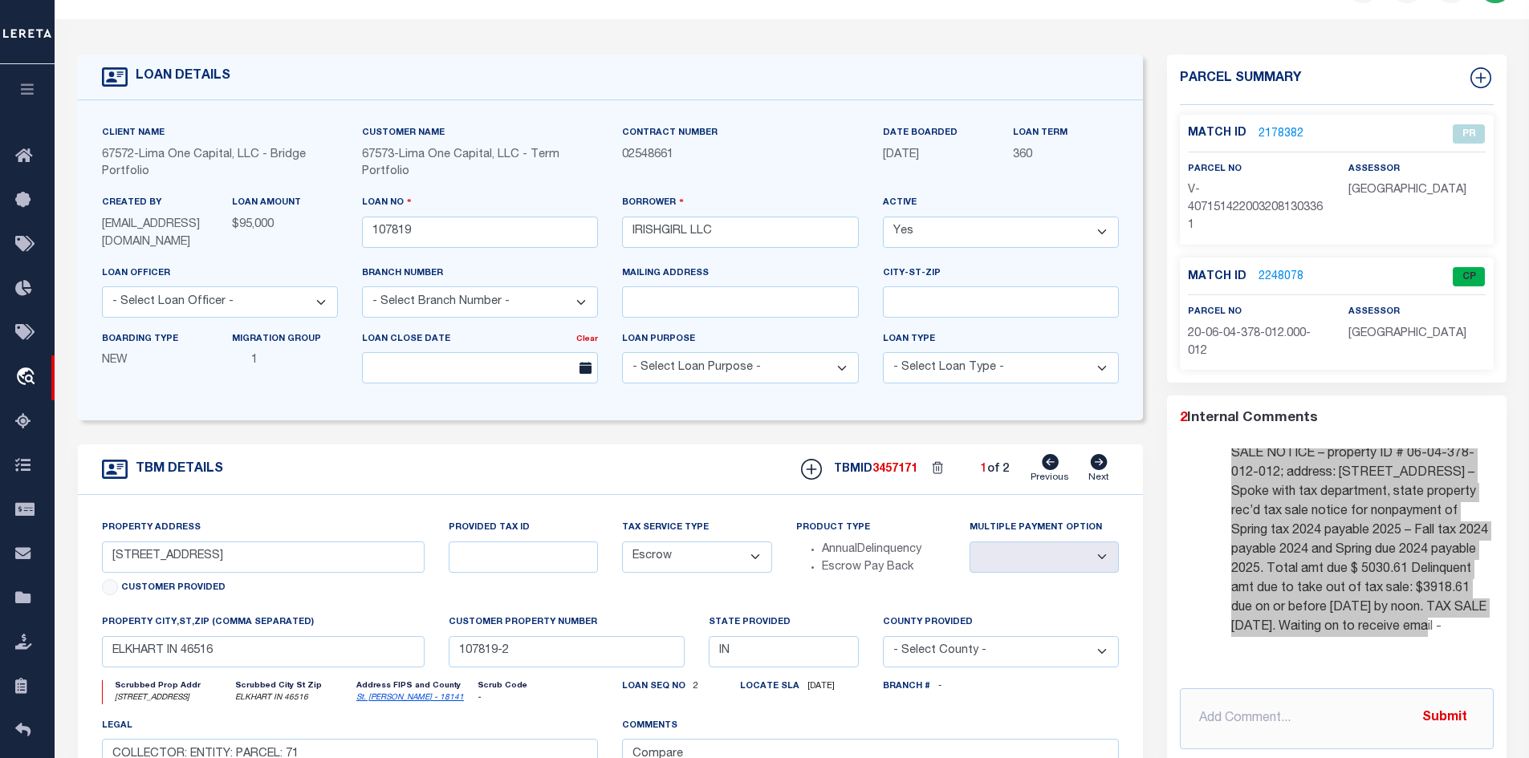
scroll to position [0, 0]
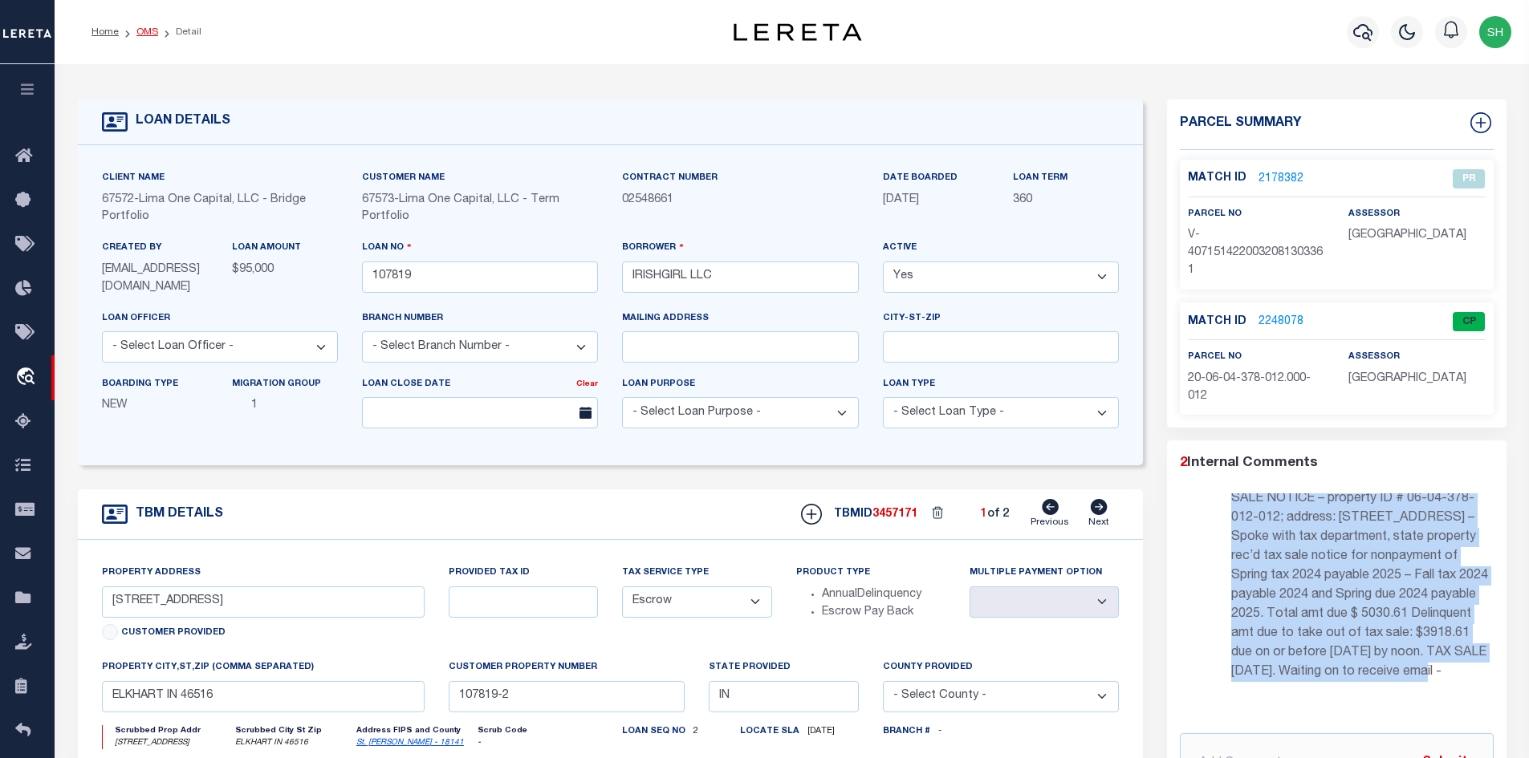
click at [144, 29] on link "OMS" at bounding box center [147, 32] width 22 height 10
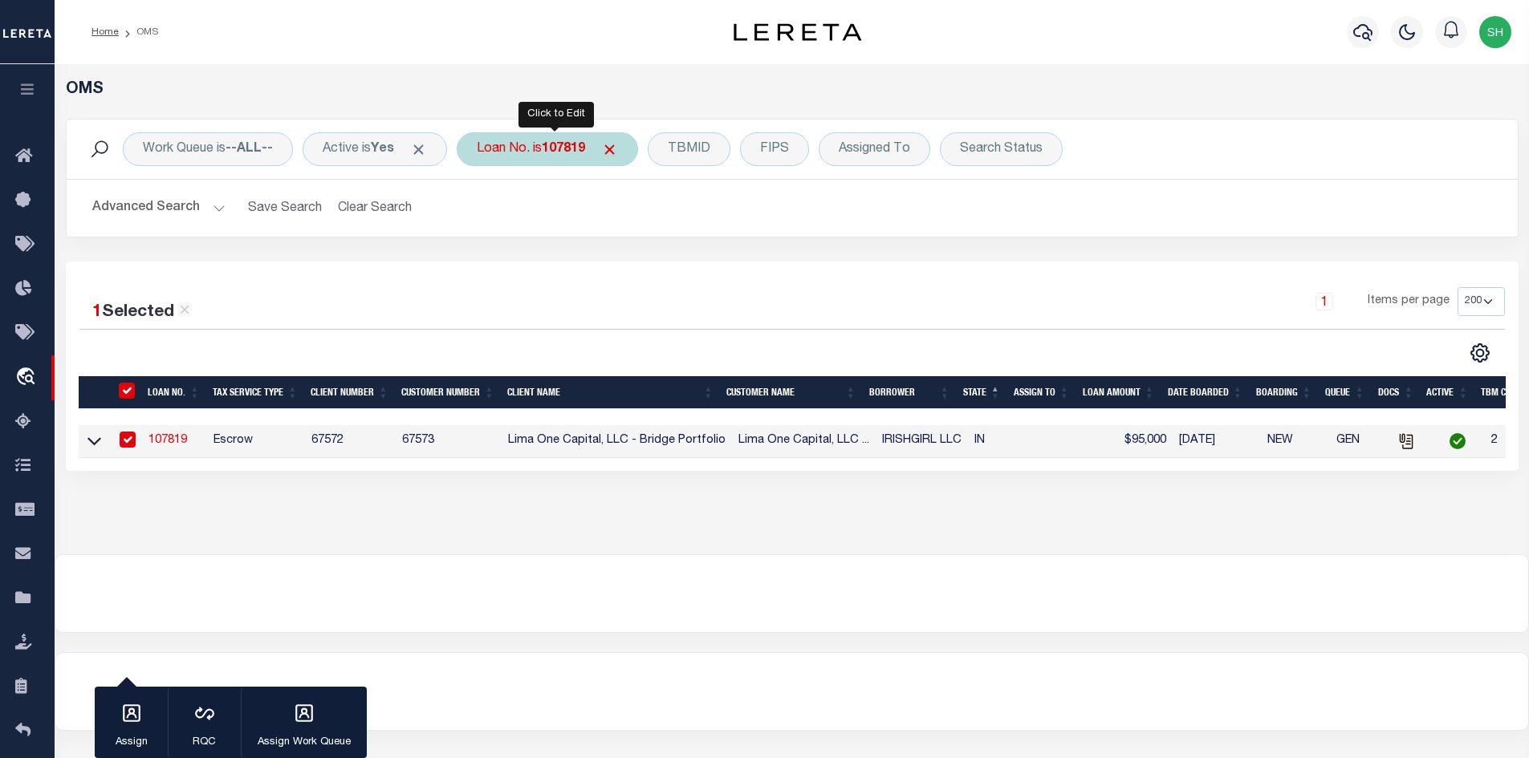
click at [570, 150] on b "107819" at bounding box center [563, 149] width 43 height 13
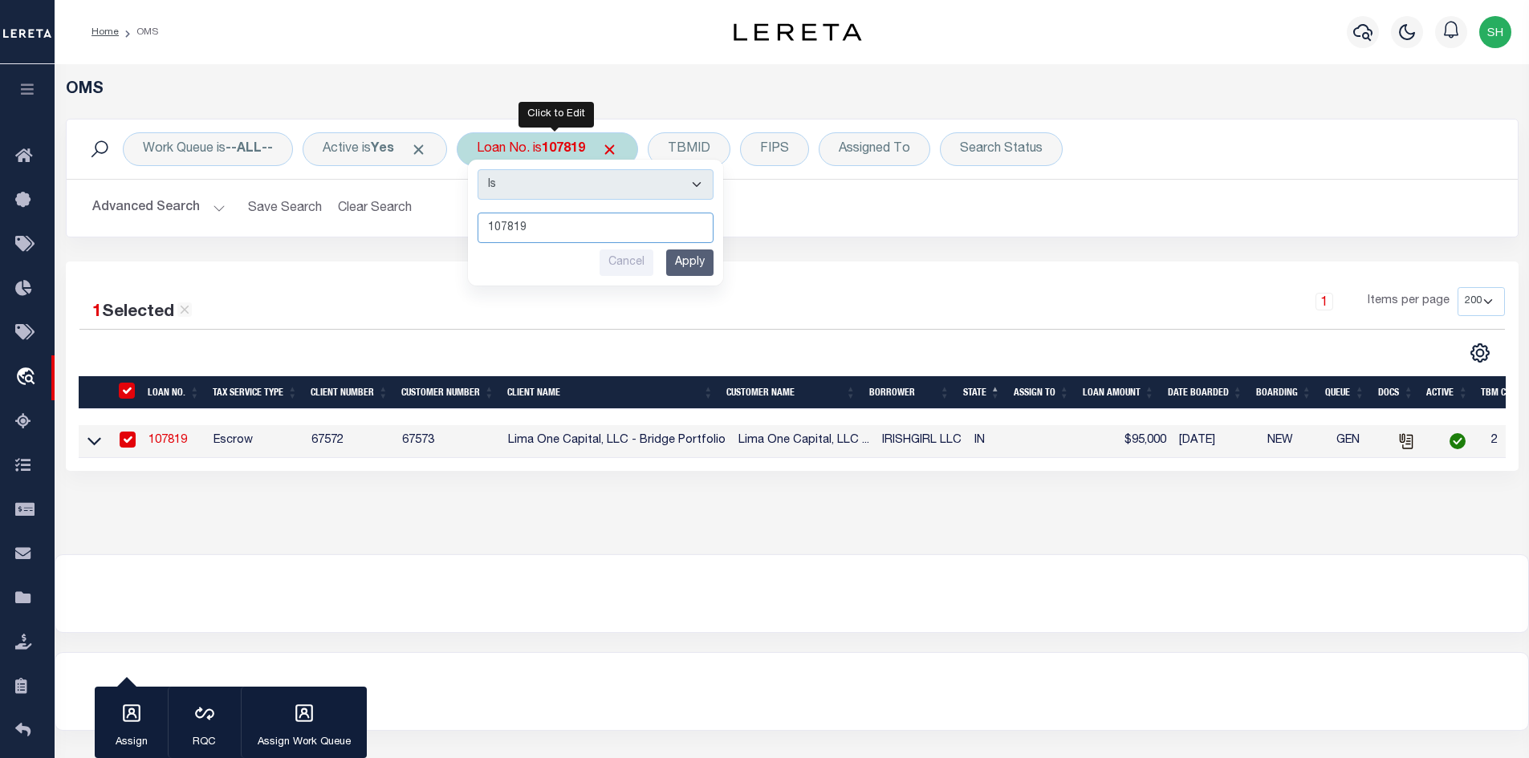
paste input "15817"
type input "115817"
click at [687, 275] on input "Apply" at bounding box center [689, 263] width 47 height 26
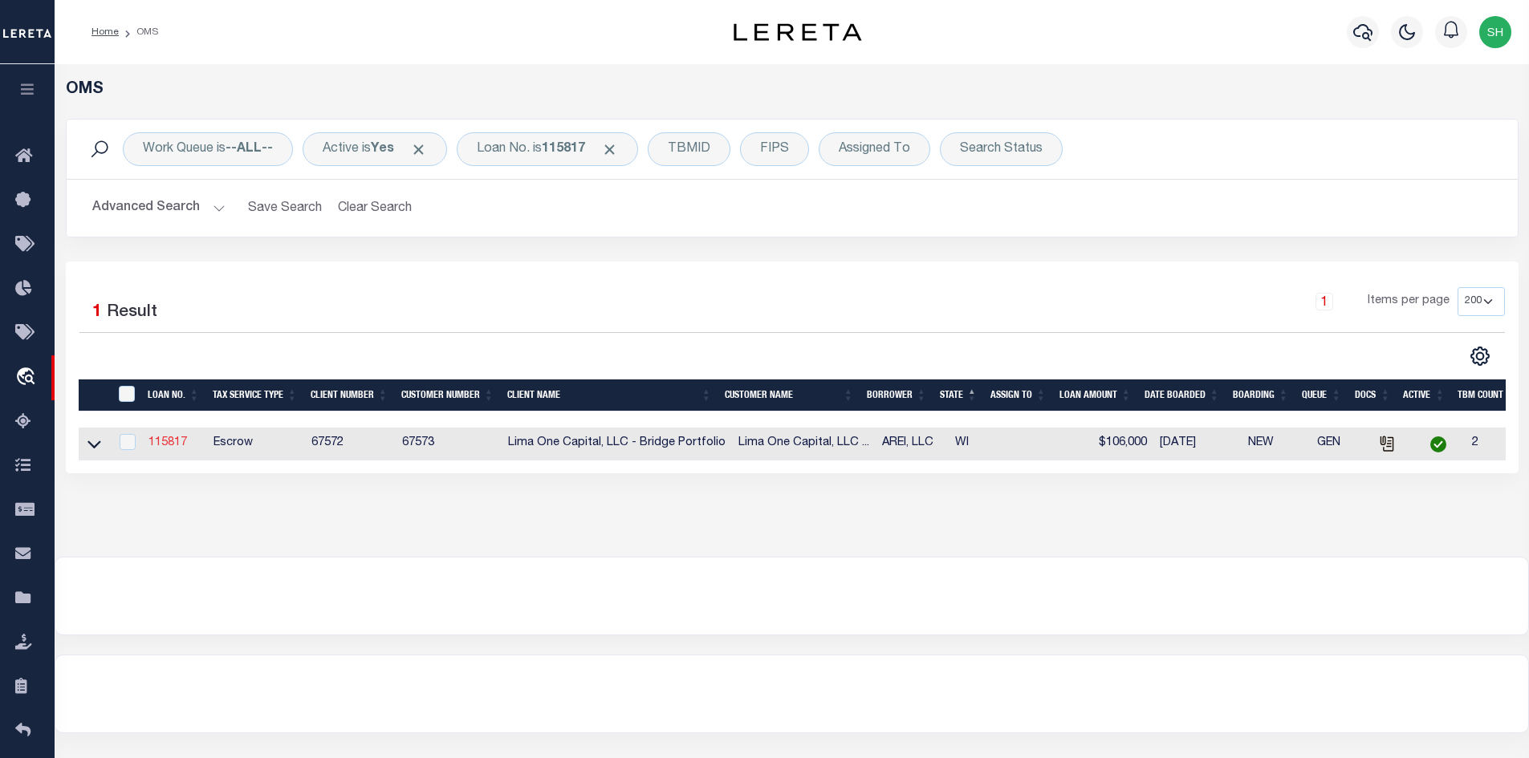
click at [181, 445] on link "115817" at bounding box center [167, 442] width 39 height 11
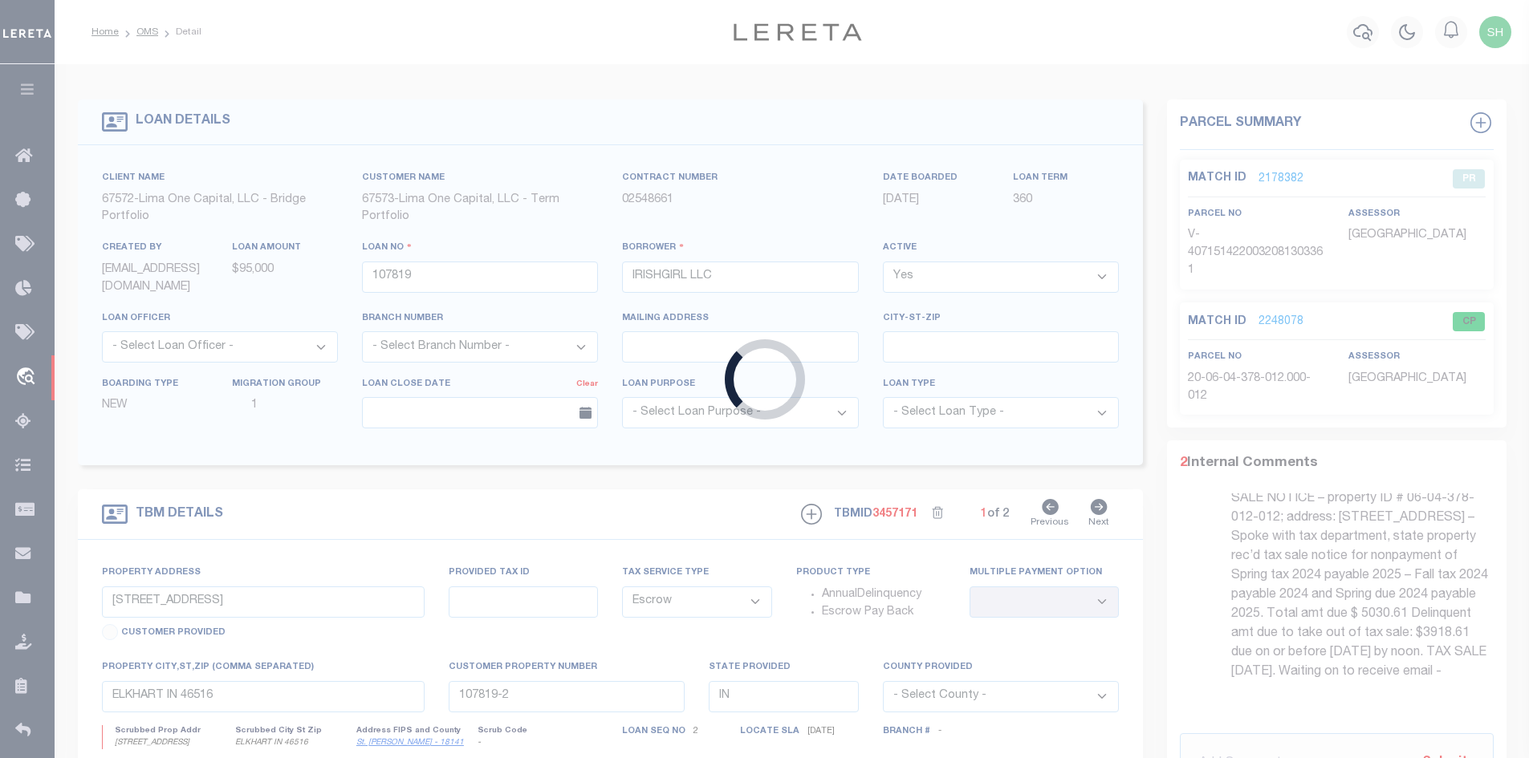
type input "115817"
type input "AREI, LLC"
select select
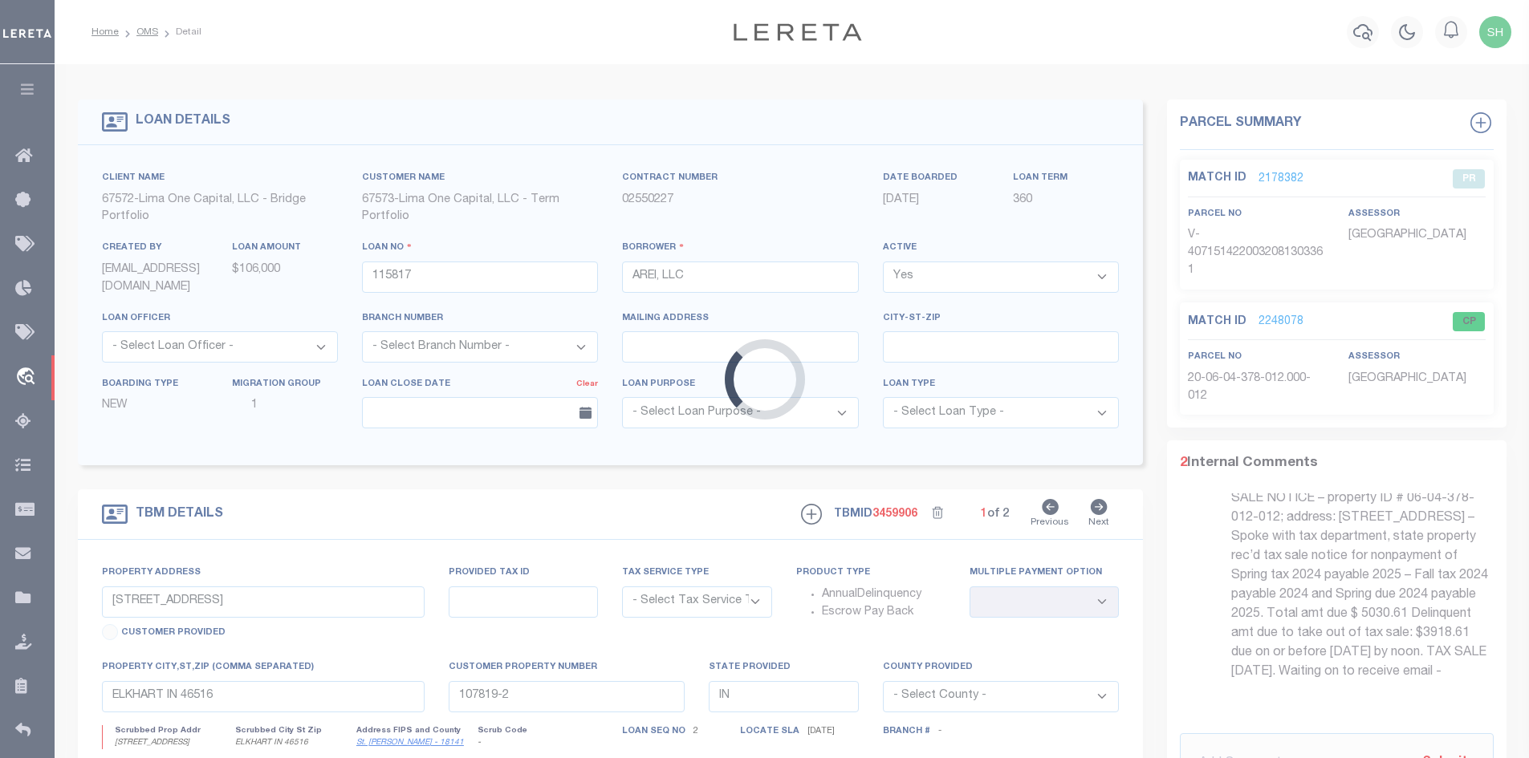
type input "4353 N 16TH STREET"
radio input "true"
select select "Escrow"
select select
type input "MILWAUKEE WI 53209"
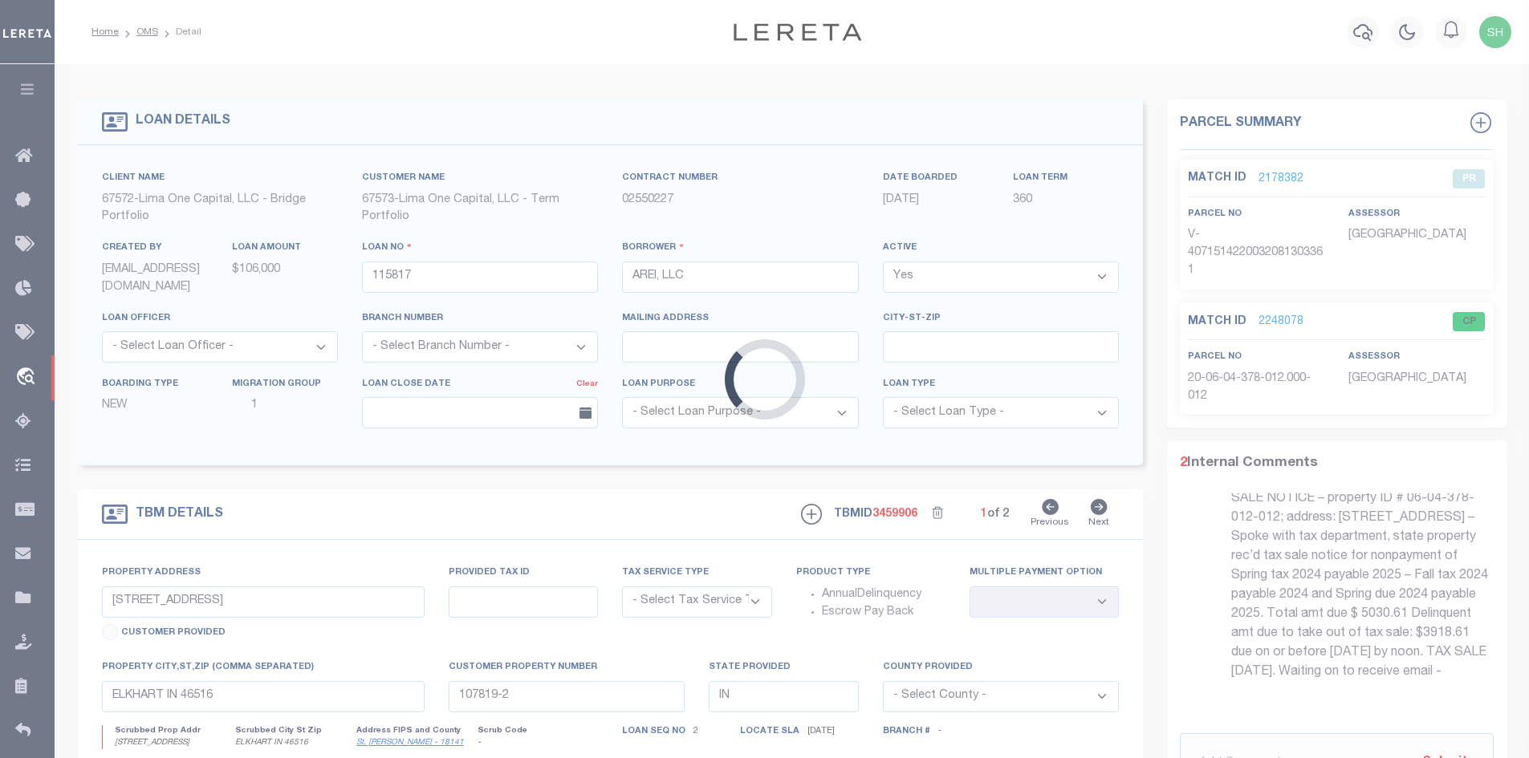
type input "115817-1"
type input "WI"
type textarea "COLLECTOR: ENTITY: PARCEL: 2449954000"
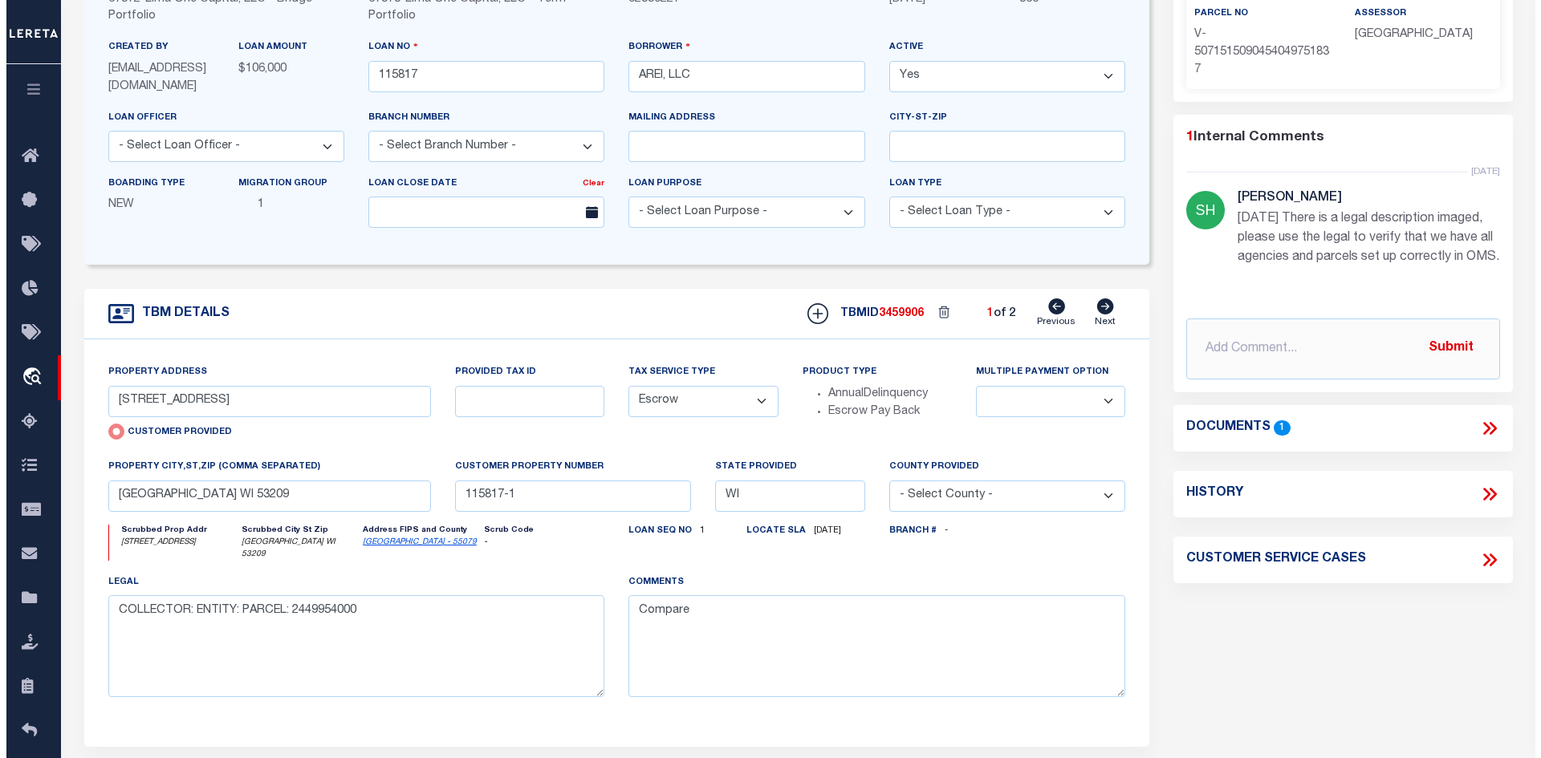
scroll to position [241, 0]
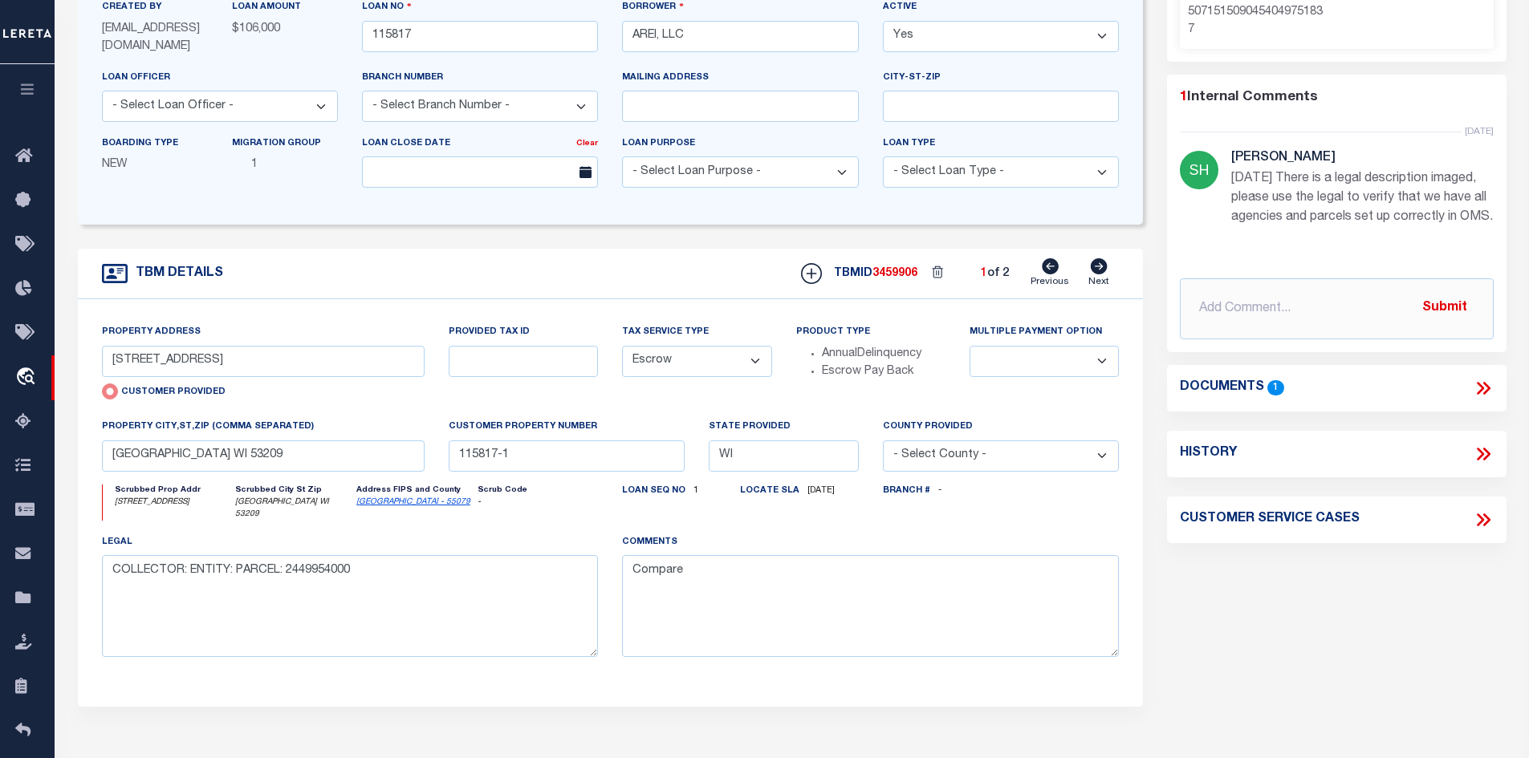
click at [1479, 399] on icon at bounding box center [1482, 388] width 21 height 21
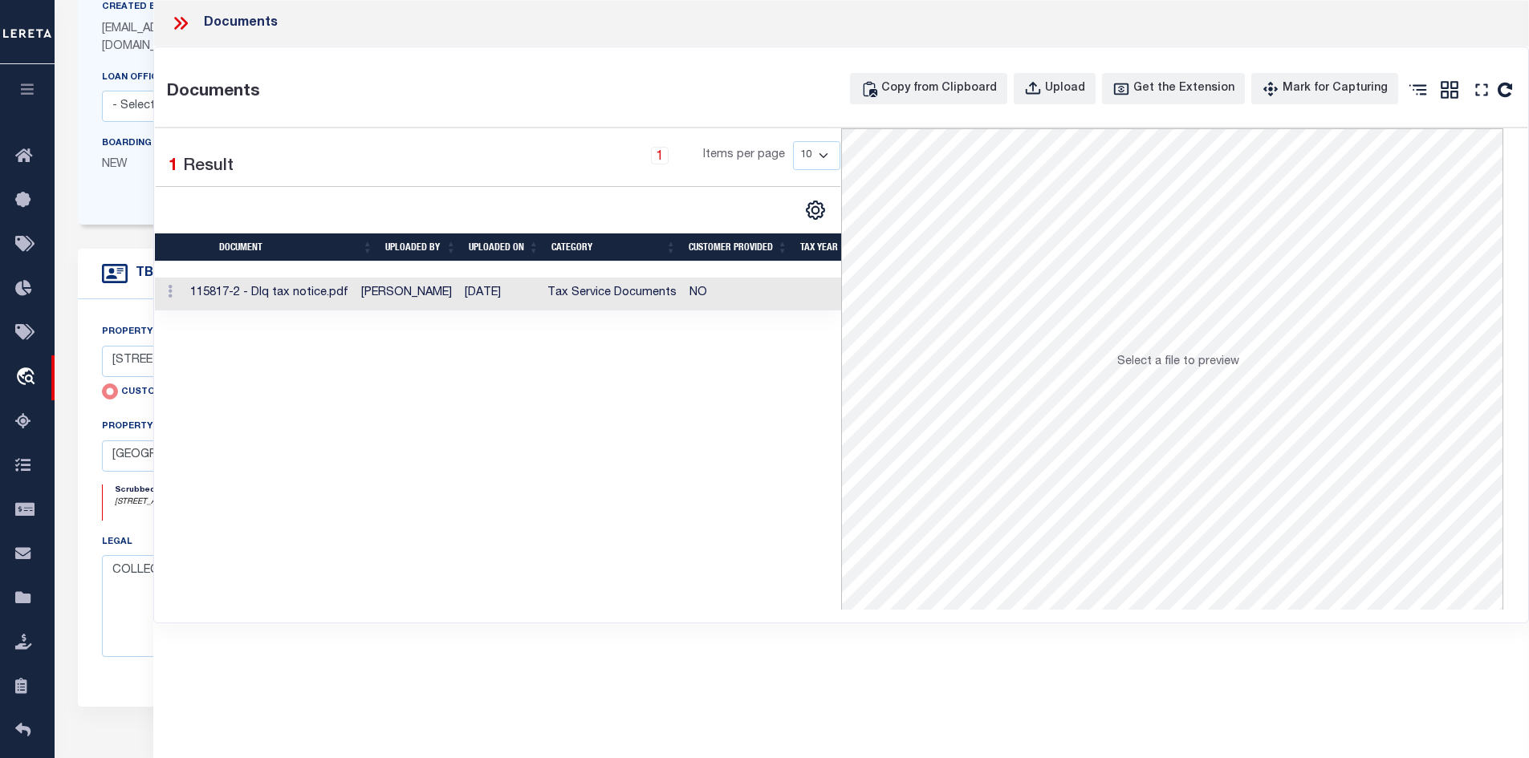
click at [495, 284] on td "[DATE]" at bounding box center [499, 294] width 83 height 33
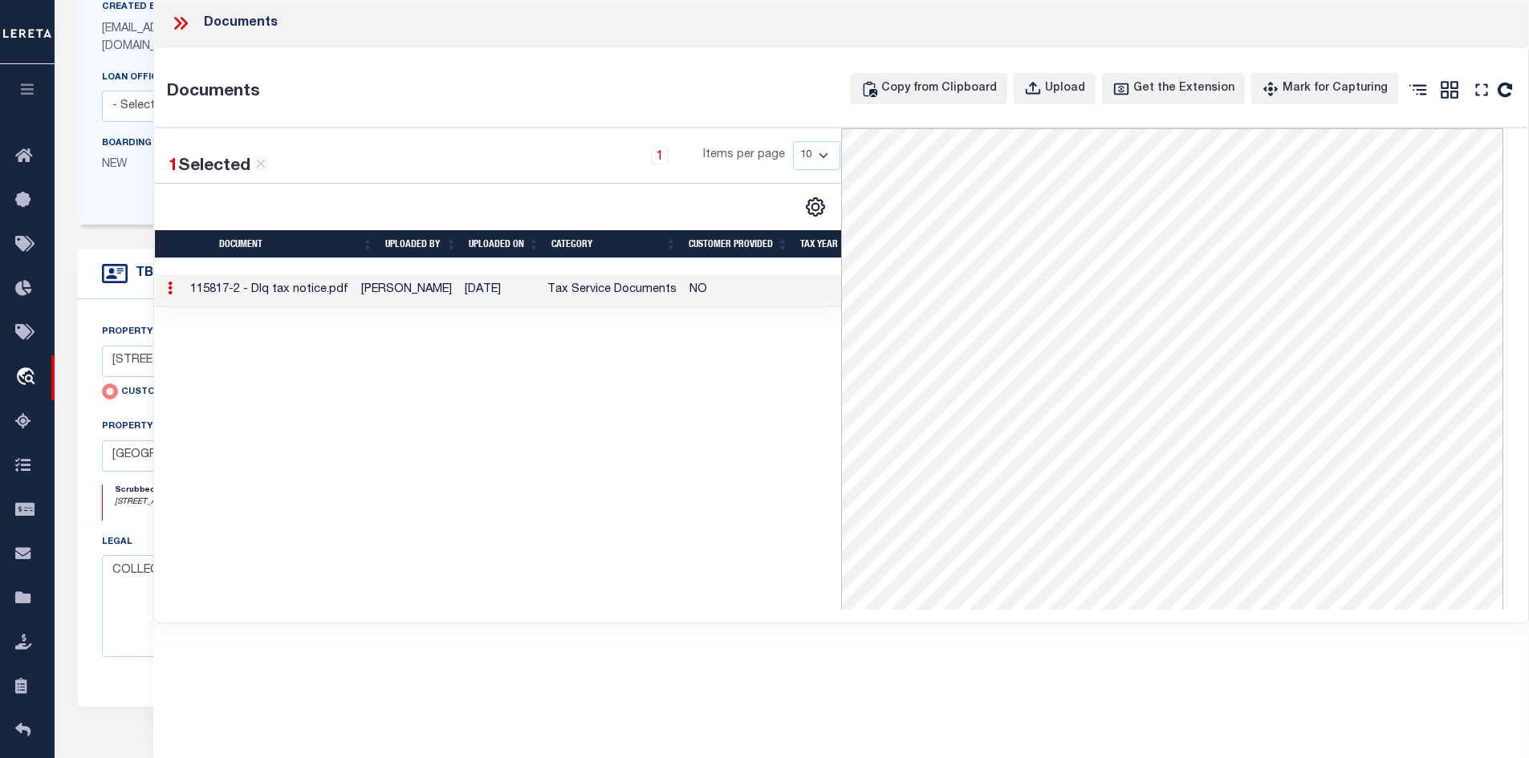
click at [491, 288] on td "[DATE]" at bounding box center [499, 290] width 83 height 33
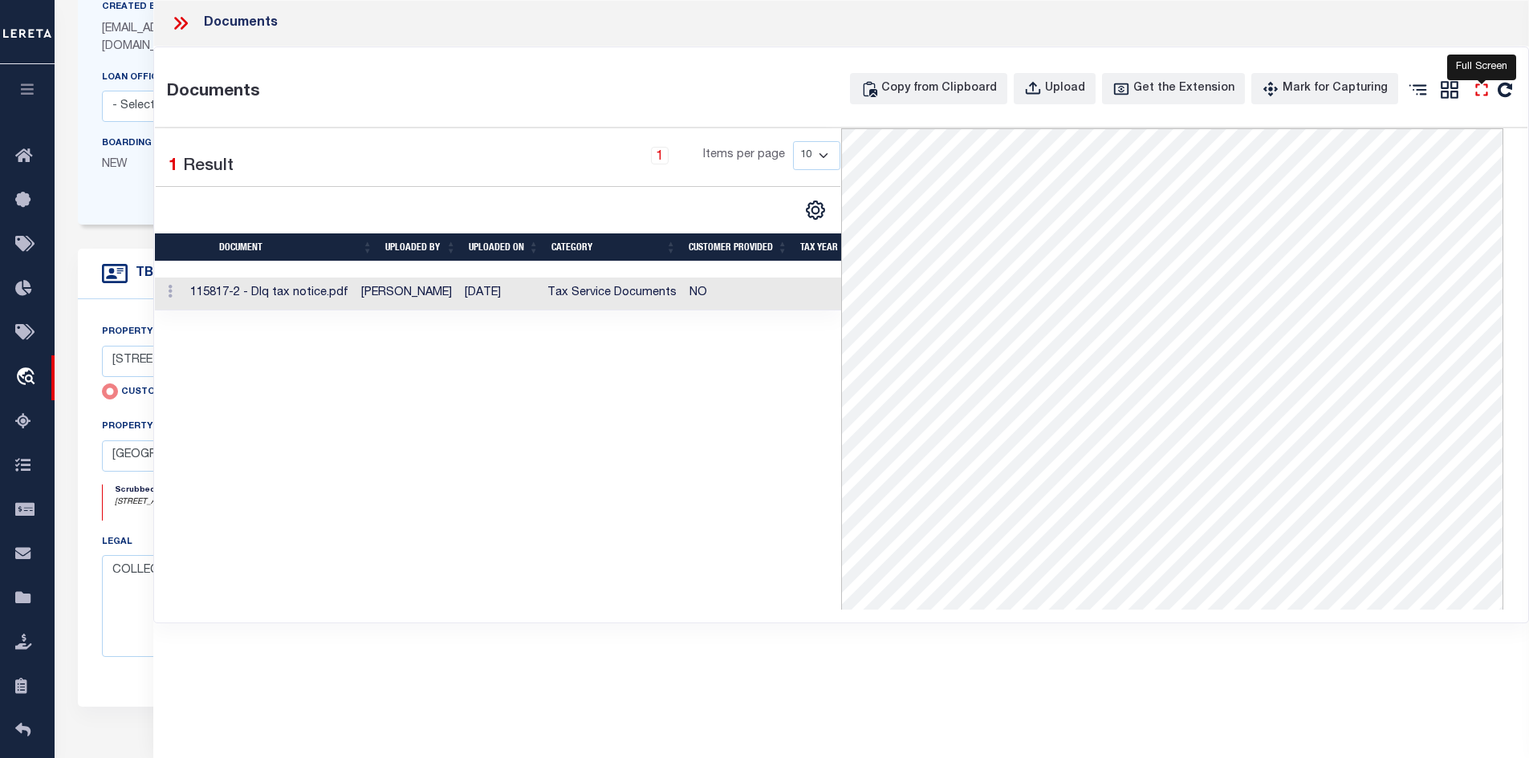
click at [1480, 95] on icon "" at bounding box center [1481, 89] width 21 height 21
